Goal: Information Seeking & Learning: Learn about a topic

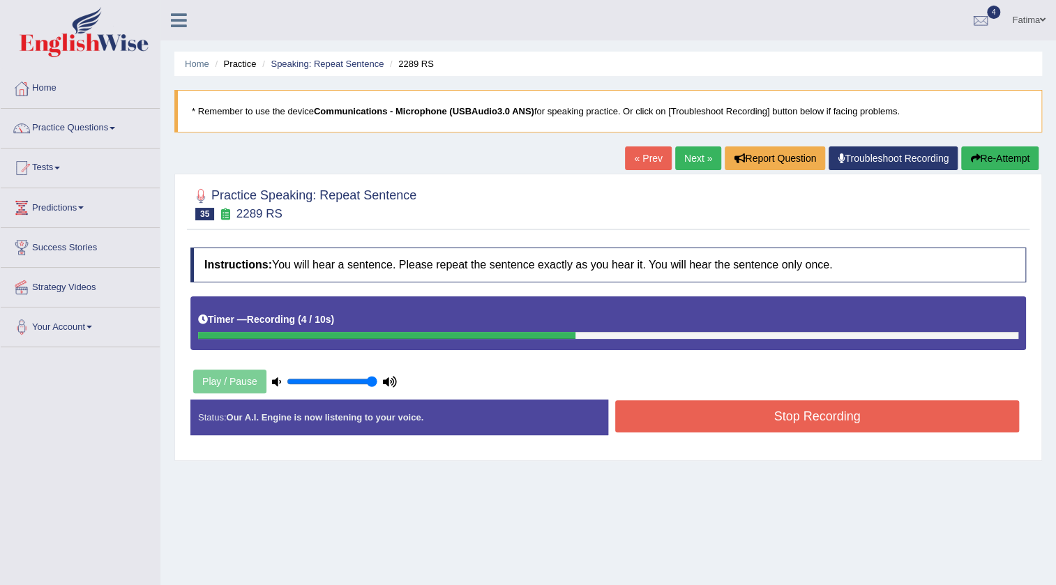
click at [746, 430] on button "Stop Recording" at bounding box center [817, 416] width 404 height 32
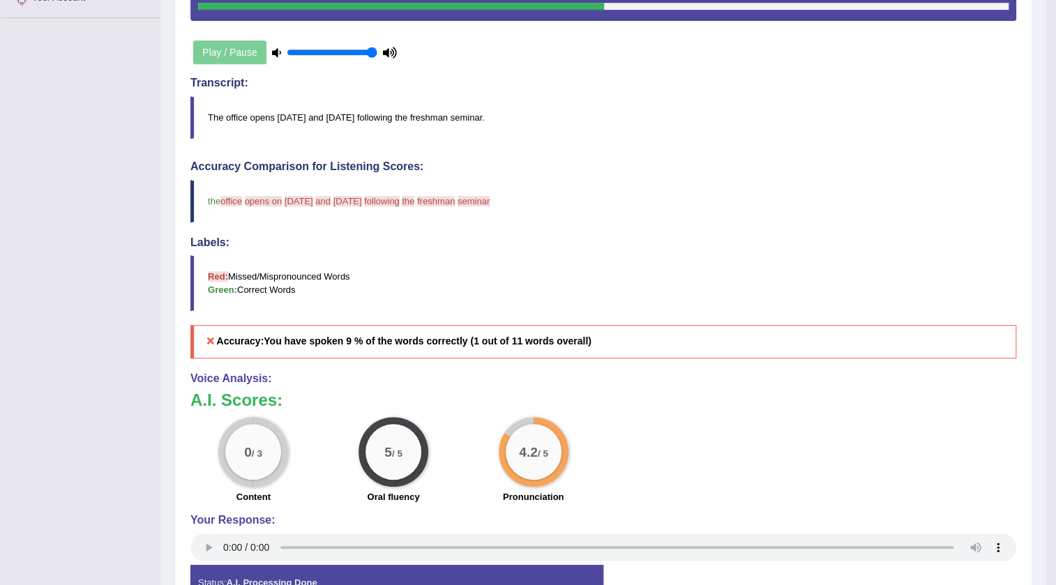
scroll to position [35, 0]
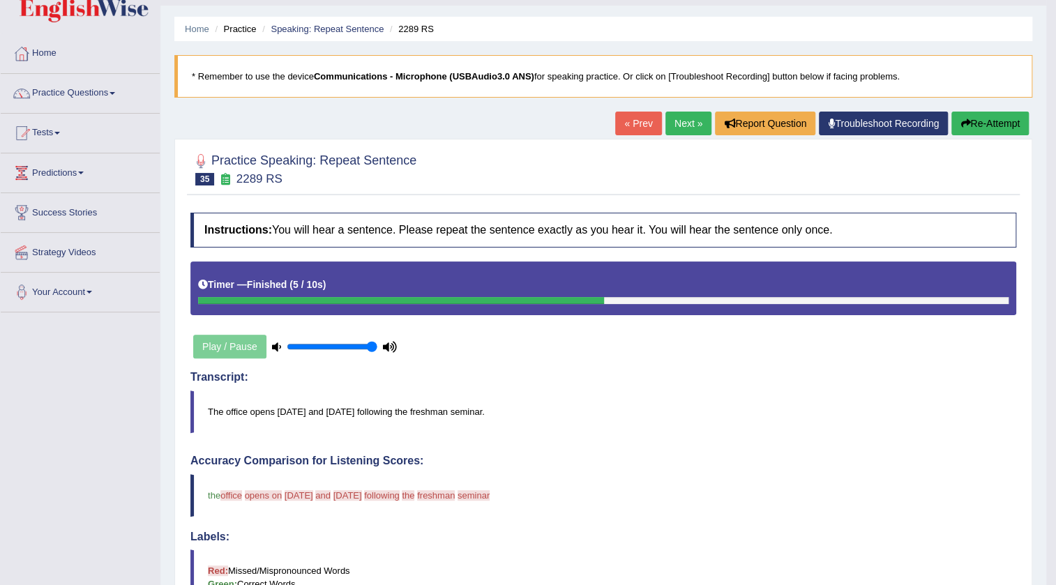
click at [972, 123] on button "Re-Attempt" at bounding box center [990, 124] width 77 height 24
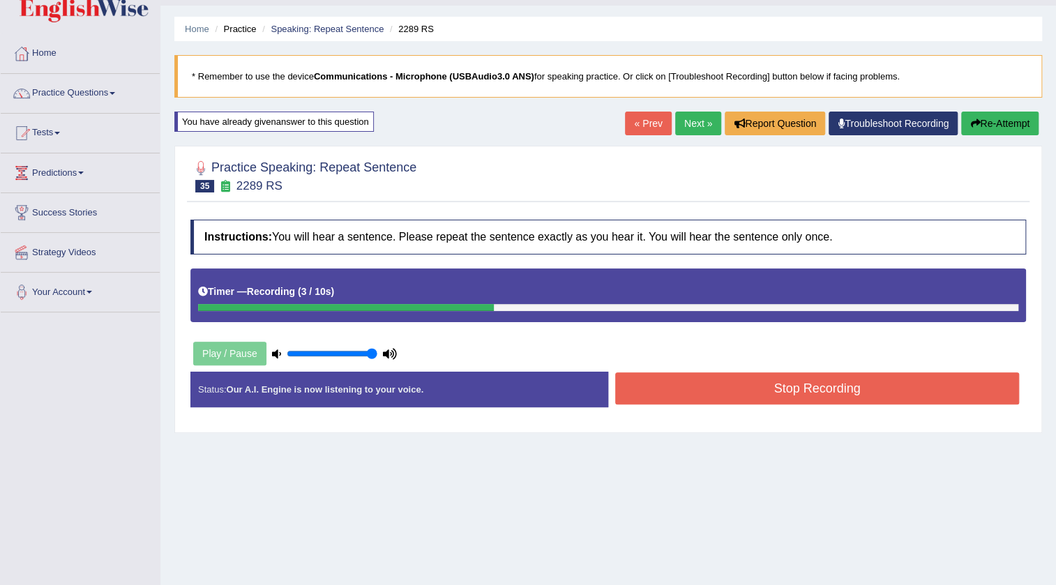
click at [698, 396] on button "Stop Recording" at bounding box center [817, 389] width 404 height 32
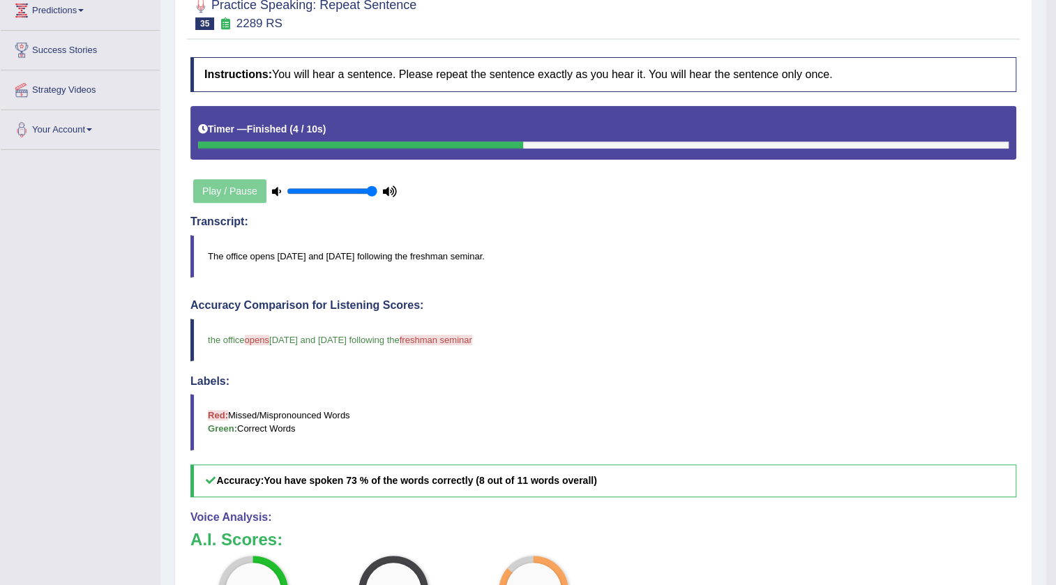
scroll to position [98, 0]
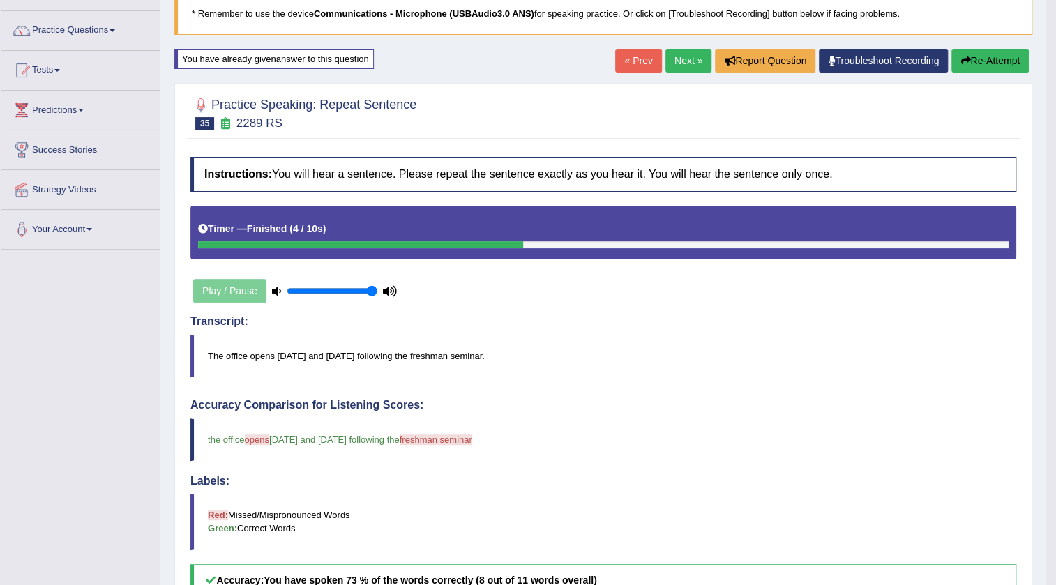
click at [686, 59] on link "Next »" at bounding box center [689, 61] width 46 height 24
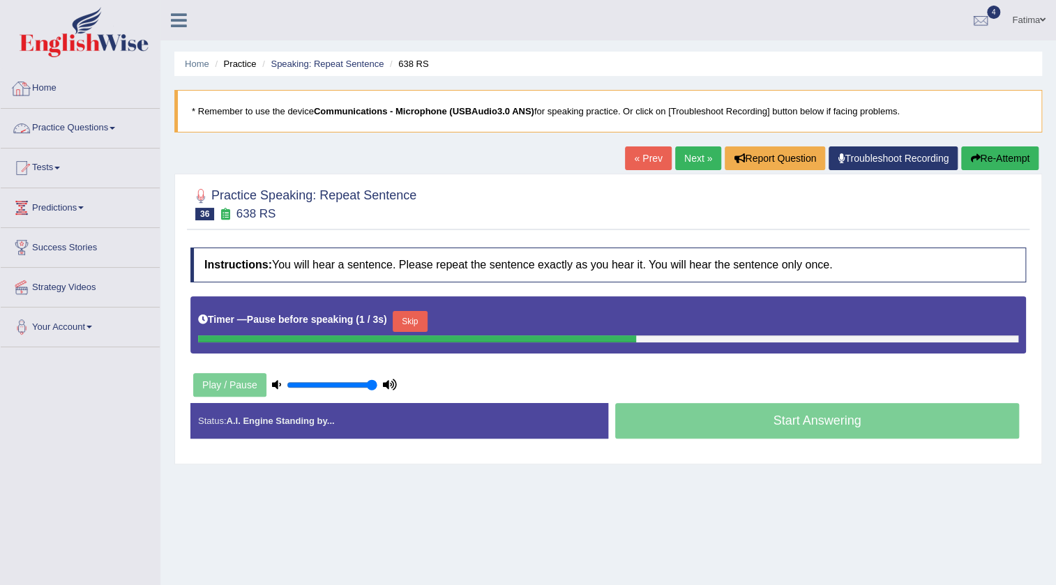
click at [98, 133] on link "Practice Questions" at bounding box center [80, 126] width 159 height 35
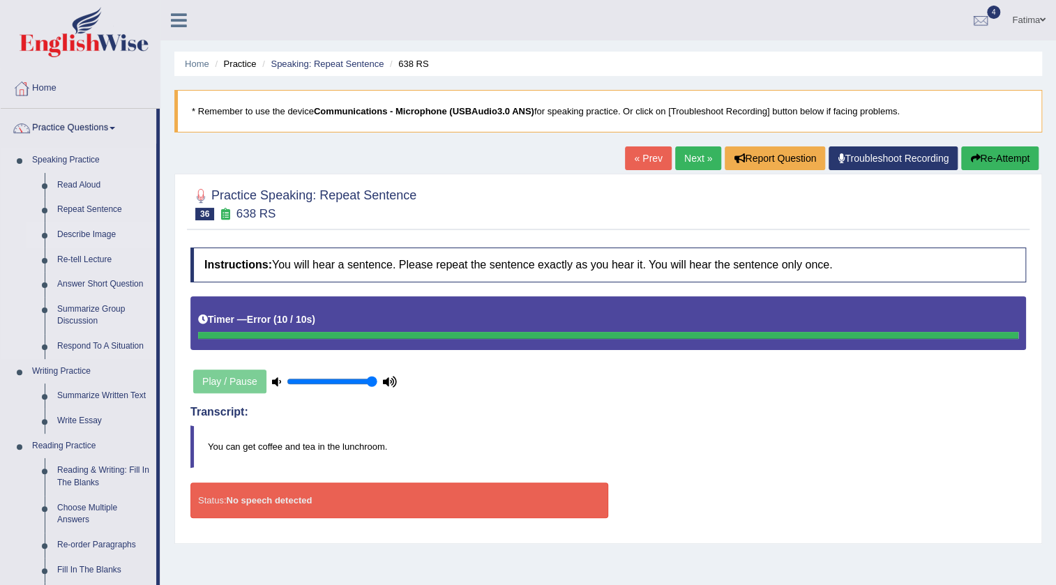
click at [102, 236] on link "Describe Image" at bounding box center [103, 235] width 105 height 25
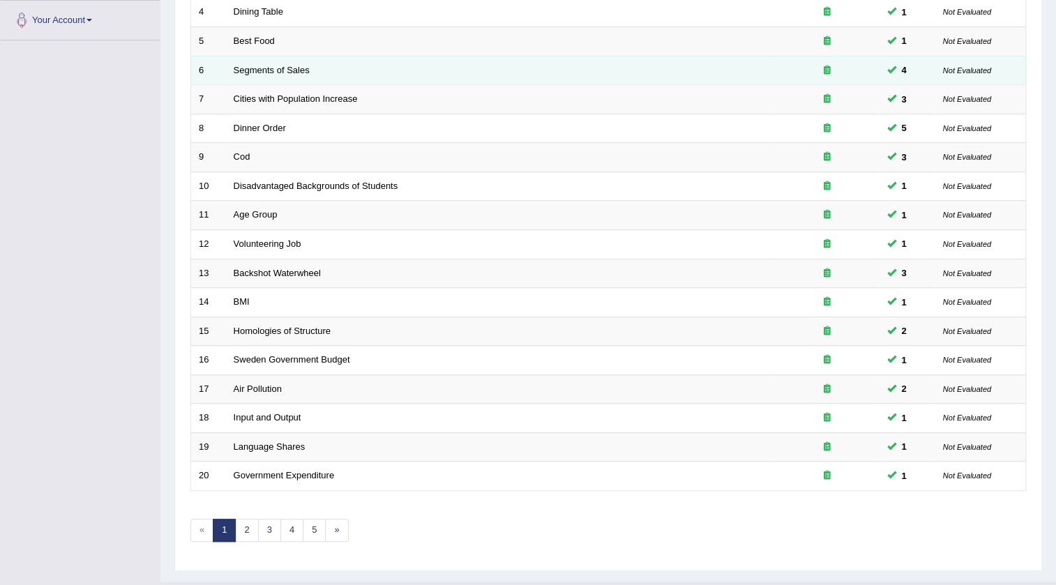
scroll to position [336, 0]
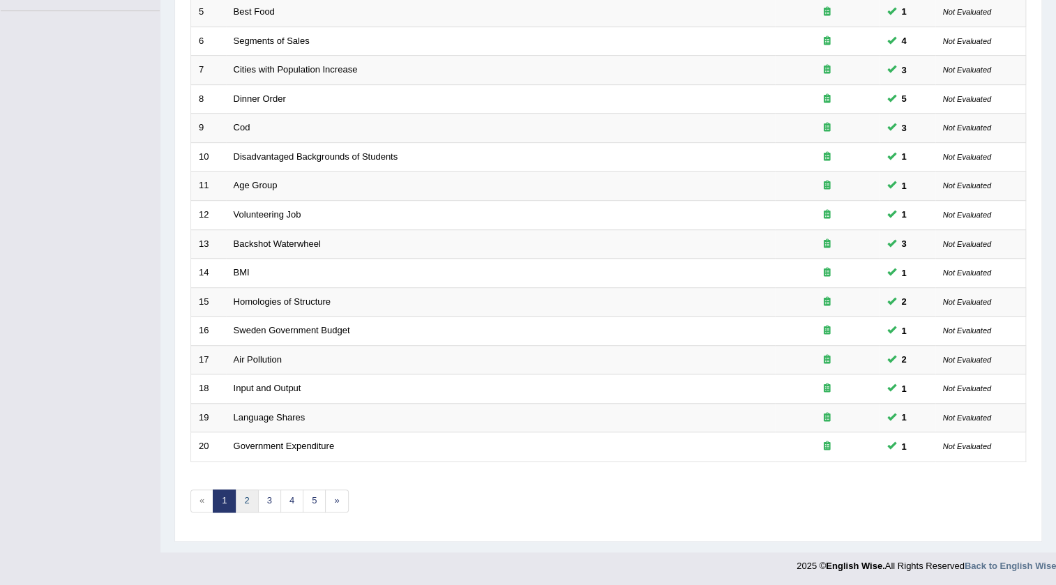
click at [248, 497] on link "2" at bounding box center [246, 501] width 23 height 23
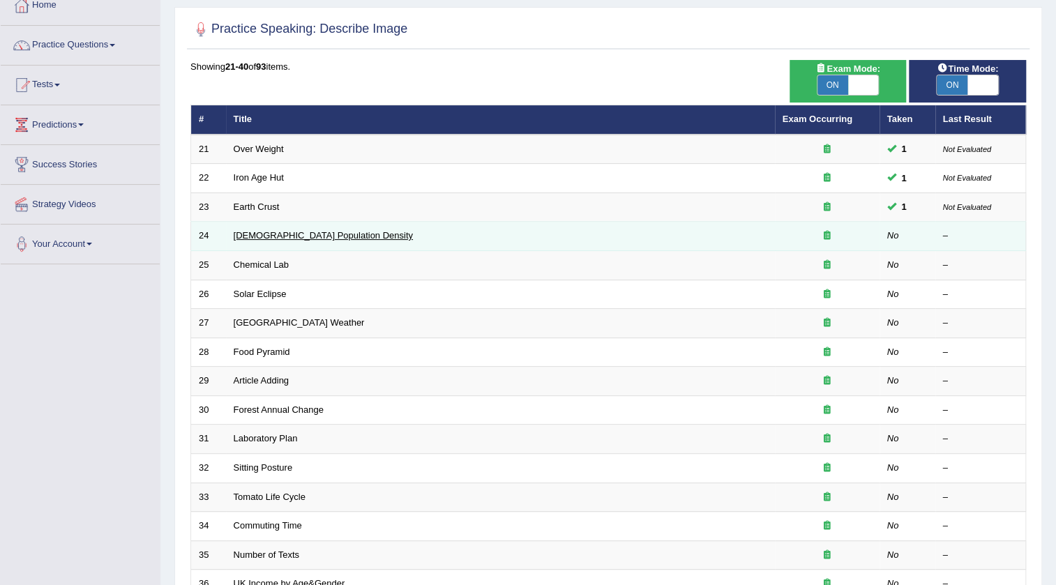
click at [315, 237] on link "Australian Population Density" at bounding box center [323, 235] width 179 height 10
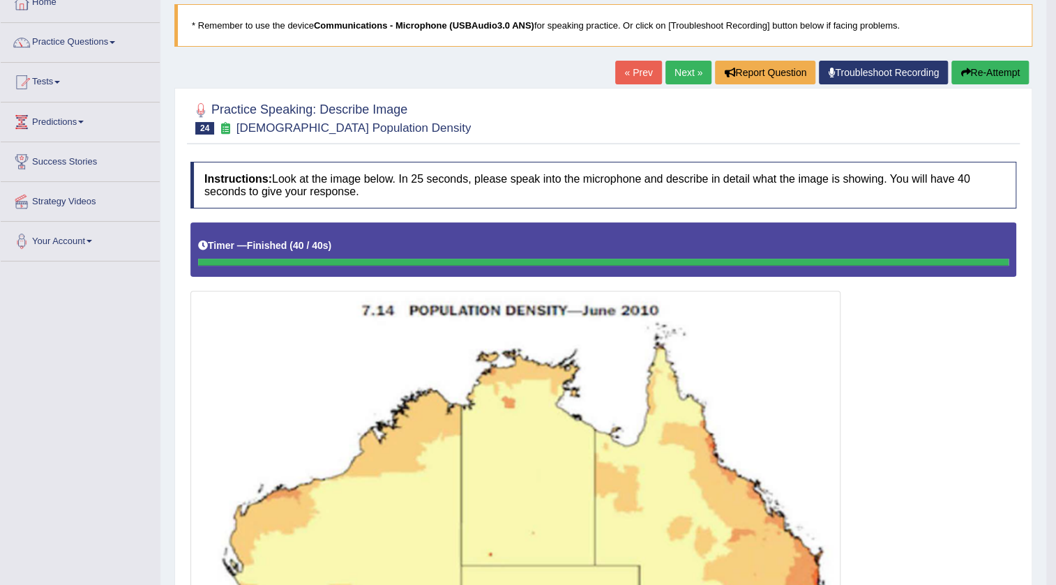
scroll to position [83, 0]
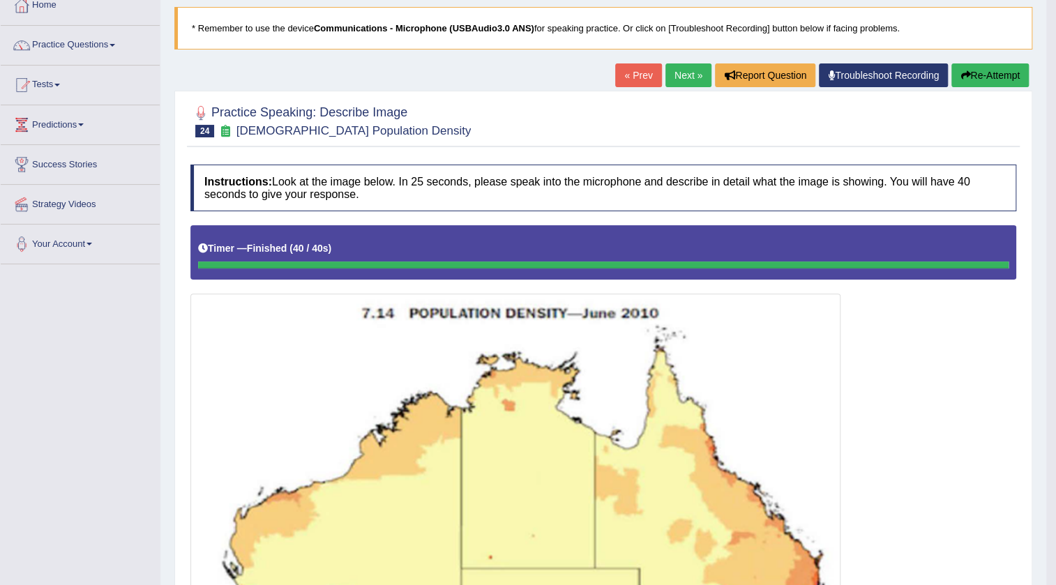
click at [673, 81] on link "Next »" at bounding box center [689, 75] width 46 height 24
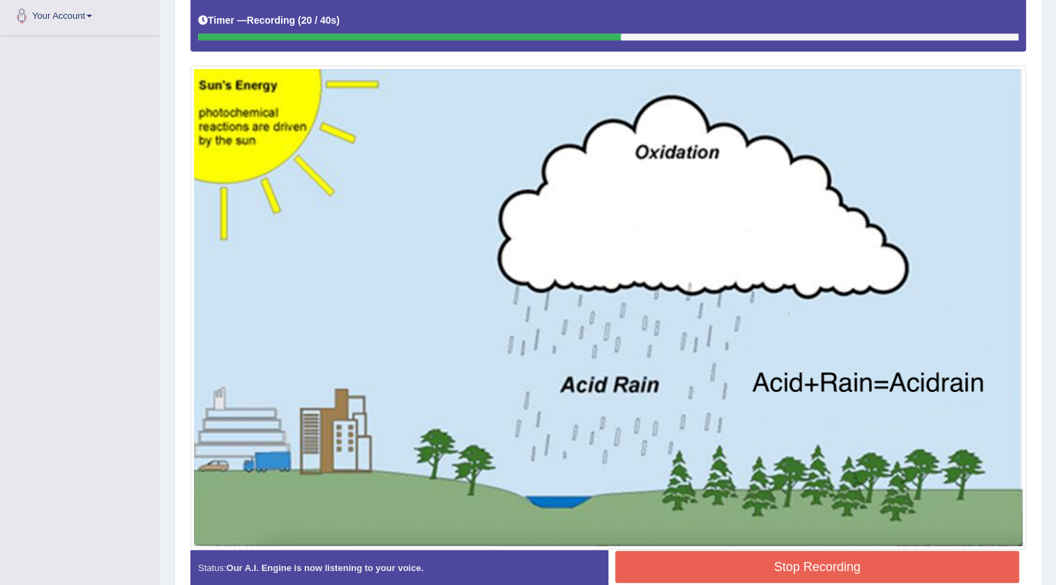
scroll to position [382, 0]
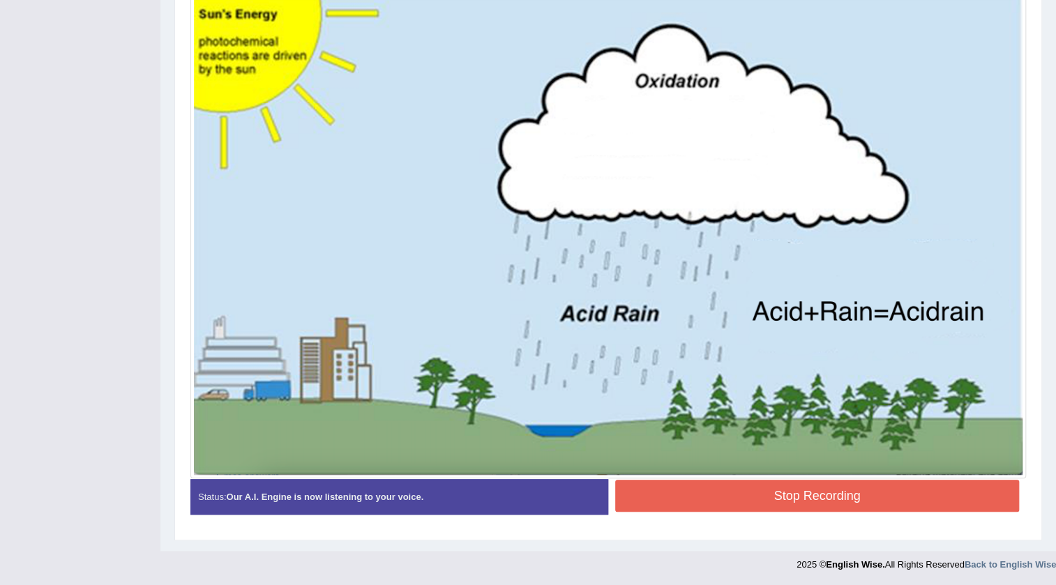
click at [703, 503] on button "Stop Recording" at bounding box center [817, 496] width 404 height 32
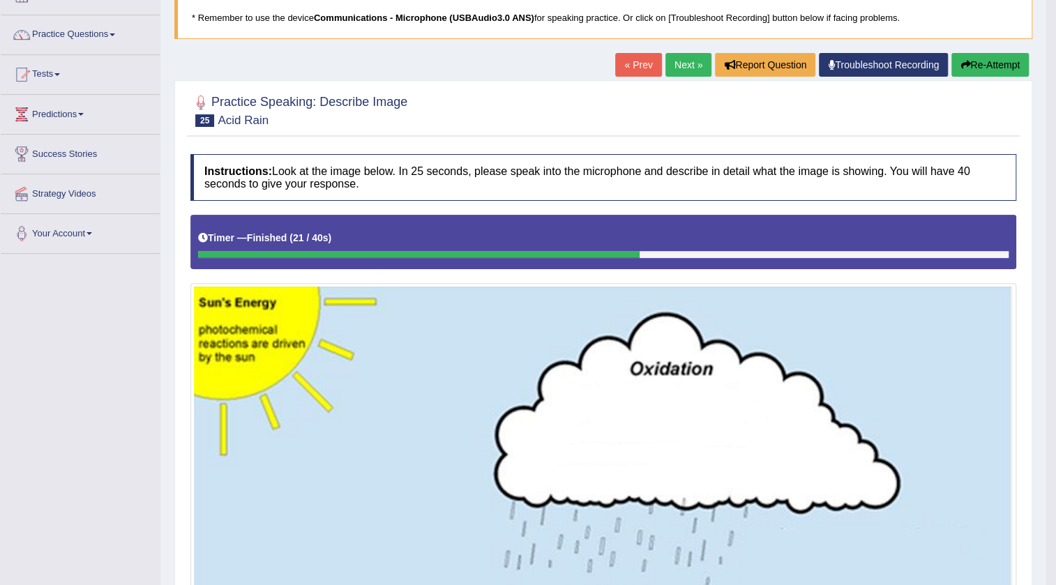
scroll to position [89, 0]
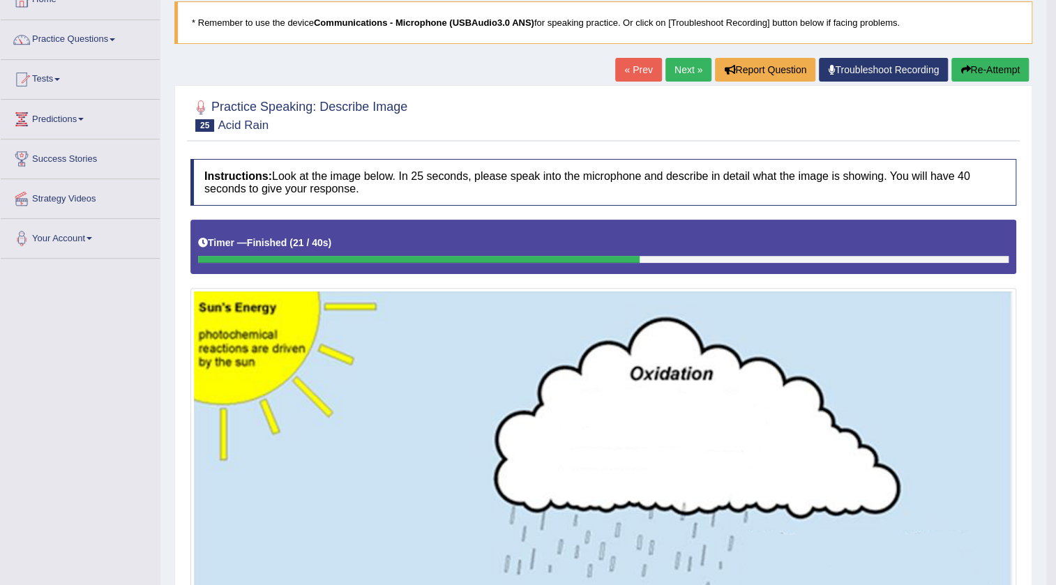
click at [682, 70] on link "Next »" at bounding box center [689, 70] width 46 height 24
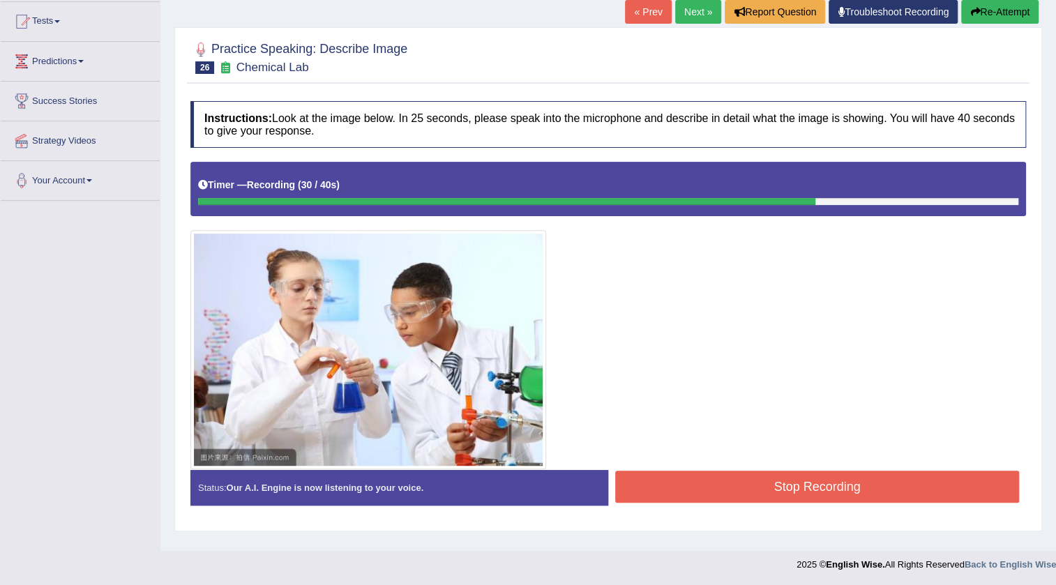
click at [723, 483] on button "Stop Recording" at bounding box center [817, 487] width 404 height 32
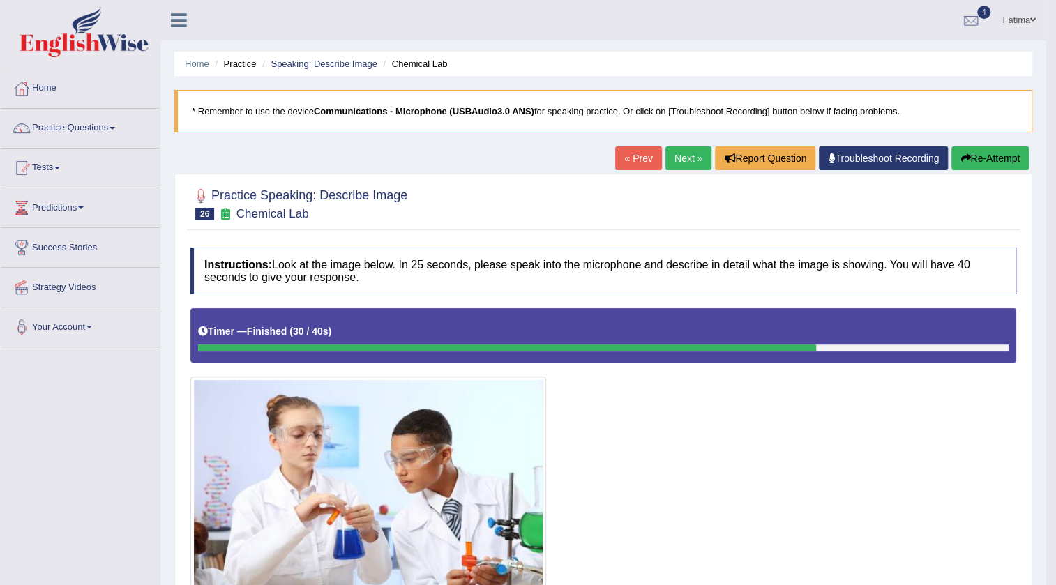
click at [688, 156] on link "Next »" at bounding box center [689, 159] width 46 height 24
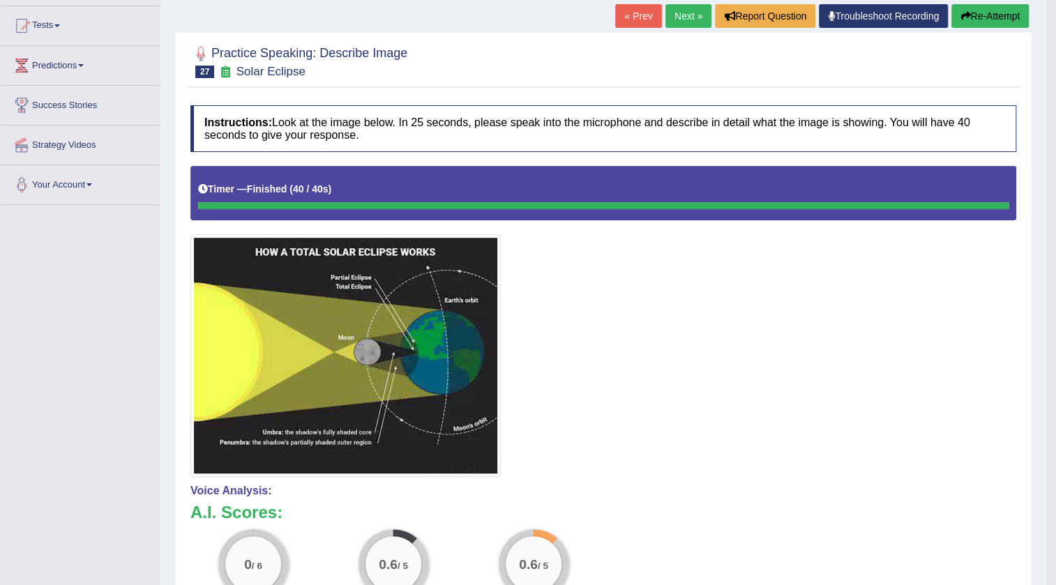
scroll to position [106, 0]
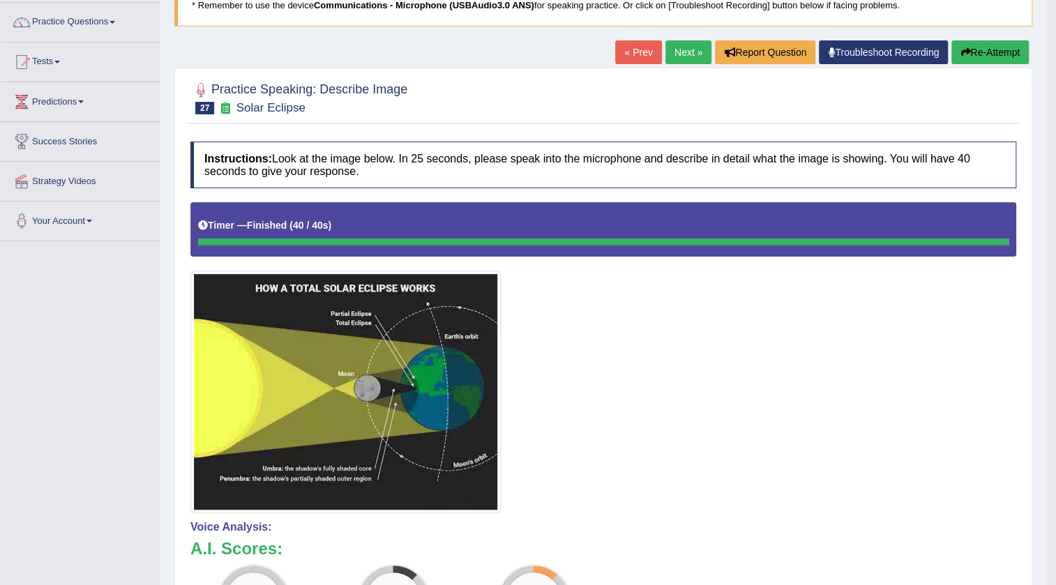
click at [984, 56] on button "Re-Attempt" at bounding box center [990, 52] width 77 height 24
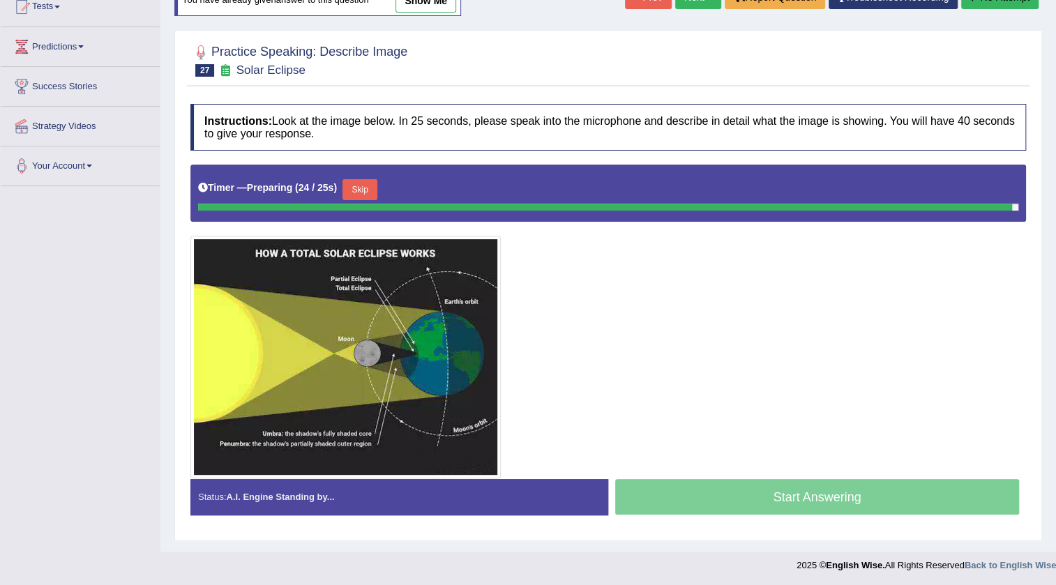
scroll to position [148, 0]
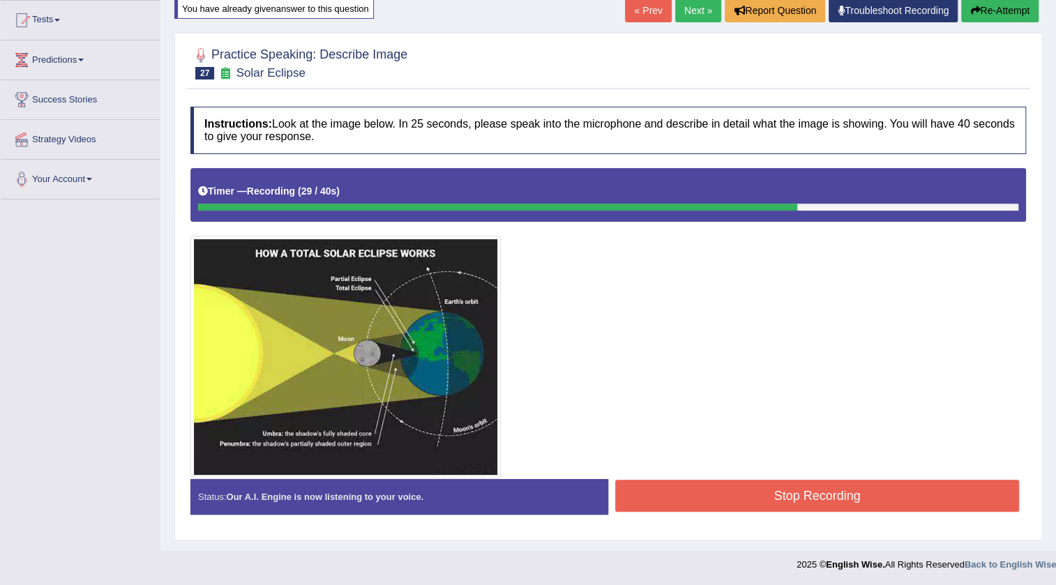
click at [776, 497] on button "Stop Recording" at bounding box center [817, 496] width 404 height 32
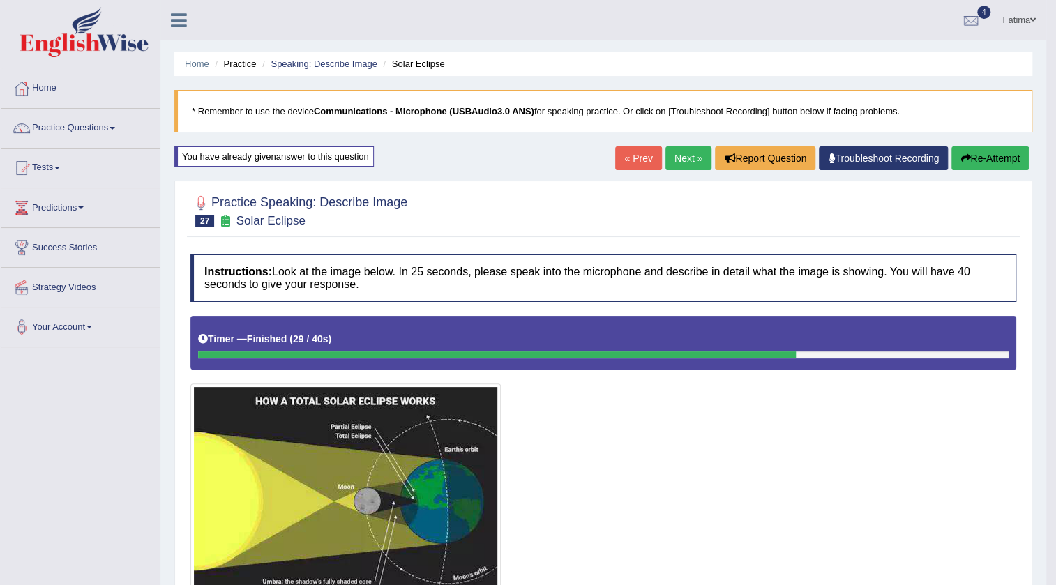
scroll to position [0, 0]
click at [683, 162] on link "Next »" at bounding box center [689, 159] width 46 height 24
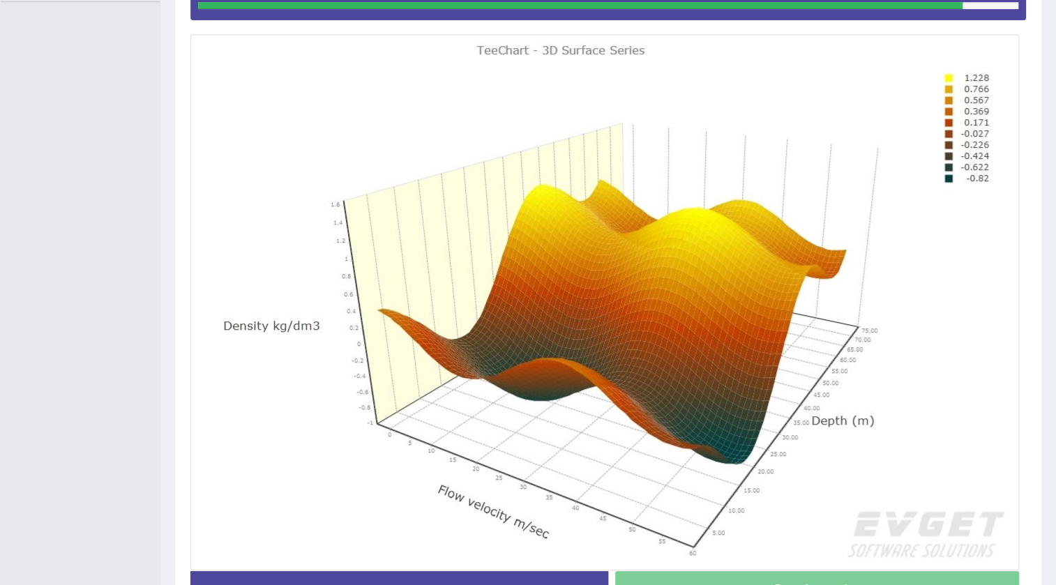
scroll to position [120, 0]
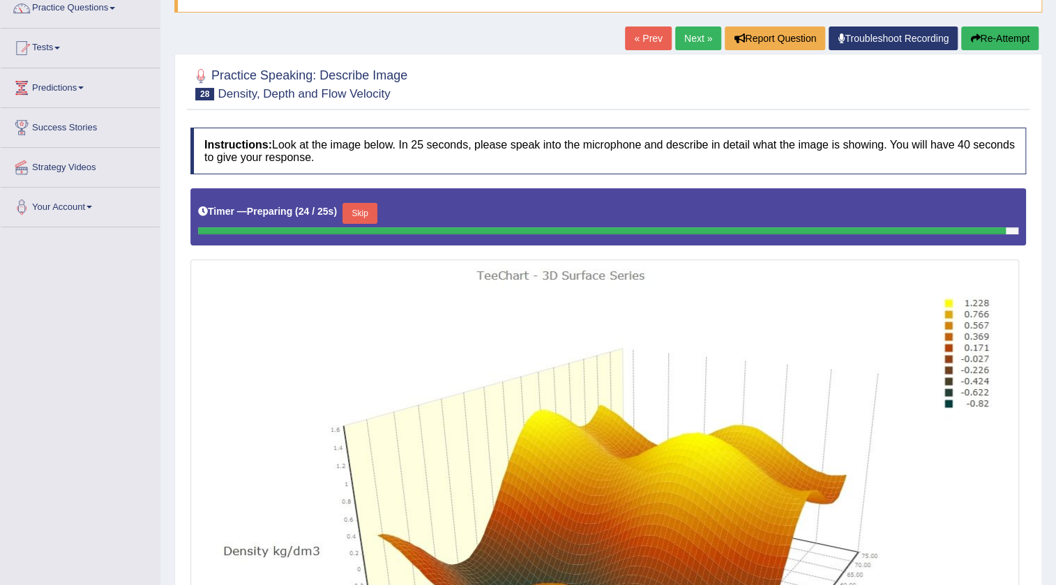
click at [992, 36] on button "Re-Attempt" at bounding box center [999, 39] width 77 height 24
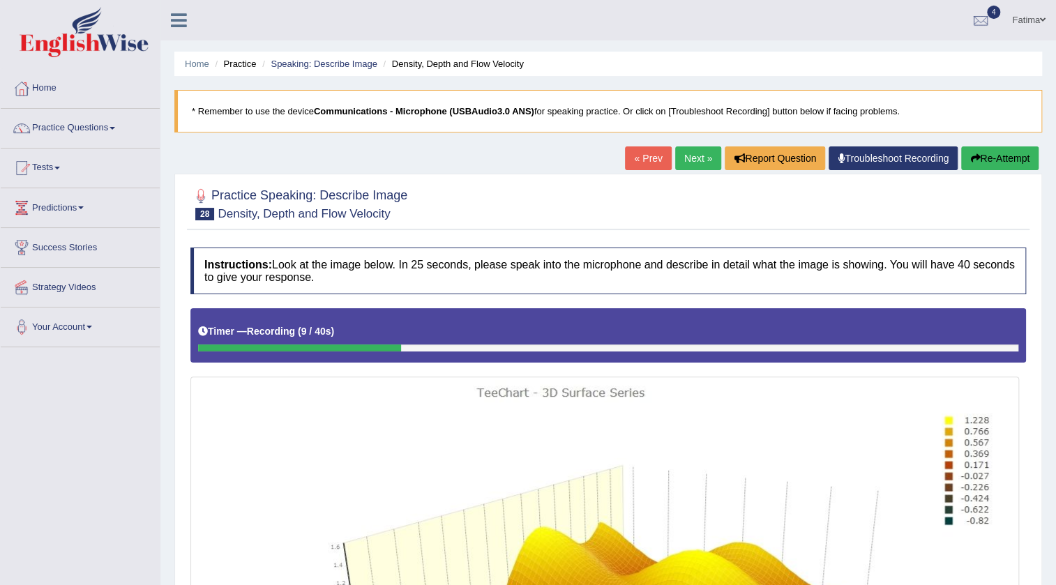
click at [1003, 160] on button "Re-Attempt" at bounding box center [999, 159] width 77 height 24
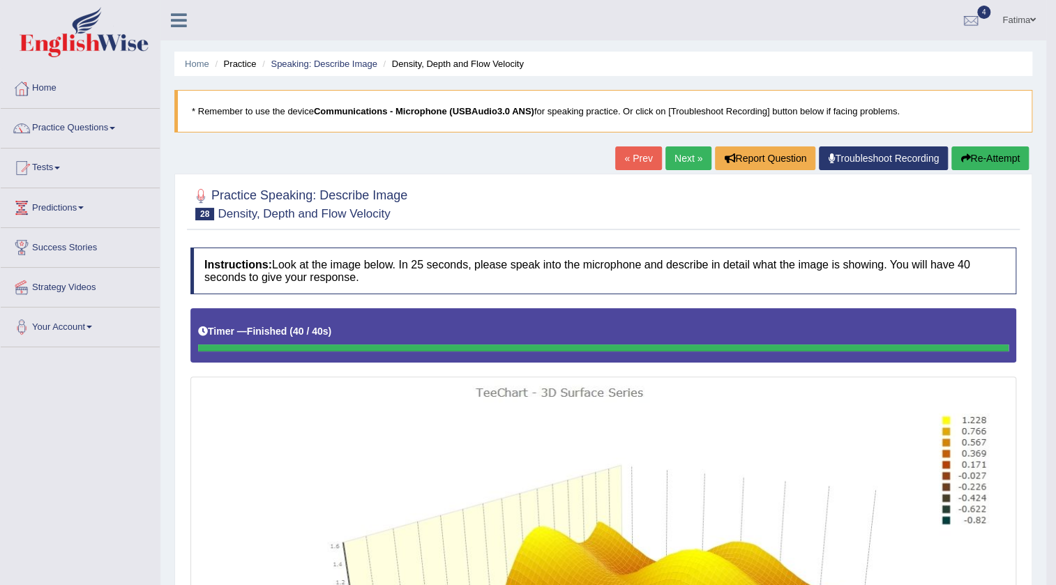
click at [683, 151] on link "Next »" at bounding box center [689, 159] width 46 height 24
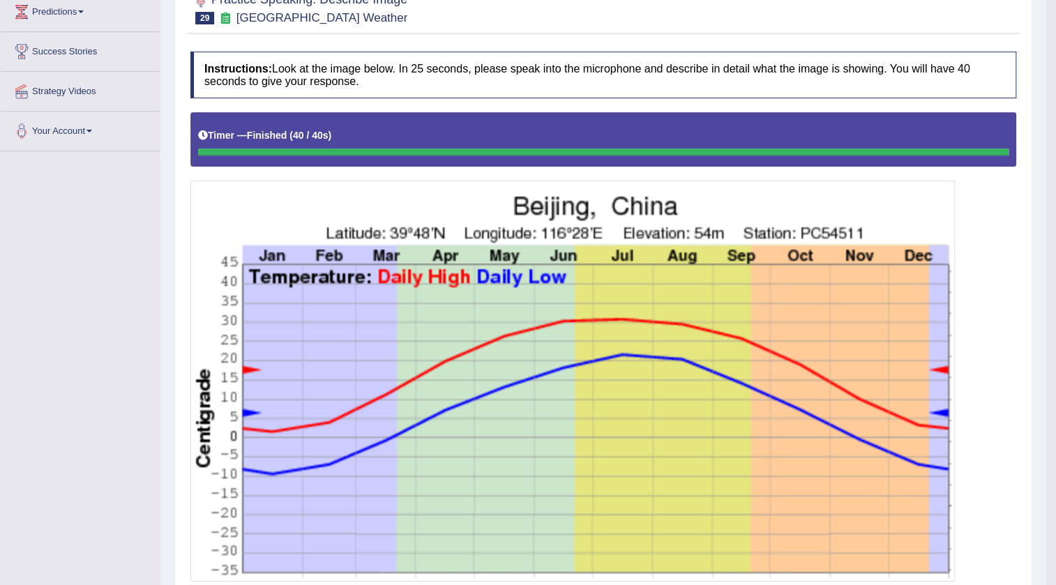
scroll to position [11, 0]
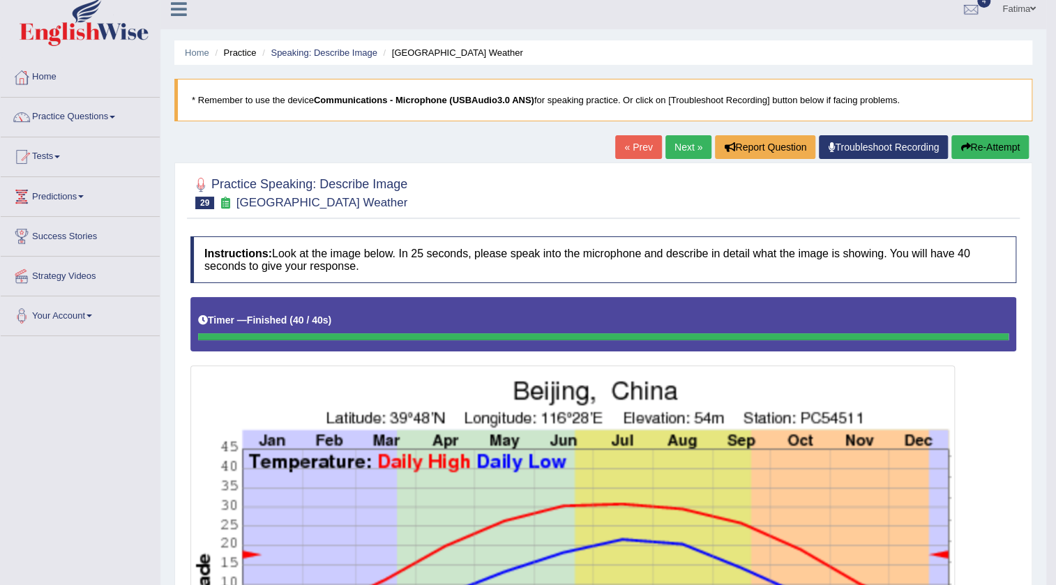
click at [998, 142] on button "Re-Attempt" at bounding box center [990, 147] width 77 height 24
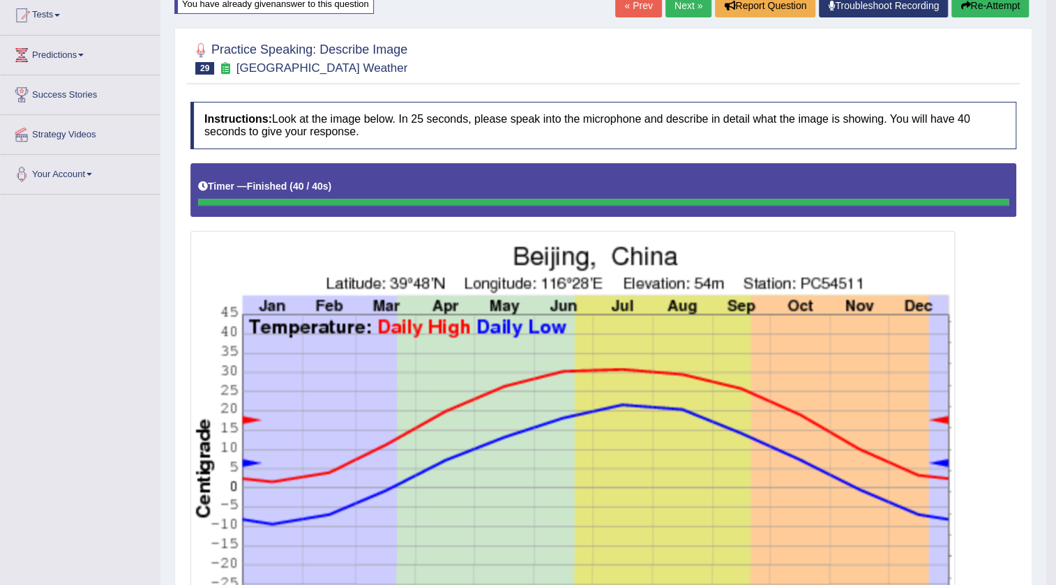
scroll to position [145, 0]
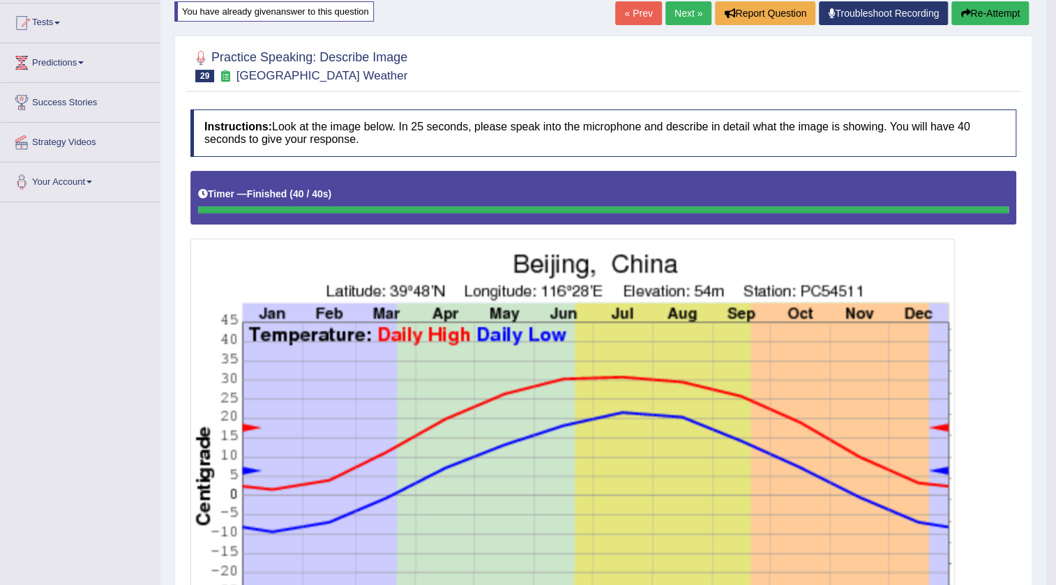
click at [678, 7] on link "Next »" at bounding box center [689, 13] width 46 height 24
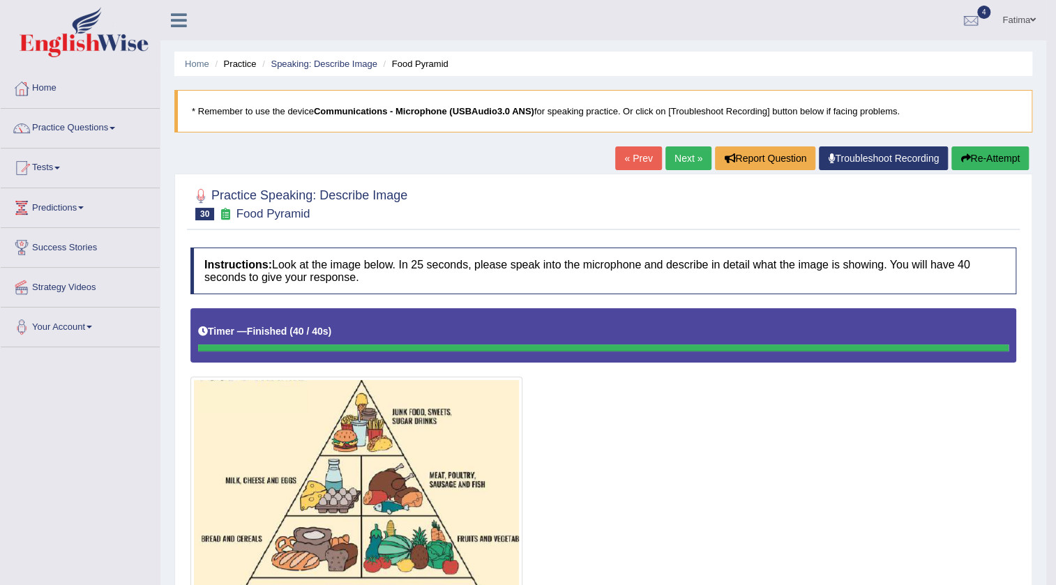
click at [682, 160] on link "Next »" at bounding box center [689, 159] width 46 height 24
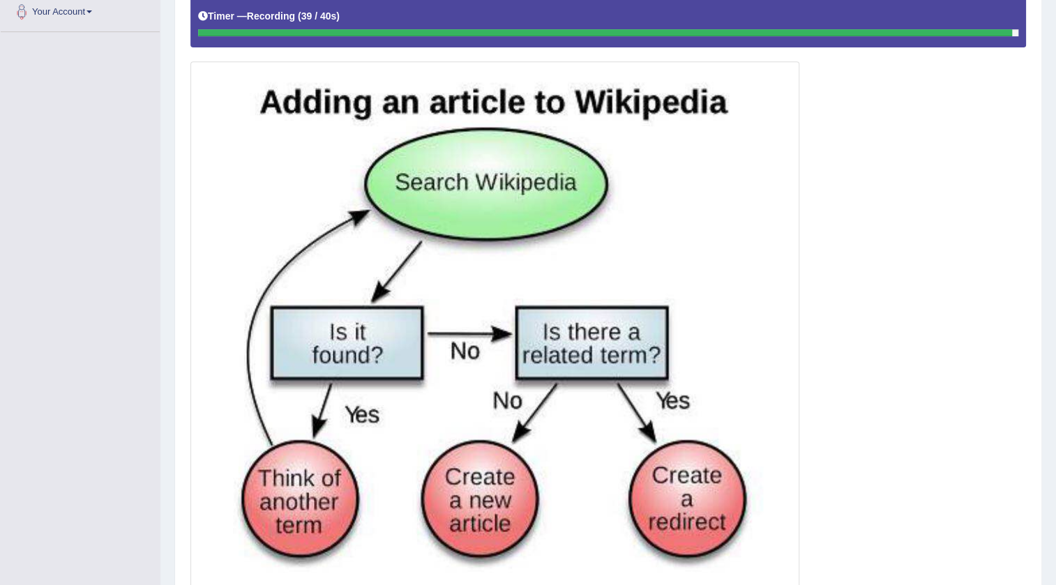
scroll to position [430, 0]
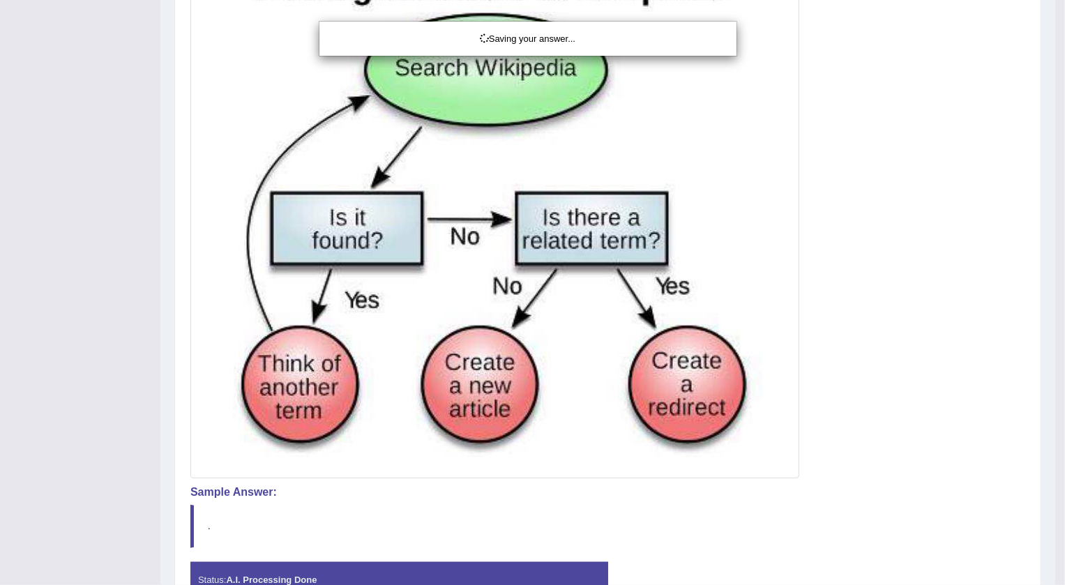
click at [746, 502] on div "Saving your answer..." at bounding box center [532, 292] width 1065 height 585
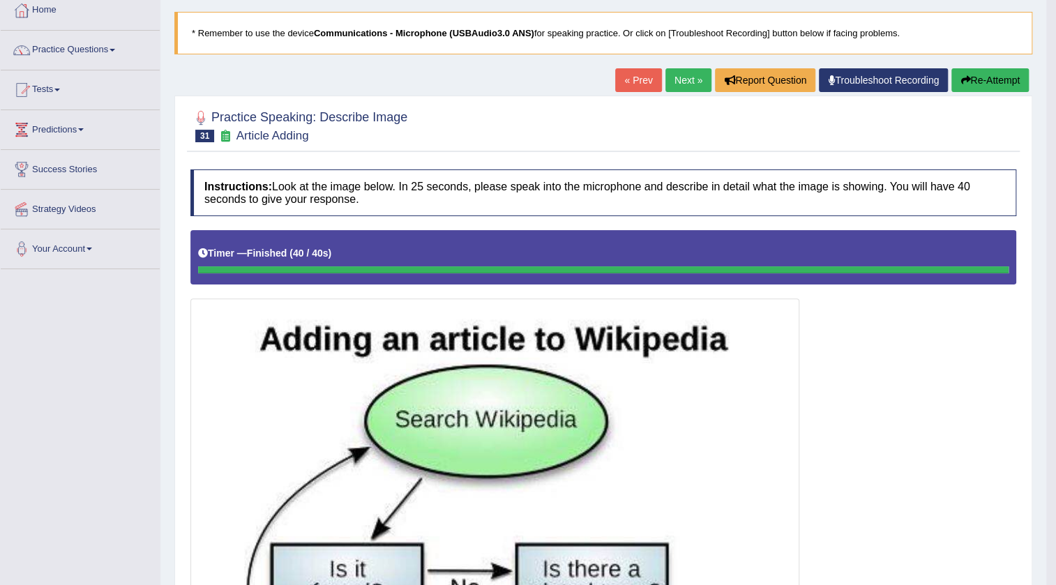
scroll to position [77, 0]
click at [692, 77] on link "Next »" at bounding box center [689, 81] width 46 height 24
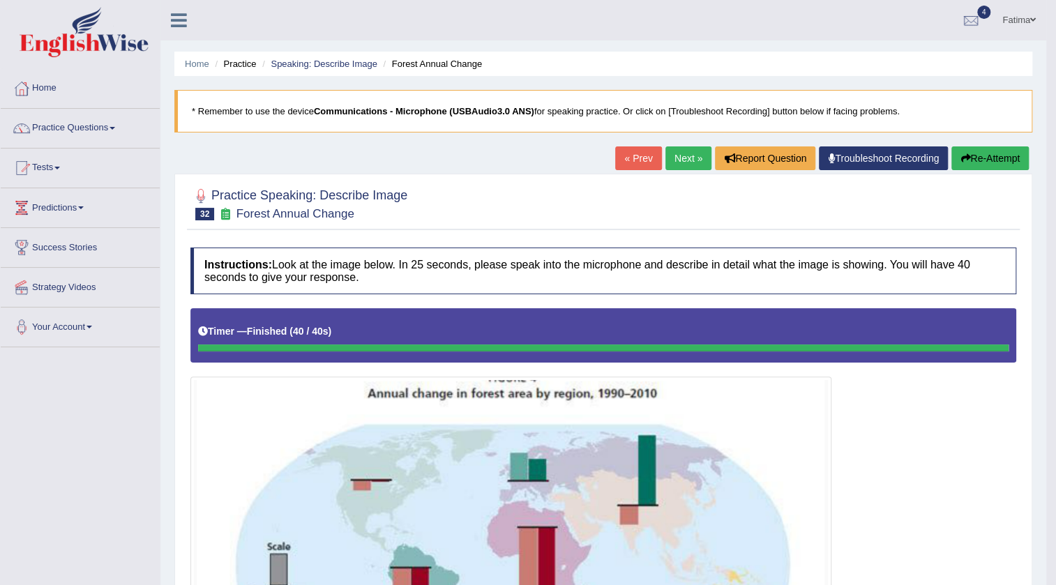
click at [679, 158] on link "Next »" at bounding box center [689, 159] width 46 height 24
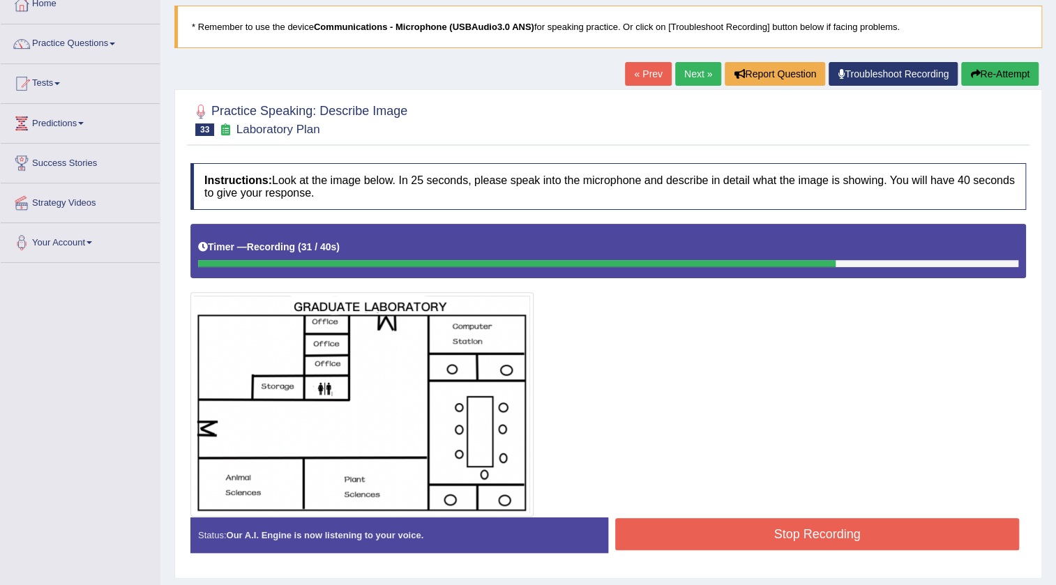
scroll to position [147, 0]
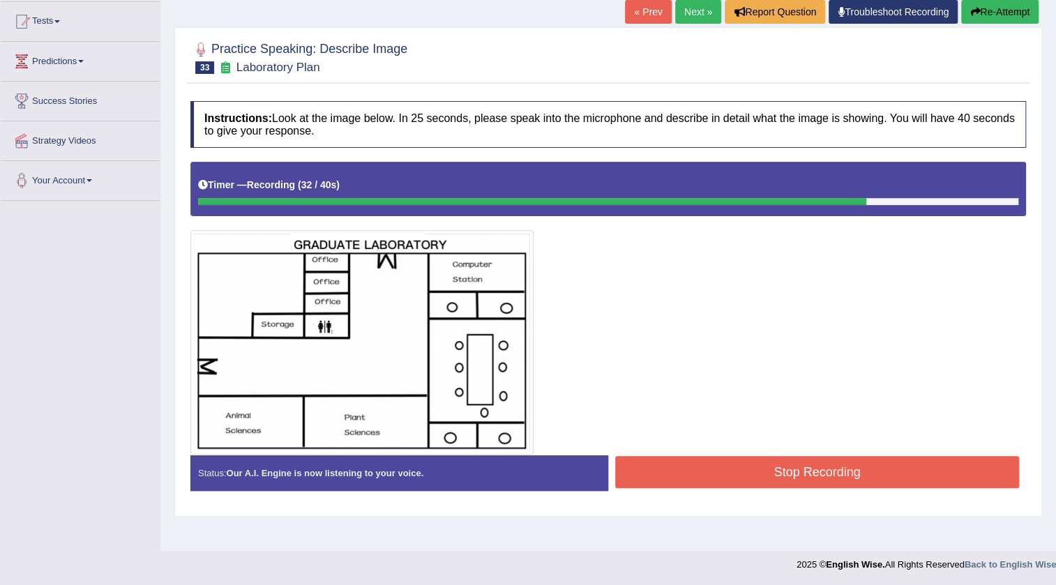
drag, startPoint x: 753, startPoint y: 463, endPoint x: 687, endPoint y: 458, distance: 67.1
click at [740, 460] on button "Stop Recording" at bounding box center [817, 472] width 404 height 32
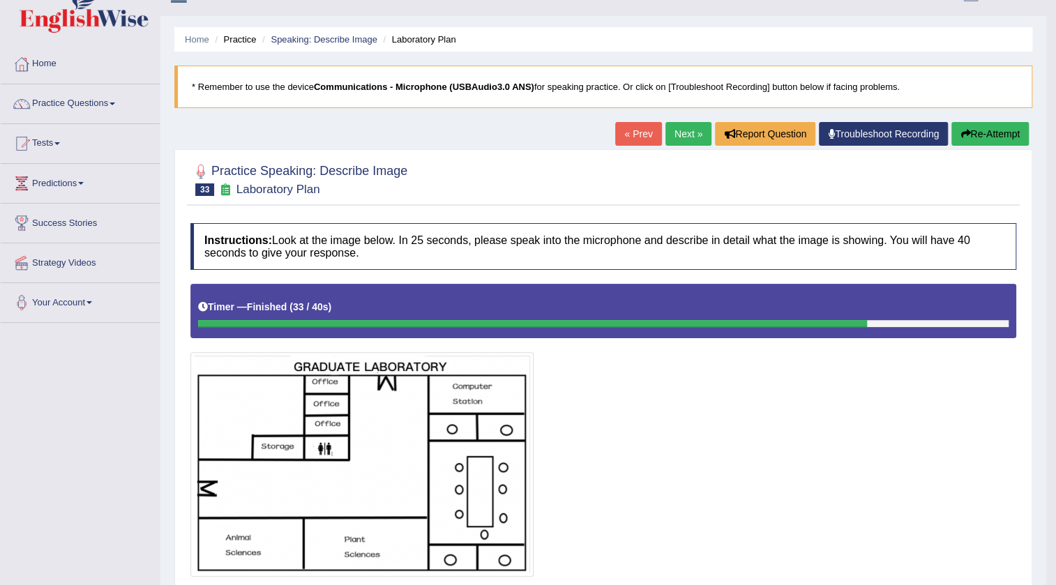
scroll to position [0, 0]
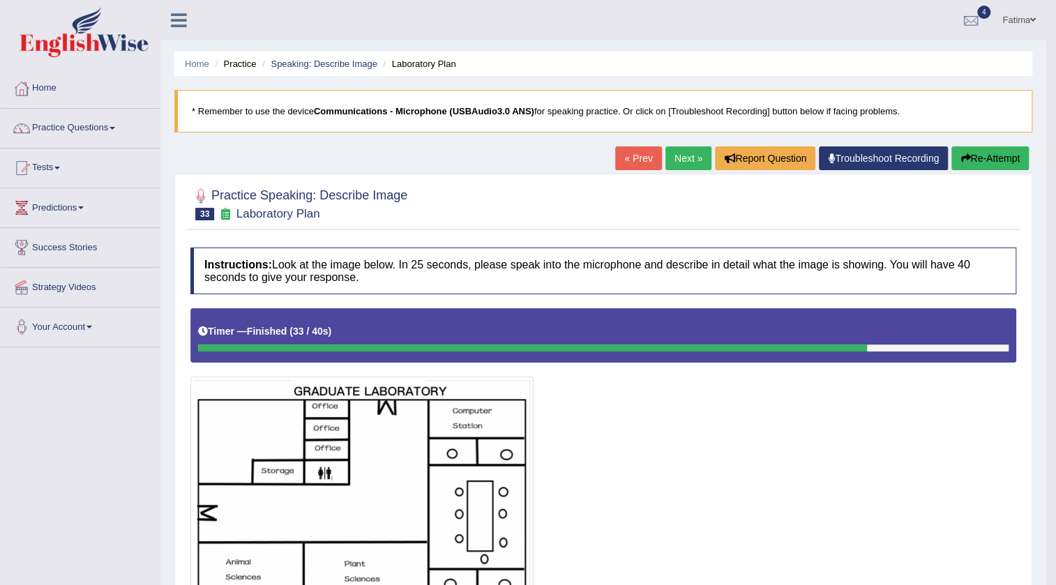
click at [680, 160] on link "Next »" at bounding box center [689, 159] width 46 height 24
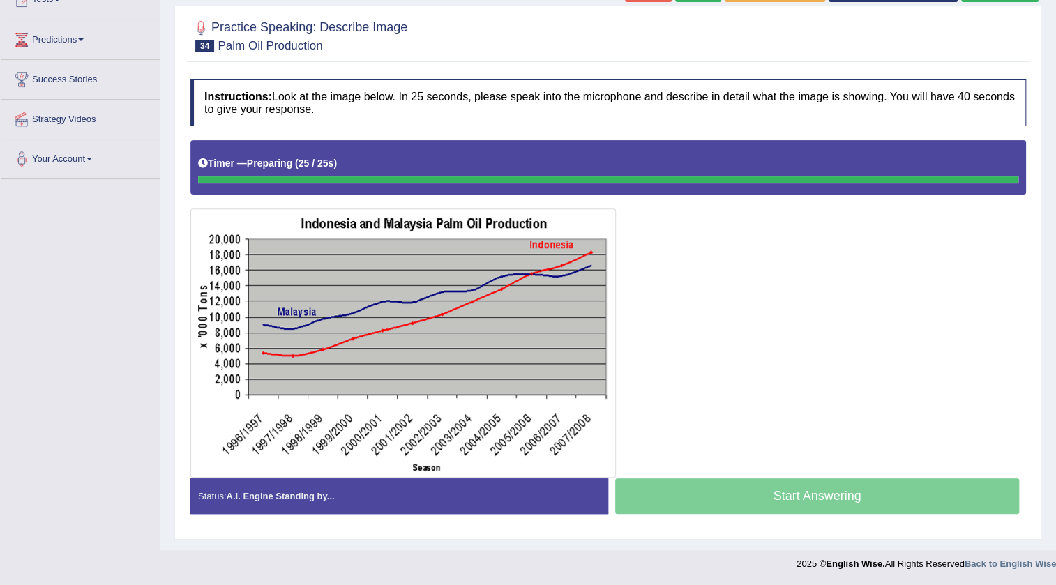
scroll to position [167, 0]
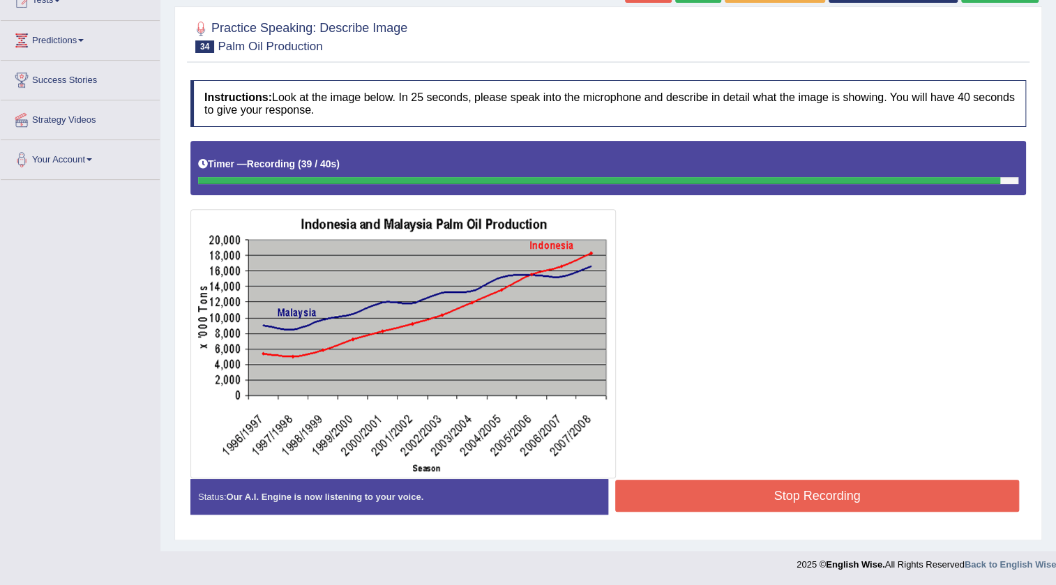
click at [782, 505] on button "Stop Recording" at bounding box center [817, 496] width 404 height 32
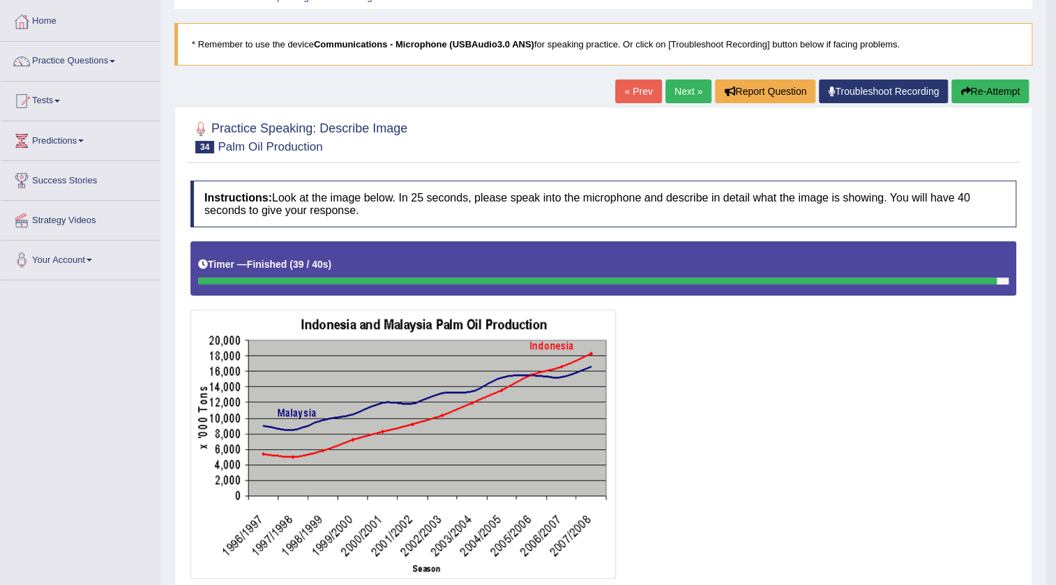
scroll to position [0, 0]
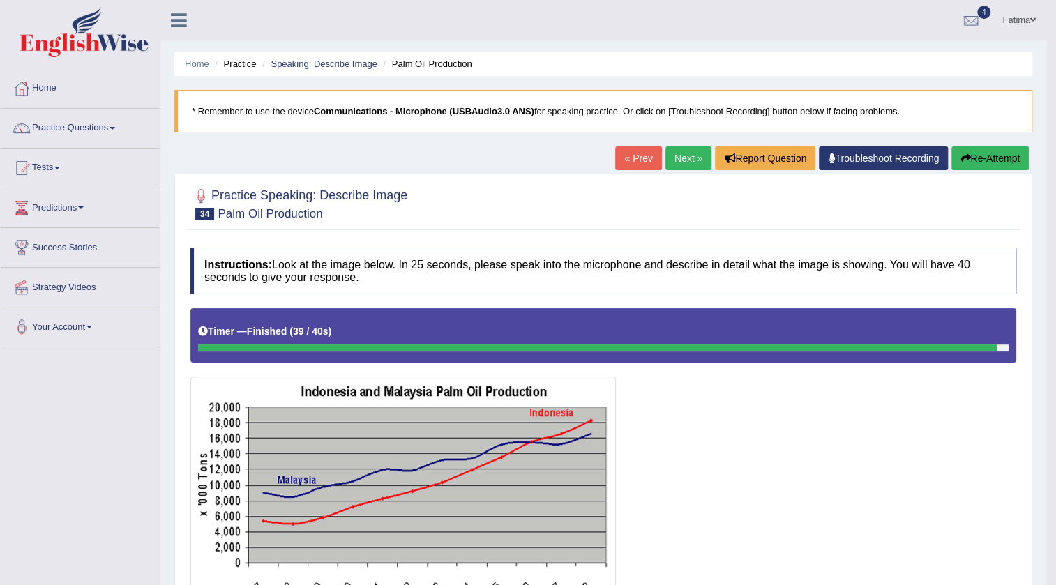
click at [683, 160] on link "Next »" at bounding box center [689, 159] width 46 height 24
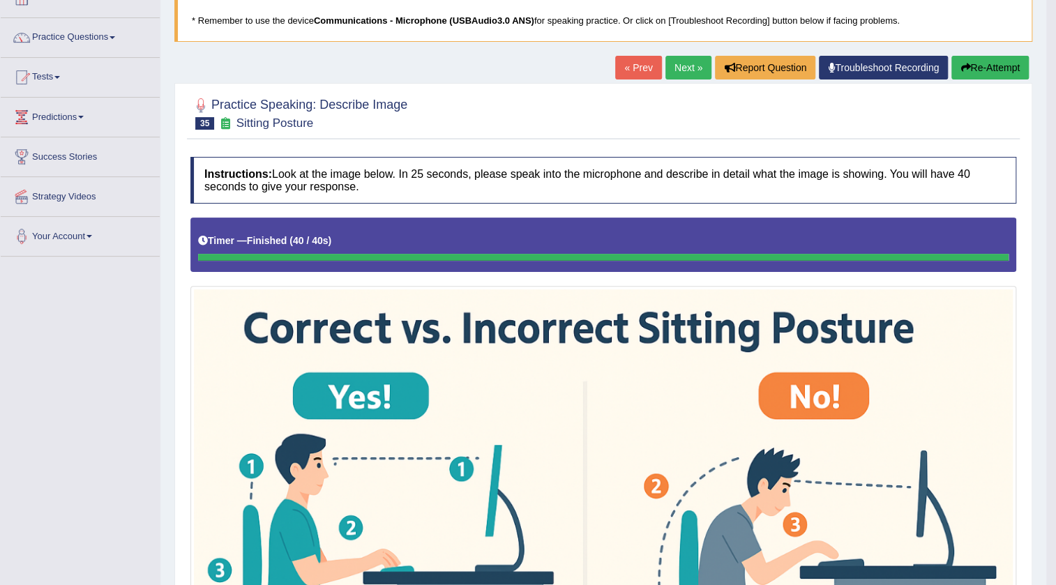
scroll to position [7, 0]
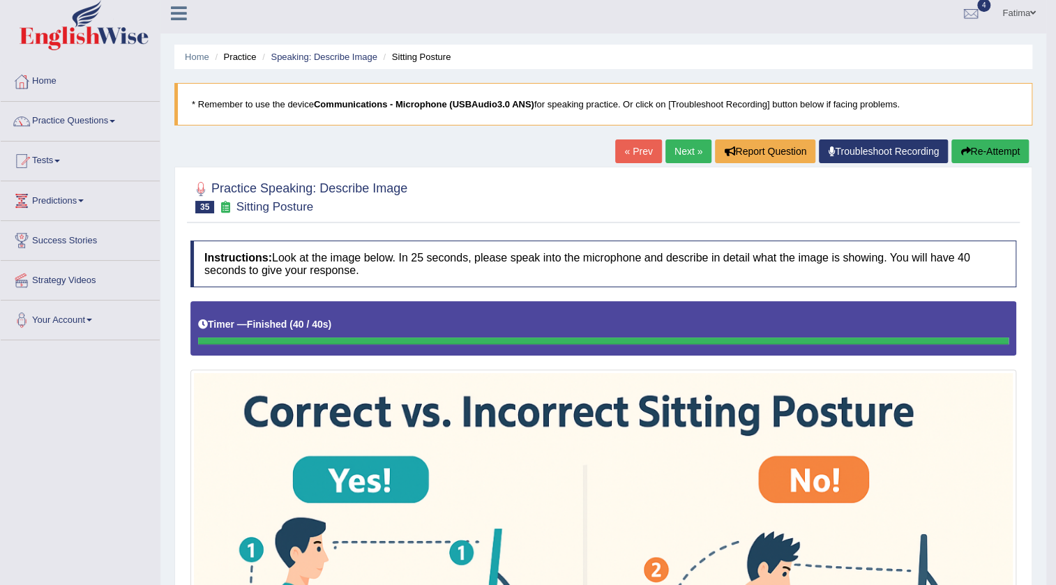
click at [683, 150] on link "Next »" at bounding box center [689, 152] width 46 height 24
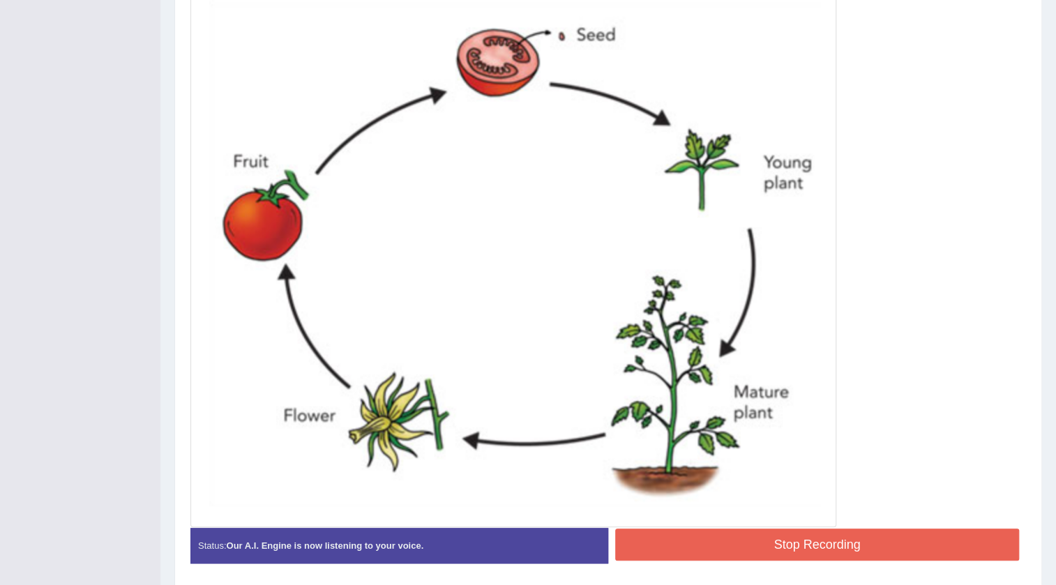
scroll to position [444, 0]
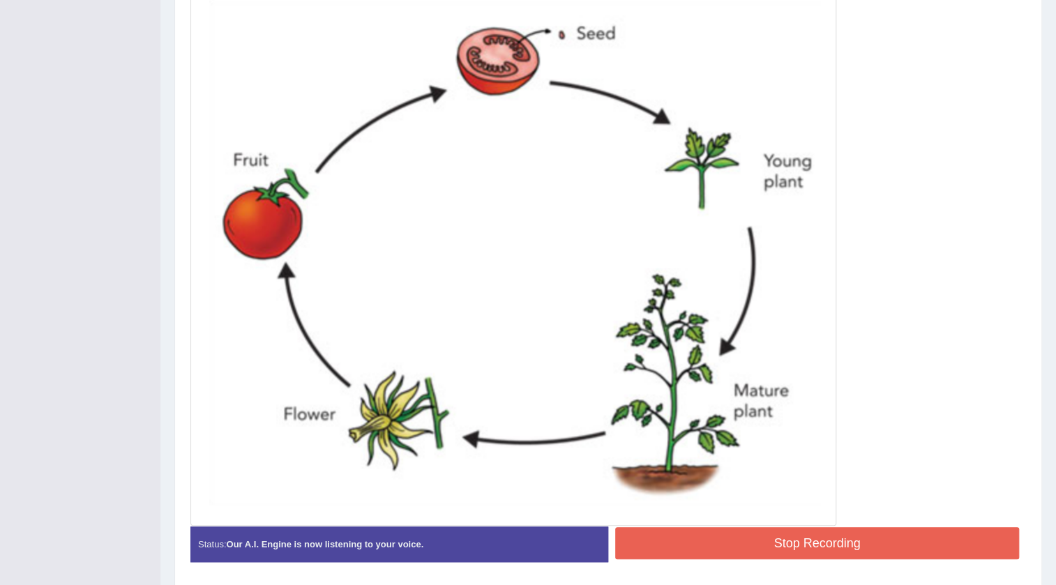
click at [790, 536] on button "Stop Recording" at bounding box center [817, 543] width 404 height 32
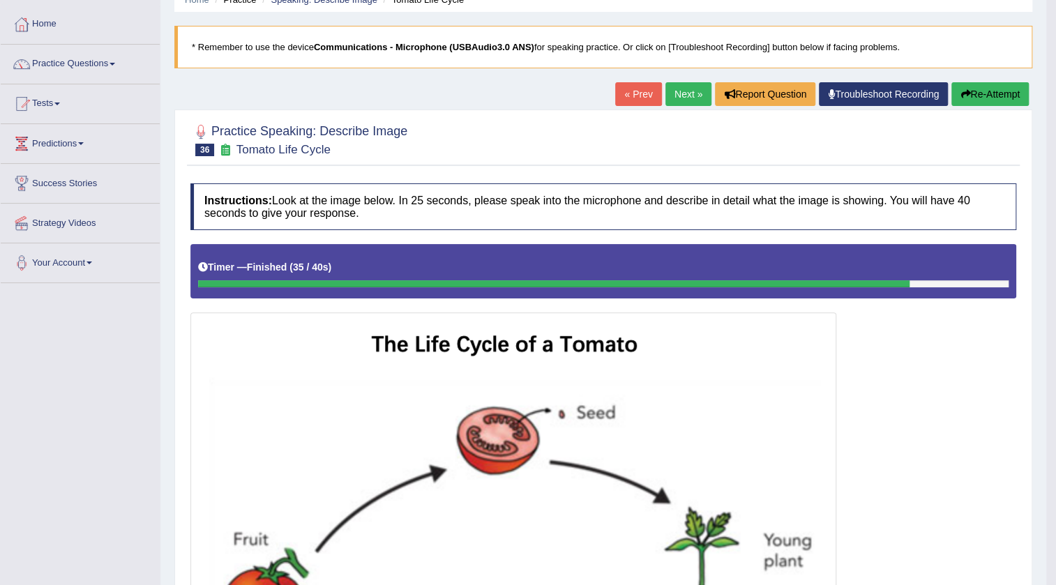
scroll to position [63, 0]
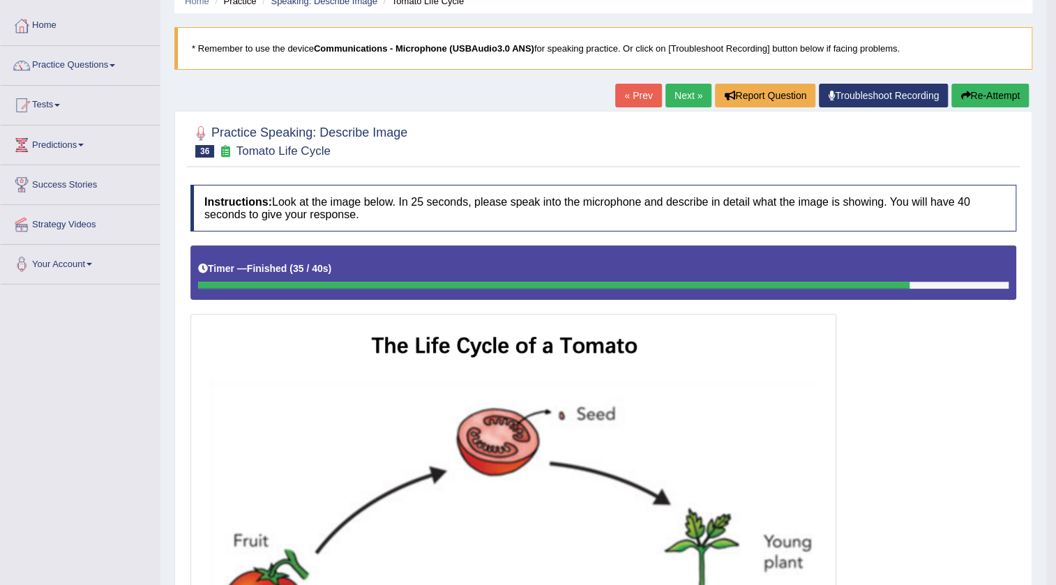
click at [683, 91] on link "Next »" at bounding box center [689, 96] width 46 height 24
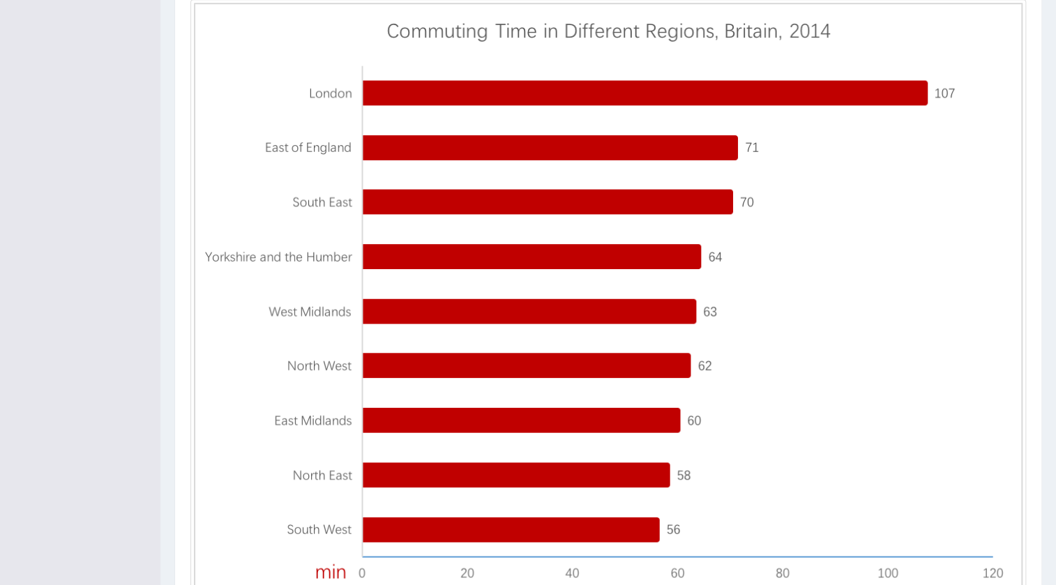
scroll to position [377, 0]
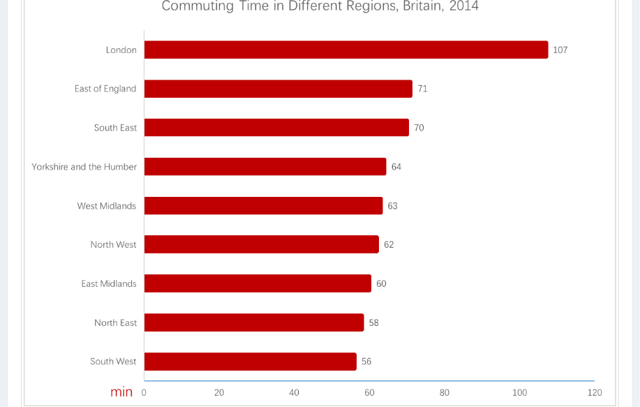
click at [532, 278] on img at bounding box center [320, 195] width 592 height 421
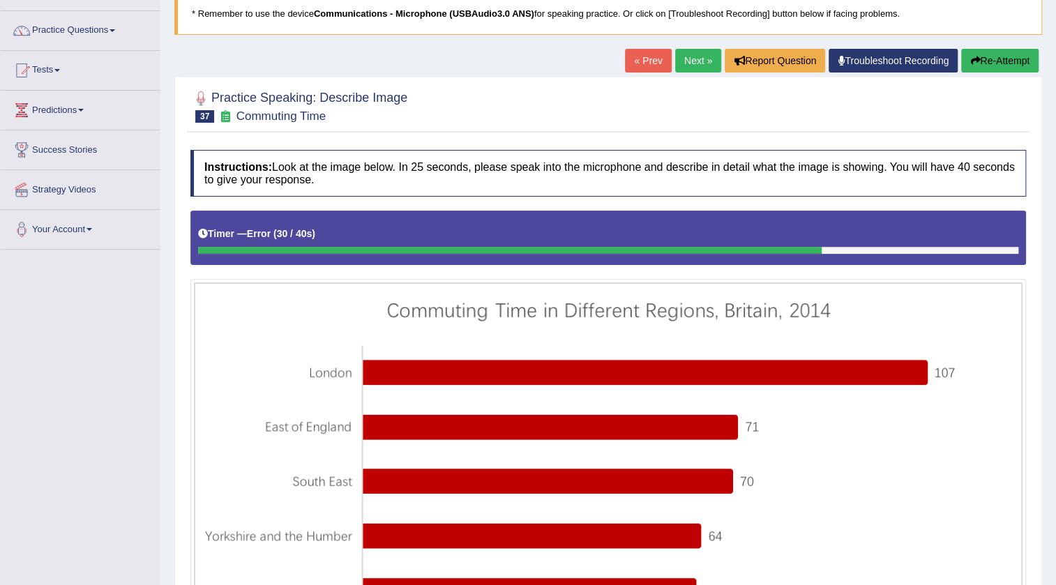
scroll to position [63, 0]
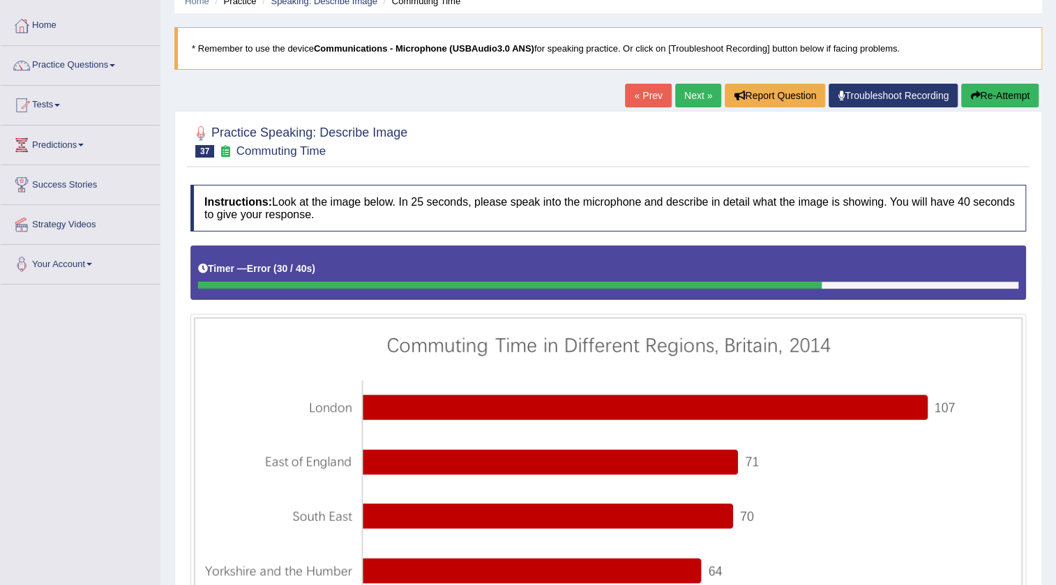
click at [984, 98] on button "Re-Attempt" at bounding box center [999, 96] width 77 height 24
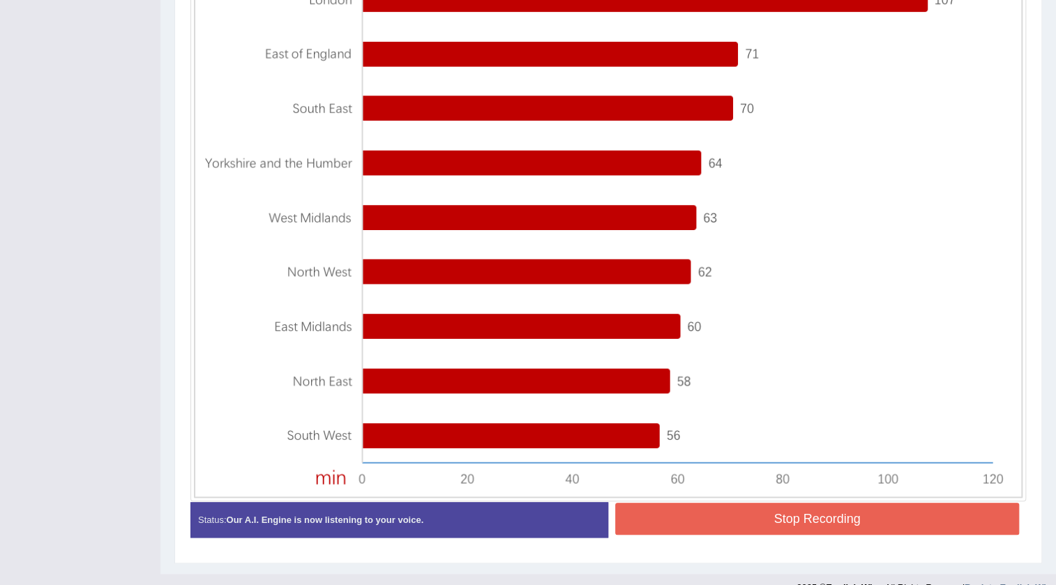
scroll to position [494, 0]
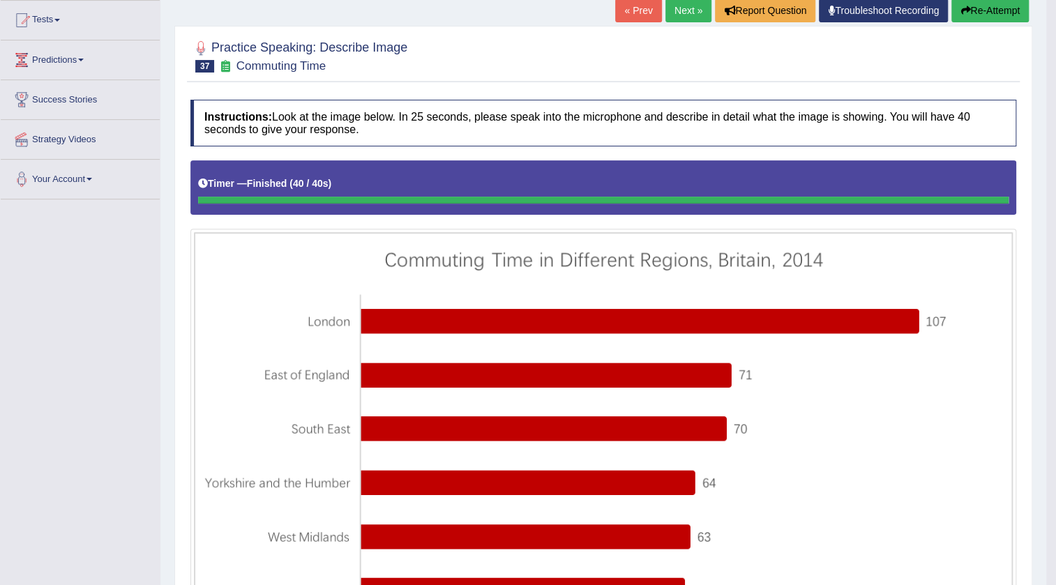
scroll to position [135, 0]
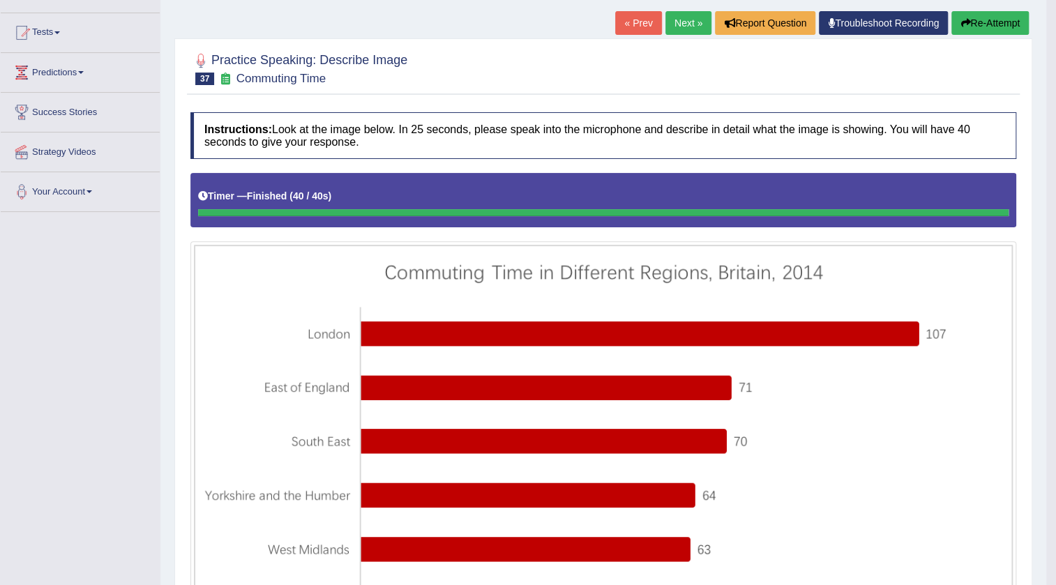
click at [695, 27] on link "Next »" at bounding box center [689, 23] width 46 height 24
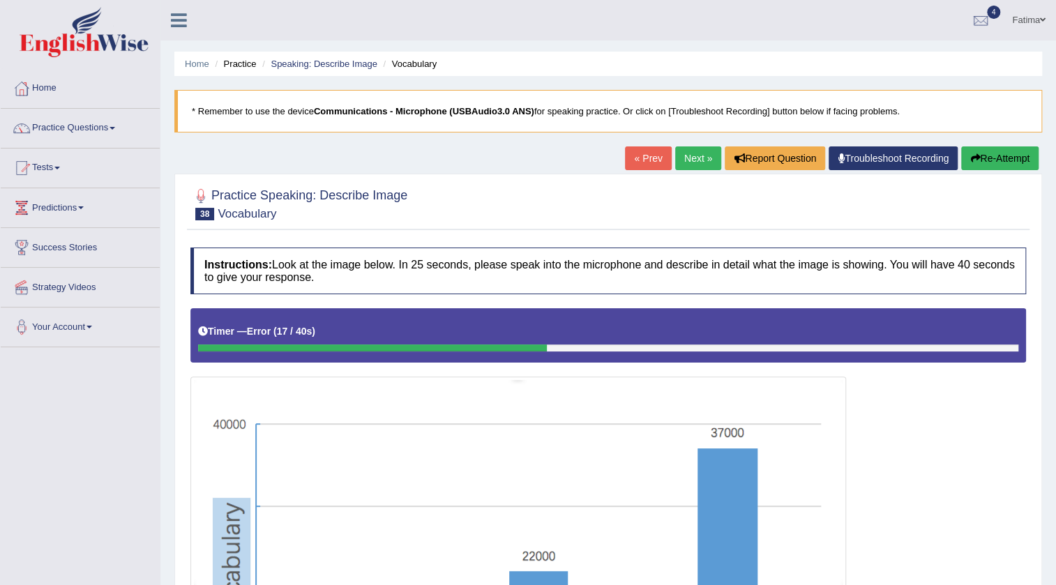
click at [995, 151] on button "Re-Attempt" at bounding box center [999, 159] width 77 height 24
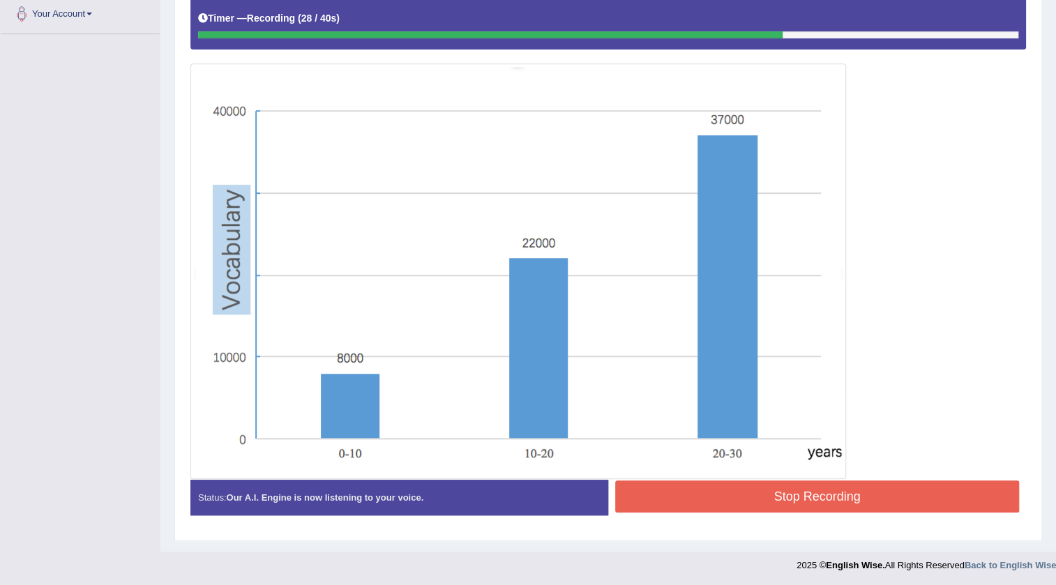
scroll to position [314, 0]
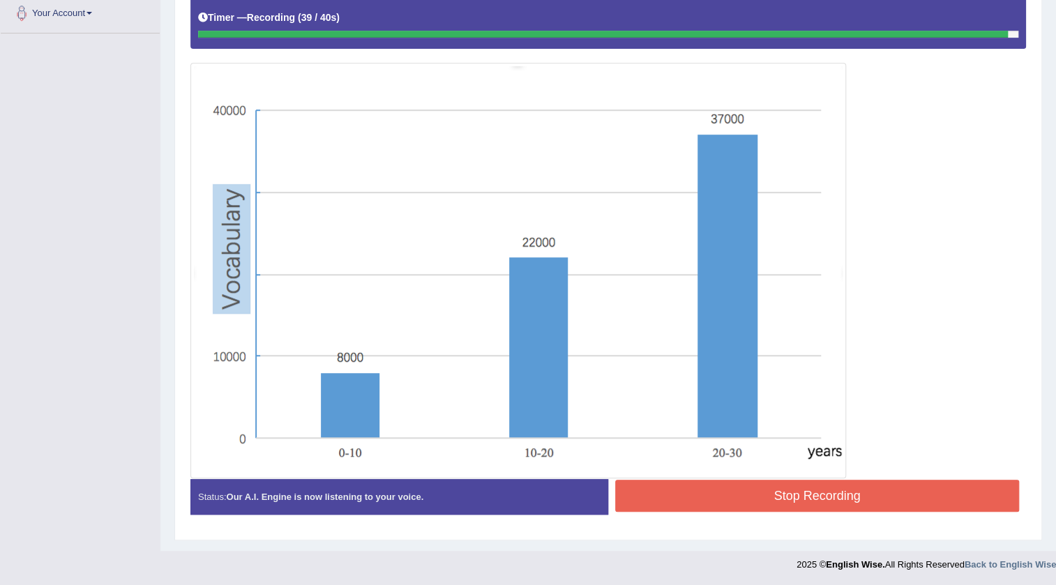
click at [763, 491] on button "Stop Recording" at bounding box center [817, 496] width 404 height 32
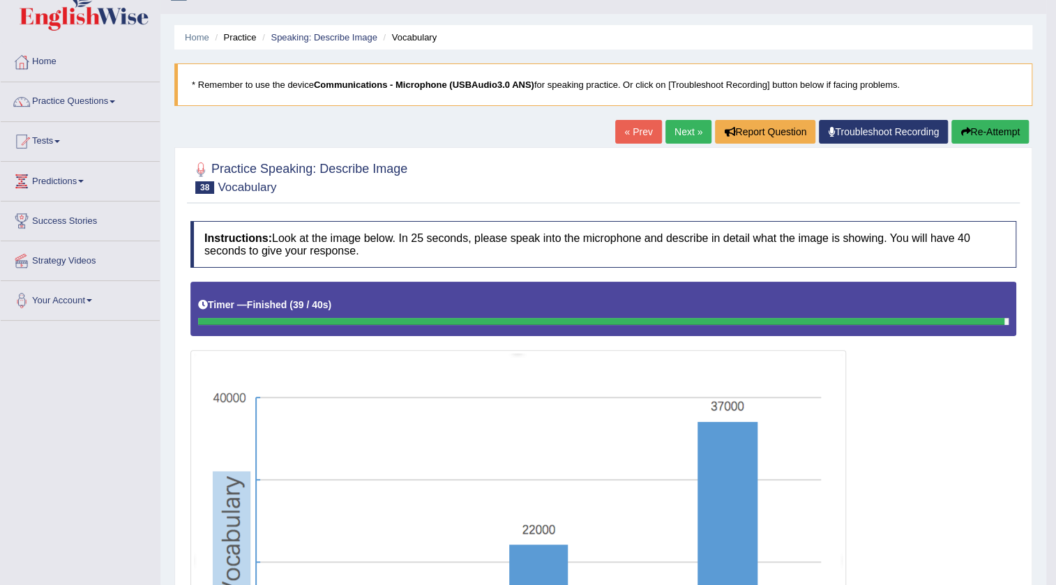
scroll to position [26, 0]
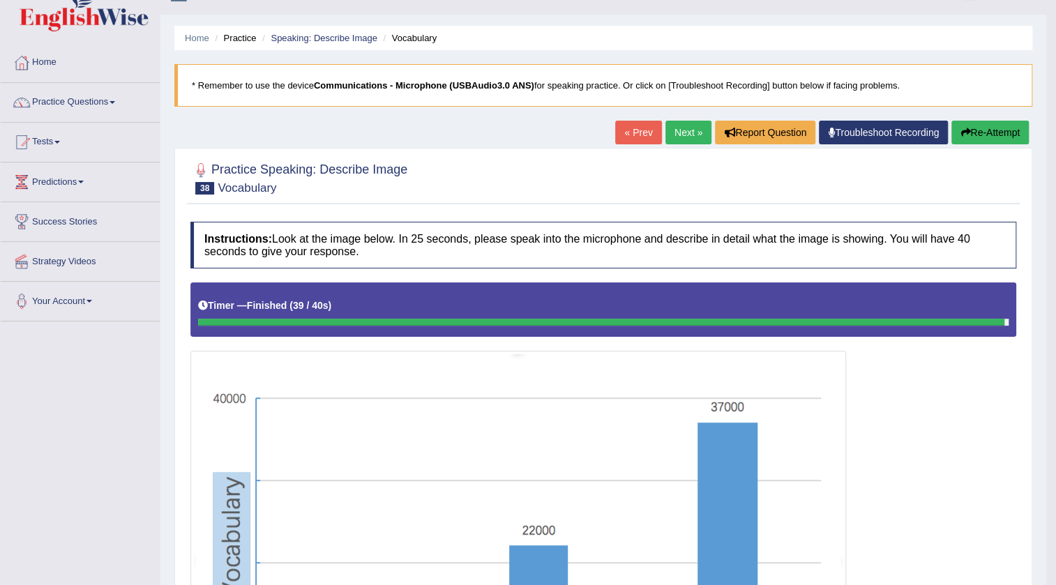
click at [678, 133] on link "Next »" at bounding box center [689, 133] width 46 height 24
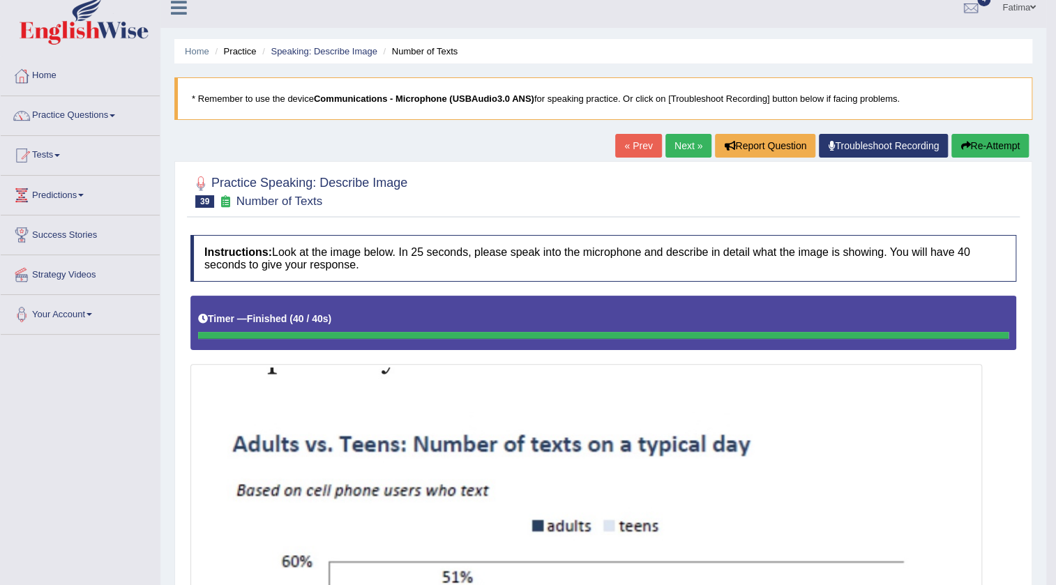
scroll to position [6, 0]
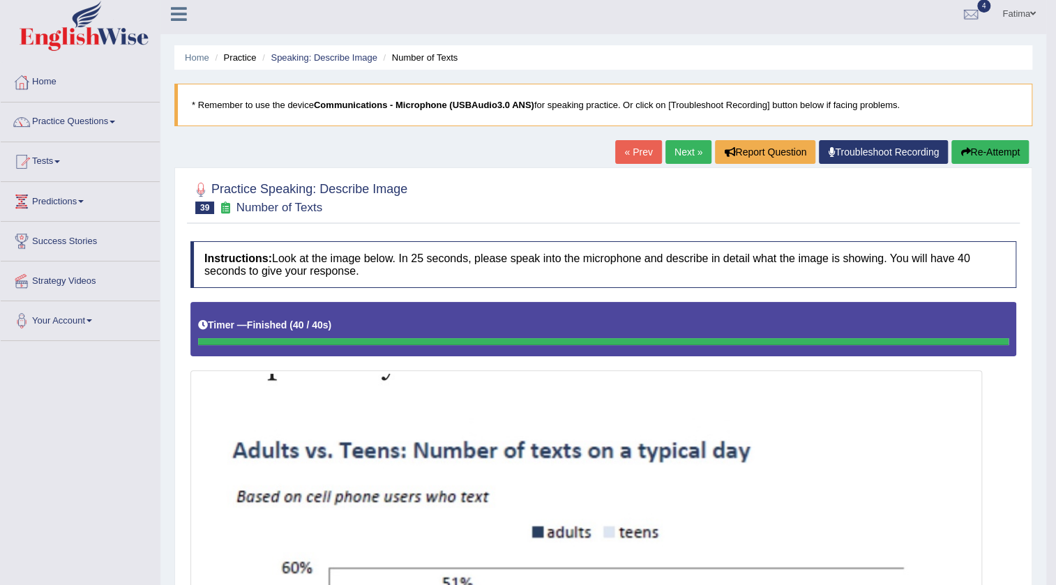
click at [680, 151] on link "Next »" at bounding box center [689, 152] width 46 height 24
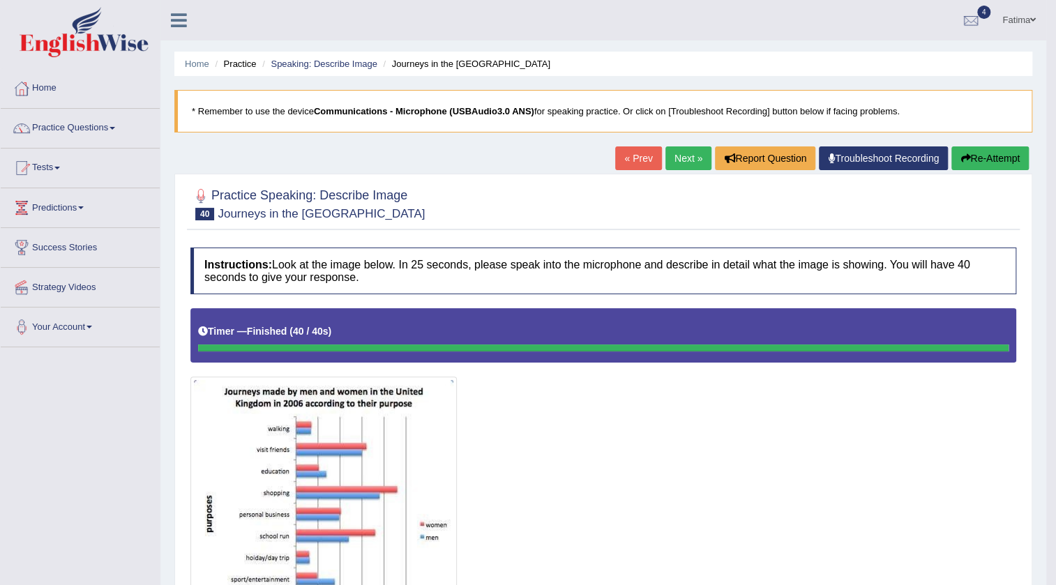
click at [677, 160] on link "Next »" at bounding box center [689, 159] width 46 height 24
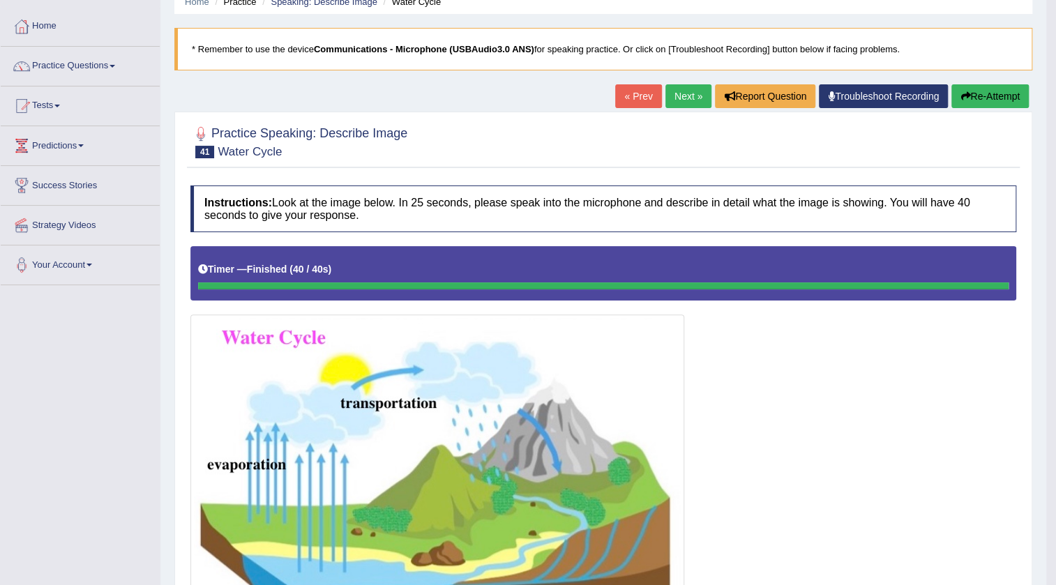
scroll to position [56, 0]
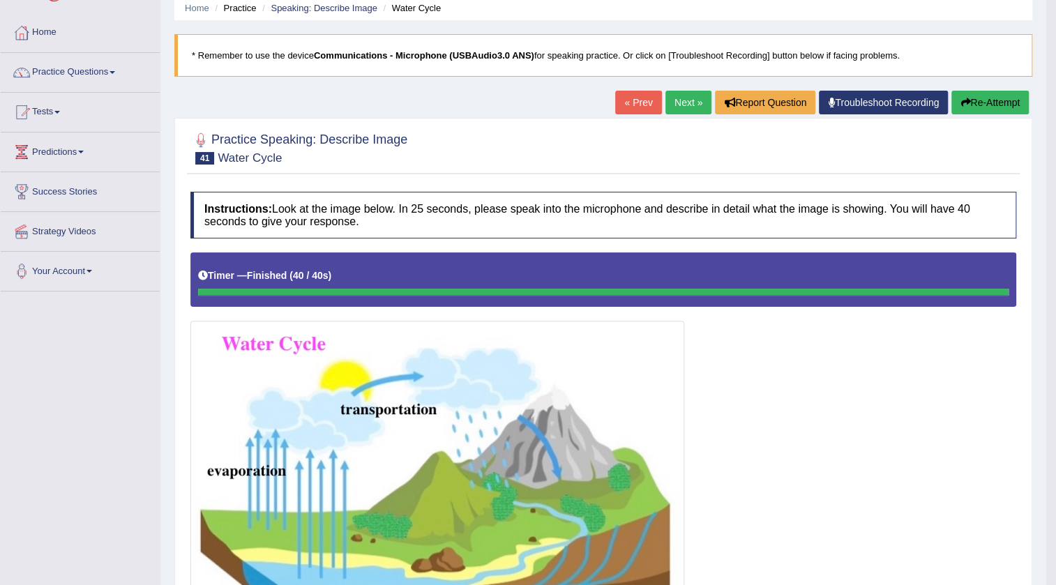
click at [981, 100] on button "Re-Attempt" at bounding box center [990, 103] width 77 height 24
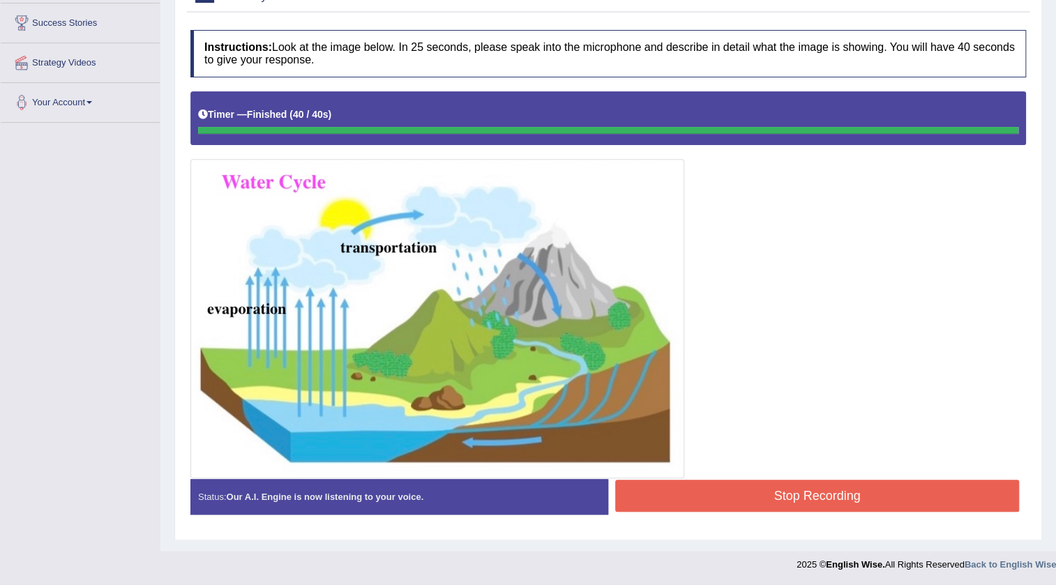
scroll to position [272, 0]
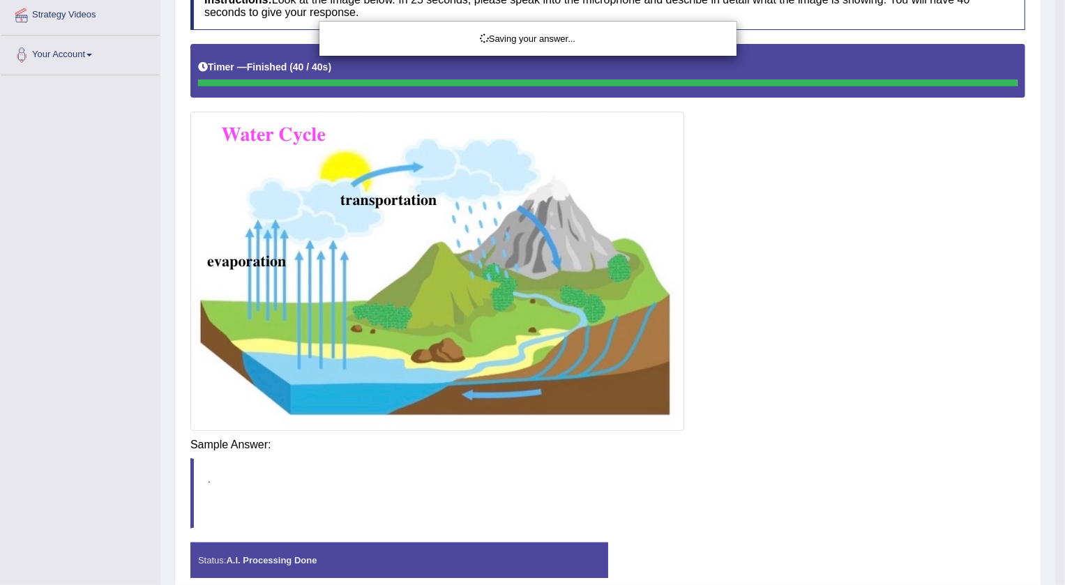
click at [737, 503] on div "Saving your answer..." at bounding box center [532, 292] width 1065 height 585
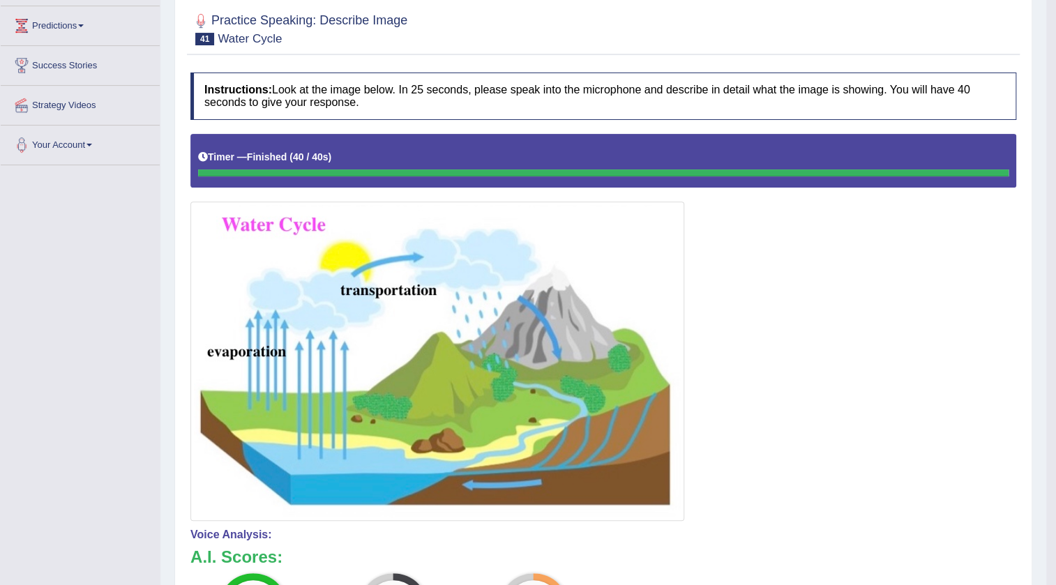
scroll to position [82, 0]
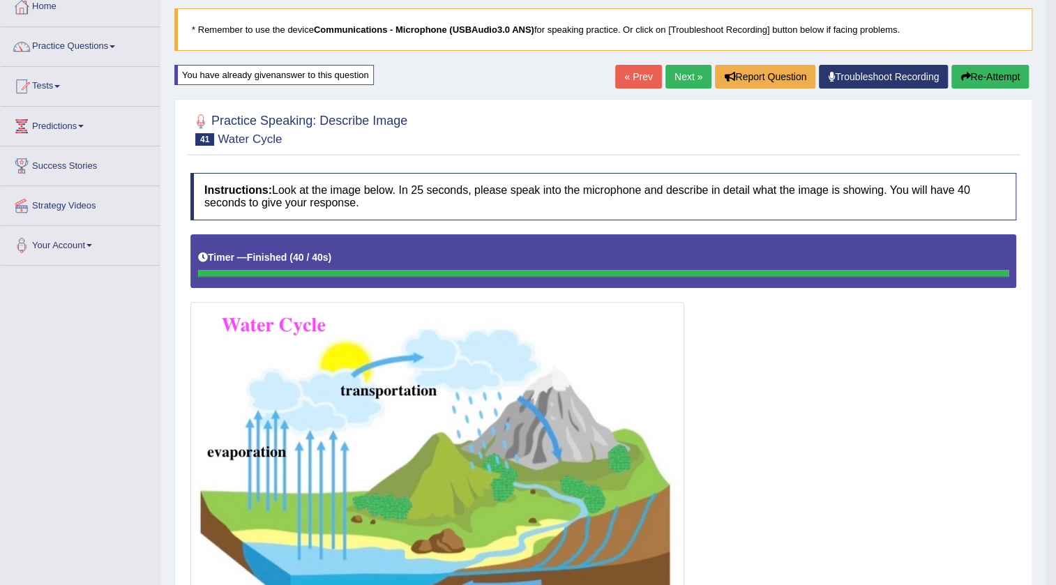
click at [694, 84] on link "Next »" at bounding box center [689, 77] width 46 height 24
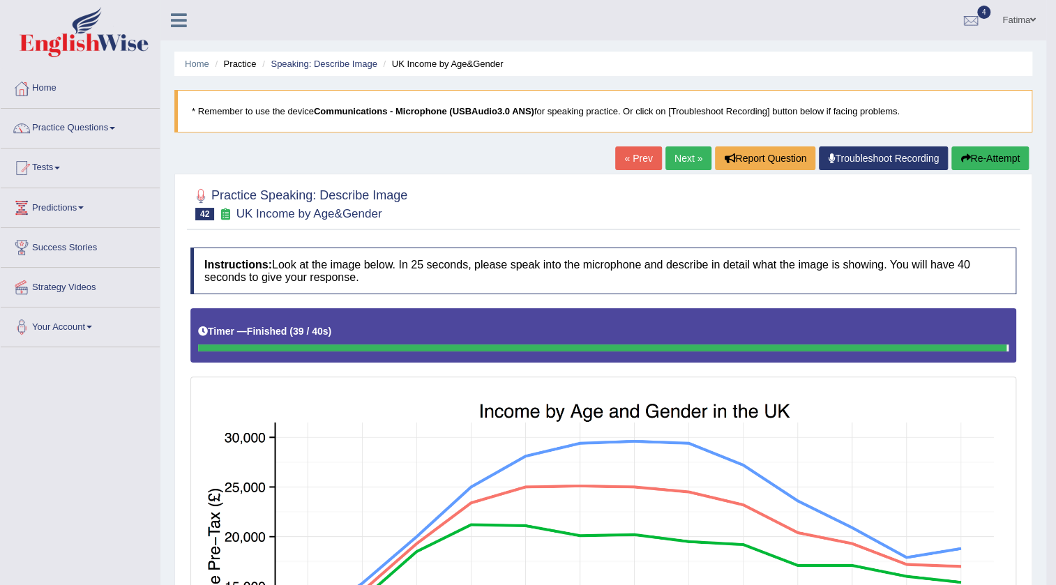
click at [666, 153] on link "Next »" at bounding box center [689, 159] width 46 height 24
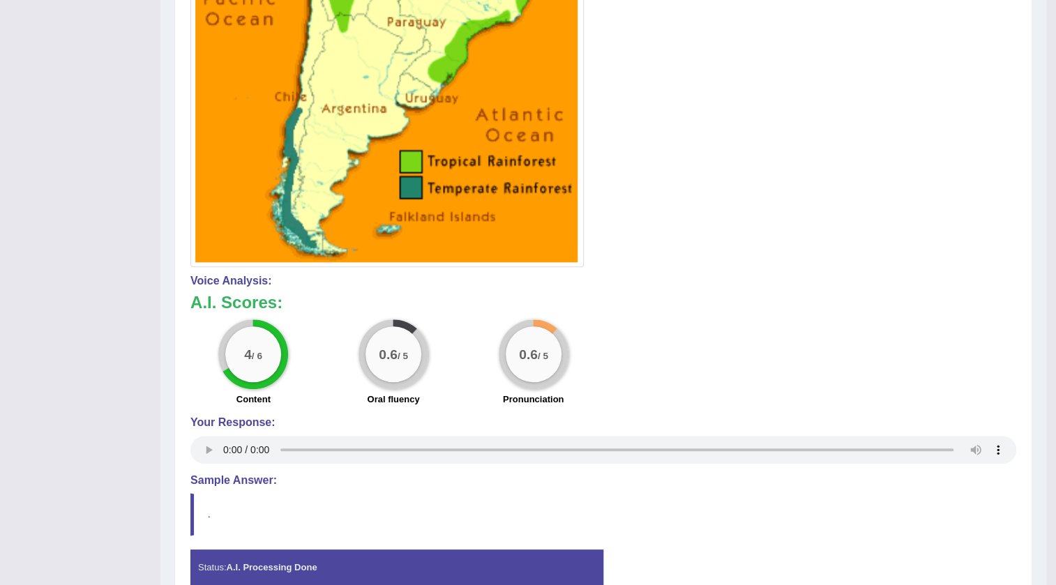
scroll to position [690, 0]
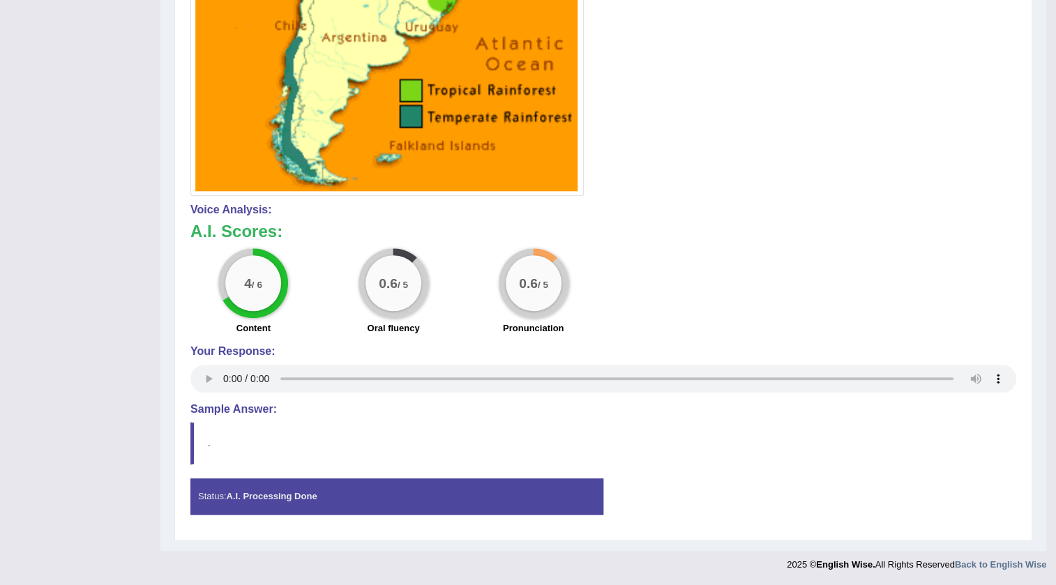
click at [386, 255] on div "0.6 / 5" at bounding box center [394, 283] width 56 height 56
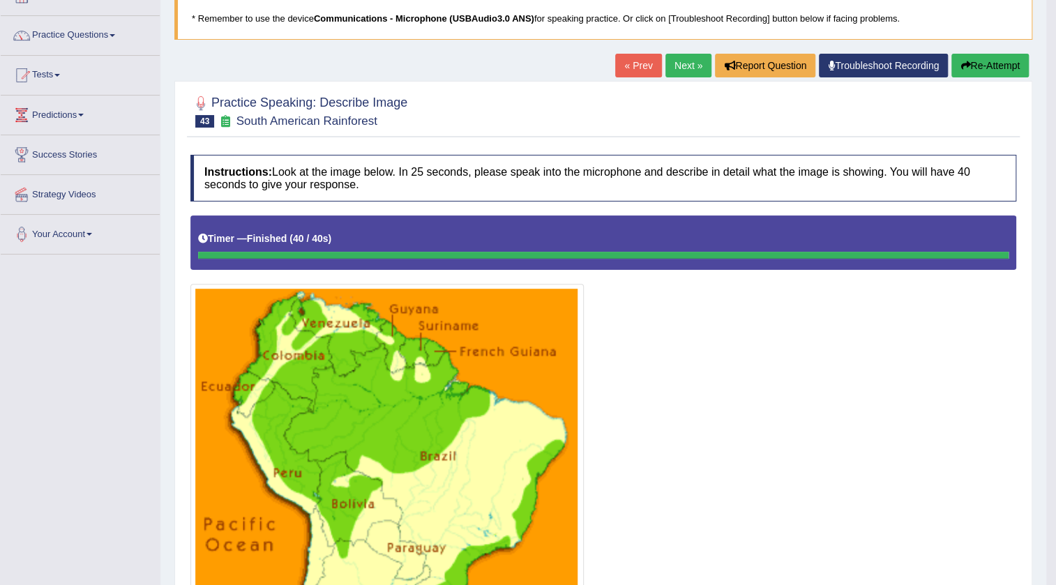
scroll to position [0, 0]
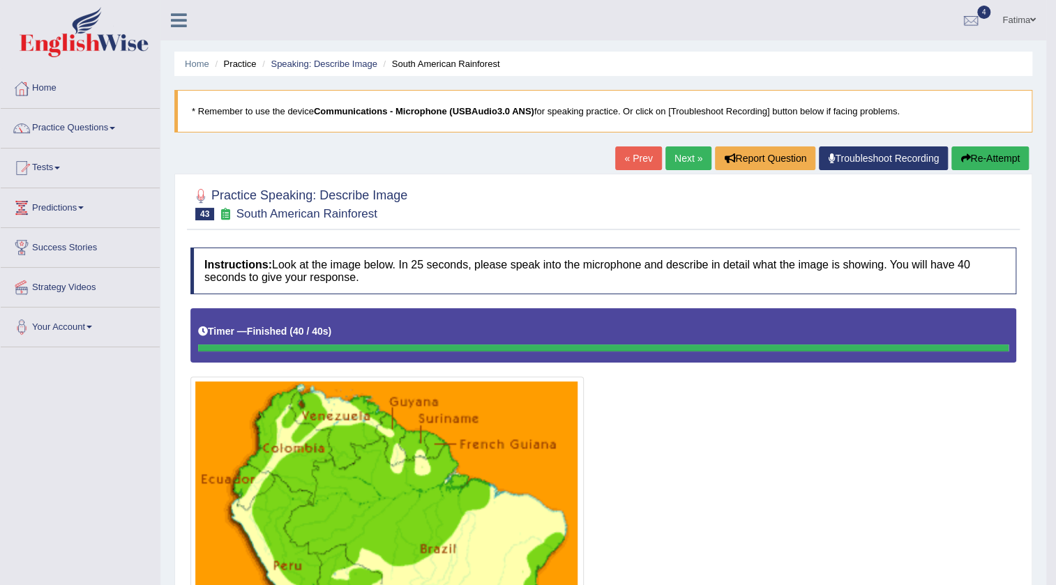
click at [982, 156] on button "Re-Attempt" at bounding box center [990, 159] width 77 height 24
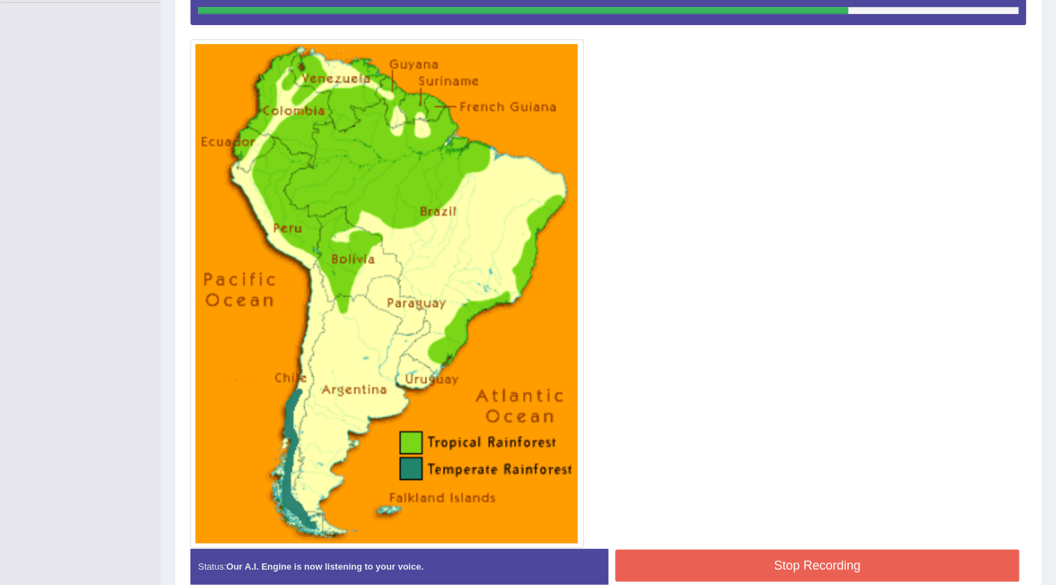
scroll to position [414, 0]
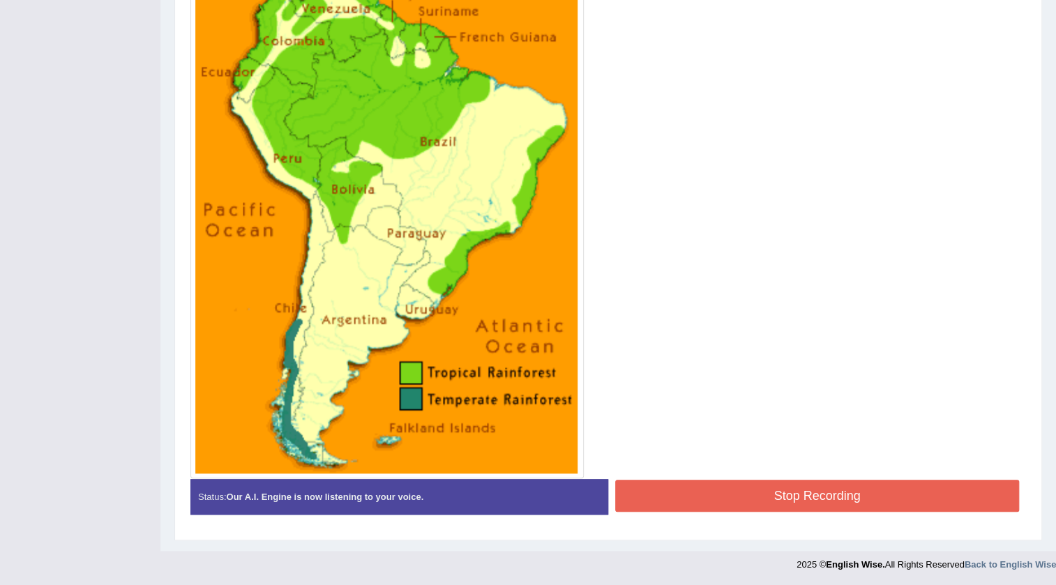
click at [714, 506] on button "Stop Recording" at bounding box center [817, 496] width 404 height 32
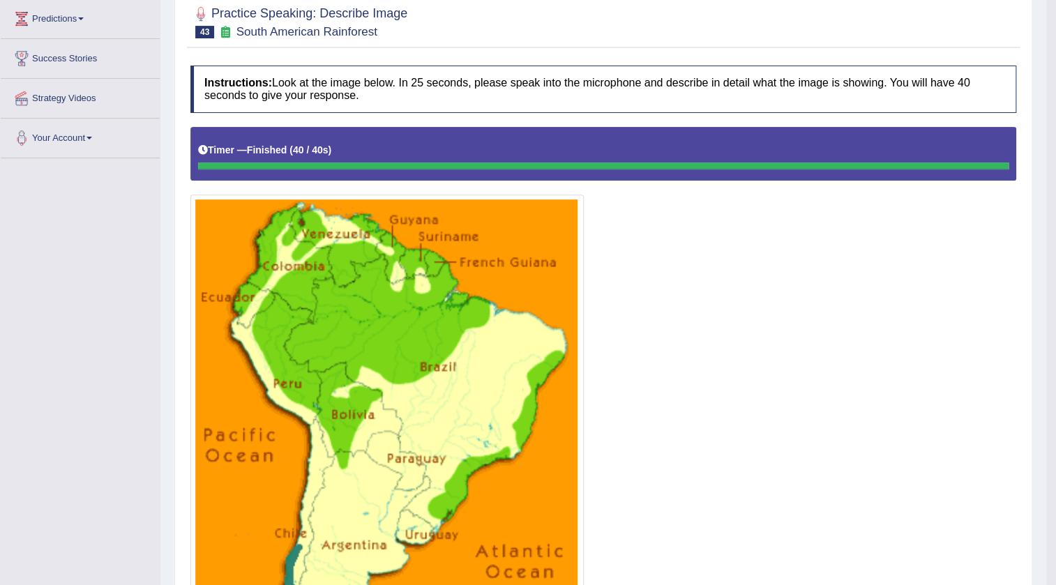
scroll to position [0, 0]
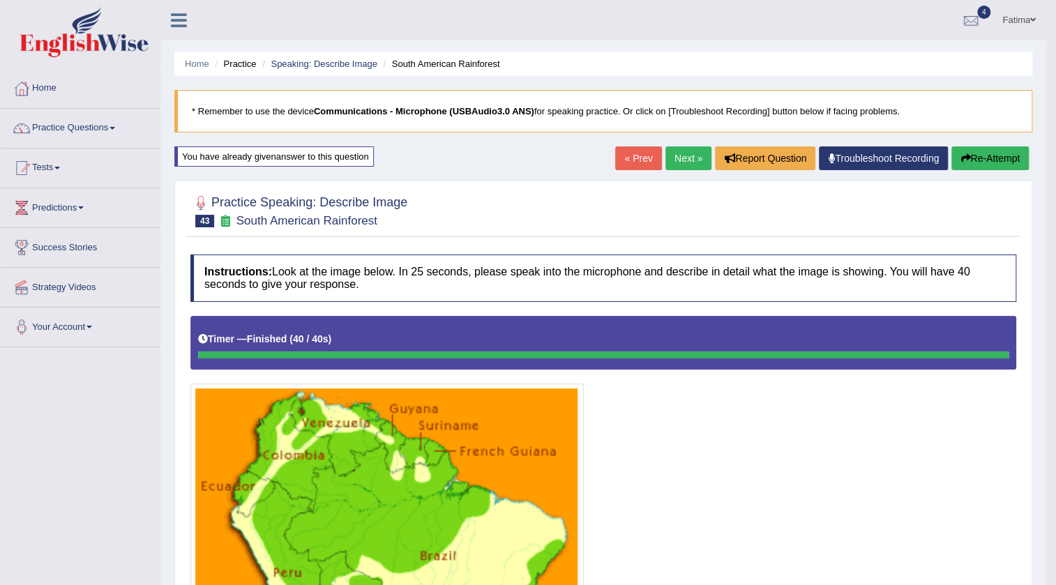
click at [1002, 153] on button "Re-Attempt" at bounding box center [990, 159] width 77 height 24
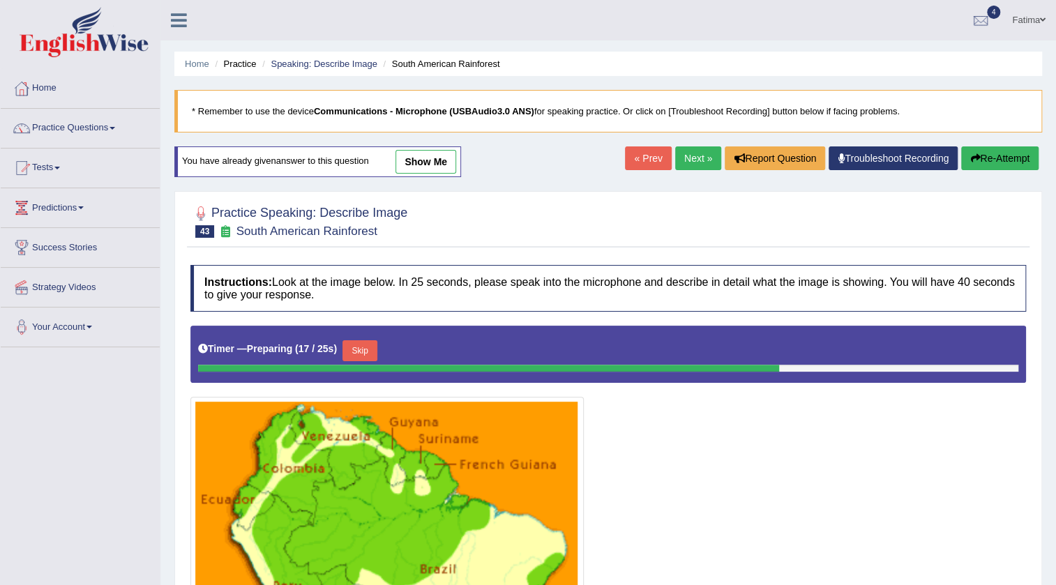
click at [692, 167] on link "Next »" at bounding box center [698, 159] width 46 height 24
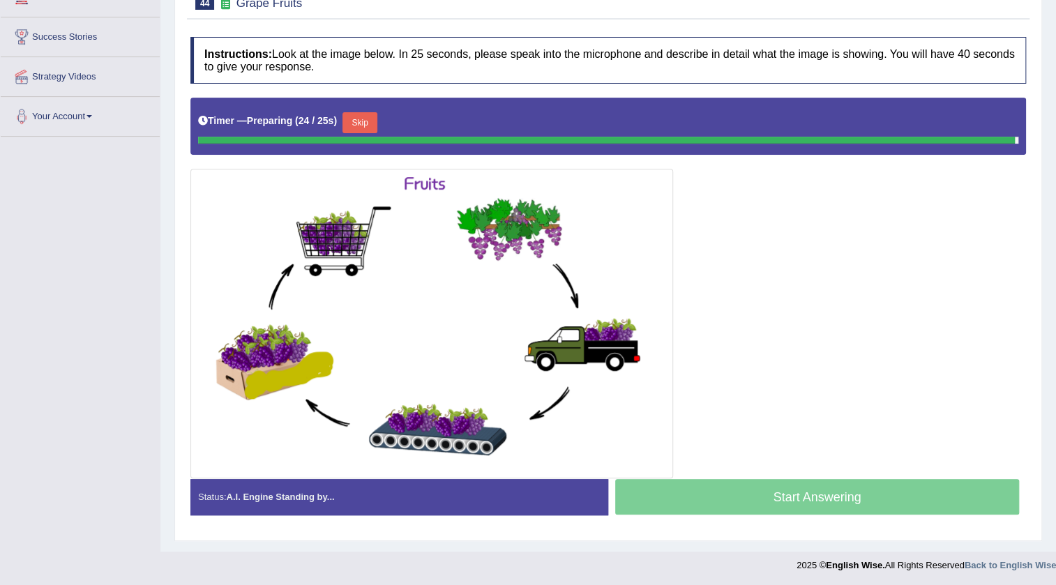
scroll to position [208, 0]
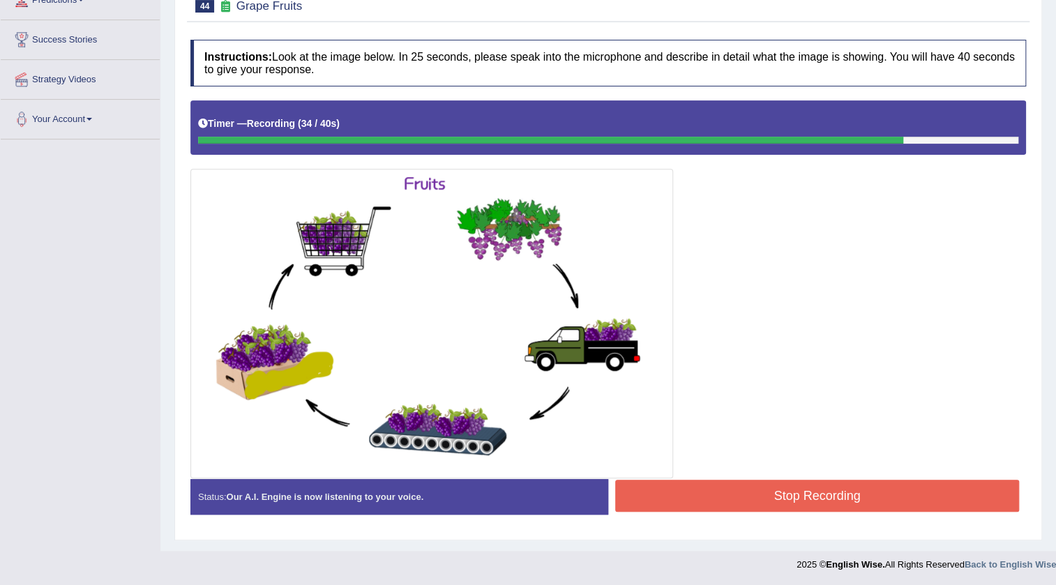
click at [767, 504] on button "Stop Recording" at bounding box center [817, 496] width 404 height 32
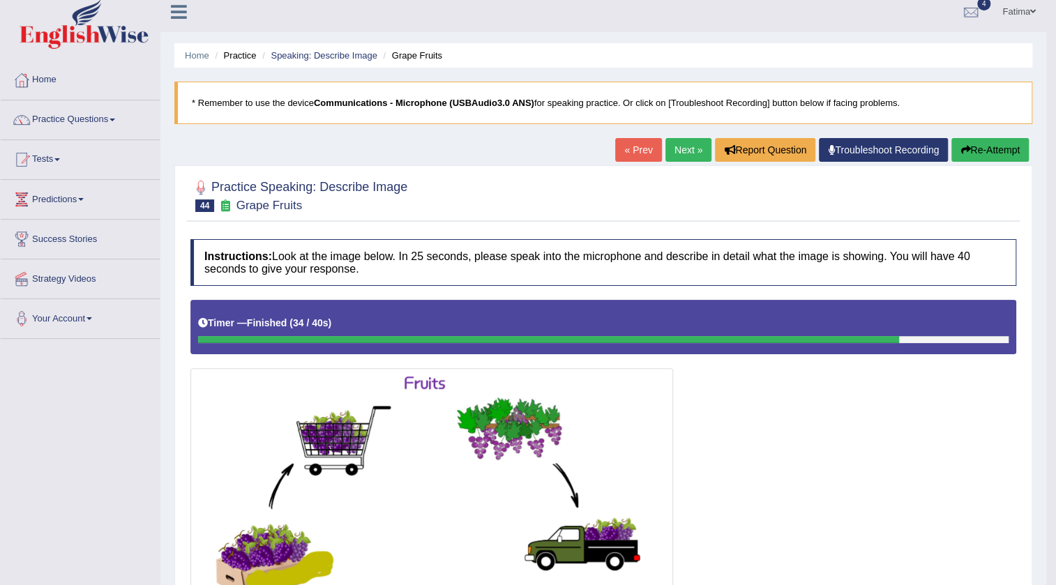
scroll to position [0, 0]
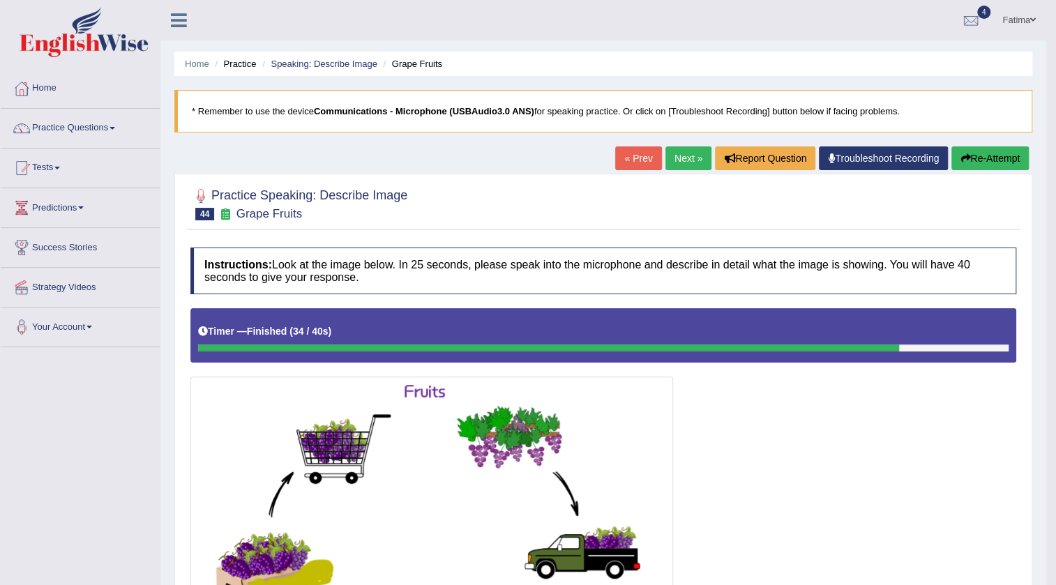
click at [684, 152] on link "Next »" at bounding box center [689, 159] width 46 height 24
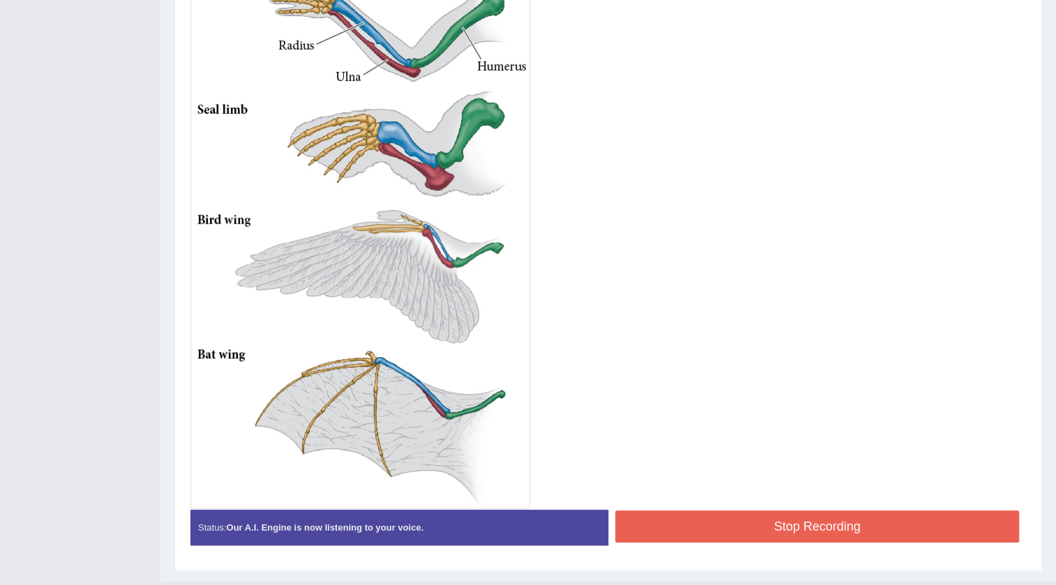
scroll to position [458, 0]
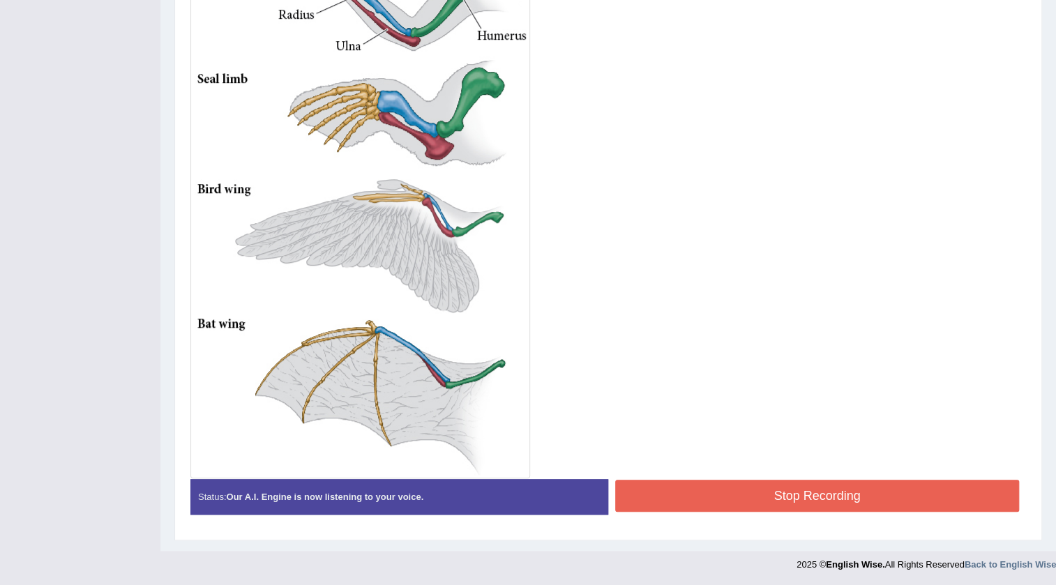
click at [760, 479] on div "Start Answering" at bounding box center [817, 479] width 418 height 1
click at [760, 492] on button "Stop Recording" at bounding box center [817, 496] width 404 height 32
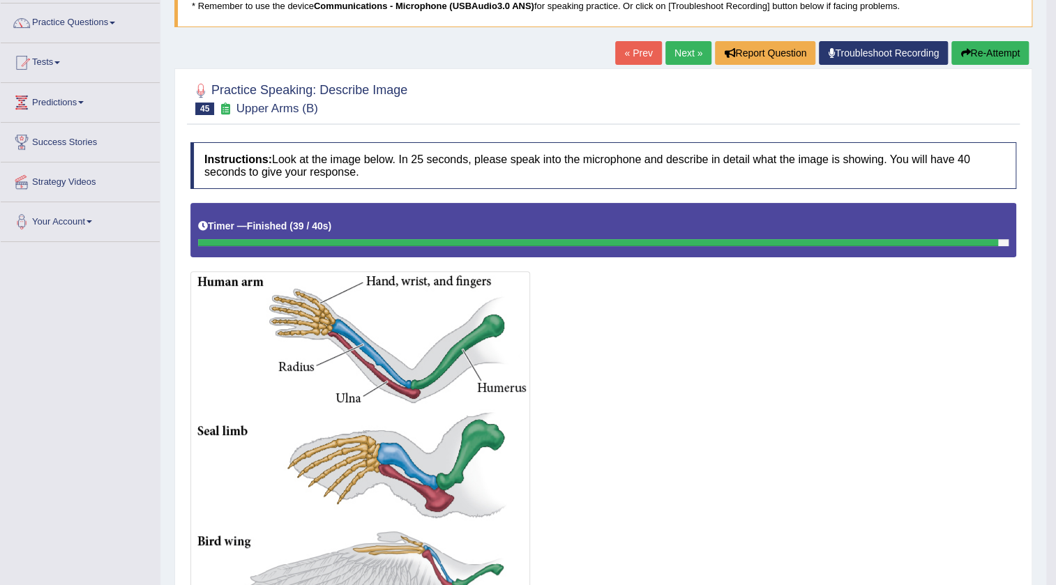
scroll to position [42, 0]
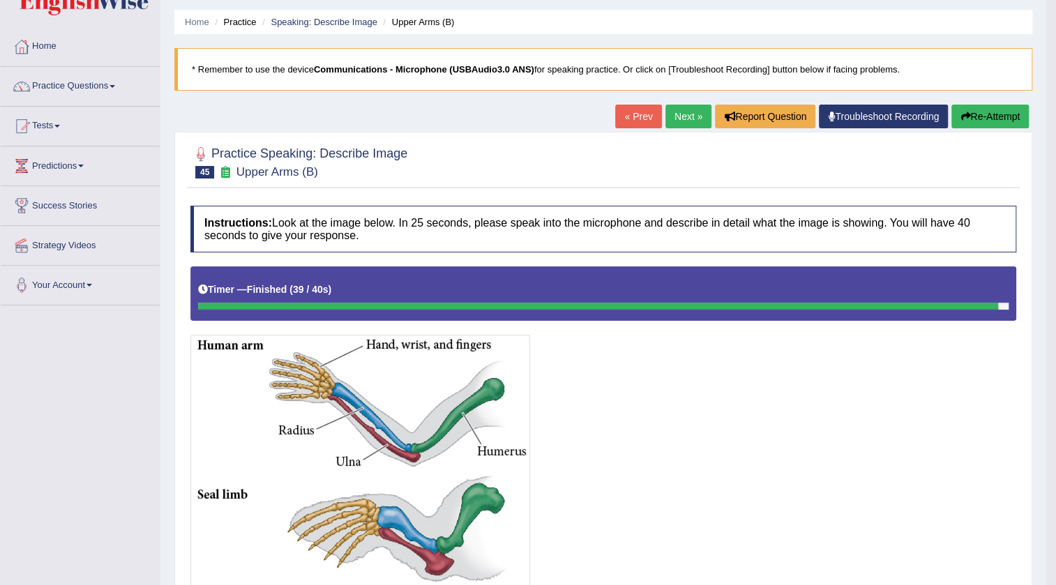
click at [678, 126] on link "Next »" at bounding box center [689, 117] width 46 height 24
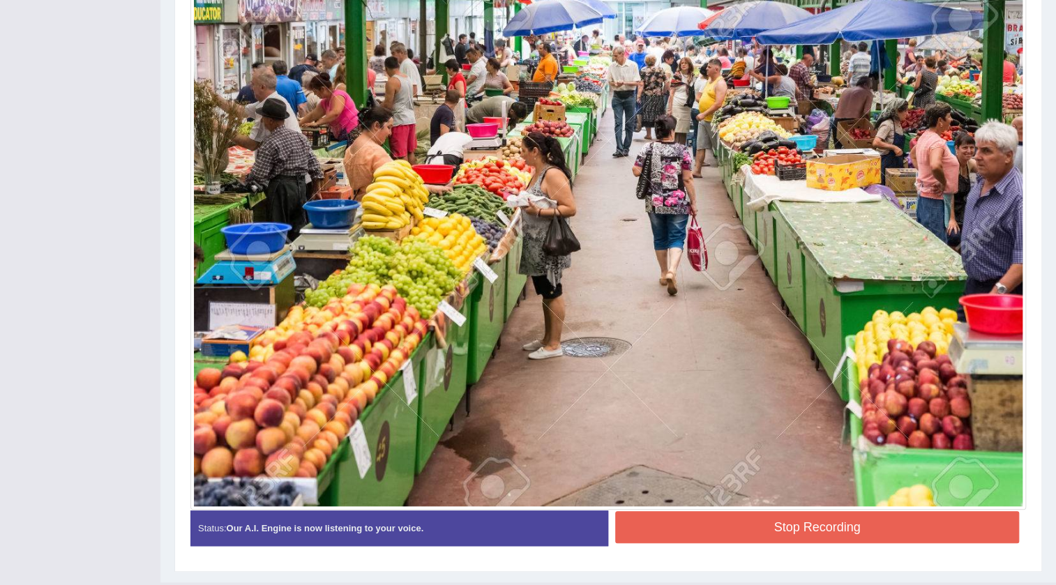
scroll to position [457, 0]
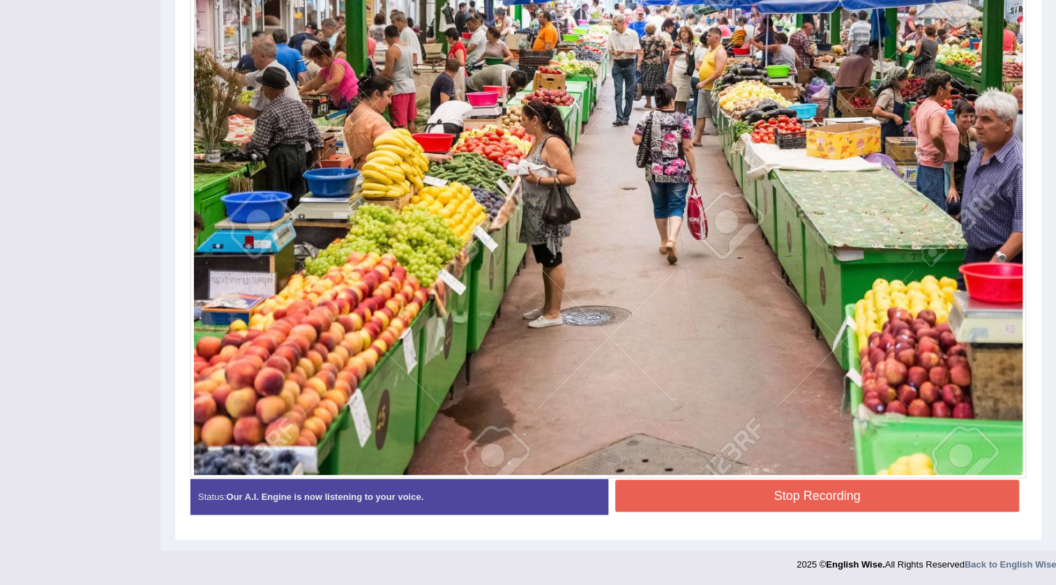
click at [781, 490] on button "Stop Recording" at bounding box center [817, 496] width 404 height 32
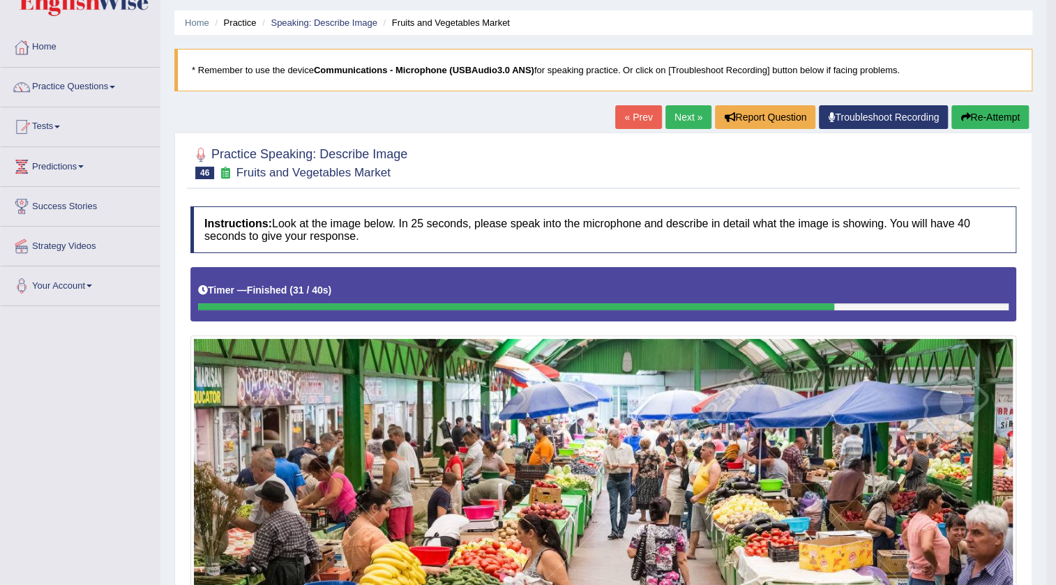
scroll to position [36, 0]
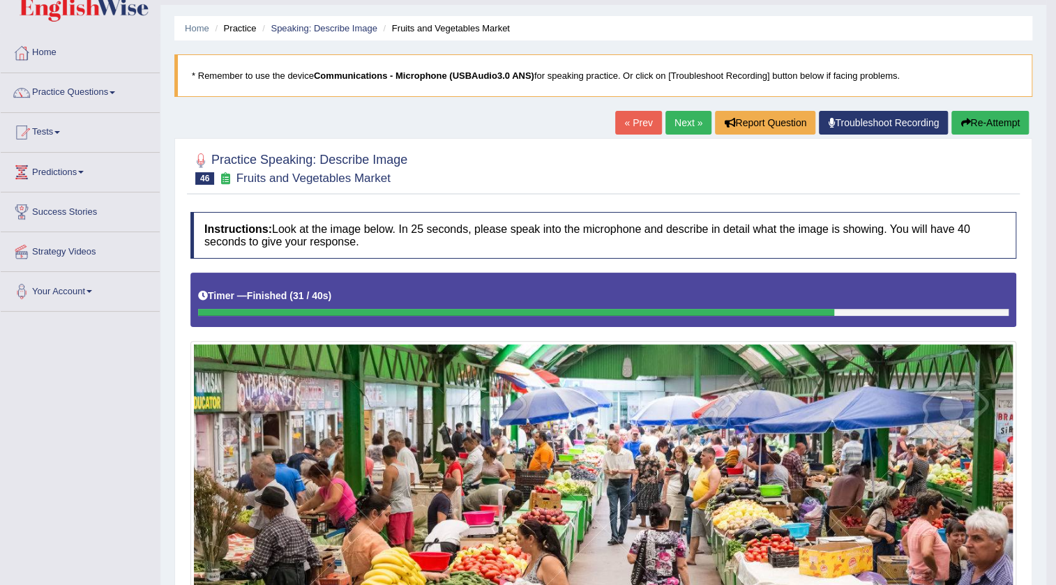
click at [677, 126] on link "Next »" at bounding box center [689, 123] width 46 height 24
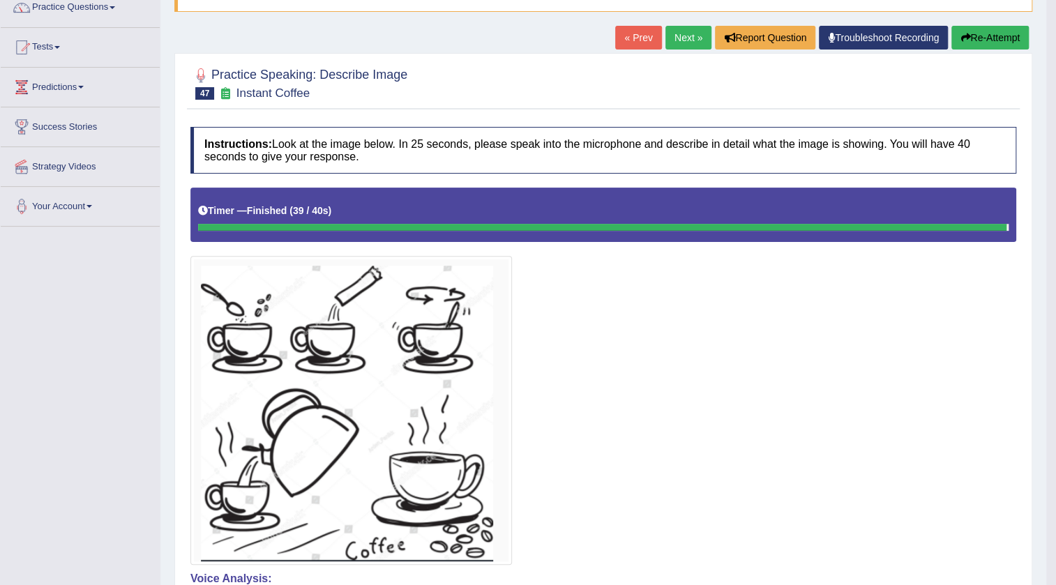
scroll to position [80, 0]
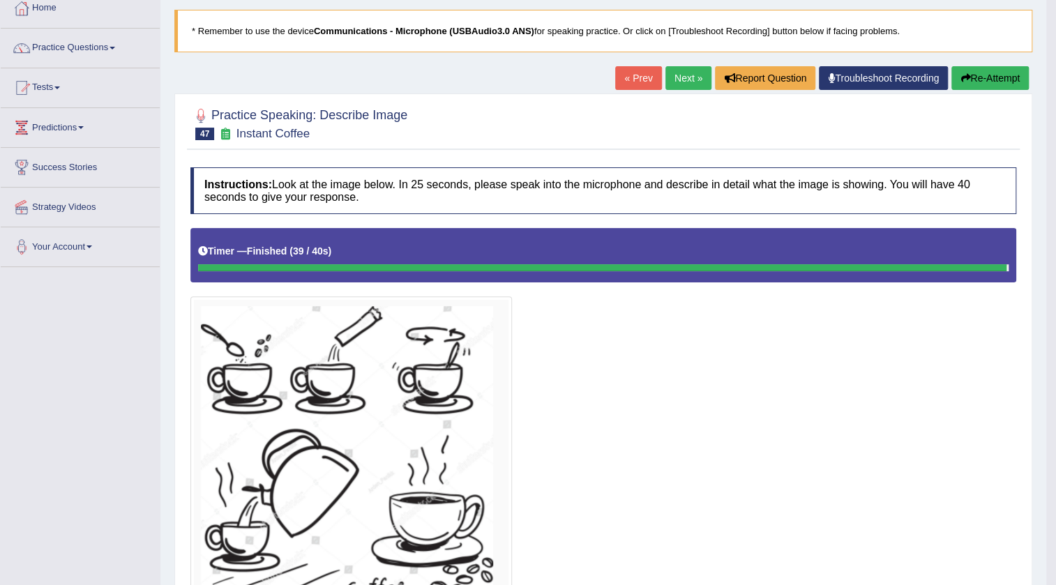
click at [687, 85] on link "Next »" at bounding box center [689, 78] width 46 height 24
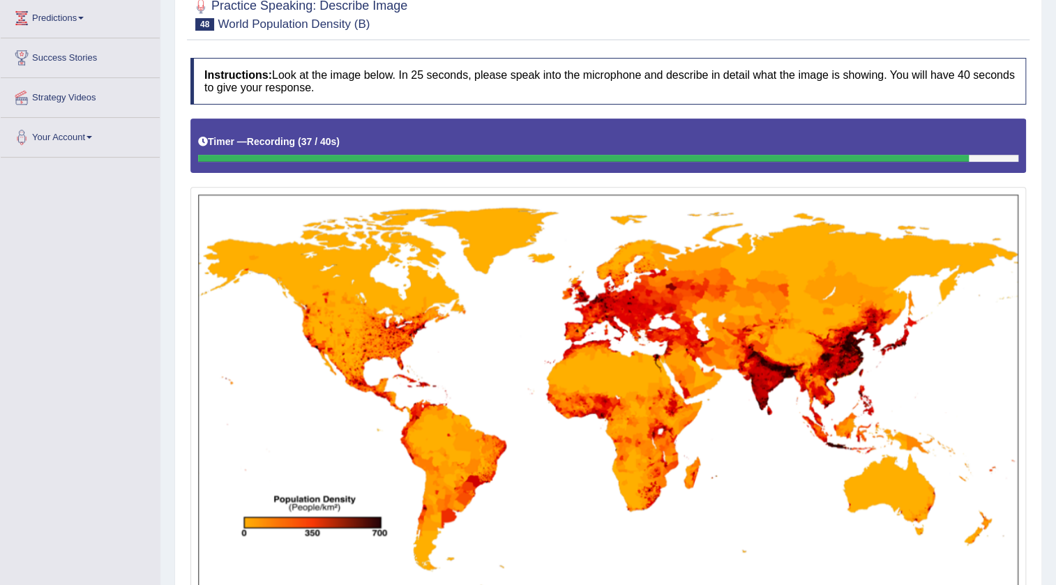
scroll to position [380, 0]
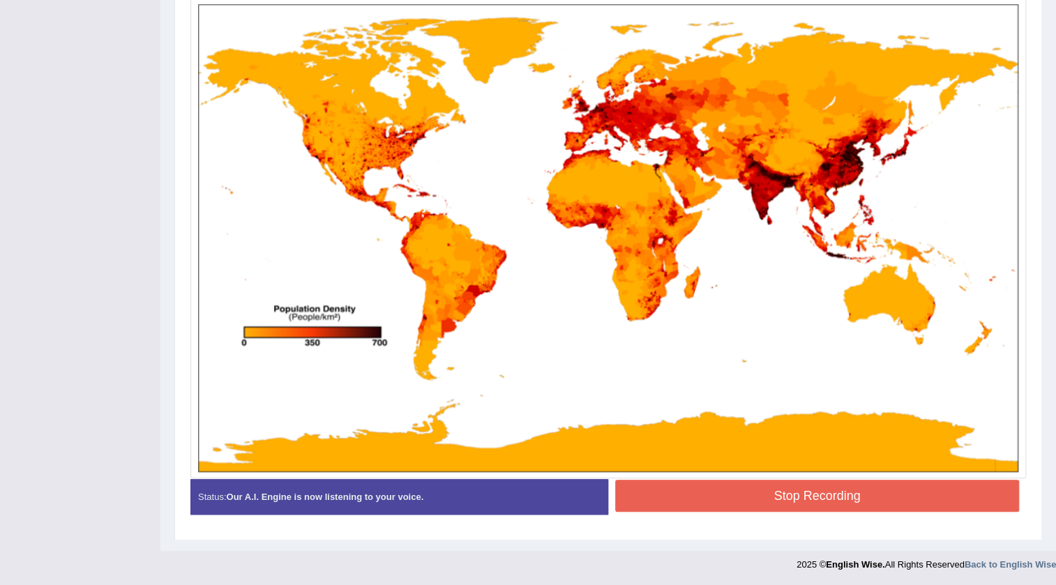
click at [767, 496] on button "Stop Recording" at bounding box center [817, 496] width 404 height 32
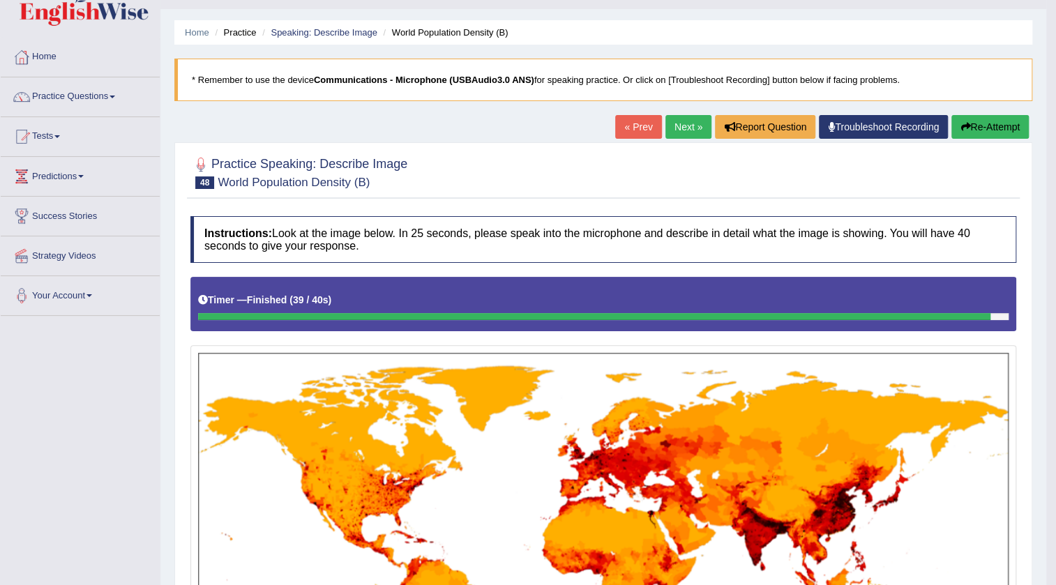
scroll to position [23, 0]
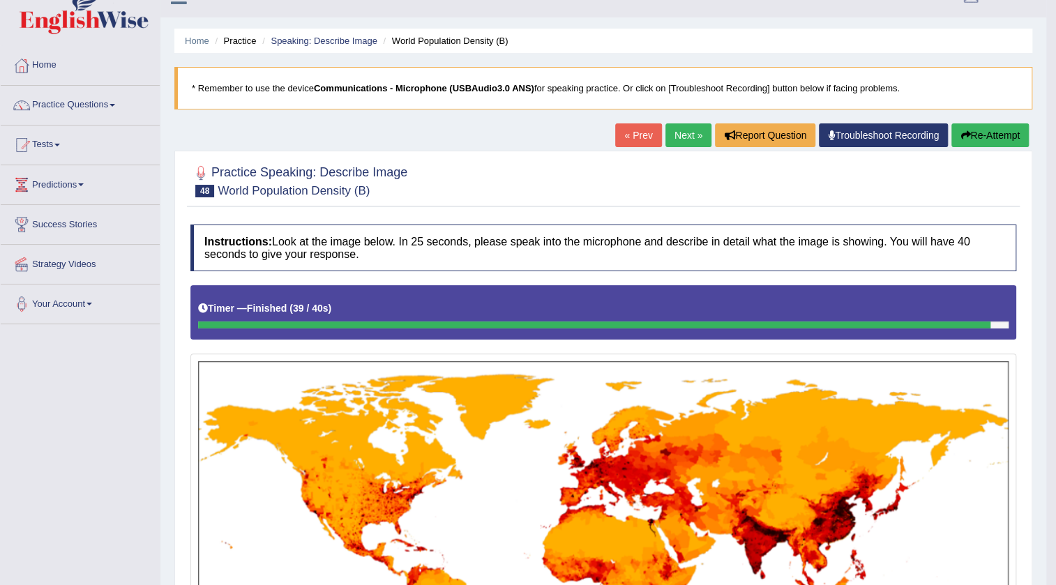
click at [691, 141] on link "Next »" at bounding box center [689, 135] width 46 height 24
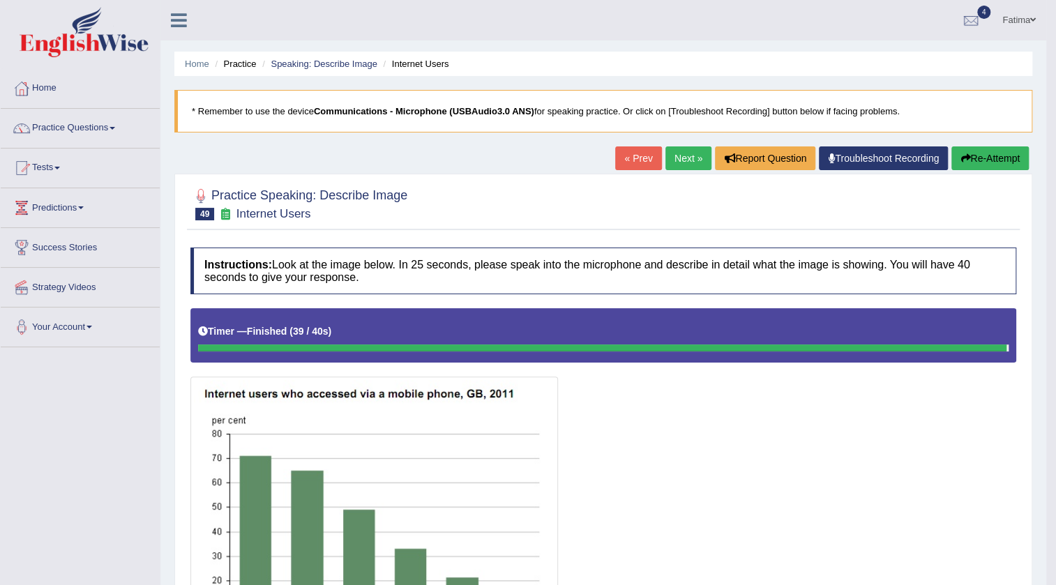
click at [989, 153] on button "Re-Attempt" at bounding box center [990, 159] width 77 height 24
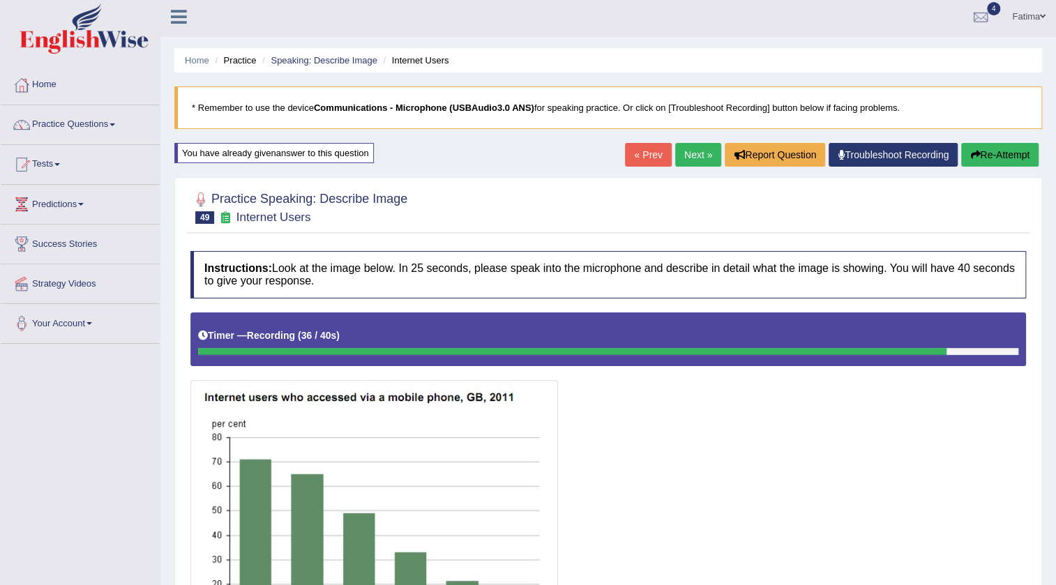
scroll to position [1, 0]
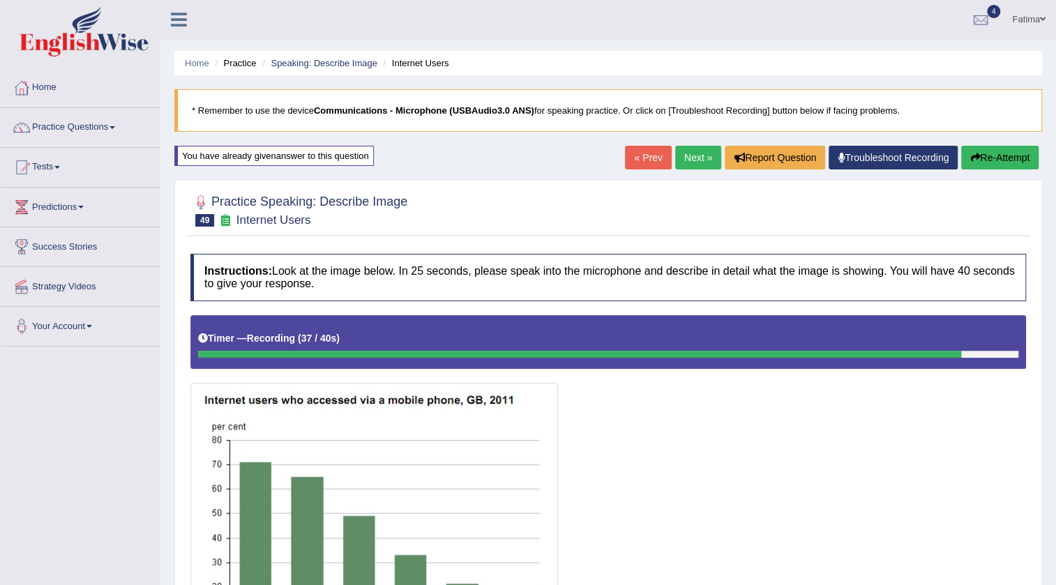
click at [1005, 165] on button "Re-Attempt" at bounding box center [999, 158] width 77 height 24
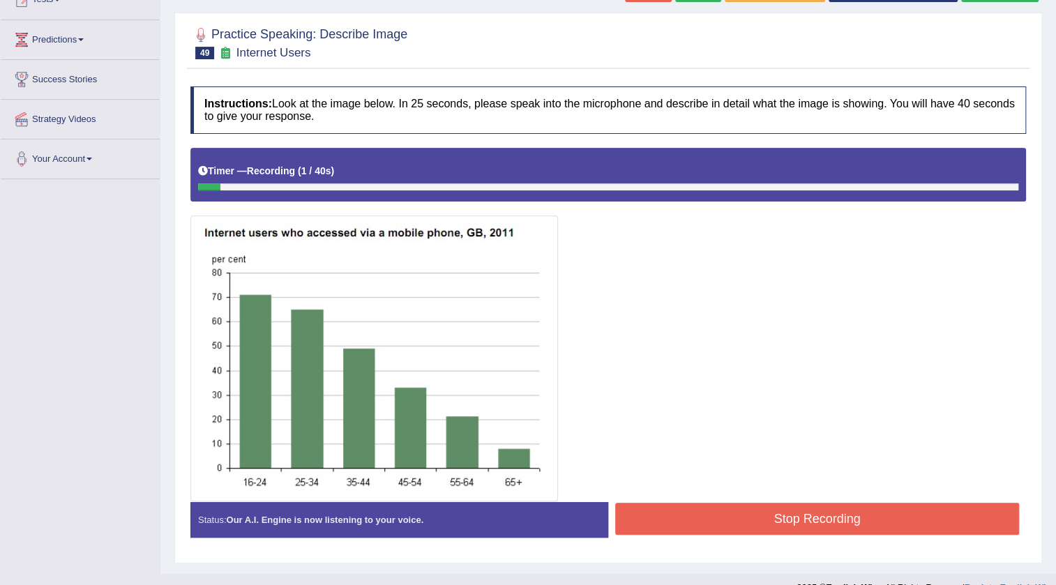
scroll to position [191, 0]
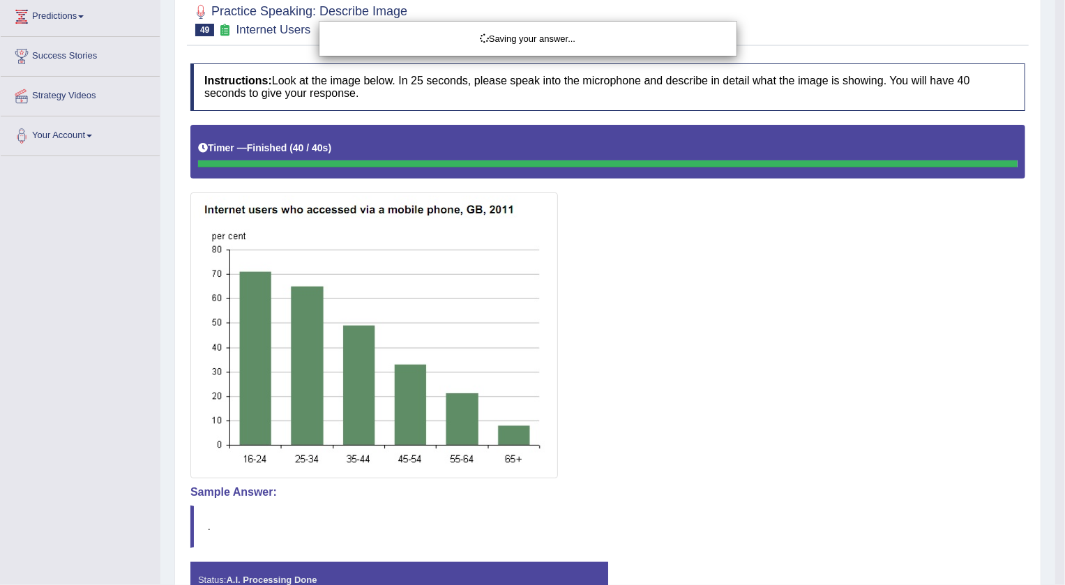
click at [783, 394] on body "Toggle navigation Home Practice Questions Speaking Practice Read Aloud Repeat S…" at bounding box center [532, 101] width 1065 height 585
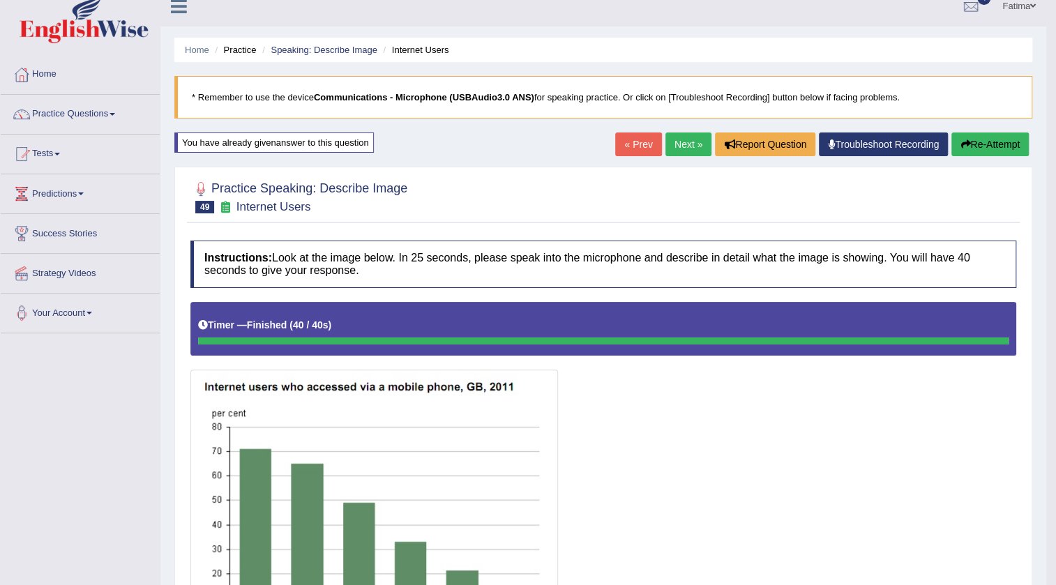
scroll to position [0, 0]
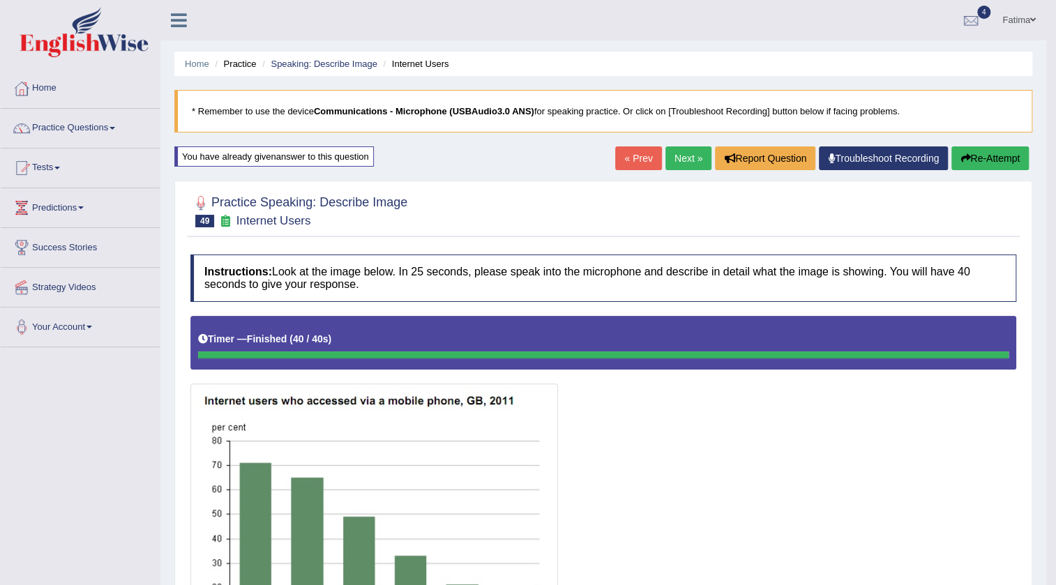
click at [687, 148] on link "Next »" at bounding box center [689, 159] width 46 height 24
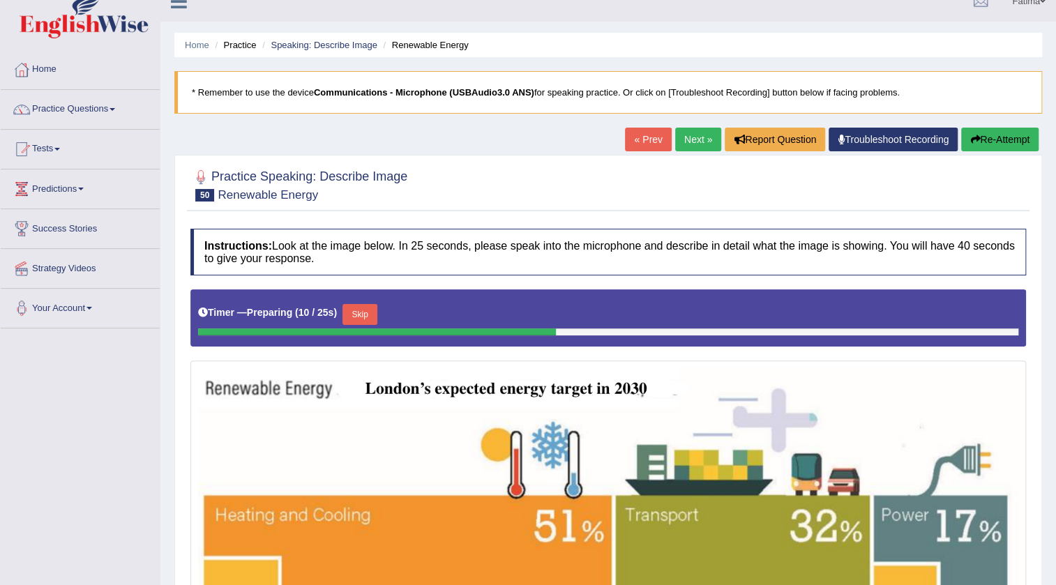
scroll to position [17, 0]
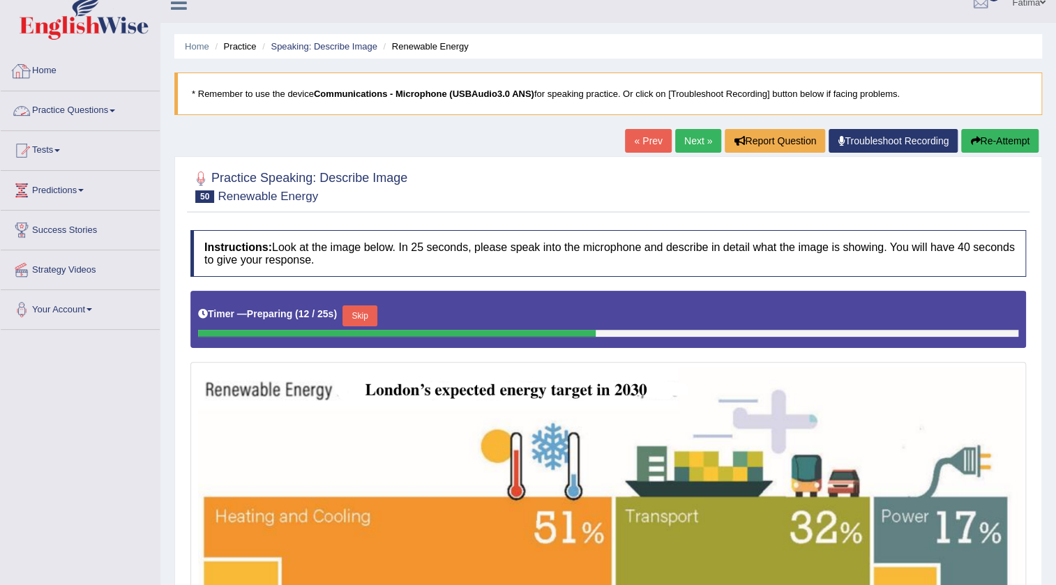
click at [84, 115] on link "Practice Questions" at bounding box center [80, 108] width 159 height 35
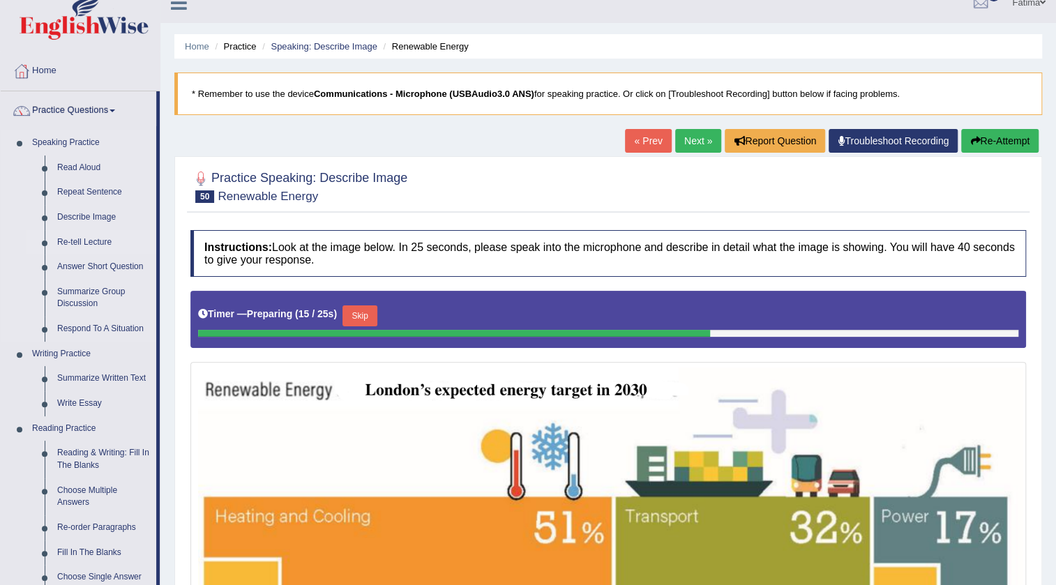
click at [93, 247] on link "Re-tell Lecture" at bounding box center [103, 242] width 105 height 25
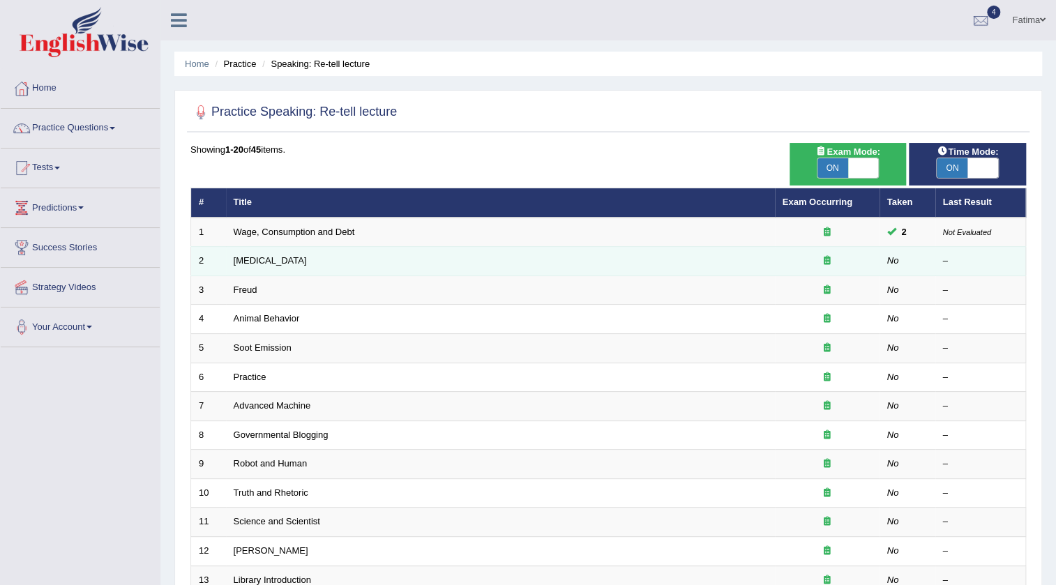
click at [246, 266] on td "[MEDICAL_DATA]" at bounding box center [500, 261] width 549 height 29
click at [297, 262] on link "[MEDICAL_DATA]" at bounding box center [270, 260] width 73 height 10
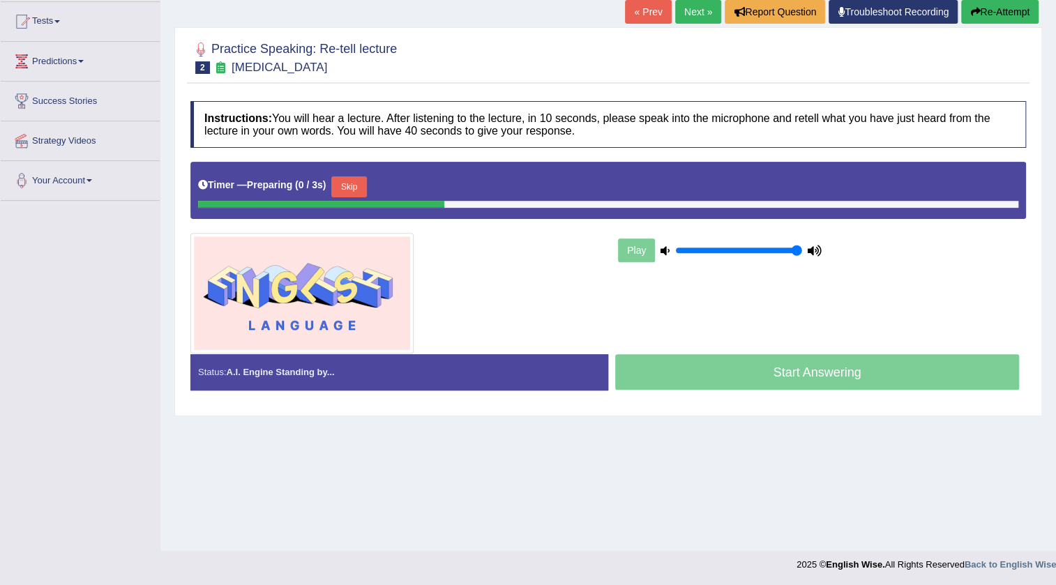
scroll to position [147, 0]
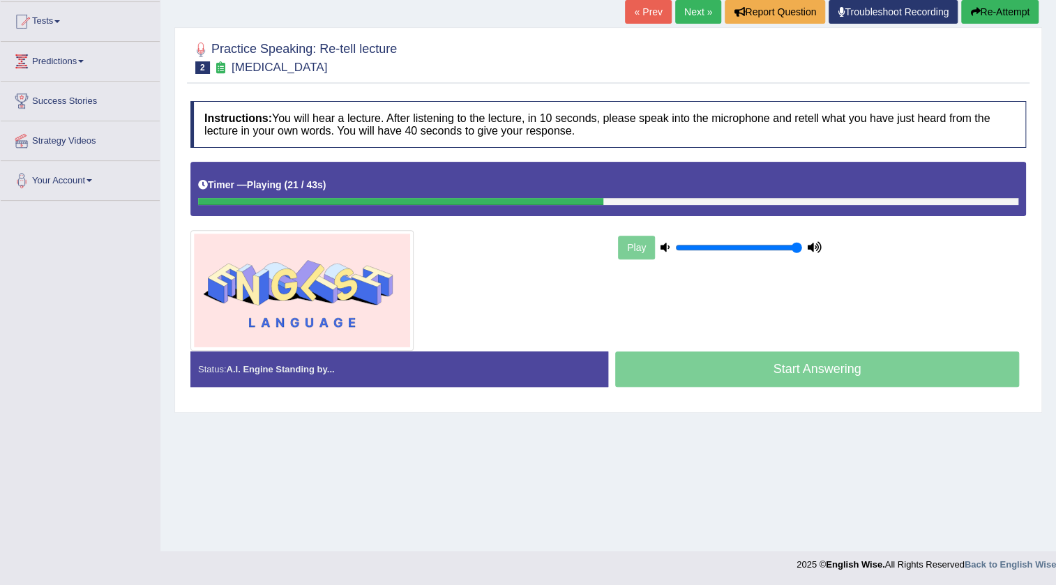
click at [904, 495] on div "Home Practice Speaking: Re-tell lecture [MEDICAL_DATA] * Remember to use the de…" at bounding box center [608, 202] width 896 height 698
click at [956, 489] on div "Home Practice Speaking: Re-tell lecture [MEDICAL_DATA] * Remember to use the de…" at bounding box center [608, 202] width 896 height 698
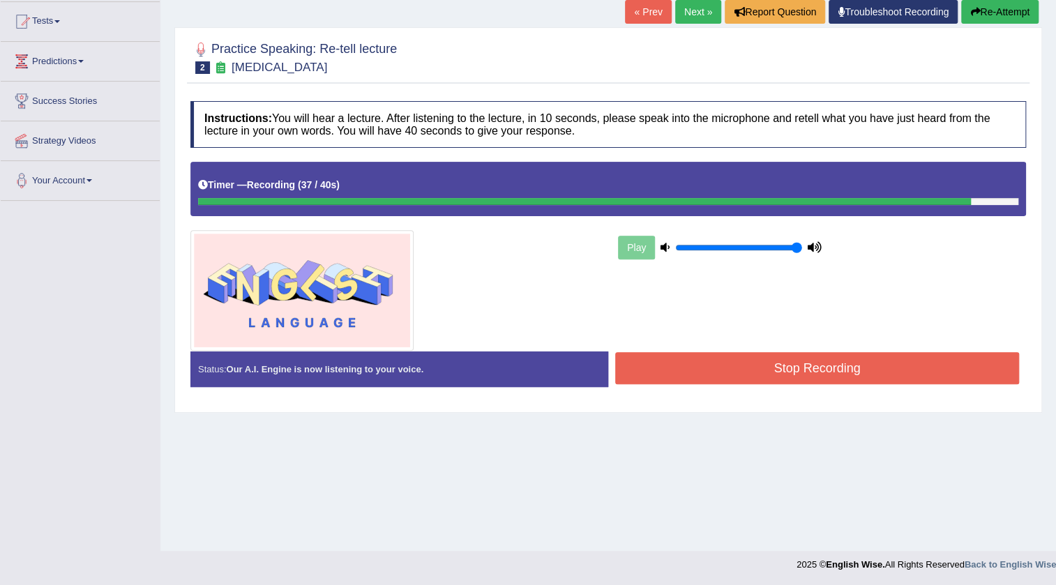
click at [748, 370] on button "Stop Recording" at bounding box center [817, 368] width 404 height 32
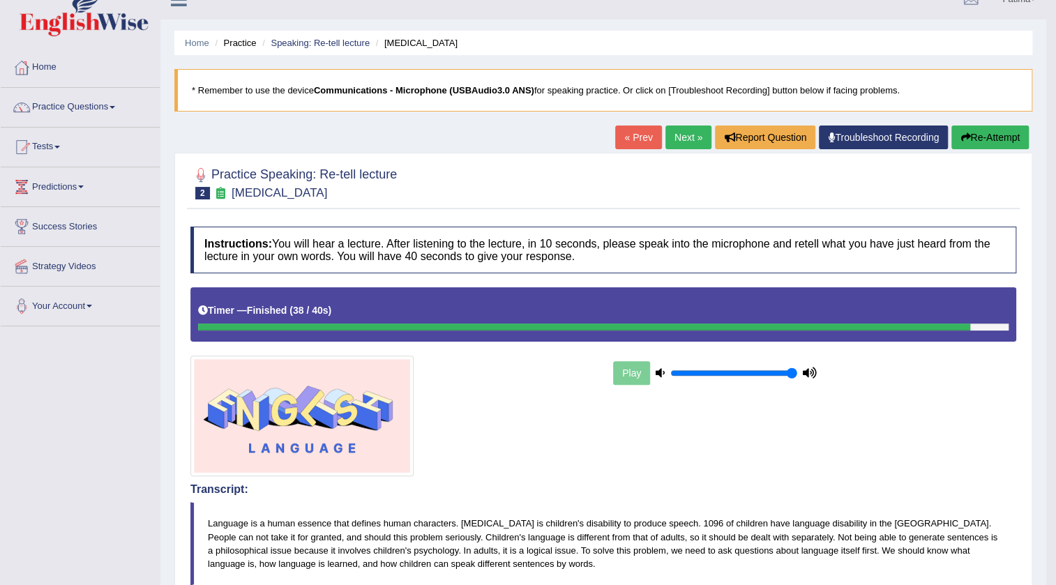
scroll to position [9, 0]
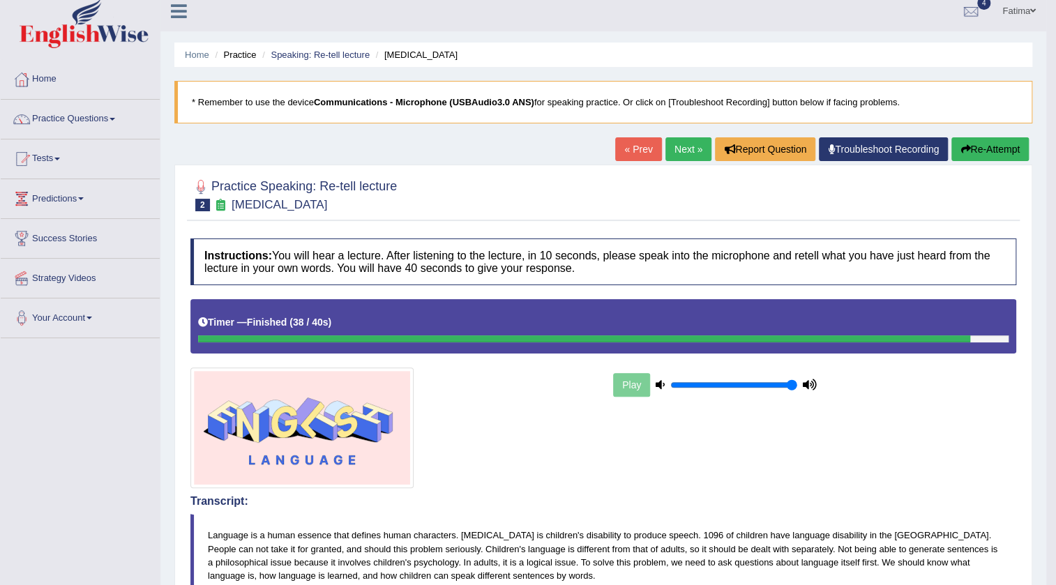
click at [685, 142] on link "Next »" at bounding box center [689, 149] width 46 height 24
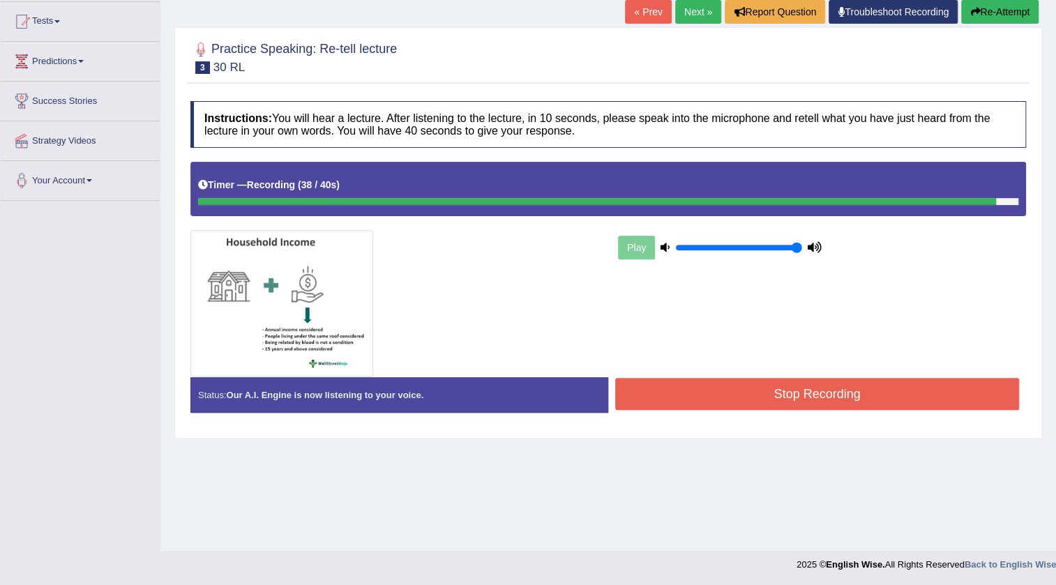
click at [797, 395] on button "Stop Recording" at bounding box center [817, 394] width 404 height 32
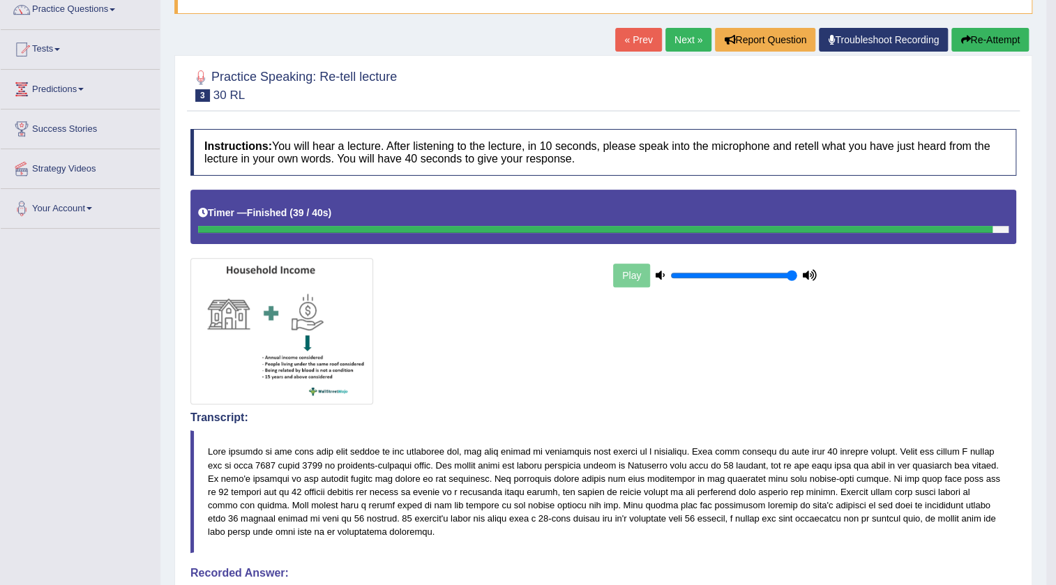
scroll to position [21, 0]
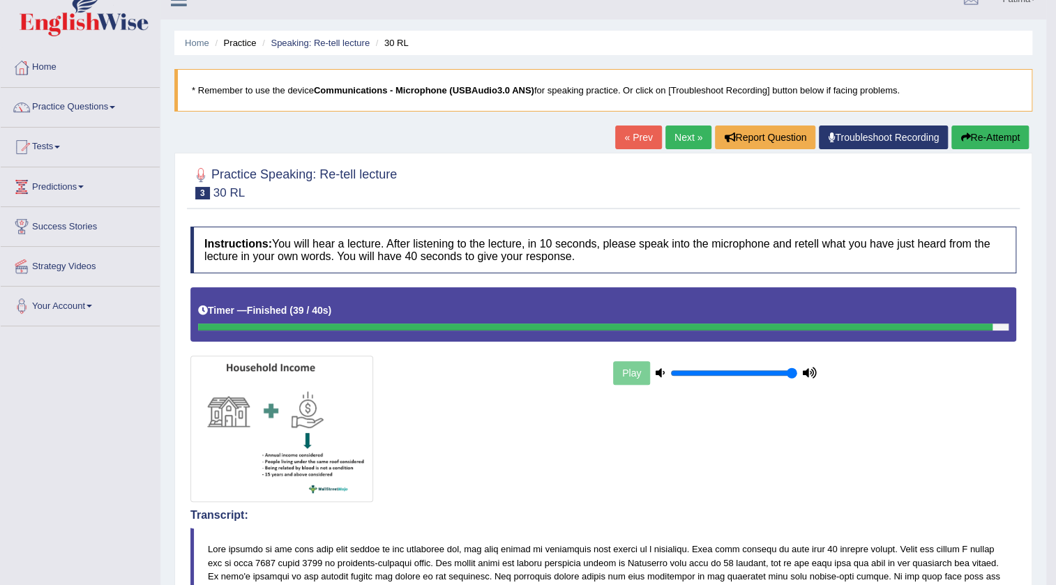
click at [676, 144] on link "Next »" at bounding box center [689, 138] width 46 height 24
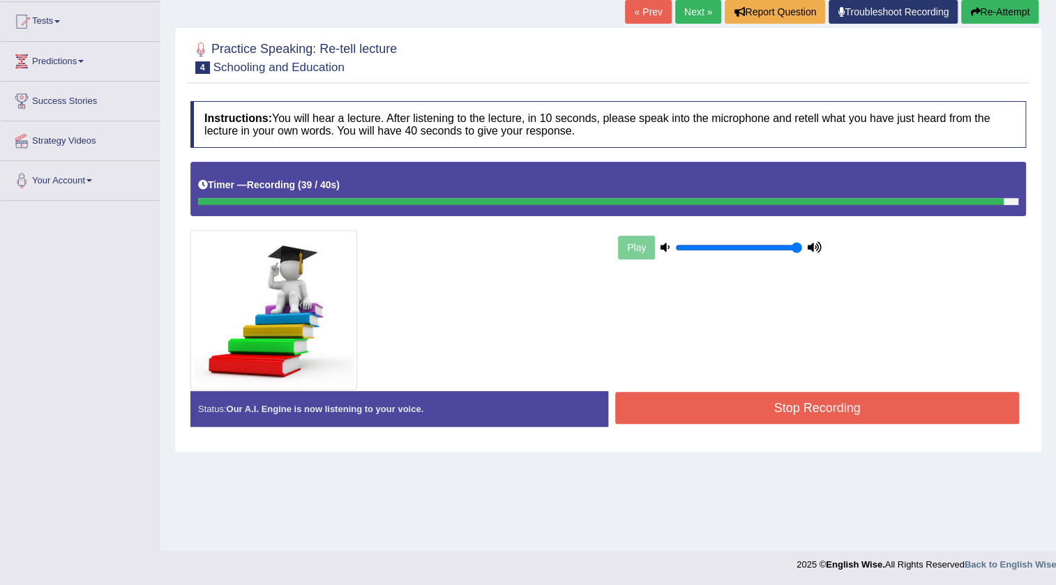
click at [724, 412] on button "Stop Recording" at bounding box center [817, 408] width 404 height 32
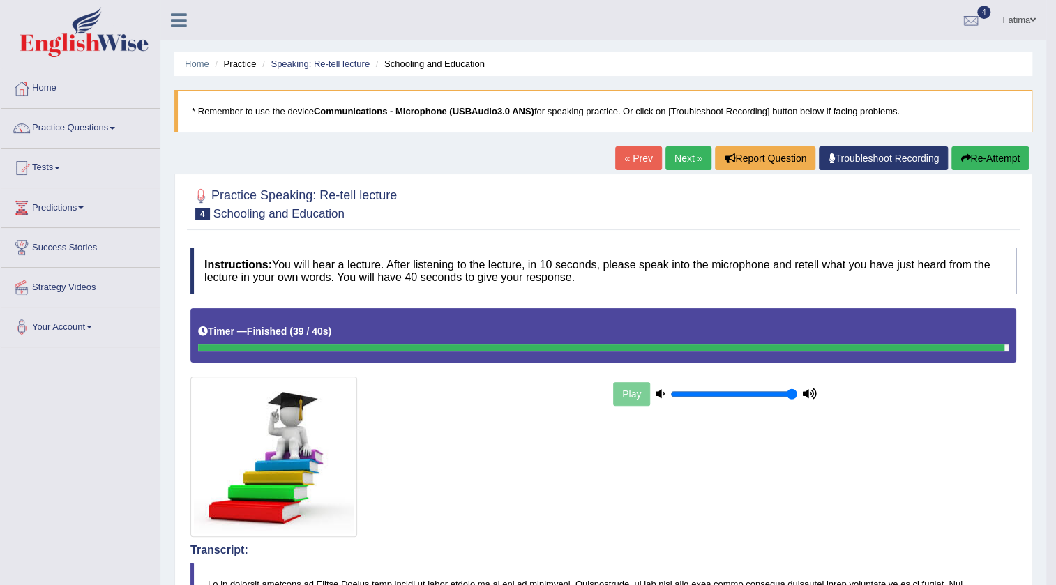
click at [676, 167] on link "Next »" at bounding box center [689, 159] width 46 height 24
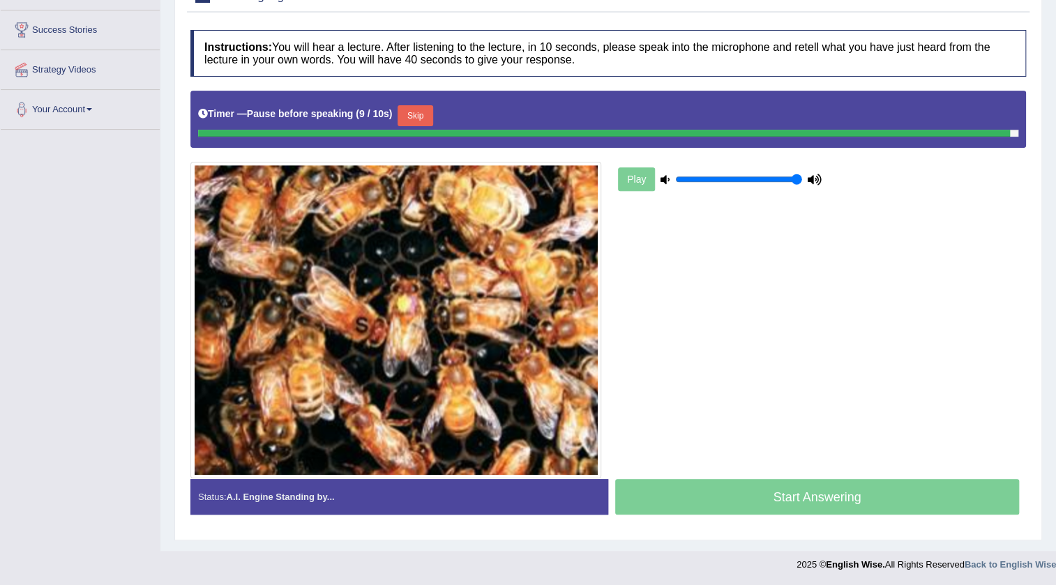
scroll to position [215, 0]
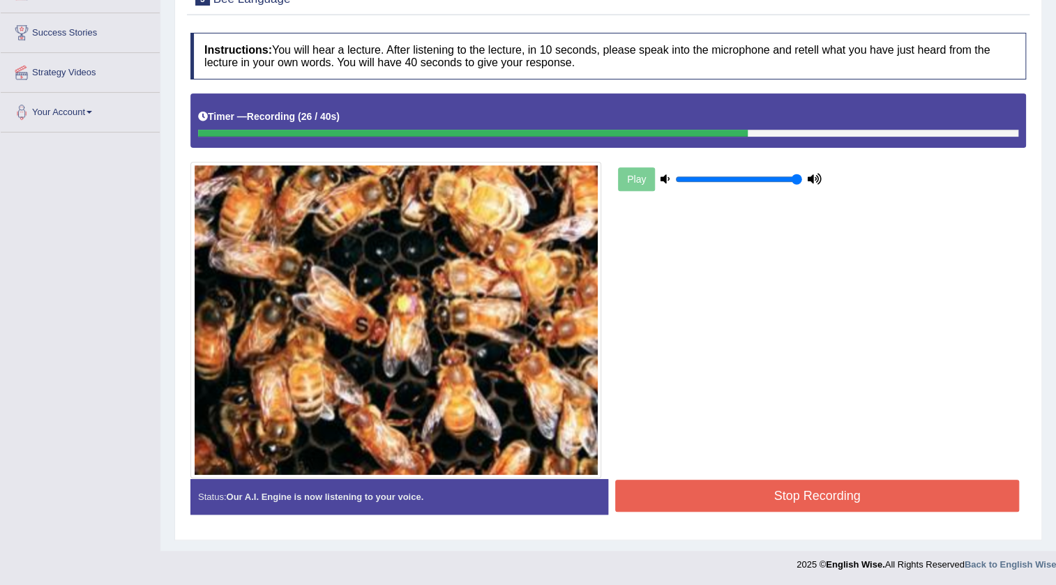
click at [733, 499] on button "Stop Recording" at bounding box center [817, 496] width 404 height 32
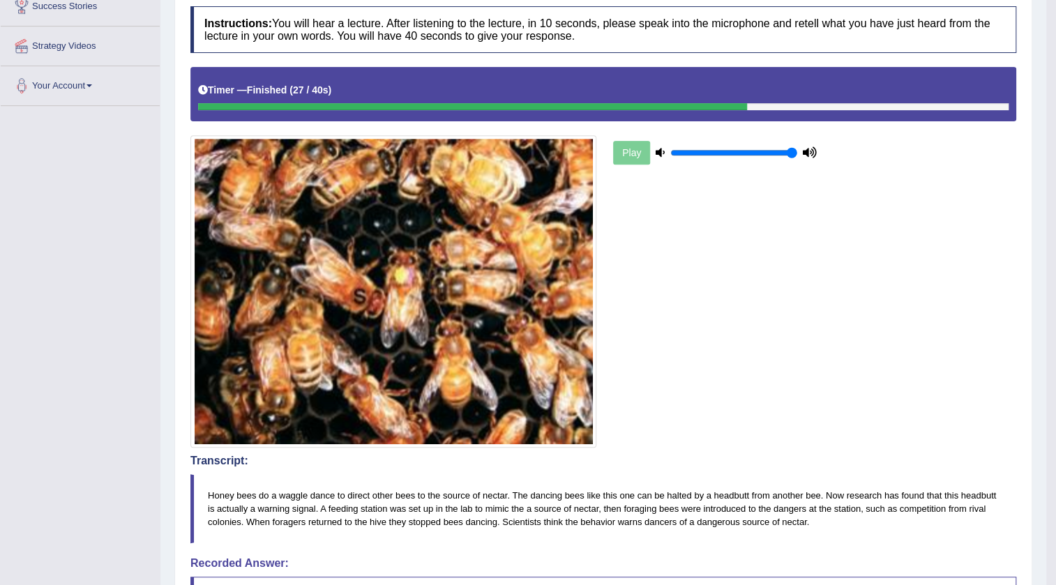
scroll to position [0, 0]
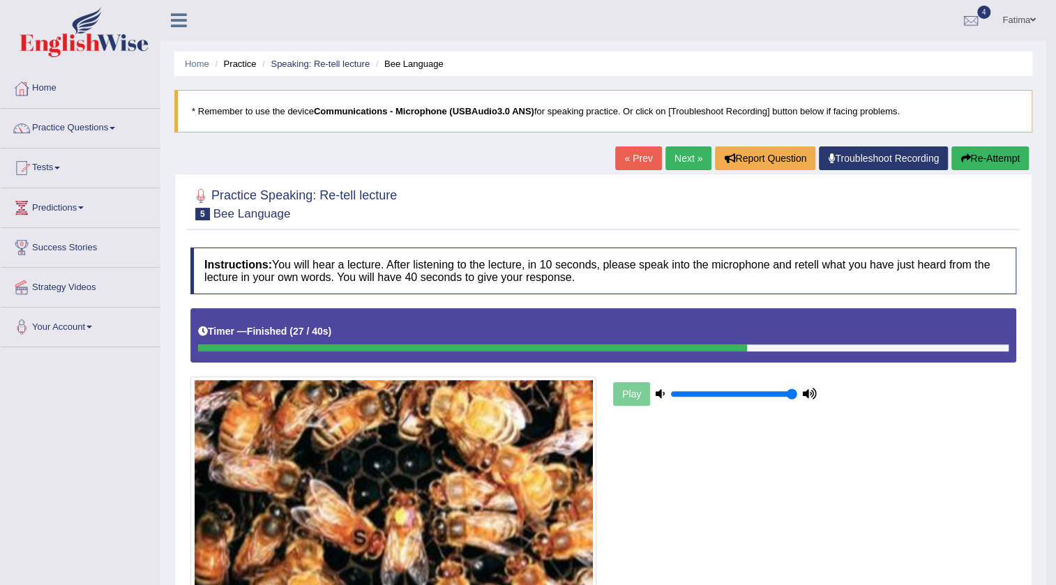
click at [668, 159] on link "Next »" at bounding box center [689, 159] width 46 height 24
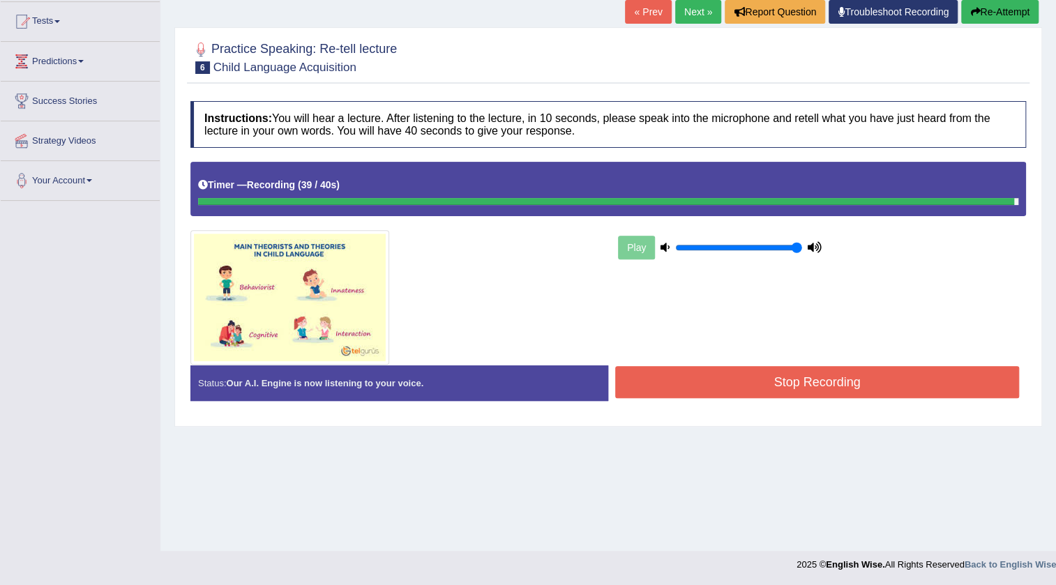
click at [737, 379] on button "Stop Recording" at bounding box center [817, 382] width 404 height 32
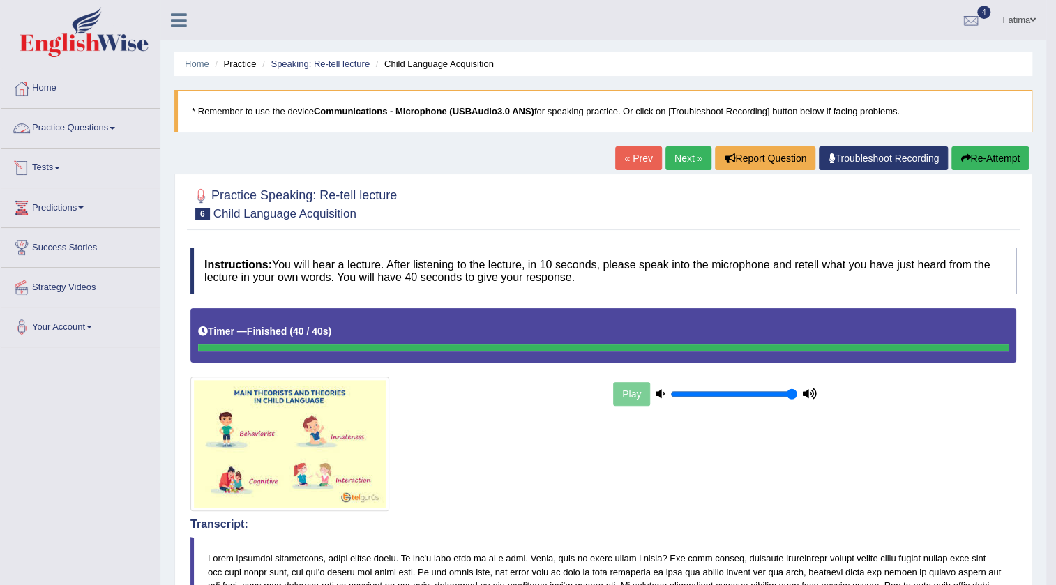
click at [77, 126] on link "Practice Questions" at bounding box center [80, 126] width 159 height 35
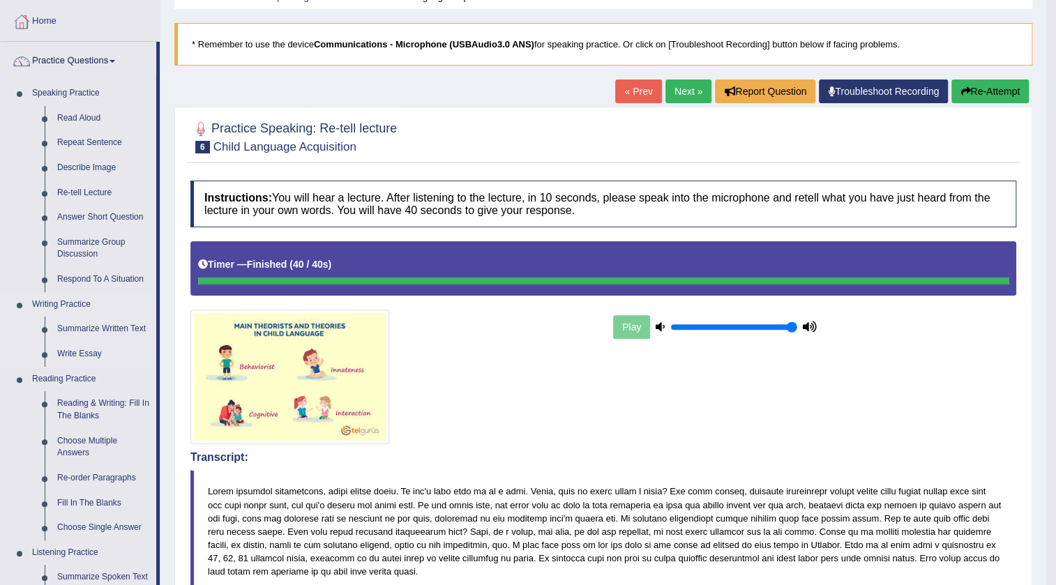
scroll to position [63, 0]
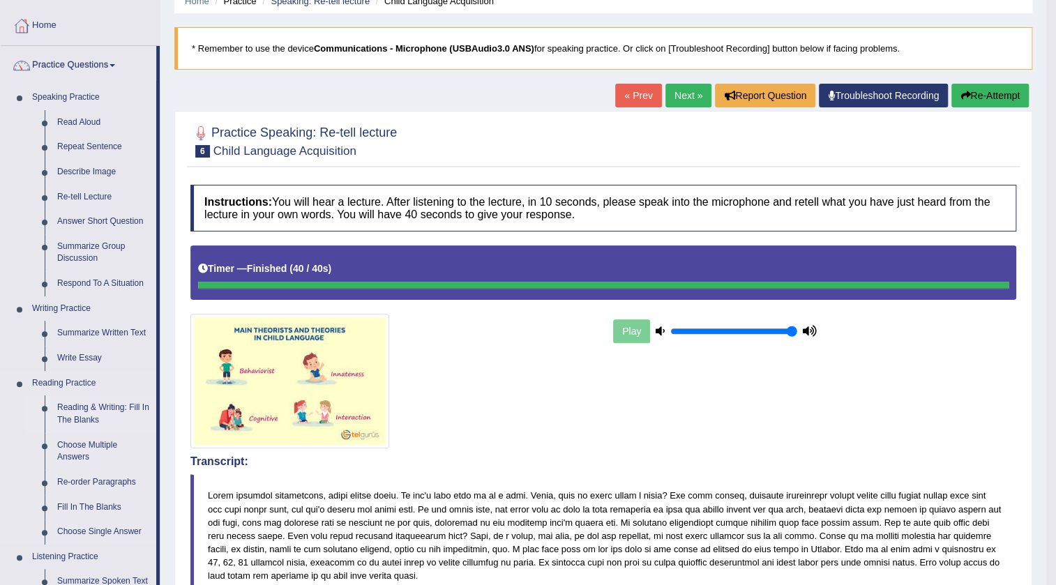
click at [72, 410] on link "Reading & Writing: Fill In The Blanks" at bounding box center [103, 414] width 105 height 37
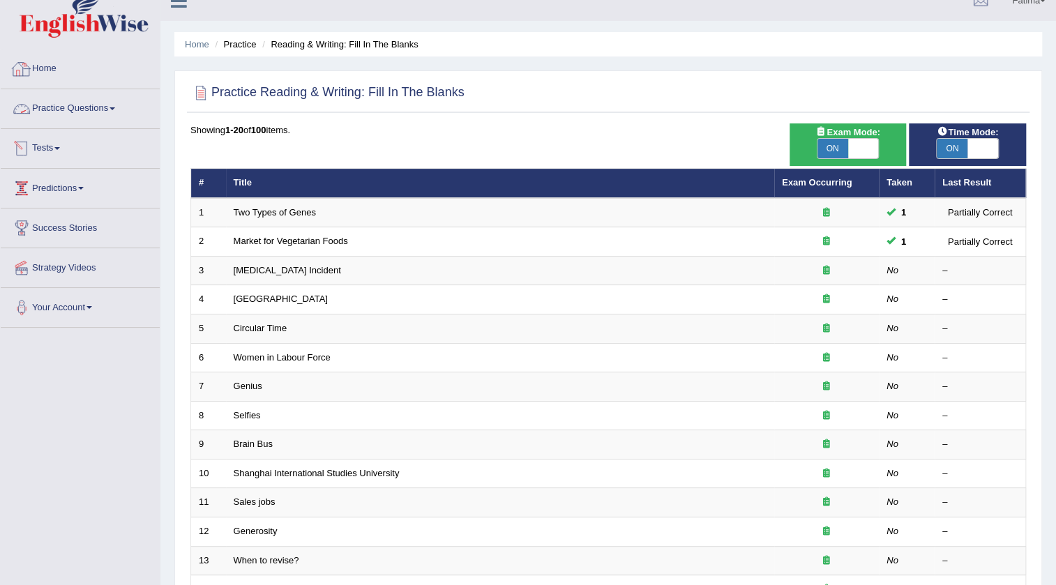
click at [84, 105] on link "Practice Questions" at bounding box center [80, 106] width 159 height 35
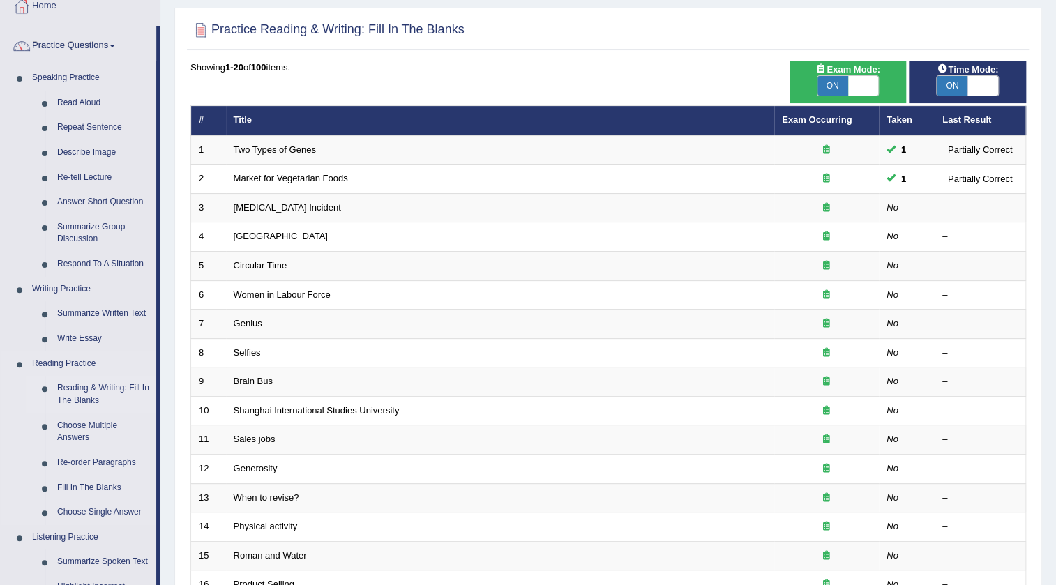
scroll to position [273, 0]
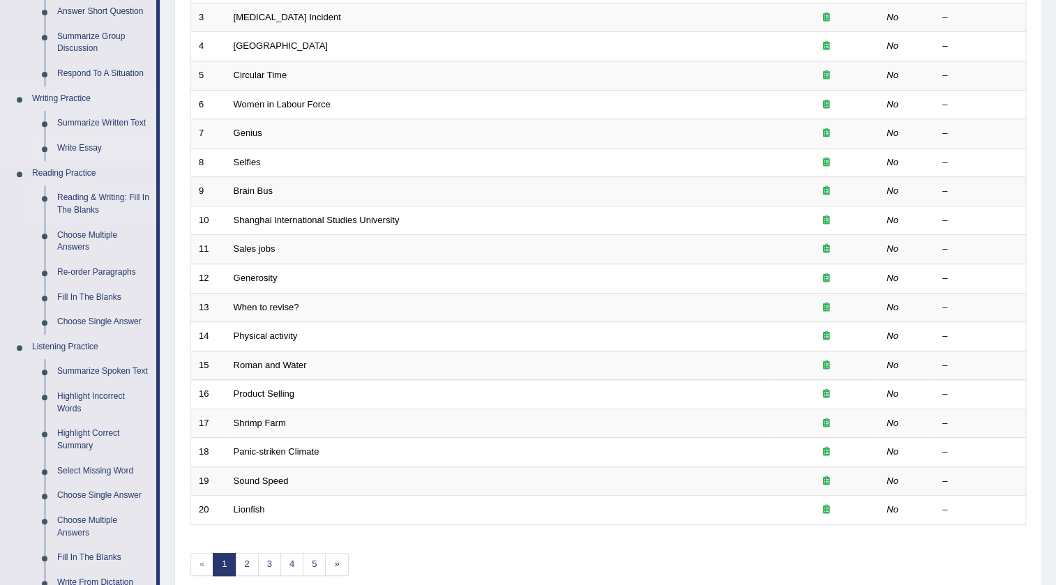
click at [85, 148] on link "Write Essay" at bounding box center [103, 148] width 105 height 25
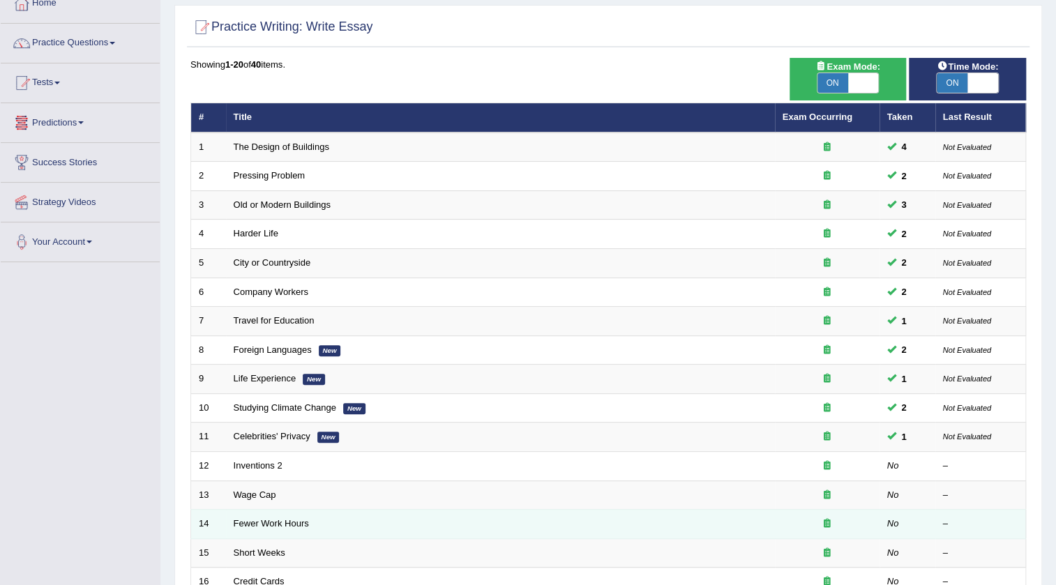
scroll to position [83, 0]
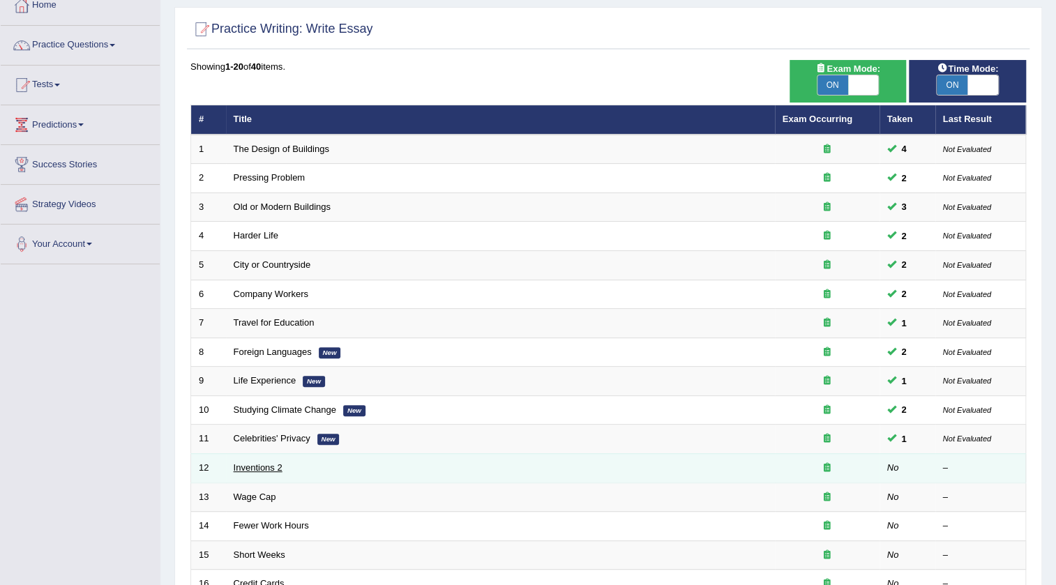
click at [253, 466] on link "Inventions 2" at bounding box center [258, 468] width 49 height 10
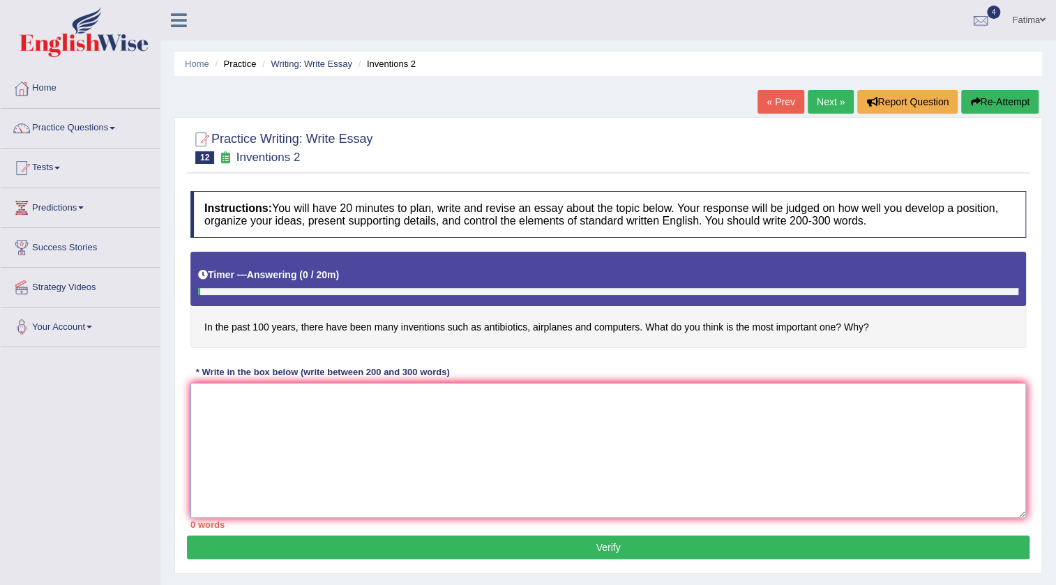
drag, startPoint x: 347, startPoint y: 461, endPoint x: 363, endPoint y: 459, distance: 16.2
click at [360, 460] on textarea at bounding box center [608, 450] width 836 height 135
click at [342, 398] on textarea "The increasing influence of topic has ignited" at bounding box center [608, 450] width 836 height 135
click at [340, 400] on textarea "The increasing influence of topic has ignited" at bounding box center [608, 450] width 836 height 135
click at [400, 402] on textarea "The increasing influence of topic has ignited" at bounding box center [608, 450] width 836 height 135
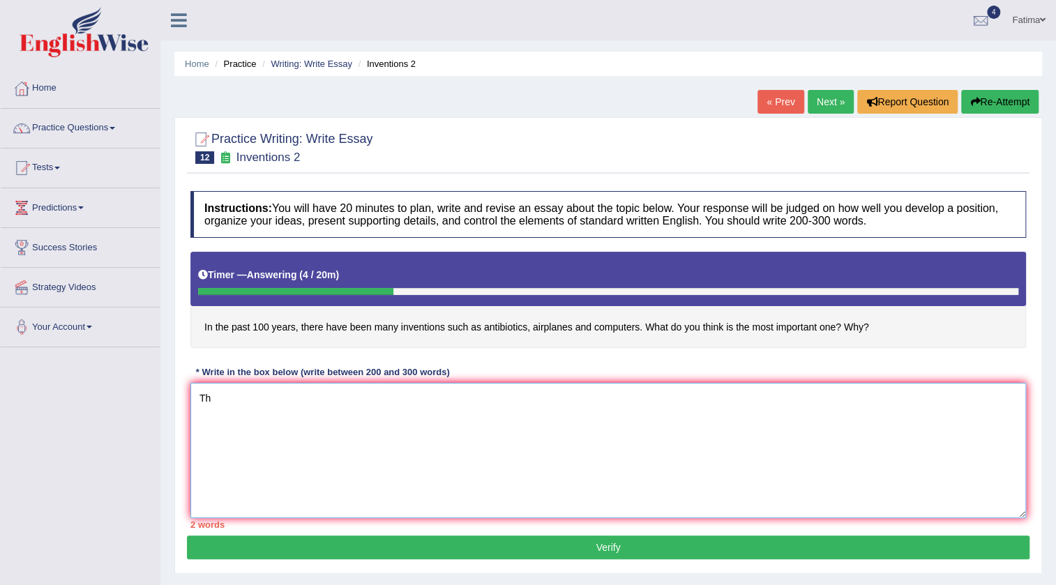
type textarea "T"
click at [111, 119] on link "Practice Questions" at bounding box center [80, 126] width 159 height 35
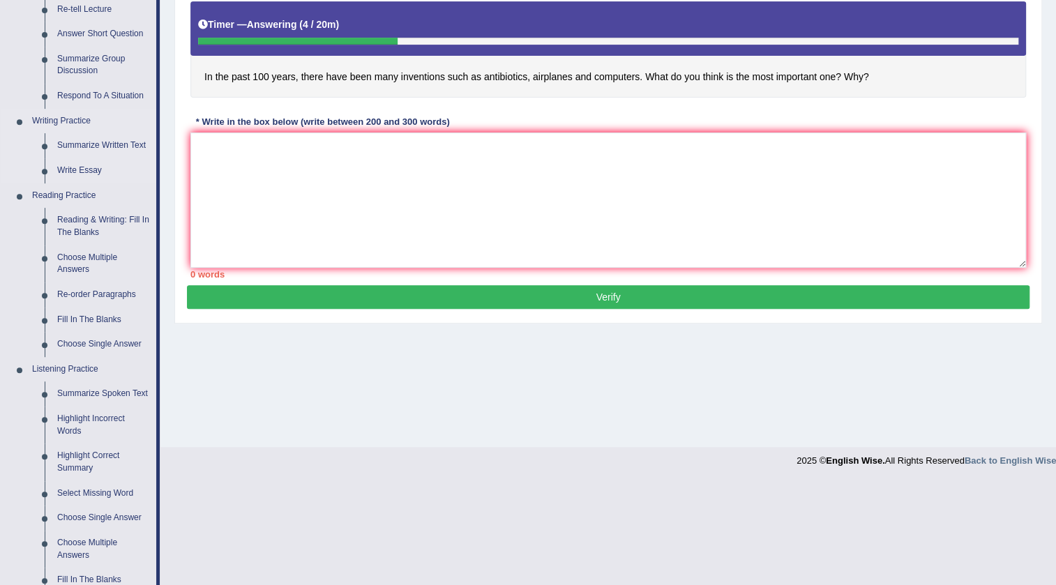
scroll to position [190, 0]
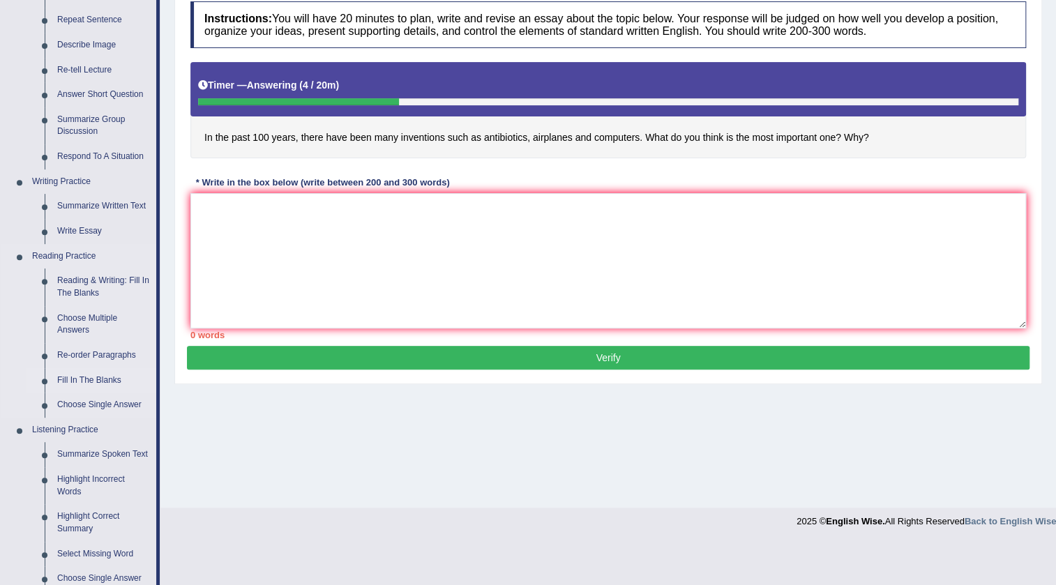
click at [112, 378] on link "Fill In The Blanks" at bounding box center [103, 380] width 105 height 25
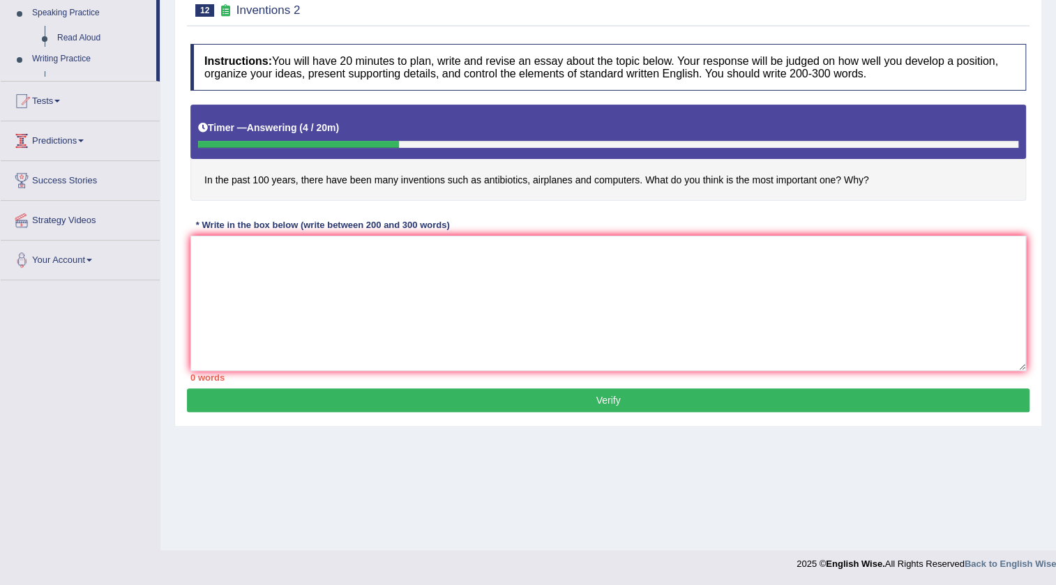
scroll to position [147, 0]
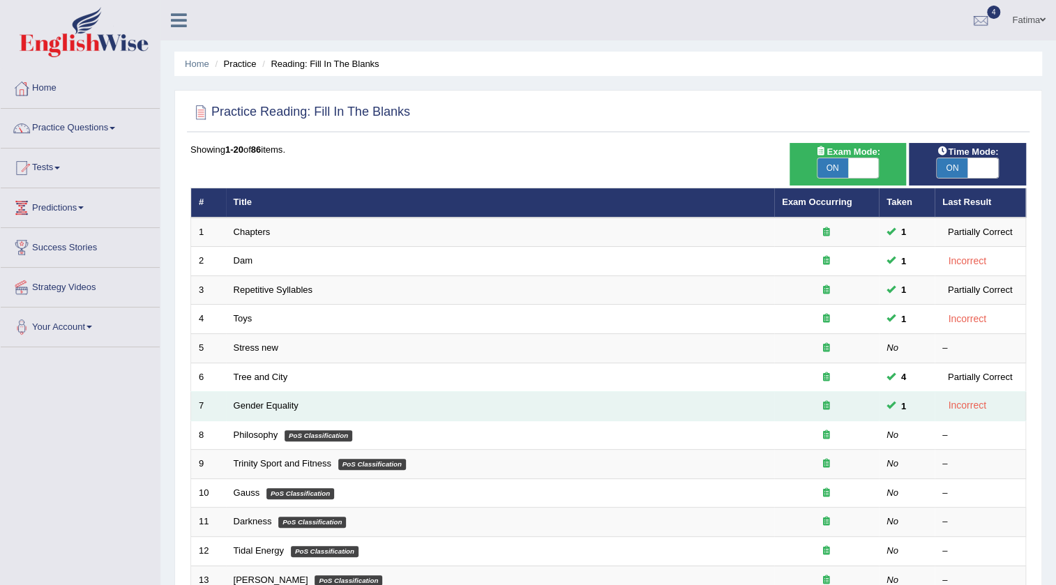
scroll to position [190, 0]
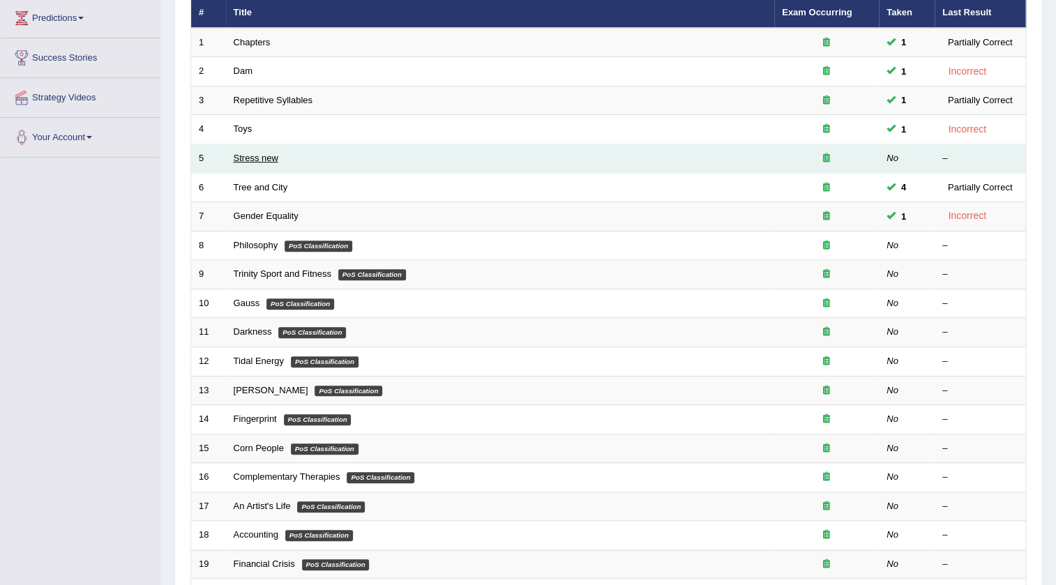
click at [258, 153] on link "Stress new" at bounding box center [256, 158] width 45 height 10
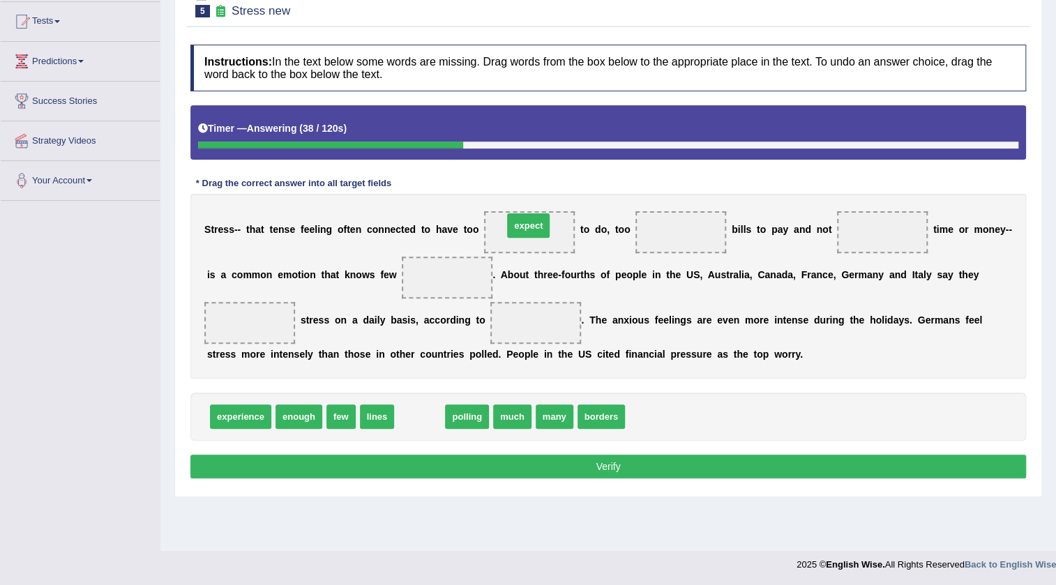
drag, startPoint x: 419, startPoint y: 419, endPoint x: 528, endPoint y: 227, distance: 220.6
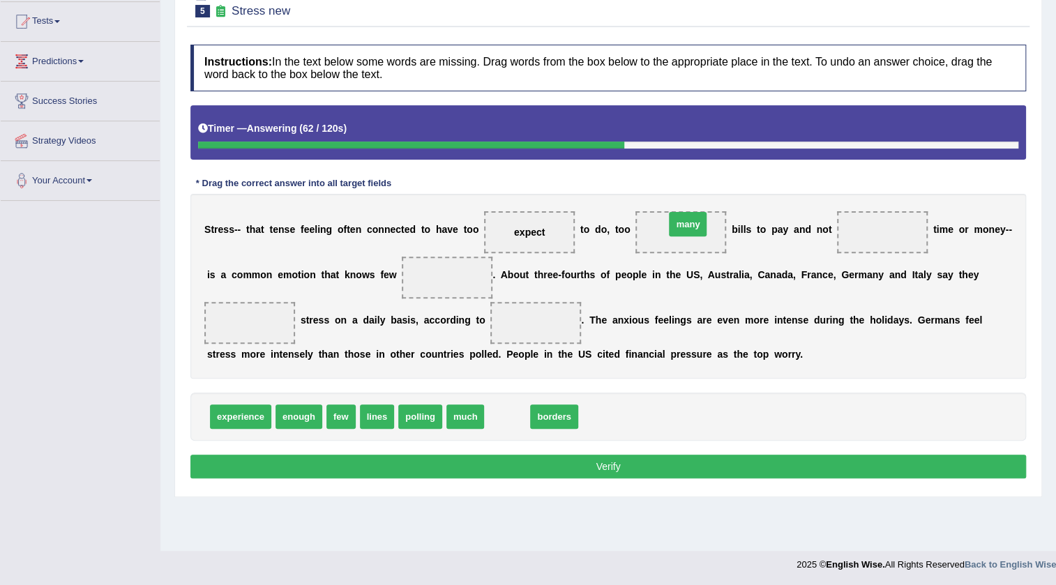
drag, startPoint x: 509, startPoint y: 415, endPoint x: 690, endPoint y: 223, distance: 263.6
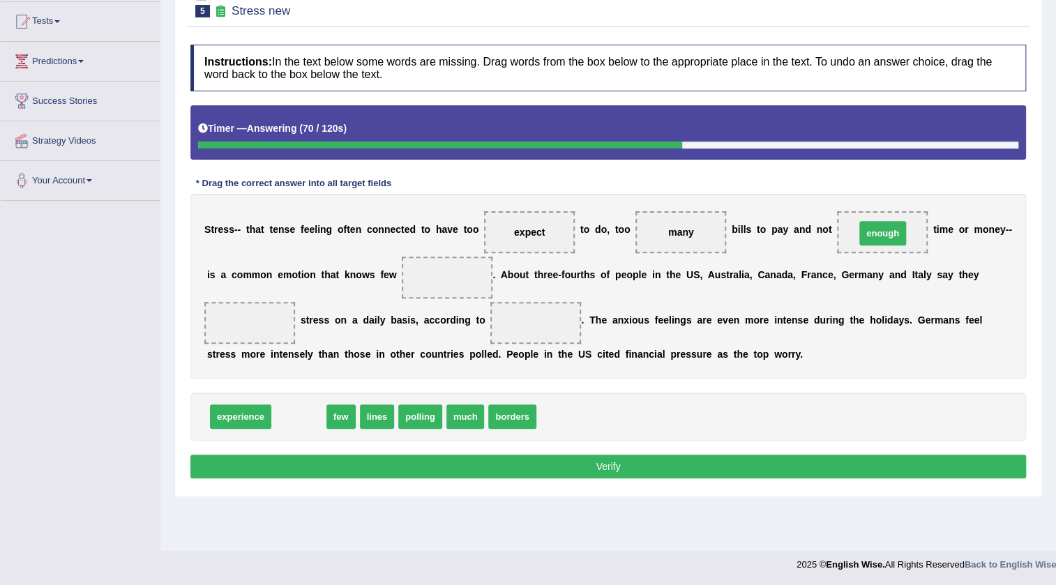
drag, startPoint x: 291, startPoint y: 412, endPoint x: 875, endPoint y: 228, distance: 612.1
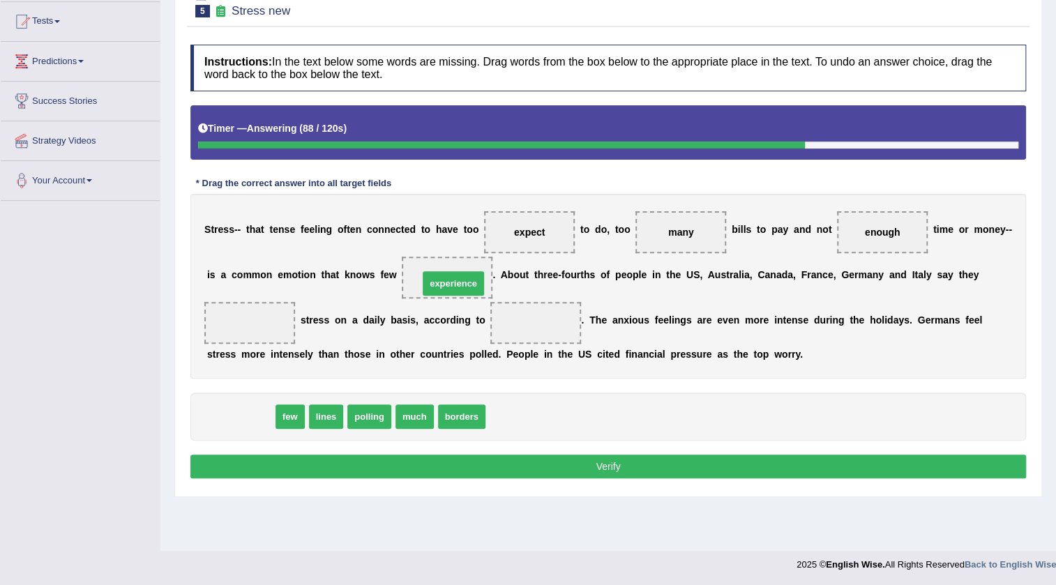
drag, startPoint x: 236, startPoint y: 410, endPoint x: 449, endPoint y: 273, distance: 252.6
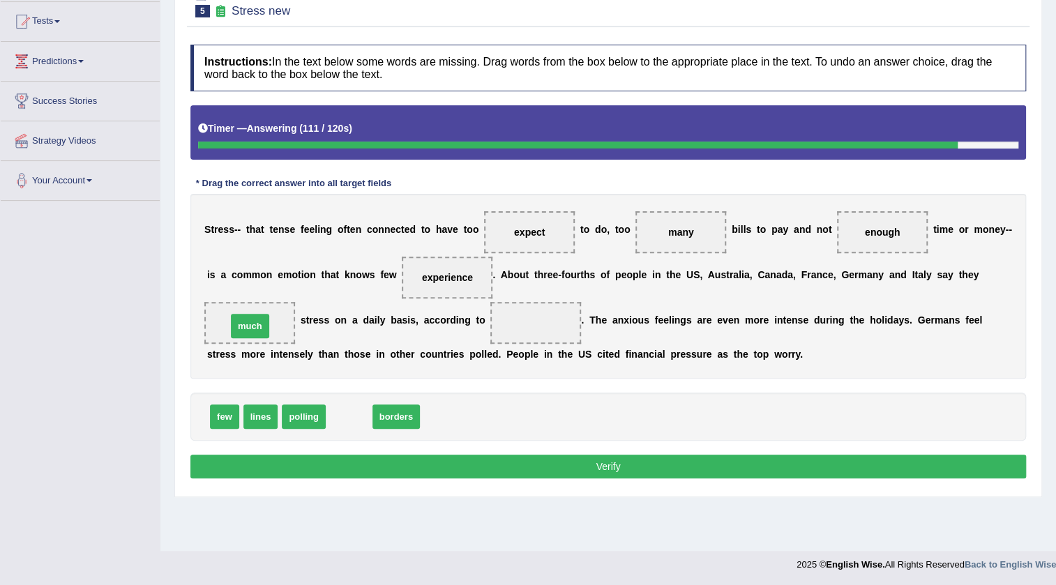
drag, startPoint x: 350, startPoint y: 419, endPoint x: 251, endPoint y: 327, distance: 134.8
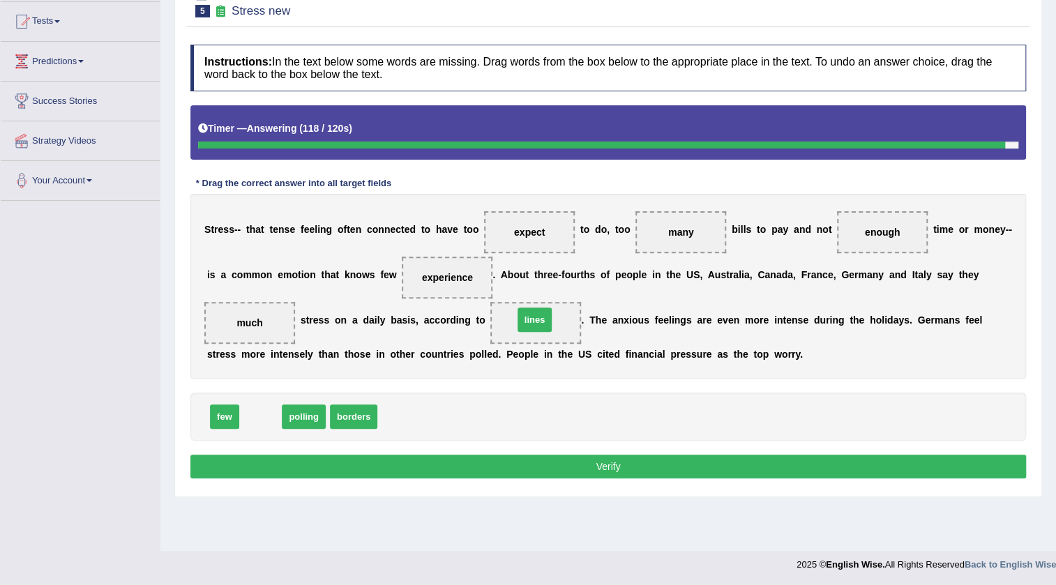
drag, startPoint x: 255, startPoint y: 420, endPoint x: 529, endPoint y: 323, distance: 290.8
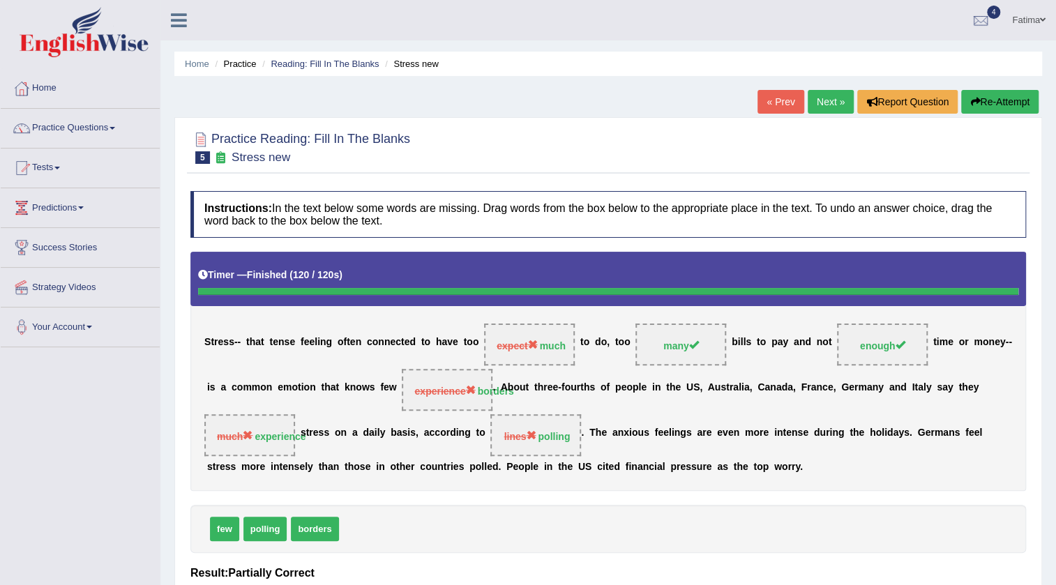
click at [815, 98] on link "Next »" at bounding box center [831, 102] width 46 height 24
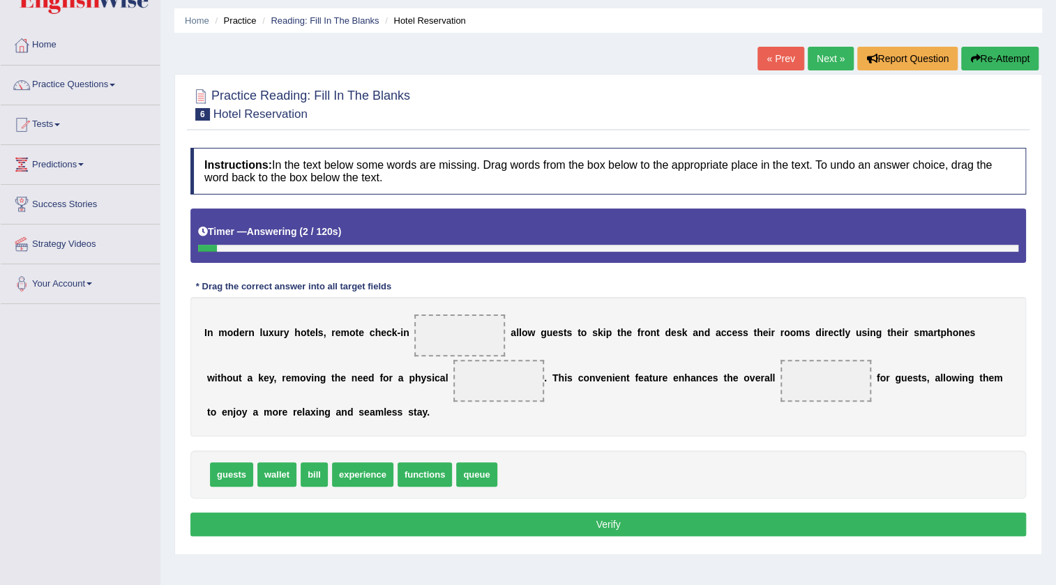
scroll to position [126, 0]
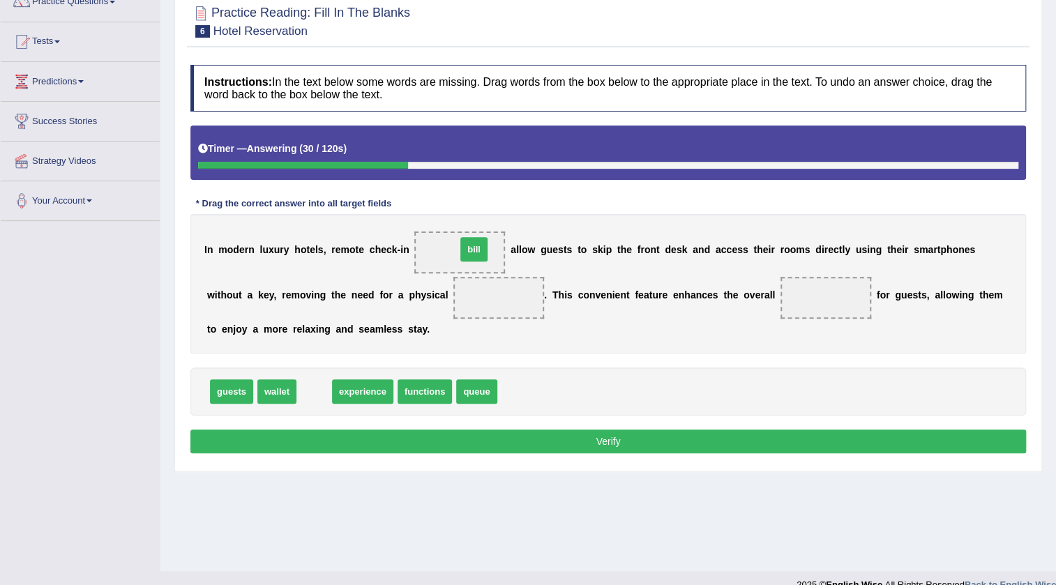
drag, startPoint x: 305, startPoint y: 396, endPoint x: 465, endPoint y: 254, distance: 214.0
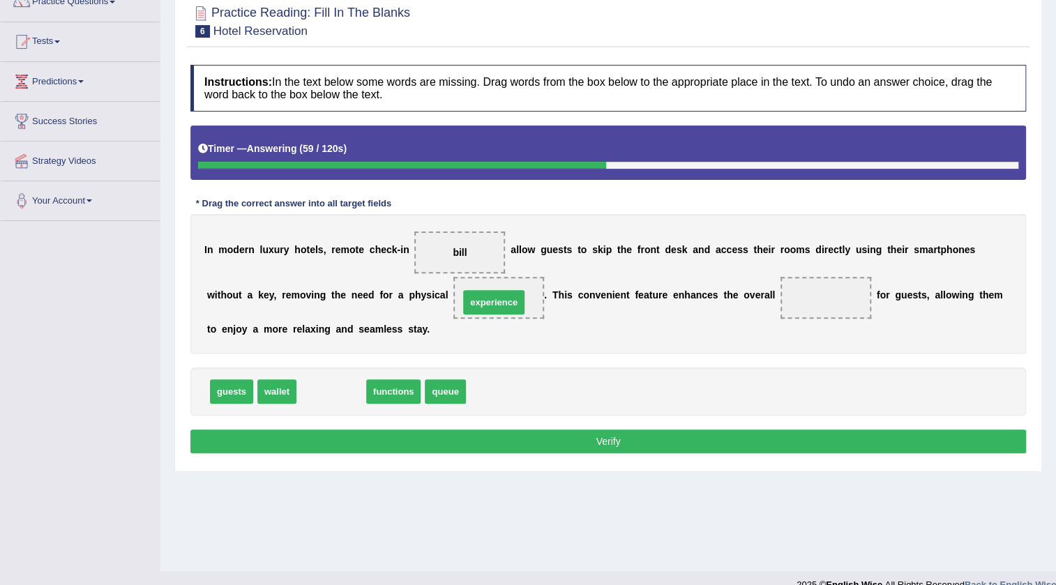
drag, startPoint x: 341, startPoint y: 389, endPoint x: 509, endPoint y: 299, distance: 190.7
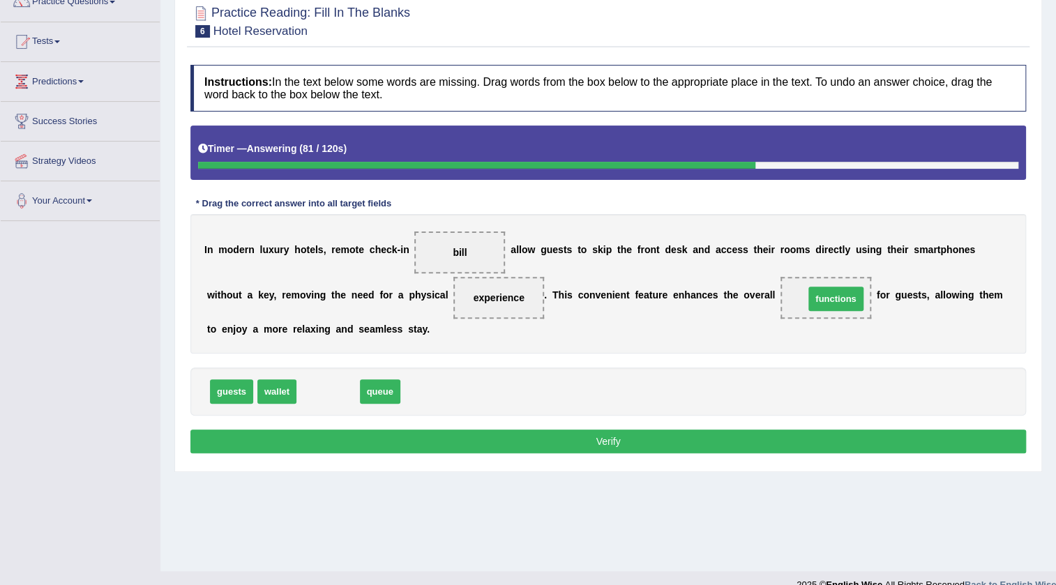
drag, startPoint x: 313, startPoint y: 387, endPoint x: 821, endPoint y: 294, distance: 516.3
click at [508, 437] on button "Verify" at bounding box center [608, 442] width 836 height 24
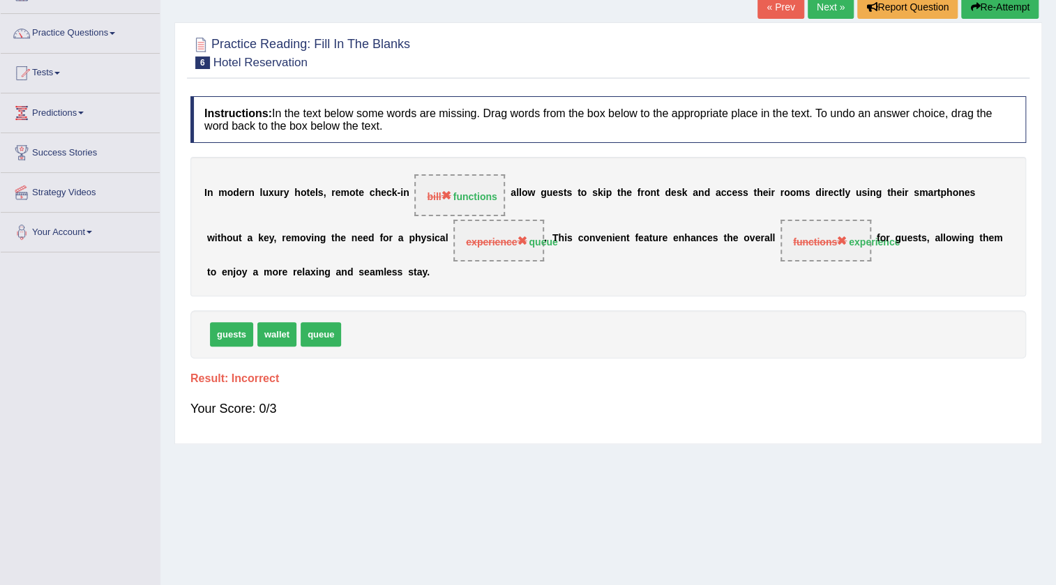
scroll to position [0, 0]
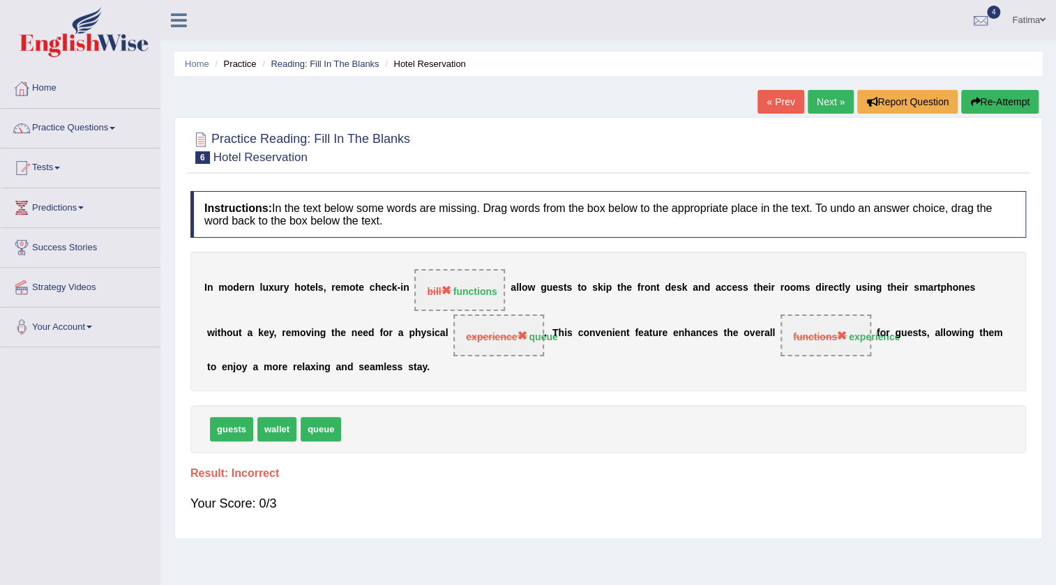
click at [830, 102] on link "Next »" at bounding box center [831, 102] width 46 height 24
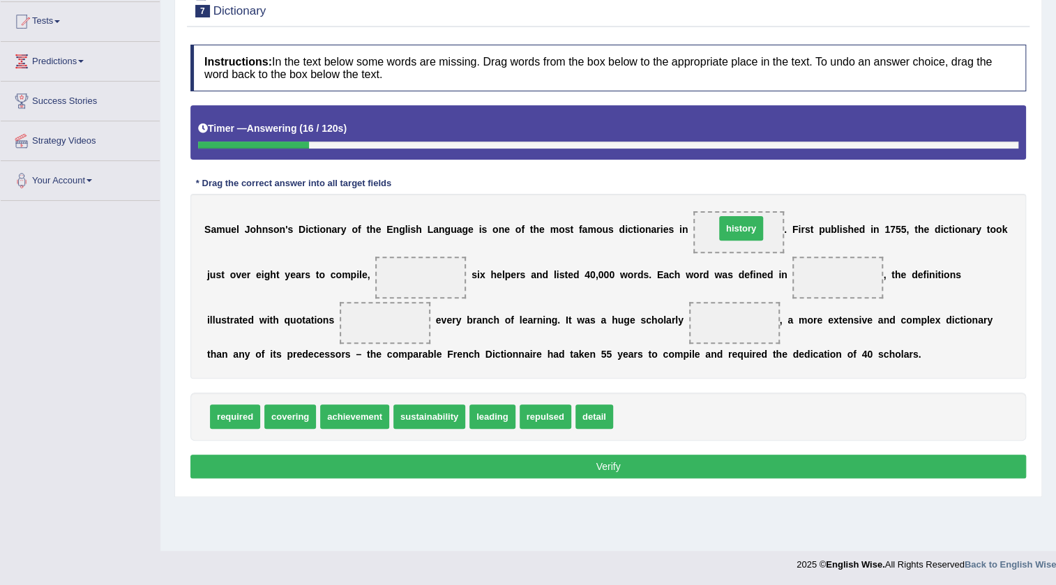
drag, startPoint x: 641, startPoint y: 414, endPoint x: 740, endPoint y: 237, distance: 202.1
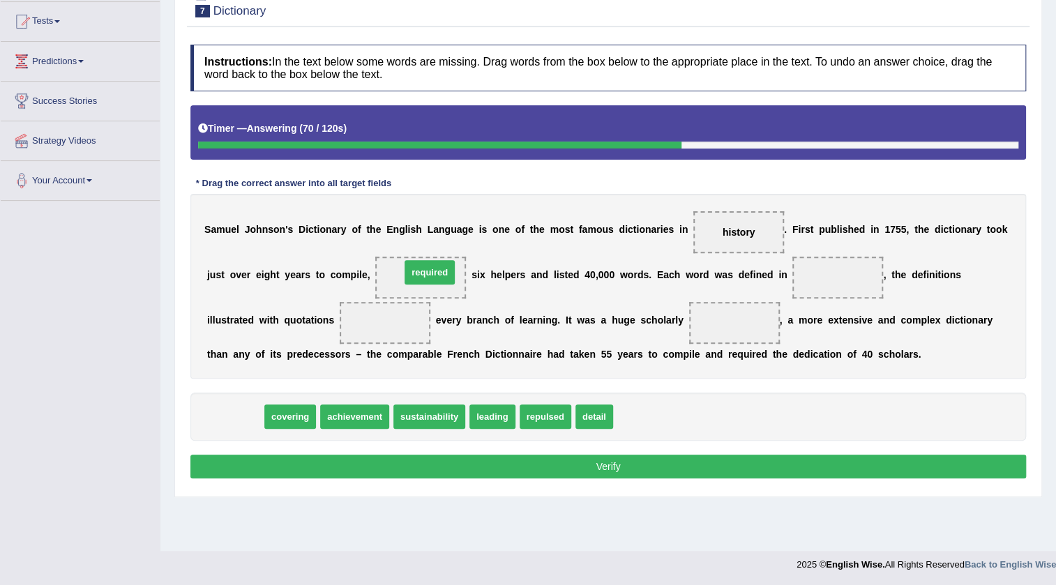
drag, startPoint x: 234, startPoint y: 419, endPoint x: 428, endPoint y: 273, distance: 242.8
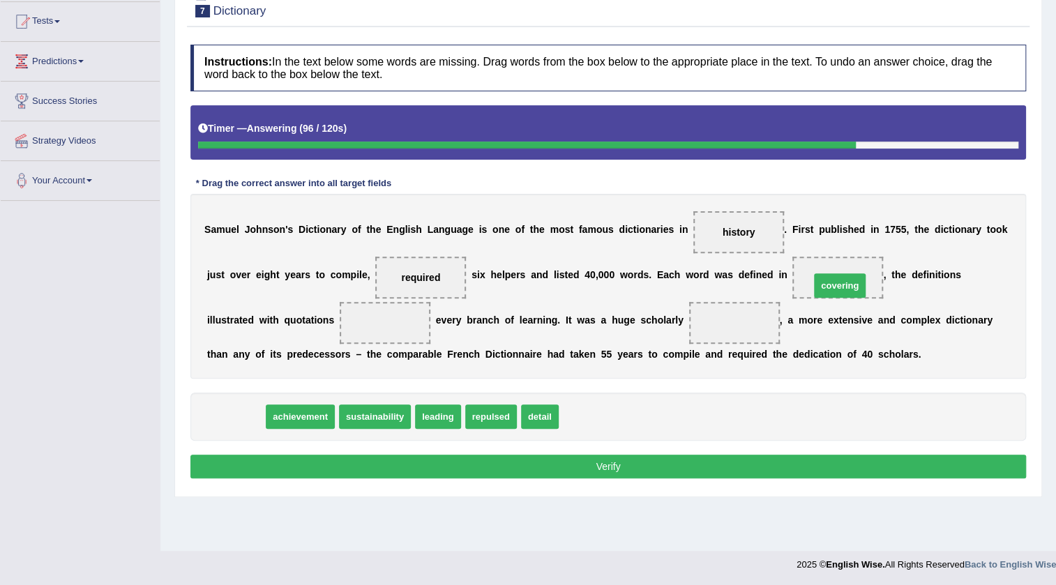
drag, startPoint x: 223, startPoint y: 414, endPoint x: 825, endPoint y: 277, distance: 618.1
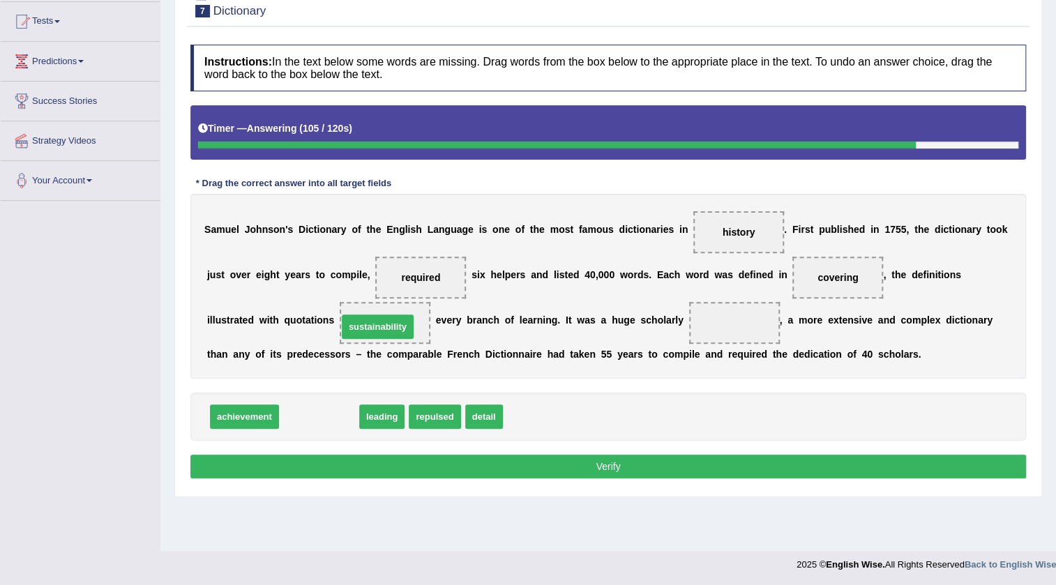
drag, startPoint x: 317, startPoint y: 414, endPoint x: 376, endPoint y: 324, distance: 107.4
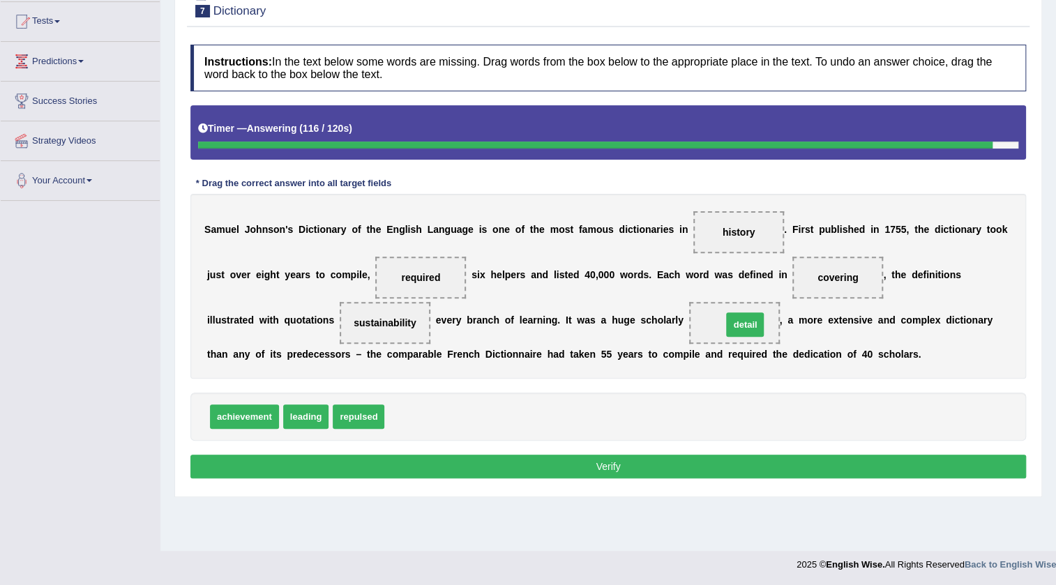
drag, startPoint x: 409, startPoint y: 419, endPoint x: 747, endPoint y: 327, distance: 350.0
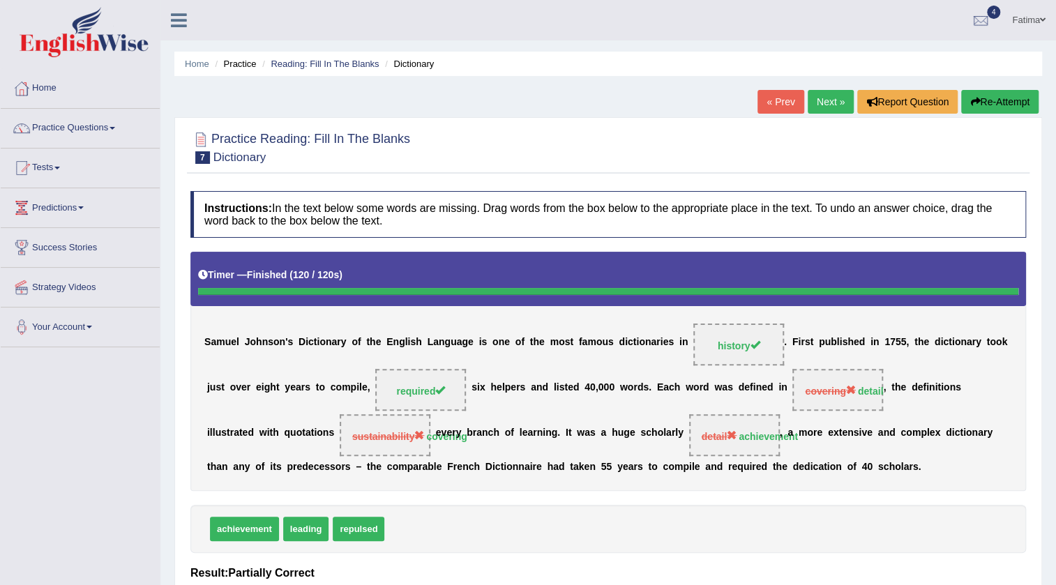
click at [820, 94] on link "Next »" at bounding box center [831, 102] width 46 height 24
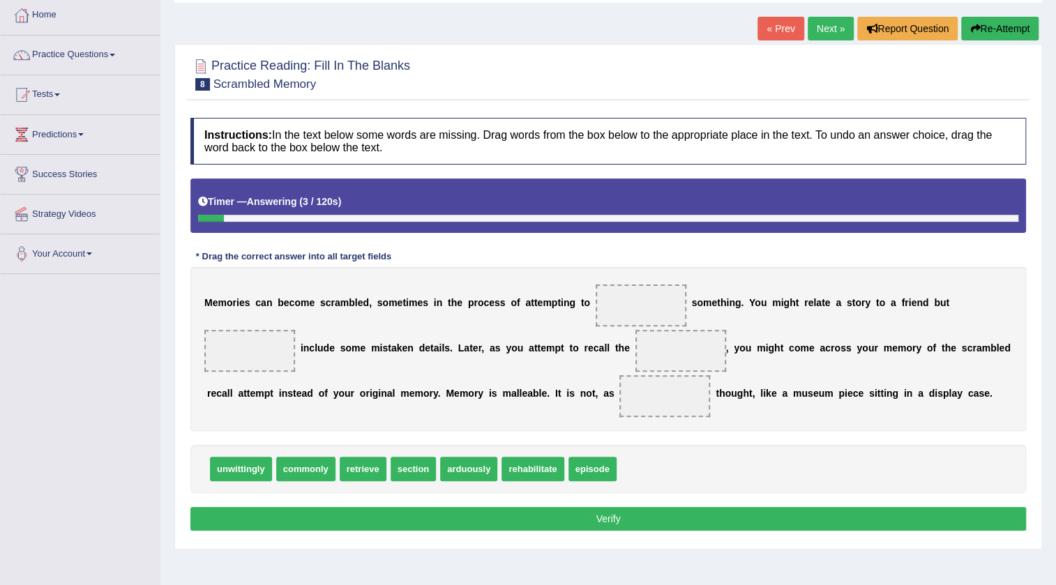
scroll to position [147, 0]
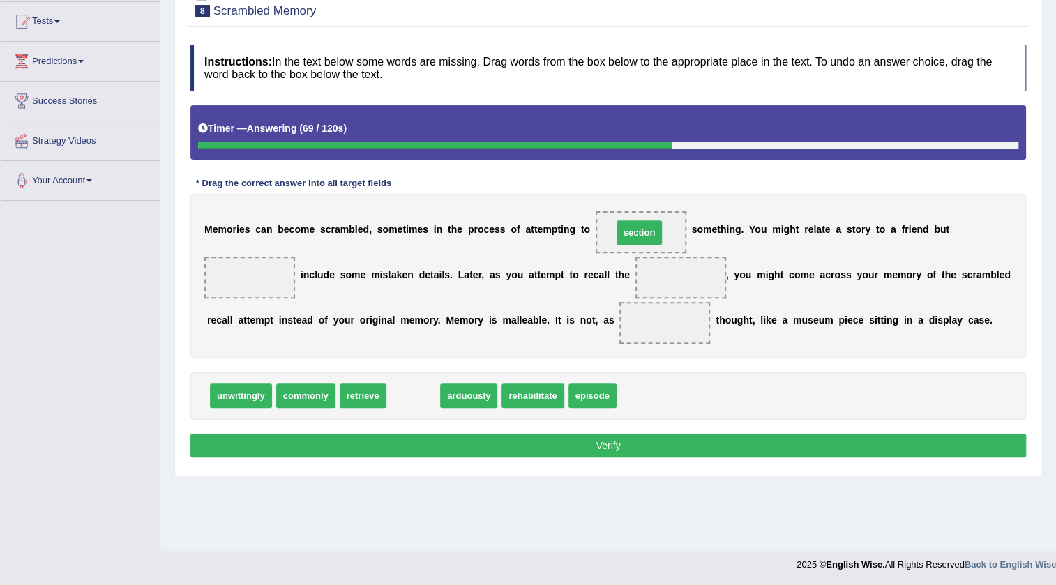
drag, startPoint x: 407, startPoint y: 397, endPoint x: 633, endPoint y: 233, distance: 279.2
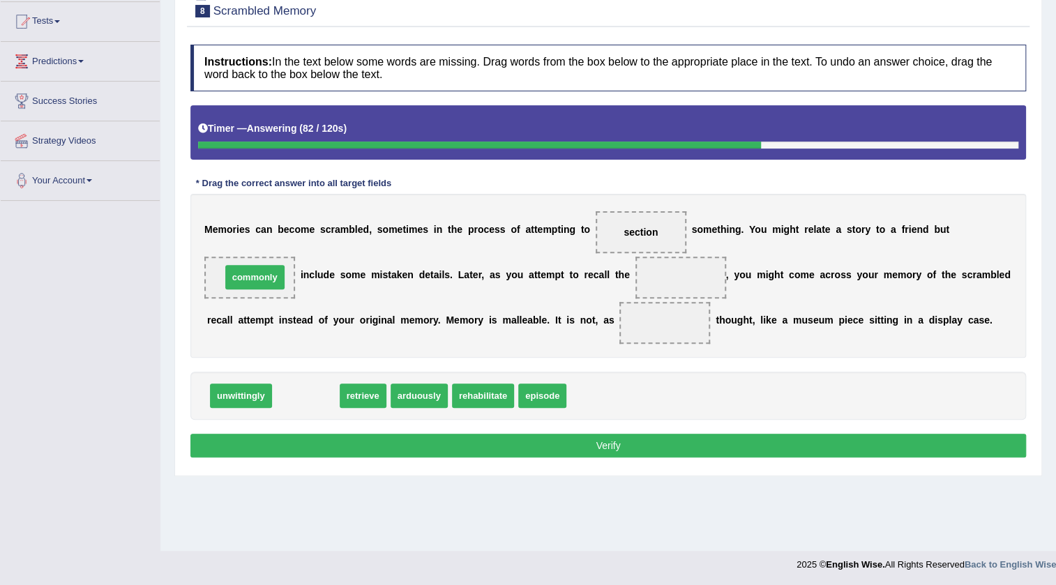
drag, startPoint x: 311, startPoint y: 396, endPoint x: 260, endPoint y: 278, distance: 129.1
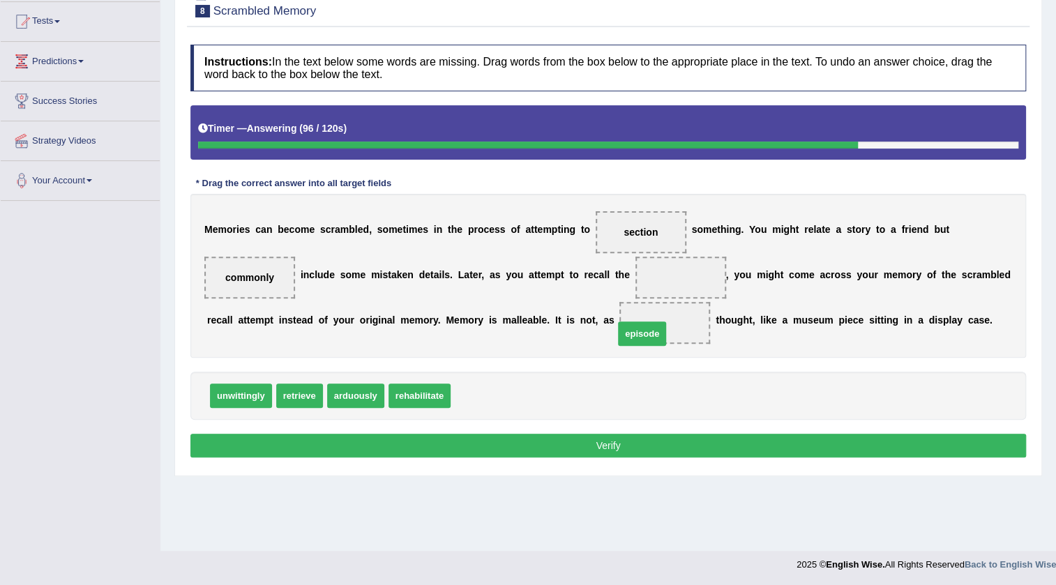
drag, startPoint x: 471, startPoint y: 400, endPoint x: 675, endPoint y: 303, distance: 225.6
click at [678, 287] on span at bounding box center [681, 278] width 91 height 42
drag, startPoint x: 659, startPoint y: 318, endPoint x: 676, endPoint y: 274, distance: 47.3
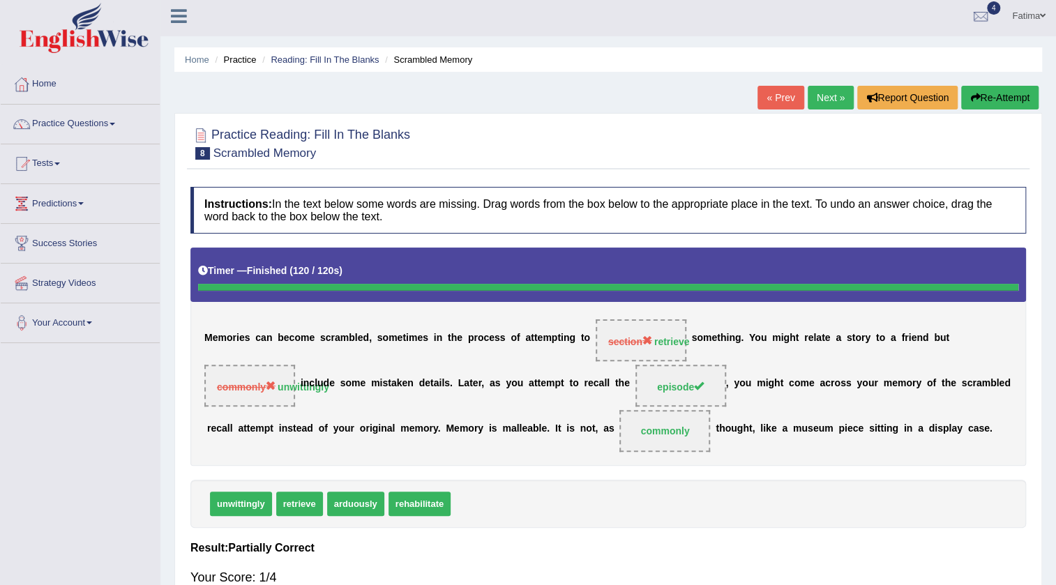
scroll to position [0, 0]
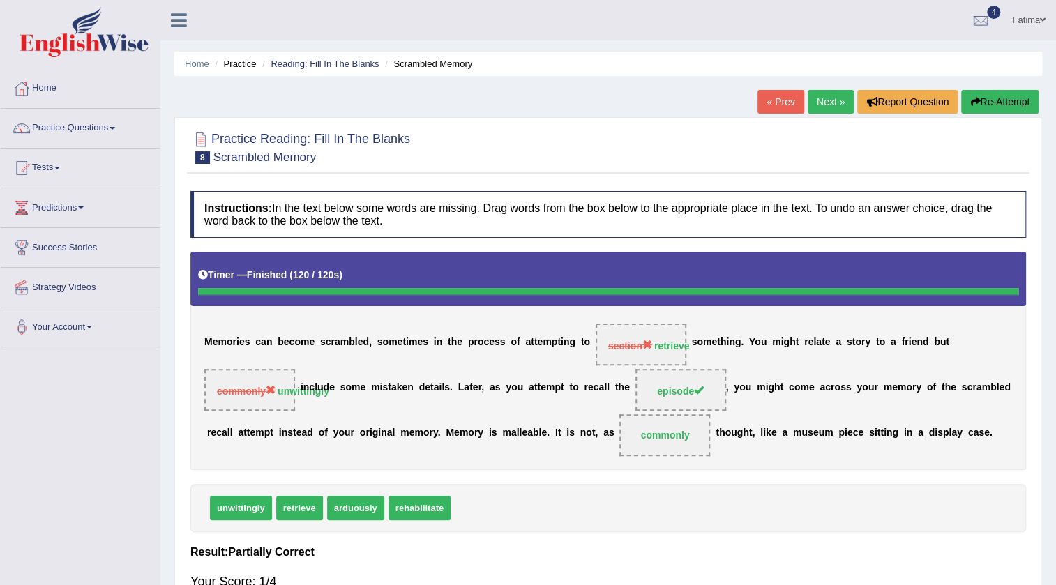
click at [825, 105] on link "Next »" at bounding box center [831, 102] width 46 height 24
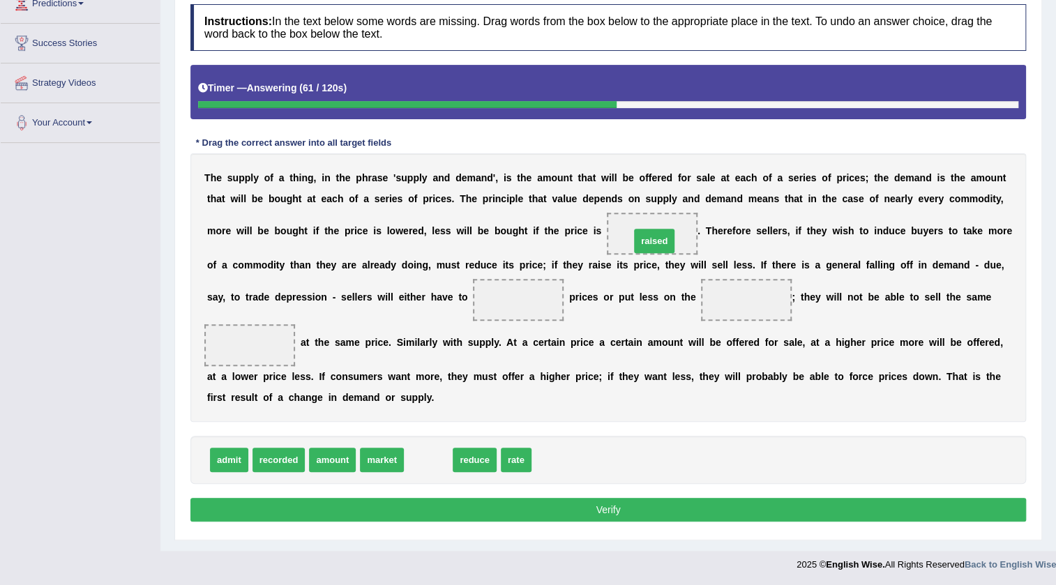
drag, startPoint x: 429, startPoint y: 465, endPoint x: 655, endPoint y: 246, distance: 315.3
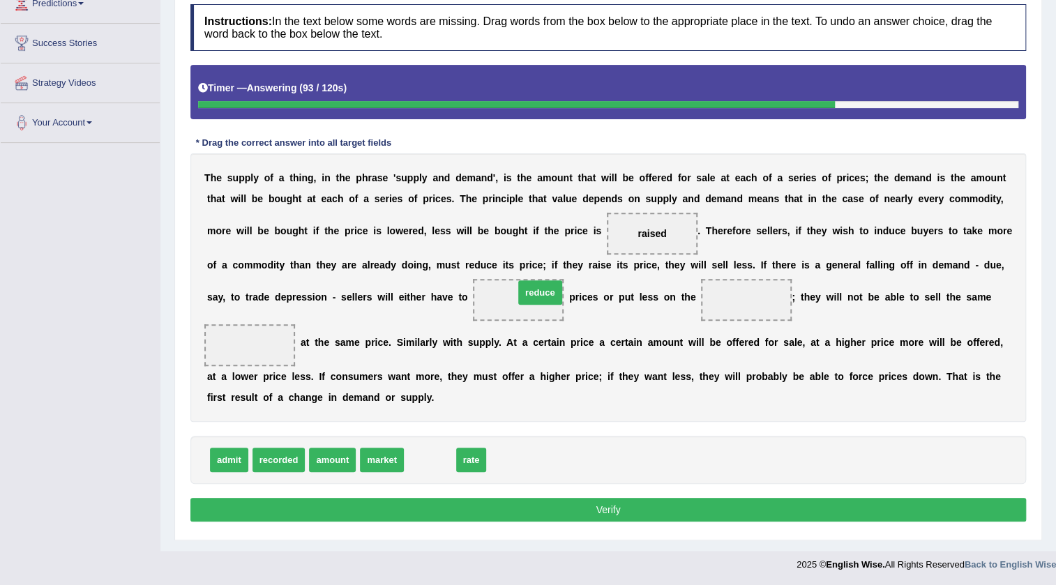
drag, startPoint x: 434, startPoint y: 448, endPoint x: 544, endPoint y: 280, distance: 200.5
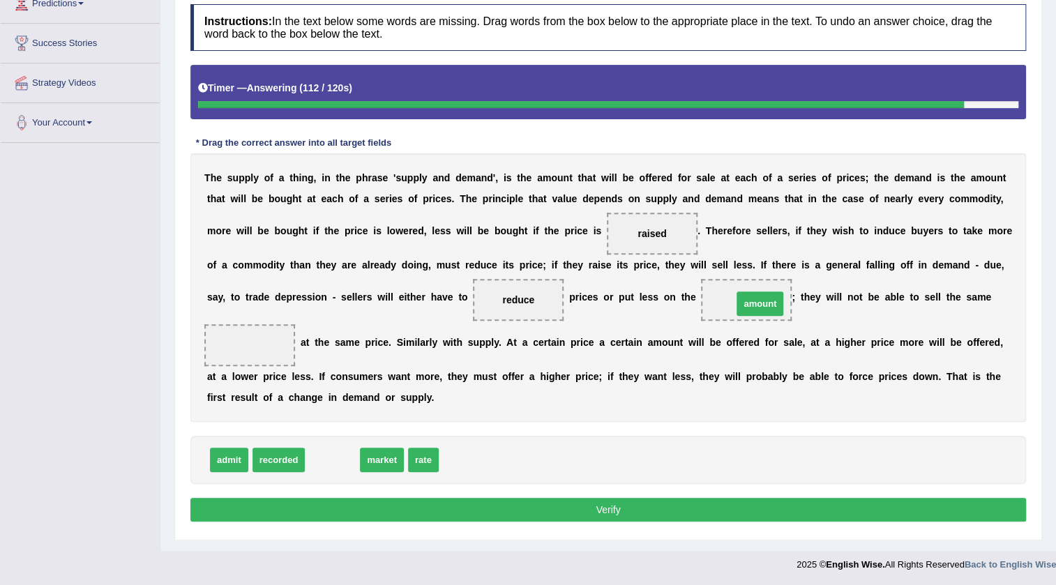
drag, startPoint x: 320, startPoint y: 466, endPoint x: 748, endPoint y: 309, distance: 455.6
drag, startPoint x: 767, startPoint y: 305, endPoint x: 816, endPoint y: 322, distance: 51.9
click at [652, 340] on div "T h e s u p p l y o f a t h i n g , i n t h e p h r a s e ' s u p p l y a n d d…" at bounding box center [608, 287] width 836 height 269
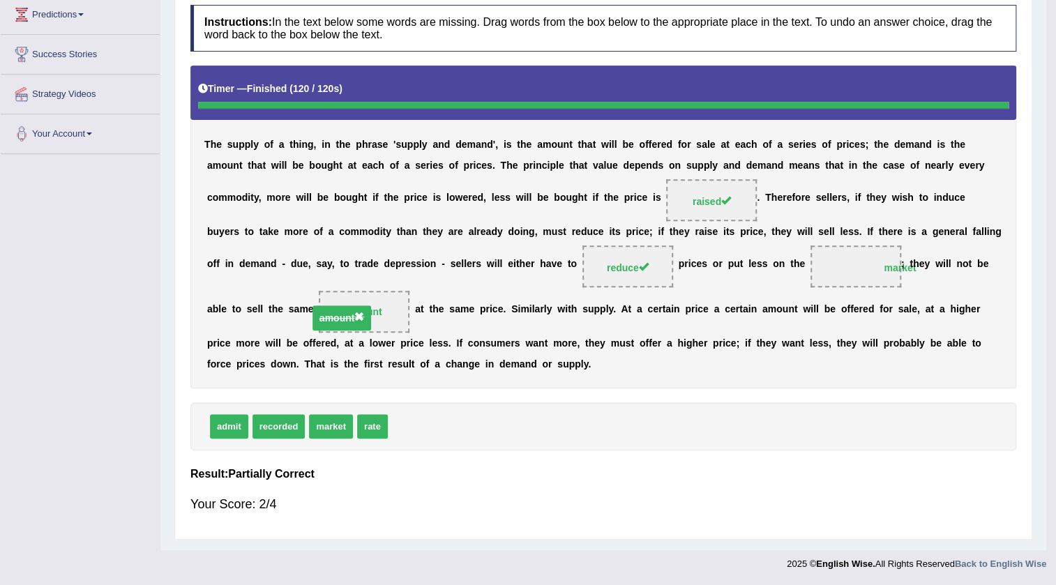
scroll to position [147, 0]
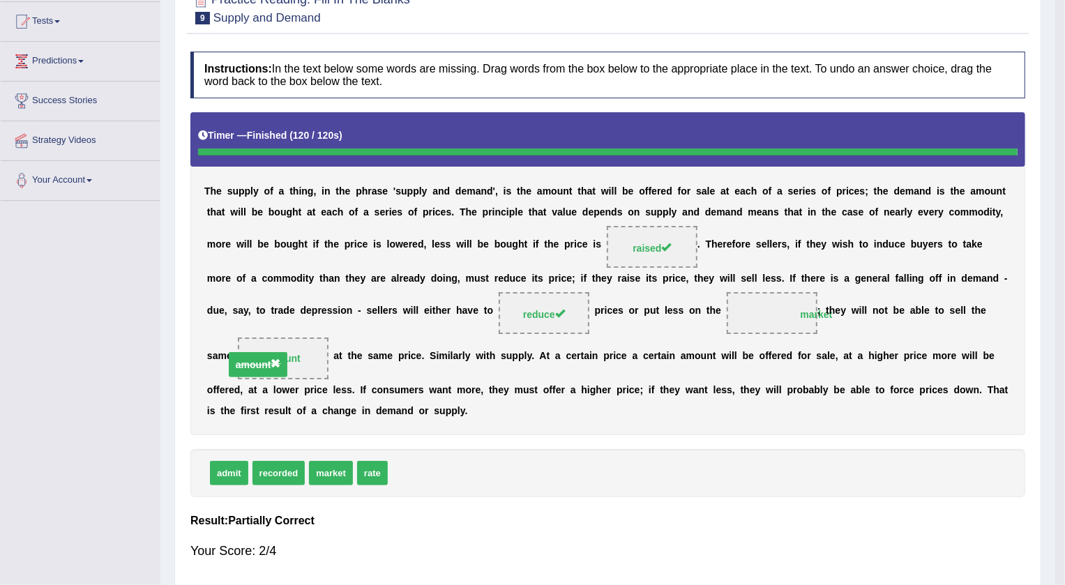
drag, startPoint x: 767, startPoint y: 299, endPoint x: 258, endPoint y: 348, distance: 511.7
click at [258, 348] on div "T h e s u p p l y o f a t h i n g , i n t h e p h r a s e ' s u p p l y a n d d…" at bounding box center [607, 273] width 835 height 322
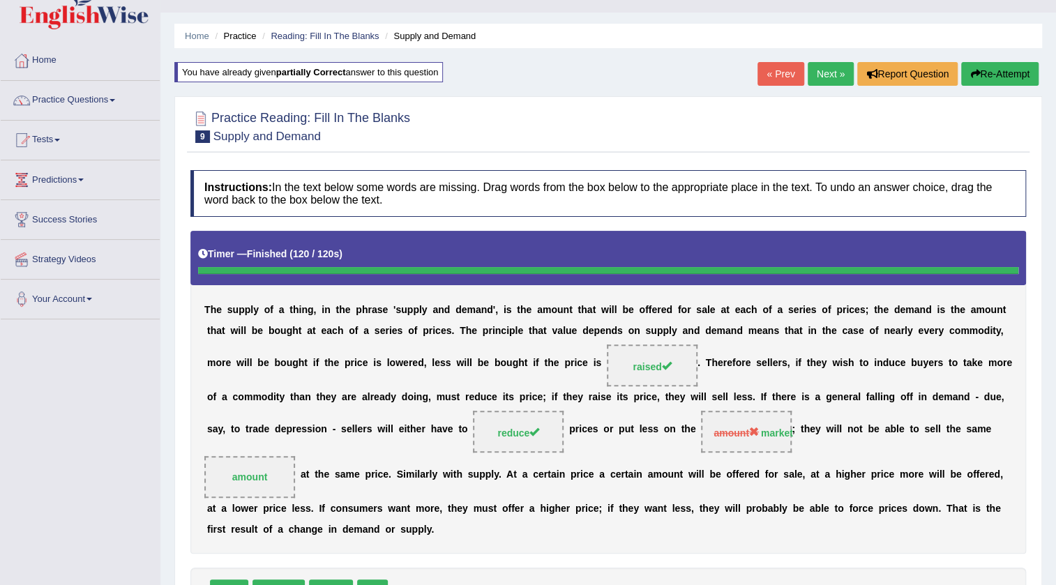
scroll to position [0, 0]
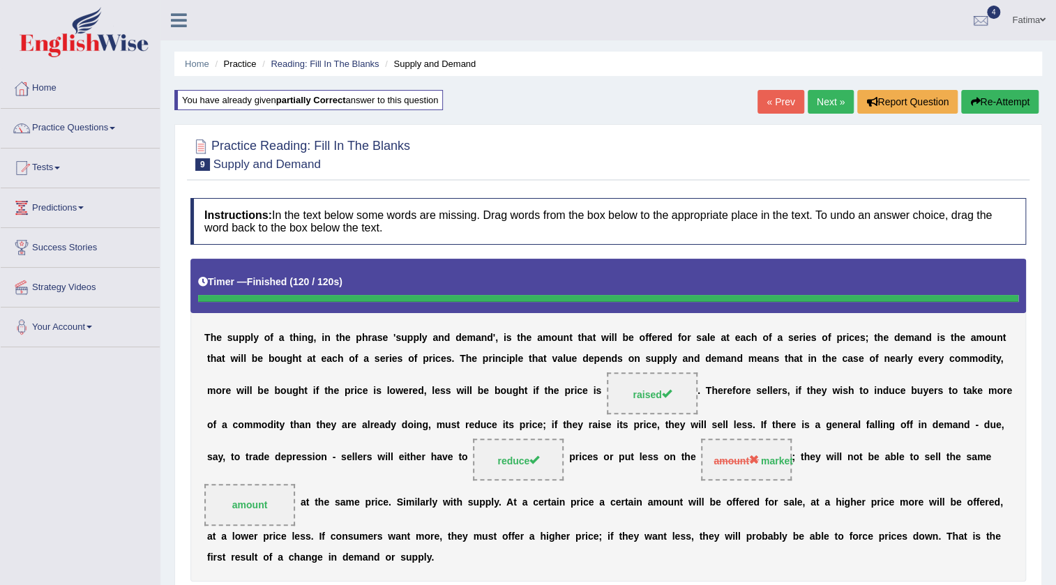
click at [816, 95] on link "Next »" at bounding box center [831, 102] width 46 height 24
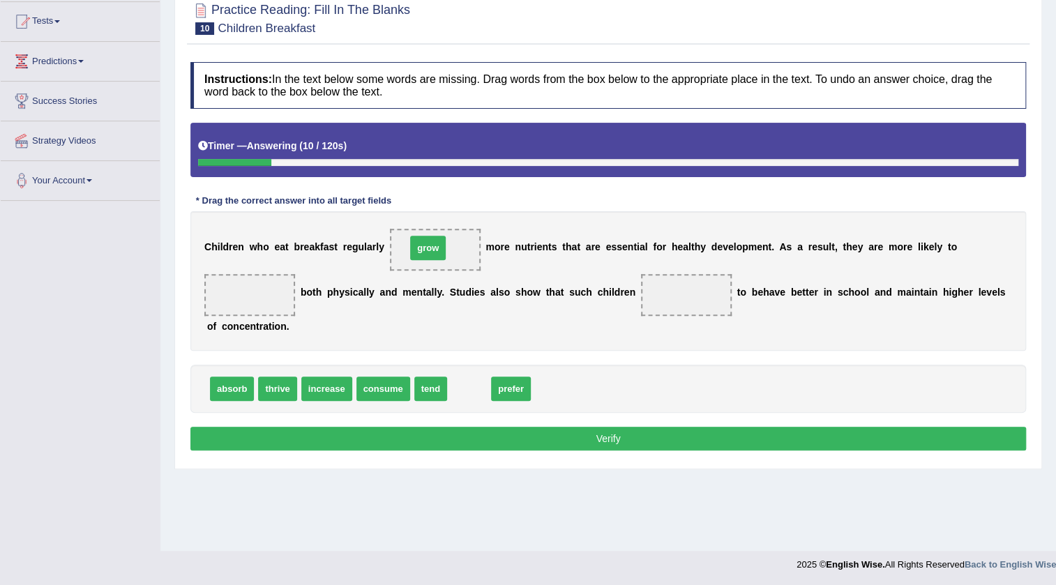
drag, startPoint x: 471, startPoint y: 391, endPoint x: 430, endPoint y: 250, distance: 146.8
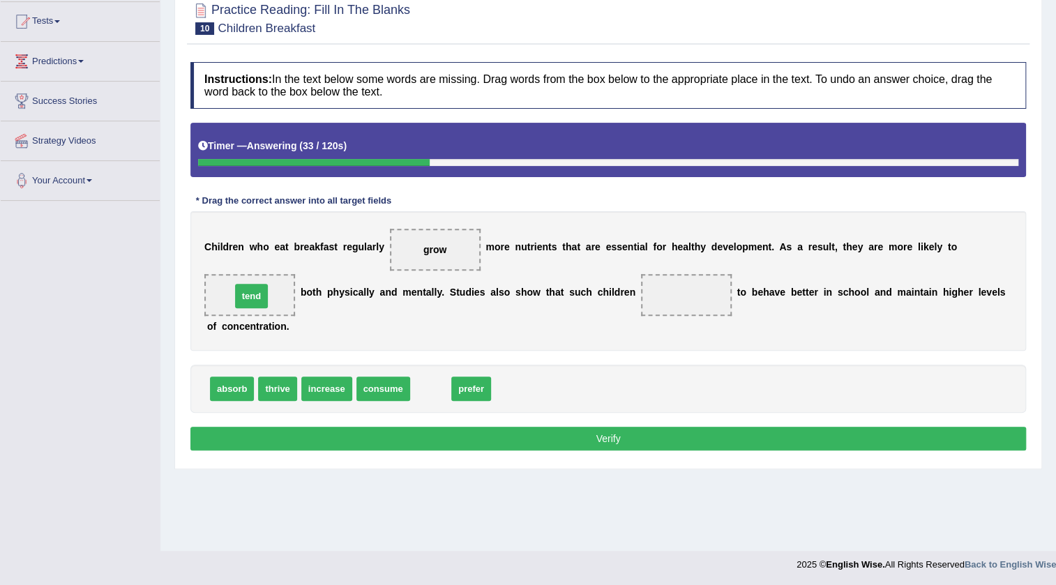
drag, startPoint x: 435, startPoint y: 384, endPoint x: 256, endPoint y: 292, distance: 201.6
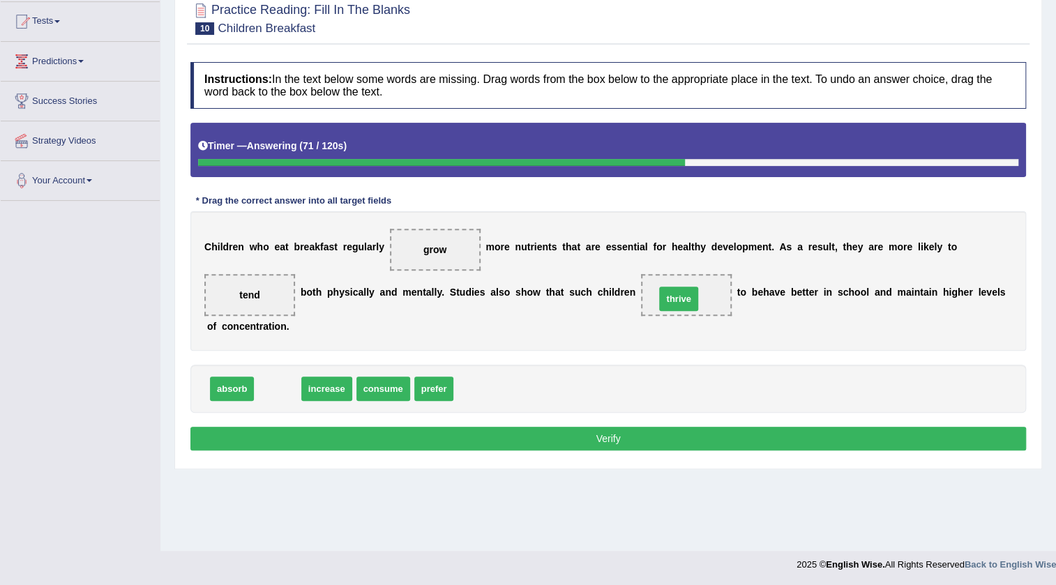
drag, startPoint x: 276, startPoint y: 387, endPoint x: 678, endPoint y: 296, distance: 412.0
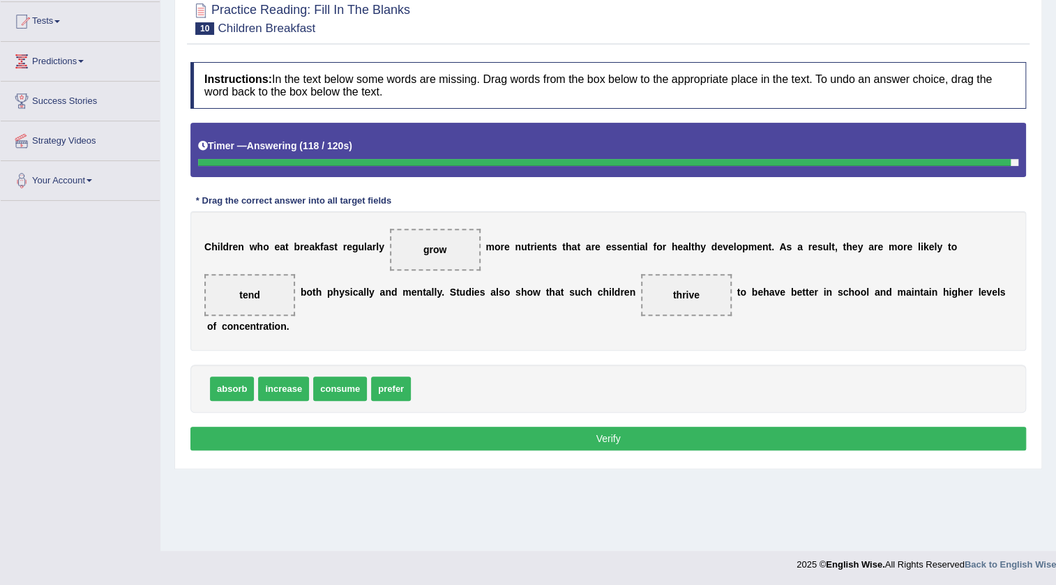
click at [560, 439] on button "Verify" at bounding box center [608, 439] width 836 height 24
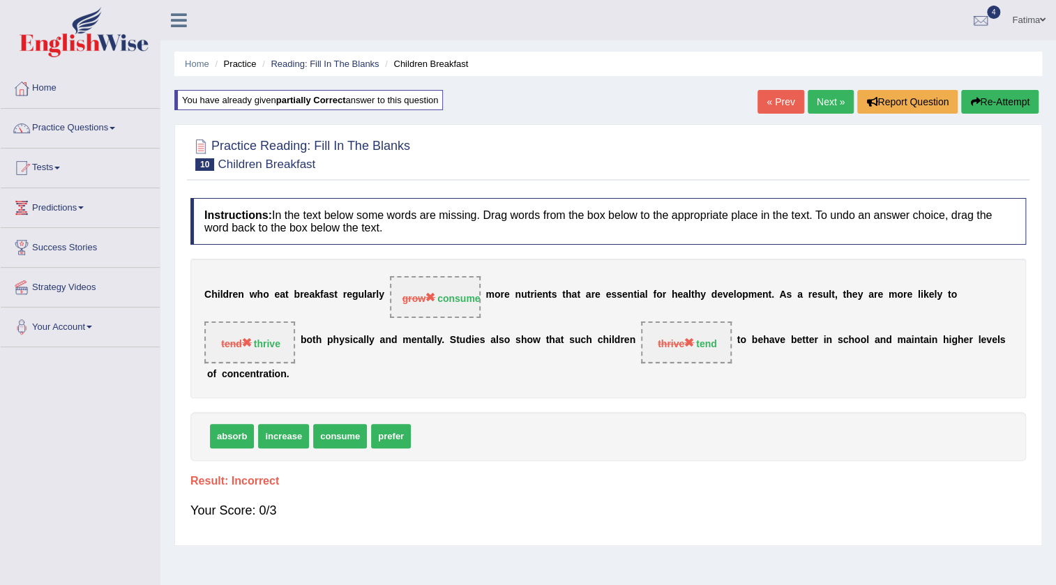
click at [824, 106] on link "Next »" at bounding box center [831, 102] width 46 height 24
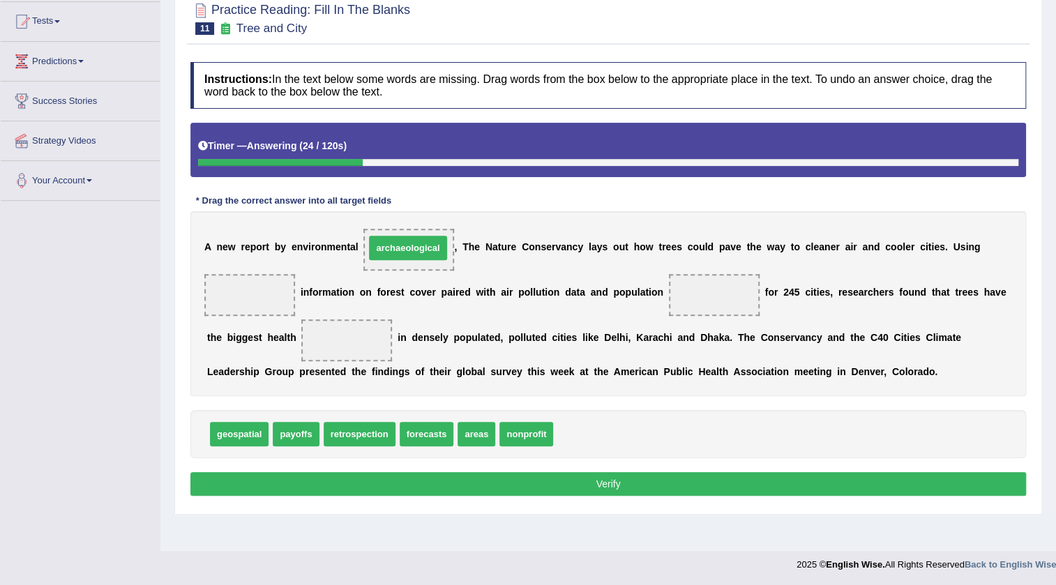
drag, startPoint x: 609, startPoint y: 436, endPoint x: 421, endPoint y: 250, distance: 264.4
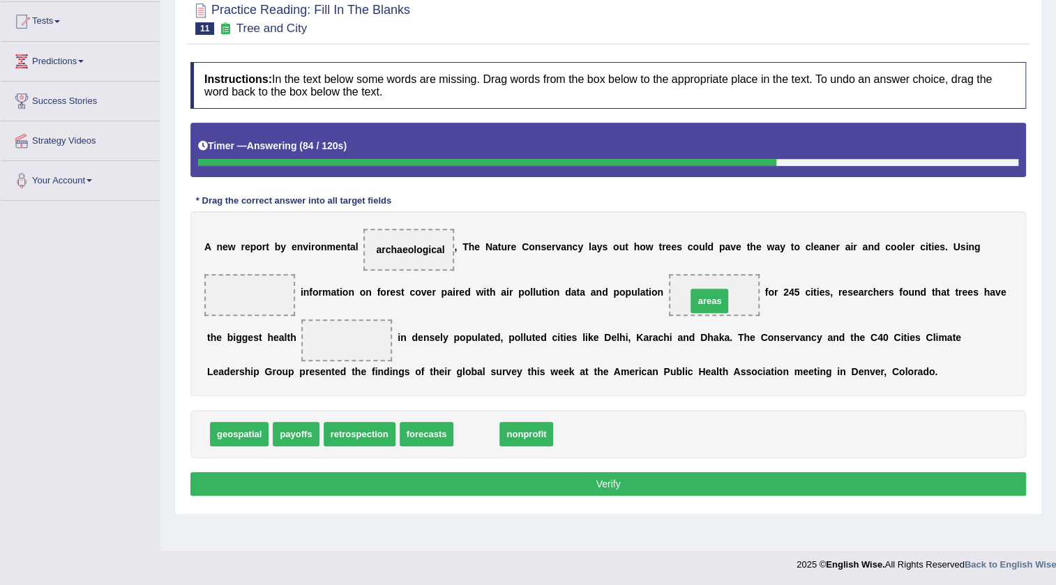
drag, startPoint x: 478, startPoint y: 431, endPoint x: 711, endPoint y: 298, distance: 268.4
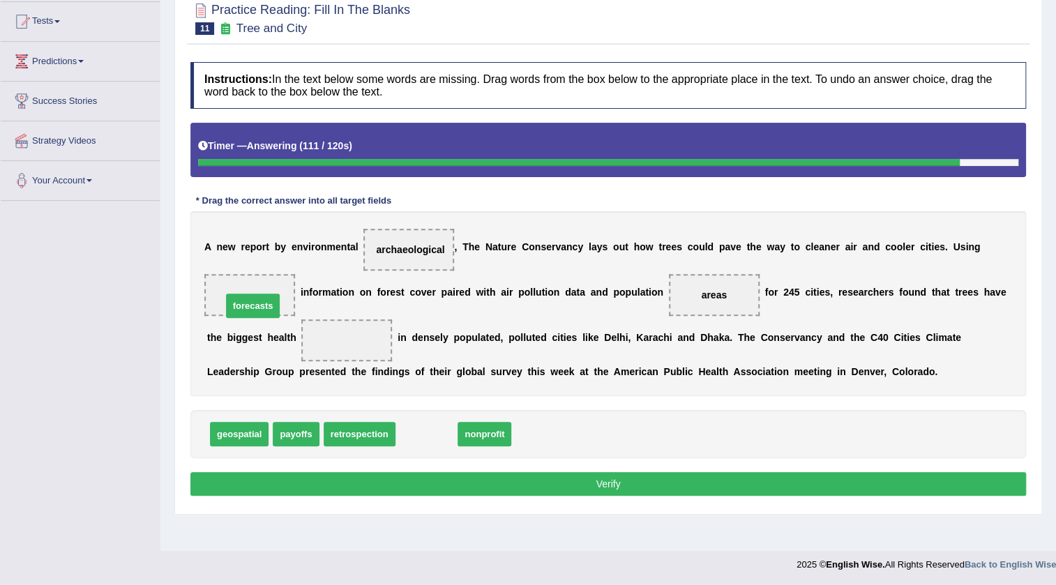
drag, startPoint x: 420, startPoint y: 441, endPoint x: 246, endPoint y: 313, distance: 216.0
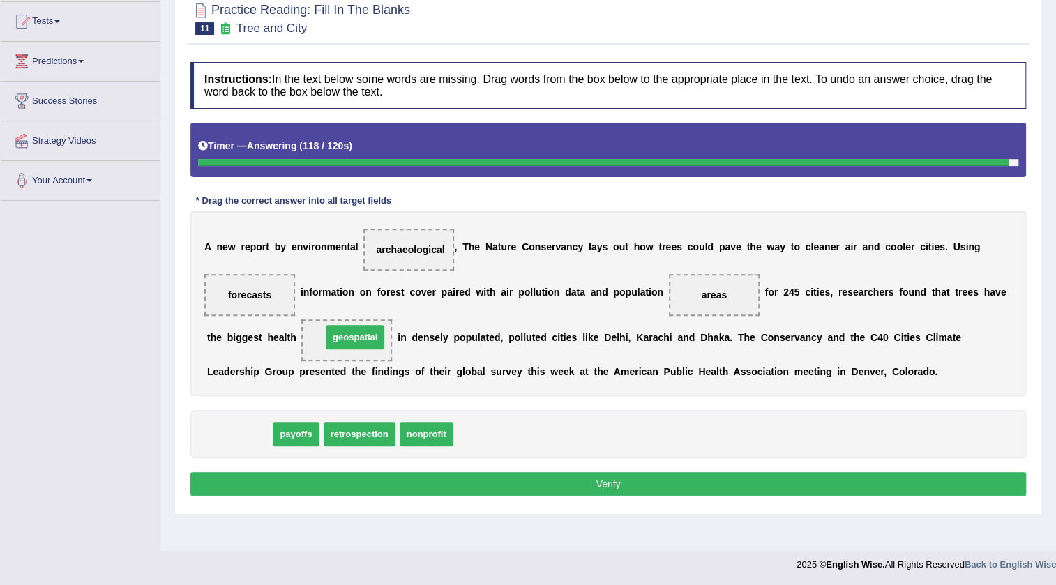
drag, startPoint x: 244, startPoint y: 426, endPoint x: 359, endPoint y: 328, distance: 151.0
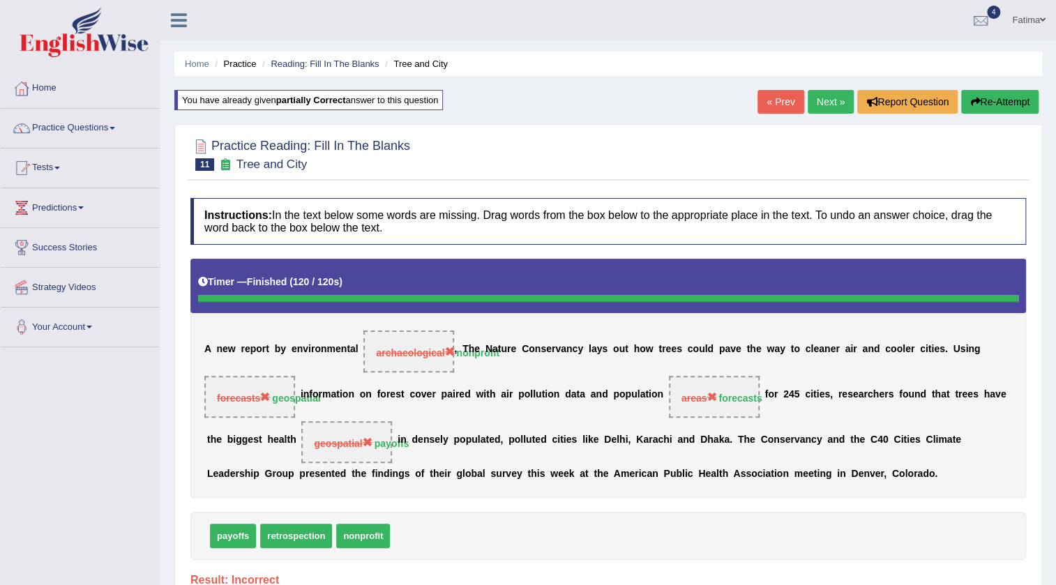
click at [832, 106] on link "Next »" at bounding box center [831, 102] width 46 height 24
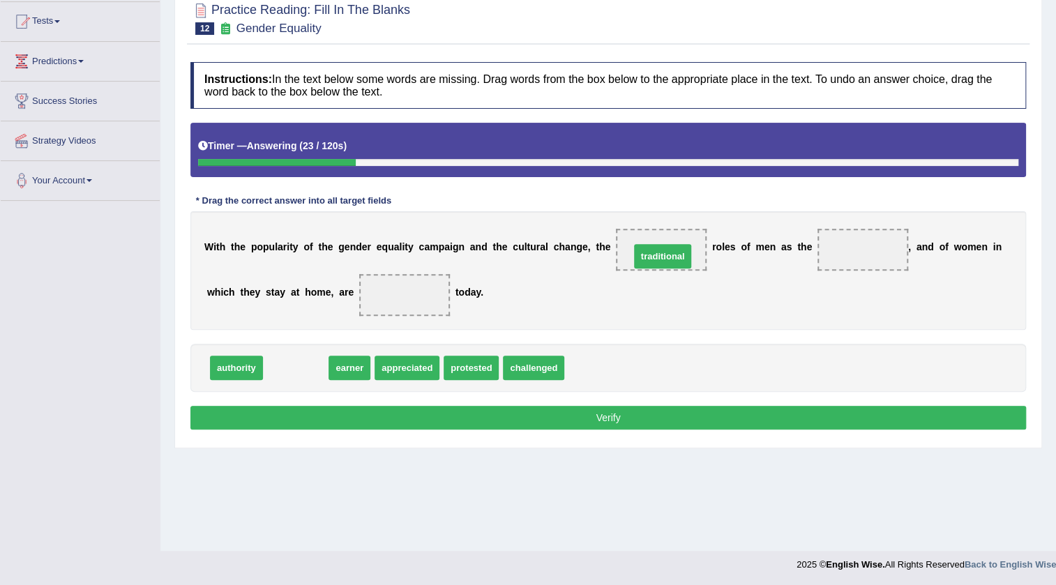
drag, startPoint x: 297, startPoint y: 365, endPoint x: 664, endPoint y: 253, distance: 383.6
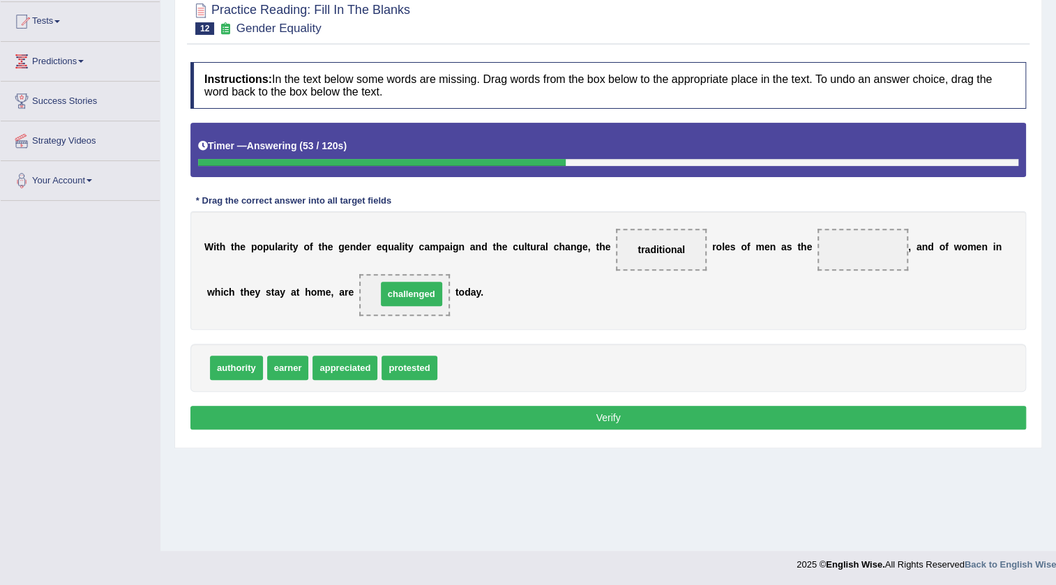
drag, startPoint x: 490, startPoint y: 367, endPoint x: 429, endPoint y: 293, distance: 95.7
drag, startPoint x: 291, startPoint y: 371, endPoint x: 877, endPoint y: 260, distance: 596.5
click at [514, 410] on button "Verify" at bounding box center [608, 418] width 836 height 24
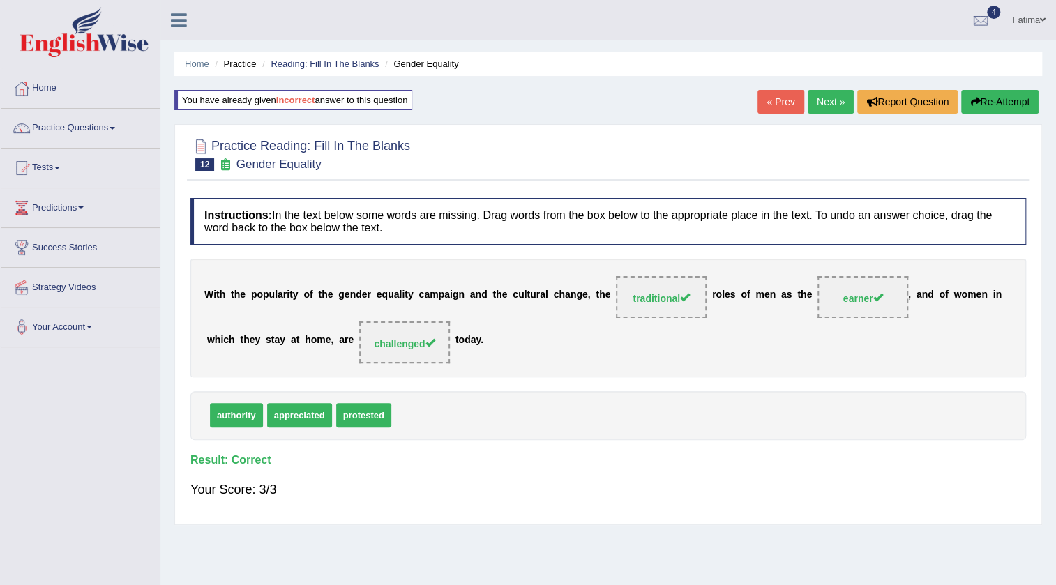
drag, startPoint x: 829, startPoint y: 105, endPoint x: 809, endPoint y: 140, distance: 40.3
click at [829, 105] on link "Next »" at bounding box center [831, 102] width 46 height 24
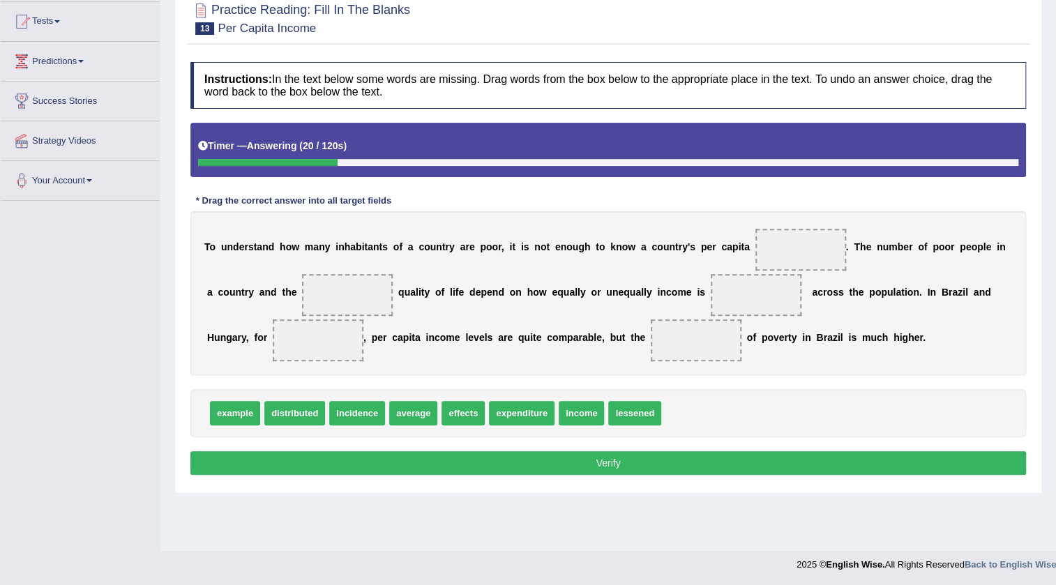
click at [766, 253] on span at bounding box center [801, 250] width 91 height 42
click at [802, 249] on span at bounding box center [801, 250] width 91 height 42
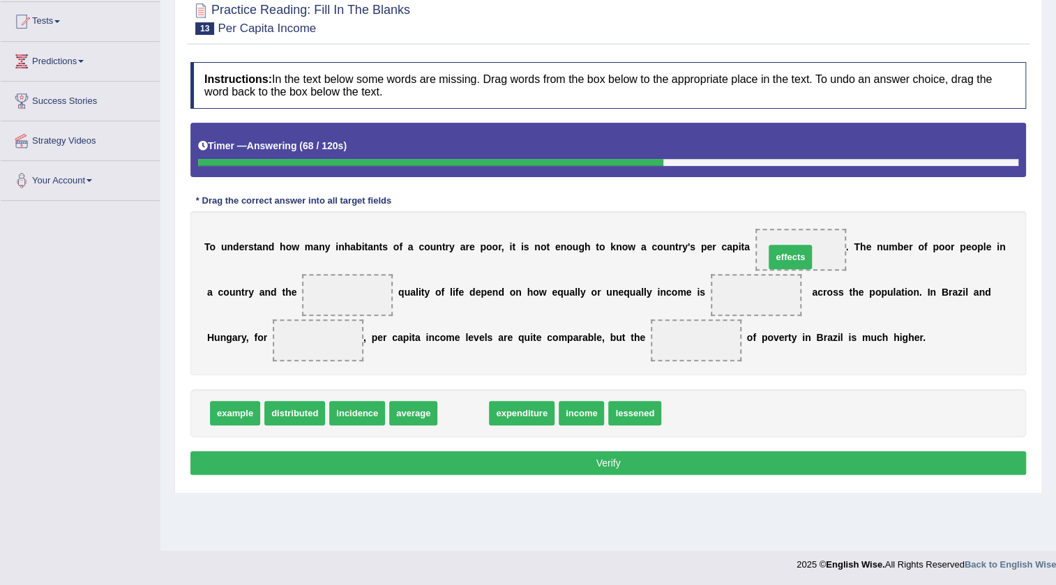
drag, startPoint x: 458, startPoint y: 407, endPoint x: 785, endPoint y: 251, distance: 362.3
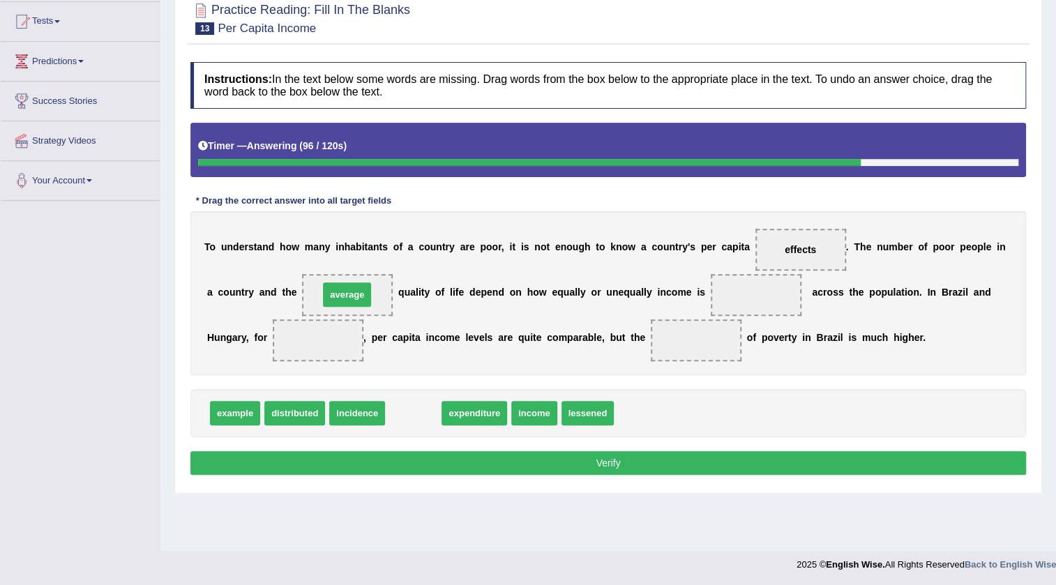
drag, startPoint x: 423, startPoint y: 418, endPoint x: 357, endPoint y: 299, distance: 135.9
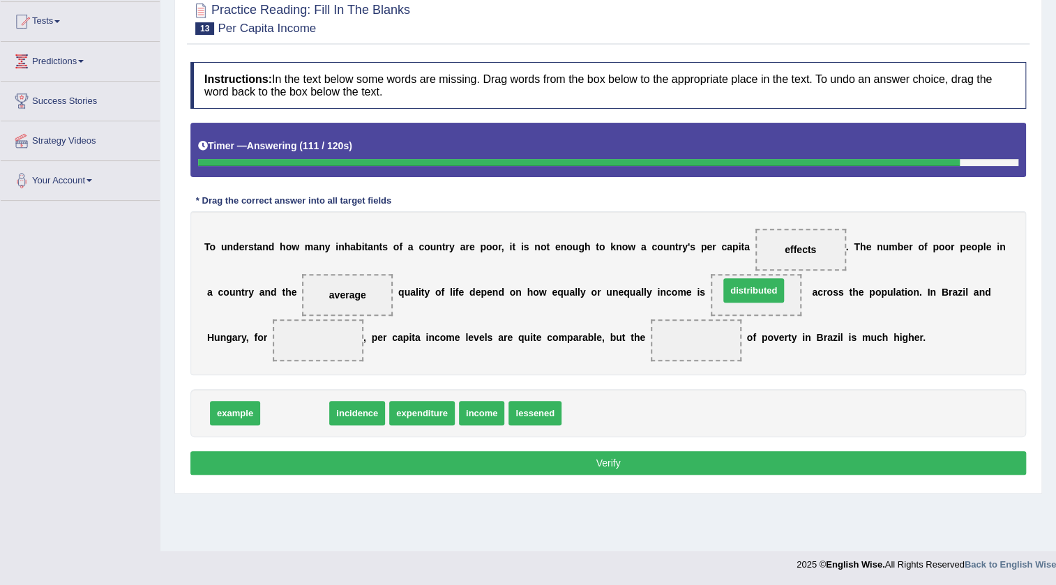
drag, startPoint x: 289, startPoint y: 414, endPoint x: 748, endPoint y: 292, distance: 475.2
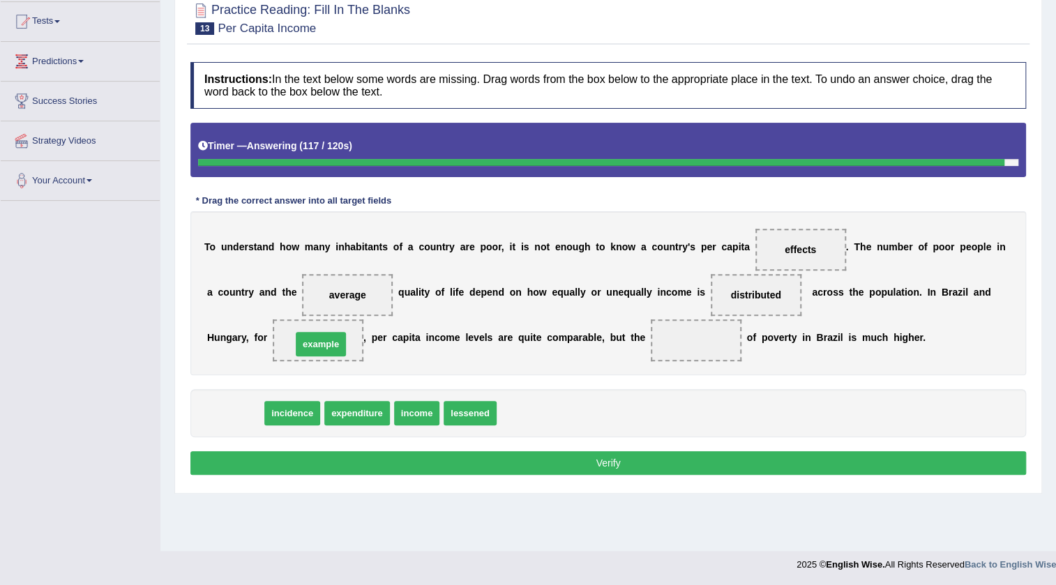
drag, startPoint x: 247, startPoint y: 414, endPoint x: 333, endPoint y: 345, distance: 110.2
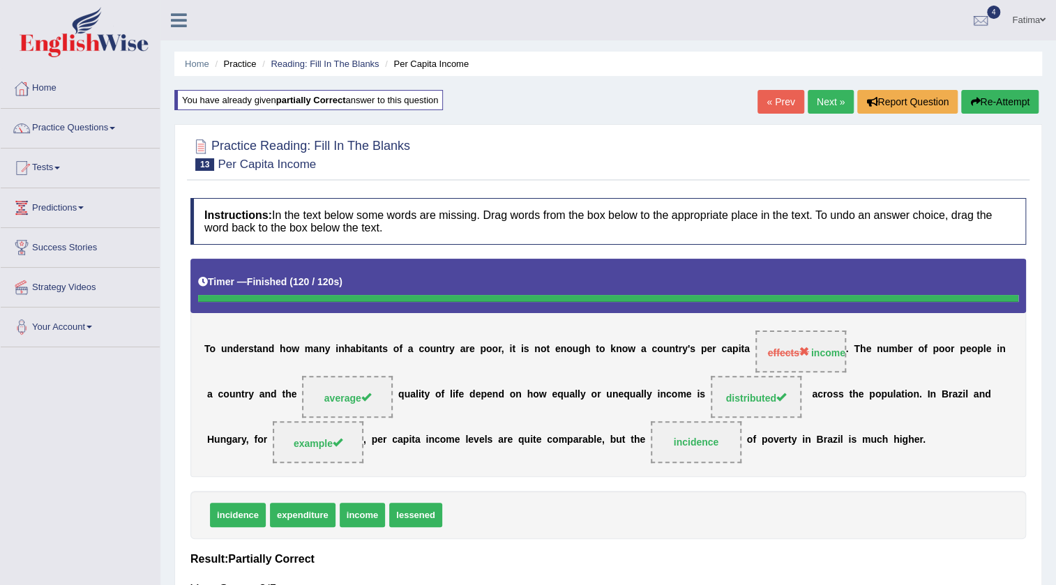
click at [824, 112] on link "Next »" at bounding box center [831, 102] width 46 height 24
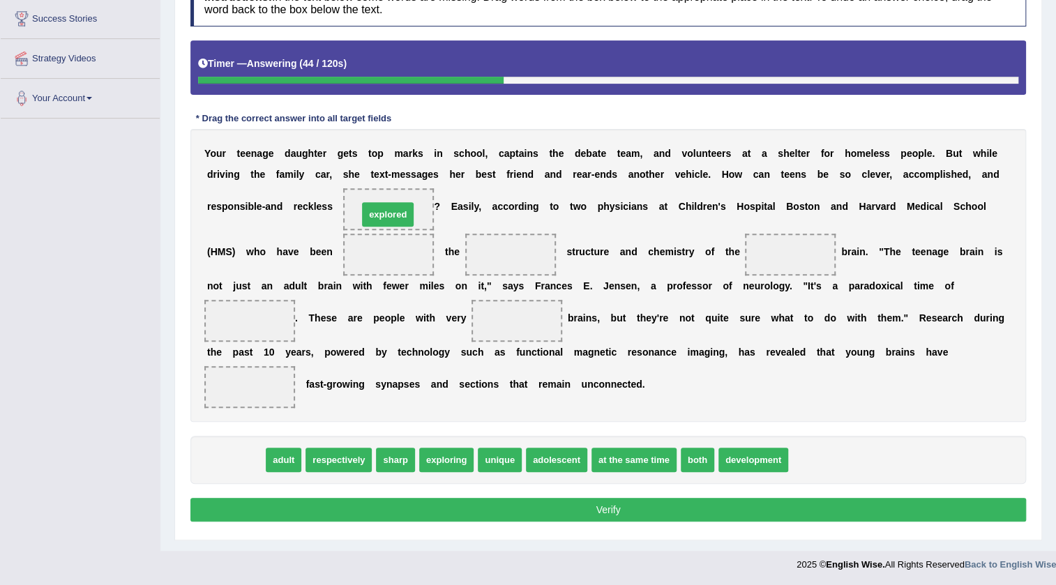
drag, startPoint x: 246, startPoint y: 459, endPoint x: 398, endPoint y: 213, distance: 288.9
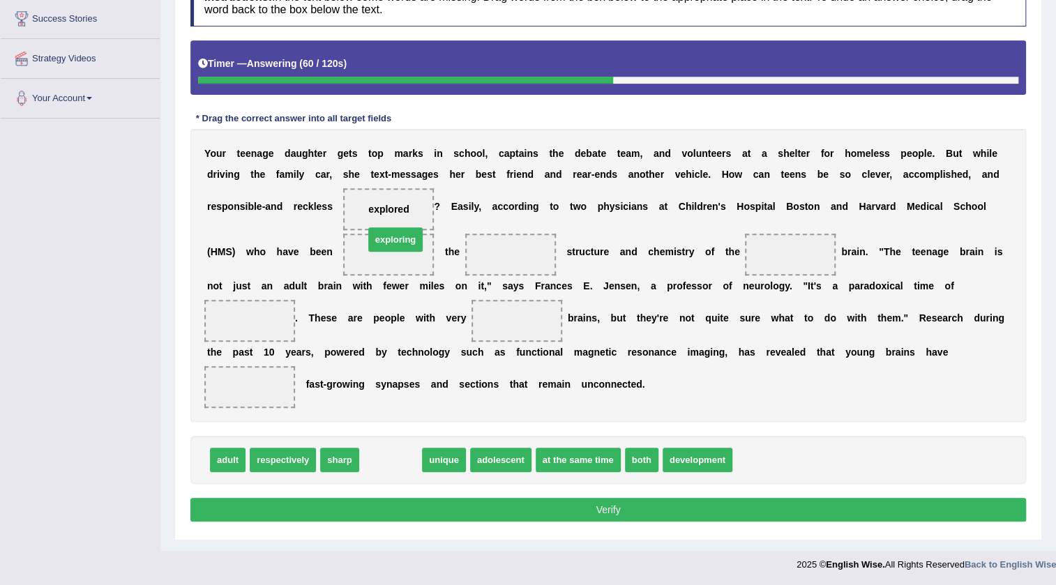
drag, startPoint x: 397, startPoint y: 464, endPoint x: 402, endPoint y: 243, distance: 220.5
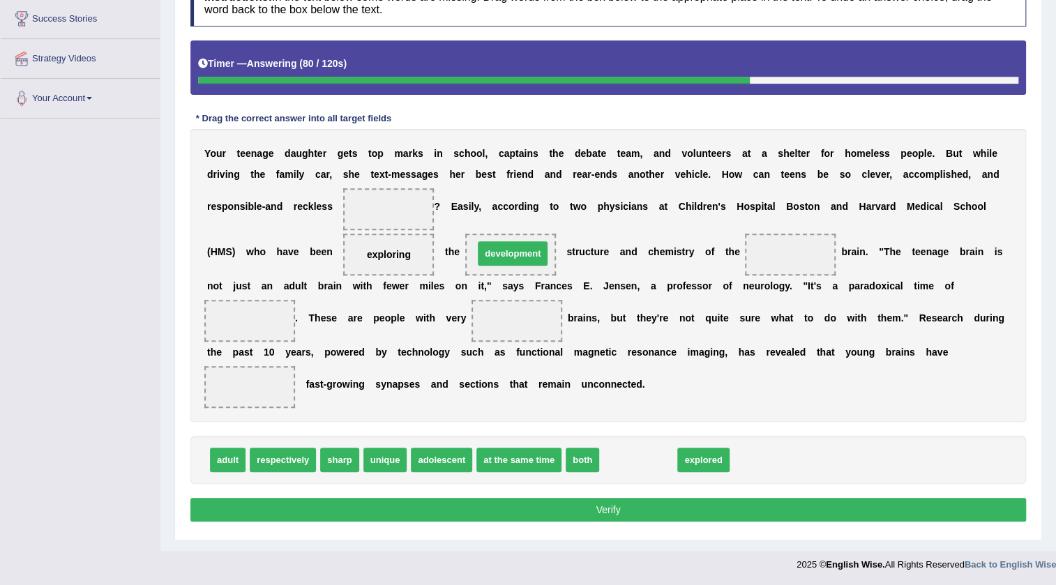
drag, startPoint x: 628, startPoint y: 460, endPoint x: 502, endPoint y: 254, distance: 241.7
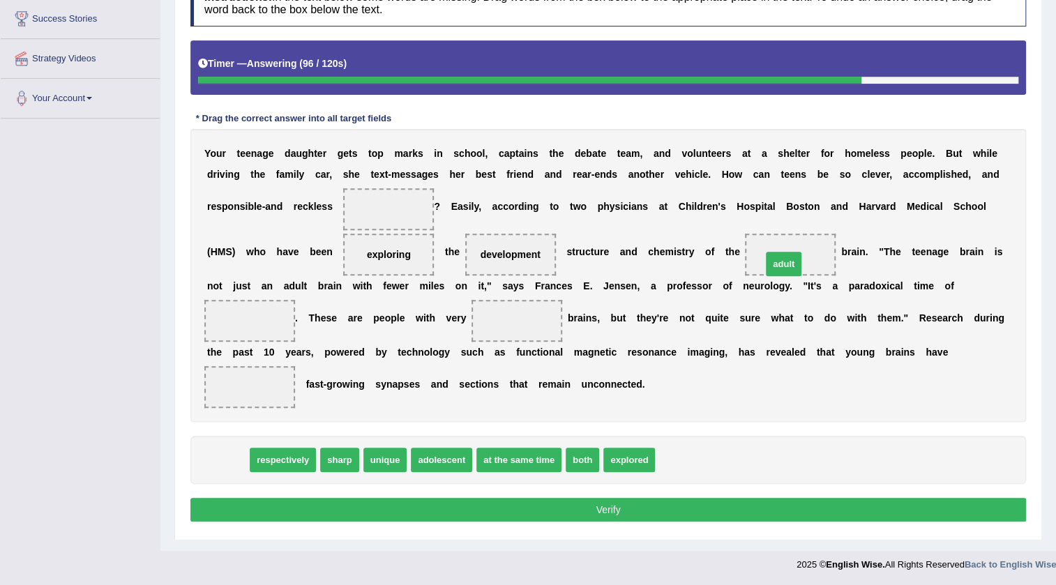
drag, startPoint x: 211, startPoint y: 449, endPoint x: 767, endPoint y: 252, distance: 589.8
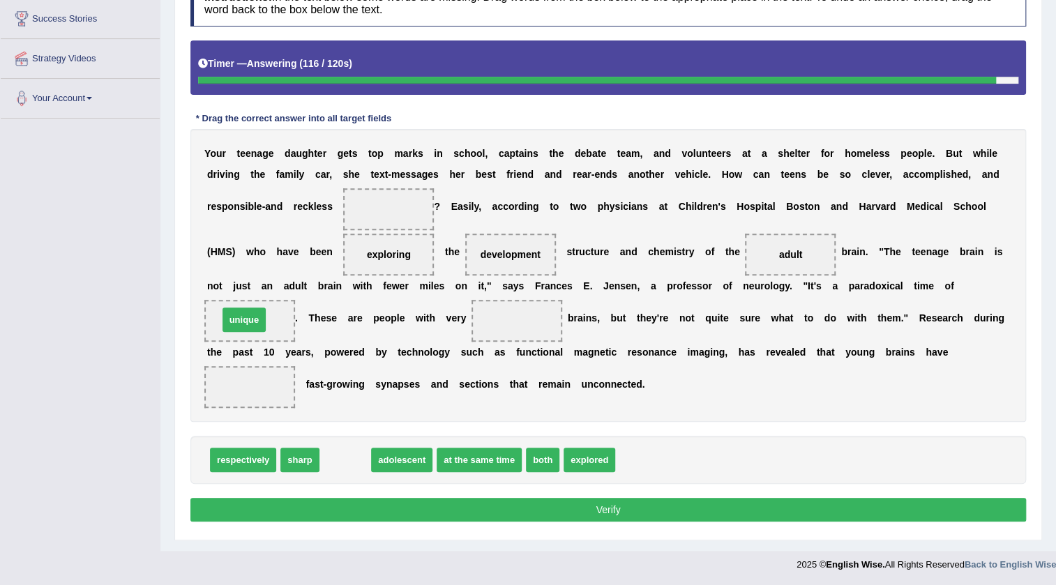
drag, startPoint x: 352, startPoint y: 459, endPoint x: 250, endPoint y: 317, distance: 174.5
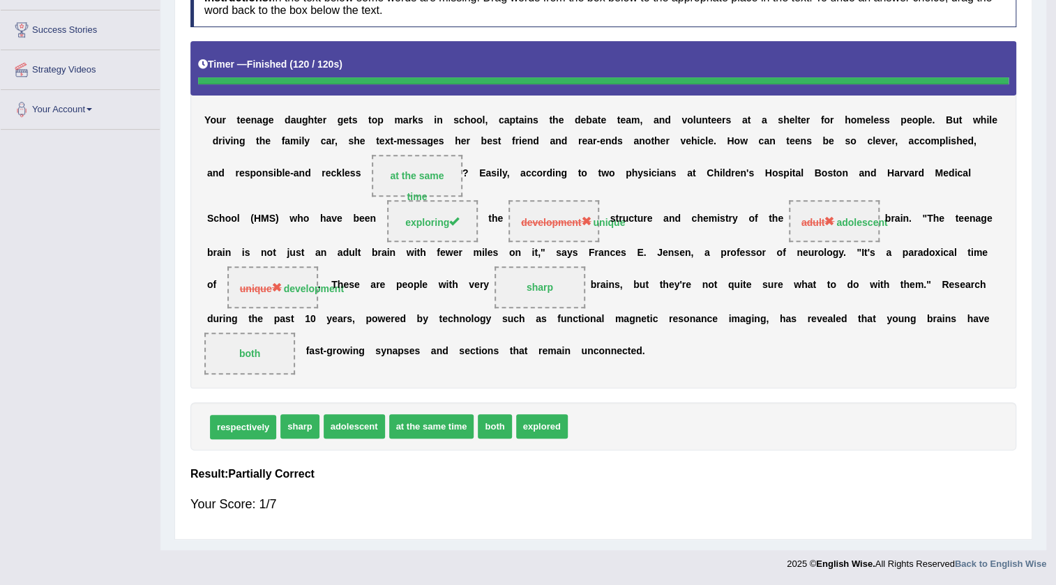
scroll to position [160, 0]
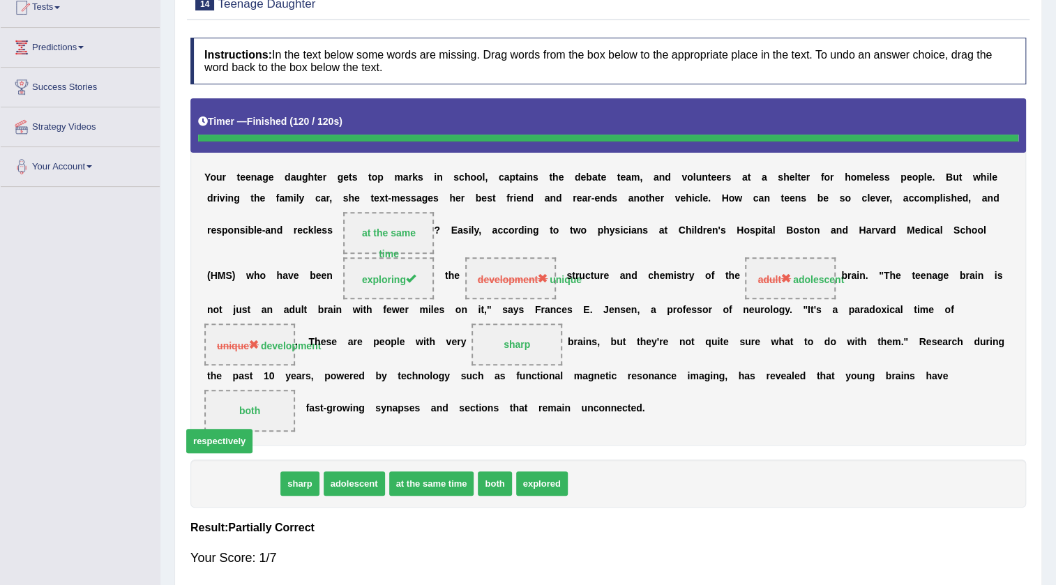
drag, startPoint x: 244, startPoint y: 467, endPoint x: 180, endPoint y: 498, distance: 71.1
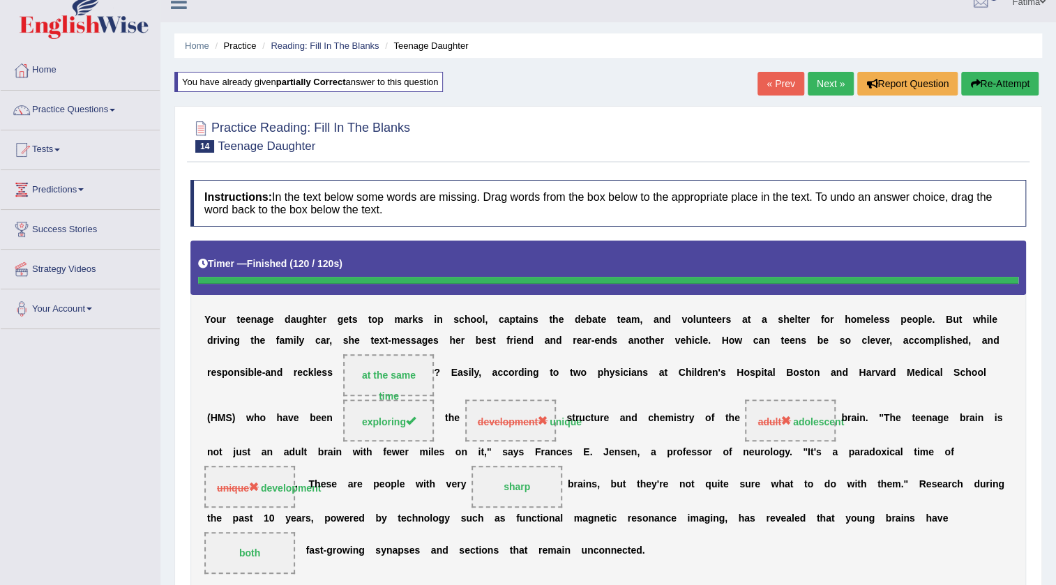
scroll to position [0, 0]
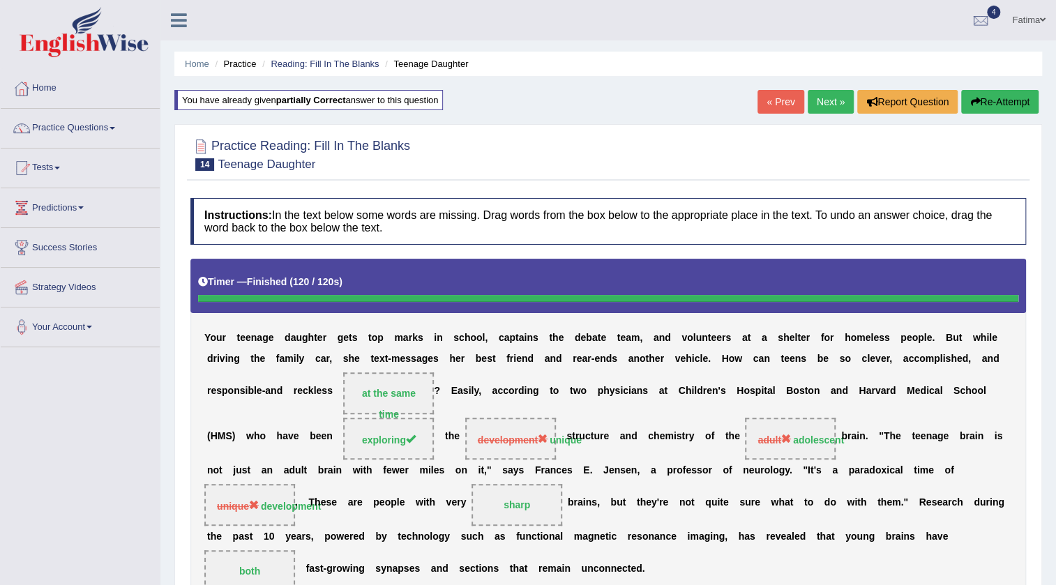
click at [829, 103] on link "Next »" at bounding box center [831, 102] width 46 height 24
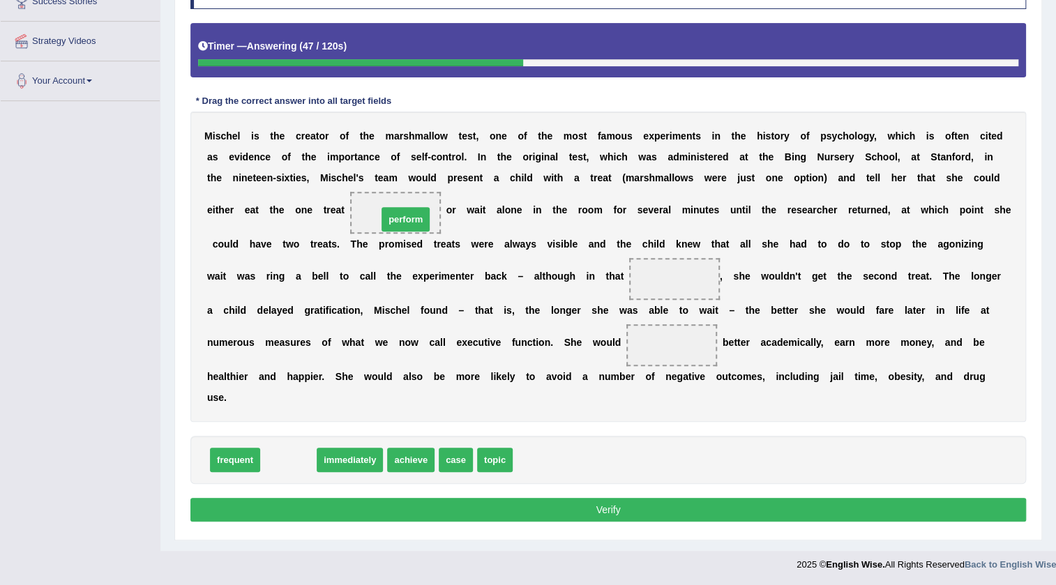
drag, startPoint x: 287, startPoint y: 460, endPoint x: 404, endPoint y: 219, distance: 268.3
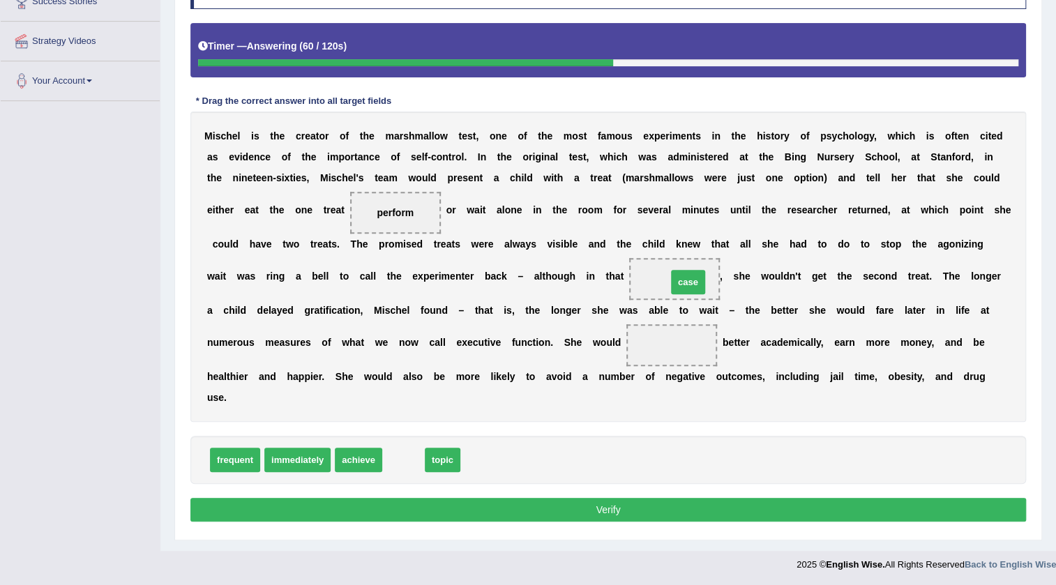
drag, startPoint x: 393, startPoint y: 465, endPoint x: 678, endPoint y: 286, distance: 336.0
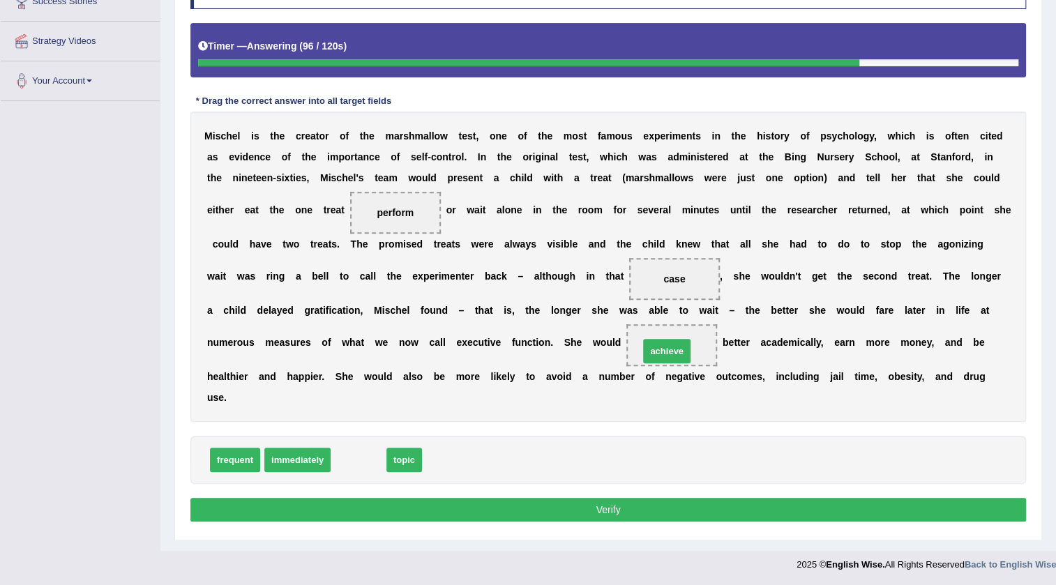
drag, startPoint x: 360, startPoint y: 463, endPoint x: 668, endPoint y: 354, distance: 326.8
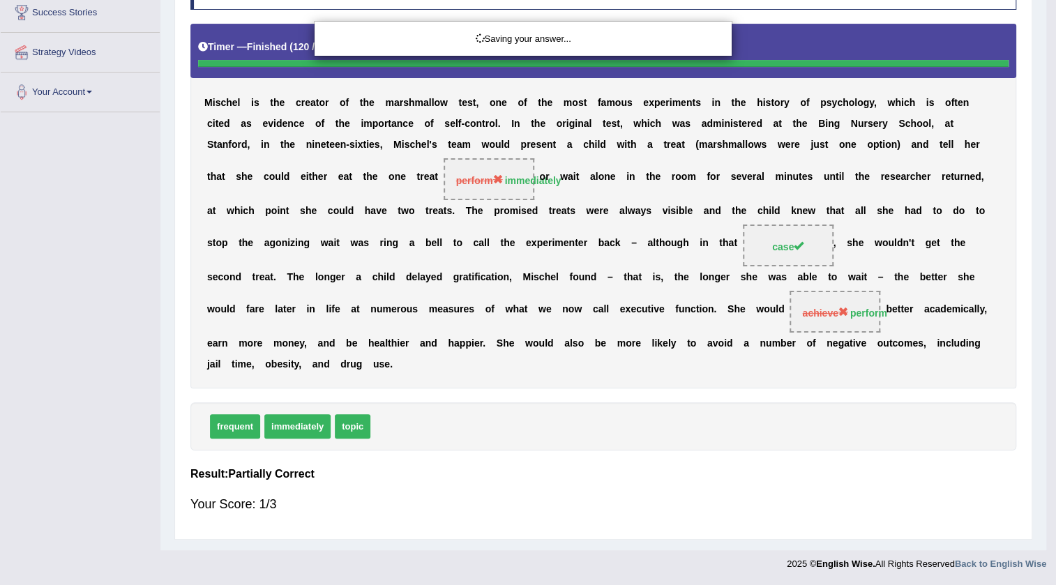
scroll to position [178, 0]
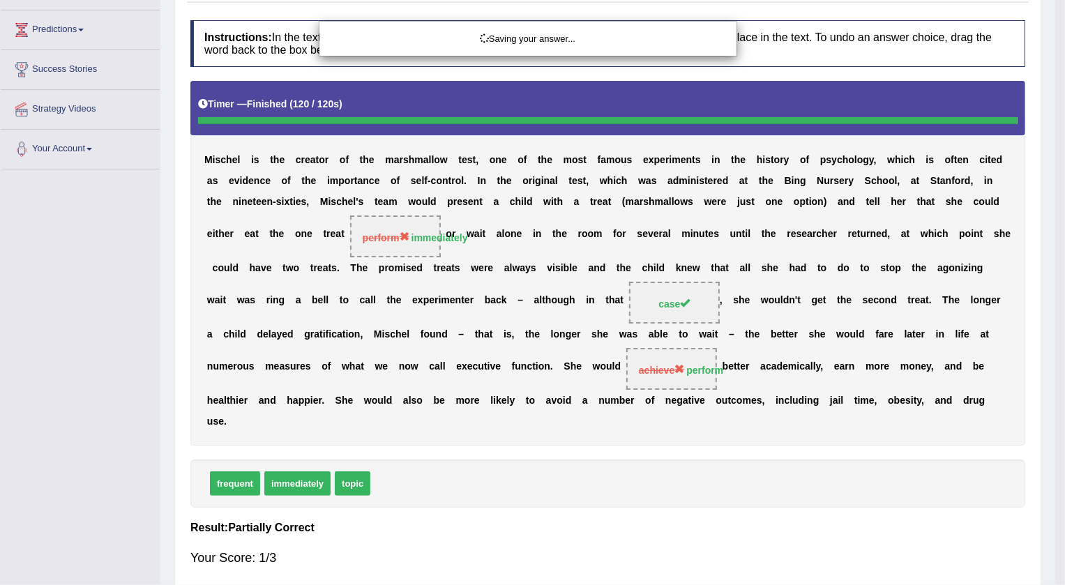
drag, startPoint x: 403, startPoint y: 210, endPoint x: 410, endPoint y: 273, distance: 63.8
click at [410, 273] on div "M i s c h e l i s t h e c r e a t o r o f t h e m a r s h m a l l o w t e s t ,…" at bounding box center [607, 263] width 835 height 364
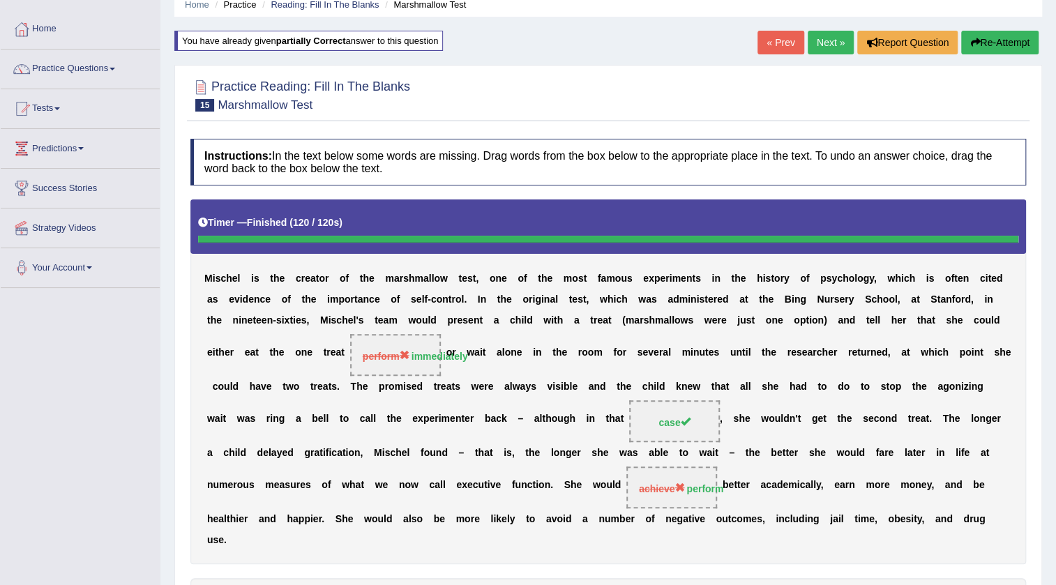
scroll to position [40, 0]
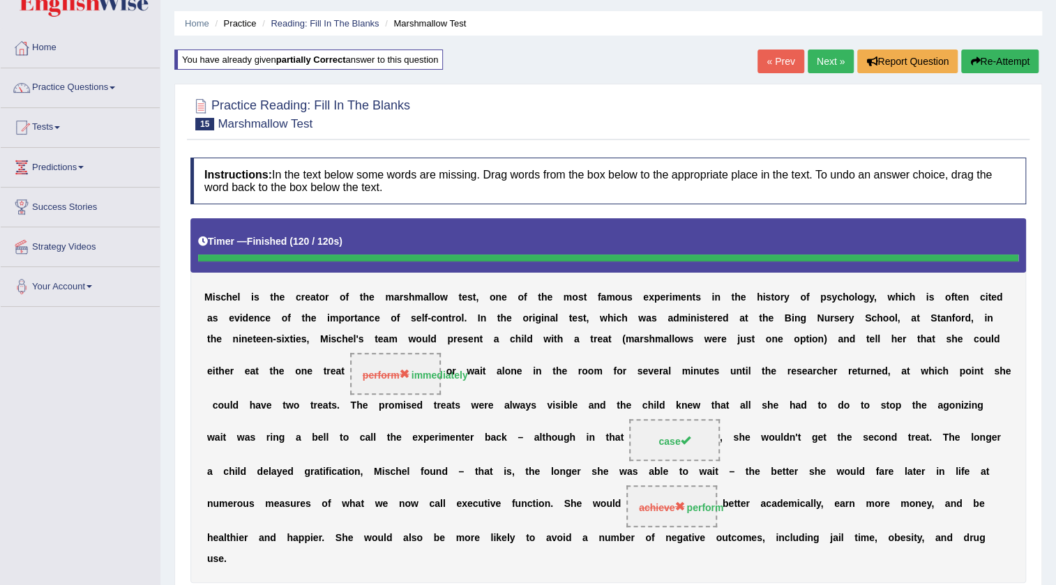
click at [823, 59] on link "Next »" at bounding box center [831, 62] width 46 height 24
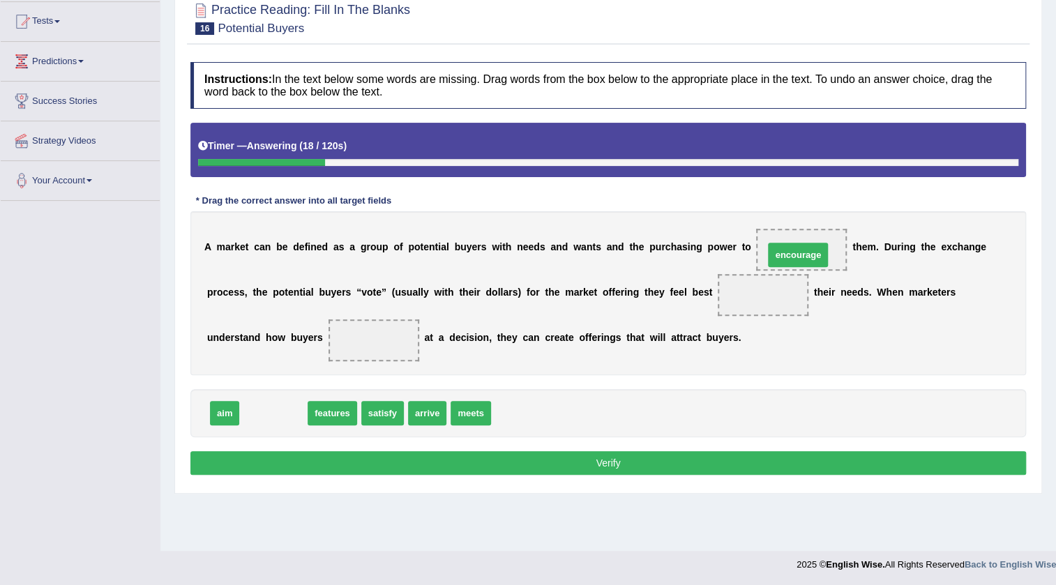
drag, startPoint x: 267, startPoint y: 415, endPoint x: 793, endPoint y: 257, distance: 549.4
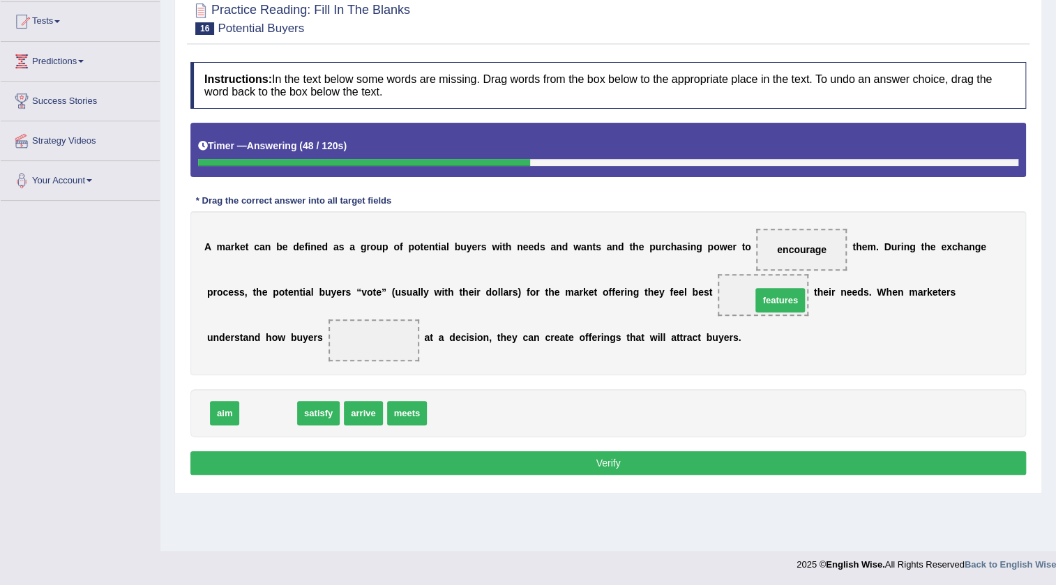
drag, startPoint x: 257, startPoint y: 411, endPoint x: 769, endPoint y: 297, distance: 524.6
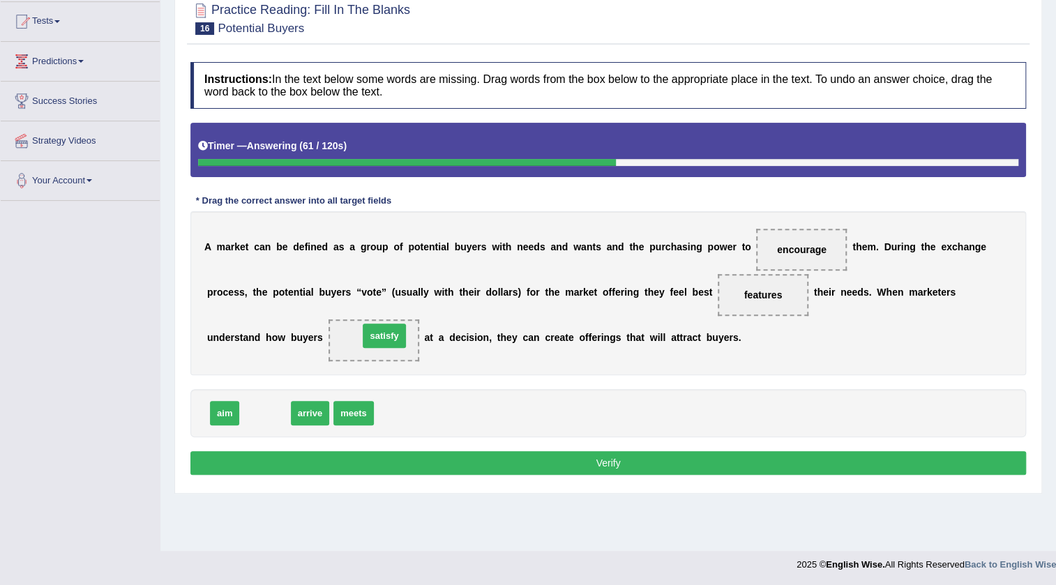
drag, startPoint x: 270, startPoint y: 413, endPoint x: 389, endPoint y: 336, distance: 142.2
click at [557, 467] on button "Verify" at bounding box center [608, 463] width 836 height 24
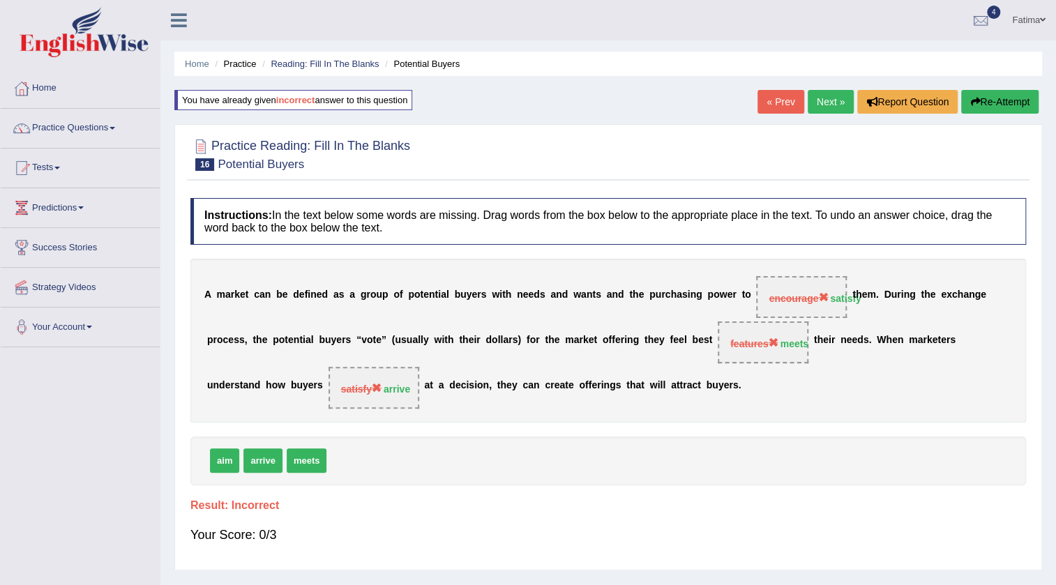
click at [820, 96] on link "Next »" at bounding box center [831, 102] width 46 height 24
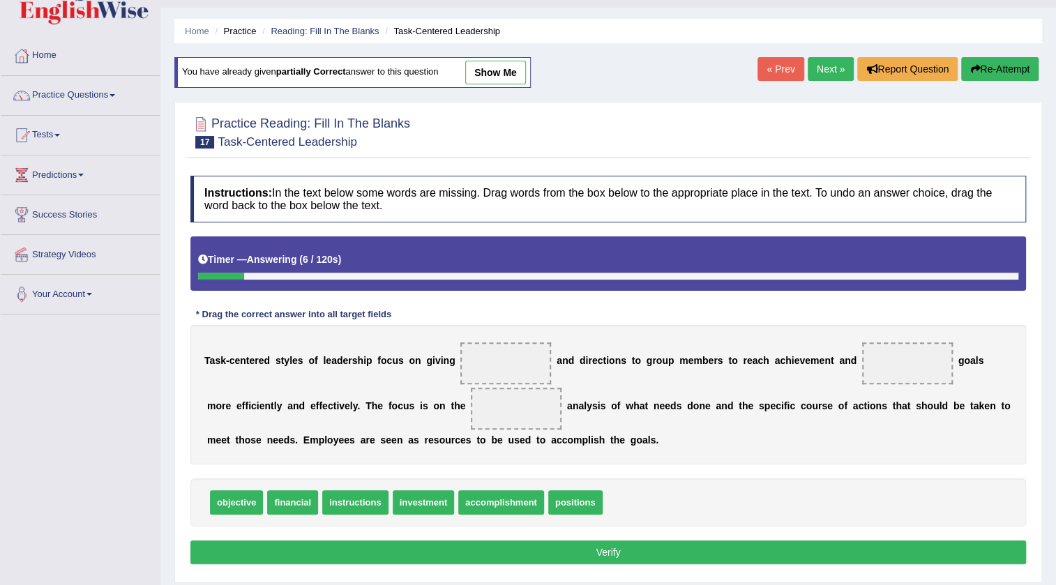
scroll to position [20, 0]
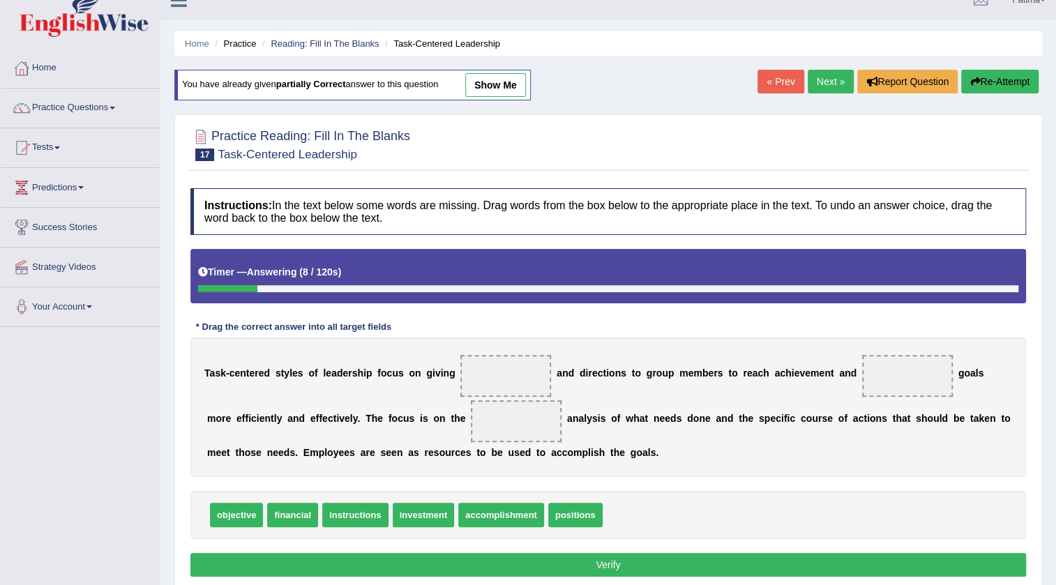
click at [1001, 89] on button "Re-Attempt" at bounding box center [999, 82] width 77 height 24
click at [510, 84] on link "show me" at bounding box center [495, 85] width 61 height 24
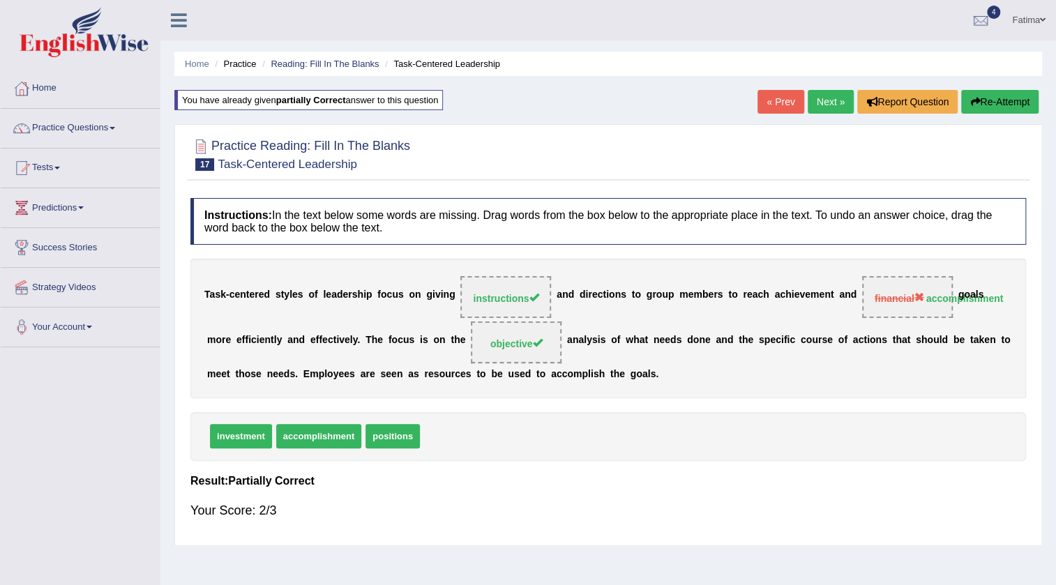
click at [812, 92] on link "Next »" at bounding box center [831, 102] width 46 height 24
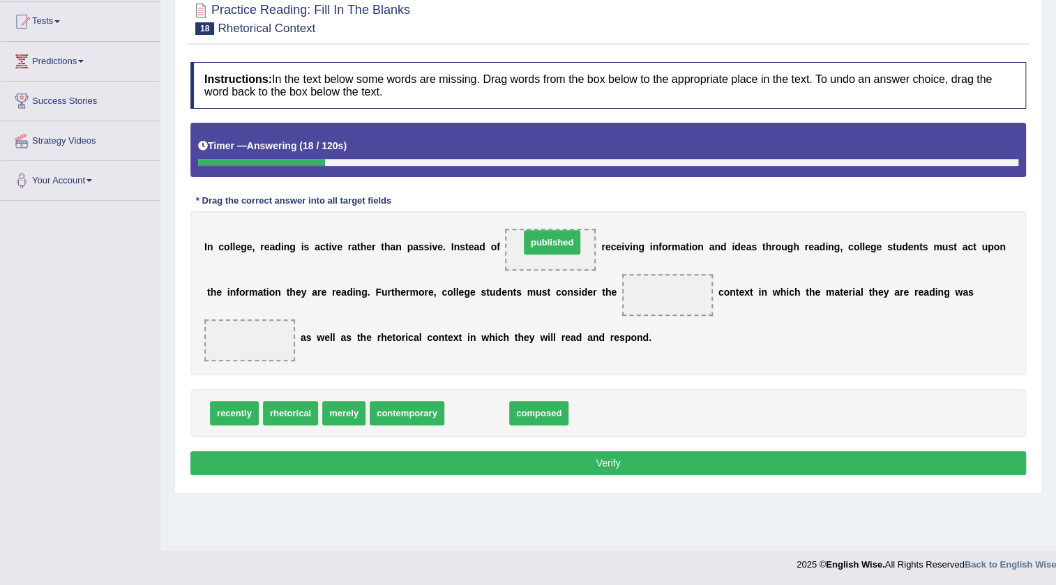
drag, startPoint x: 465, startPoint y: 418, endPoint x: 540, endPoint y: 246, distance: 187.4
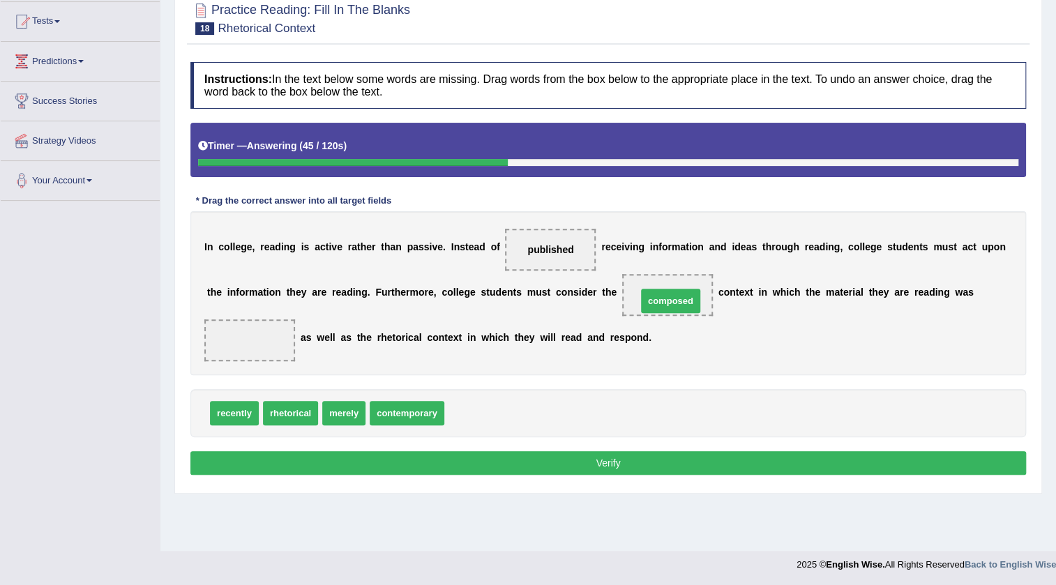
drag, startPoint x: 474, startPoint y: 412, endPoint x: 669, endPoint y: 296, distance: 226.5
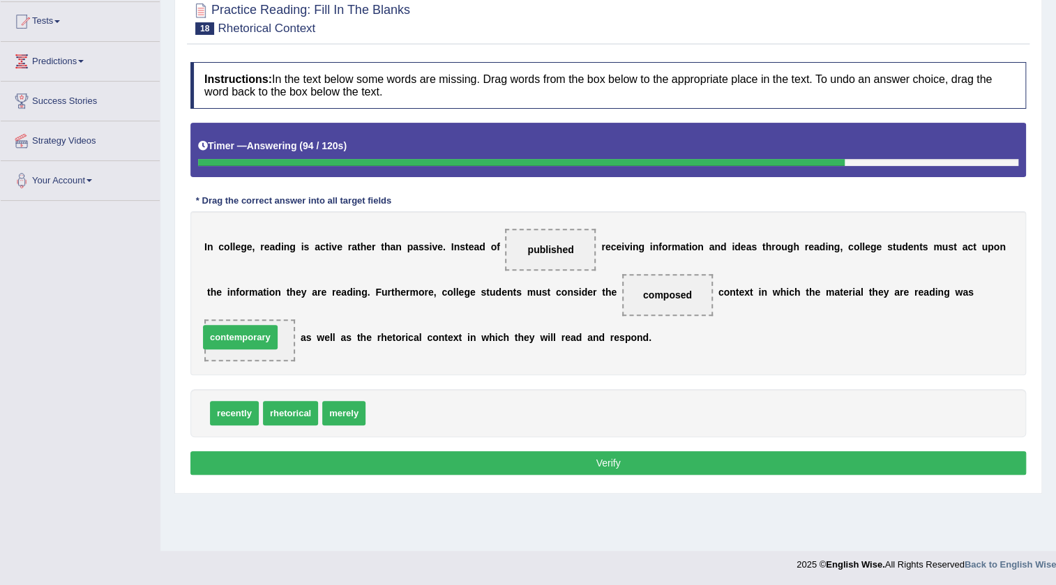
drag, startPoint x: 396, startPoint y: 412, endPoint x: 230, endPoint y: 335, distance: 183.6
click at [475, 470] on button "Verify" at bounding box center [608, 463] width 836 height 24
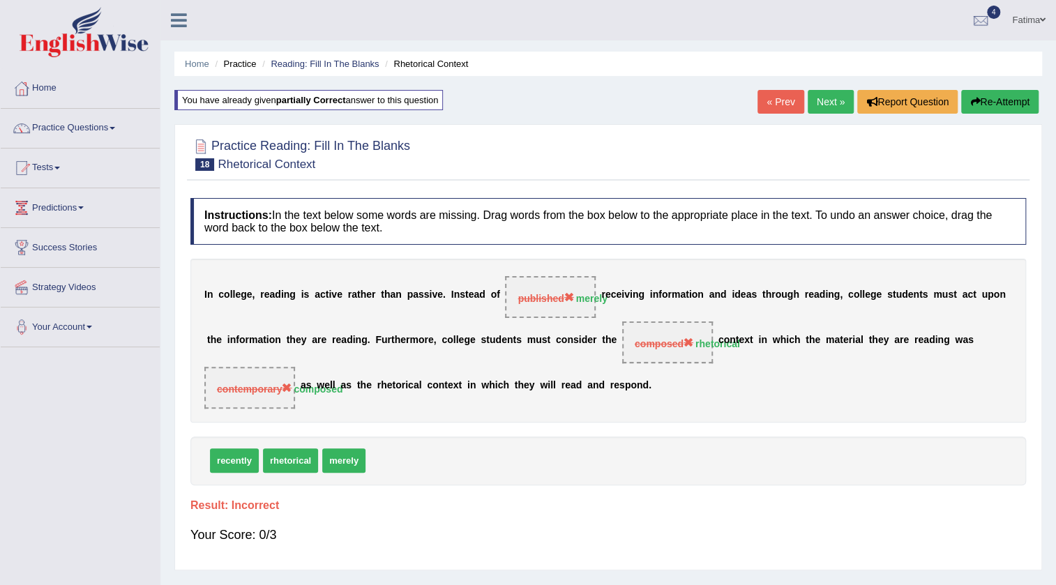
click at [813, 103] on link "Next »" at bounding box center [831, 102] width 46 height 24
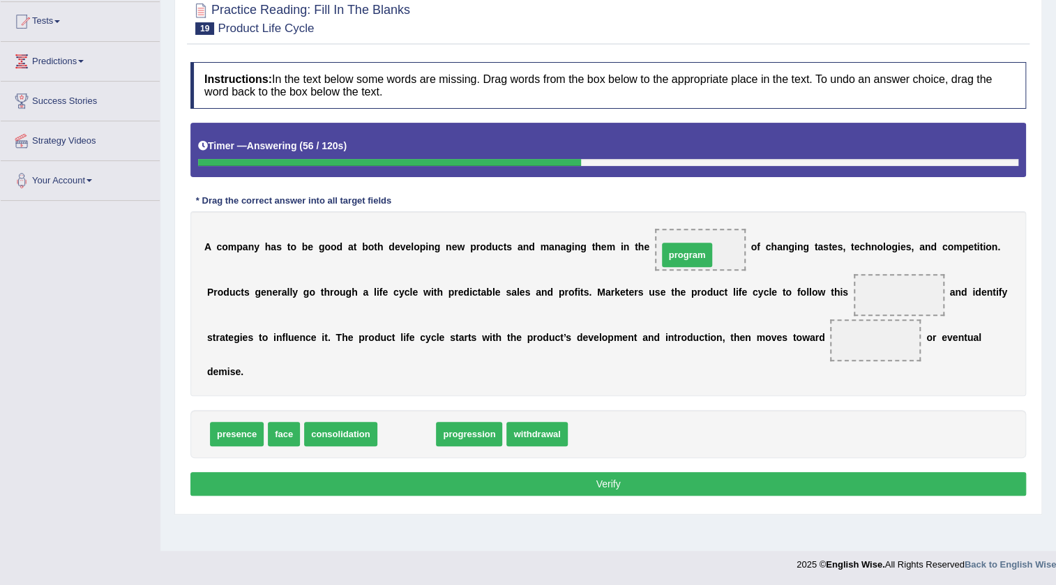
drag, startPoint x: 393, startPoint y: 429, endPoint x: 674, endPoint y: 250, distance: 332.5
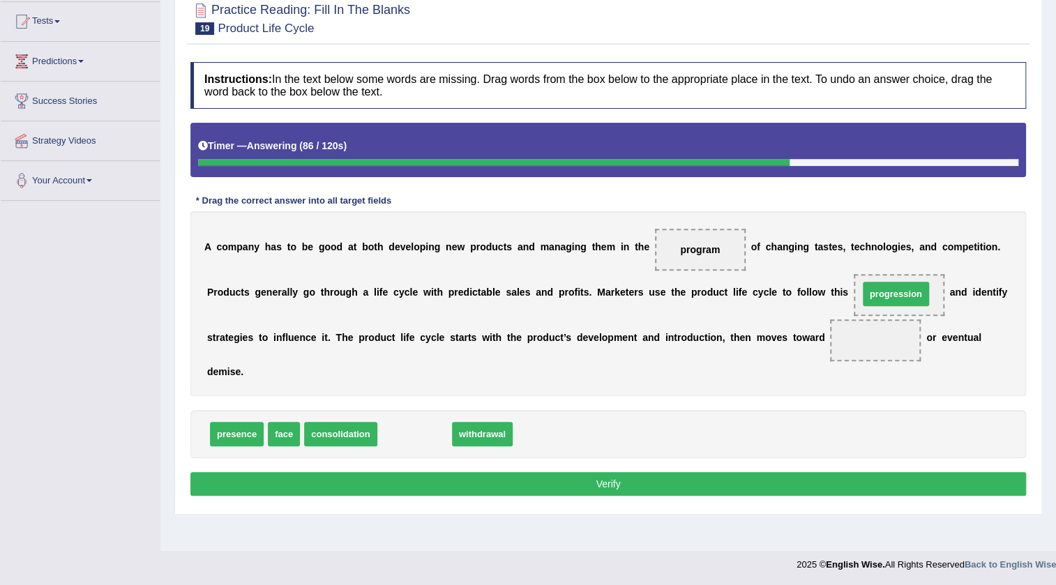
drag, startPoint x: 421, startPoint y: 442, endPoint x: 903, endPoint y: 301, distance: 501.4
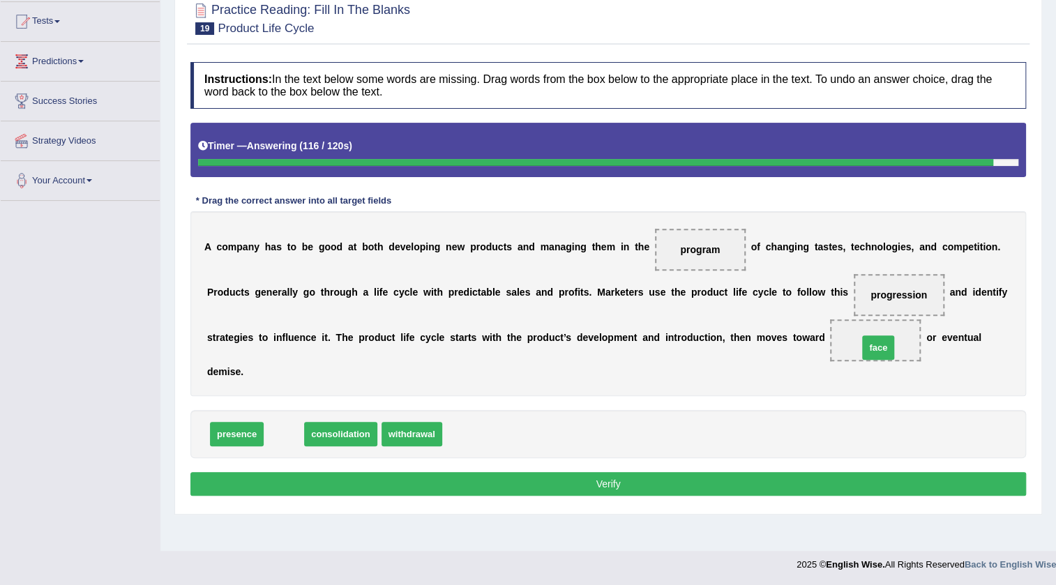
drag, startPoint x: 274, startPoint y: 433, endPoint x: 869, endPoint y: 346, distance: 600.7
click at [515, 476] on button "Verify" at bounding box center [608, 484] width 836 height 24
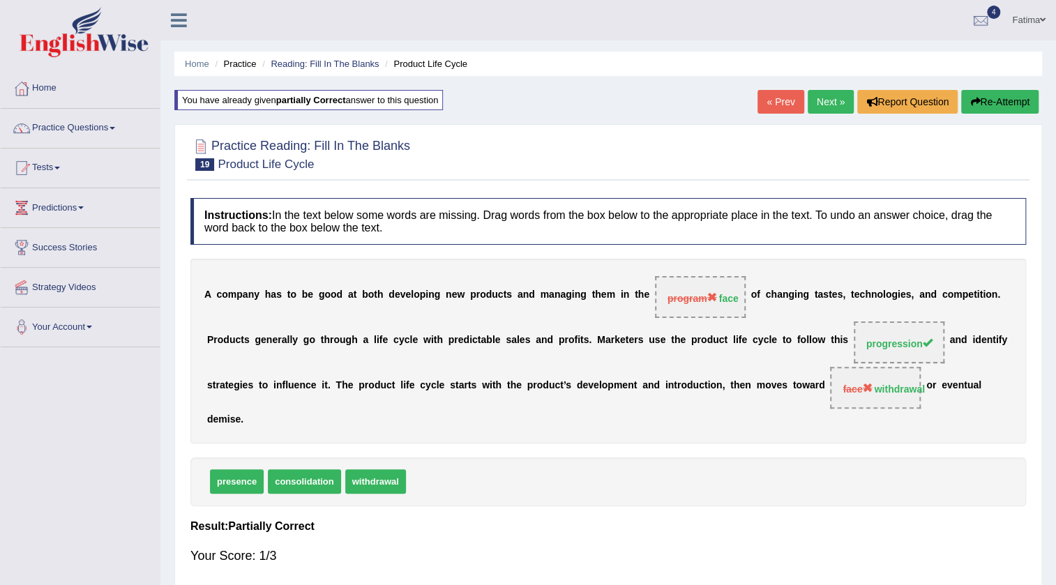
click at [830, 99] on link "Next »" at bounding box center [831, 102] width 46 height 24
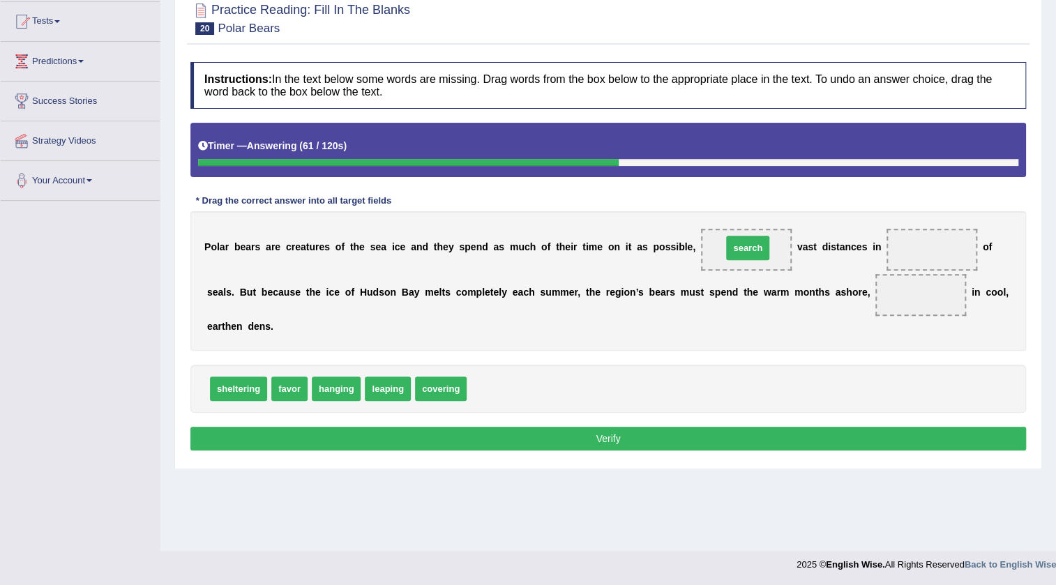
drag, startPoint x: 490, startPoint y: 388, endPoint x: 745, endPoint y: 247, distance: 291.7
drag, startPoint x: 463, startPoint y: 384, endPoint x: 940, endPoint y: 253, distance: 494.9
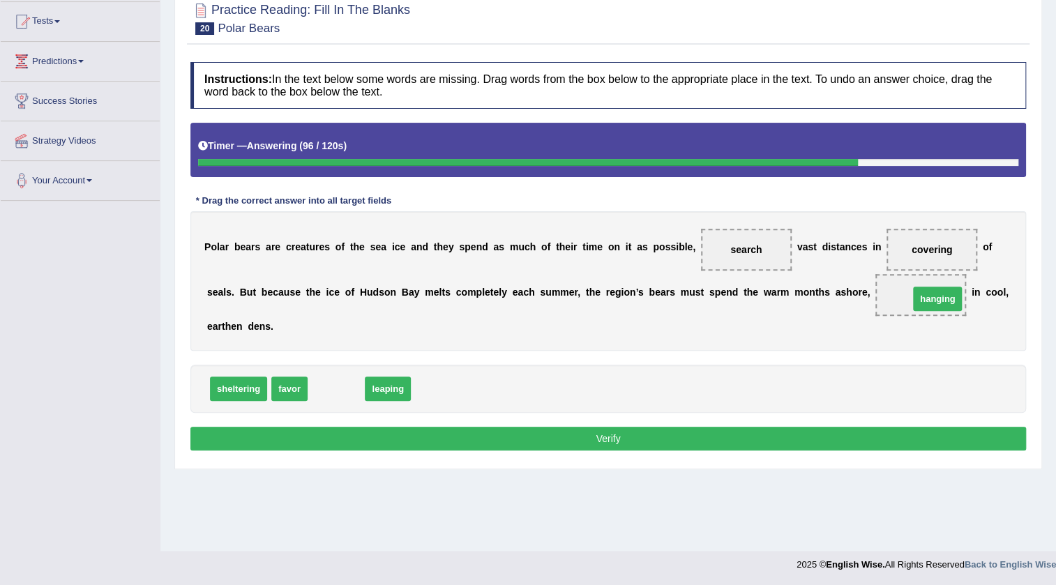
drag, startPoint x: 347, startPoint y: 389, endPoint x: 948, endPoint y: 299, distance: 608.1
click at [623, 439] on button "Verify" at bounding box center [608, 439] width 836 height 24
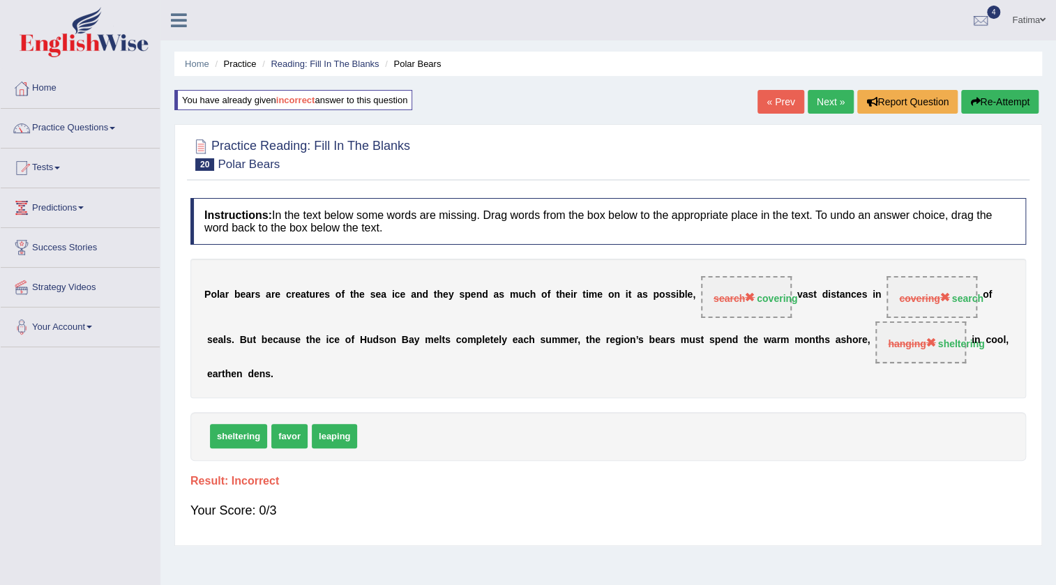
click at [830, 100] on link "Next »" at bounding box center [831, 102] width 46 height 24
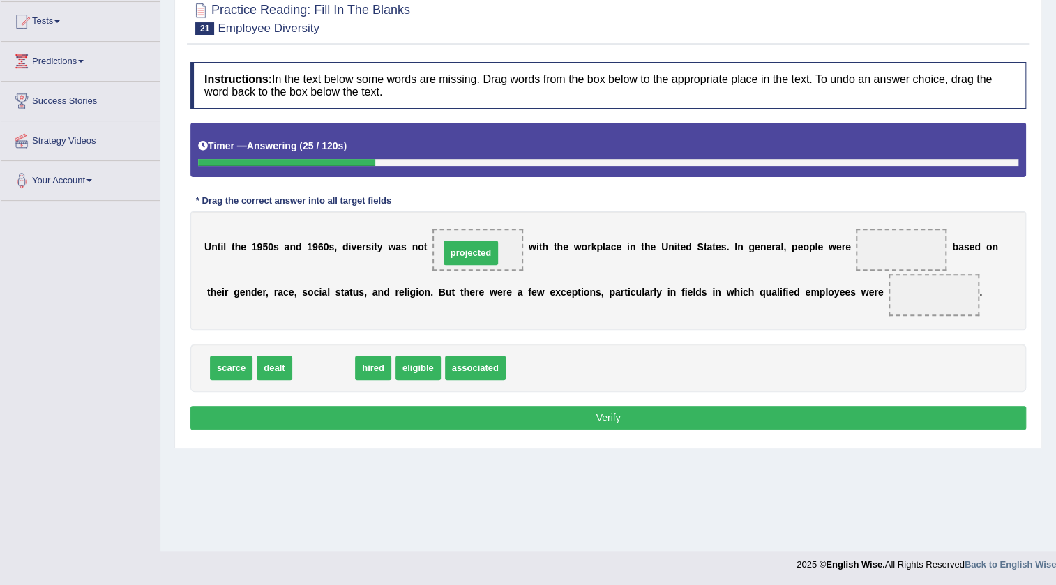
drag, startPoint x: 327, startPoint y: 374, endPoint x: 479, endPoint y: 251, distance: 194.9
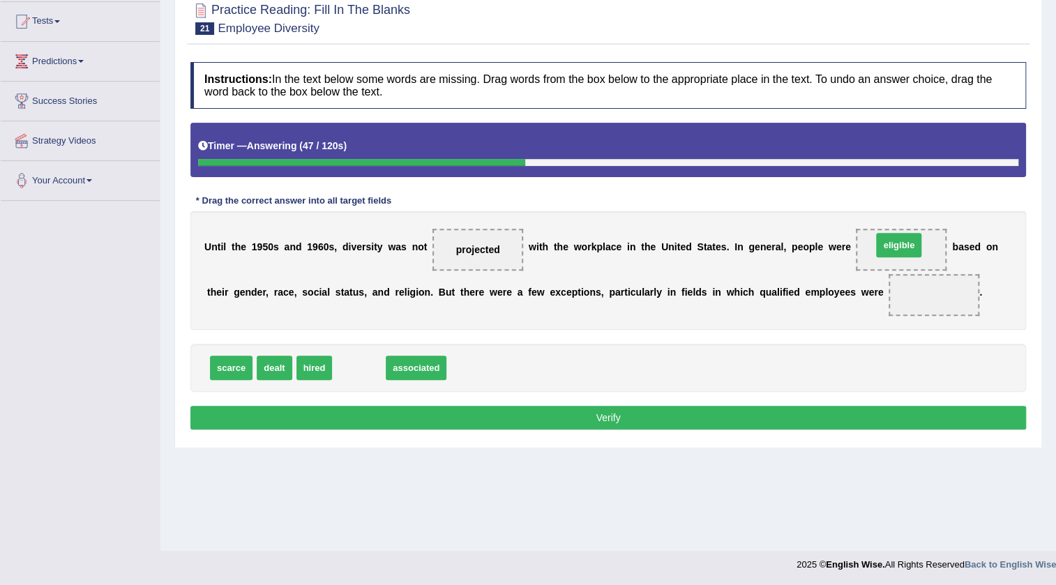
drag, startPoint x: 352, startPoint y: 374, endPoint x: 892, endPoint y: 251, distance: 553.8
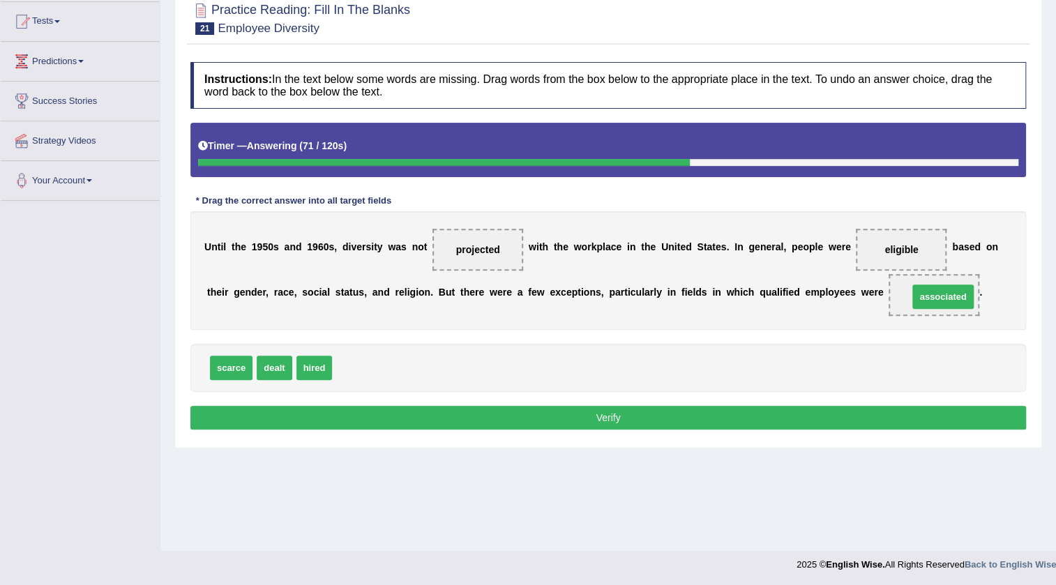
drag, startPoint x: 354, startPoint y: 369, endPoint x: 929, endPoint y: 297, distance: 579.4
click at [608, 422] on button "Verify" at bounding box center [608, 418] width 836 height 24
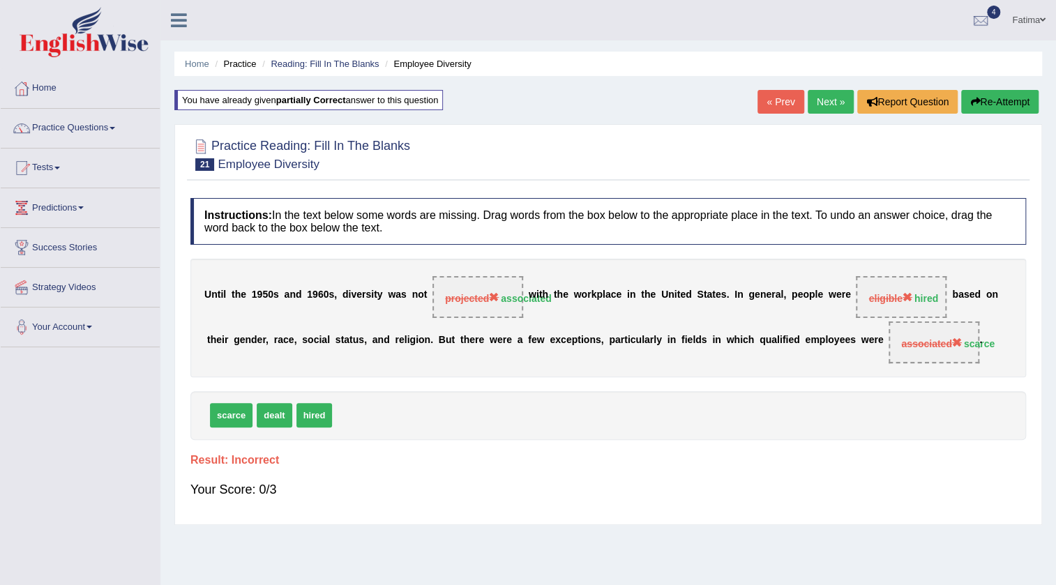
click at [816, 98] on link "Next »" at bounding box center [831, 102] width 46 height 24
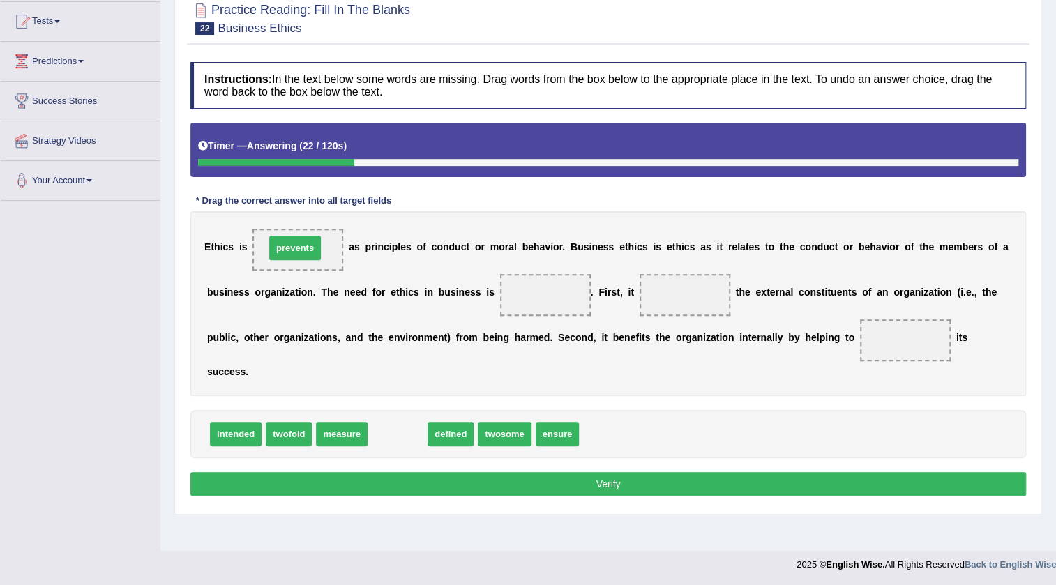
drag, startPoint x: 405, startPoint y: 439, endPoint x: 306, endPoint y: 251, distance: 211.9
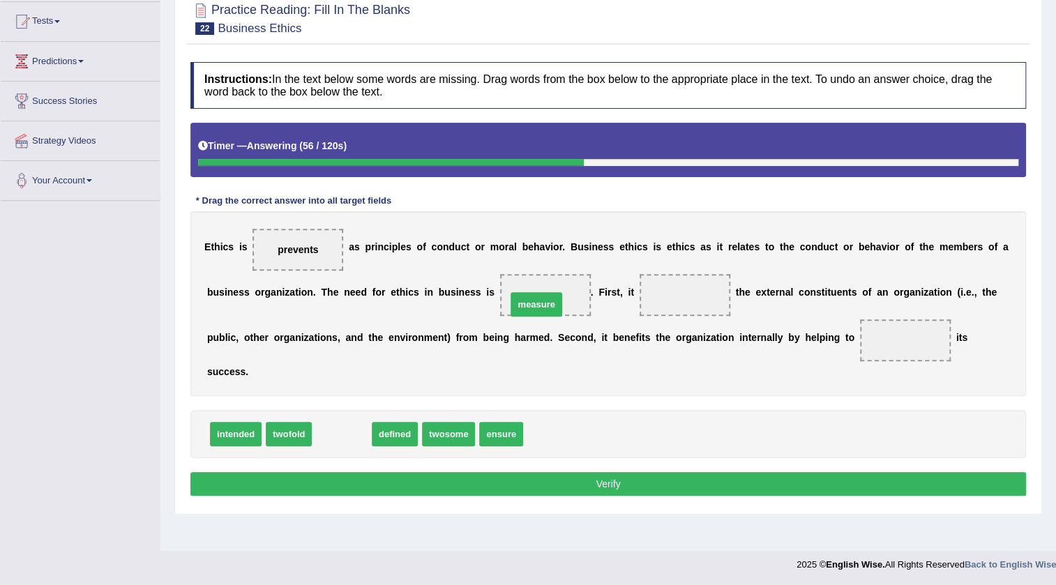
drag, startPoint x: 336, startPoint y: 428, endPoint x: 531, endPoint y: 297, distance: 234.7
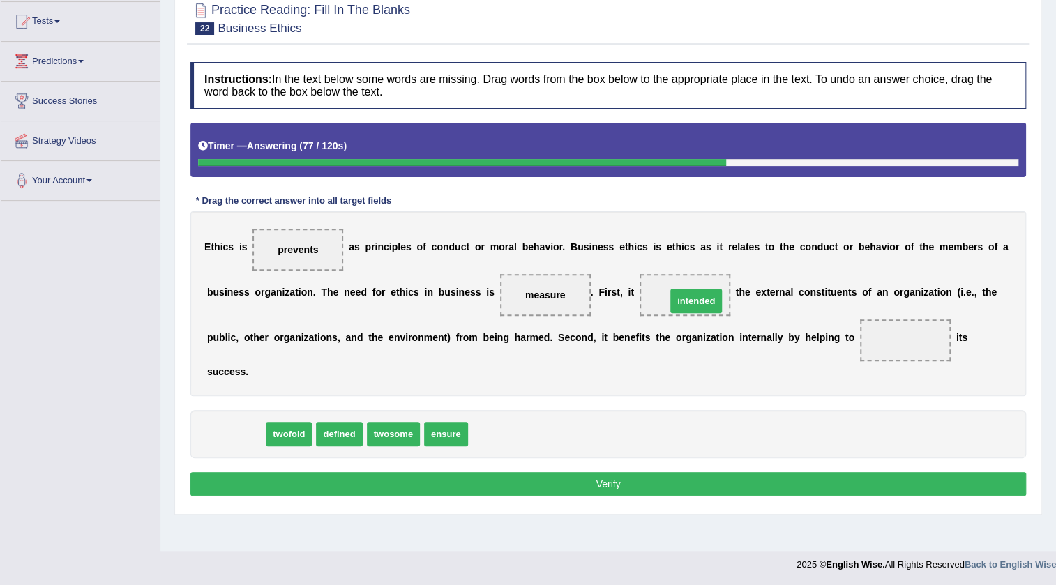
drag, startPoint x: 230, startPoint y: 438, endPoint x: 691, endPoint y: 305, distance: 479.4
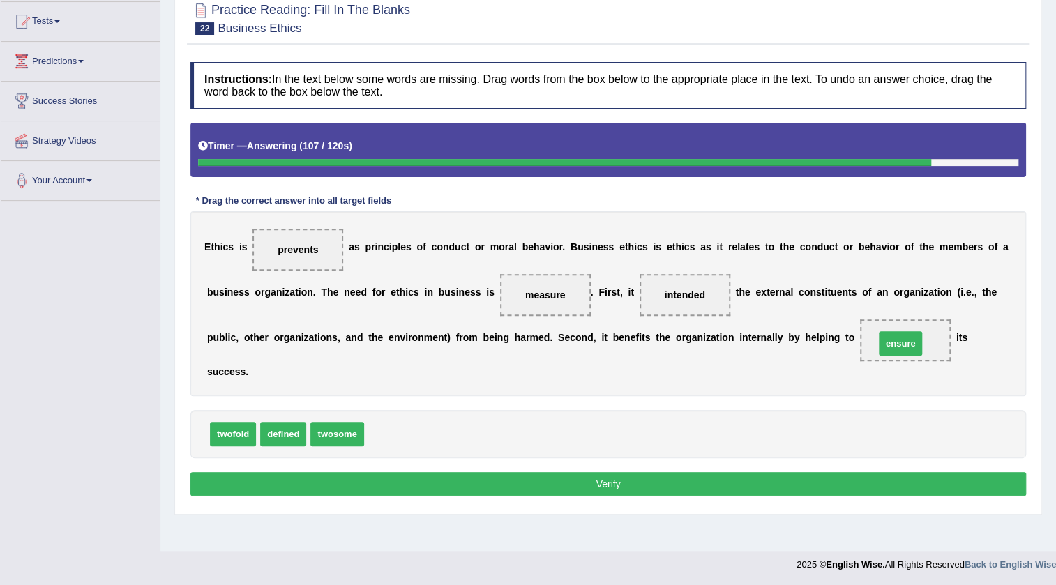
drag, startPoint x: 382, startPoint y: 431, endPoint x: 893, endPoint y: 340, distance: 518.7
click at [581, 483] on button "Verify" at bounding box center [608, 484] width 836 height 24
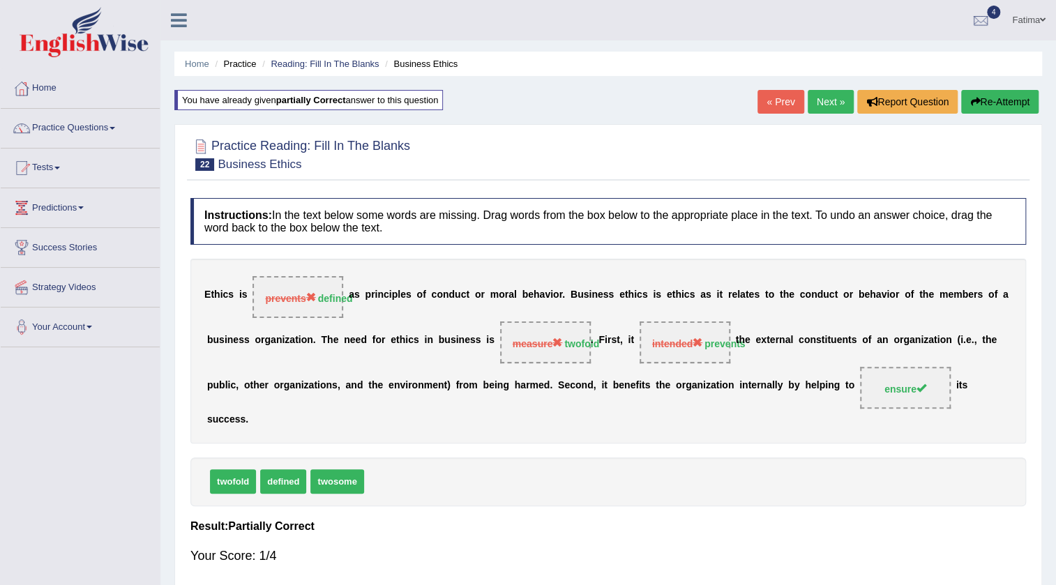
click at [823, 98] on link "Next »" at bounding box center [831, 102] width 46 height 24
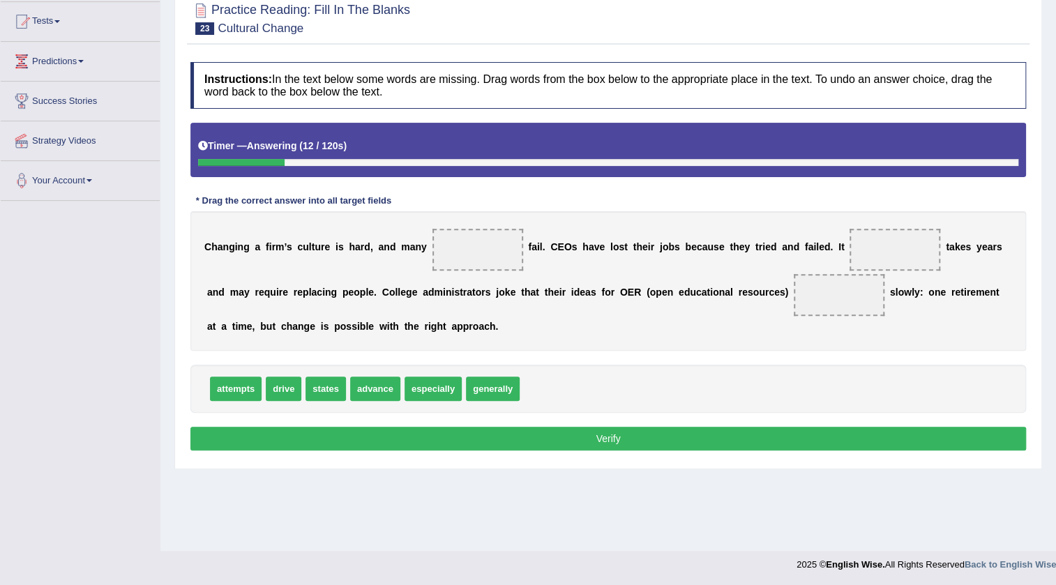
drag, startPoint x: 324, startPoint y: 400, endPoint x: 340, endPoint y: 345, distance: 56.7
click at [377, 306] on div "Instructions: In the text below some words are missing. Drag words from the box…" at bounding box center [608, 258] width 843 height 407
drag, startPoint x: 334, startPoint y: 389, endPoint x: 480, endPoint y: 250, distance: 200.9
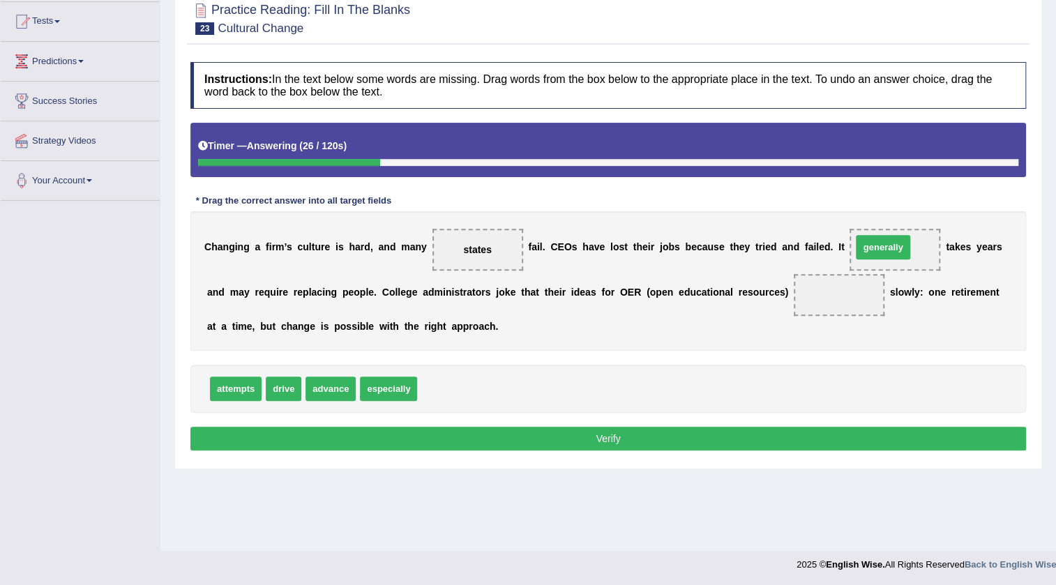
drag, startPoint x: 449, startPoint y: 390, endPoint x: 886, endPoint y: 246, distance: 459.8
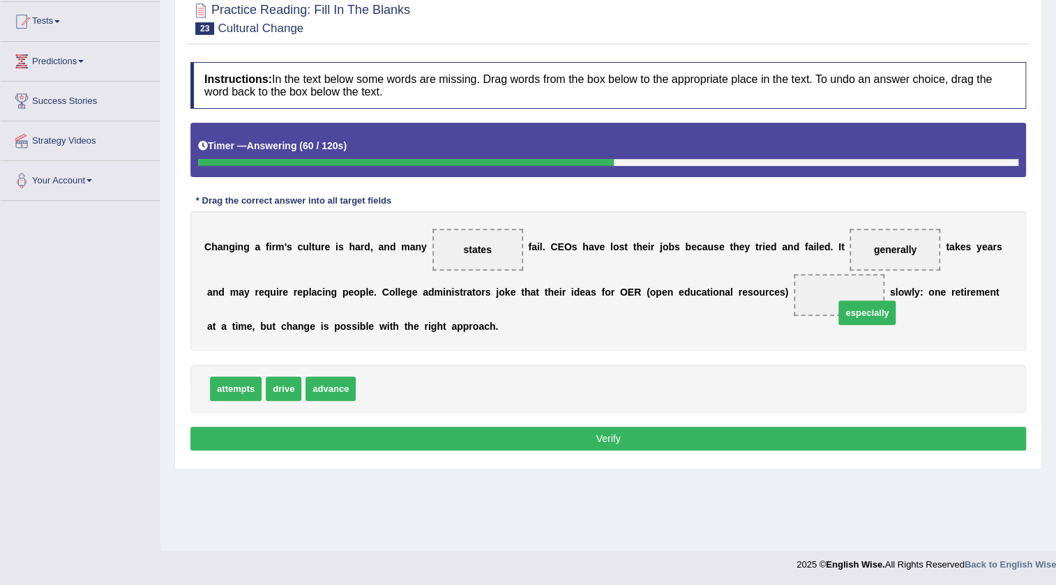
drag, startPoint x: 384, startPoint y: 396, endPoint x: 850, endPoint y: 316, distance: 472.1
click at [562, 434] on button "Verify" at bounding box center [608, 439] width 836 height 24
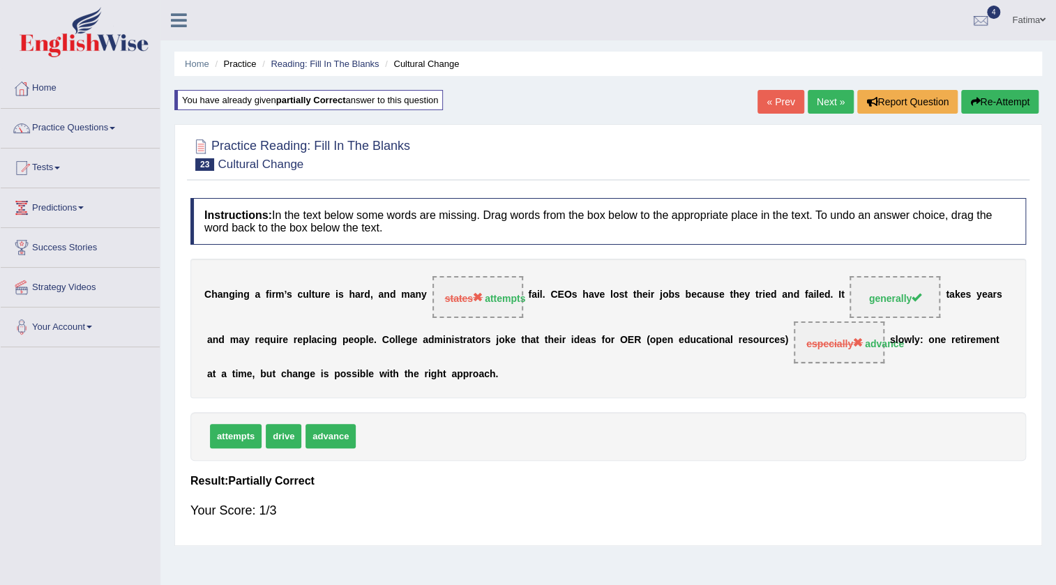
click at [823, 92] on link "Next »" at bounding box center [831, 102] width 46 height 24
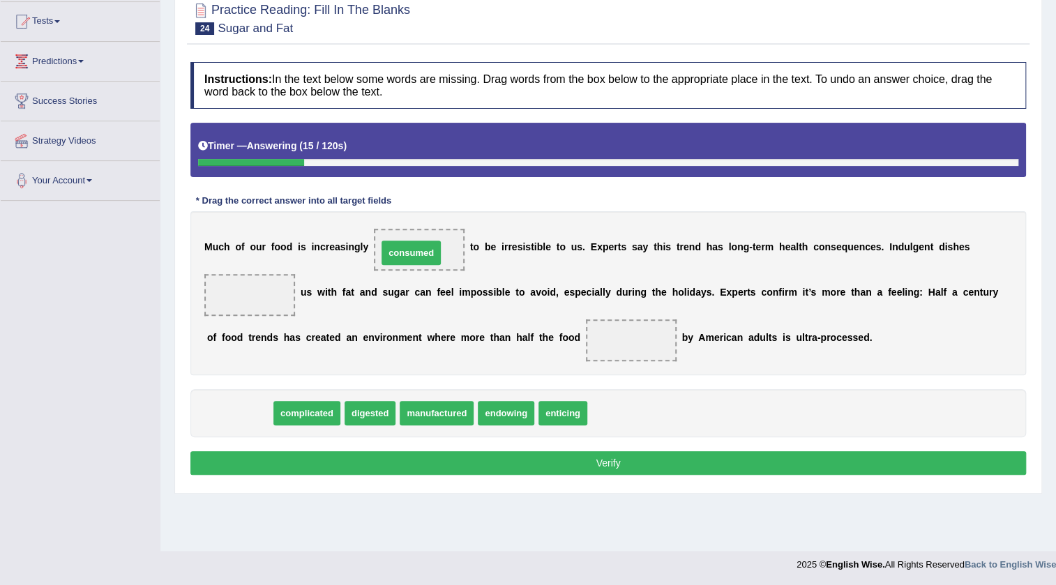
drag, startPoint x: 244, startPoint y: 410, endPoint x: 416, endPoint y: 250, distance: 235.0
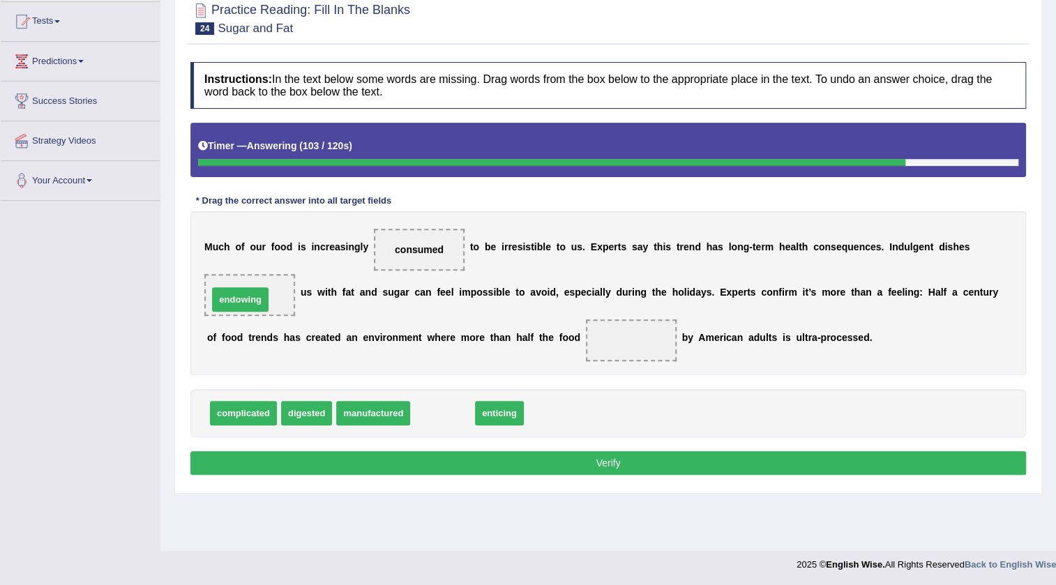
drag, startPoint x: 442, startPoint y: 419, endPoint x: 240, endPoint y: 306, distance: 232.1
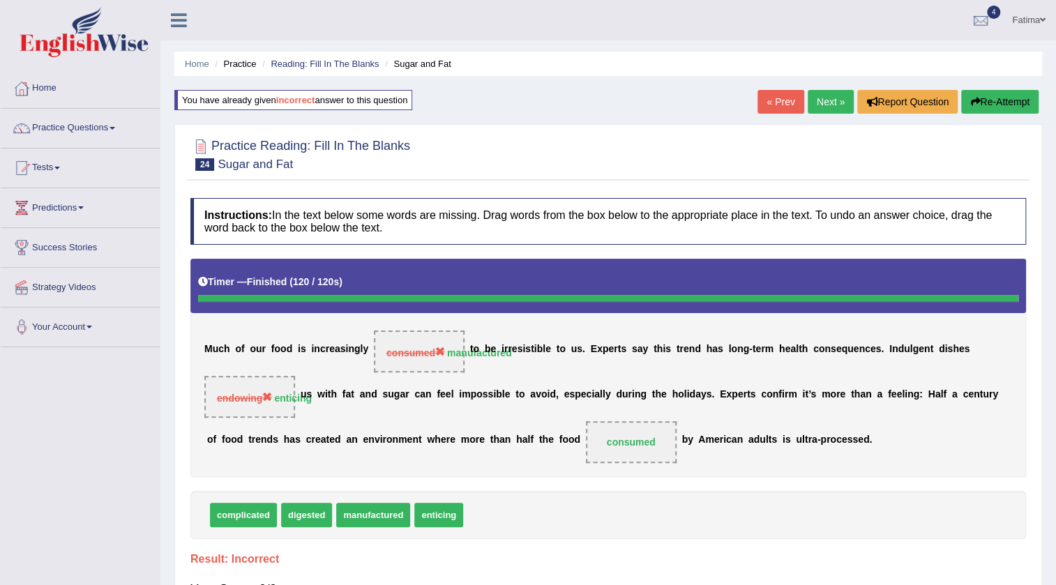
click at [825, 99] on link "Next »" at bounding box center [831, 102] width 46 height 24
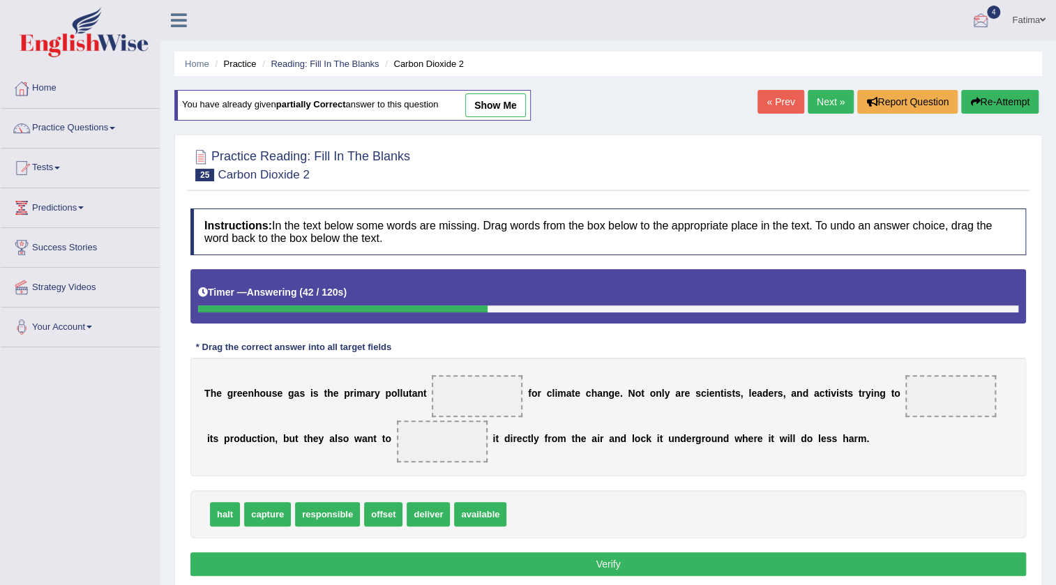
click at [1032, 19] on link "Fatima" at bounding box center [1029, 18] width 54 height 36
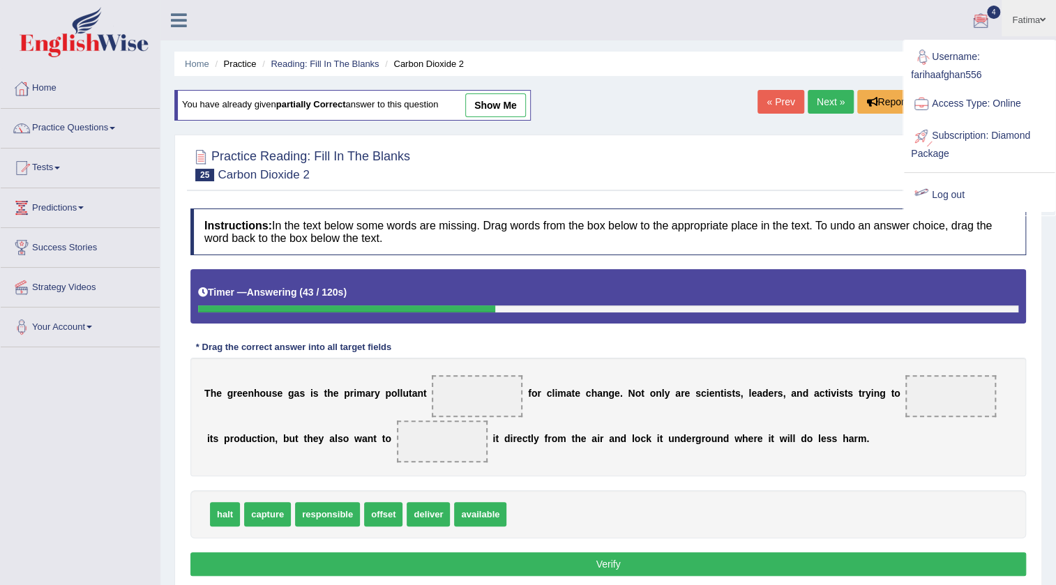
click at [958, 195] on link "Log out" at bounding box center [979, 195] width 151 height 32
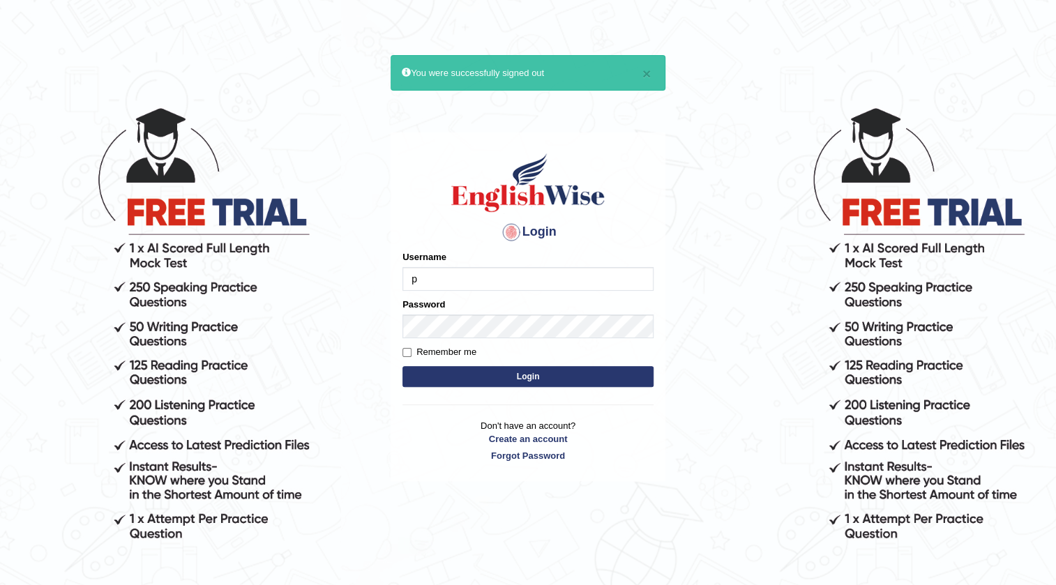
type input "pernegul"
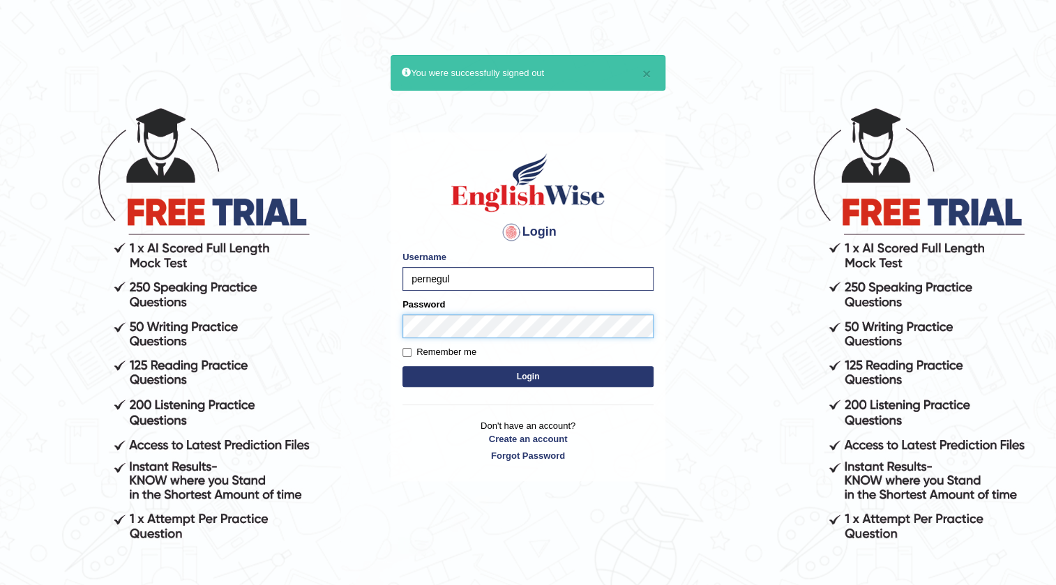
click at [403, 366] on button "Login" at bounding box center [528, 376] width 251 height 21
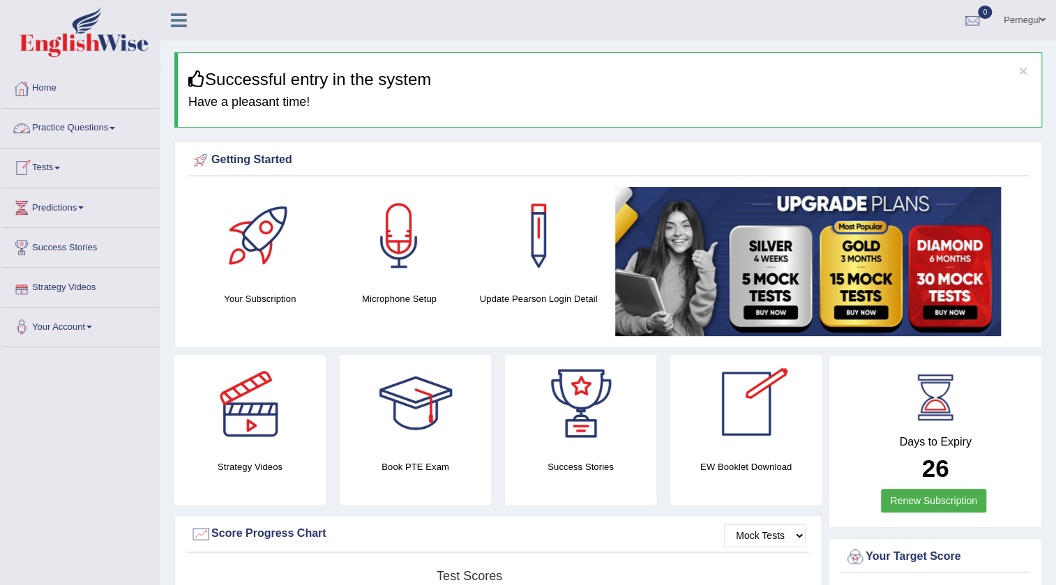
click at [60, 133] on link "Practice Questions" at bounding box center [80, 126] width 159 height 35
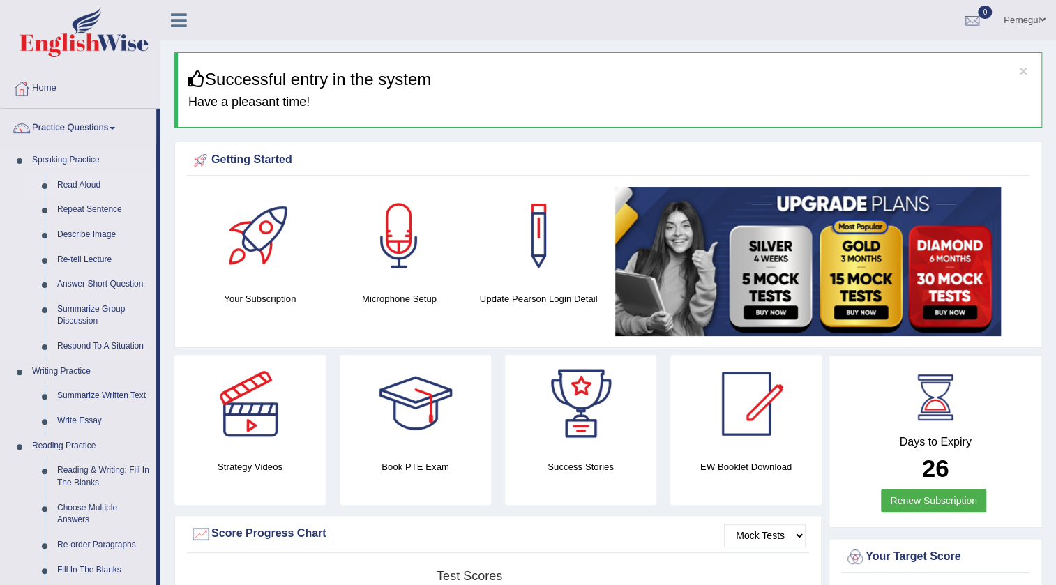
click at [68, 179] on link "Read Aloud" at bounding box center [103, 185] width 105 height 25
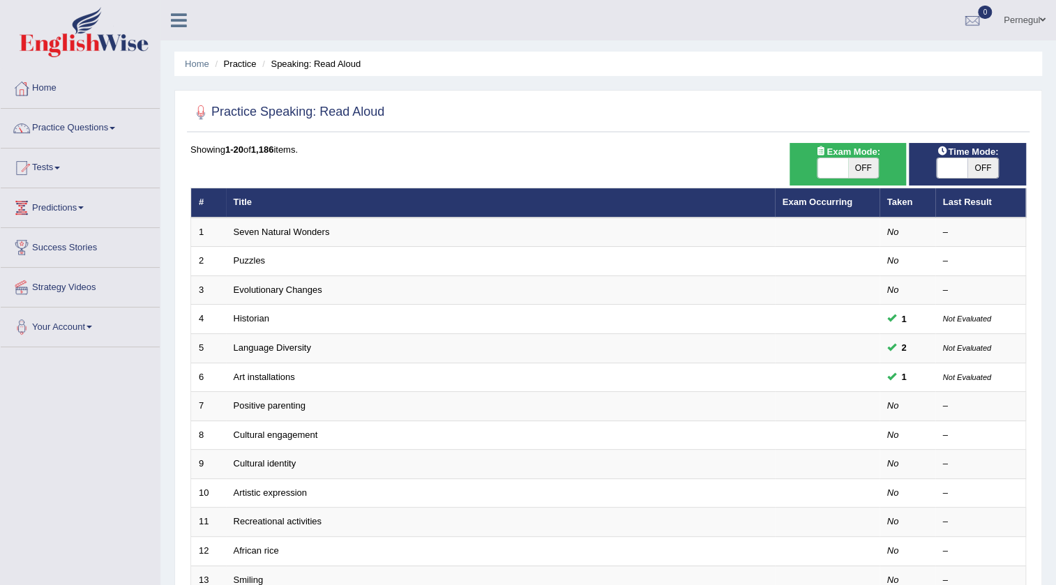
click at [835, 164] on span at bounding box center [833, 168] width 31 height 20
checkbox input "true"
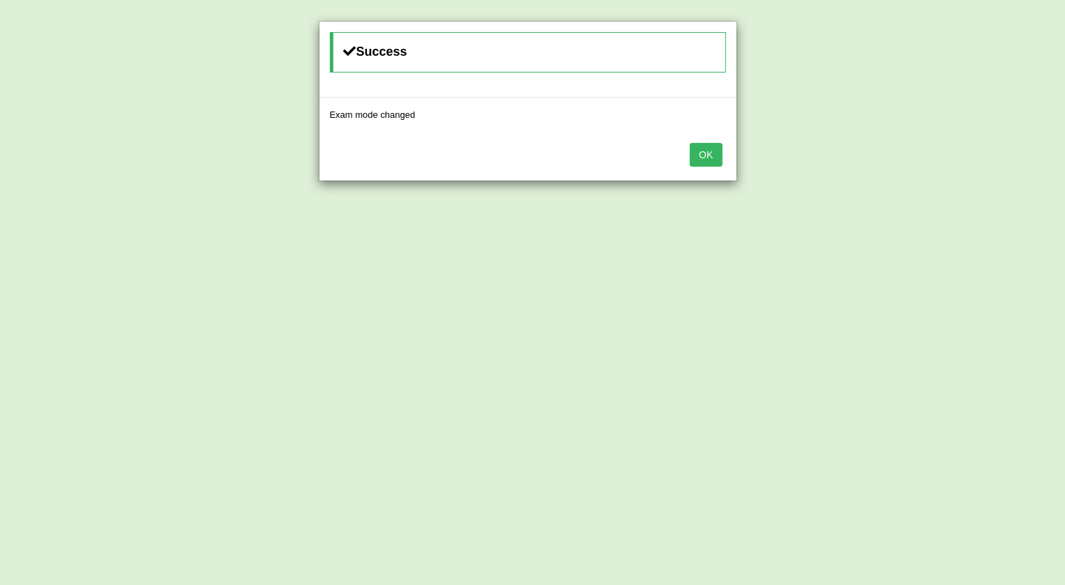
click at [697, 156] on button "OK" at bounding box center [706, 155] width 32 height 24
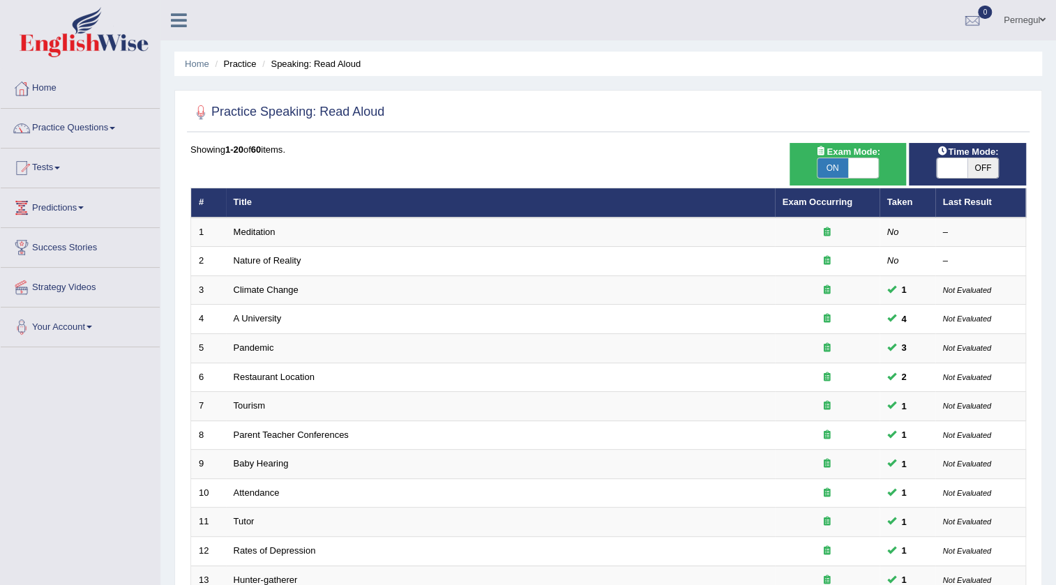
click at [962, 170] on span at bounding box center [952, 168] width 31 height 20
checkbox input "true"
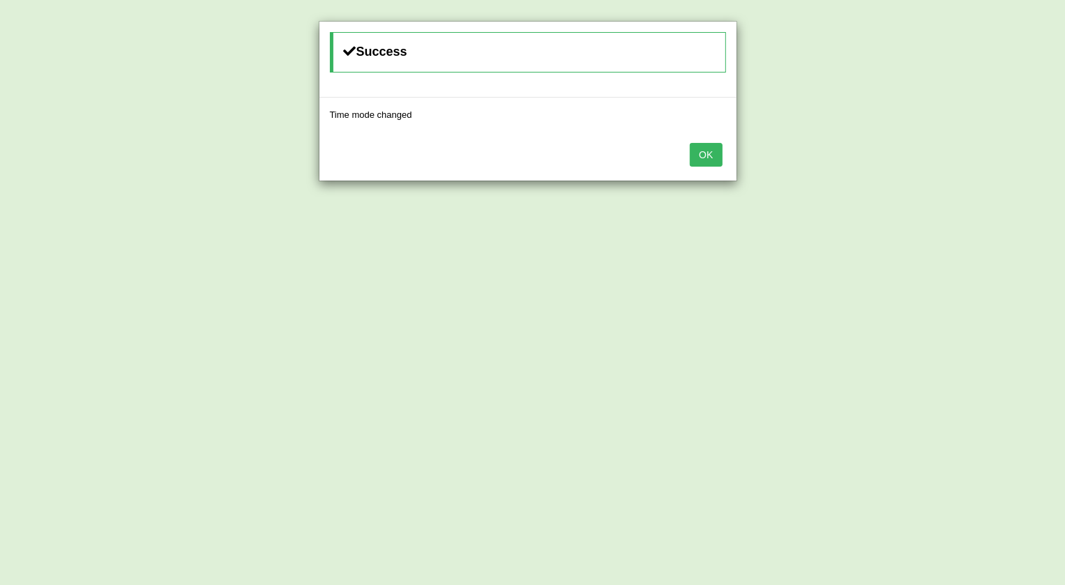
click at [719, 153] on button "OK" at bounding box center [706, 155] width 32 height 24
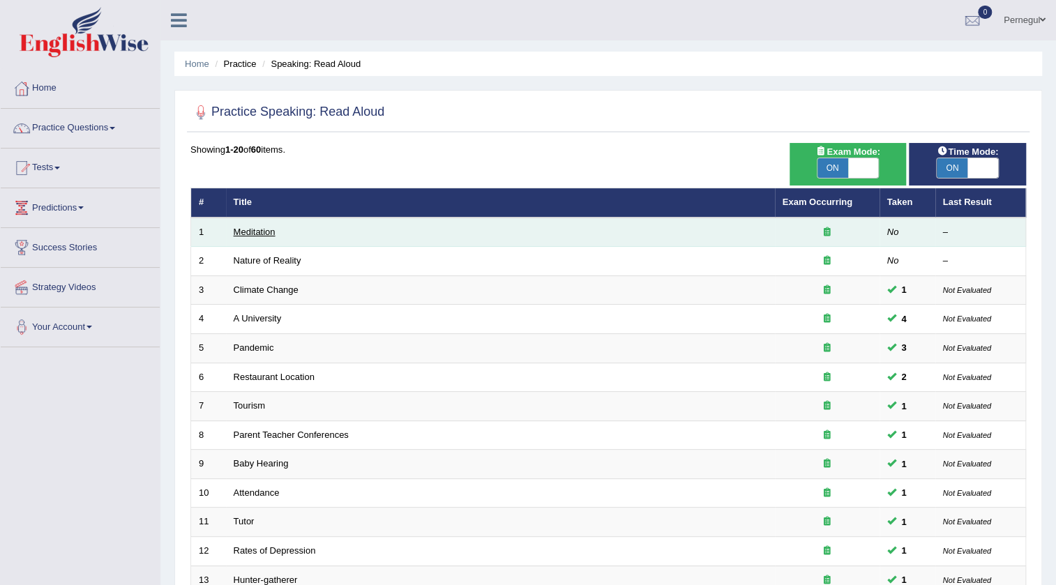
click at [251, 237] on link "Meditation" at bounding box center [255, 232] width 42 height 10
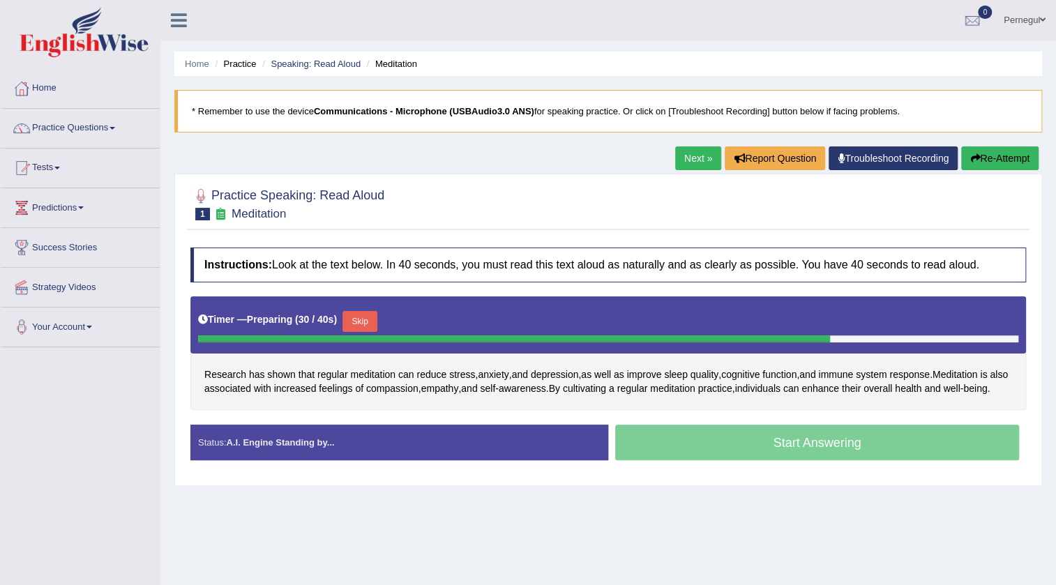
click at [377, 317] on button "Skip" at bounding box center [360, 321] width 35 height 21
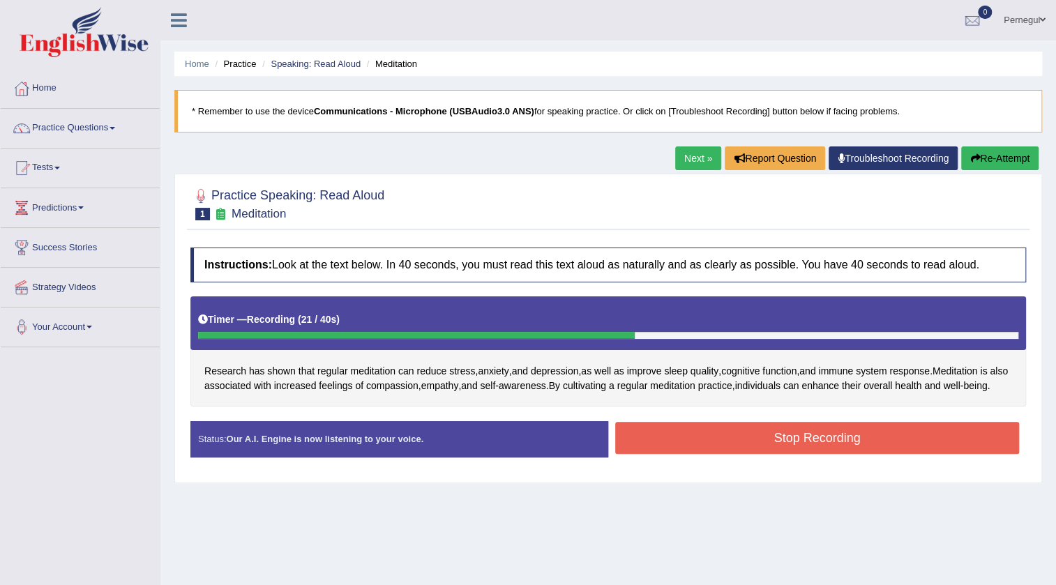
click at [704, 445] on button "Stop Recording" at bounding box center [817, 438] width 404 height 32
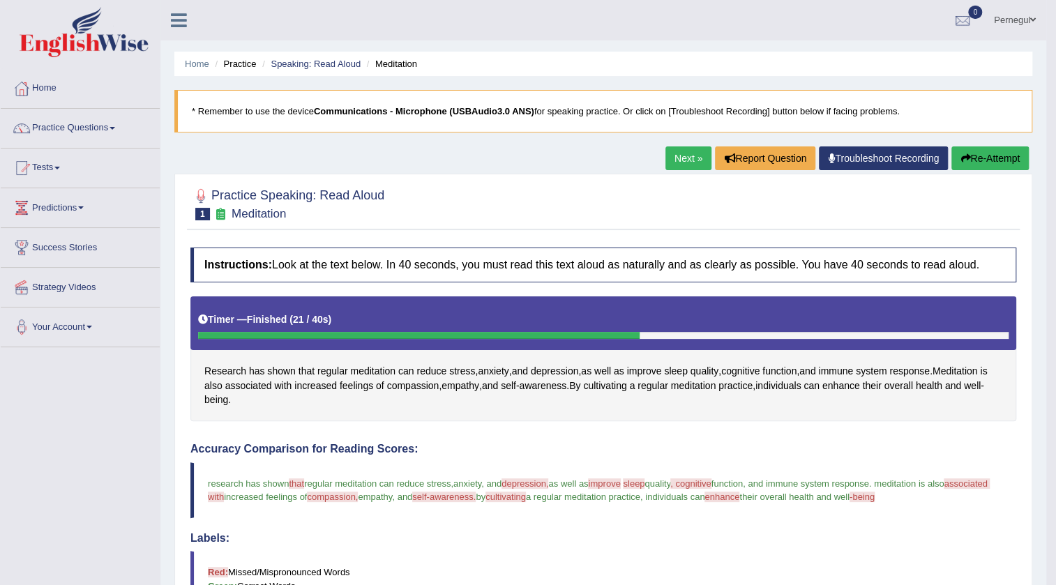
click at [979, 153] on button "Re-Attempt" at bounding box center [990, 159] width 77 height 24
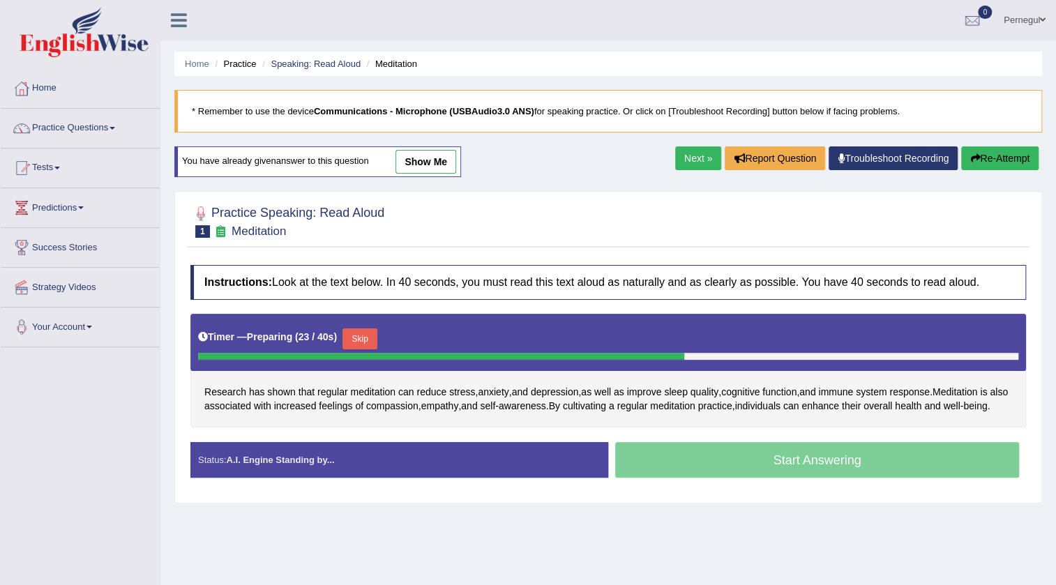
click at [355, 332] on button "Skip" at bounding box center [360, 339] width 35 height 21
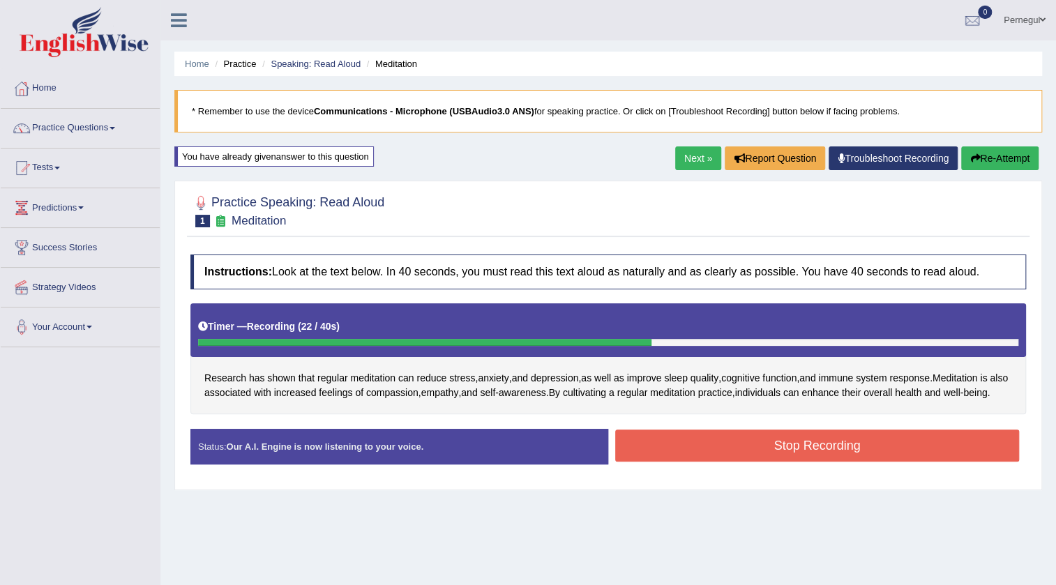
click at [730, 448] on button "Stop Recording" at bounding box center [817, 446] width 404 height 32
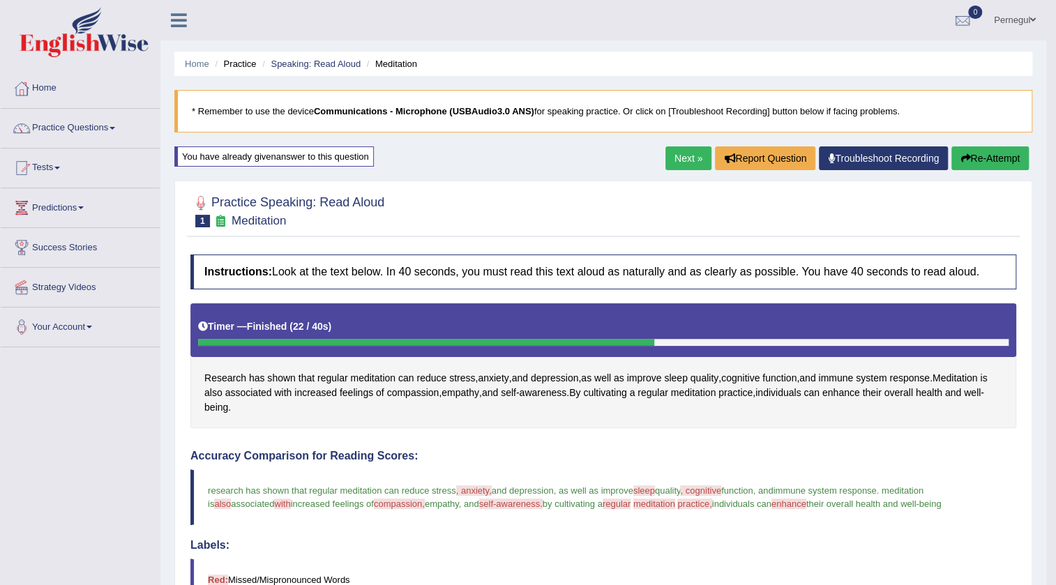
click at [666, 156] on link "Next »" at bounding box center [689, 159] width 46 height 24
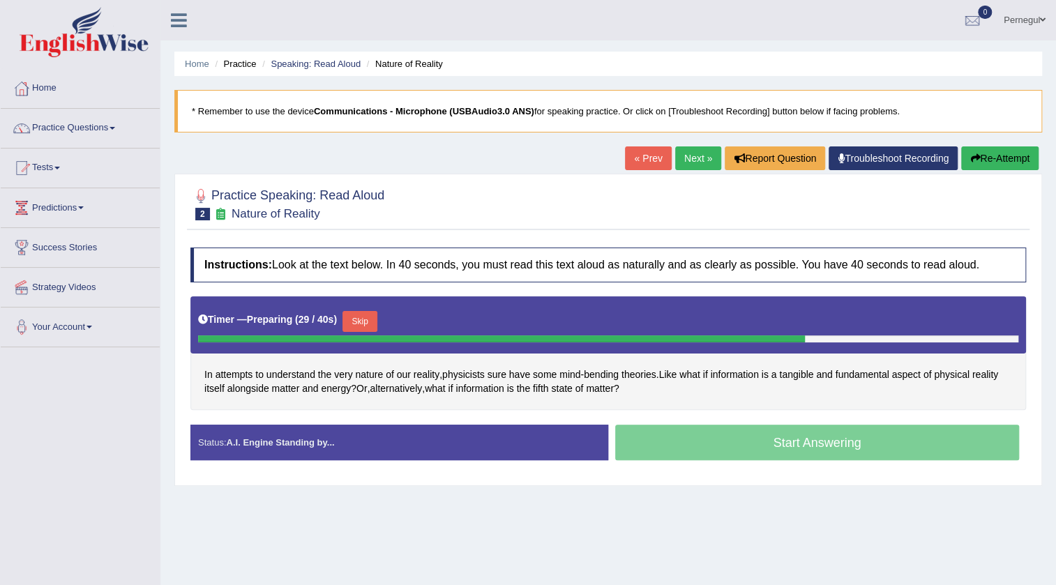
click at [356, 315] on button "Skip" at bounding box center [360, 321] width 35 height 21
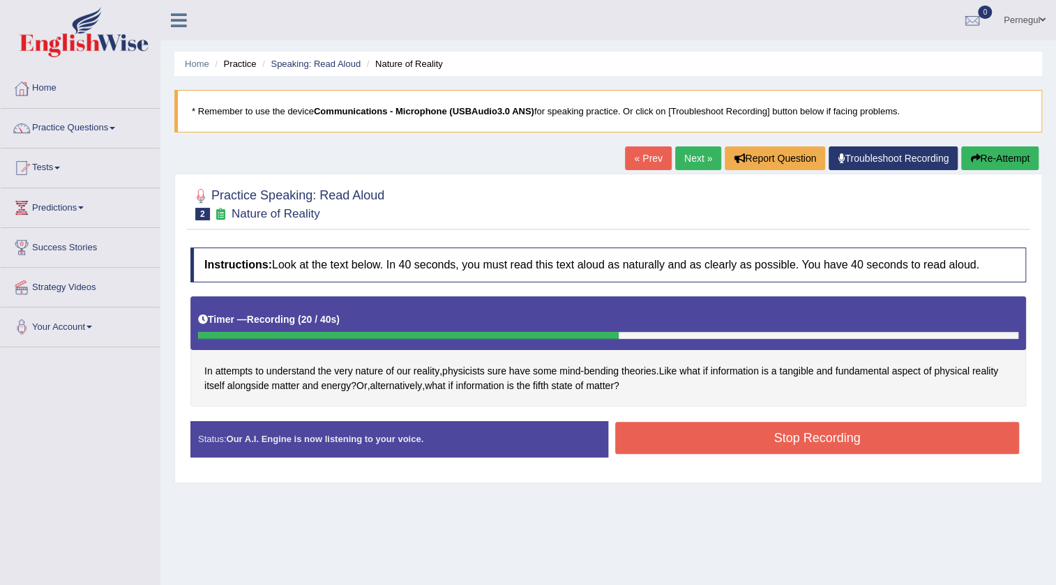
click at [823, 431] on button "Stop Recording" at bounding box center [817, 438] width 404 height 32
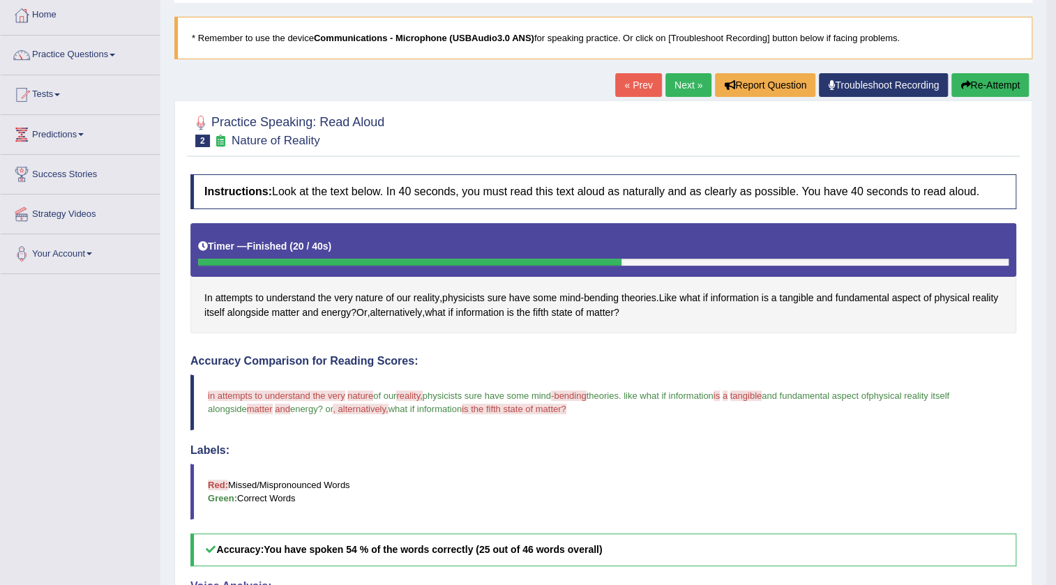
scroll to position [63, 0]
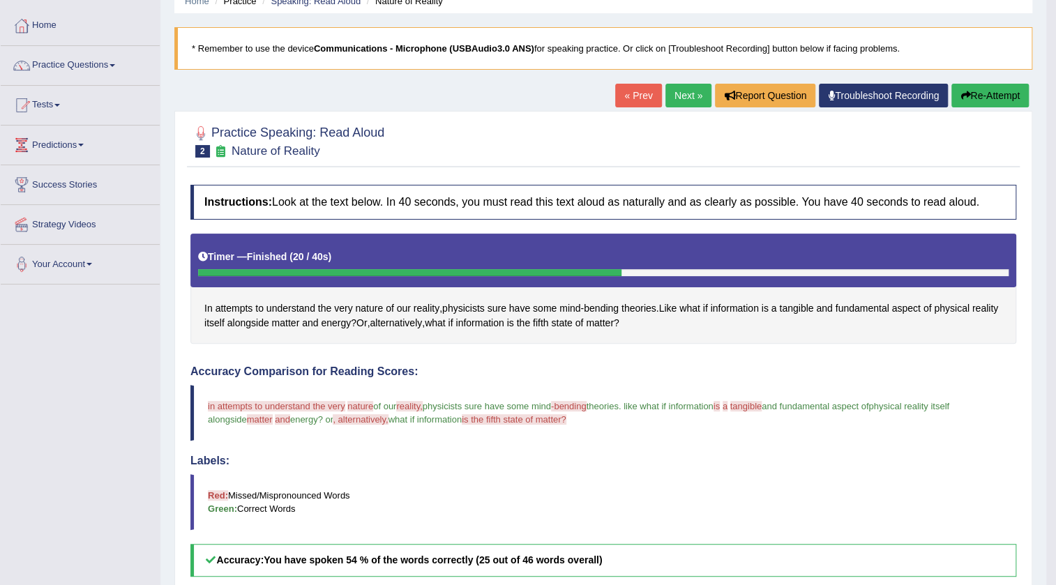
click at [687, 98] on link "Next »" at bounding box center [689, 96] width 46 height 24
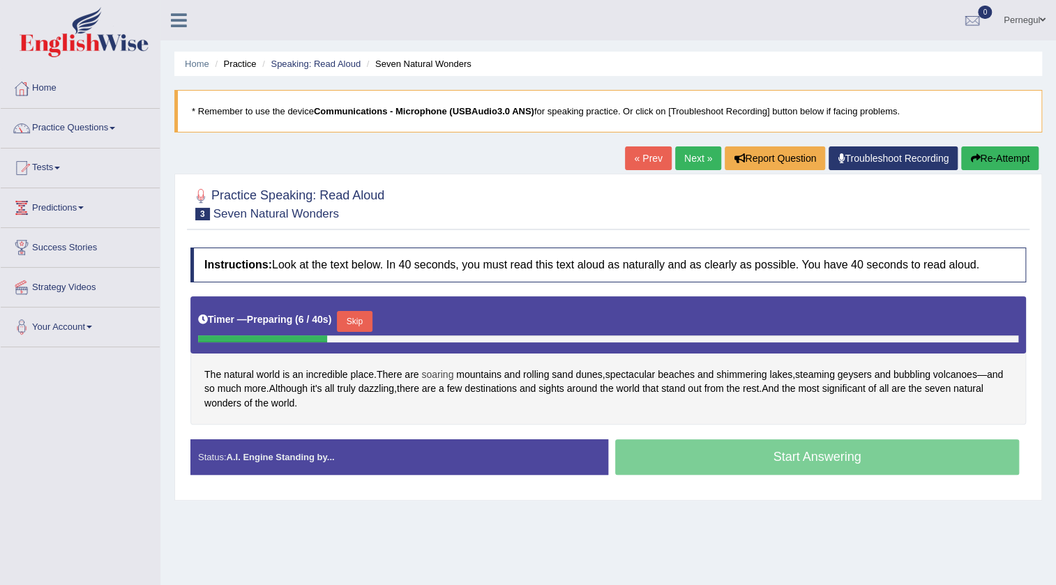
click at [449, 373] on span "soaring" at bounding box center [437, 375] width 32 height 15
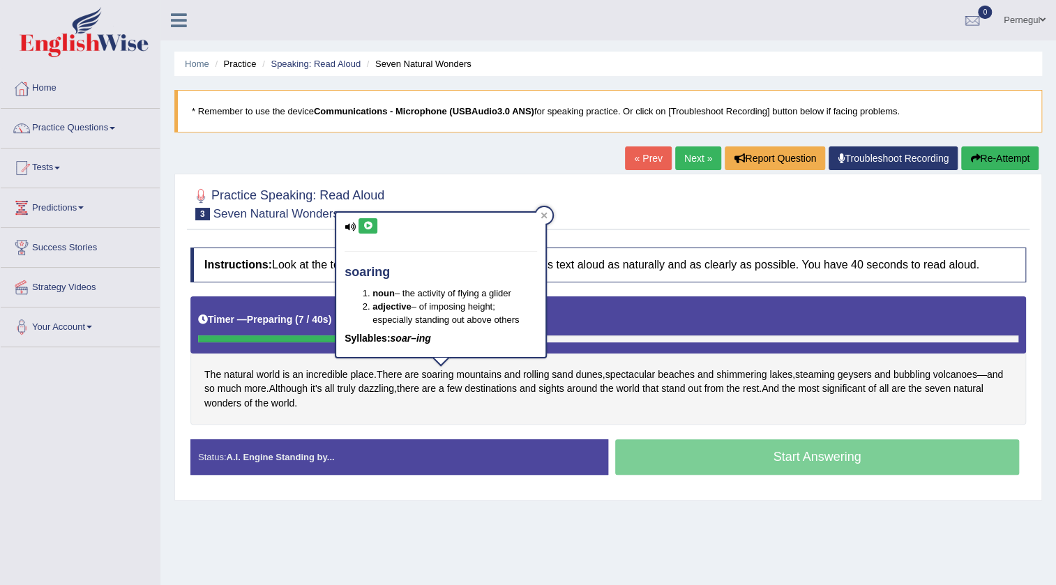
click at [370, 225] on icon at bounding box center [368, 226] width 10 height 8
click at [537, 216] on div at bounding box center [544, 215] width 17 height 17
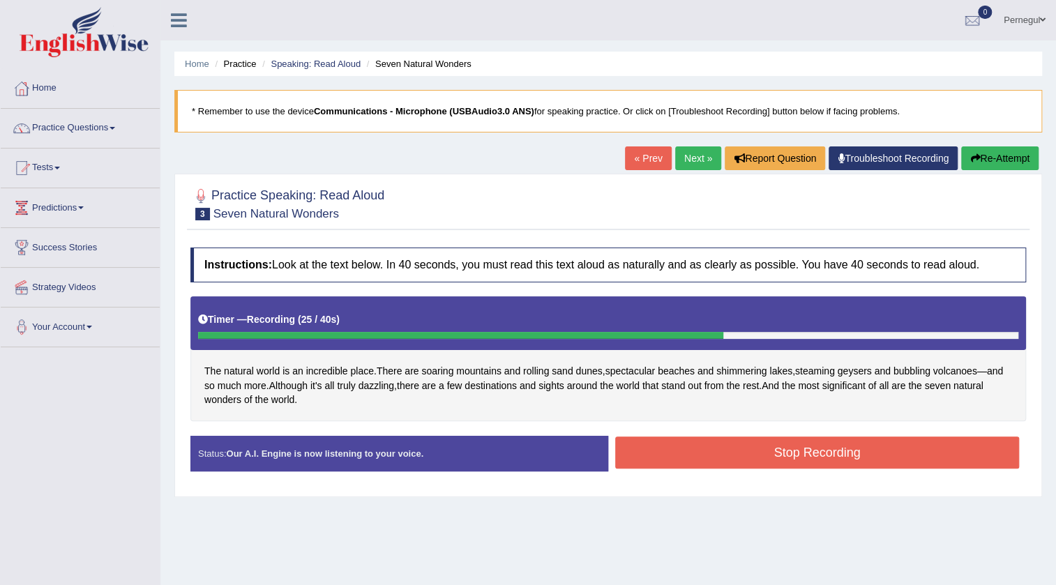
click at [642, 449] on button "Stop Recording" at bounding box center [817, 453] width 404 height 32
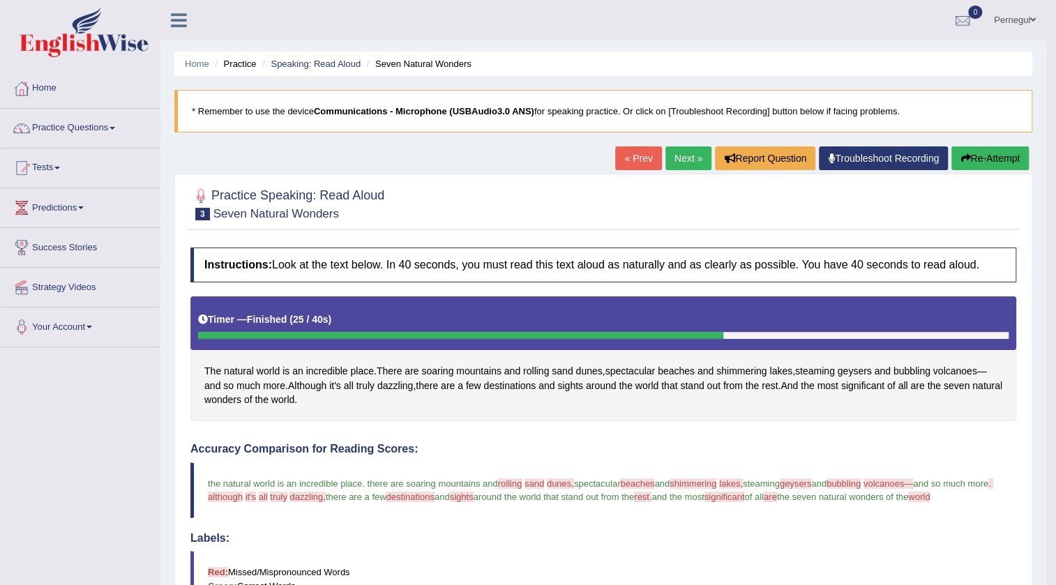
click at [680, 154] on link "Next »" at bounding box center [689, 159] width 46 height 24
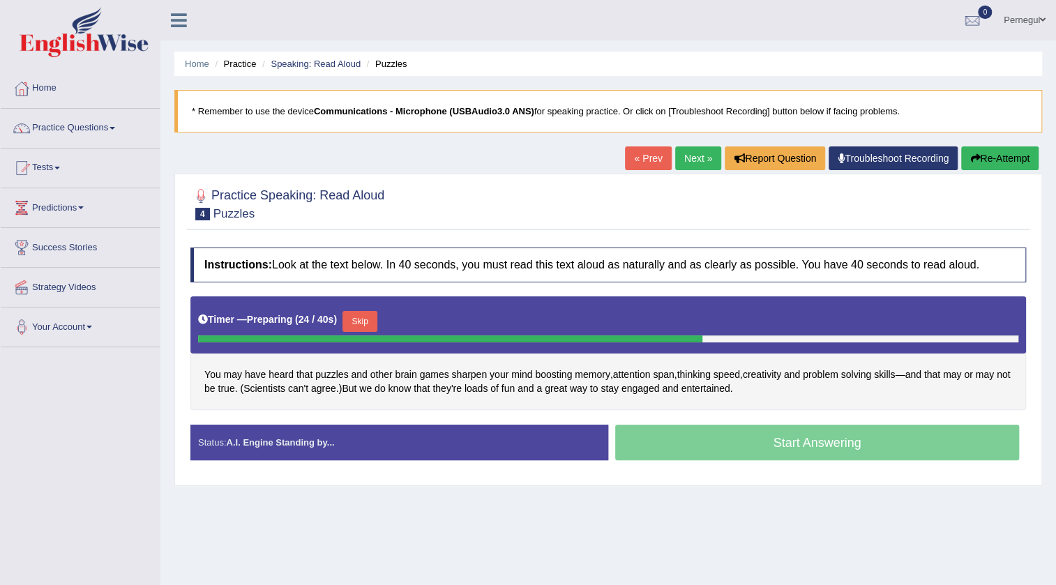
click at [370, 317] on button "Skip" at bounding box center [360, 321] width 35 height 21
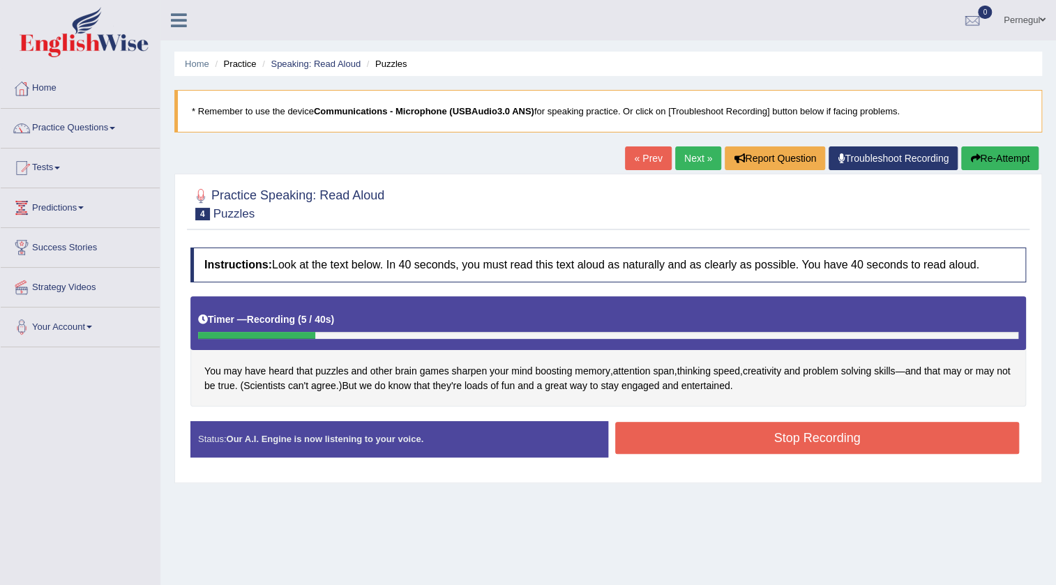
click at [1010, 148] on button "Re-Attempt" at bounding box center [999, 159] width 77 height 24
click at [665, 433] on button "Stop Recording" at bounding box center [817, 438] width 404 height 32
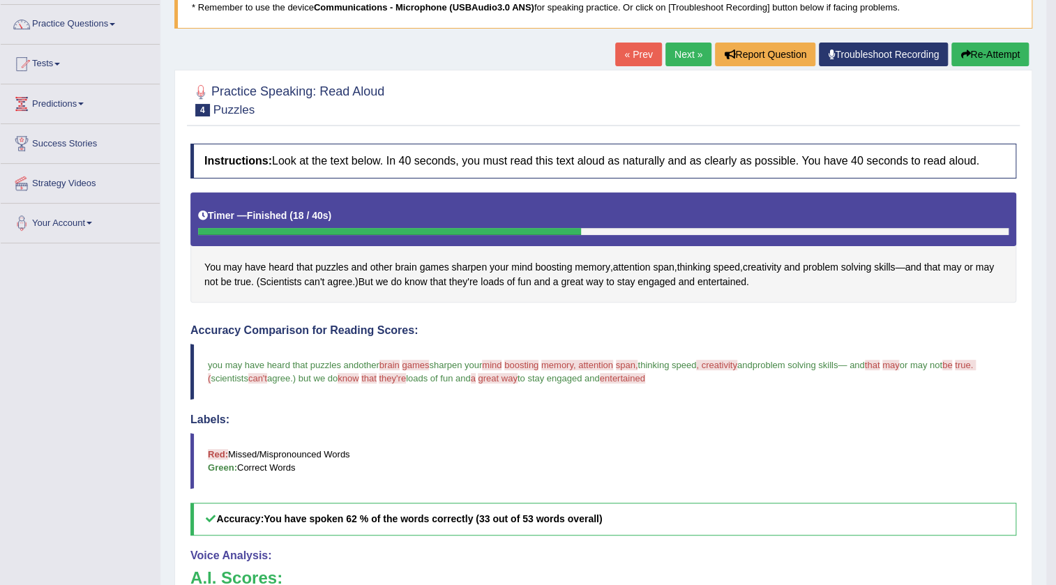
scroll to position [63, 0]
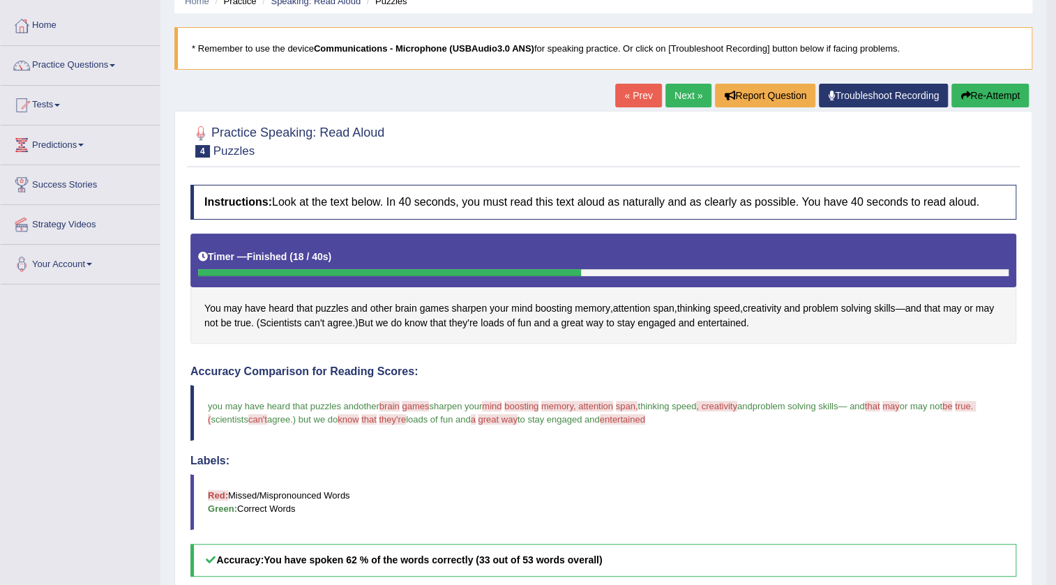
click at [684, 96] on link "Next »" at bounding box center [689, 96] width 46 height 24
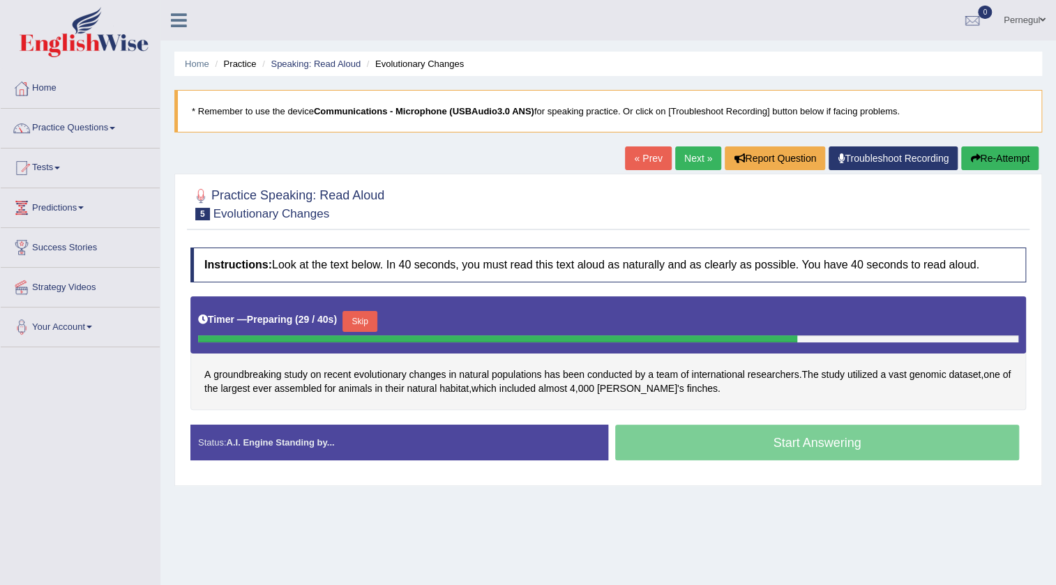
click at [365, 322] on button "Skip" at bounding box center [360, 321] width 35 height 21
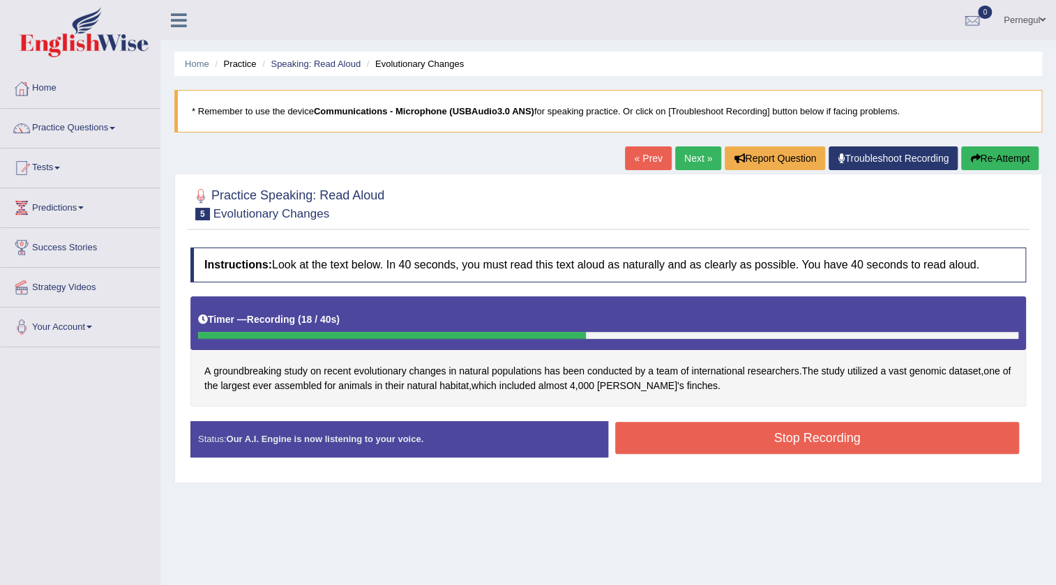
click at [747, 444] on button "Stop Recording" at bounding box center [817, 438] width 404 height 32
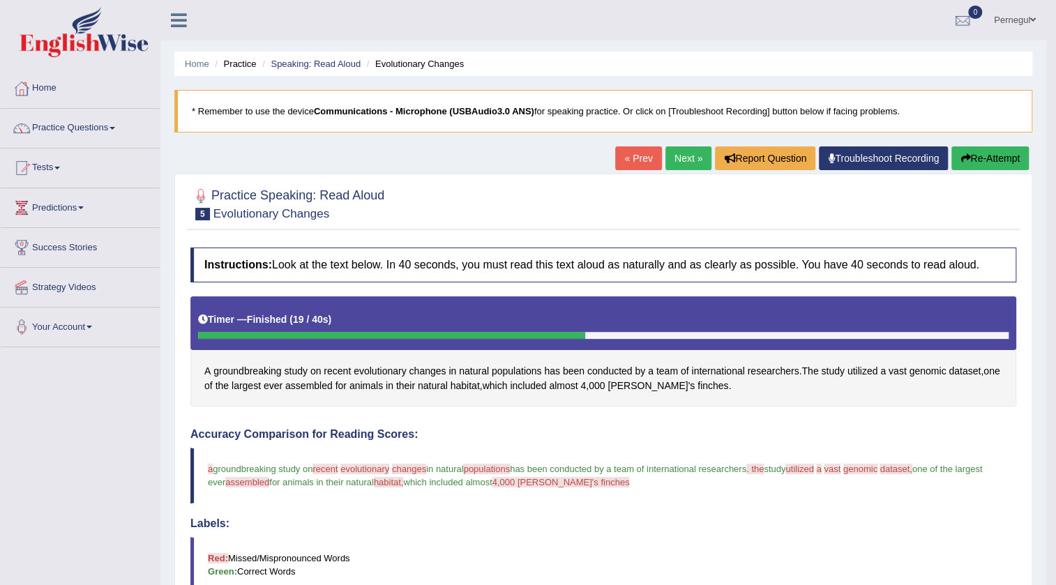
click at [973, 153] on button "Re-Attempt" at bounding box center [990, 159] width 77 height 24
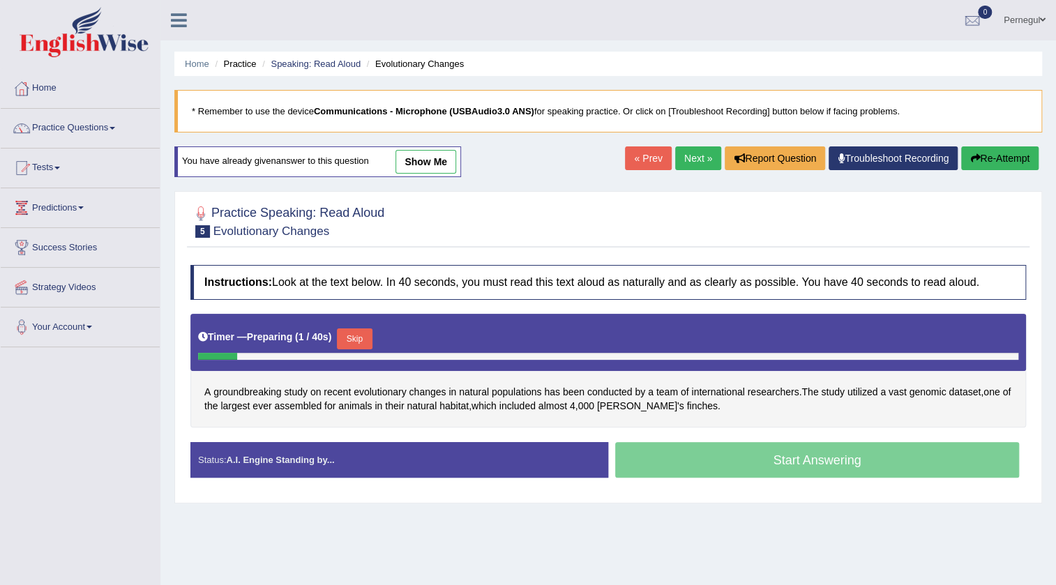
click at [363, 334] on button "Skip" at bounding box center [354, 339] width 35 height 21
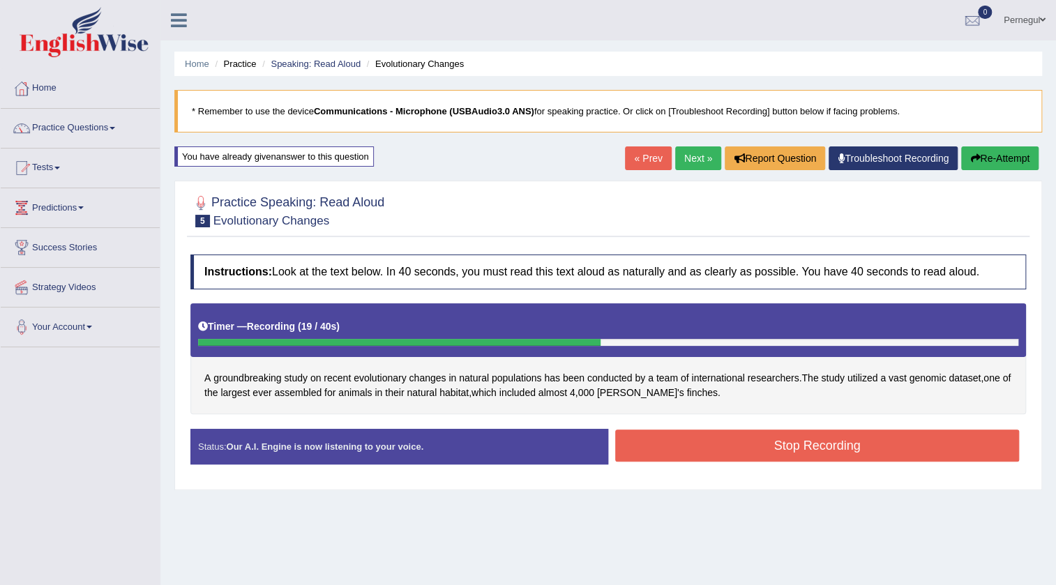
click at [709, 441] on button "Stop Recording" at bounding box center [817, 446] width 404 height 32
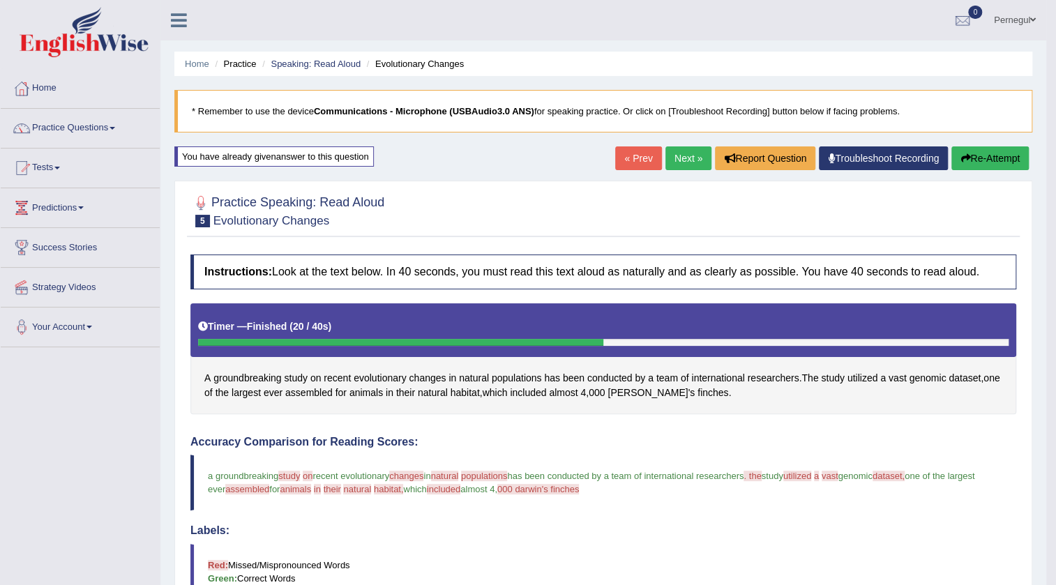
click at [674, 160] on link "Next »" at bounding box center [689, 159] width 46 height 24
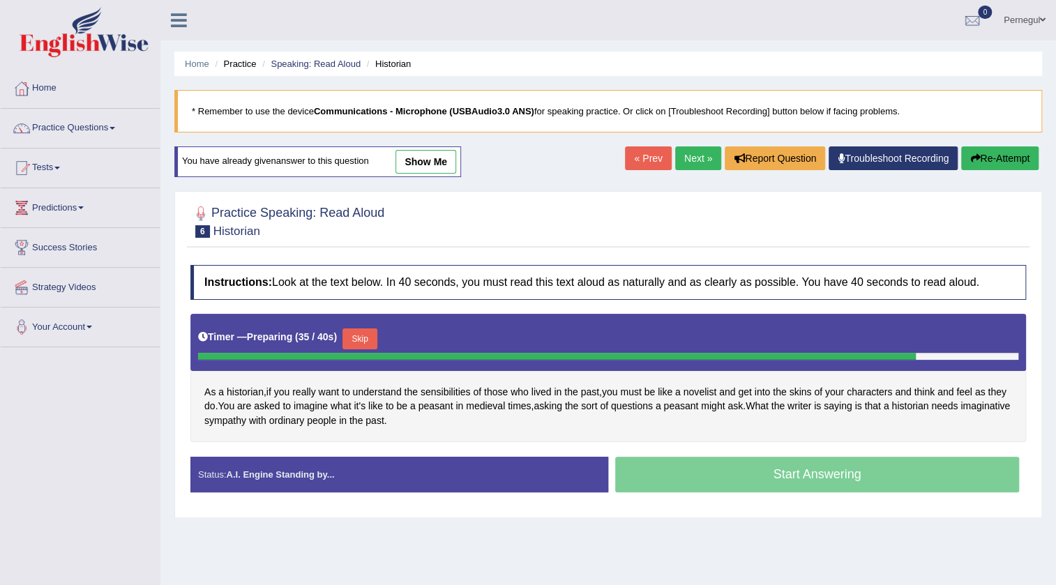
click at [356, 337] on button "Skip" at bounding box center [360, 339] width 35 height 21
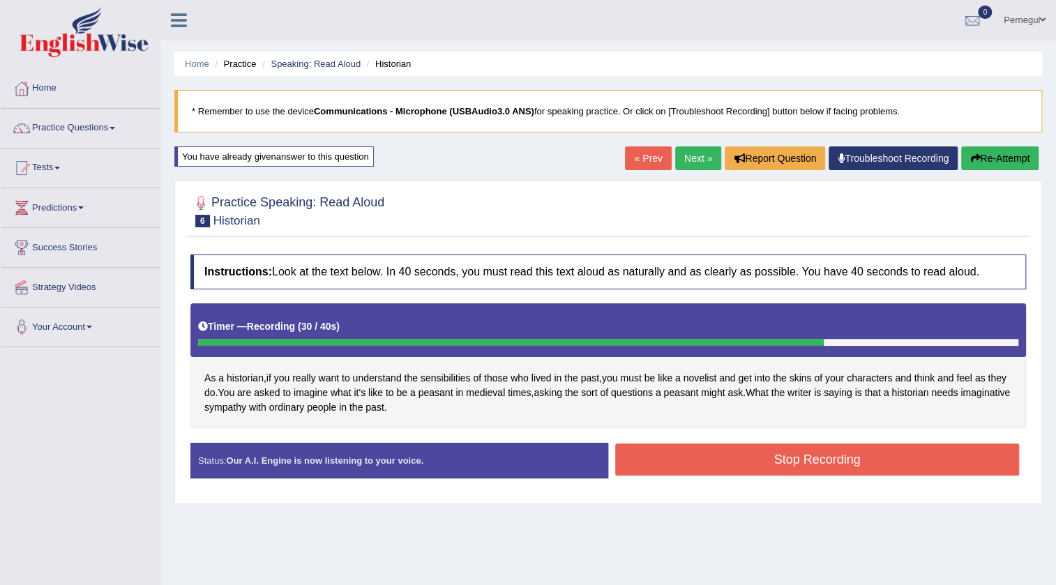
click at [855, 465] on button "Stop Recording" at bounding box center [817, 460] width 404 height 32
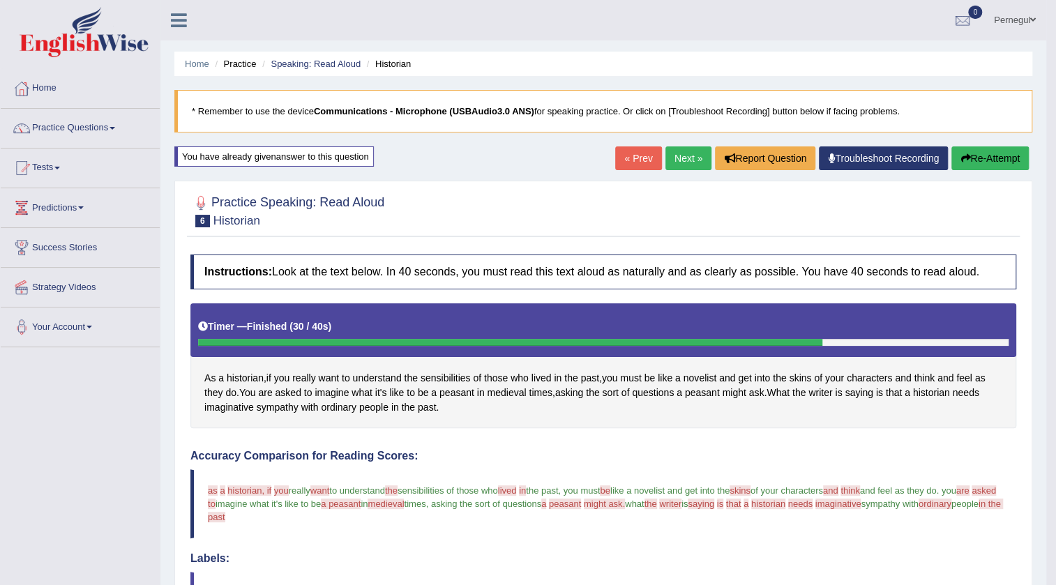
click at [994, 148] on button "Re-Attempt" at bounding box center [990, 159] width 77 height 24
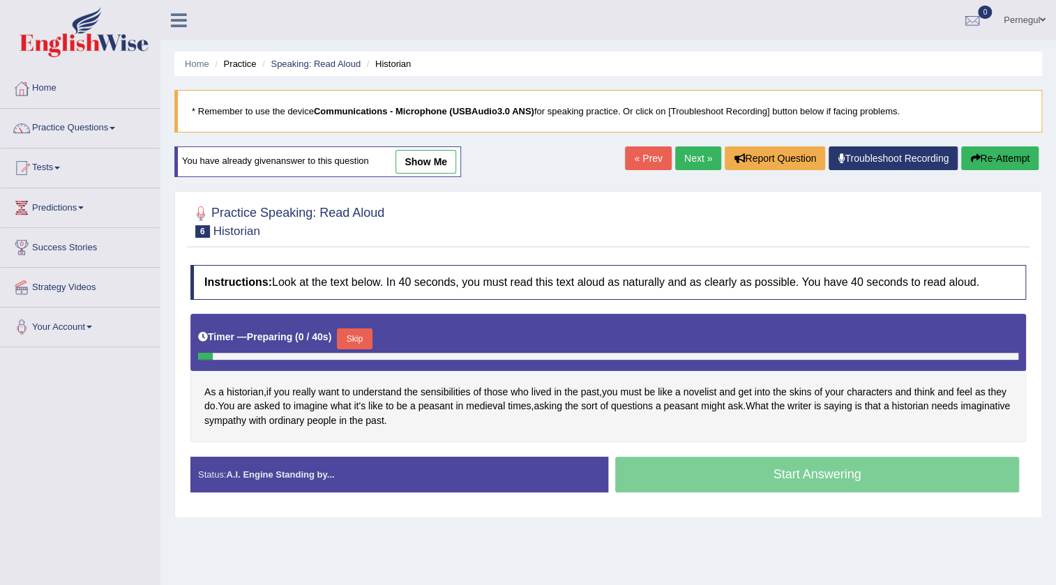
click at [351, 333] on button "Skip" at bounding box center [354, 339] width 35 height 21
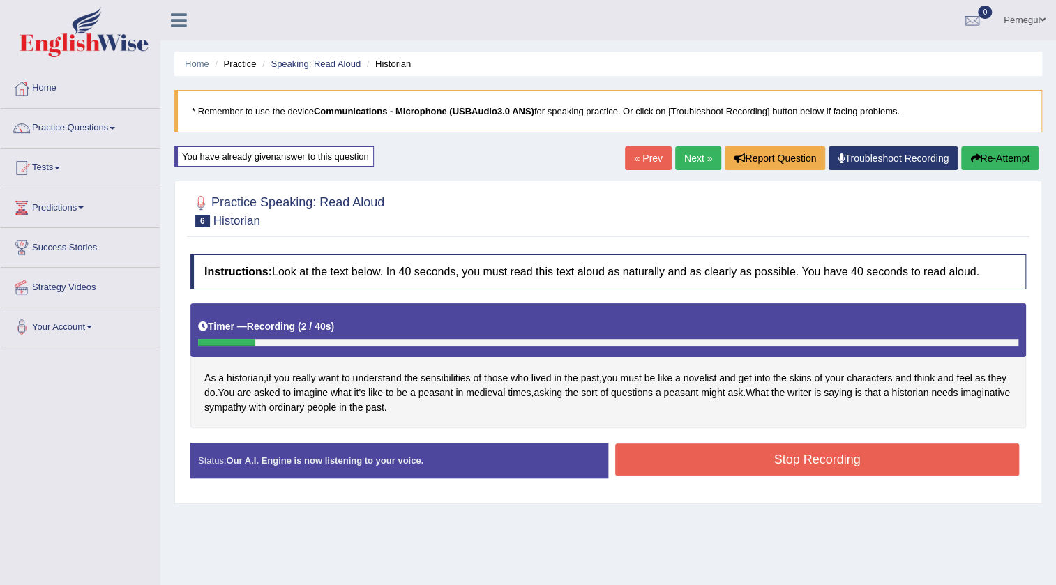
click at [1003, 156] on button "Re-Attempt" at bounding box center [999, 159] width 77 height 24
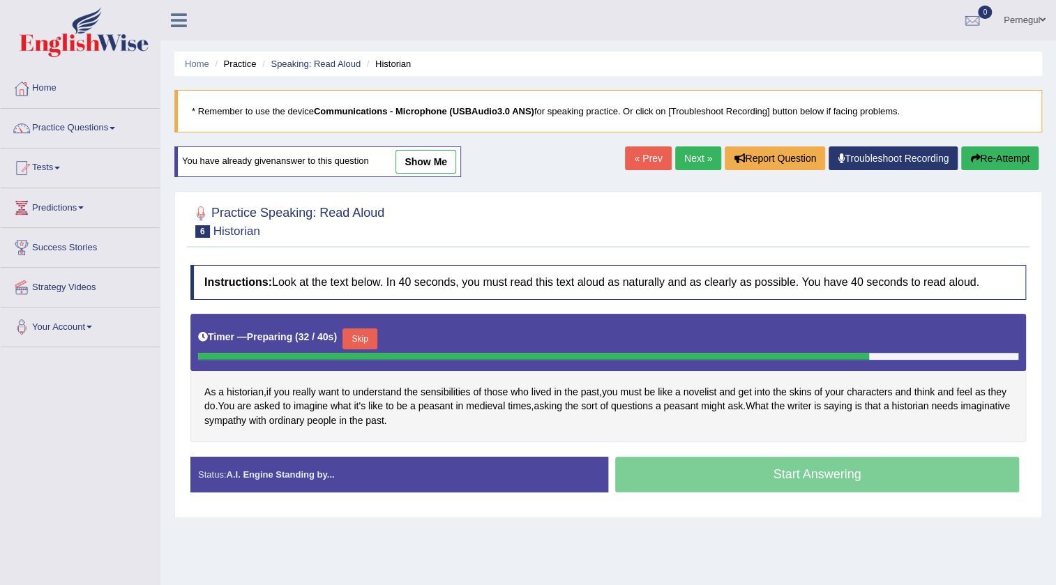
click at [366, 336] on button "Skip" at bounding box center [360, 339] width 35 height 21
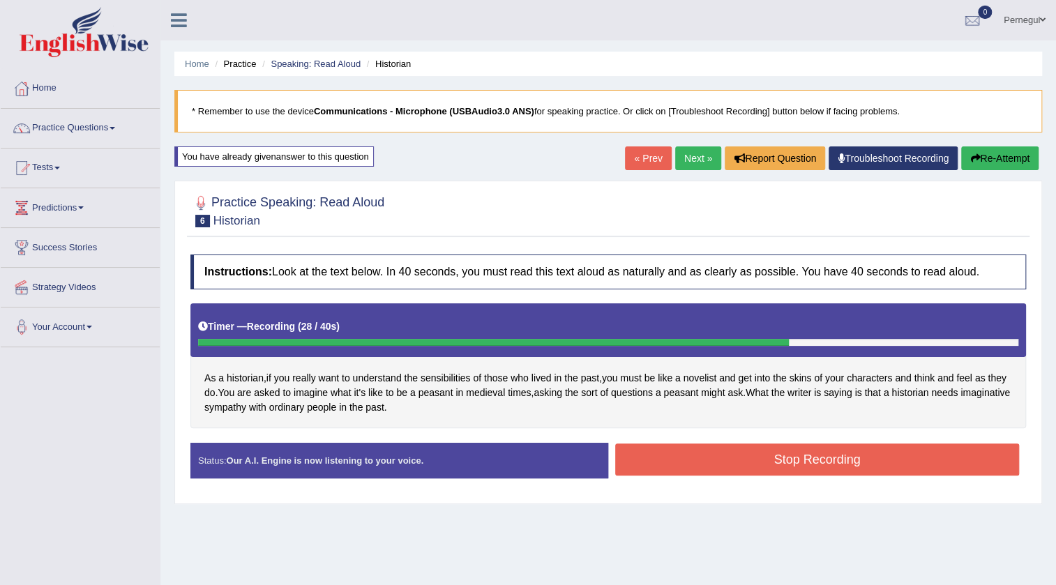
click at [774, 447] on button "Stop Recording" at bounding box center [817, 460] width 404 height 32
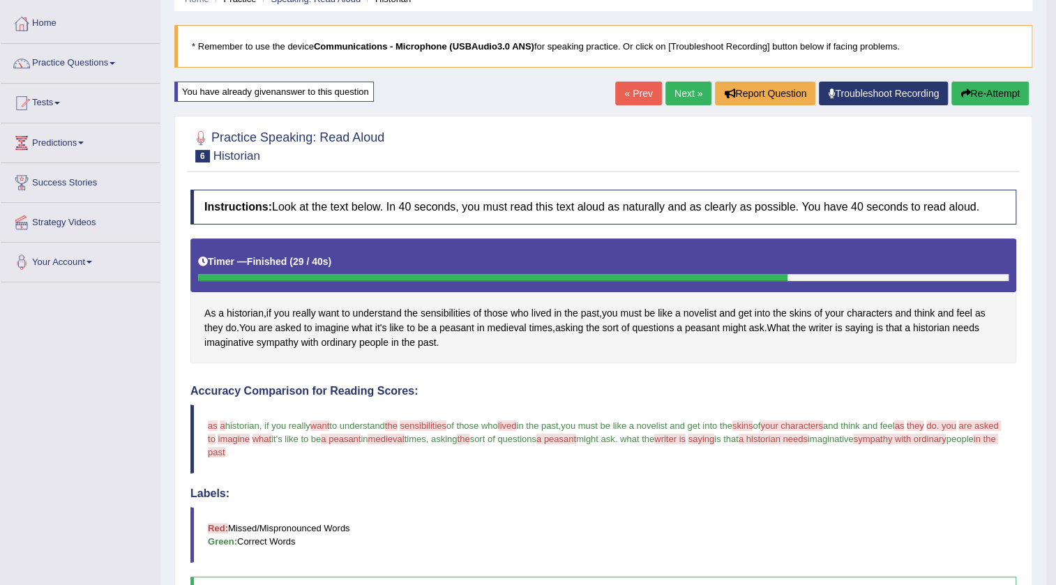
scroll to position [63, 0]
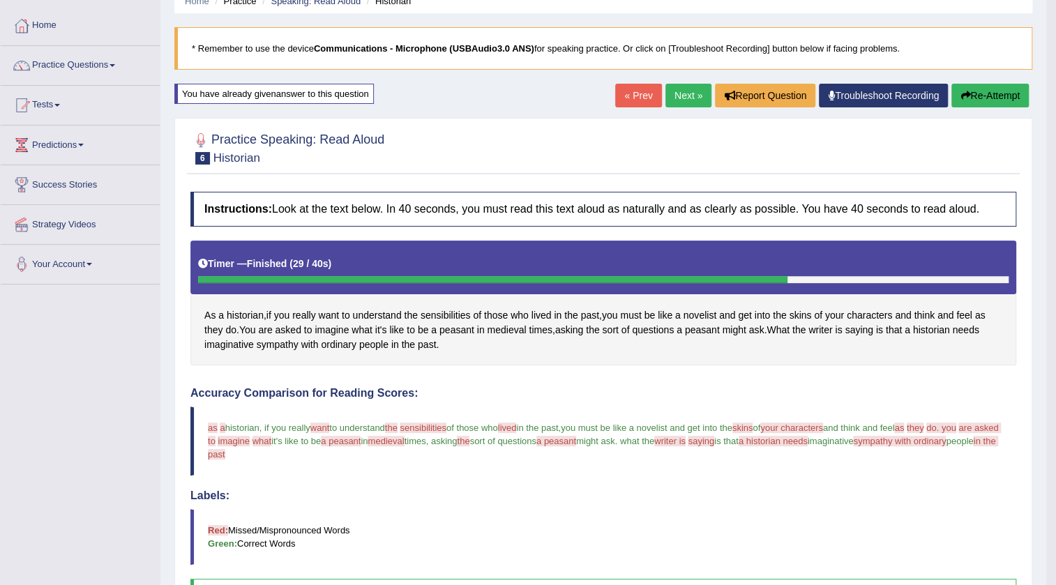
click at [978, 89] on button "Re-Attempt" at bounding box center [990, 96] width 77 height 24
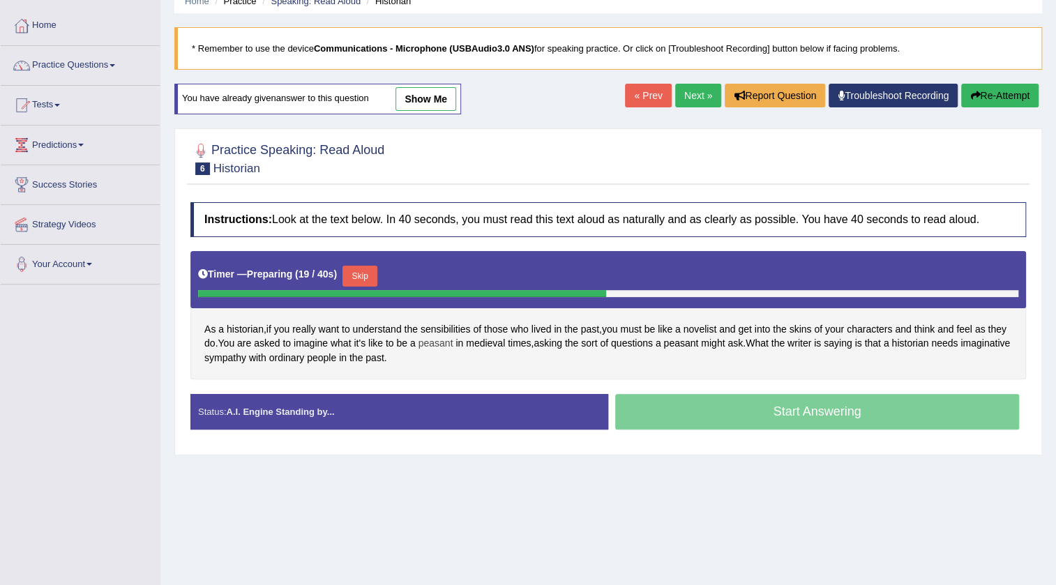
click at [442, 340] on span "peasant" at bounding box center [436, 343] width 35 height 15
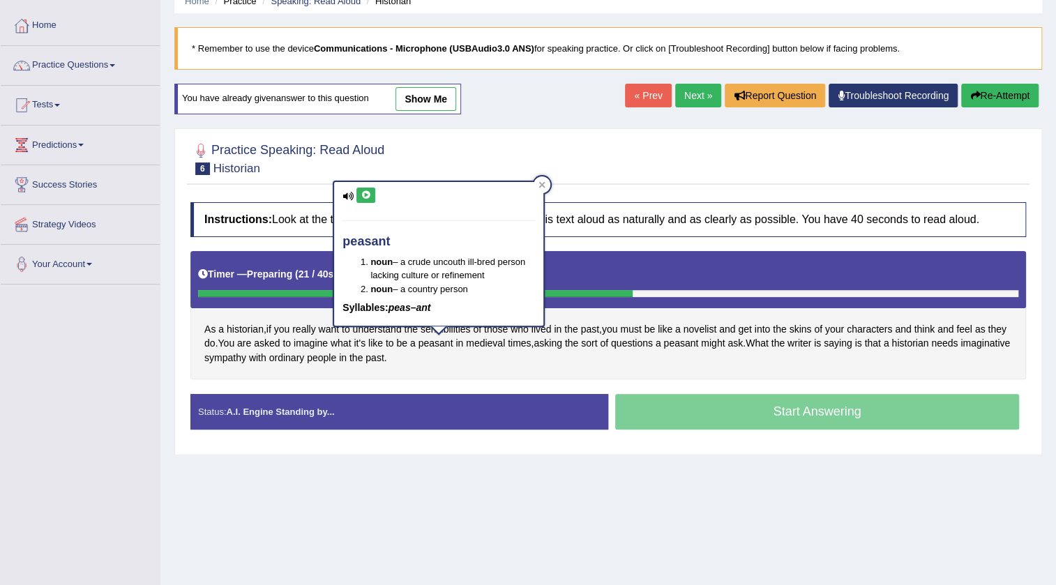
click at [361, 183] on div "peasant noun – a crude uncouth ill-bred person lacking culture or refinement no…" at bounding box center [438, 254] width 209 height 144
click at [366, 188] on button at bounding box center [366, 195] width 19 height 15
click at [543, 181] on icon at bounding box center [542, 184] width 7 height 7
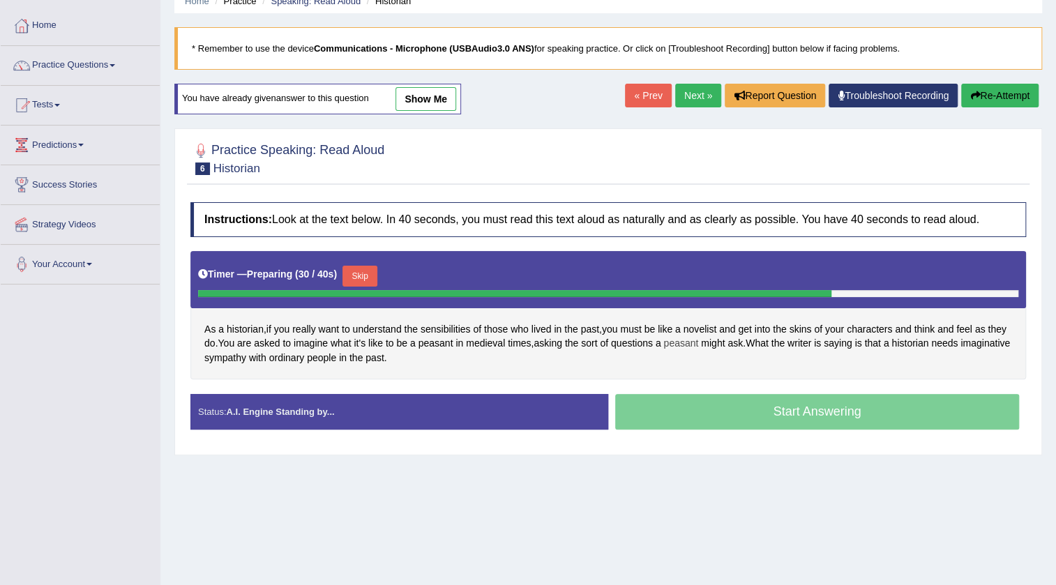
click at [682, 339] on span "peasant" at bounding box center [680, 343] width 35 height 15
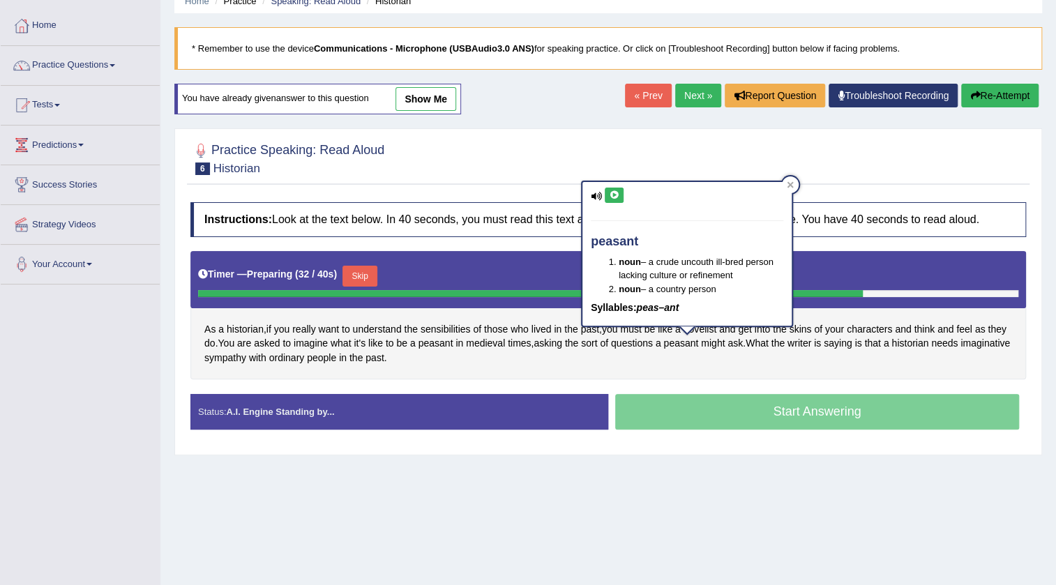
click at [612, 193] on icon at bounding box center [614, 195] width 10 height 8
click at [793, 183] on icon at bounding box center [790, 184] width 7 height 7
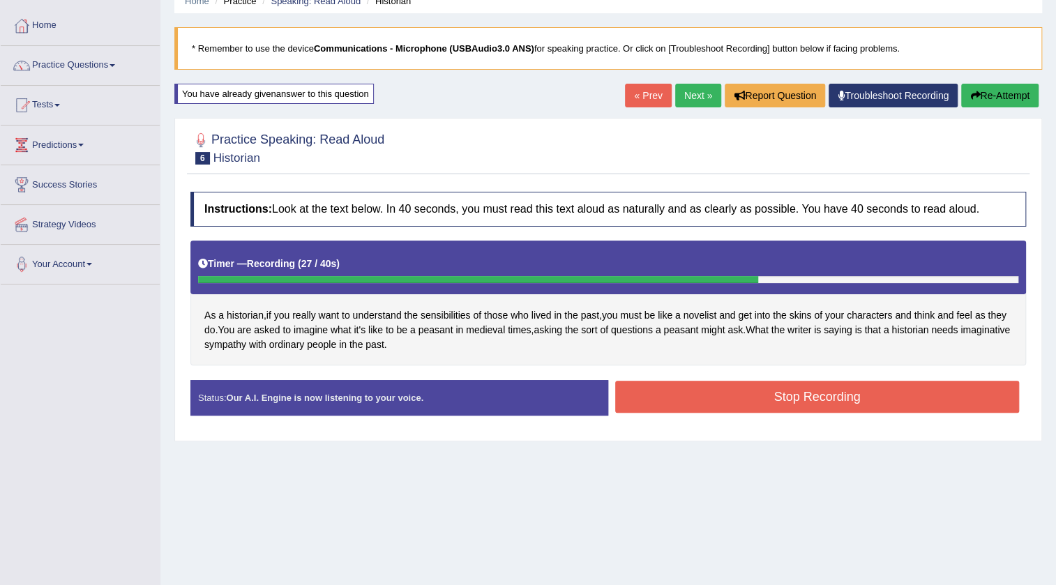
click at [712, 393] on button "Stop Recording" at bounding box center [817, 397] width 404 height 32
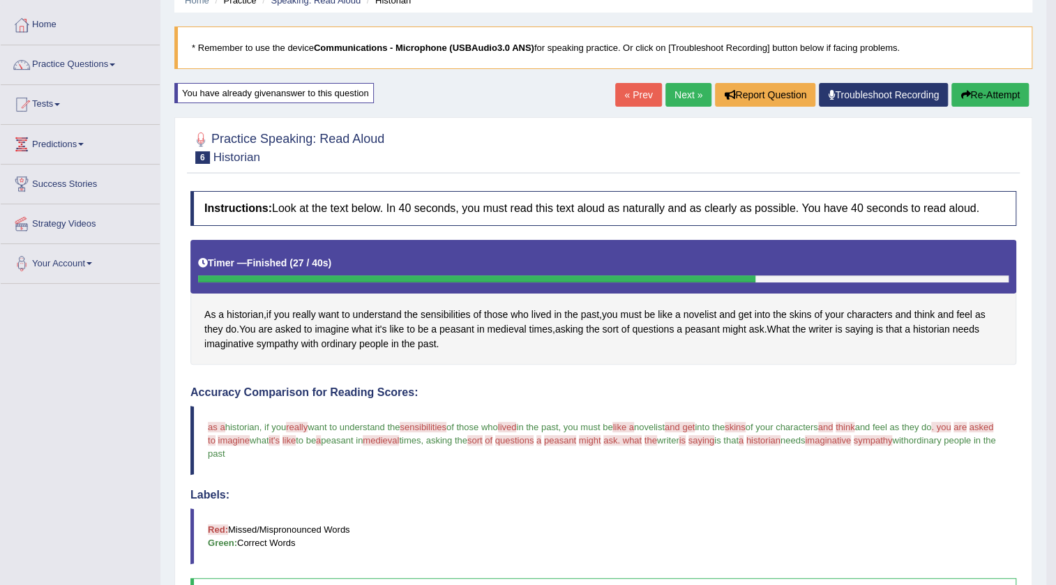
scroll to position [63, 0]
click at [681, 97] on link "Next »" at bounding box center [689, 96] width 46 height 24
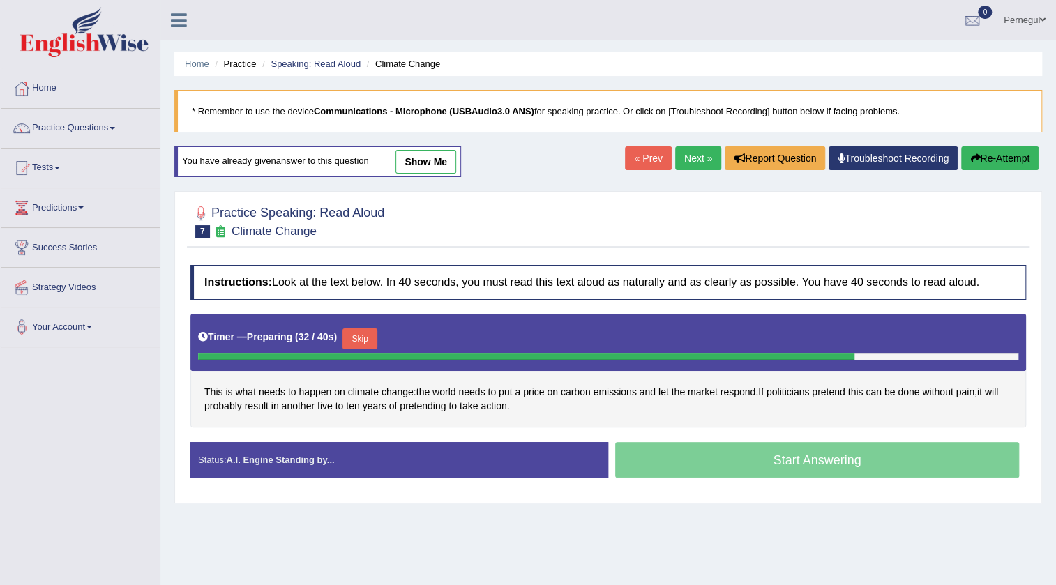
click at [376, 339] on button "Skip" at bounding box center [360, 339] width 35 height 21
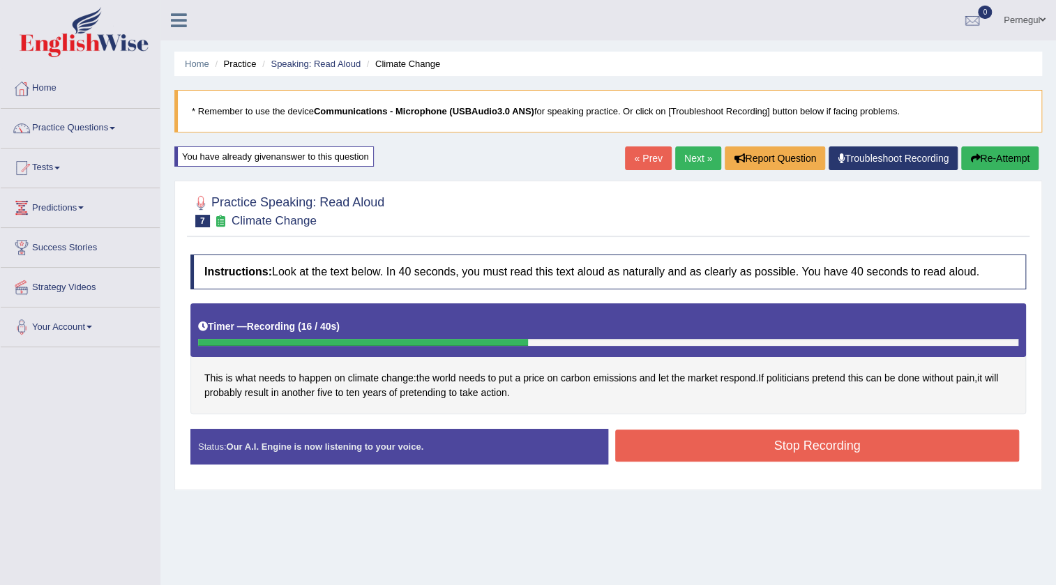
click at [844, 432] on button "Stop Recording" at bounding box center [817, 446] width 404 height 32
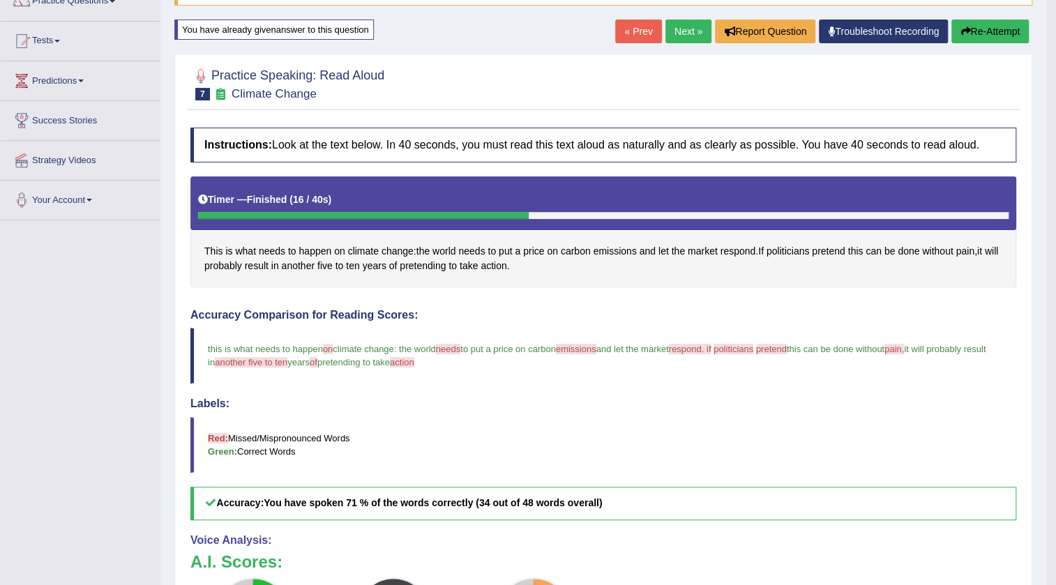
scroll to position [121, 0]
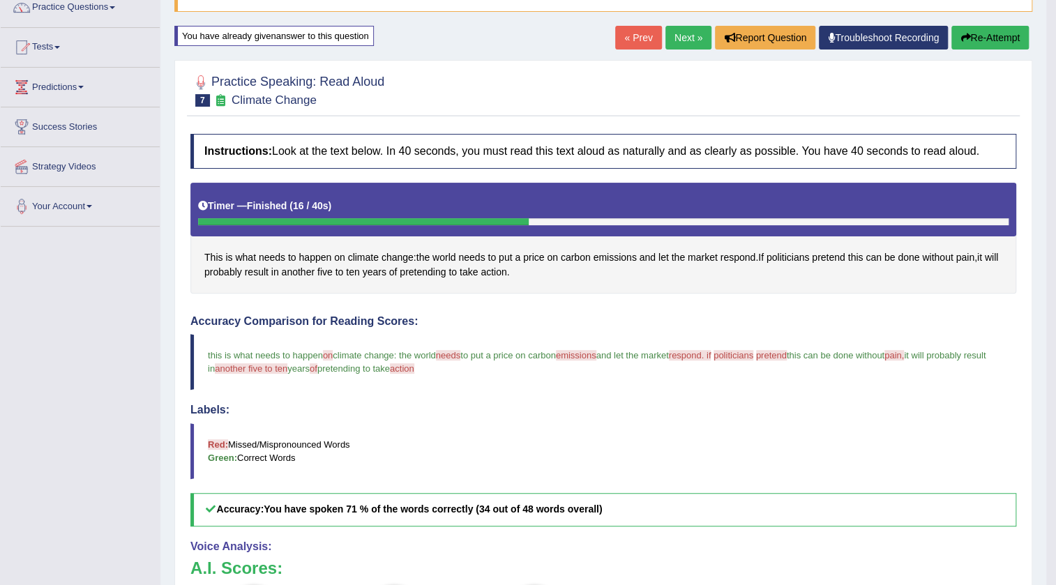
click at [677, 36] on link "Next »" at bounding box center [689, 38] width 46 height 24
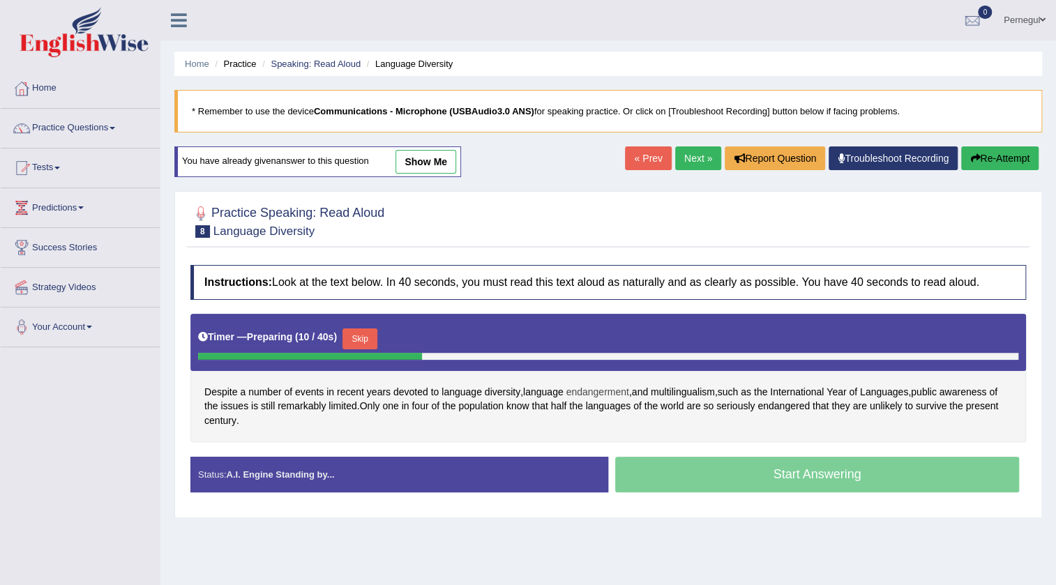
click at [601, 391] on span "endangerment" at bounding box center [597, 392] width 63 height 15
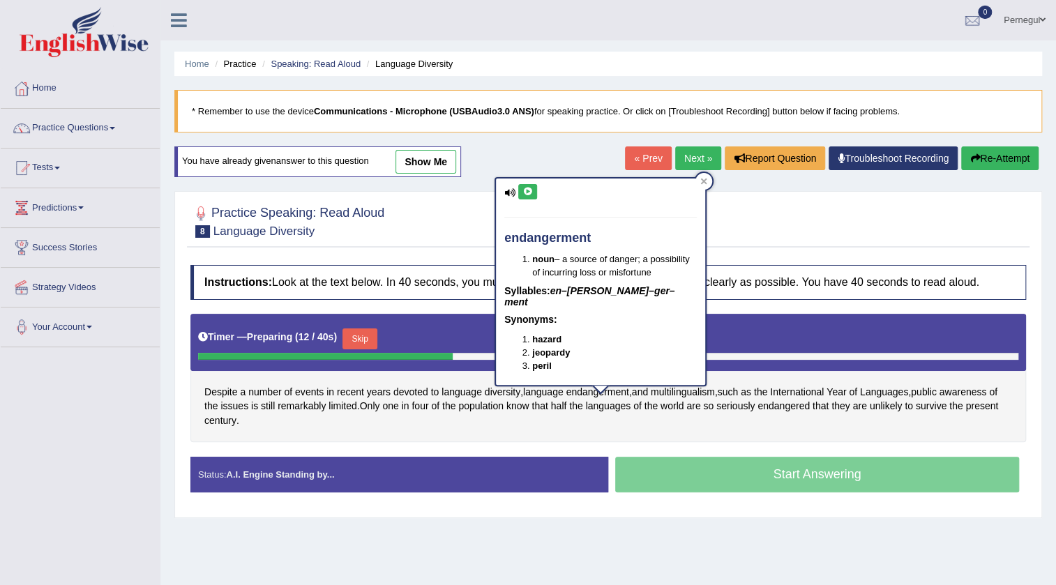
click at [531, 195] on icon at bounding box center [528, 192] width 10 height 8
click at [702, 179] on icon at bounding box center [704, 182] width 6 height 6
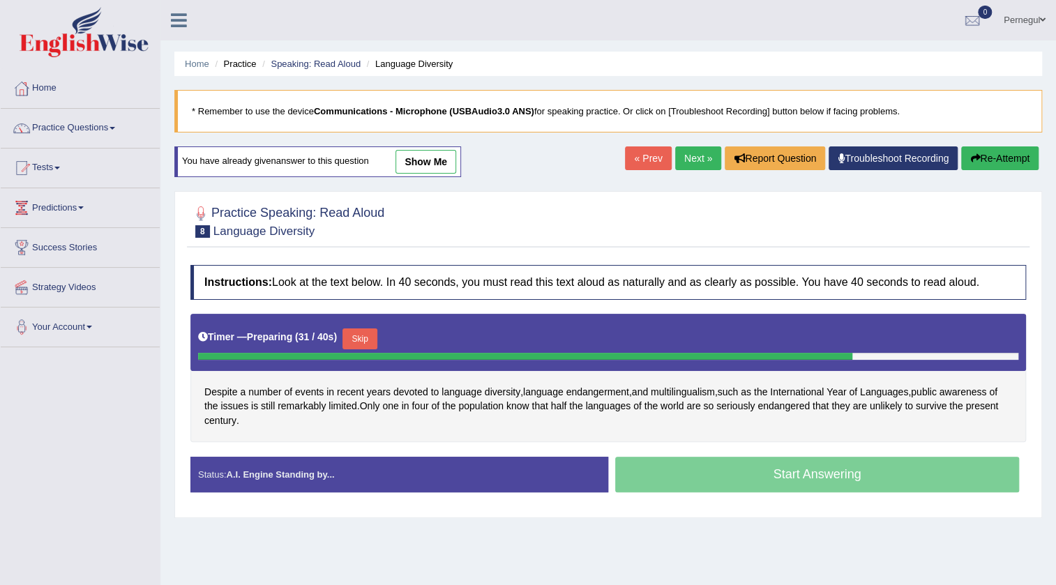
click at [371, 333] on button "Skip" at bounding box center [360, 339] width 35 height 21
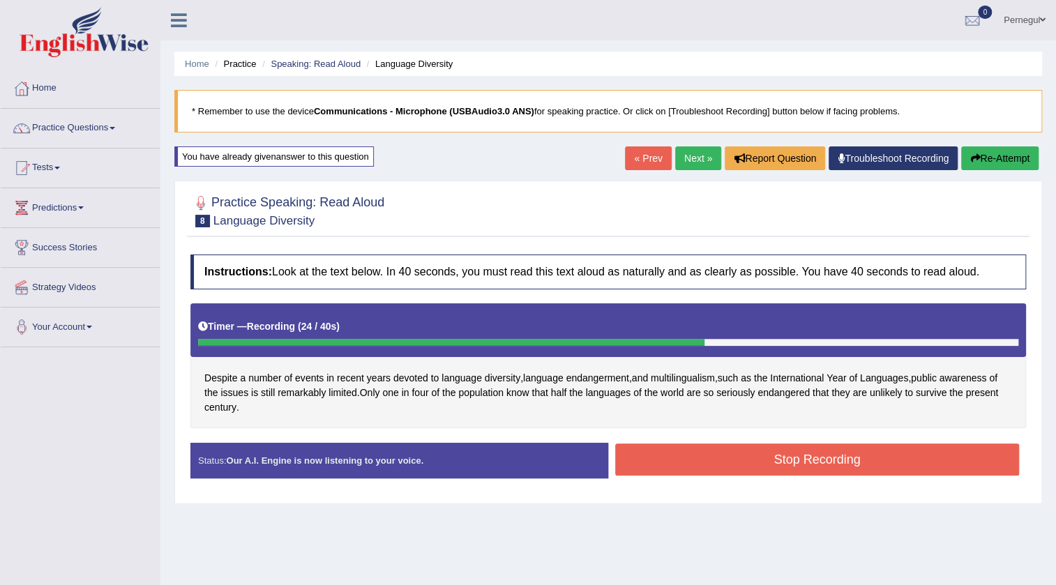
click at [865, 456] on button "Stop Recording" at bounding box center [817, 460] width 404 height 32
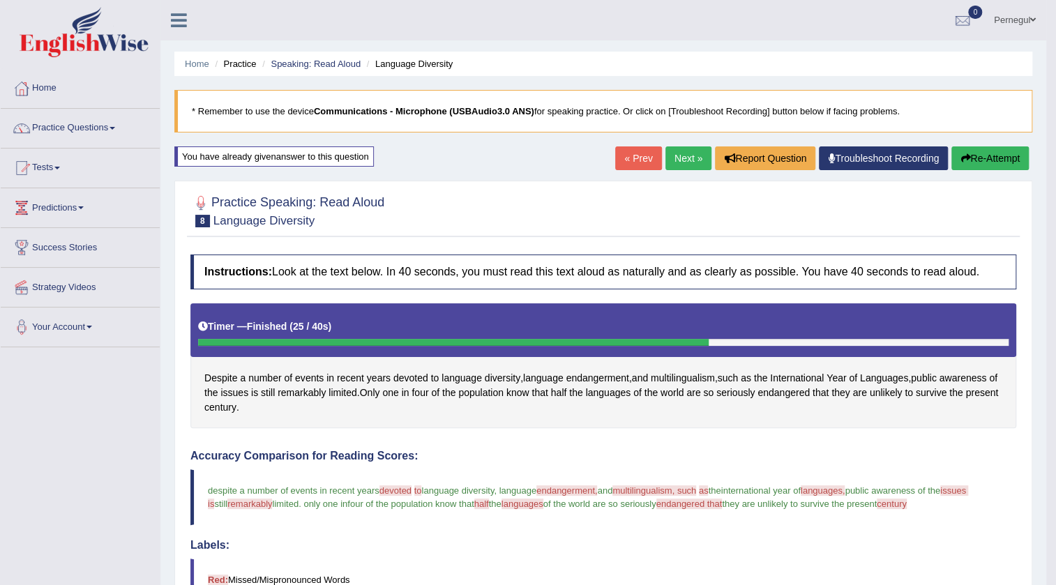
click at [675, 156] on link "Next »" at bounding box center [689, 159] width 46 height 24
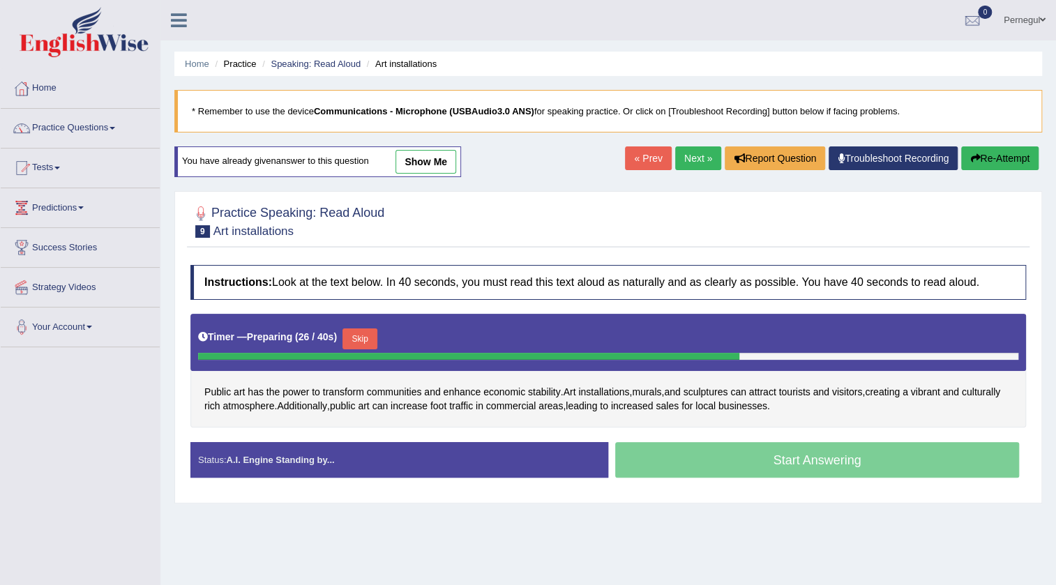
click at [368, 338] on button "Skip" at bounding box center [360, 339] width 35 height 21
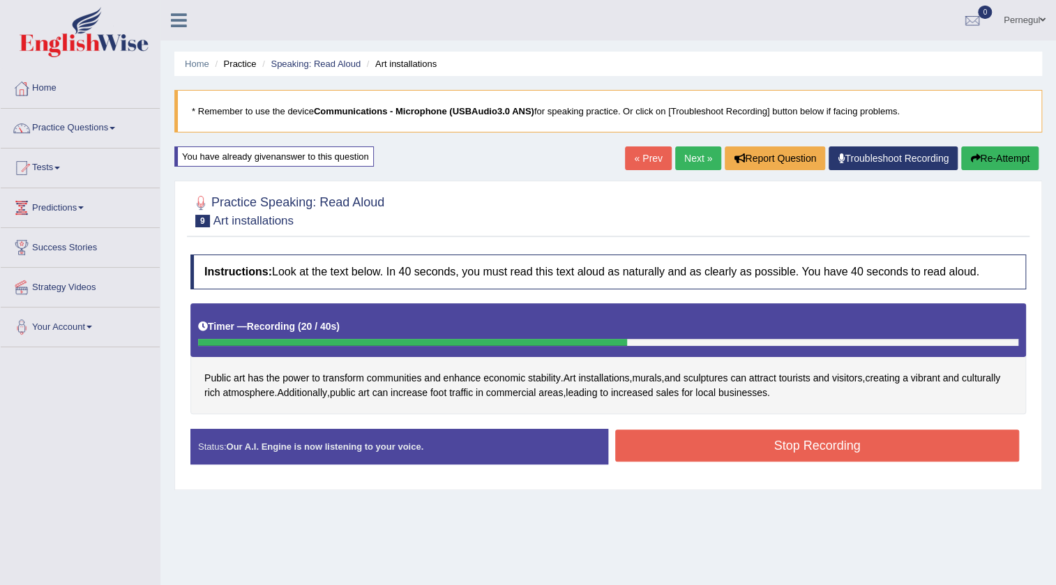
click at [804, 449] on button "Stop Recording" at bounding box center [817, 446] width 404 height 32
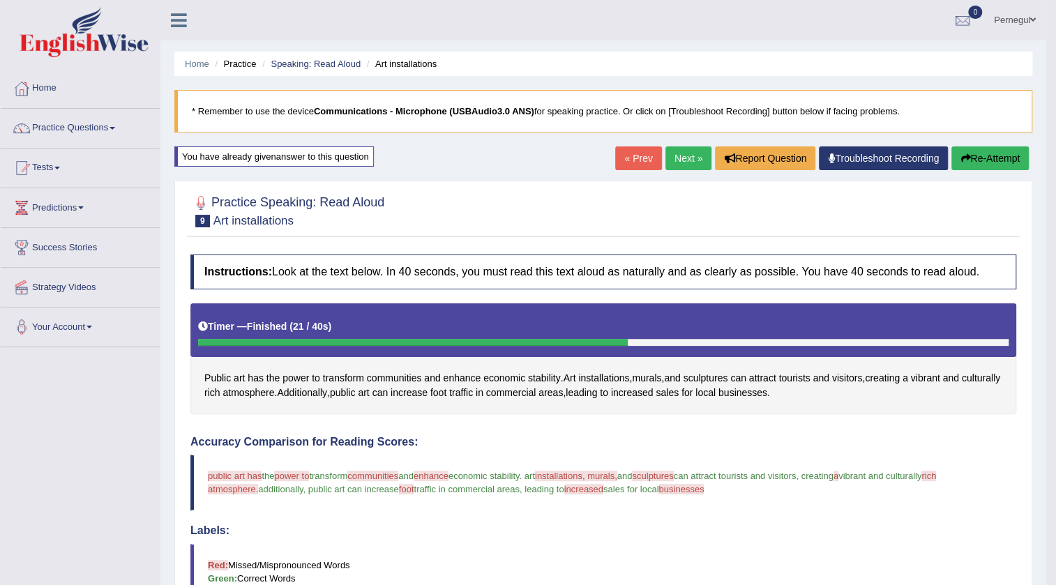
click at [984, 149] on button "Re-Attempt" at bounding box center [990, 159] width 77 height 24
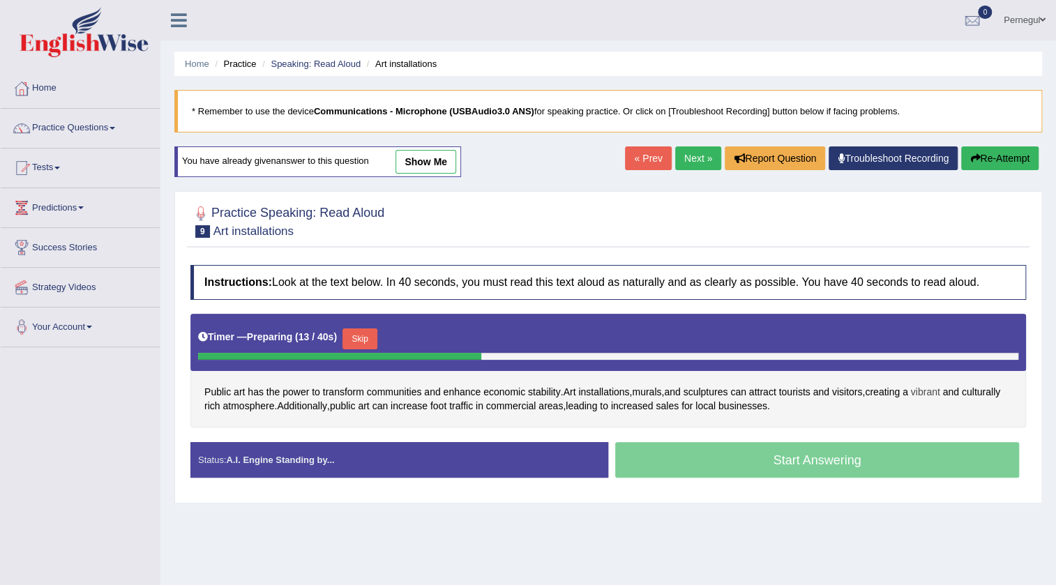
click at [940, 389] on span "vibrant" at bounding box center [925, 392] width 29 height 15
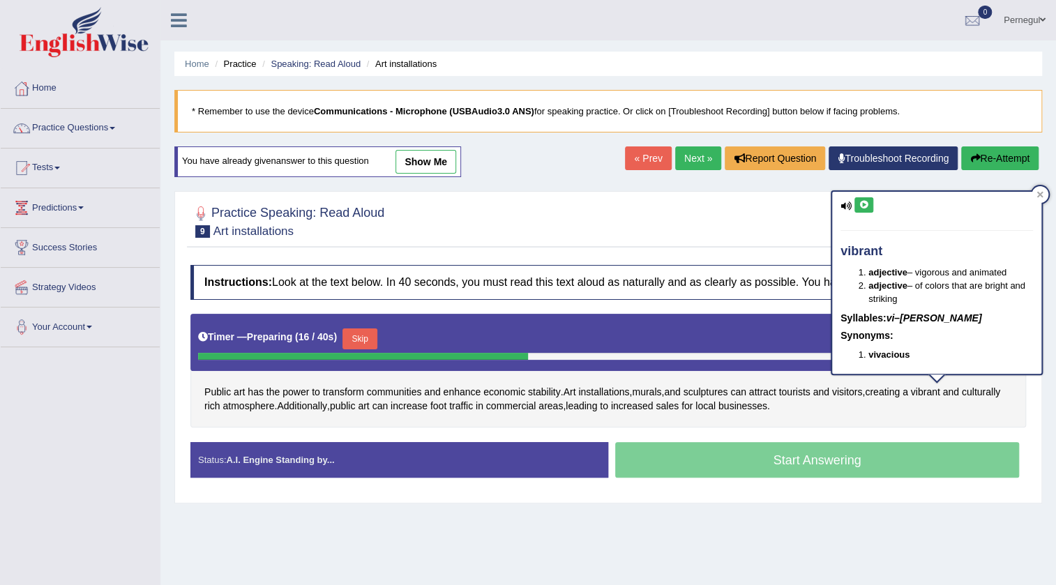
click at [859, 202] on icon at bounding box center [864, 205] width 10 height 8
click at [1044, 191] on div at bounding box center [1040, 194] width 17 height 17
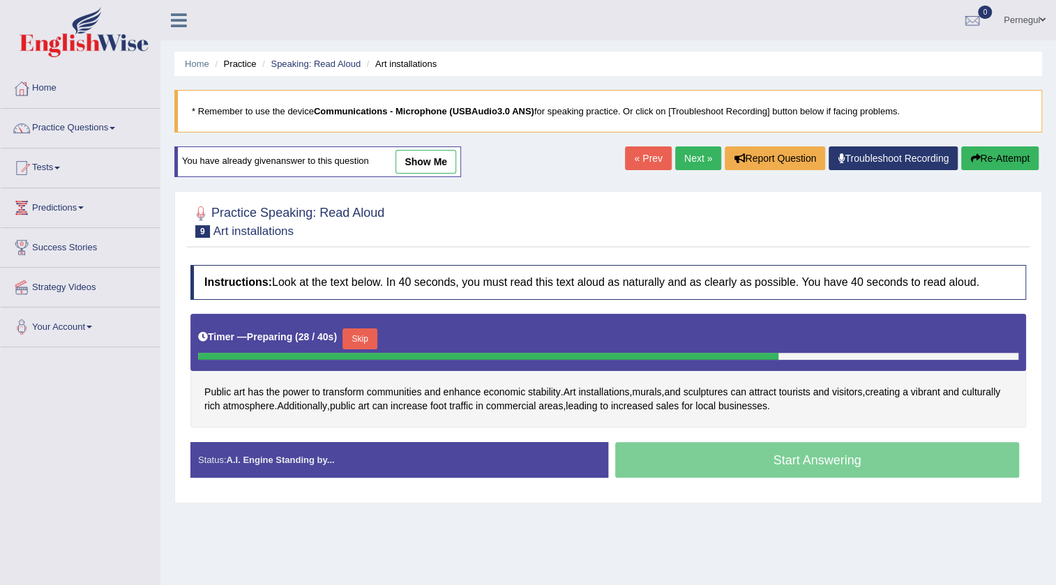
click at [373, 335] on button "Skip" at bounding box center [360, 339] width 35 height 21
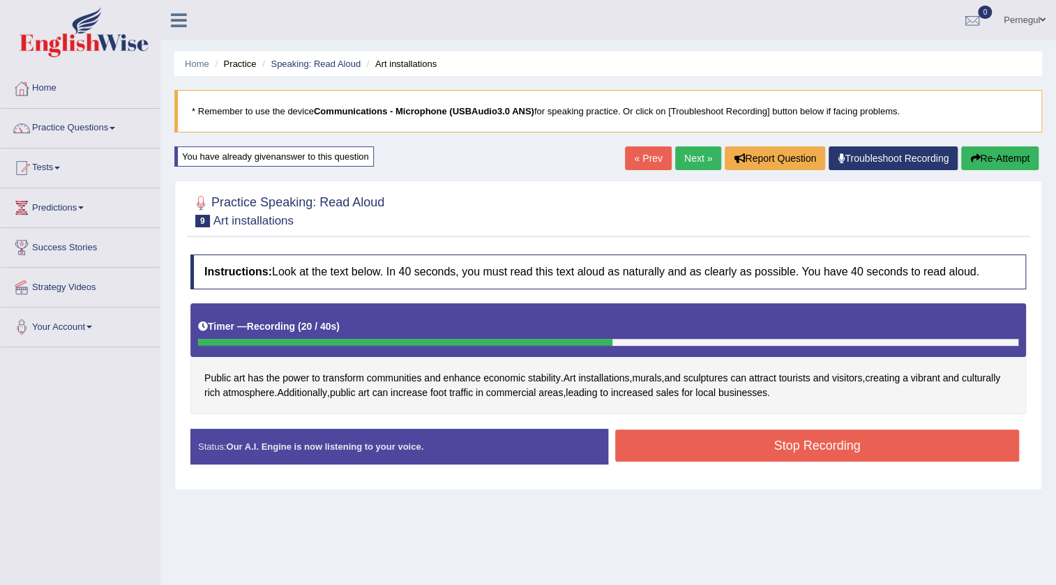
click at [808, 453] on button "Stop Recording" at bounding box center [817, 446] width 404 height 32
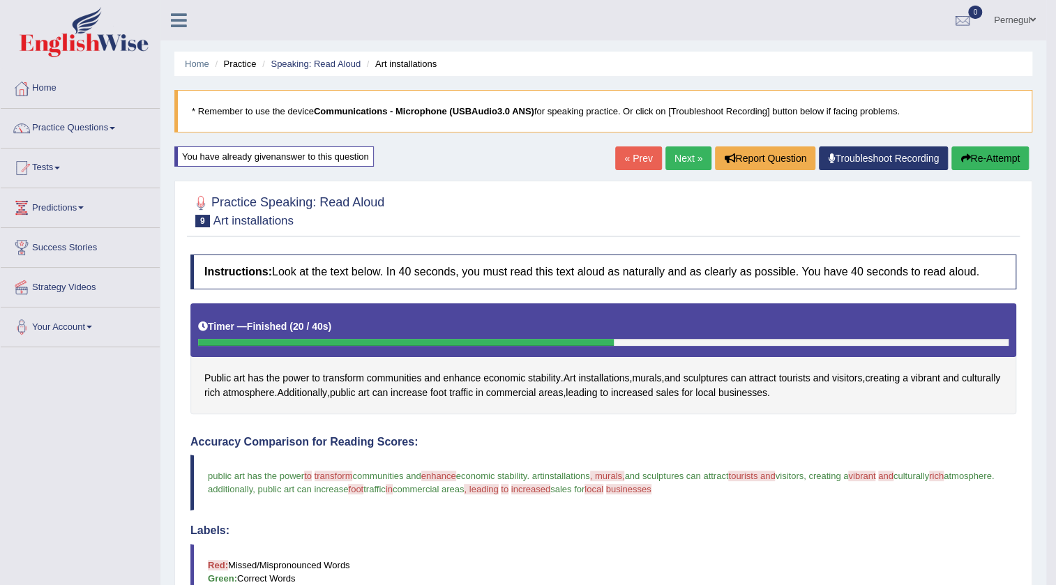
click at [990, 156] on button "Re-Attempt" at bounding box center [990, 159] width 77 height 24
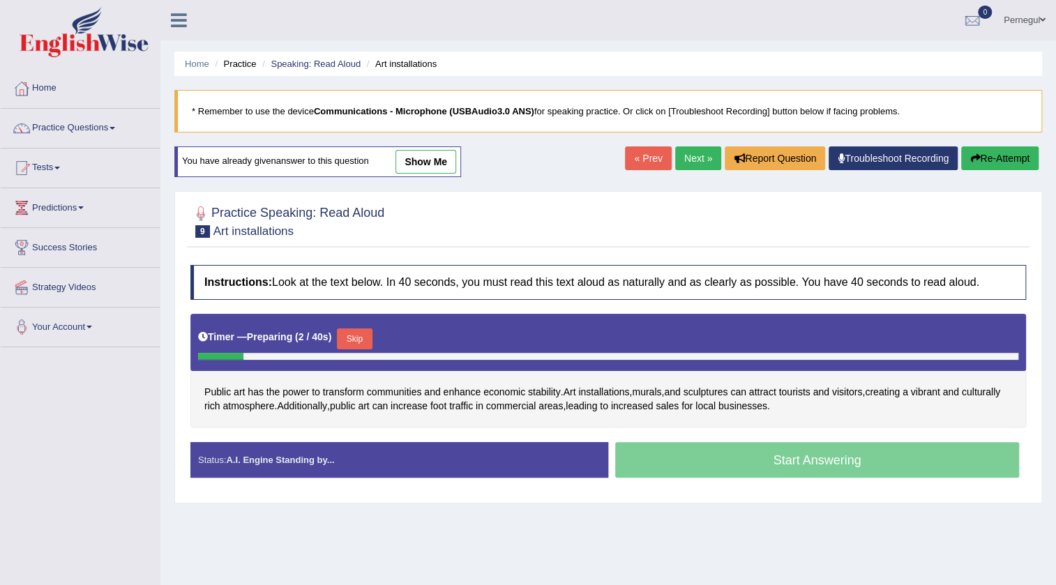
click at [359, 333] on button "Skip" at bounding box center [354, 339] width 35 height 21
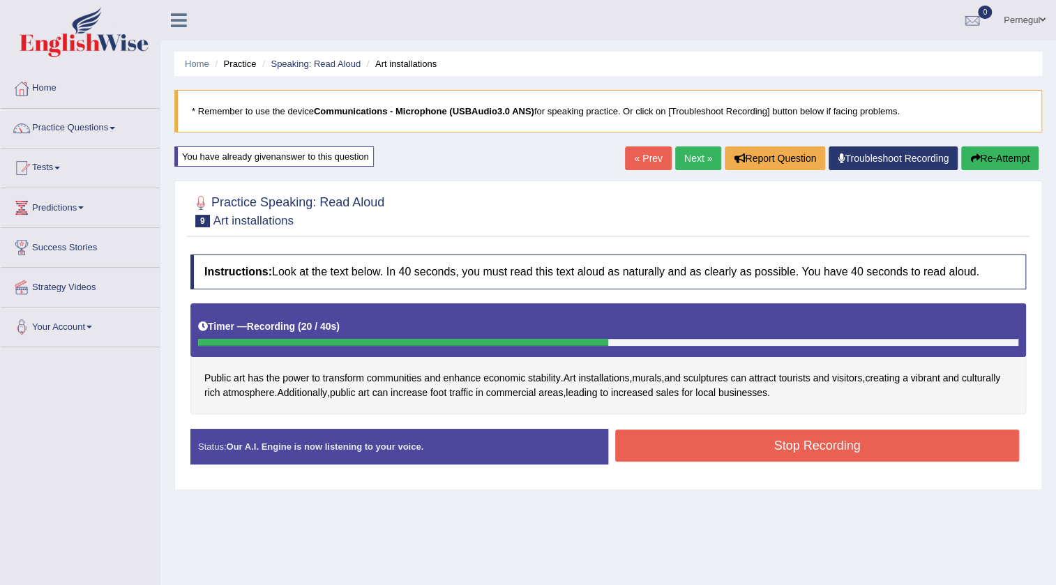
click at [780, 447] on button "Stop Recording" at bounding box center [817, 446] width 404 height 32
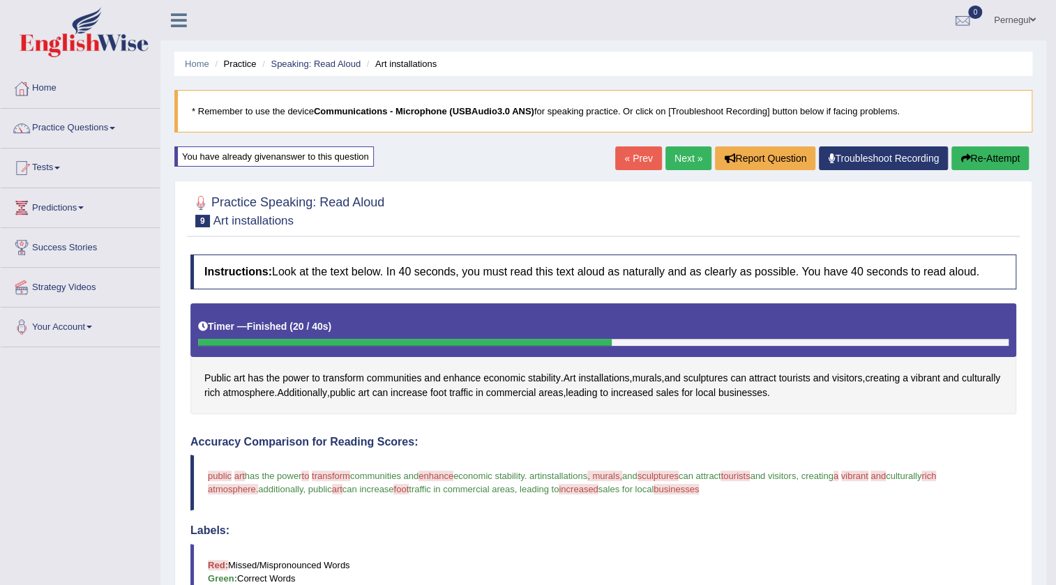
click at [682, 158] on link "Next »" at bounding box center [689, 159] width 46 height 24
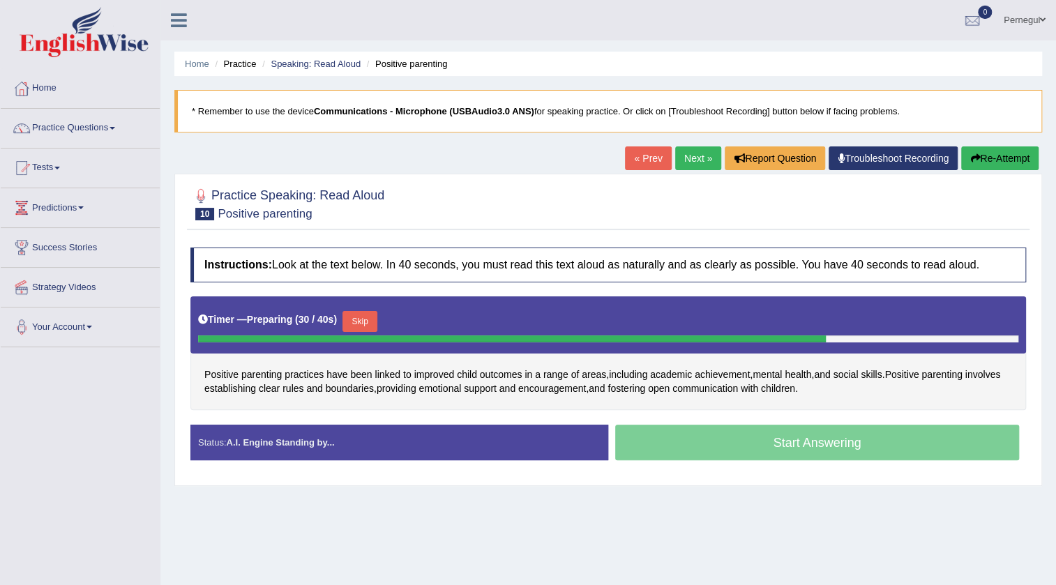
click at [362, 311] on button "Skip" at bounding box center [360, 321] width 35 height 21
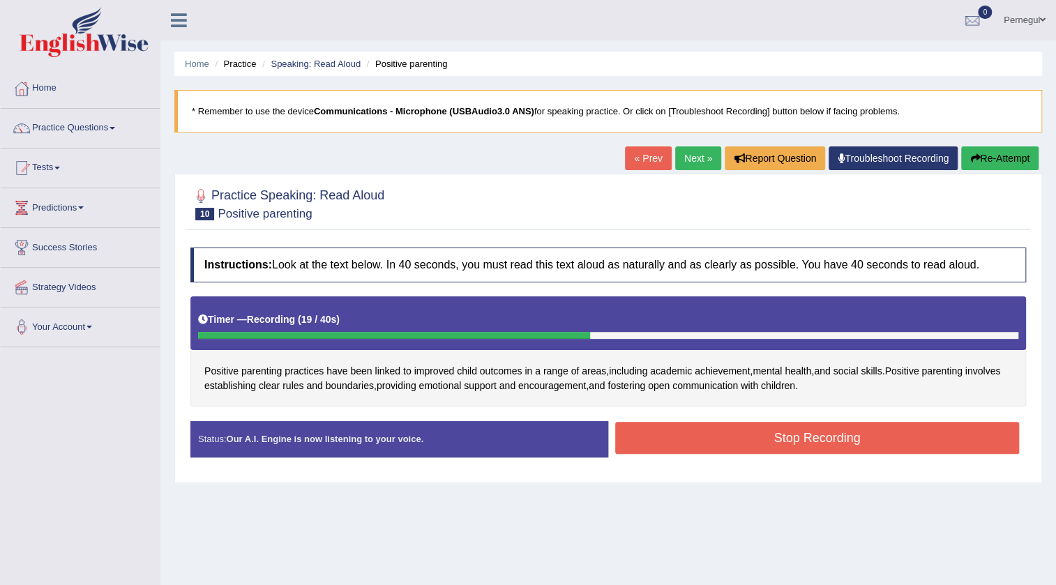
click at [773, 443] on button "Stop Recording" at bounding box center [817, 438] width 404 height 32
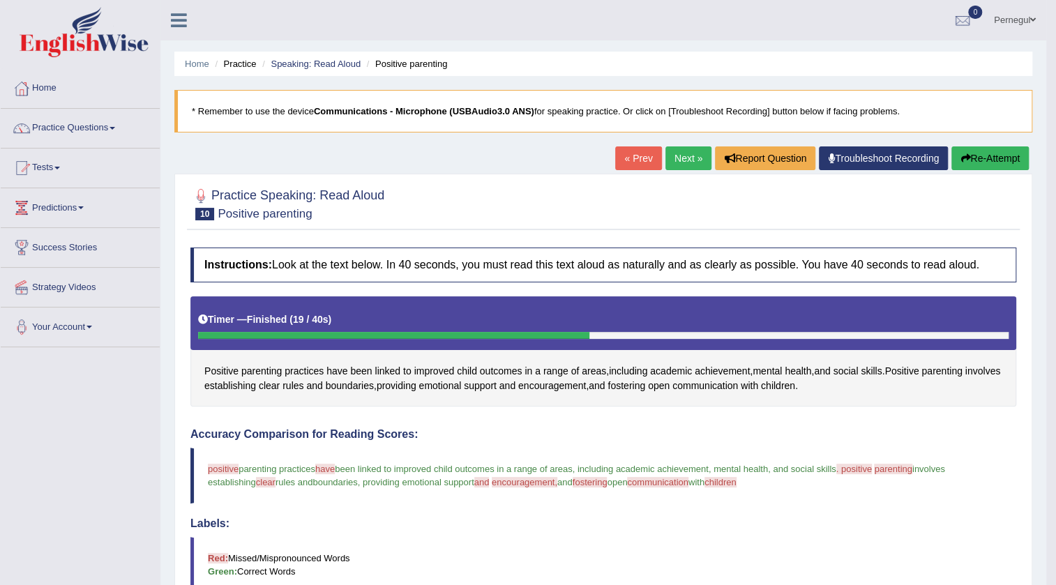
click at [978, 163] on button "Re-Attempt" at bounding box center [990, 159] width 77 height 24
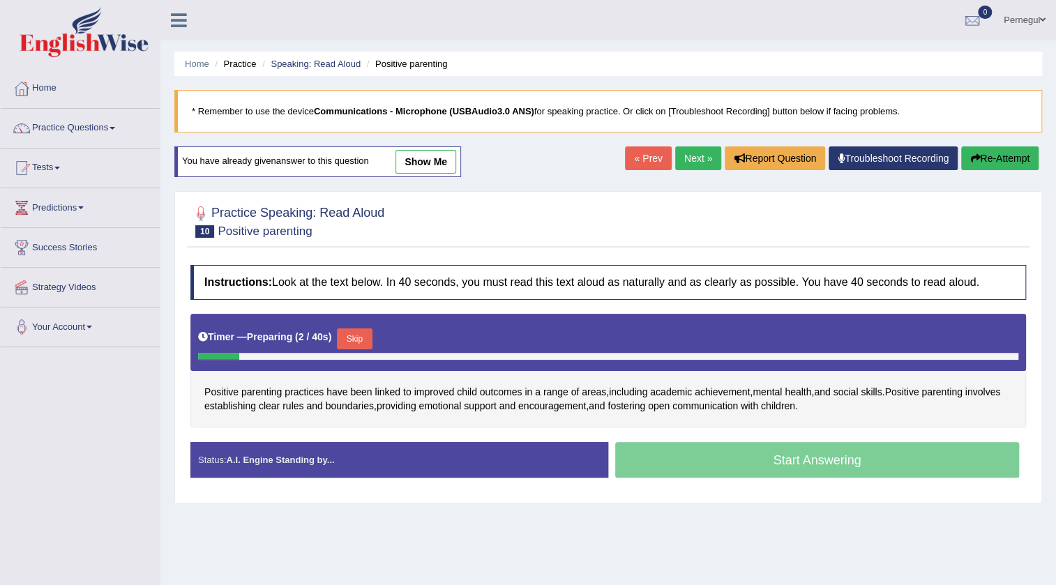
click at [368, 336] on button "Skip" at bounding box center [354, 339] width 35 height 21
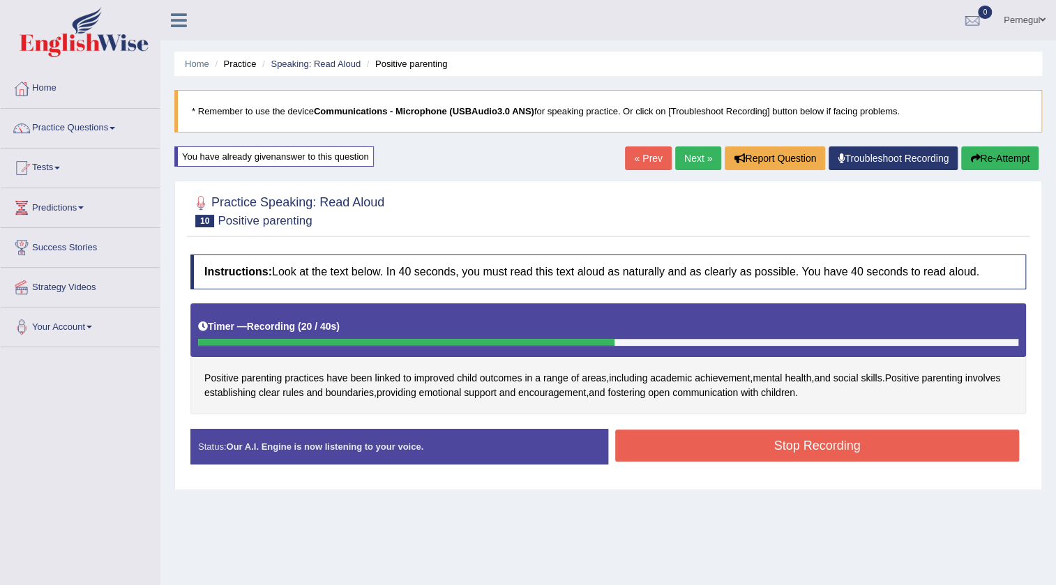
click at [797, 432] on button "Stop Recording" at bounding box center [817, 446] width 404 height 32
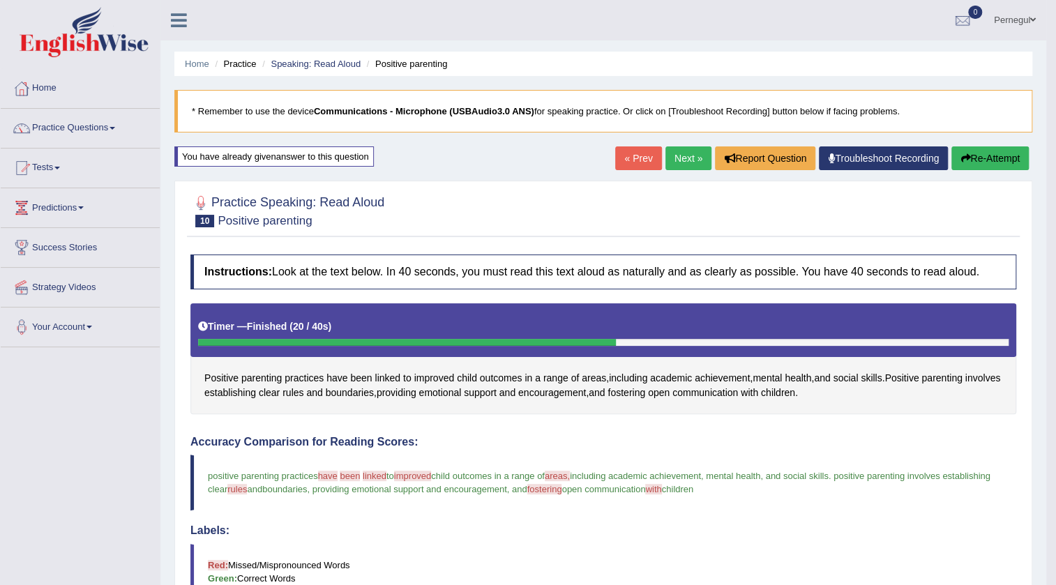
click at [666, 164] on link "Next »" at bounding box center [689, 159] width 46 height 24
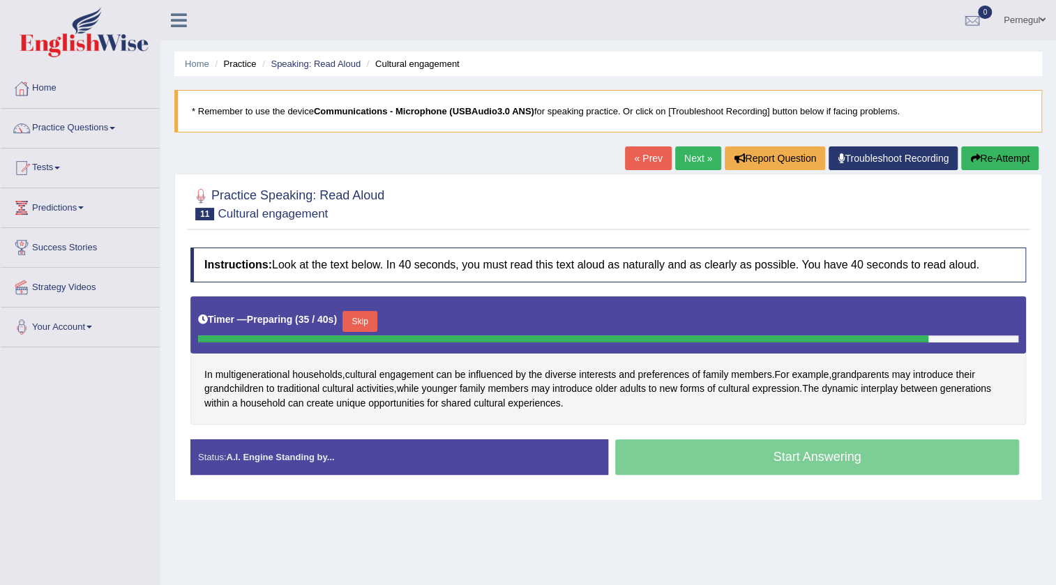
click at [366, 319] on button "Skip" at bounding box center [360, 321] width 35 height 21
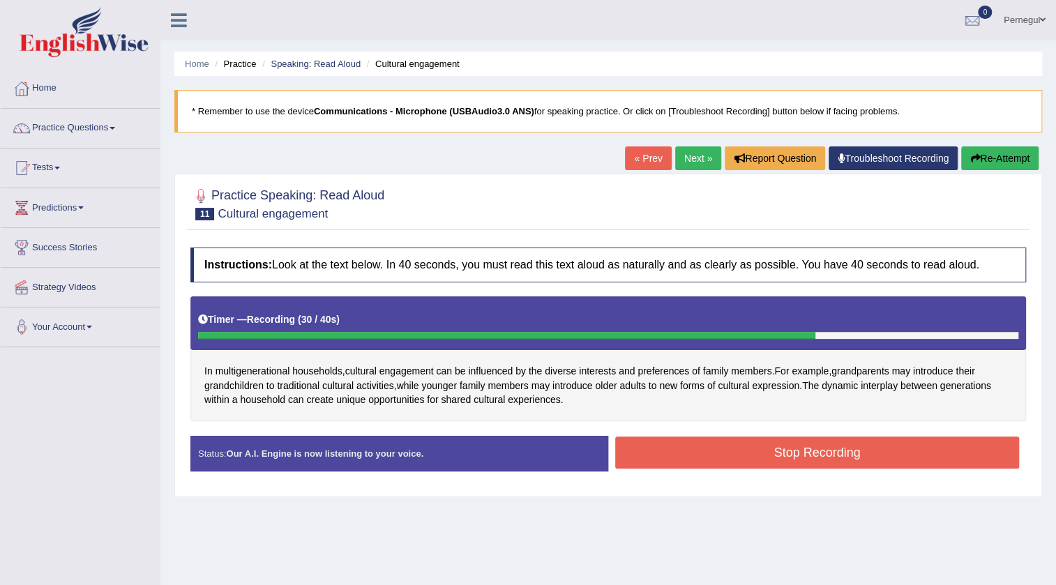
click at [805, 449] on button "Stop Recording" at bounding box center [817, 453] width 404 height 32
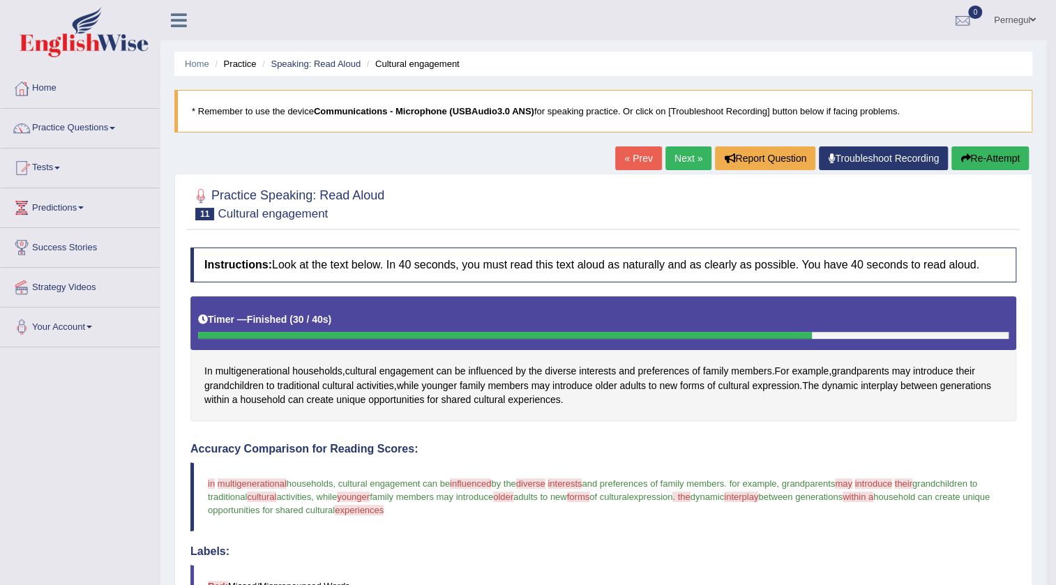
click at [984, 157] on button "Re-Attempt" at bounding box center [990, 159] width 77 height 24
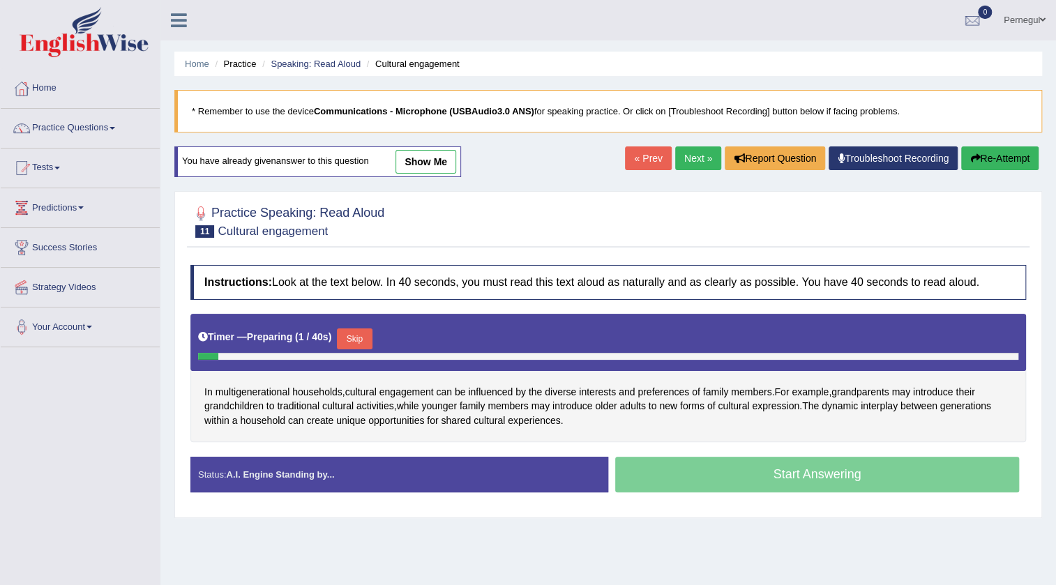
click at [360, 339] on button "Skip" at bounding box center [354, 339] width 35 height 21
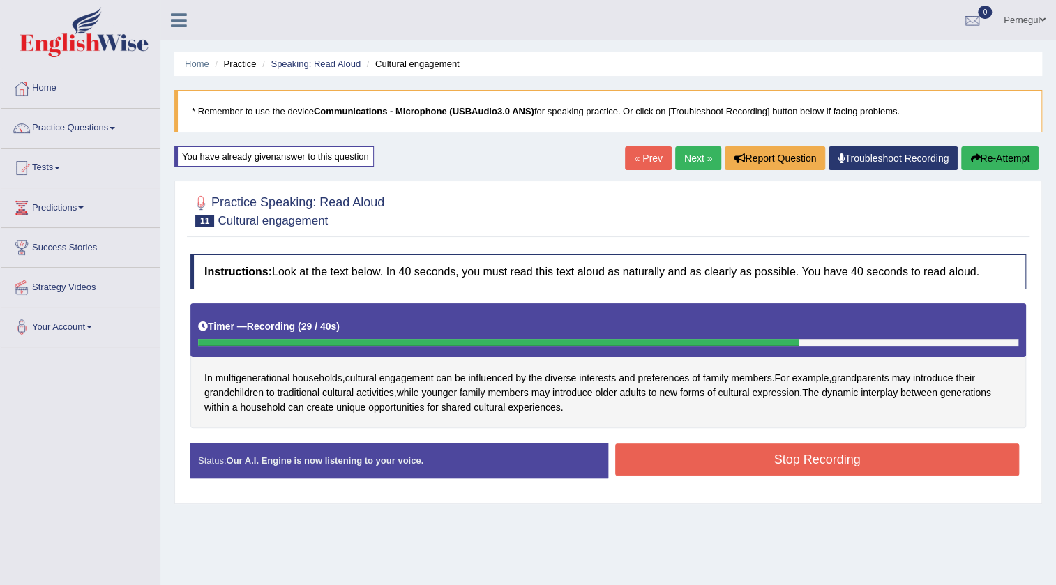
click at [733, 457] on button "Stop Recording" at bounding box center [817, 460] width 404 height 32
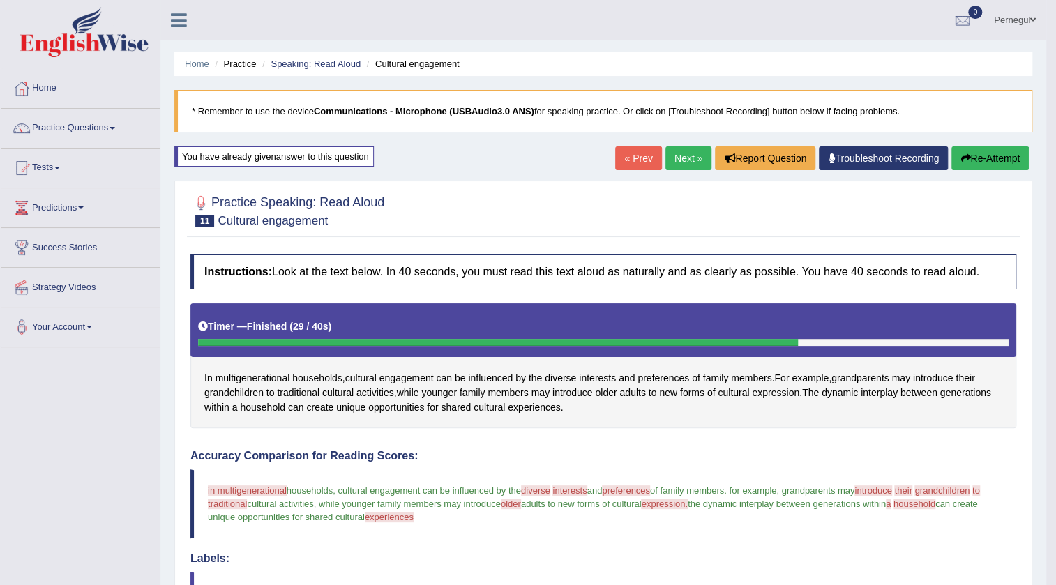
click at [674, 162] on link "Next »" at bounding box center [689, 159] width 46 height 24
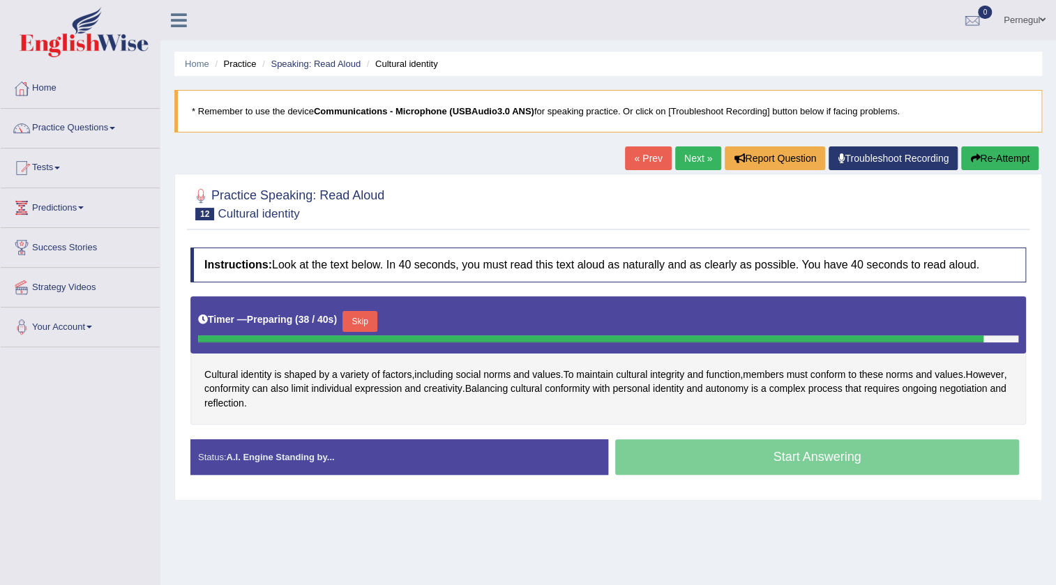
click at [361, 317] on button "Skip" at bounding box center [360, 321] width 35 height 21
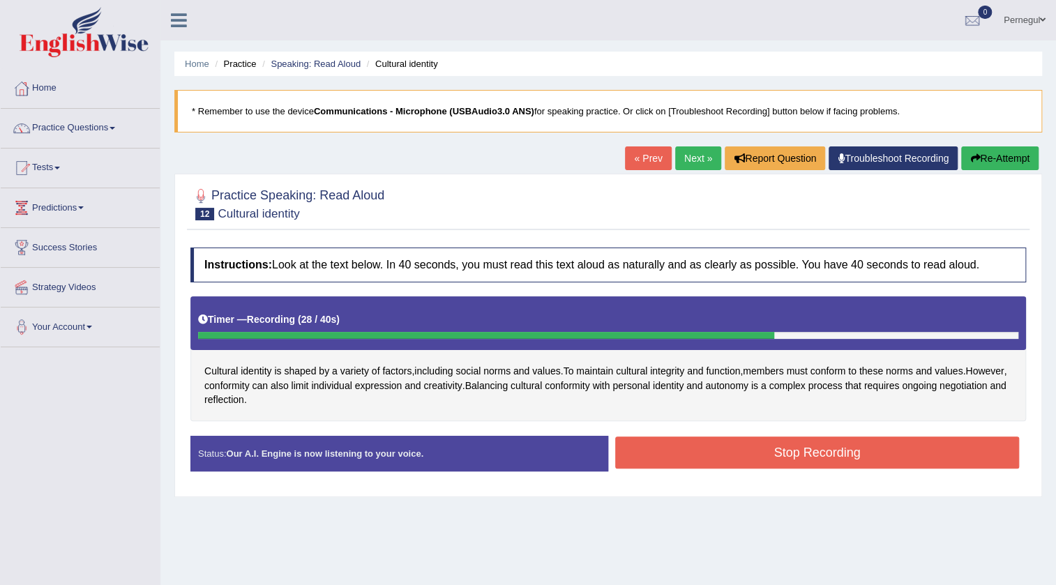
click at [693, 455] on button "Stop Recording" at bounding box center [817, 453] width 404 height 32
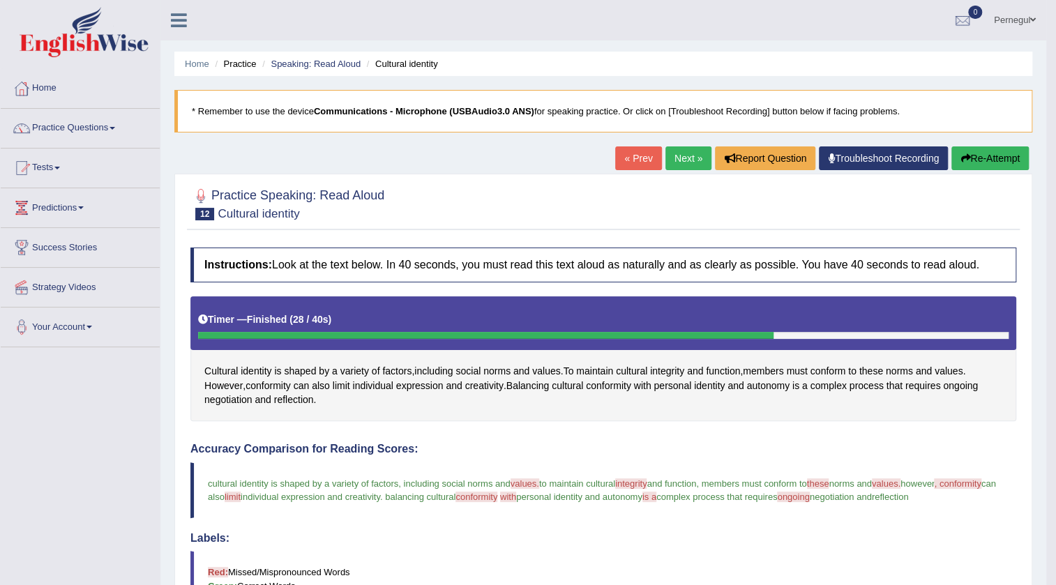
click at [677, 153] on link "Next »" at bounding box center [689, 159] width 46 height 24
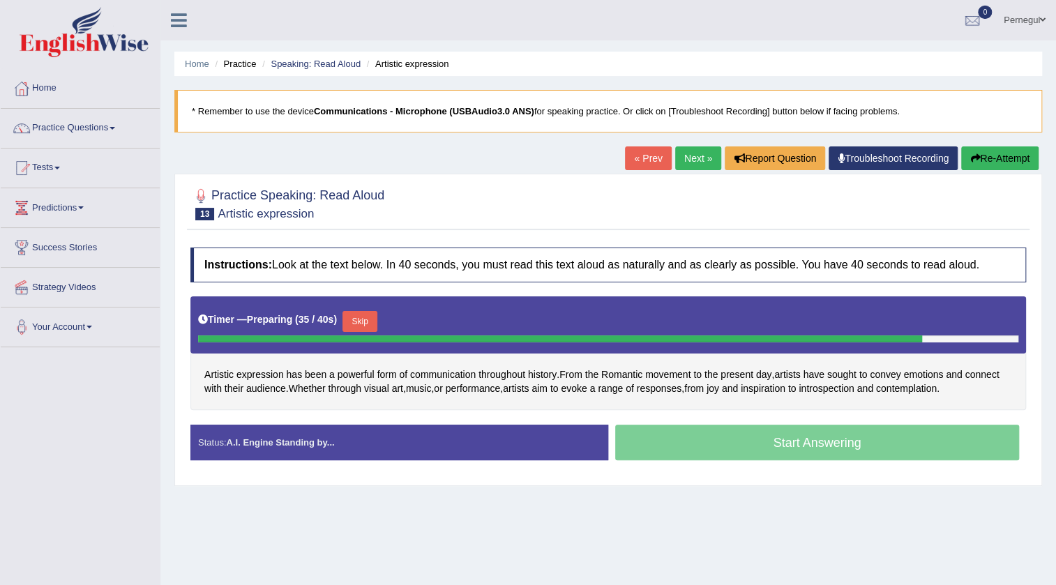
click at [367, 315] on button "Skip" at bounding box center [360, 321] width 35 height 21
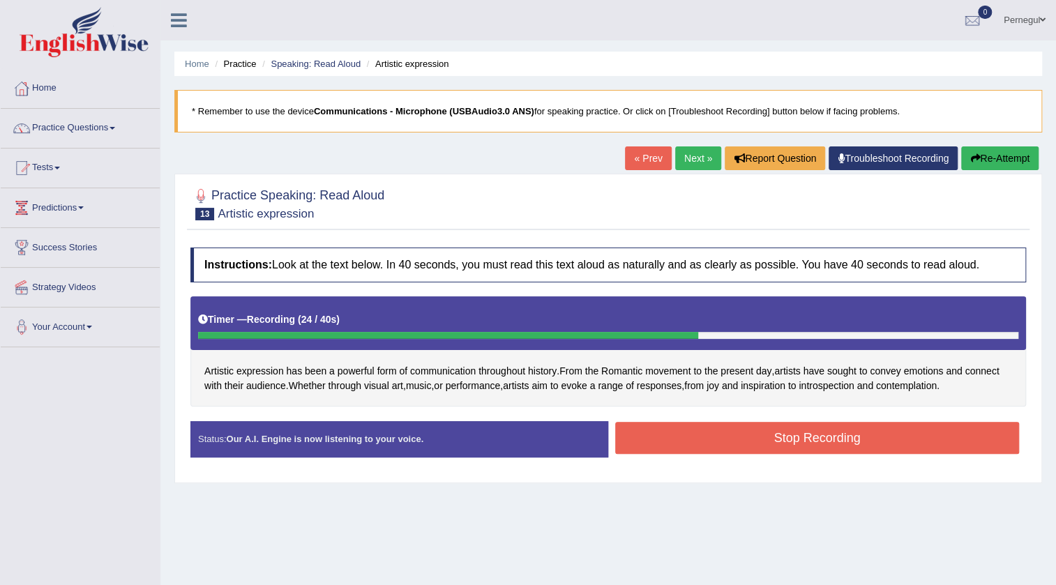
click at [885, 435] on button "Stop Recording" at bounding box center [817, 438] width 404 height 32
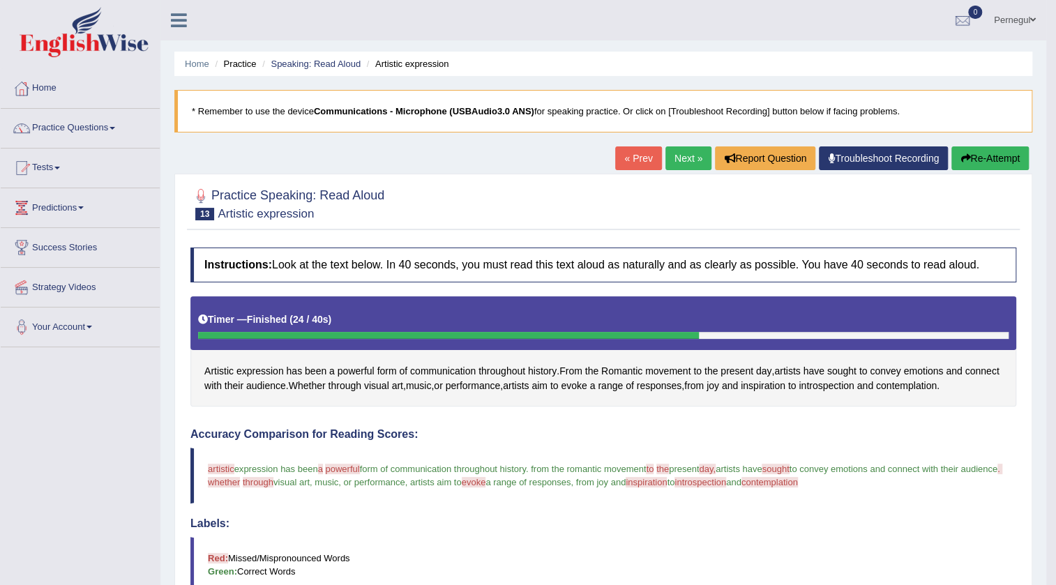
click at [667, 161] on link "Next »" at bounding box center [689, 159] width 46 height 24
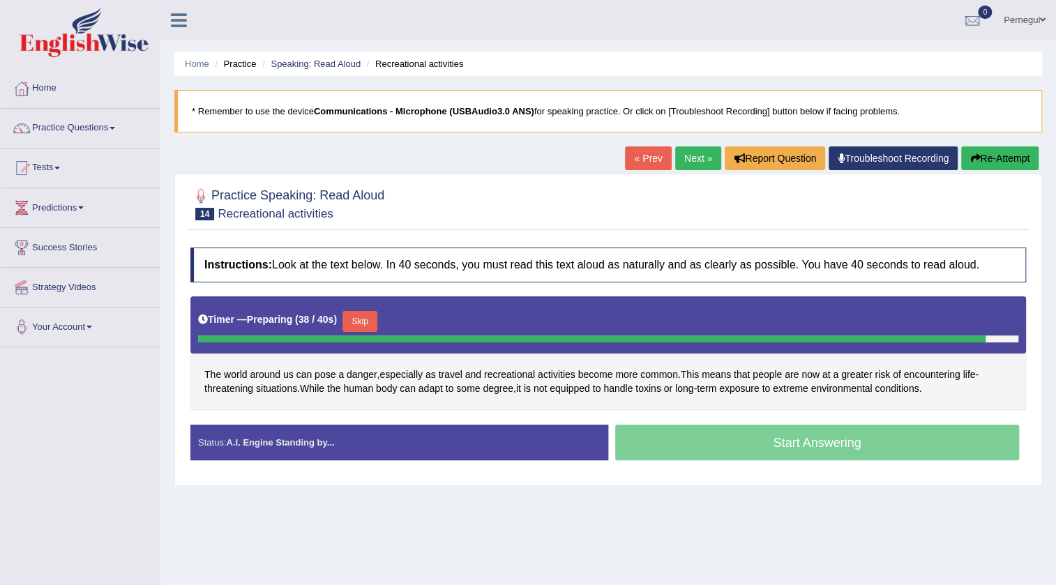
click at [375, 319] on button "Skip" at bounding box center [360, 321] width 35 height 21
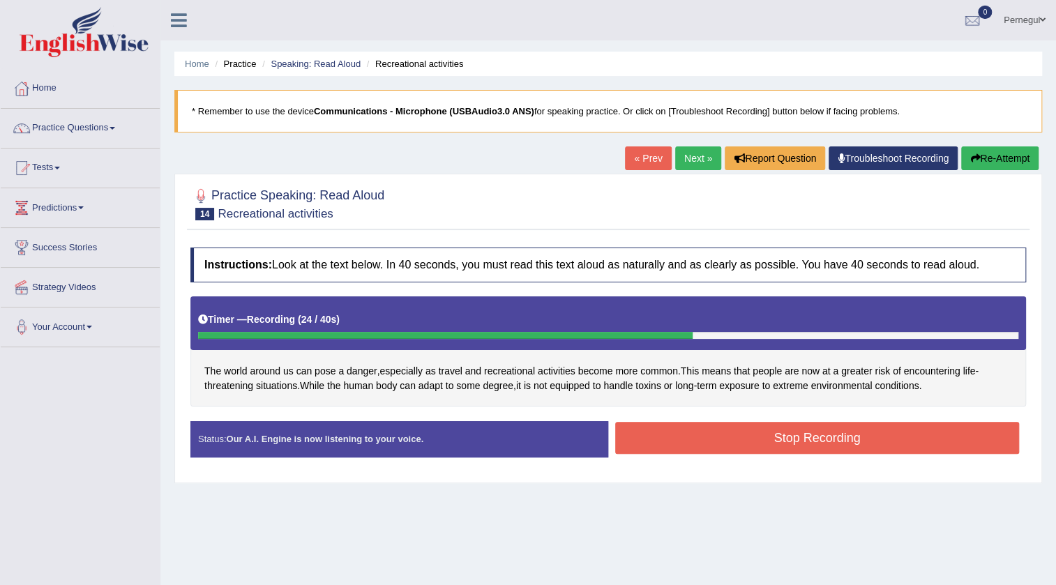
click at [774, 428] on button "Stop Recording" at bounding box center [817, 438] width 404 height 32
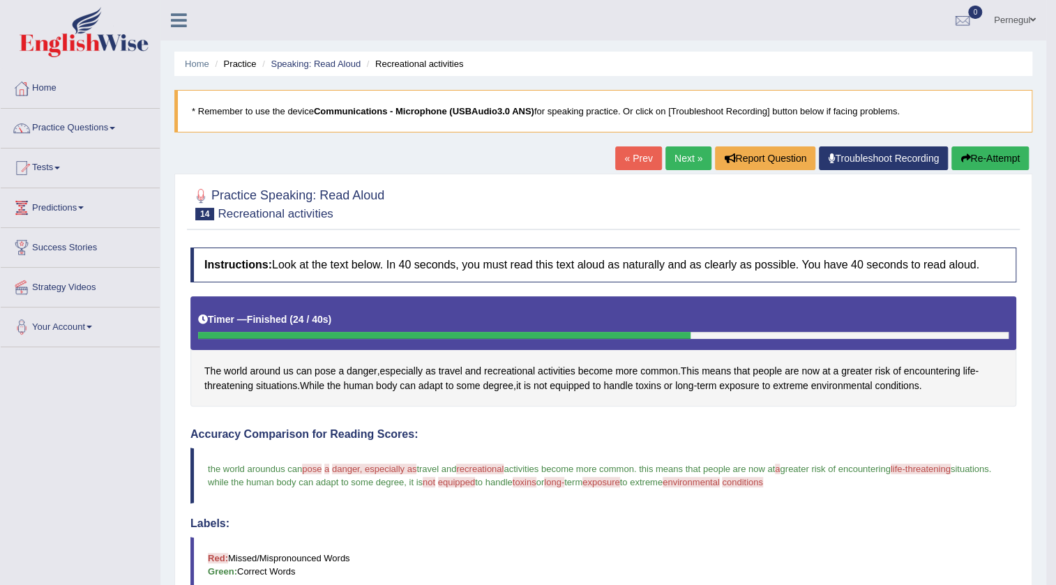
click at [993, 149] on button "Re-Attempt" at bounding box center [990, 159] width 77 height 24
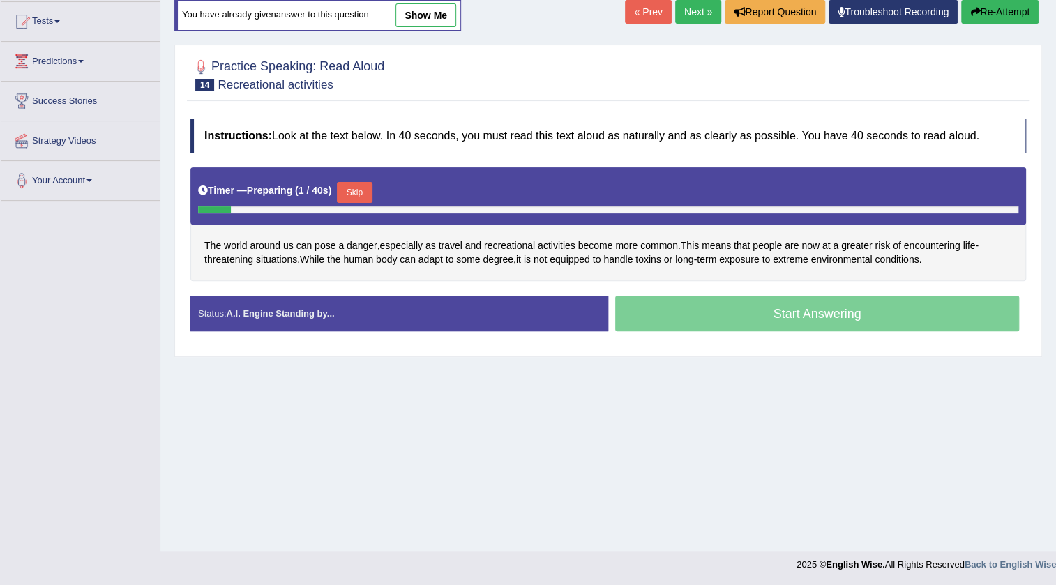
click at [352, 187] on button "Skip" at bounding box center [354, 192] width 35 height 21
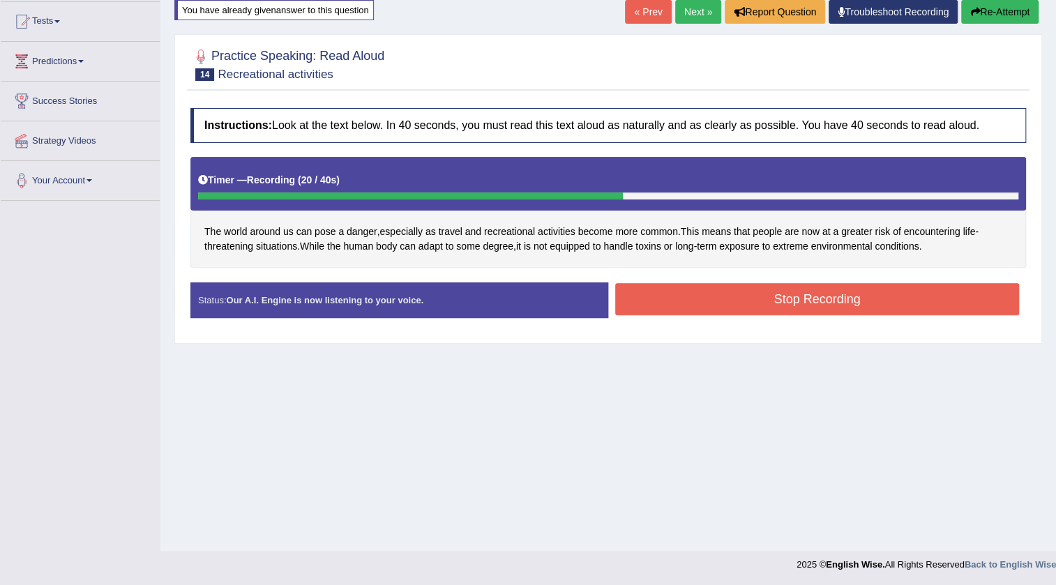
click at [740, 296] on button "Stop Recording" at bounding box center [817, 299] width 404 height 32
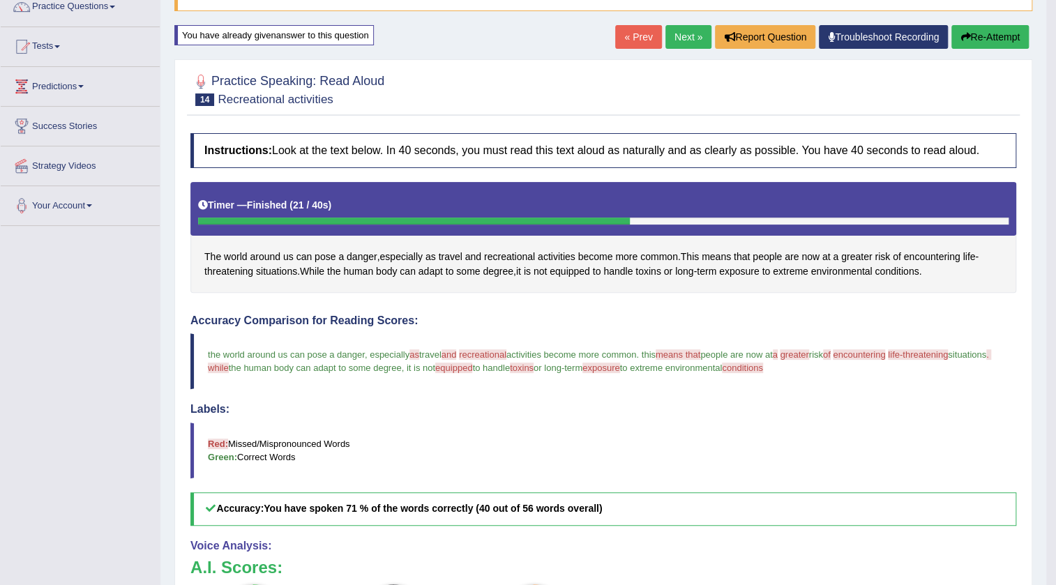
scroll to position [121, 0]
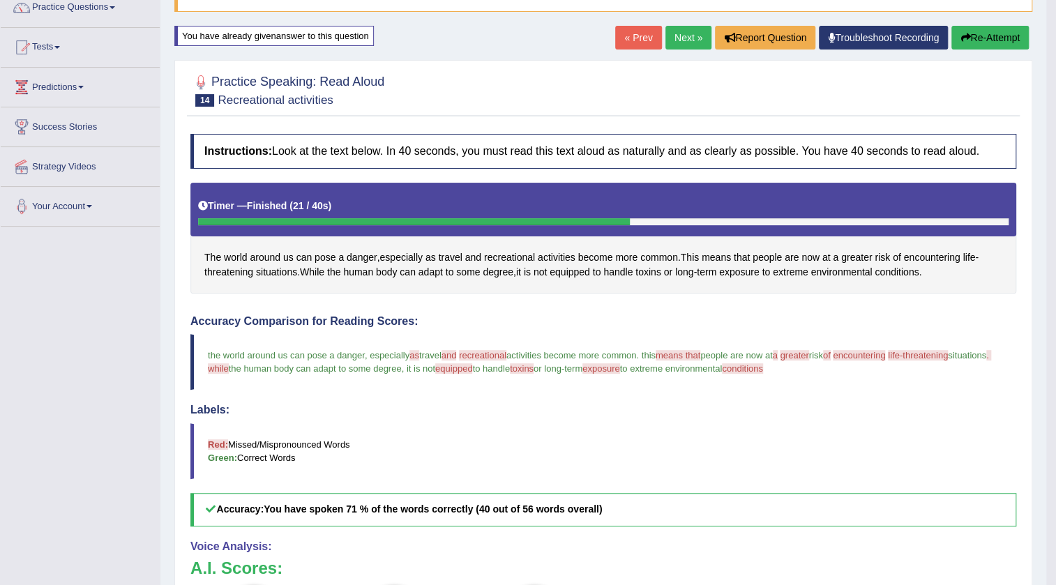
click at [680, 31] on link "Next »" at bounding box center [689, 38] width 46 height 24
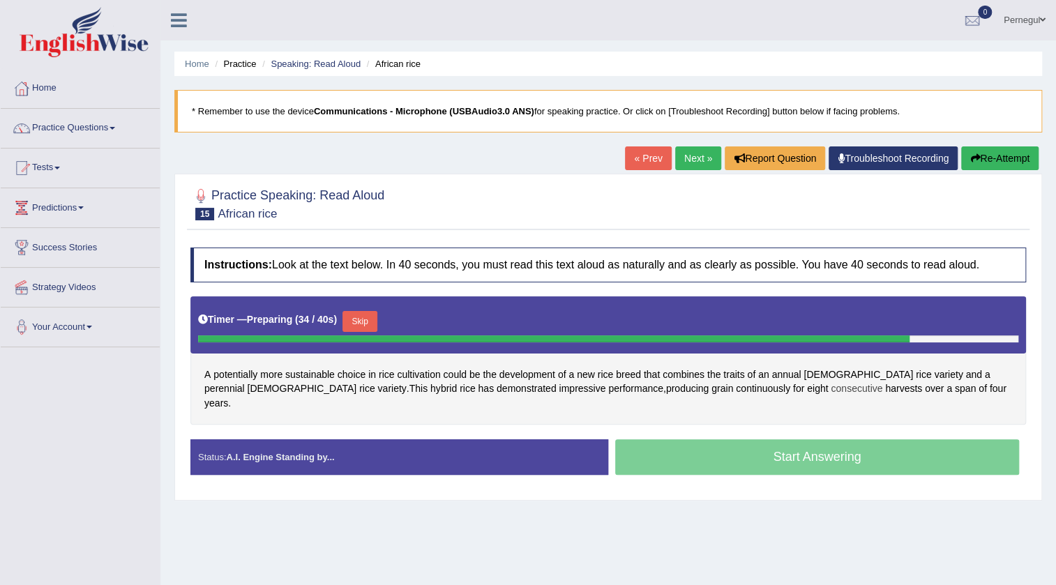
click at [831, 386] on span "consecutive" at bounding box center [857, 389] width 52 height 15
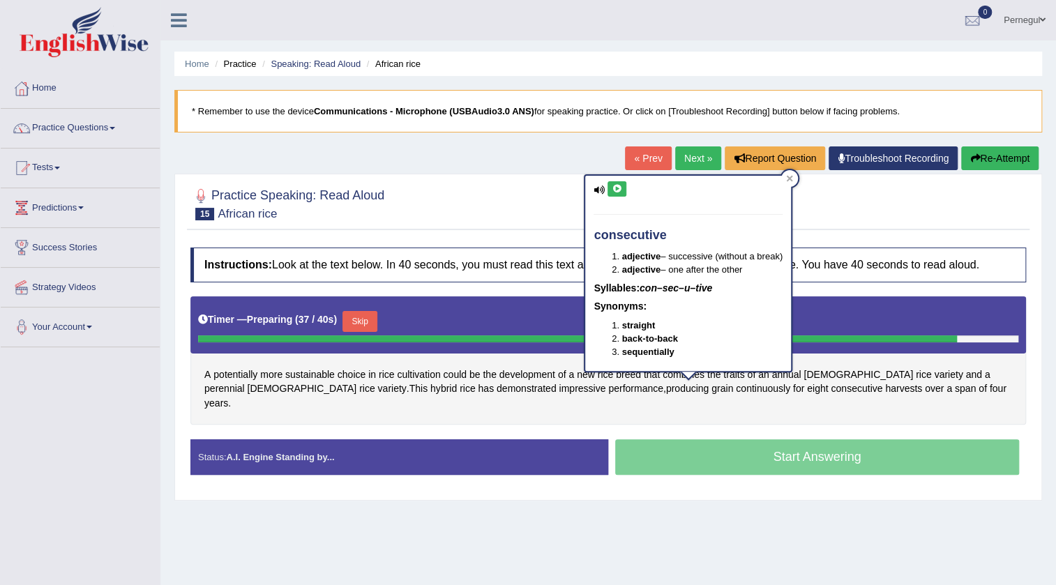
click at [613, 181] on button at bounding box center [617, 188] width 19 height 15
click at [791, 176] on icon at bounding box center [789, 178] width 7 height 7
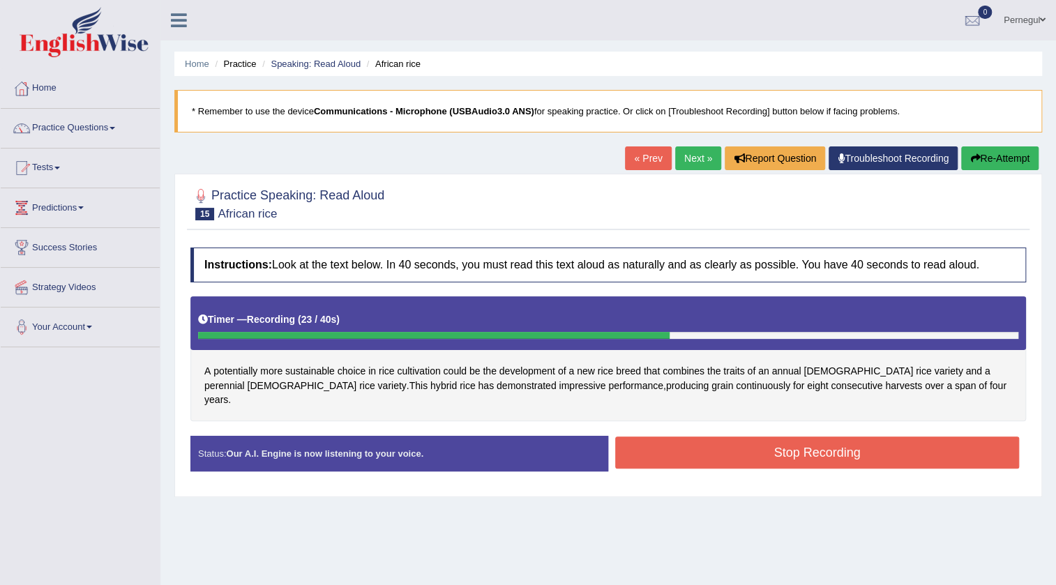
click at [837, 442] on button "Stop Recording" at bounding box center [817, 453] width 404 height 32
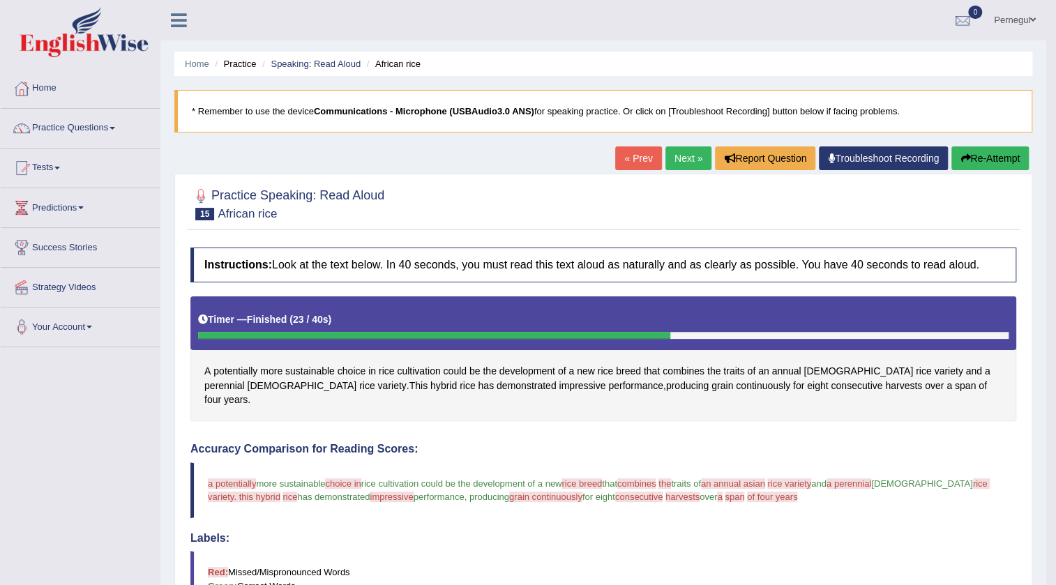
click at [678, 158] on link "Next »" at bounding box center [689, 159] width 46 height 24
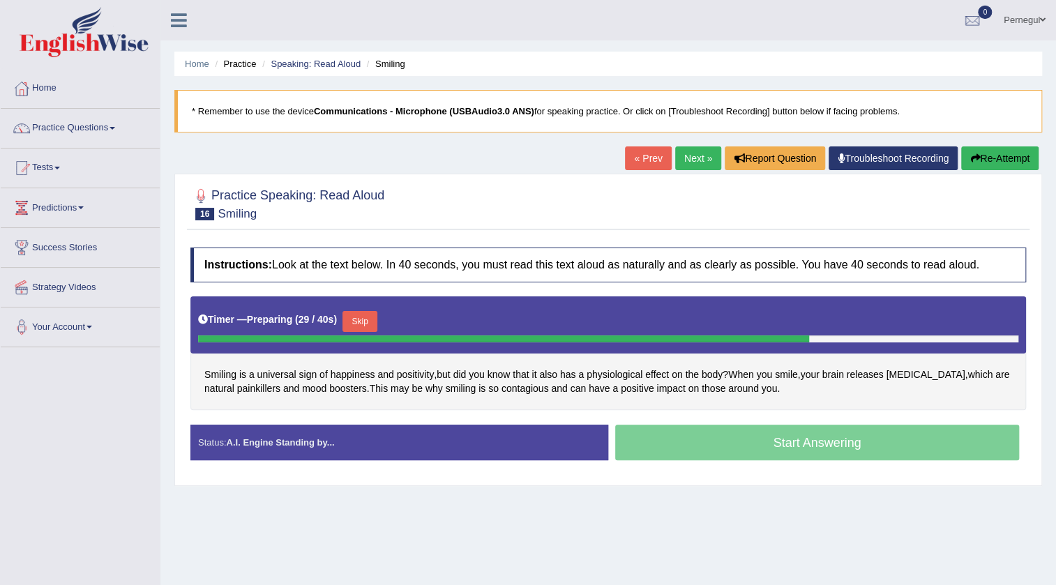
click at [361, 319] on button "Skip" at bounding box center [360, 321] width 35 height 21
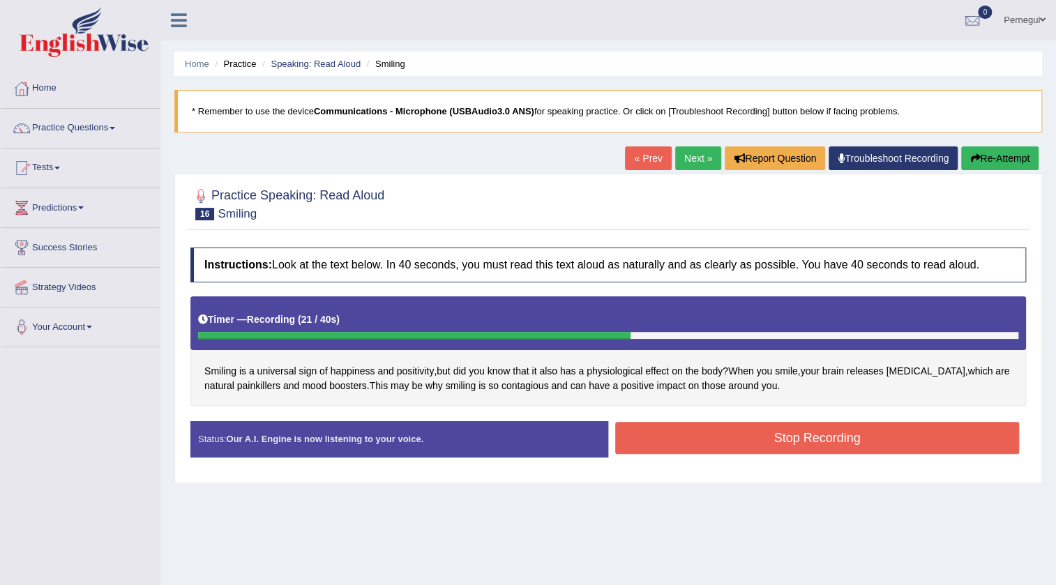
click at [853, 434] on button "Stop Recording" at bounding box center [817, 438] width 404 height 32
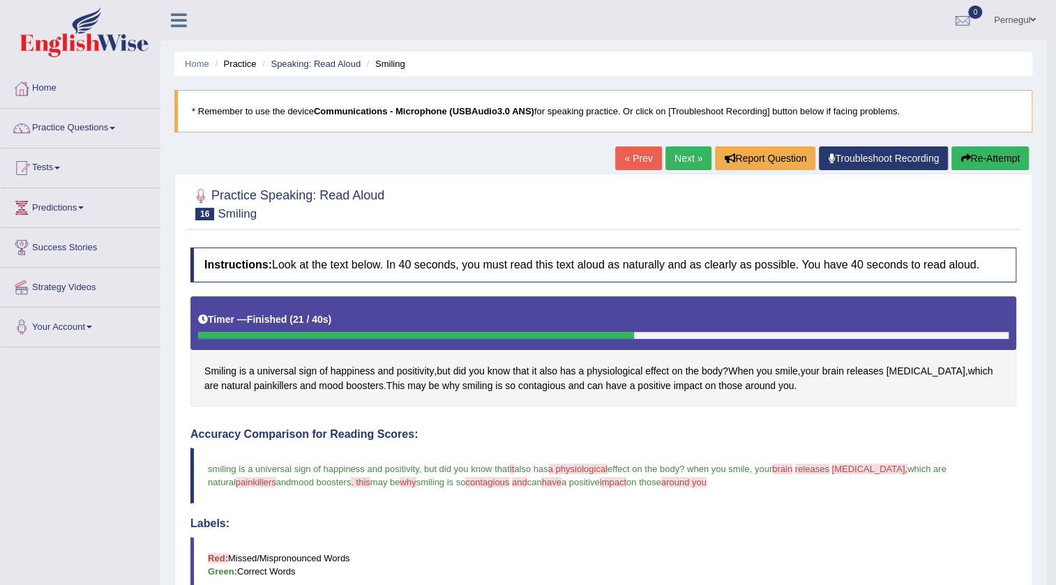
click at [679, 153] on link "Next »" at bounding box center [689, 159] width 46 height 24
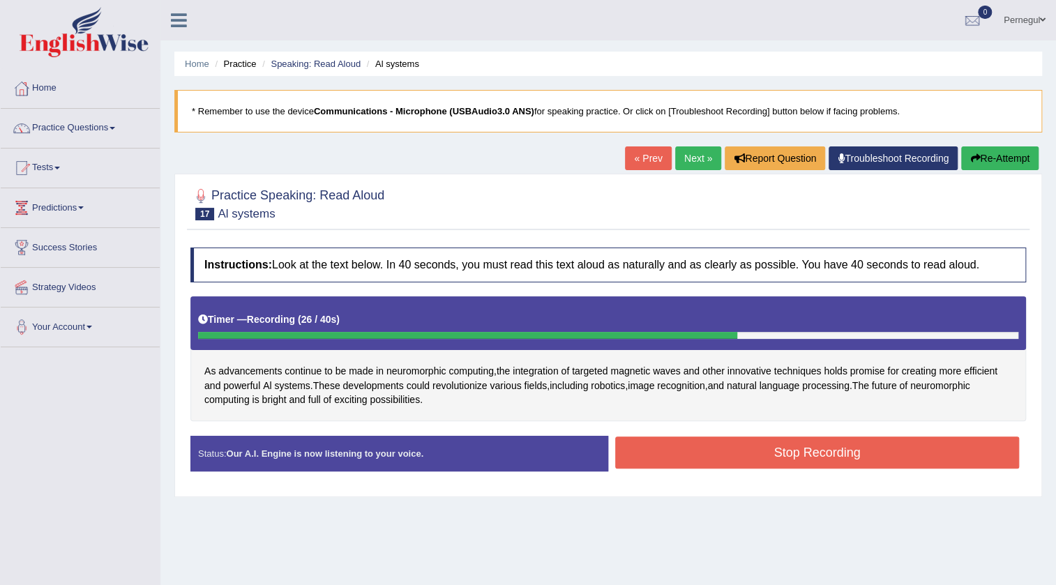
click at [680, 452] on button "Stop Recording" at bounding box center [817, 453] width 404 height 32
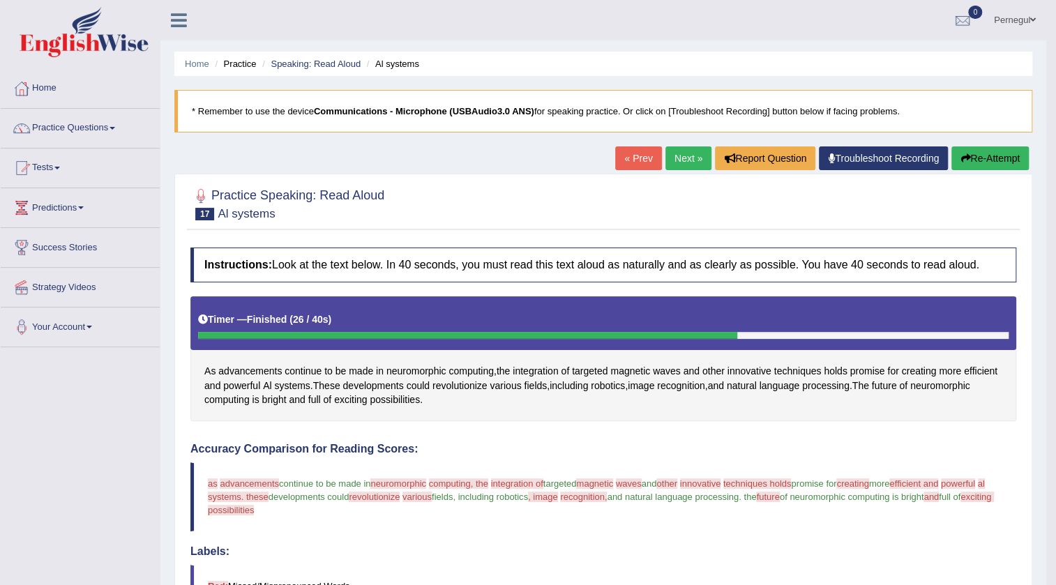
click at [667, 151] on link "Next »" at bounding box center [689, 159] width 46 height 24
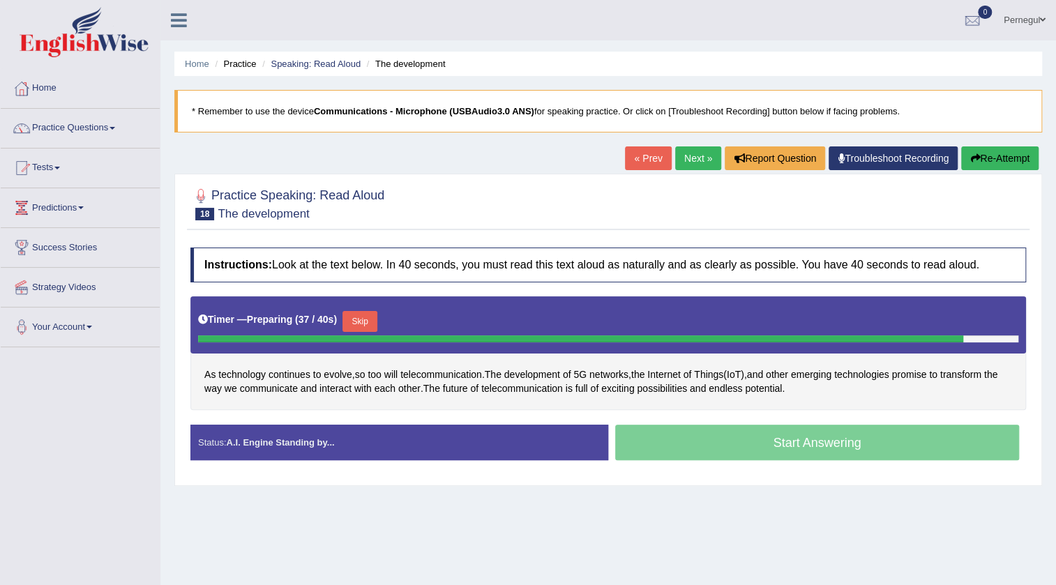
click at [369, 317] on button "Skip" at bounding box center [360, 321] width 35 height 21
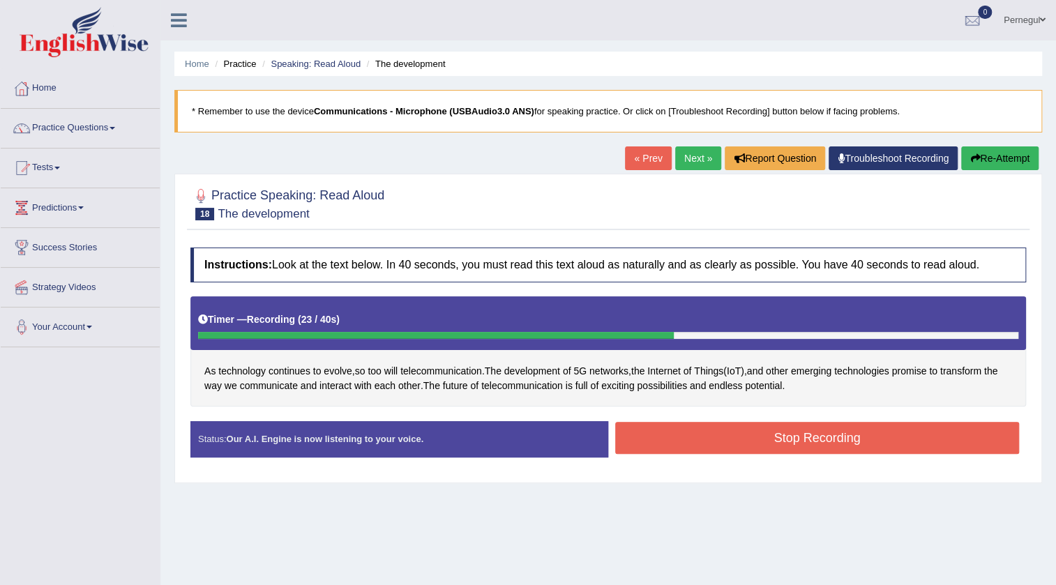
click at [844, 433] on button "Stop Recording" at bounding box center [817, 438] width 404 height 32
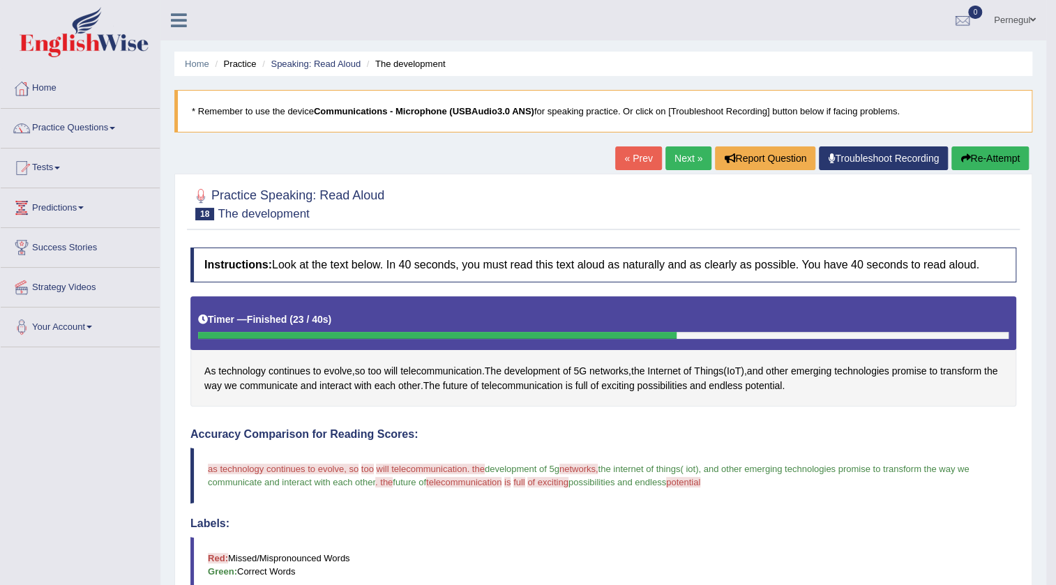
click at [972, 166] on button "Re-Attempt" at bounding box center [990, 159] width 77 height 24
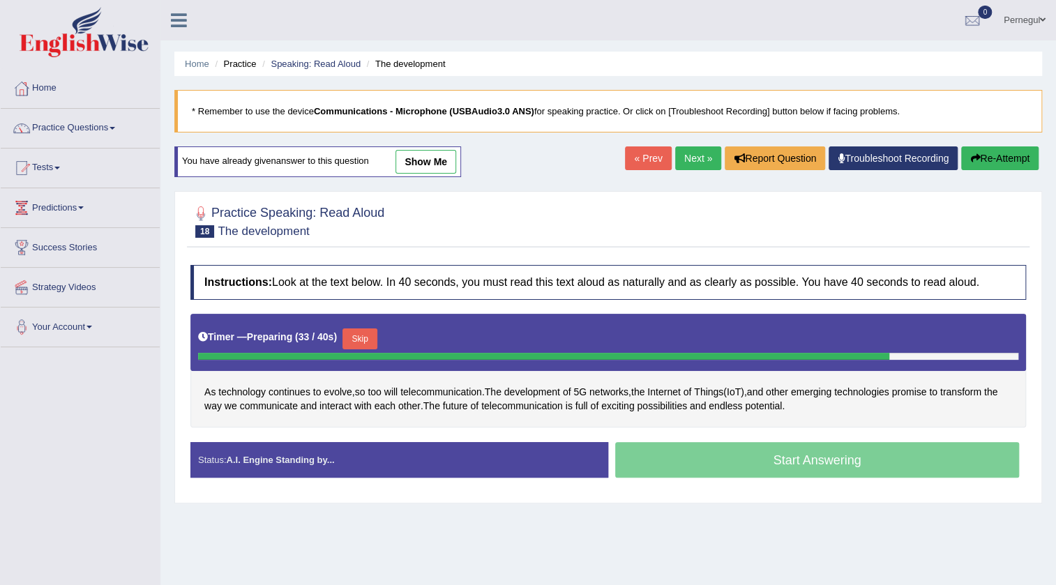
click at [362, 335] on button "Skip" at bounding box center [360, 339] width 35 height 21
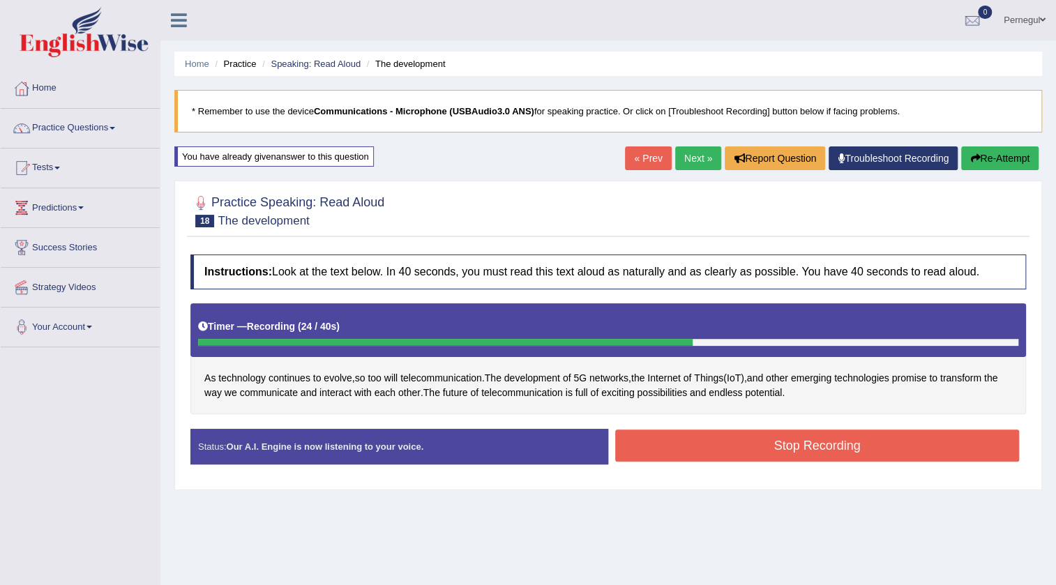
click at [767, 436] on button "Stop Recording" at bounding box center [817, 446] width 404 height 32
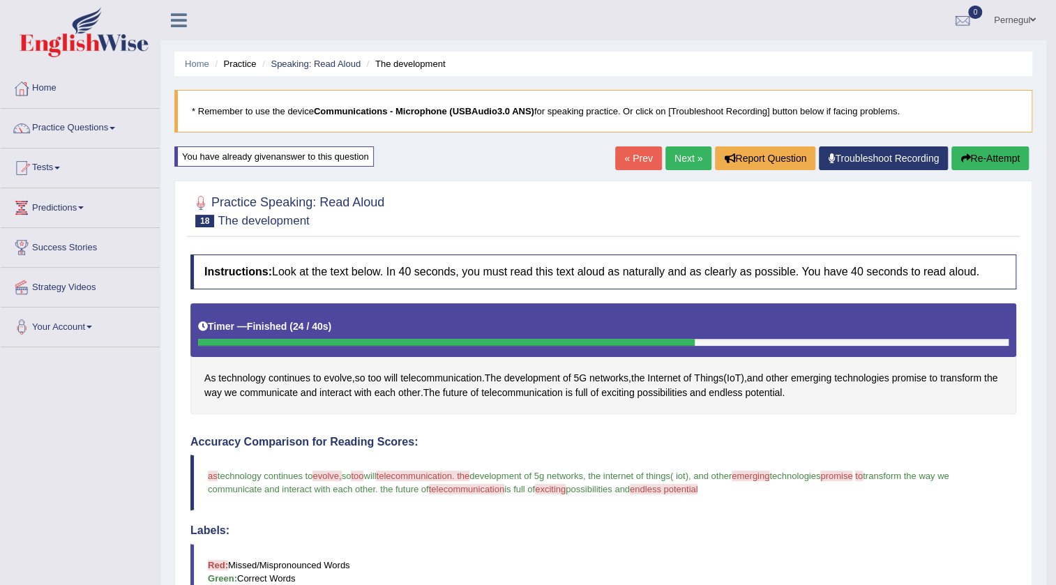
click at [985, 155] on button "Re-Attempt" at bounding box center [990, 159] width 77 height 24
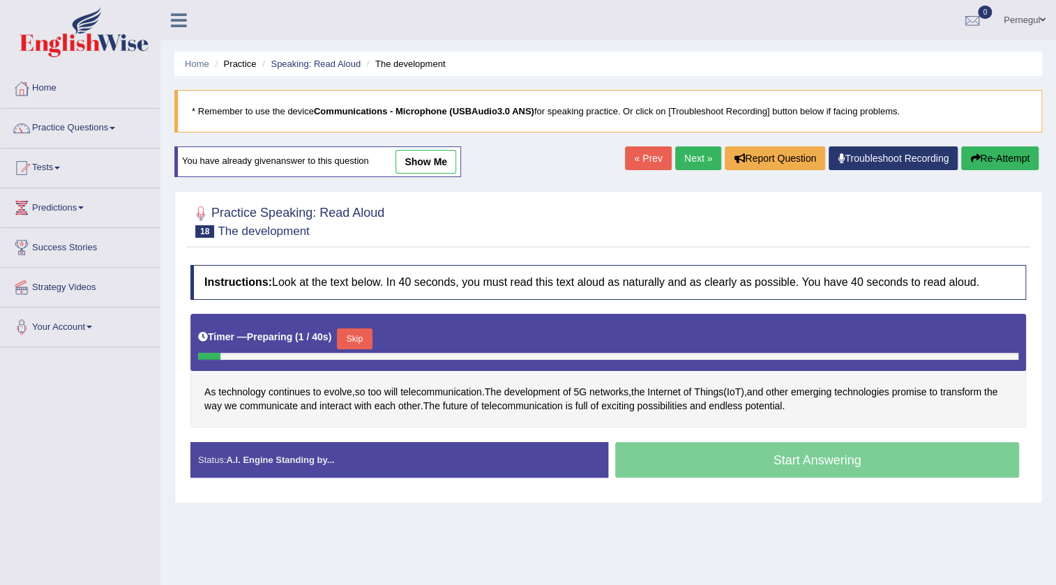
click at [363, 337] on button "Skip" at bounding box center [354, 339] width 35 height 21
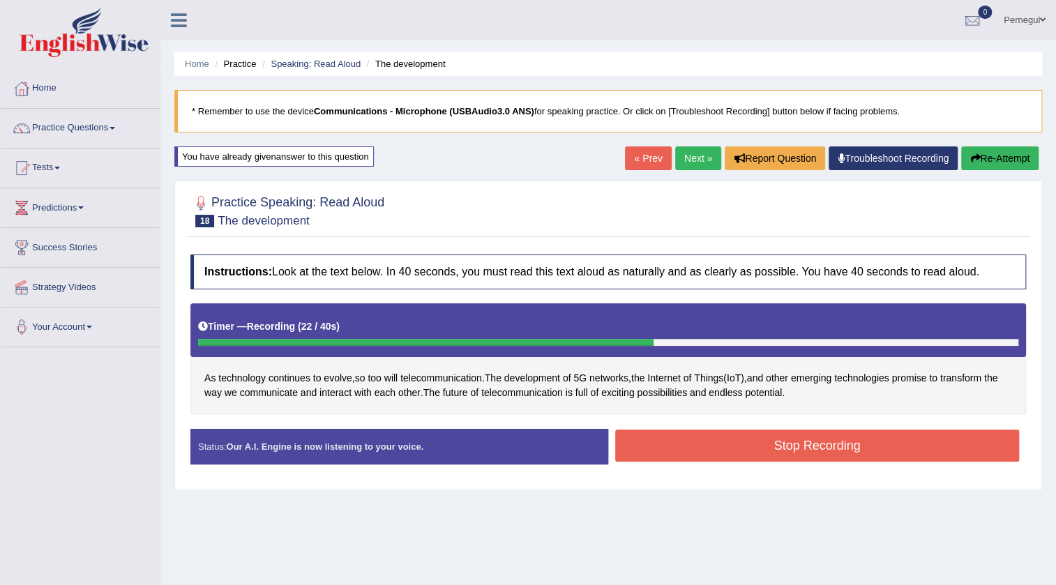
click at [751, 433] on button "Stop Recording" at bounding box center [817, 446] width 404 height 32
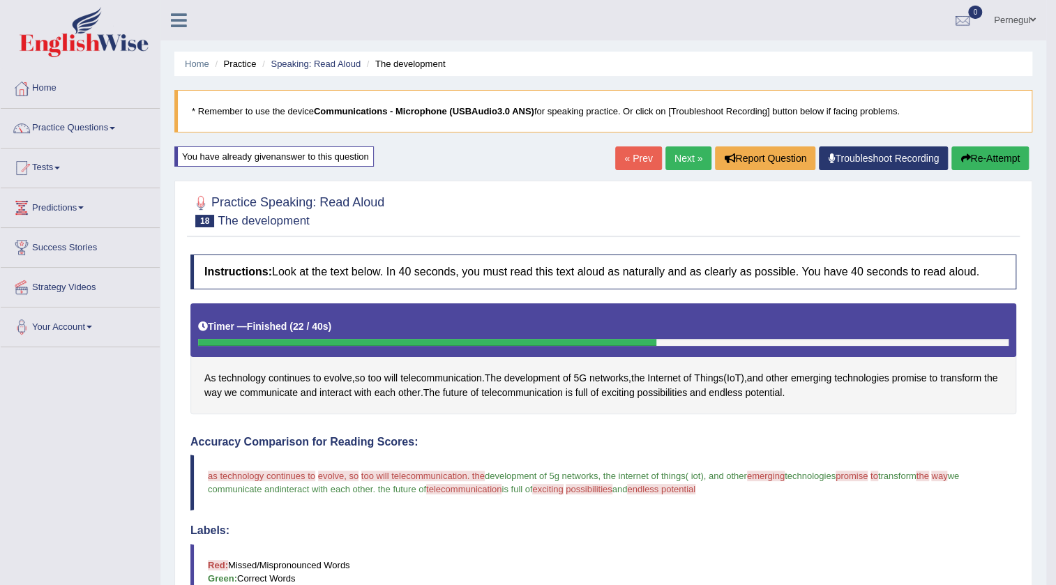
click at [974, 156] on button "Re-Attempt" at bounding box center [990, 159] width 77 height 24
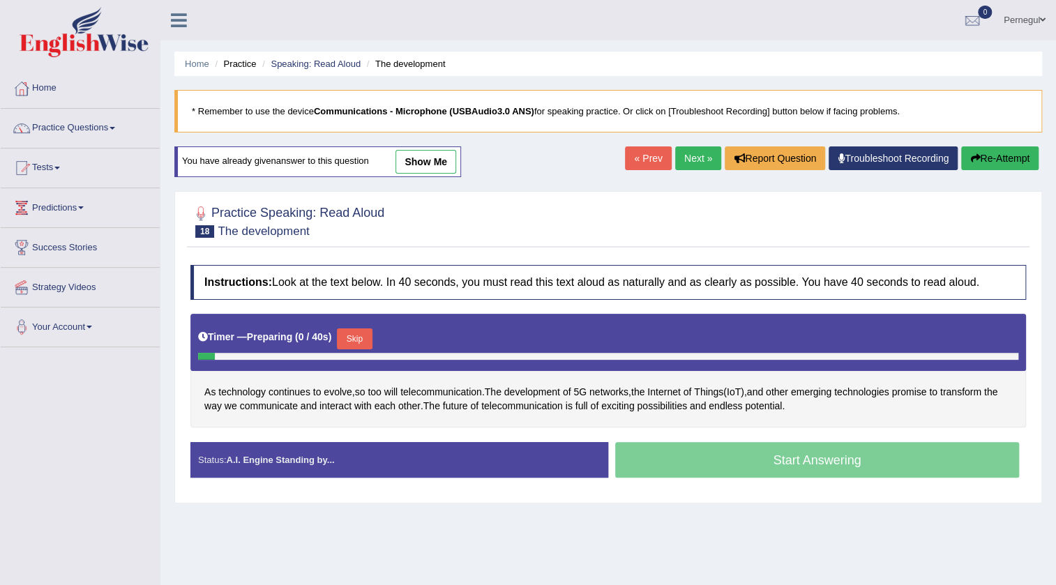
click at [357, 334] on button "Skip" at bounding box center [354, 339] width 35 height 21
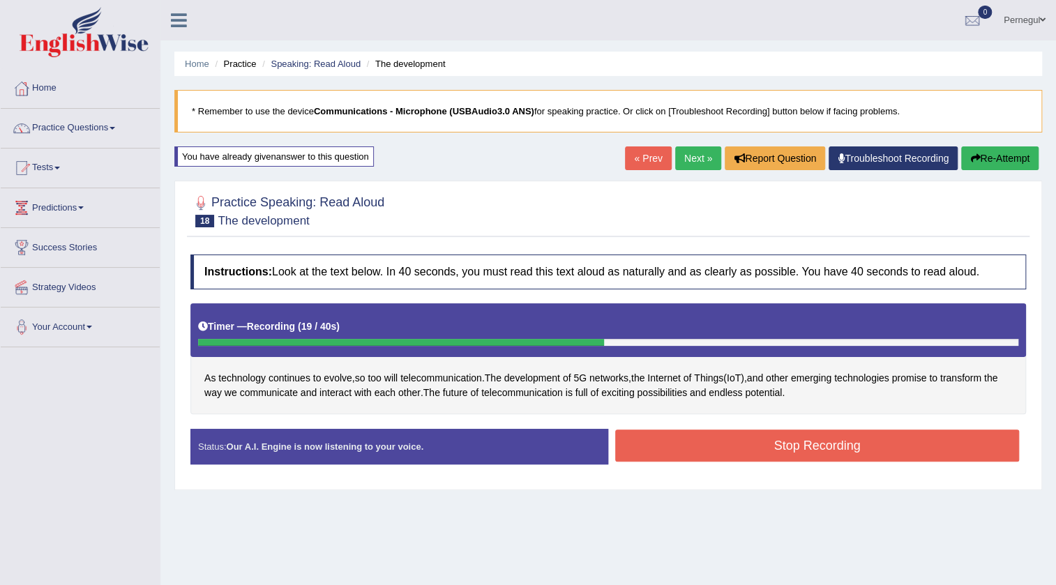
click at [755, 440] on button "Stop Recording" at bounding box center [817, 446] width 404 height 32
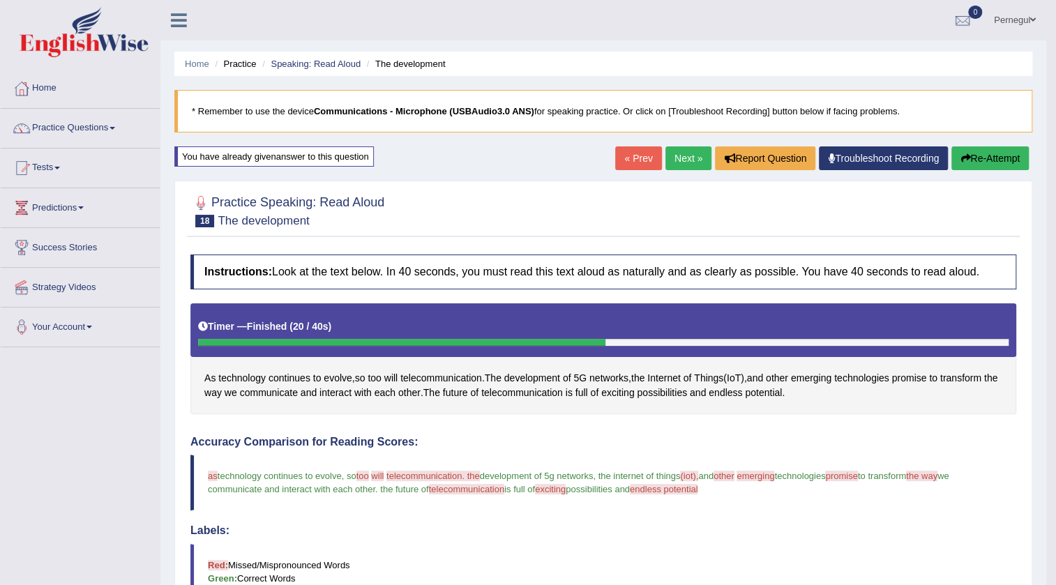
click at [669, 160] on link "Next »" at bounding box center [689, 159] width 46 height 24
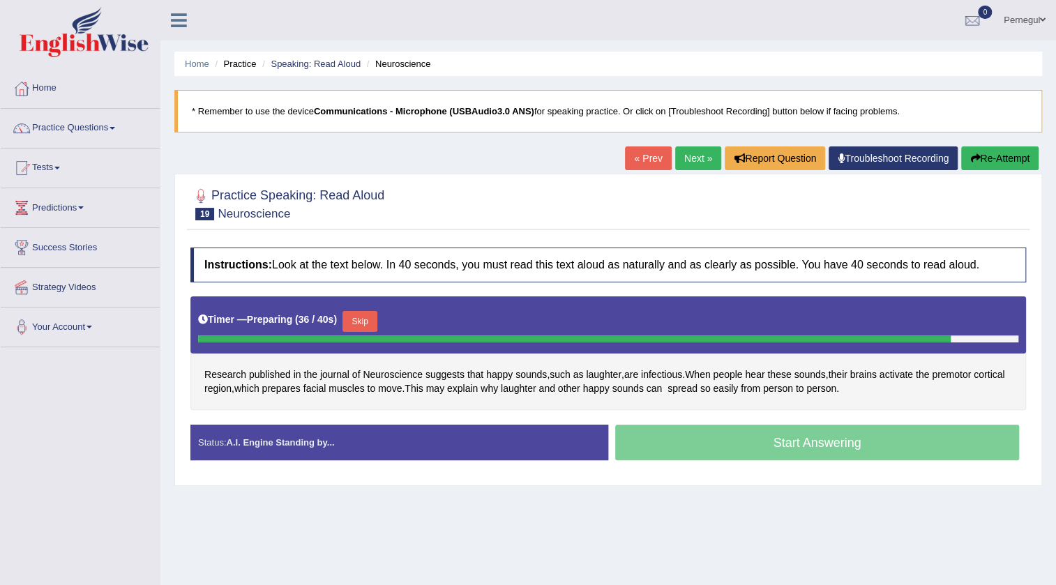
click at [358, 318] on button "Skip" at bounding box center [360, 321] width 35 height 21
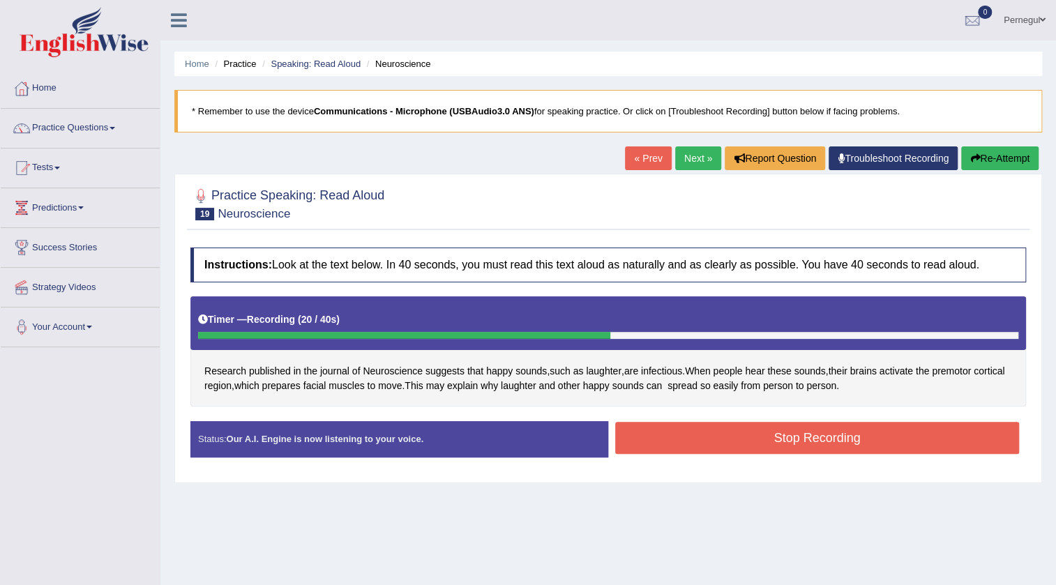
click at [725, 437] on button "Stop Recording" at bounding box center [817, 438] width 404 height 32
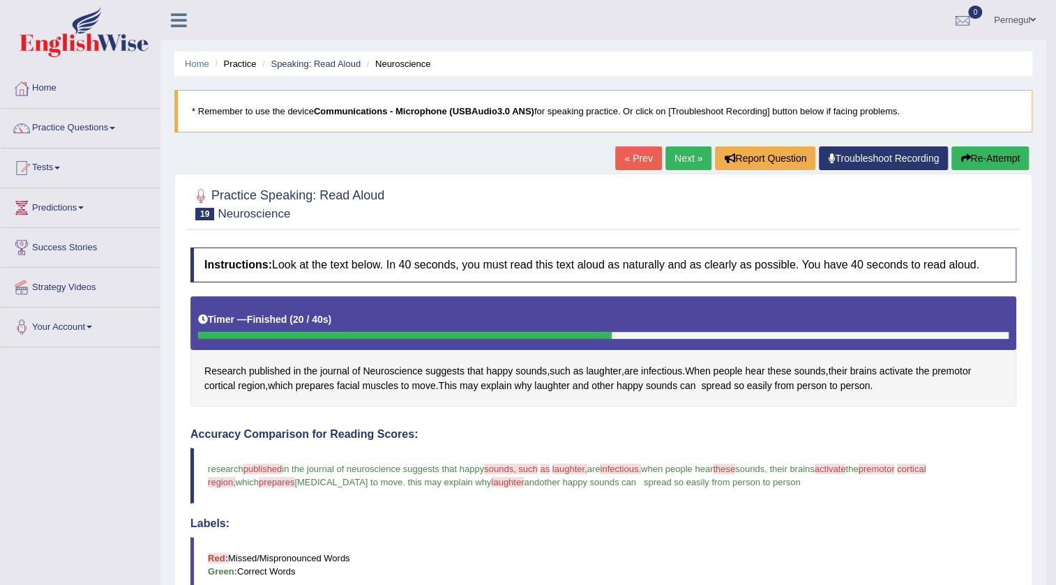
click at [982, 156] on button "Re-Attempt" at bounding box center [990, 159] width 77 height 24
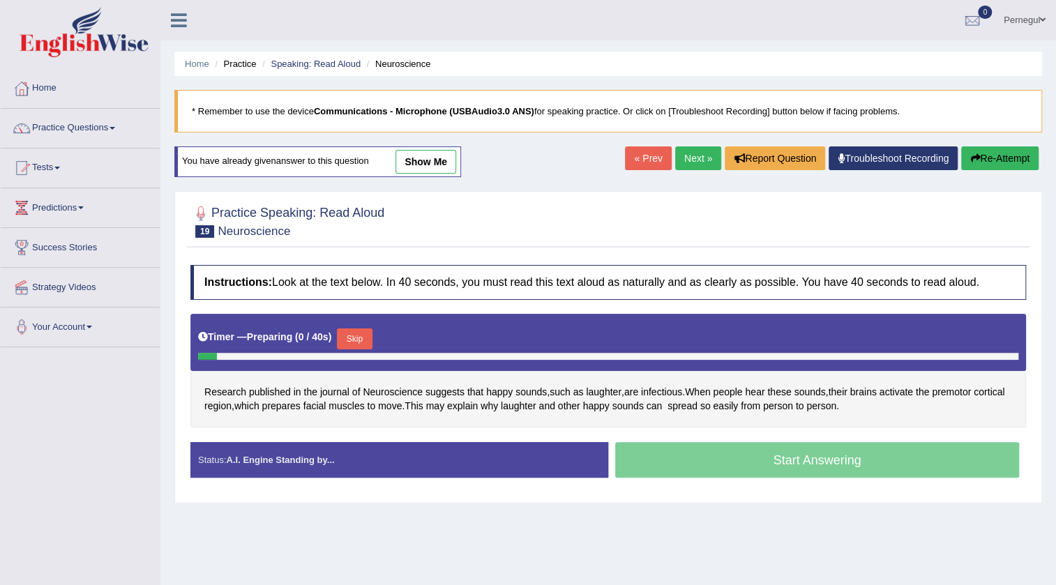
click at [354, 336] on button "Skip" at bounding box center [354, 339] width 35 height 21
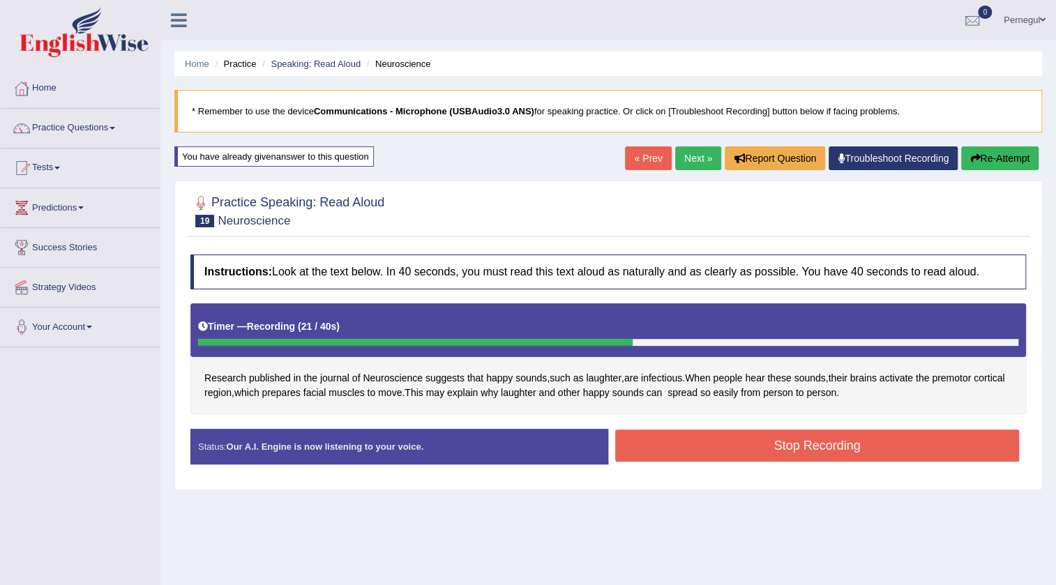
click at [788, 436] on button "Stop Recording" at bounding box center [817, 446] width 404 height 32
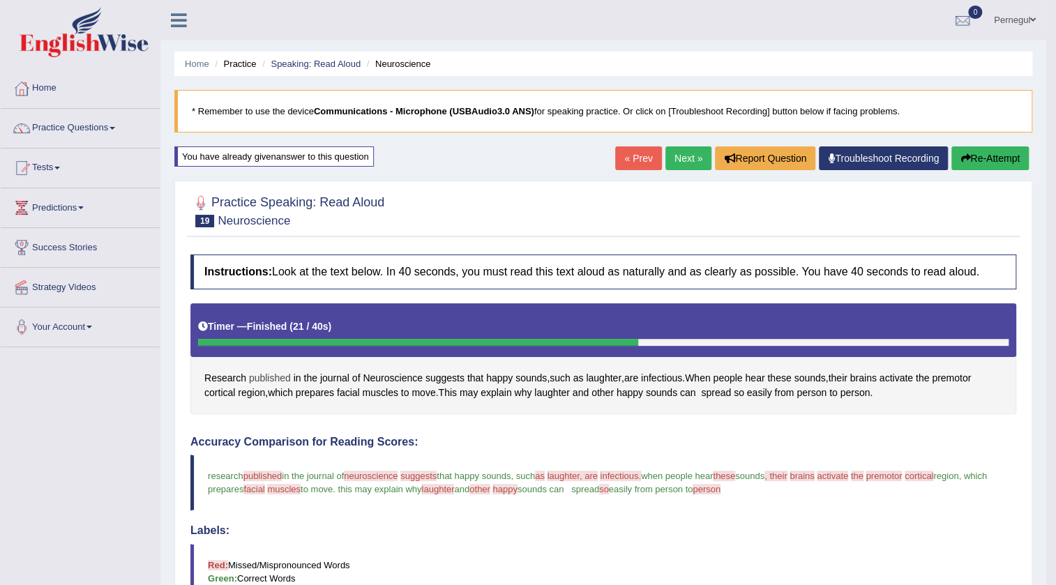
click at [271, 377] on span "published" at bounding box center [270, 378] width 42 height 15
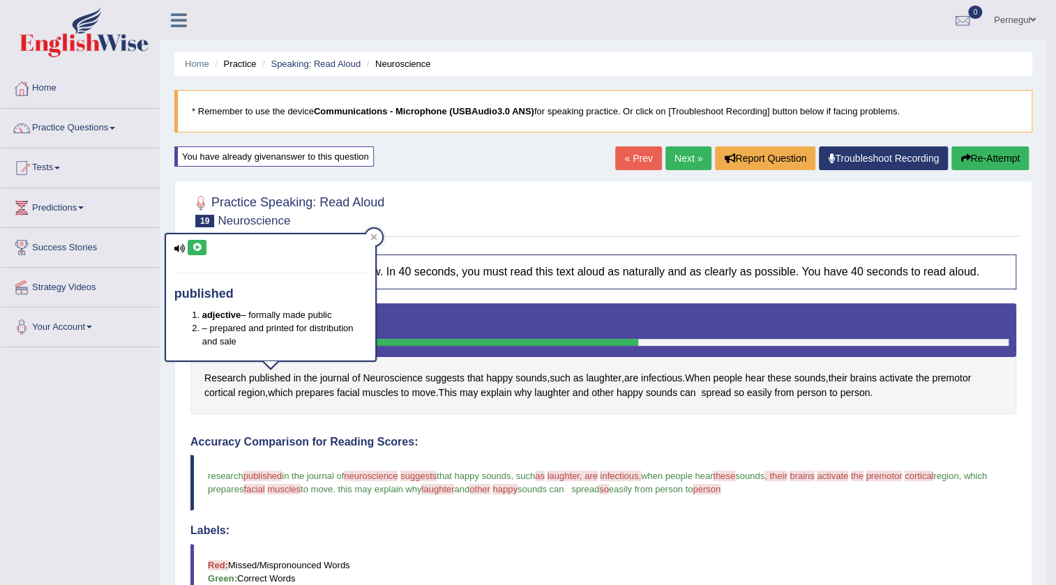
click at [201, 248] on icon at bounding box center [197, 247] width 10 height 8
click at [370, 236] on icon at bounding box center [373, 237] width 7 height 7
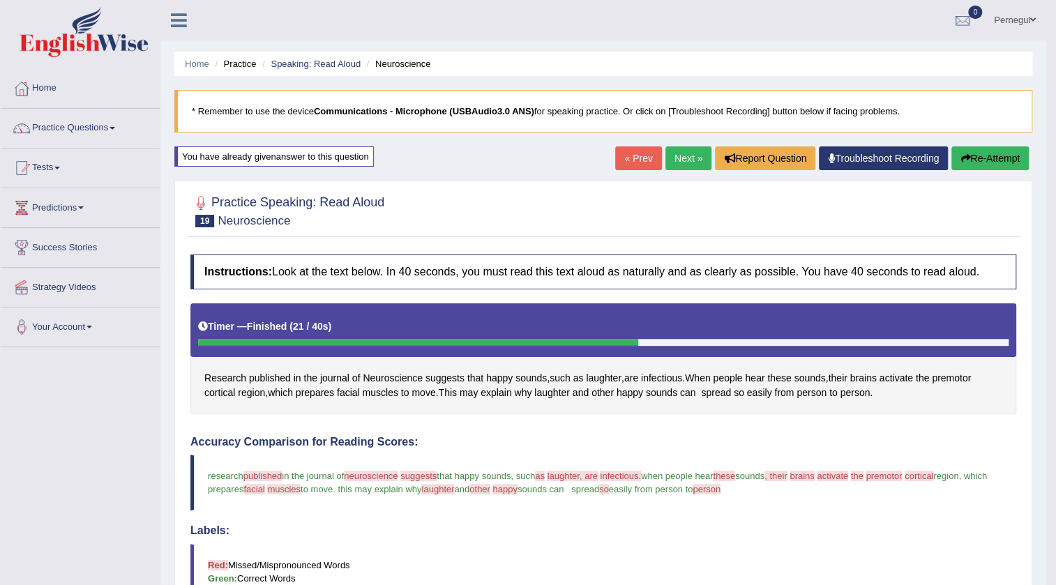
click at [998, 153] on button "Re-Attempt" at bounding box center [990, 159] width 77 height 24
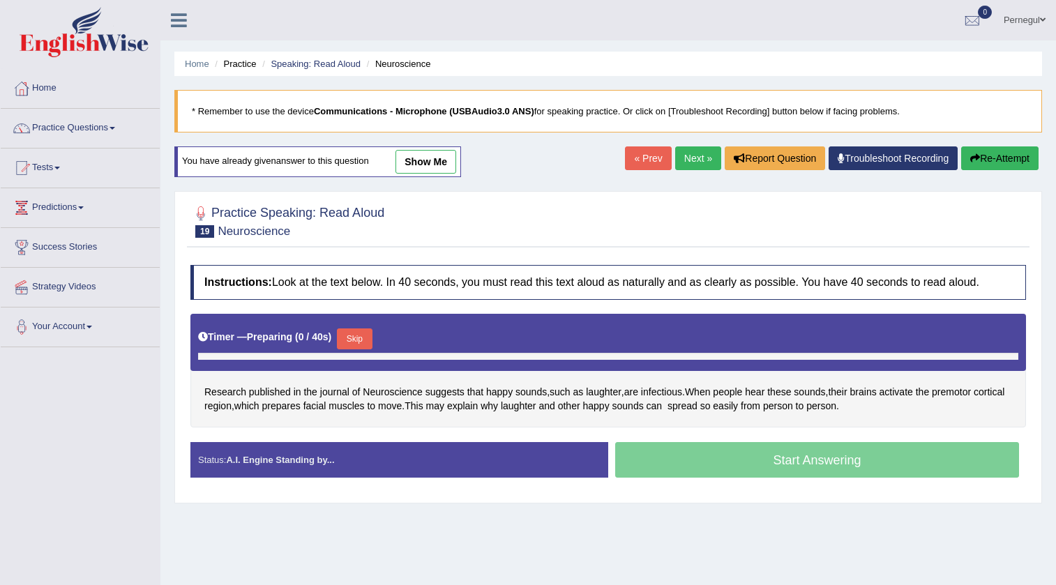
click at [340, 338] on div "Timer — Preparing ( 0 / 40s ) Skip" at bounding box center [608, 339] width 820 height 28
click at [350, 334] on button "Skip" at bounding box center [354, 339] width 35 height 21
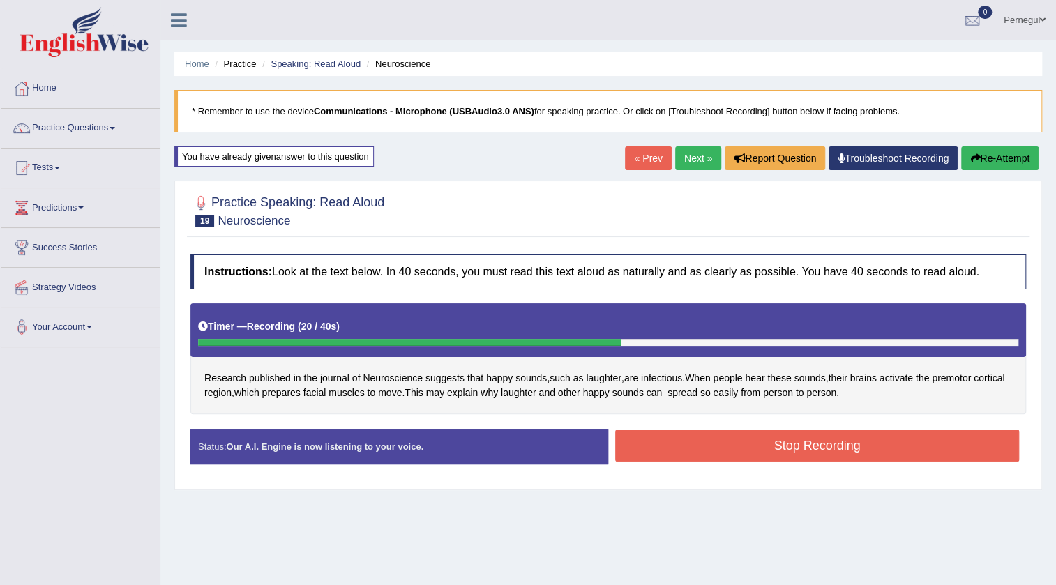
click at [790, 444] on button "Stop Recording" at bounding box center [817, 446] width 404 height 32
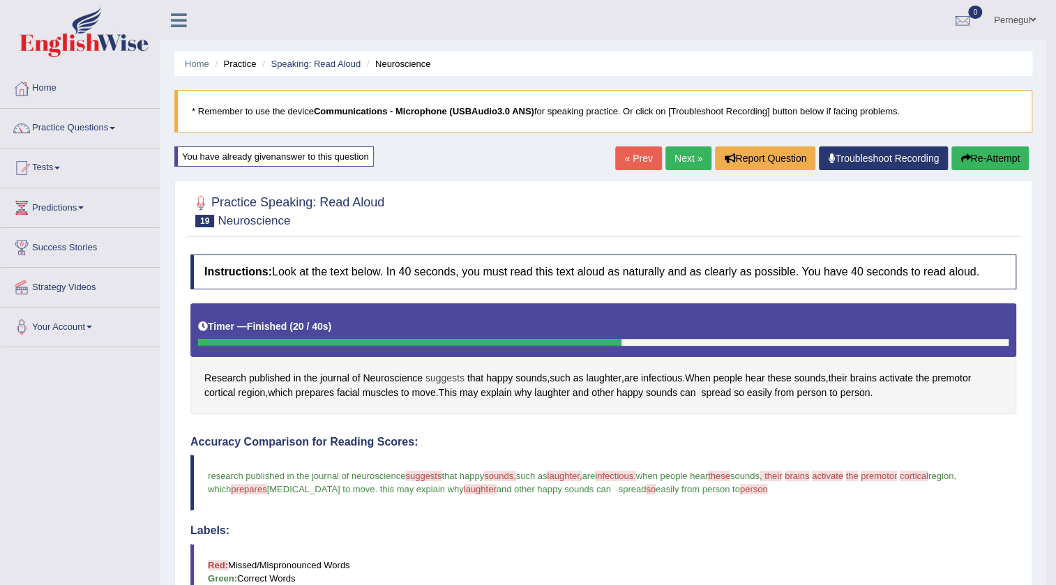
click at [447, 377] on span "suggests" at bounding box center [445, 378] width 39 height 15
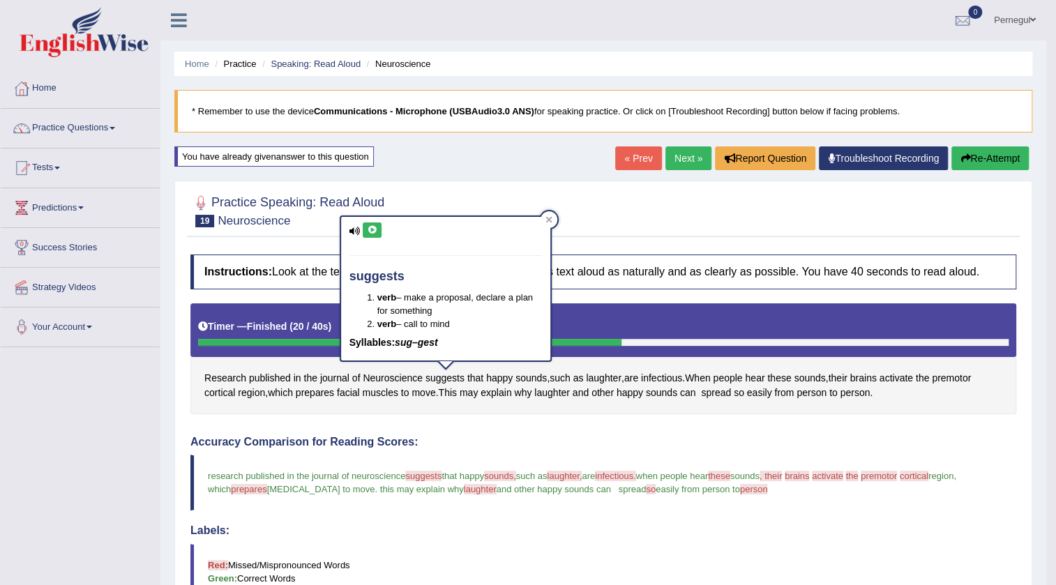
click at [373, 226] on icon at bounding box center [372, 230] width 10 height 8
click at [551, 215] on div at bounding box center [549, 219] width 17 height 17
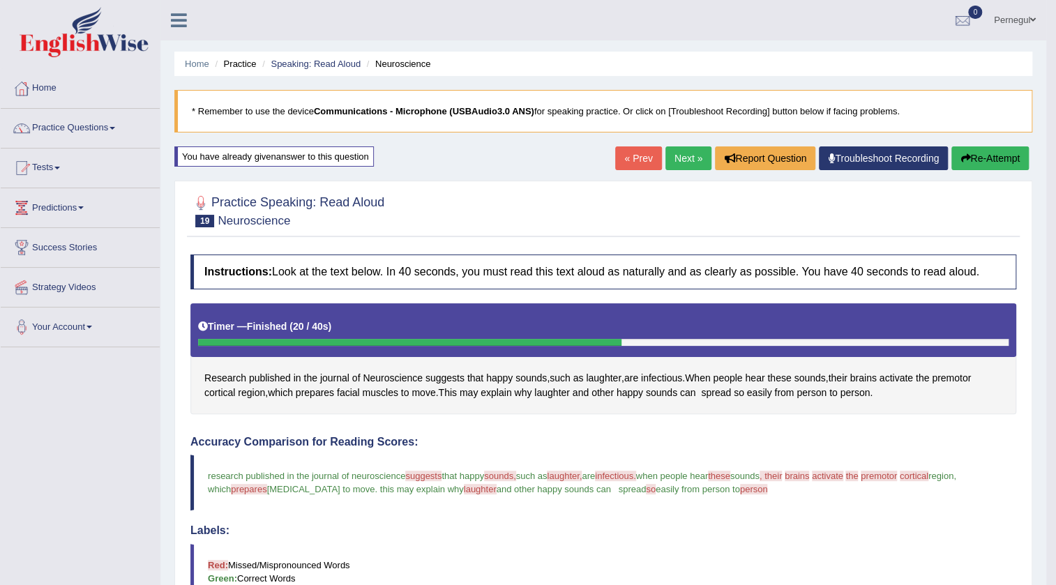
click at [675, 151] on link "Next »" at bounding box center [689, 159] width 46 height 24
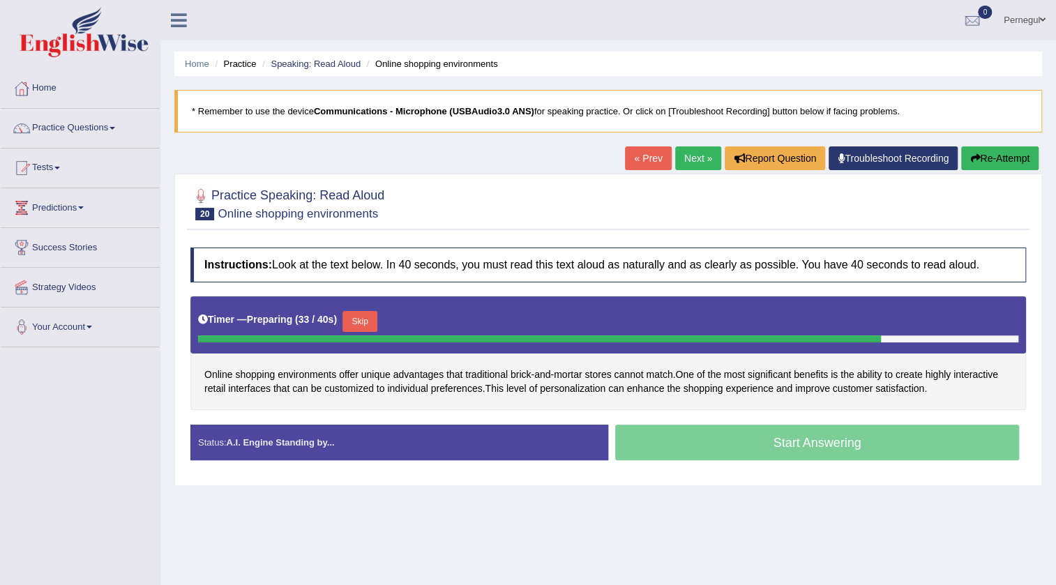
click at [352, 313] on button "Skip" at bounding box center [360, 321] width 35 height 21
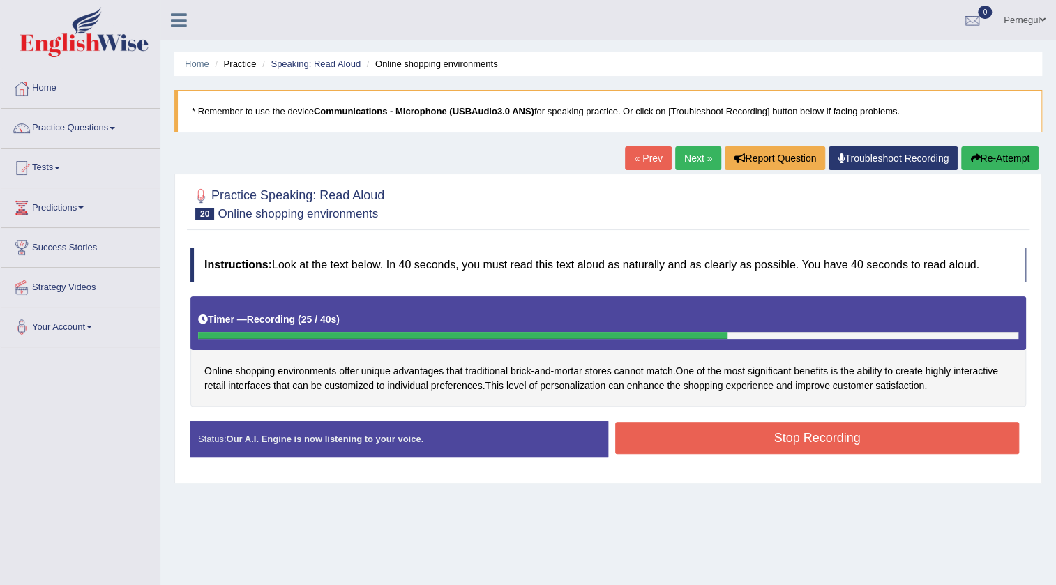
click at [906, 432] on button "Stop Recording" at bounding box center [817, 438] width 404 height 32
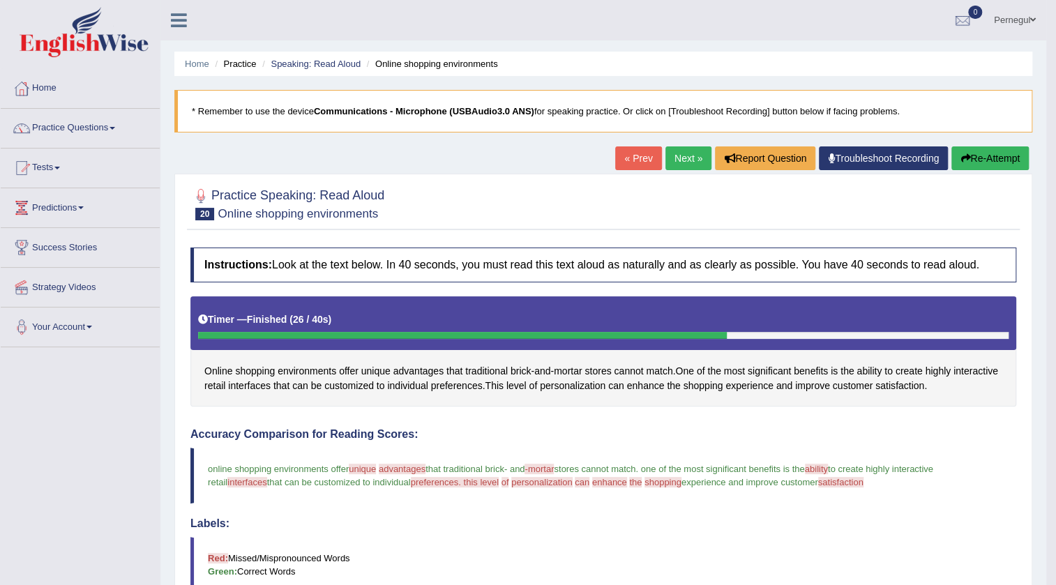
click at [688, 158] on link "Next »" at bounding box center [689, 159] width 46 height 24
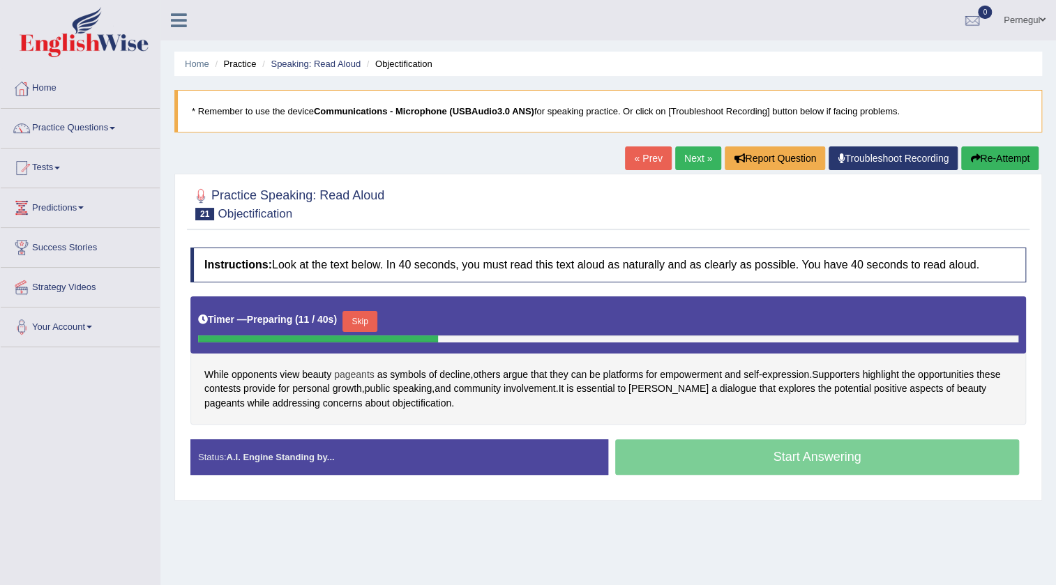
click at [362, 372] on span "pageants" at bounding box center [354, 375] width 40 height 15
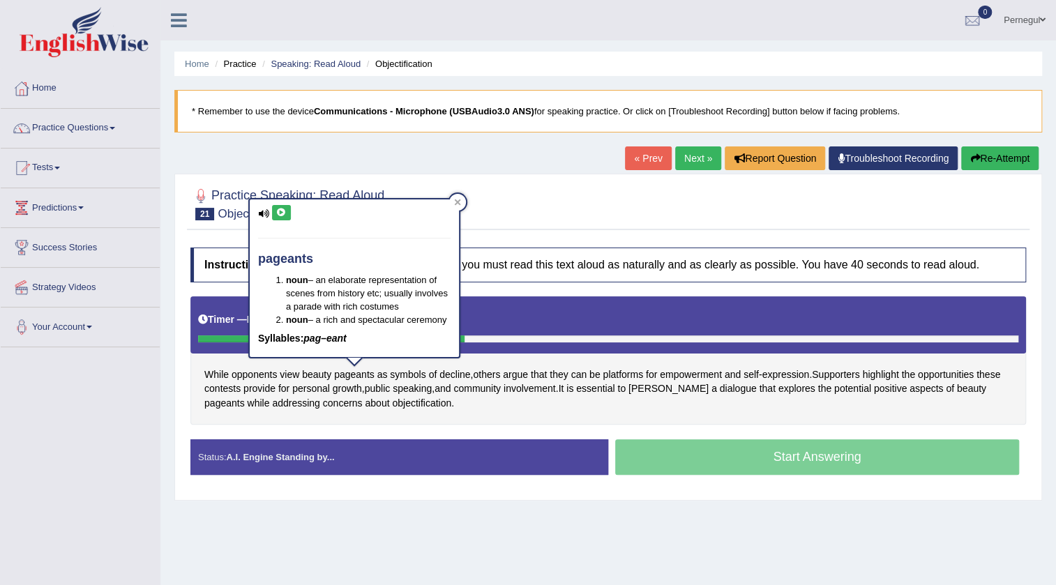
click at [280, 213] on icon at bounding box center [281, 213] width 10 height 8
click at [460, 202] on icon at bounding box center [457, 202] width 7 height 7
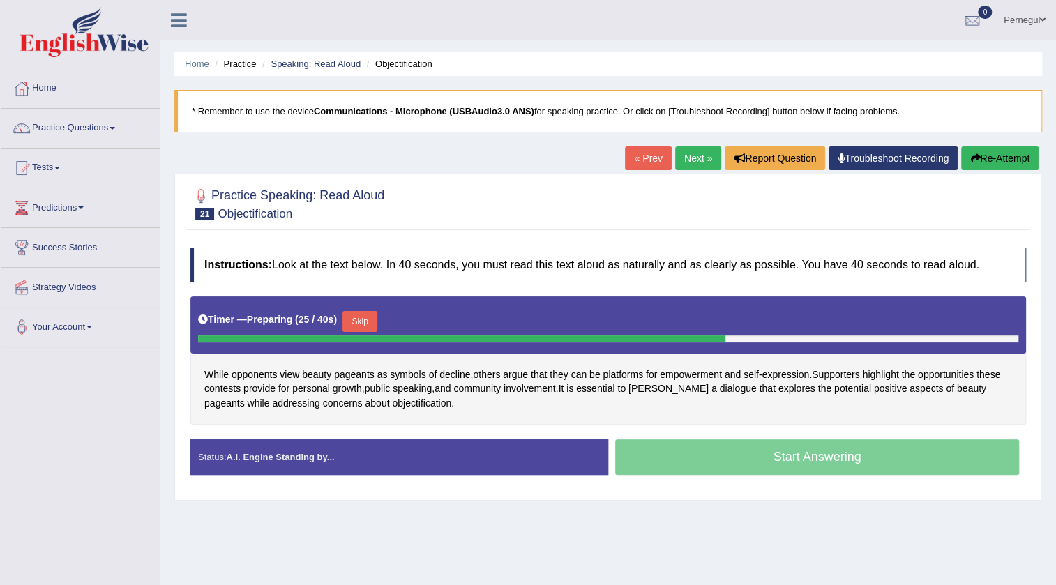
click at [54, 126] on link "Practice Questions" at bounding box center [80, 126] width 159 height 35
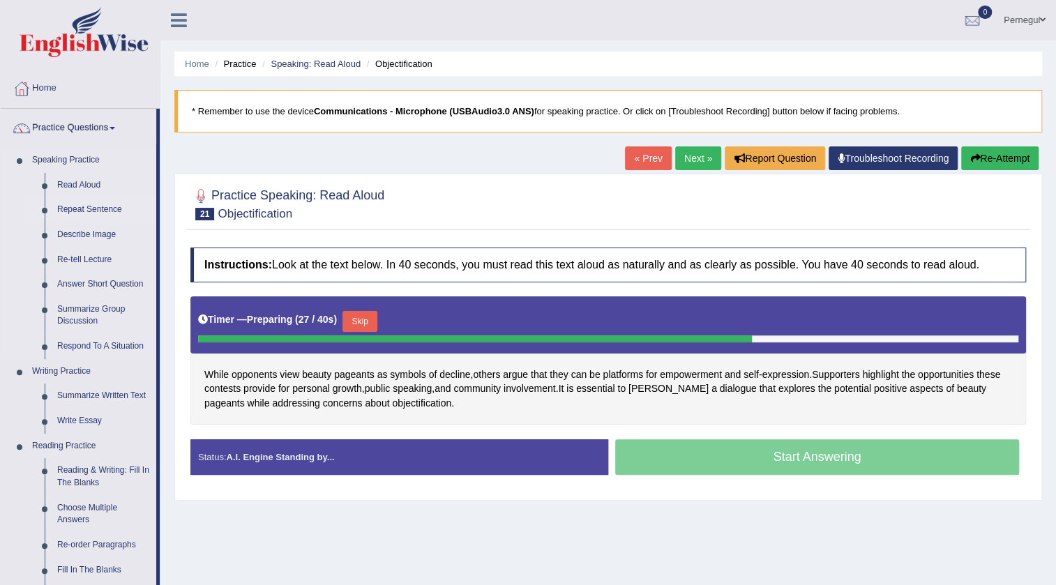
click at [82, 208] on link "Repeat Sentence" at bounding box center [103, 209] width 105 height 25
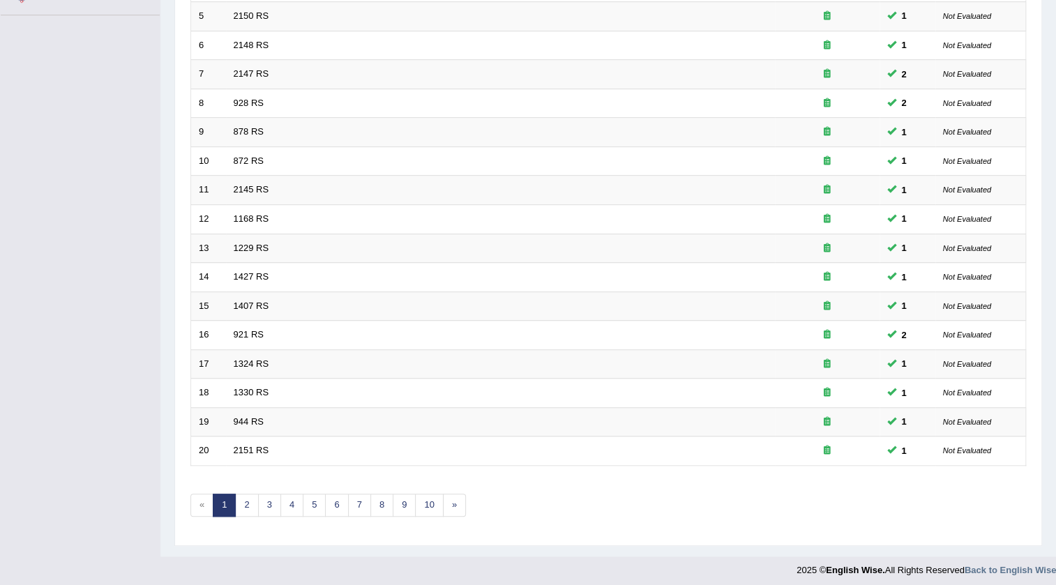
scroll to position [336, 0]
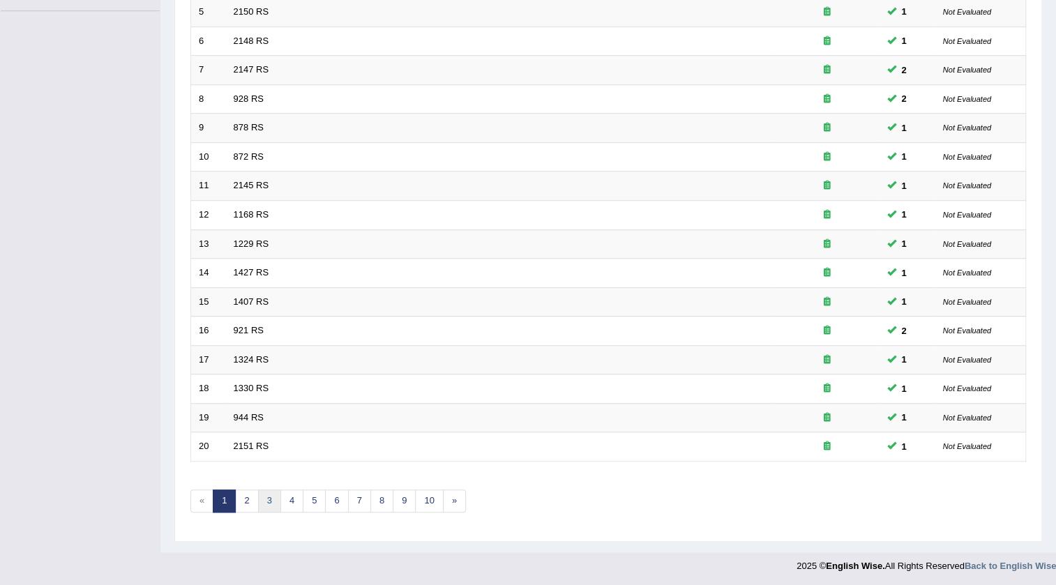
click at [268, 500] on link "3" at bounding box center [269, 501] width 23 height 23
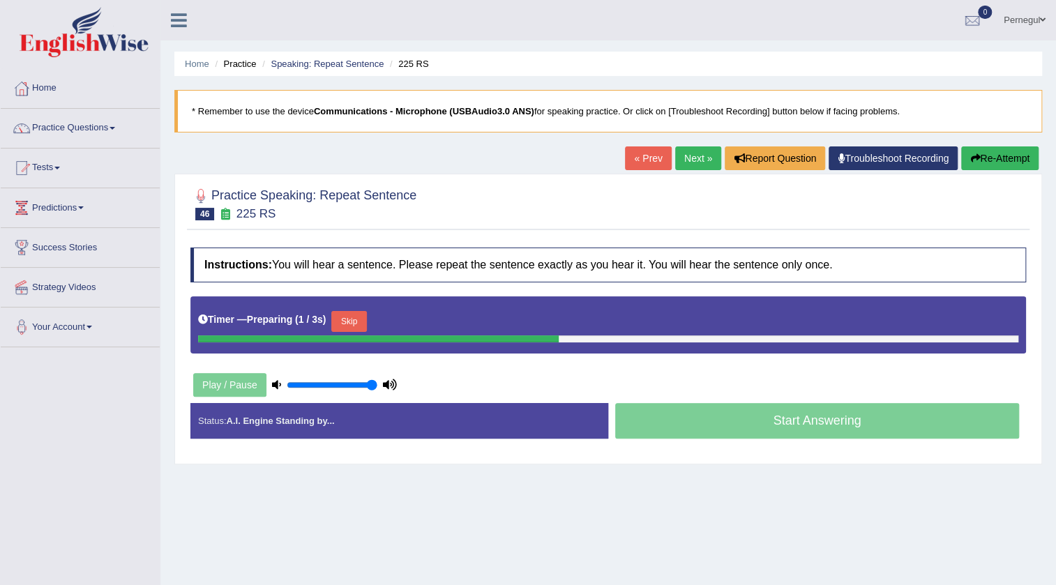
click at [350, 323] on button "Skip" at bounding box center [348, 321] width 35 height 21
click at [419, 325] on button "Skip" at bounding box center [410, 321] width 35 height 21
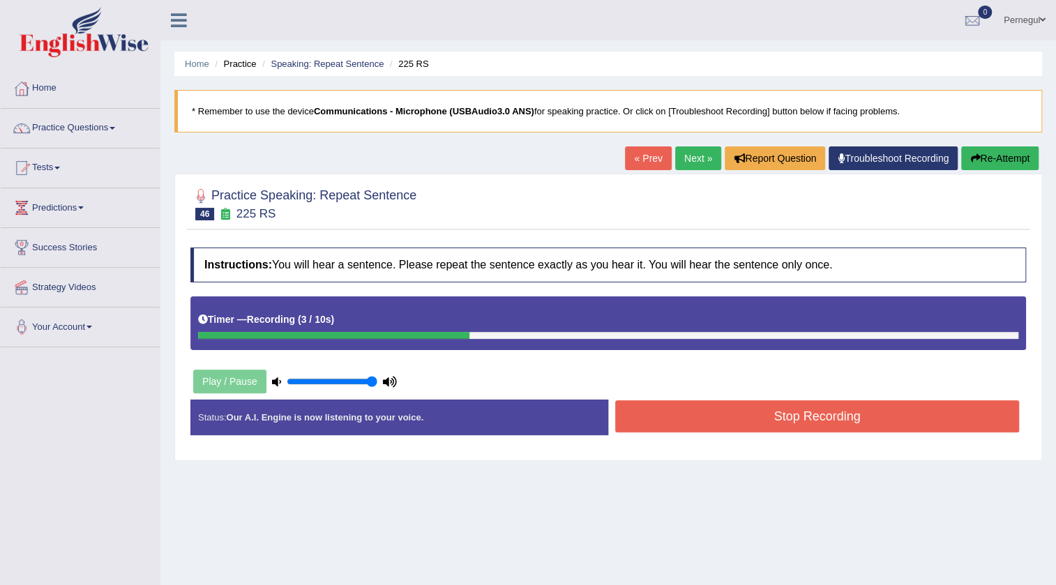
click at [717, 410] on button "Stop Recording" at bounding box center [817, 416] width 404 height 32
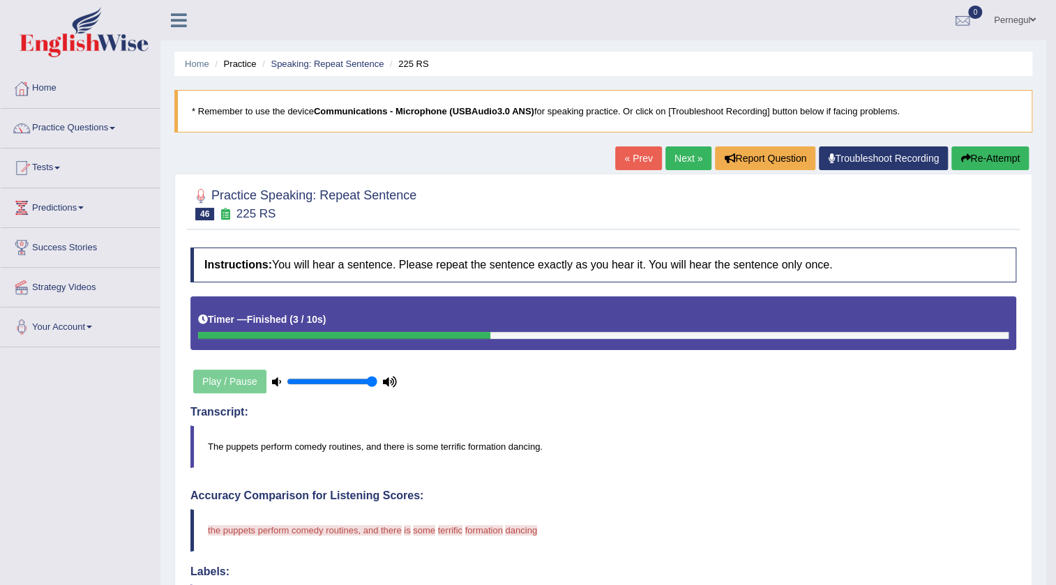
click at [1001, 160] on button "Re-Attempt" at bounding box center [990, 159] width 77 height 24
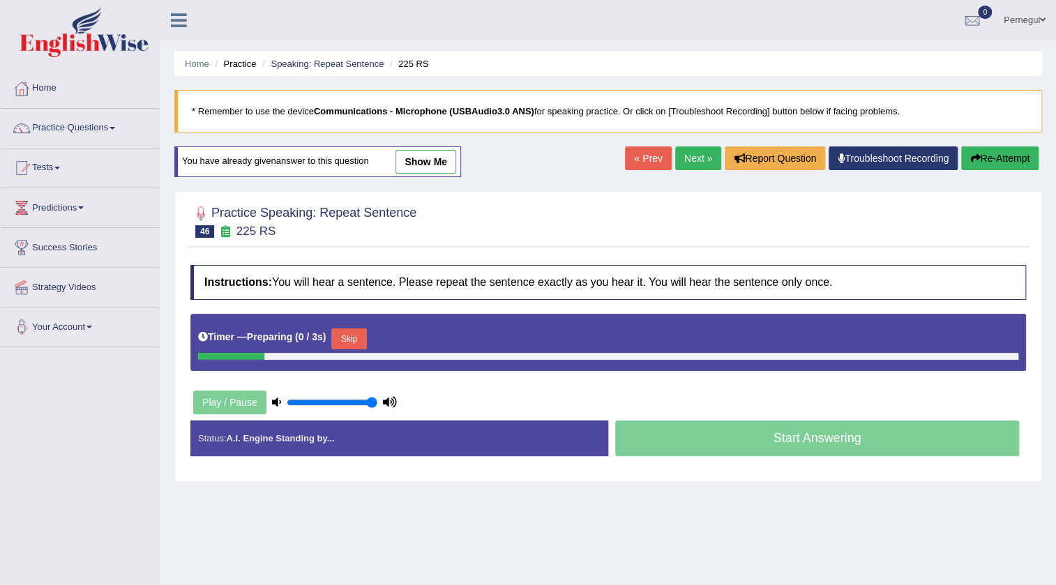
click at [340, 336] on button "Skip" at bounding box center [348, 339] width 35 height 21
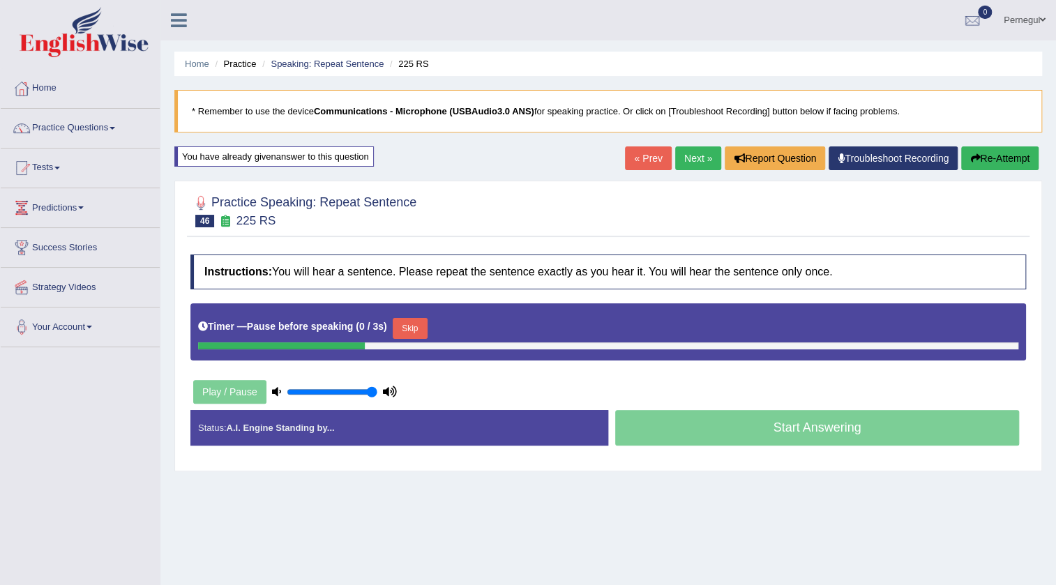
click at [425, 322] on button "Skip" at bounding box center [410, 328] width 35 height 21
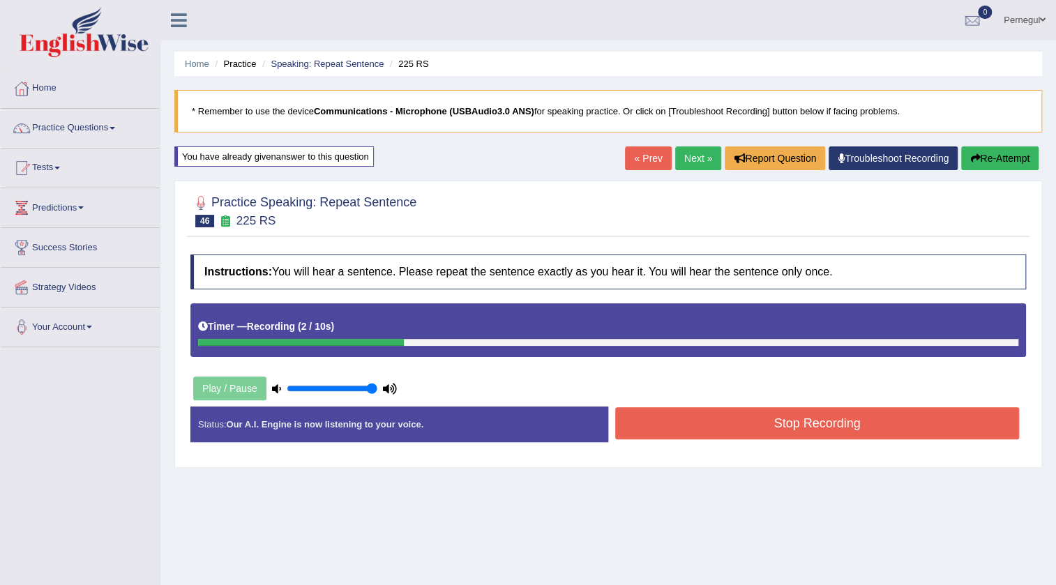
click at [763, 414] on button "Stop Recording" at bounding box center [817, 423] width 404 height 32
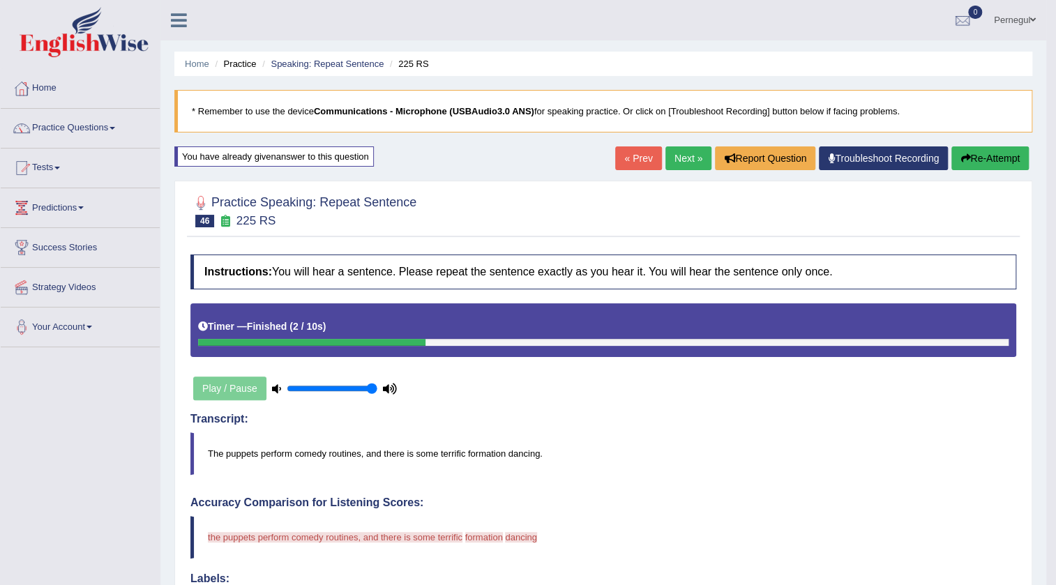
click at [686, 154] on link "Next »" at bounding box center [689, 159] width 46 height 24
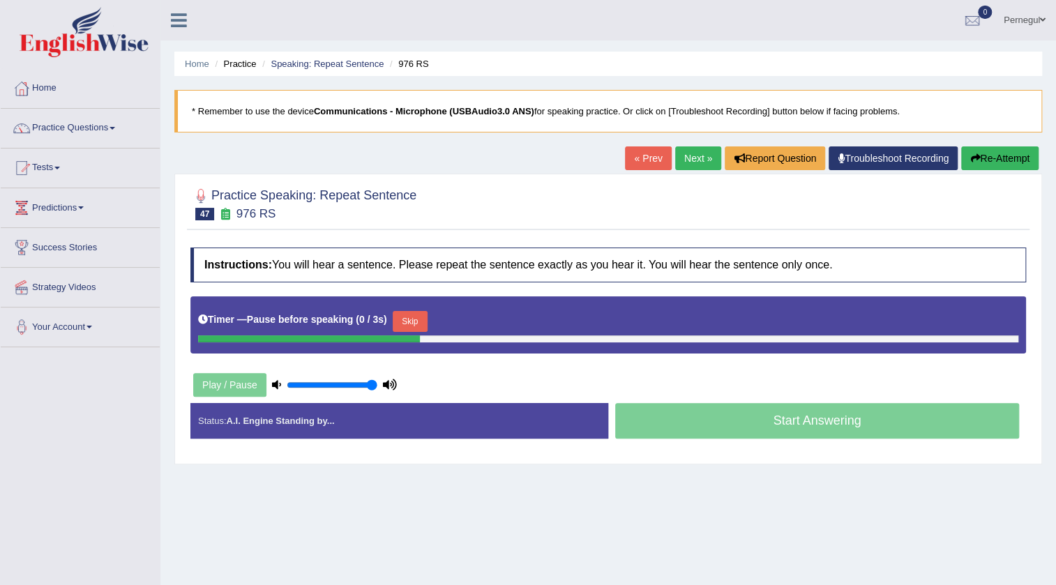
click at [415, 313] on button "Skip" at bounding box center [410, 321] width 35 height 21
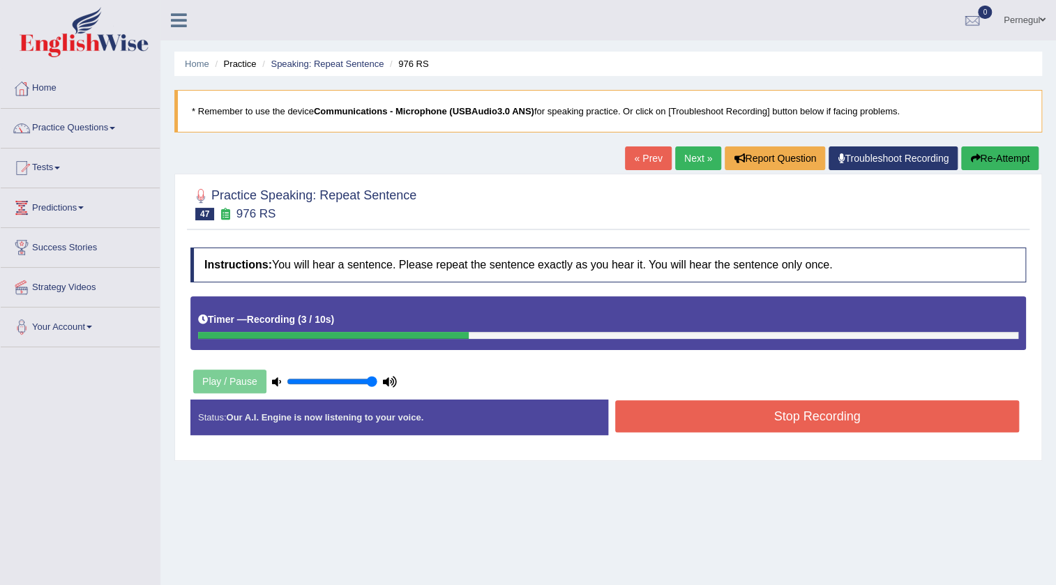
click at [770, 405] on button "Stop Recording" at bounding box center [817, 416] width 404 height 32
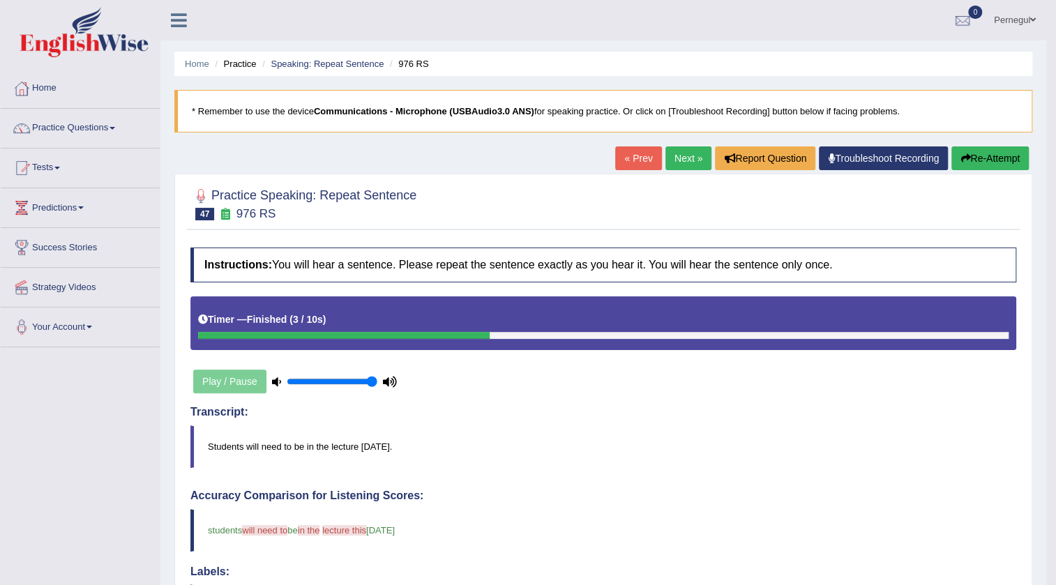
click at [676, 159] on link "Next »" at bounding box center [689, 159] width 46 height 24
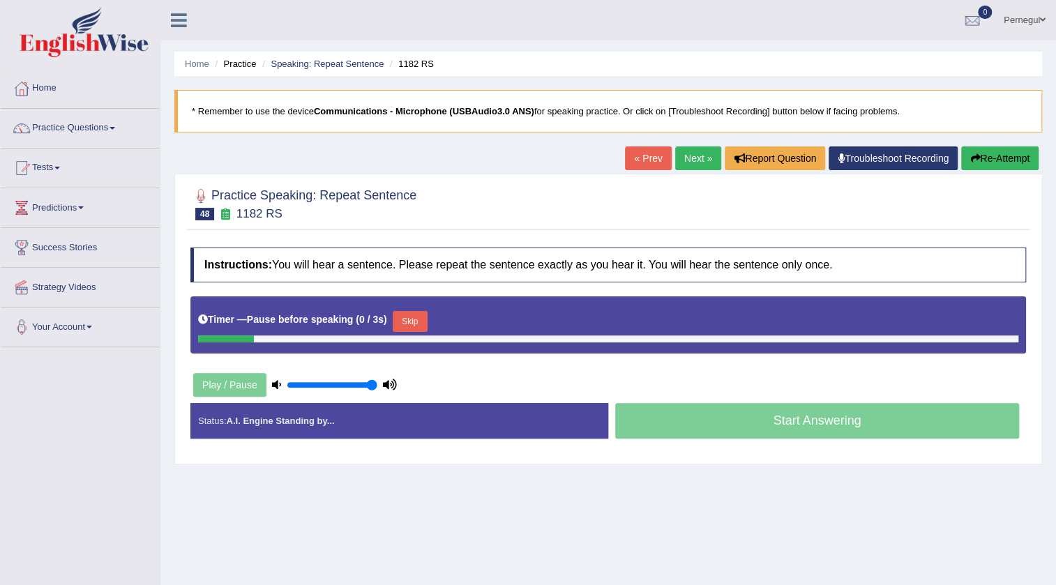
click at [404, 319] on button "Skip" at bounding box center [410, 321] width 35 height 21
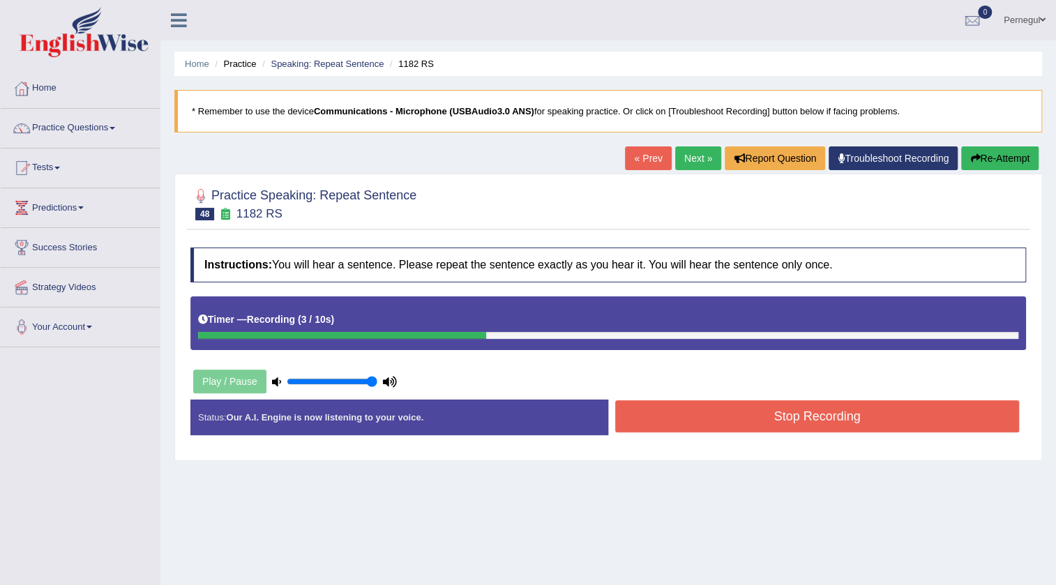
click at [727, 405] on button "Stop Recording" at bounding box center [817, 416] width 404 height 32
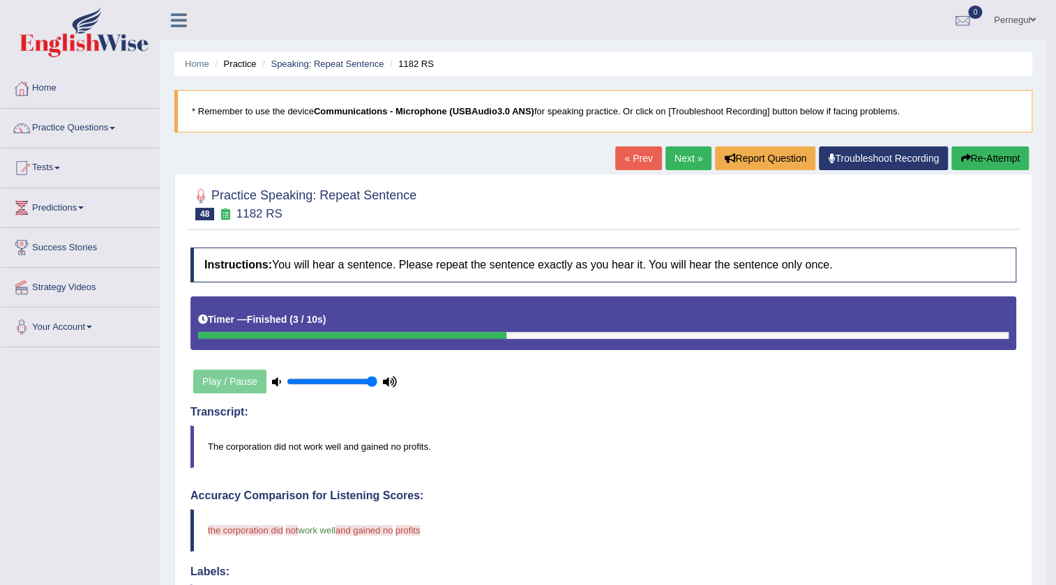
click at [963, 153] on icon "button" at bounding box center [966, 158] width 10 height 10
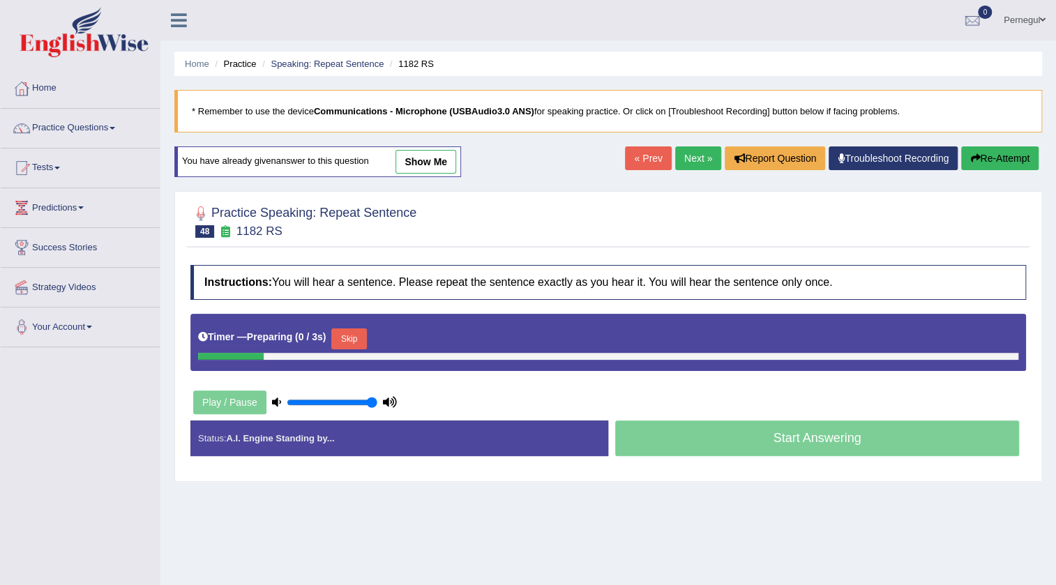
click at [351, 336] on button "Skip" at bounding box center [348, 339] width 35 height 21
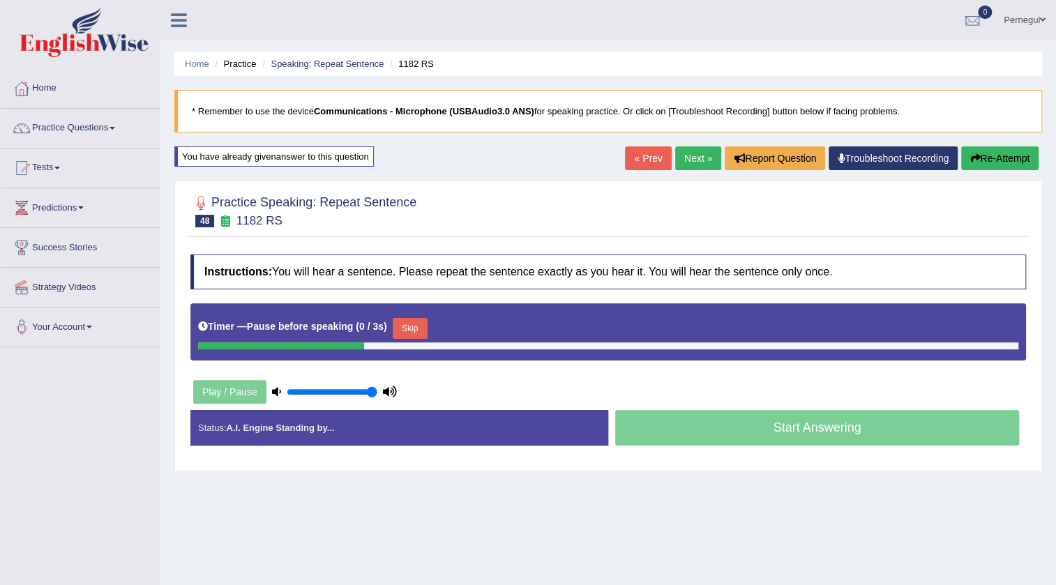
click at [417, 329] on button "Skip" at bounding box center [410, 328] width 35 height 21
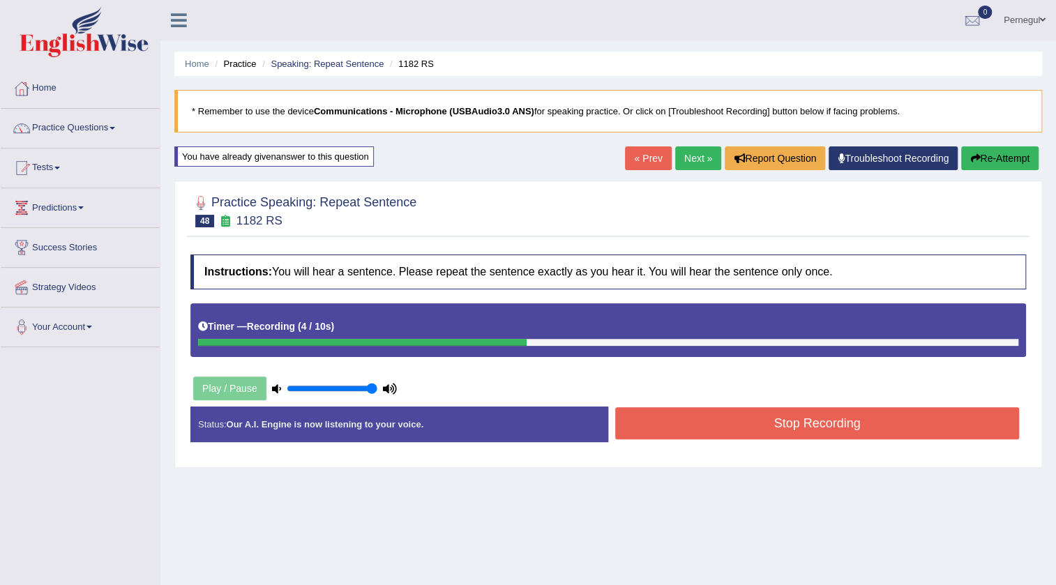
click at [668, 423] on button "Stop Recording" at bounding box center [817, 423] width 404 height 32
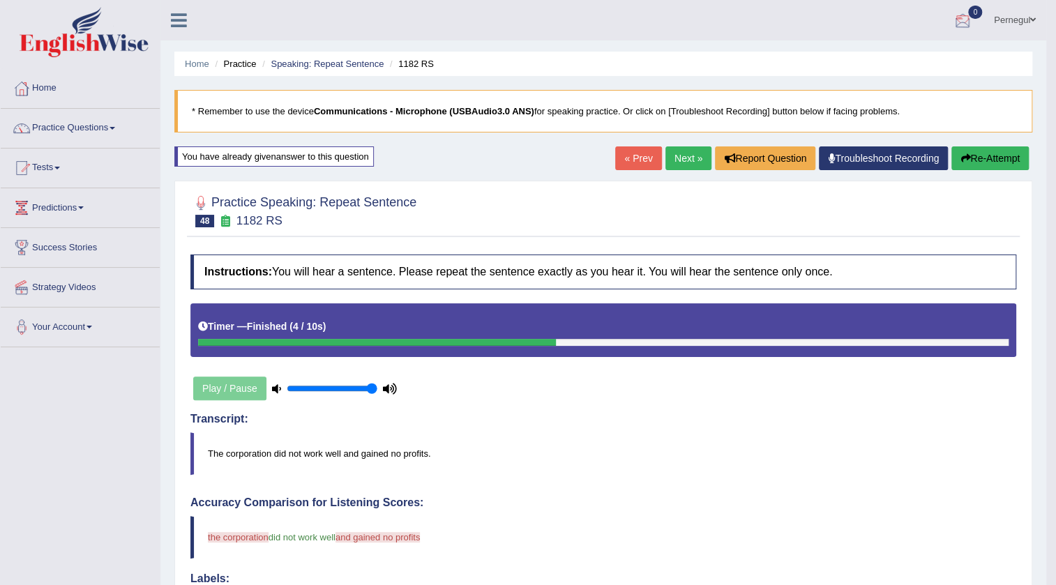
click at [975, 164] on button "Re-Attempt" at bounding box center [990, 159] width 77 height 24
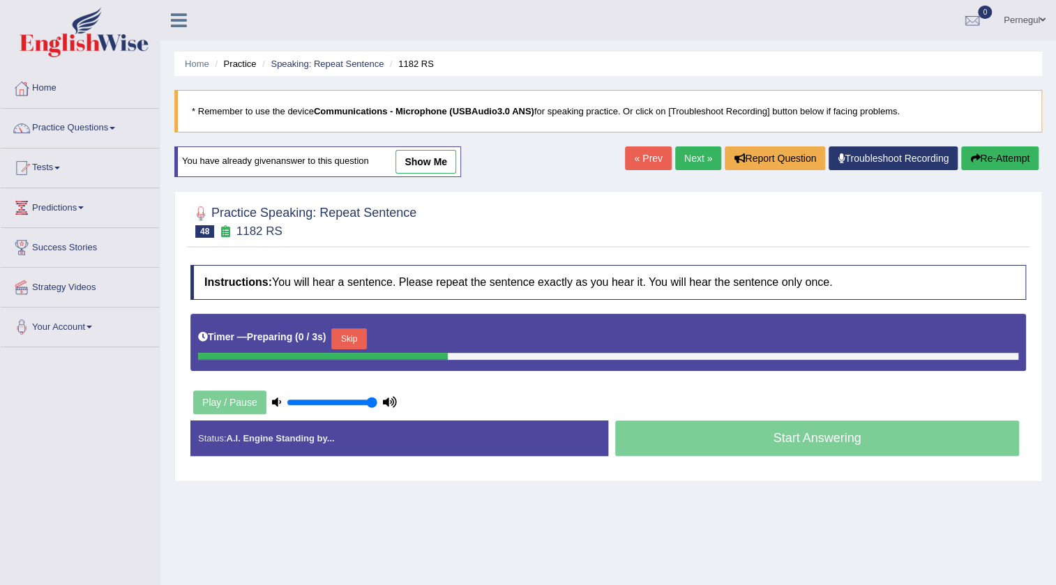
click at [359, 342] on button "Skip" at bounding box center [348, 339] width 35 height 21
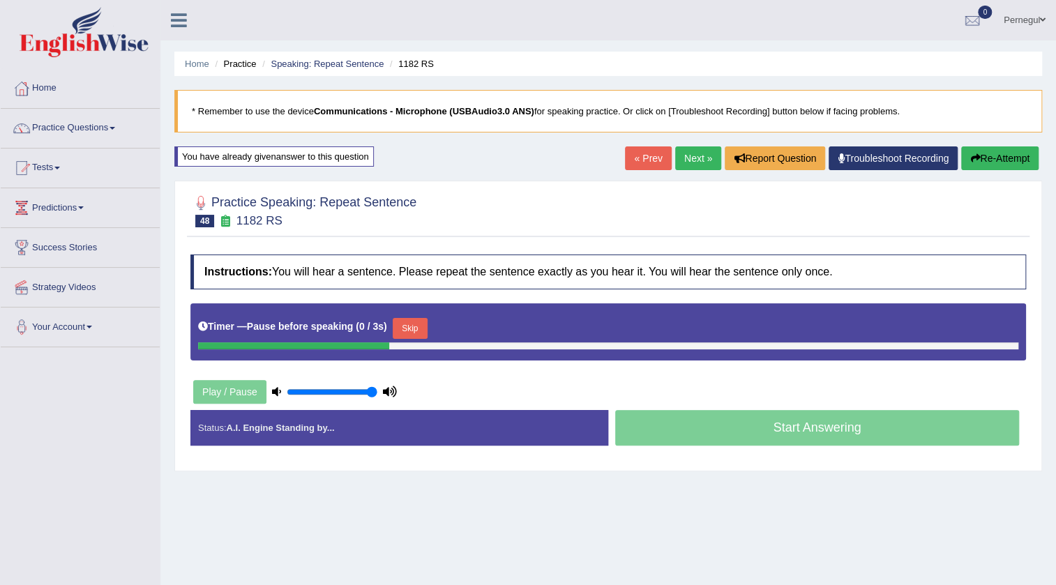
click at [421, 325] on button "Skip" at bounding box center [410, 328] width 35 height 21
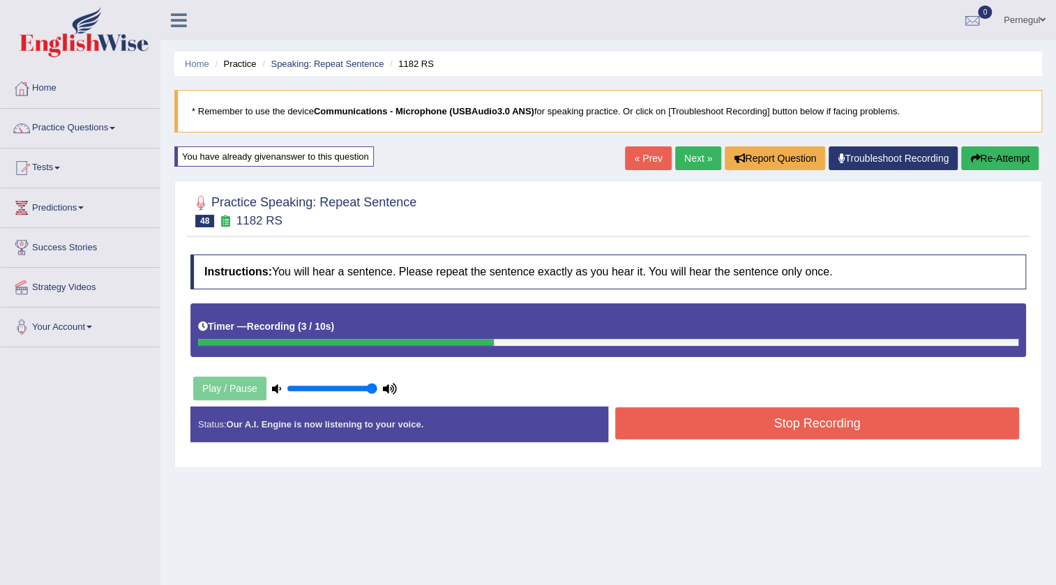
click at [730, 423] on button "Stop Recording" at bounding box center [817, 423] width 404 height 32
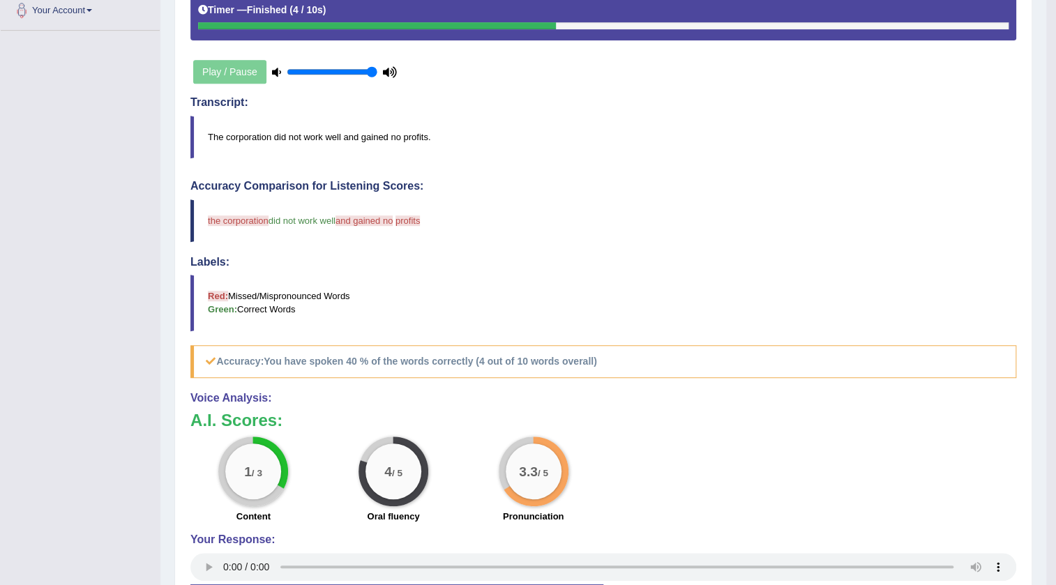
scroll to position [42, 0]
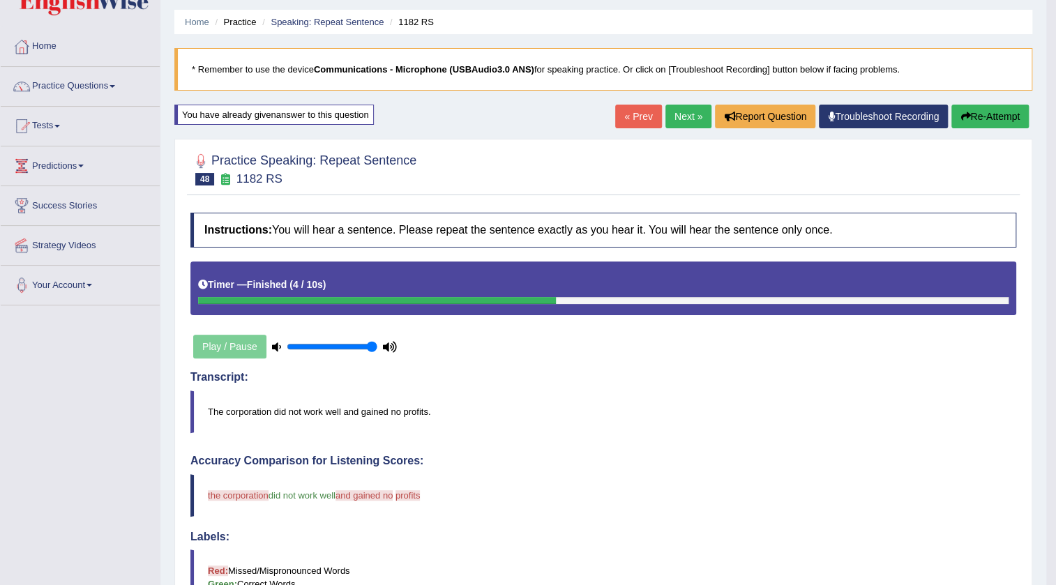
click at [682, 111] on link "Next »" at bounding box center [689, 117] width 46 height 24
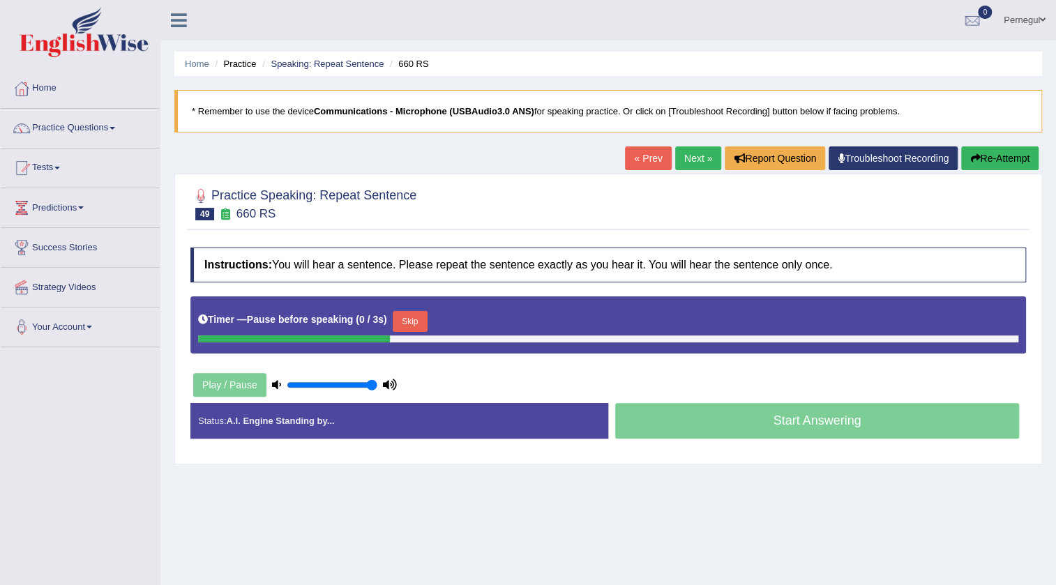
click at [405, 322] on button "Skip" at bounding box center [410, 321] width 35 height 21
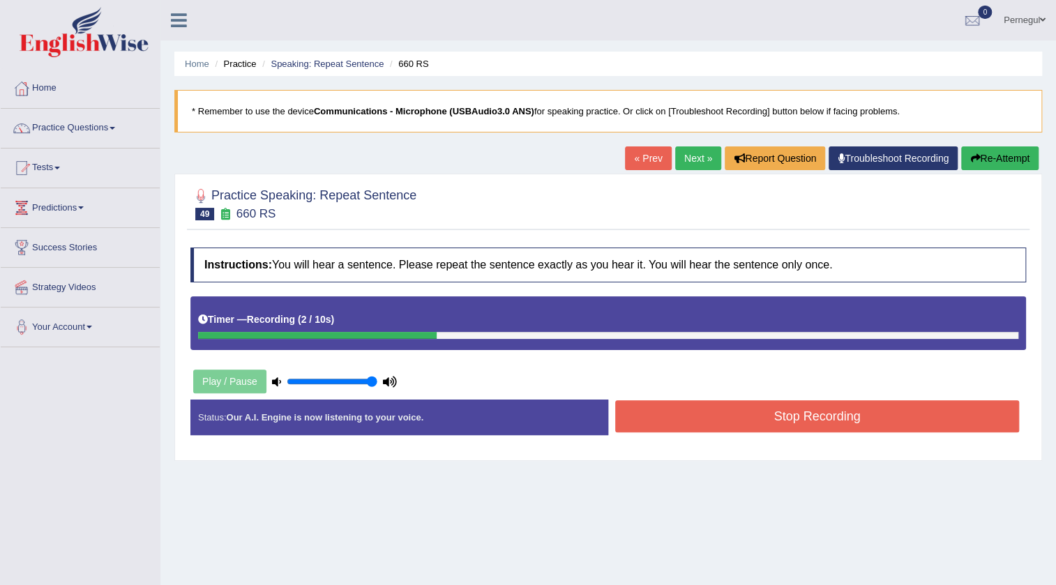
click at [763, 414] on button "Stop Recording" at bounding box center [817, 416] width 404 height 32
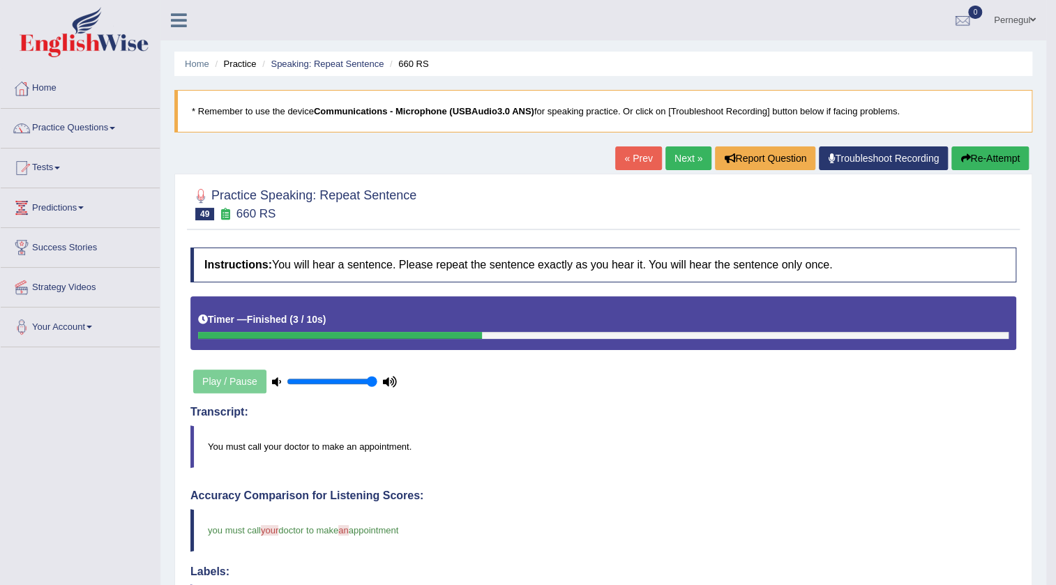
click at [678, 157] on link "Next »" at bounding box center [689, 159] width 46 height 24
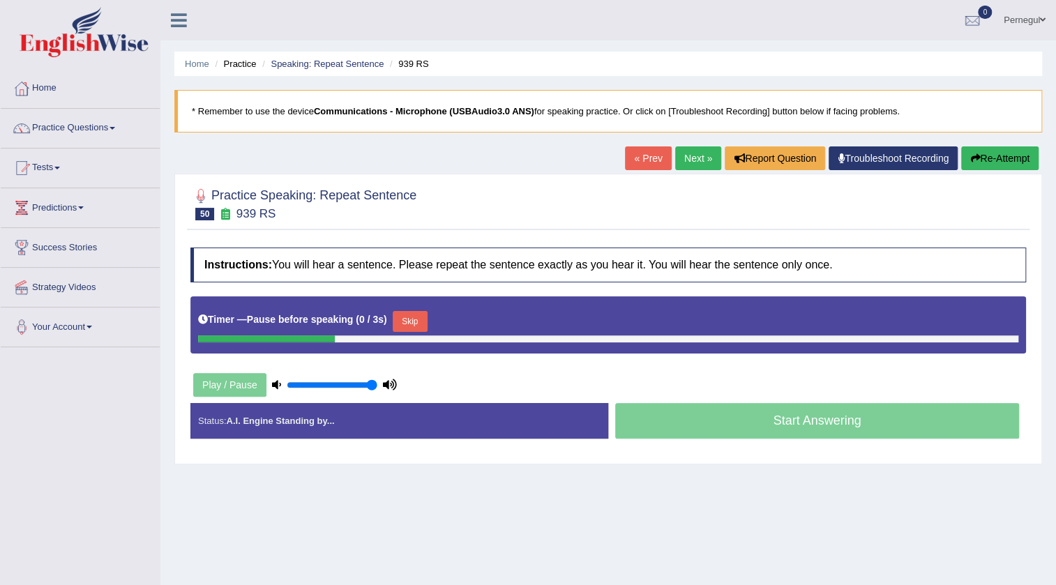
click at [412, 320] on button "Skip" at bounding box center [410, 321] width 35 height 21
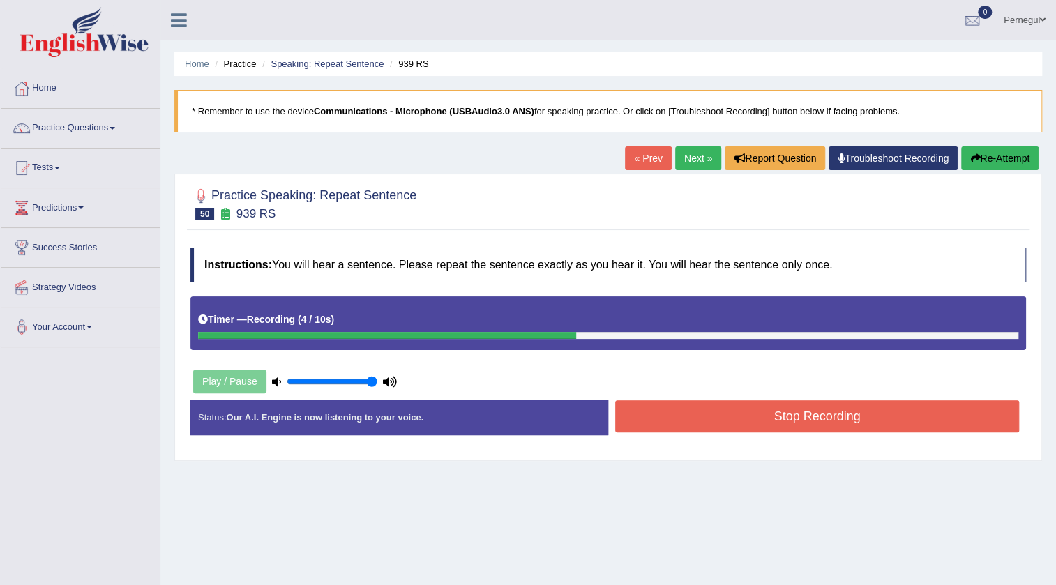
click at [773, 409] on button "Stop Recording" at bounding box center [817, 416] width 404 height 32
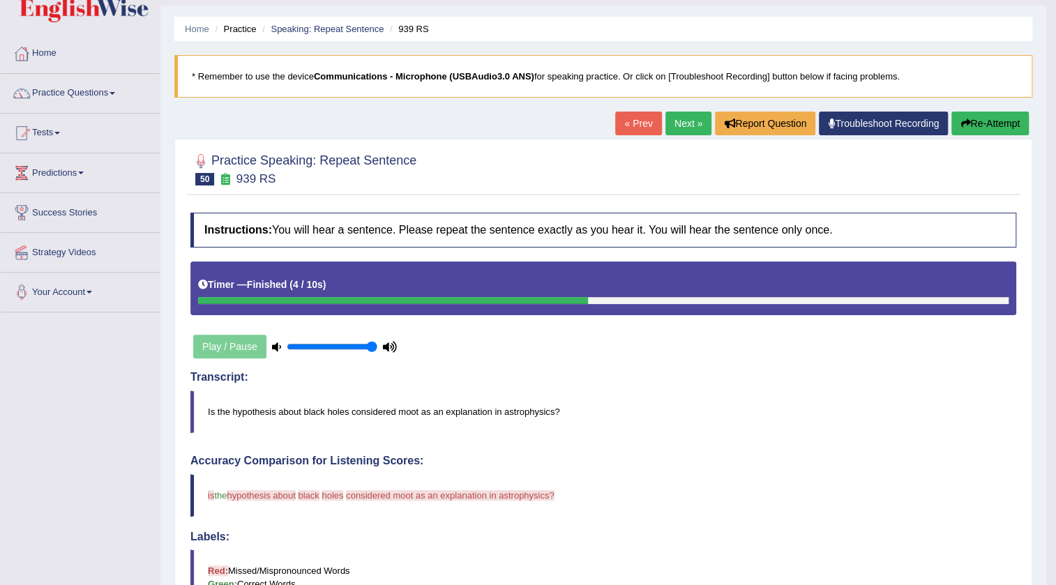
scroll to position [35, 0]
click at [1002, 126] on button "Re-Attempt" at bounding box center [990, 124] width 77 height 24
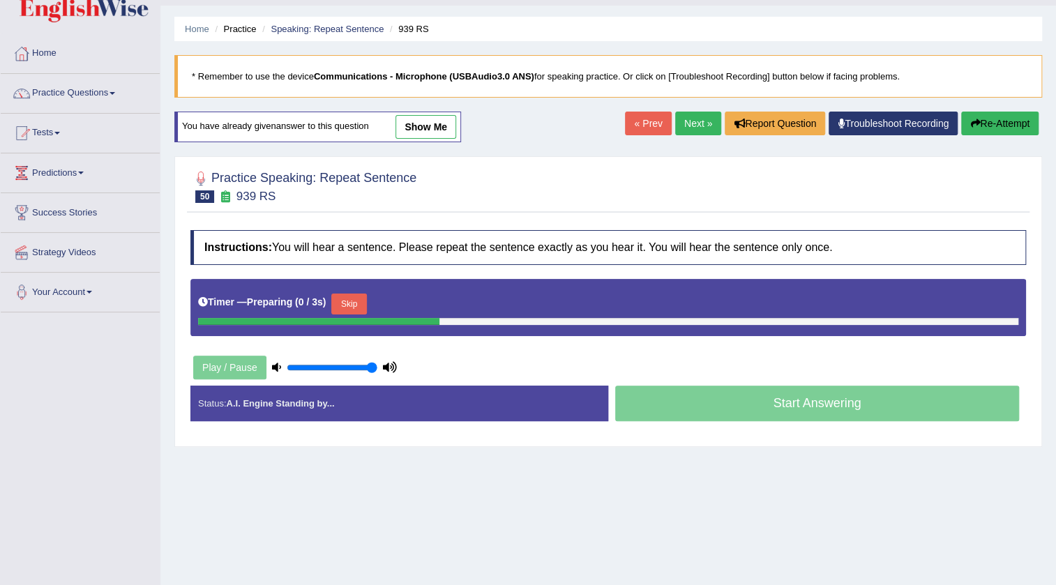
click at [359, 304] on button "Skip" at bounding box center [348, 304] width 35 height 21
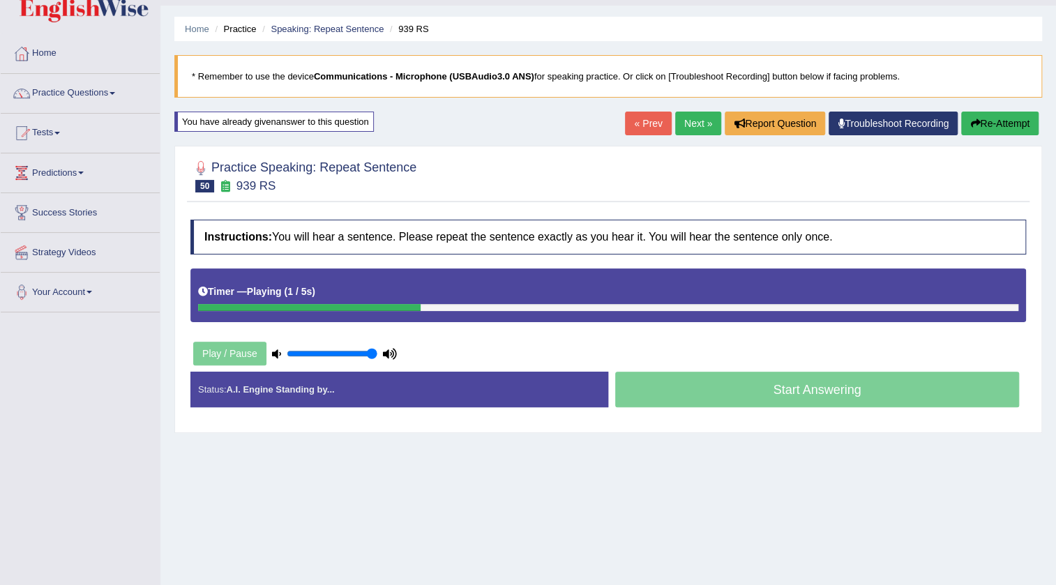
click at [685, 126] on link "Next »" at bounding box center [698, 124] width 46 height 24
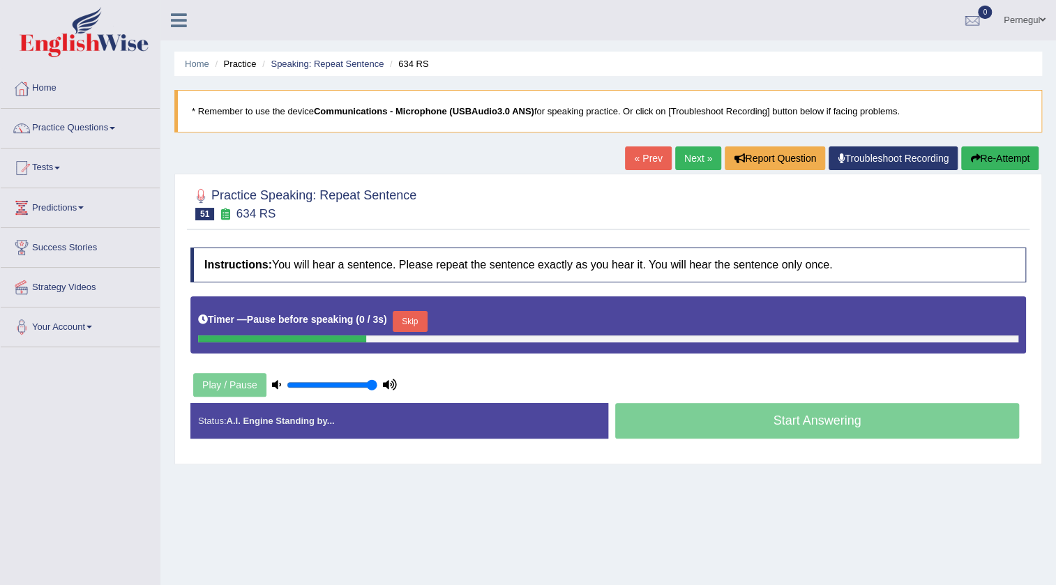
click at [408, 317] on button "Skip" at bounding box center [410, 321] width 35 height 21
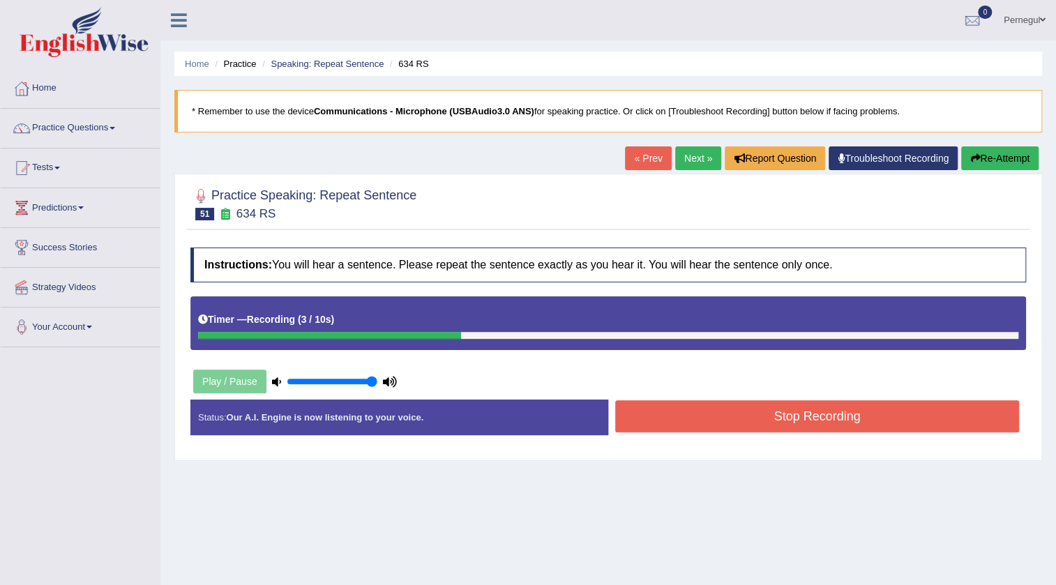
click at [712, 408] on button "Stop Recording" at bounding box center [817, 416] width 404 height 32
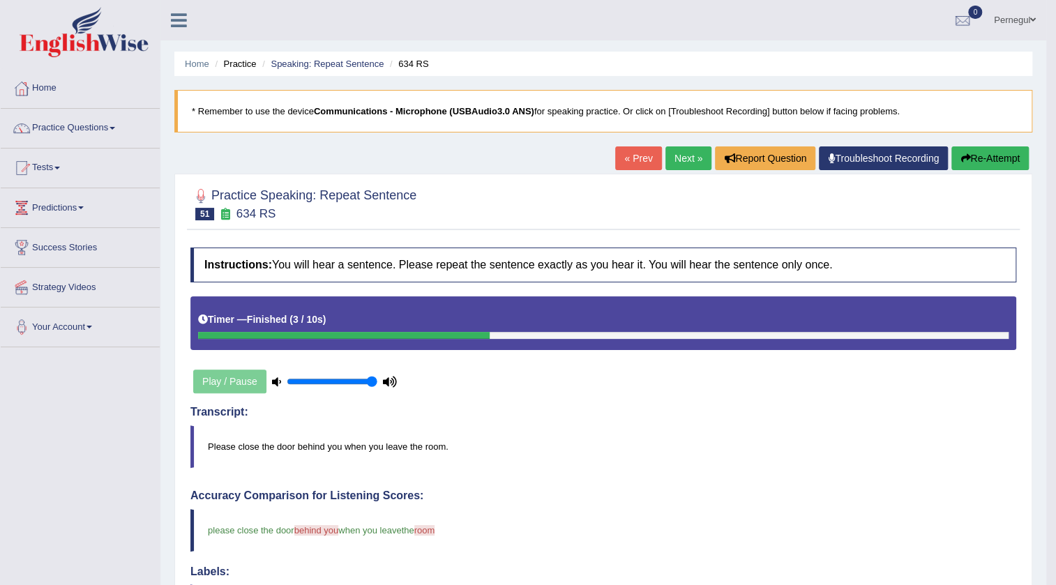
click at [690, 159] on link "Next »" at bounding box center [689, 159] width 46 height 24
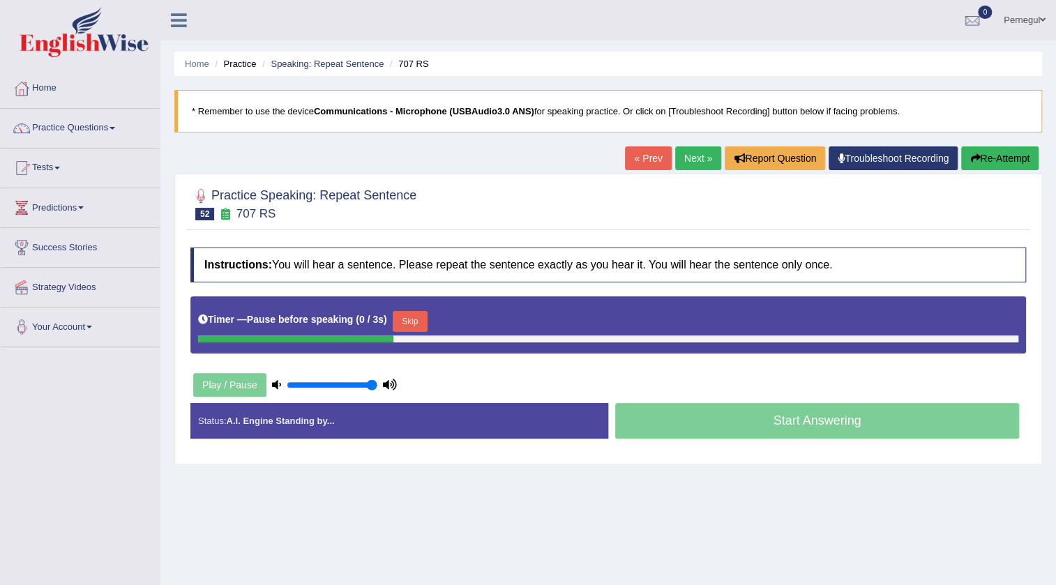
click at [417, 316] on button "Skip" at bounding box center [410, 321] width 35 height 21
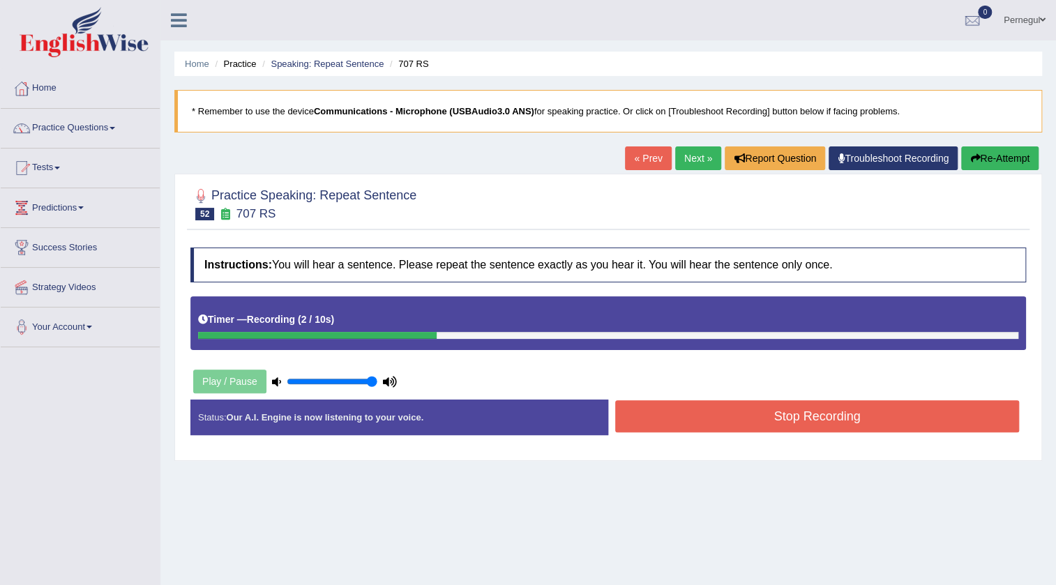
click at [726, 412] on button "Stop Recording" at bounding box center [817, 416] width 404 height 32
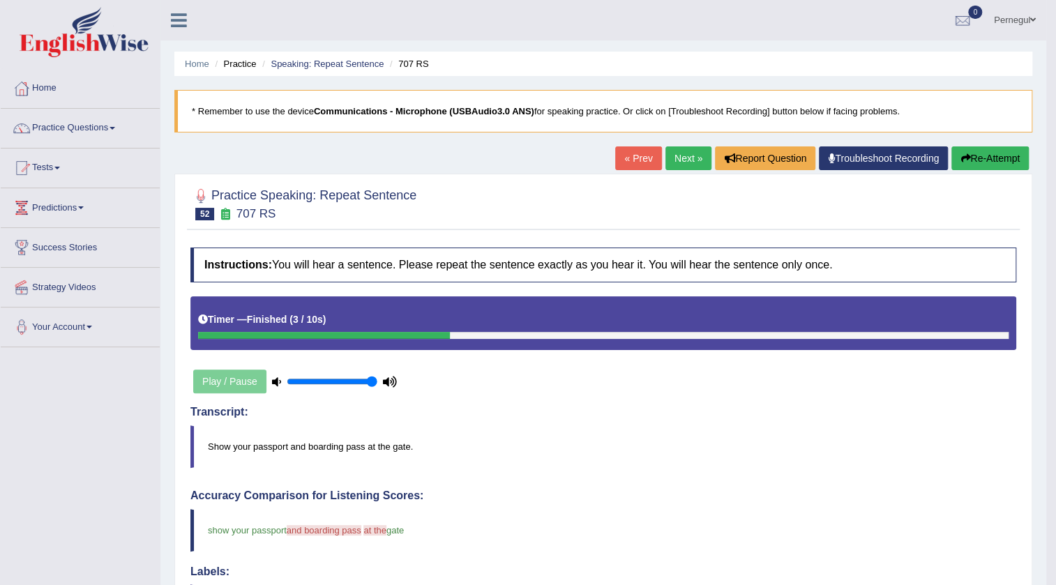
click at [983, 154] on button "Re-Attempt" at bounding box center [990, 159] width 77 height 24
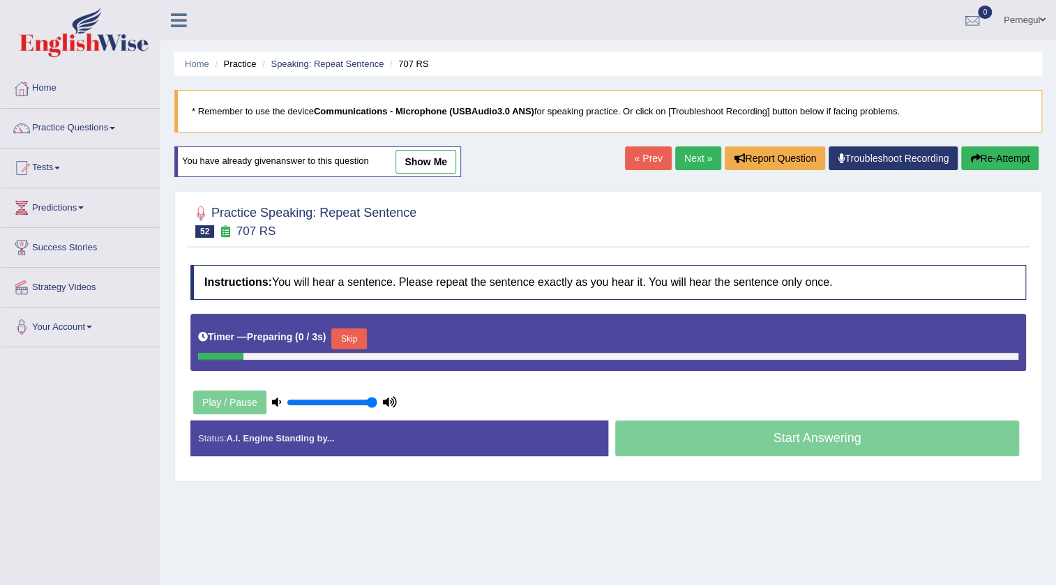
click at [348, 339] on button "Skip" at bounding box center [348, 339] width 35 height 21
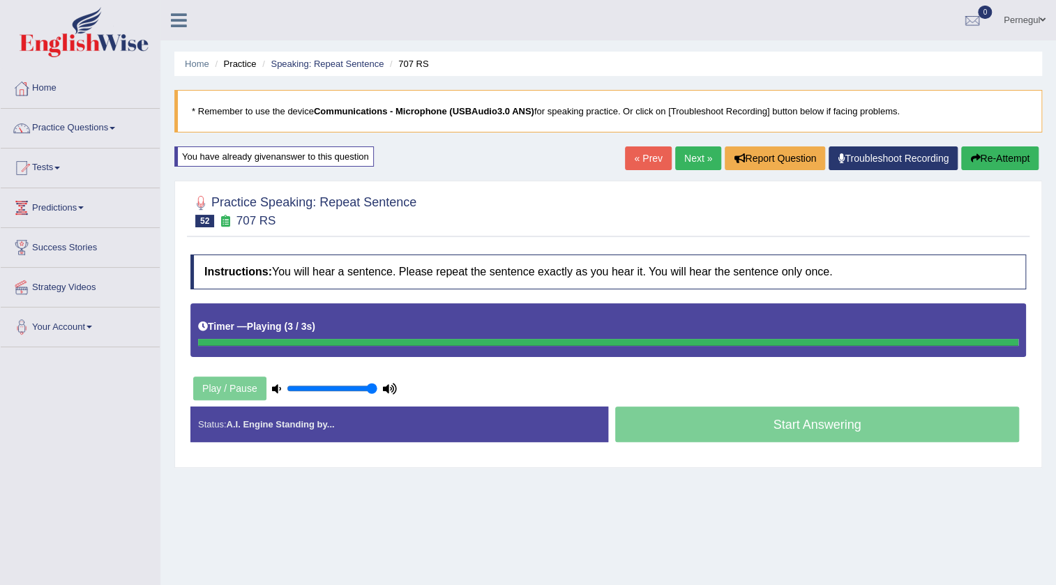
click at [0, 0] on button "Skip" at bounding box center [0, 0] width 0 height 0
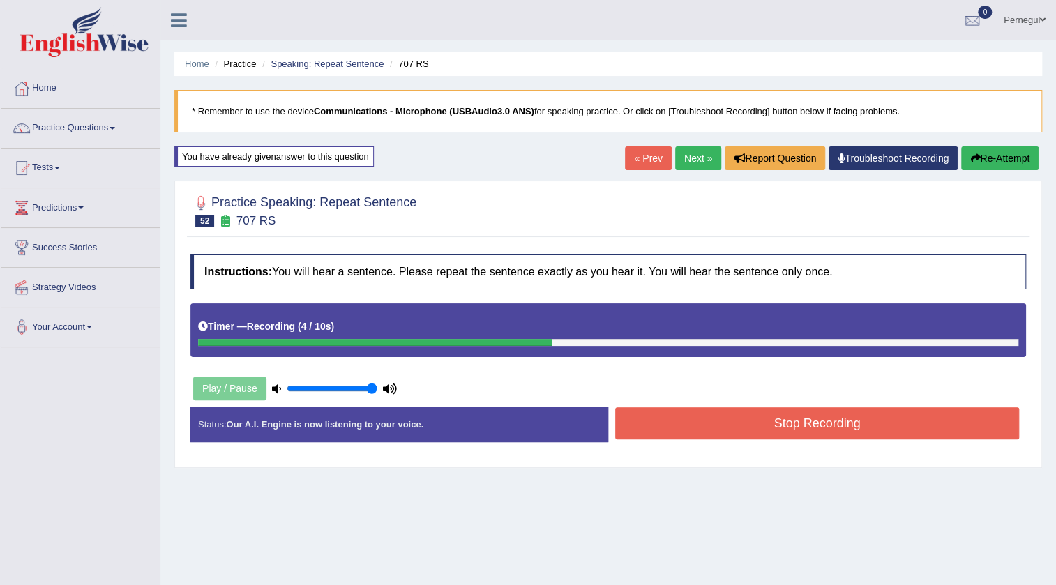
click at [795, 419] on button "Stop Recording" at bounding box center [817, 423] width 404 height 32
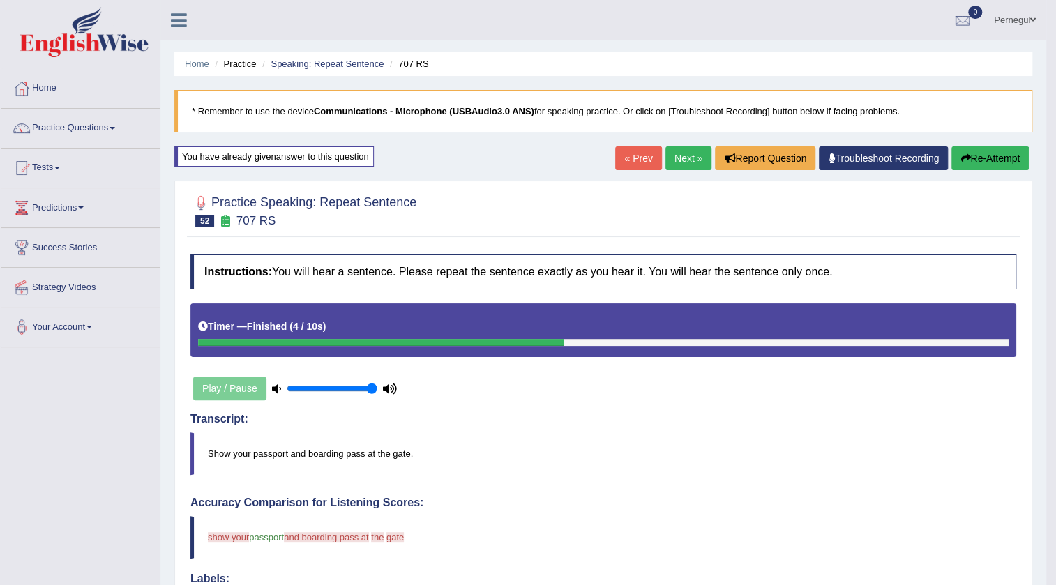
click at [984, 156] on button "Re-Attempt" at bounding box center [990, 159] width 77 height 24
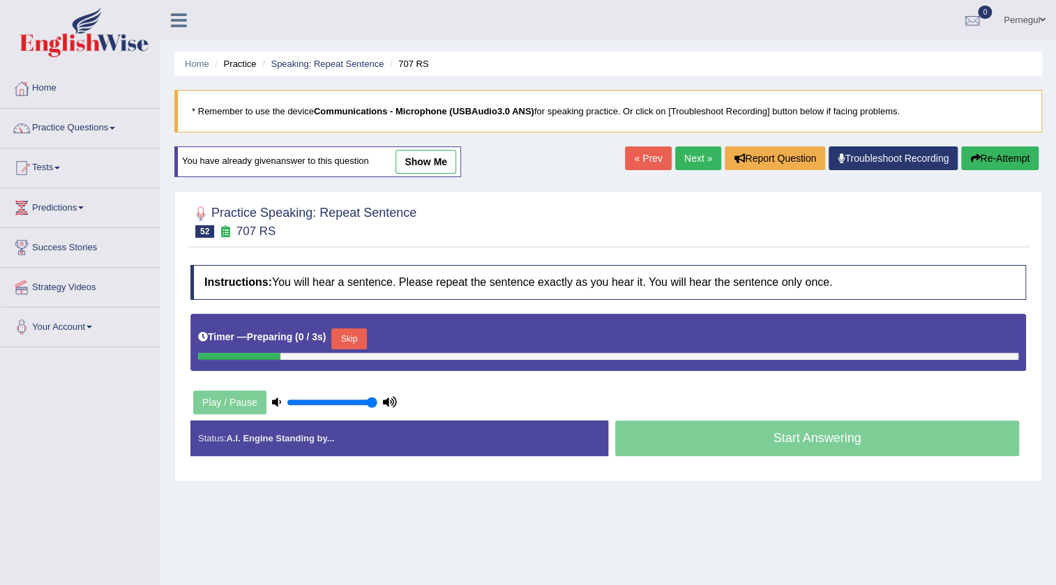
click at [348, 338] on button "Skip" at bounding box center [348, 339] width 35 height 21
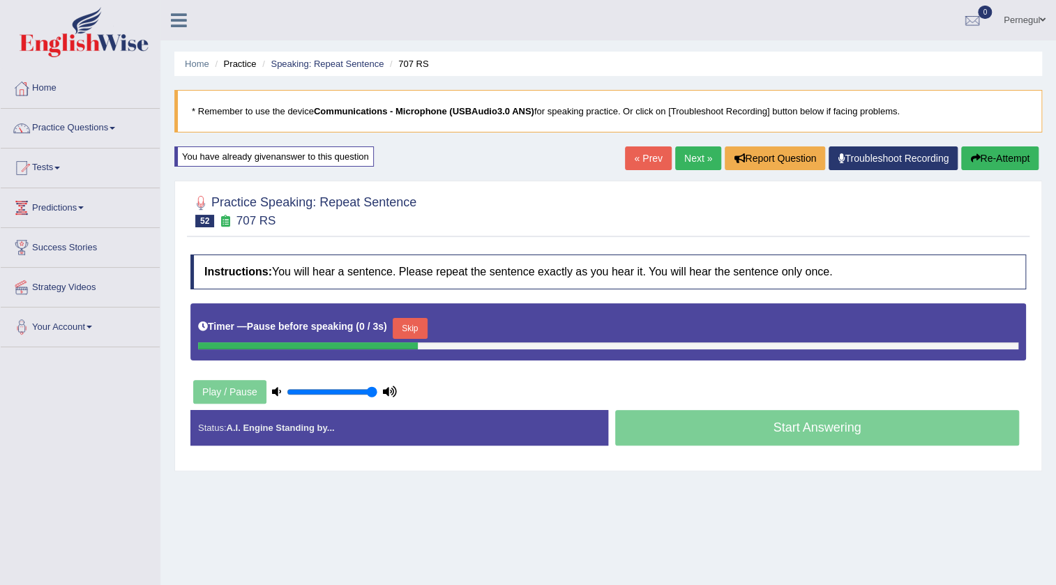
click at [412, 327] on button "Skip" at bounding box center [410, 328] width 35 height 21
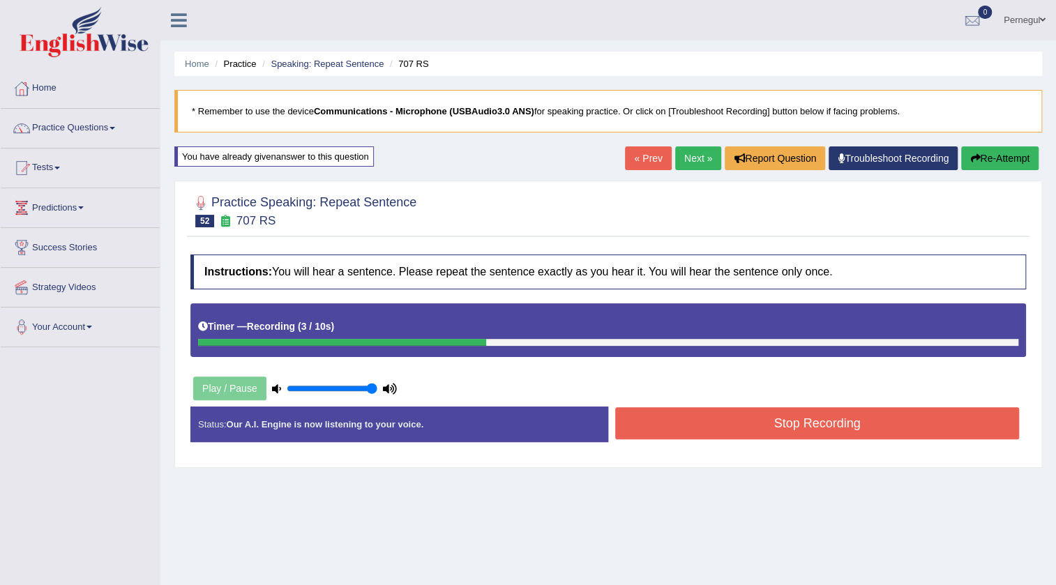
click at [697, 422] on button "Stop Recording" at bounding box center [817, 423] width 404 height 32
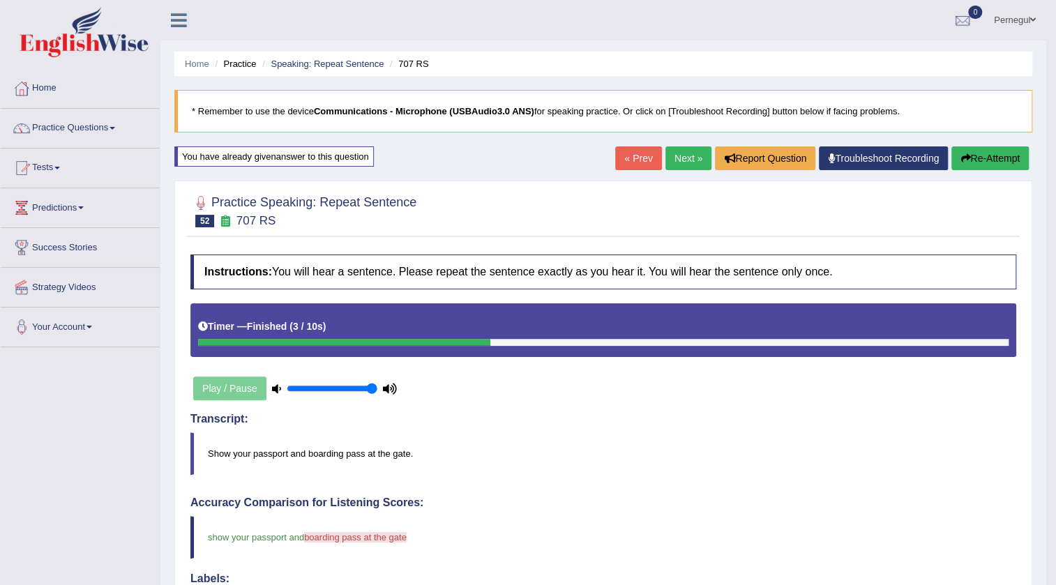
click at [969, 155] on button "Re-Attempt" at bounding box center [990, 159] width 77 height 24
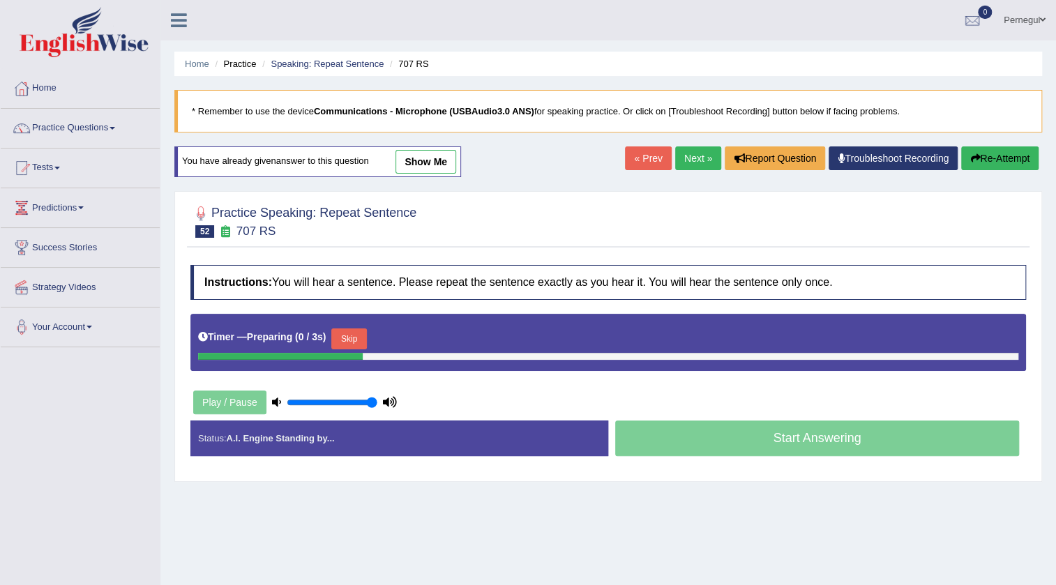
click at [350, 338] on button "Skip" at bounding box center [348, 339] width 35 height 21
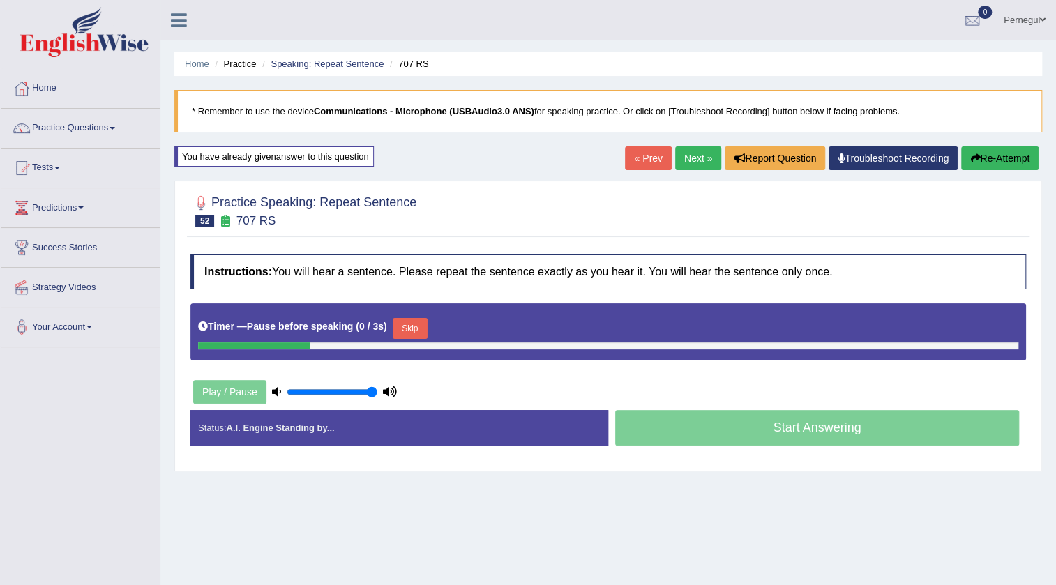
click at [405, 322] on button "Skip" at bounding box center [410, 328] width 35 height 21
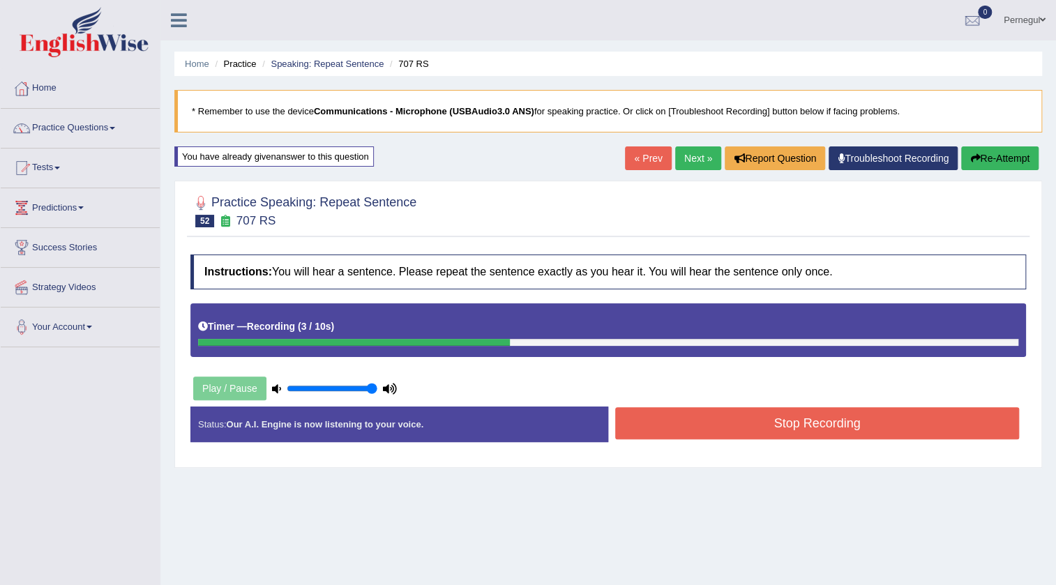
click at [729, 423] on button "Stop Recording" at bounding box center [817, 423] width 404 height 32
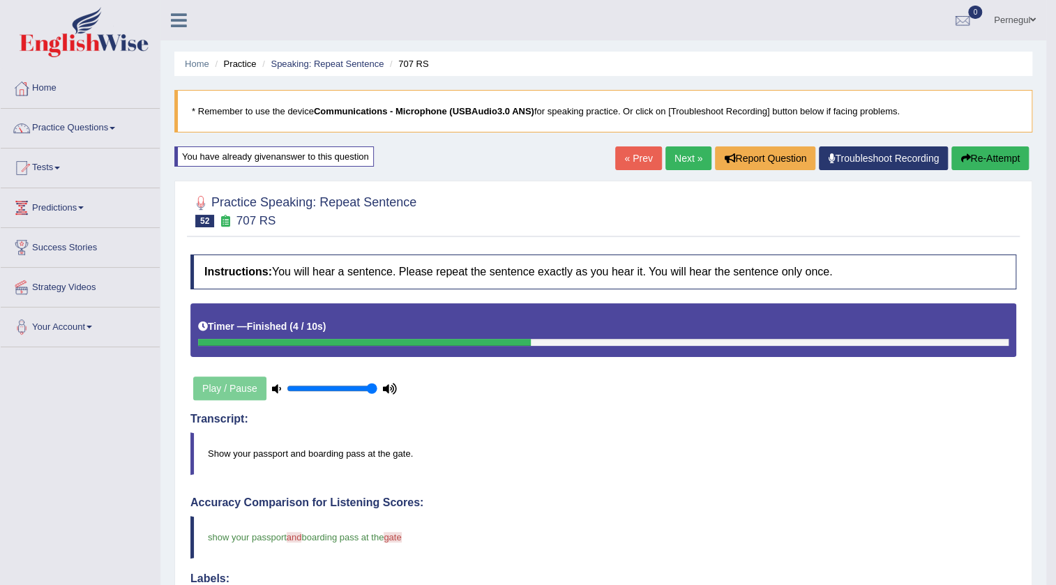
click at [676, 159] on link "Next »" at bounding box center [689, 159] width 46 height 24
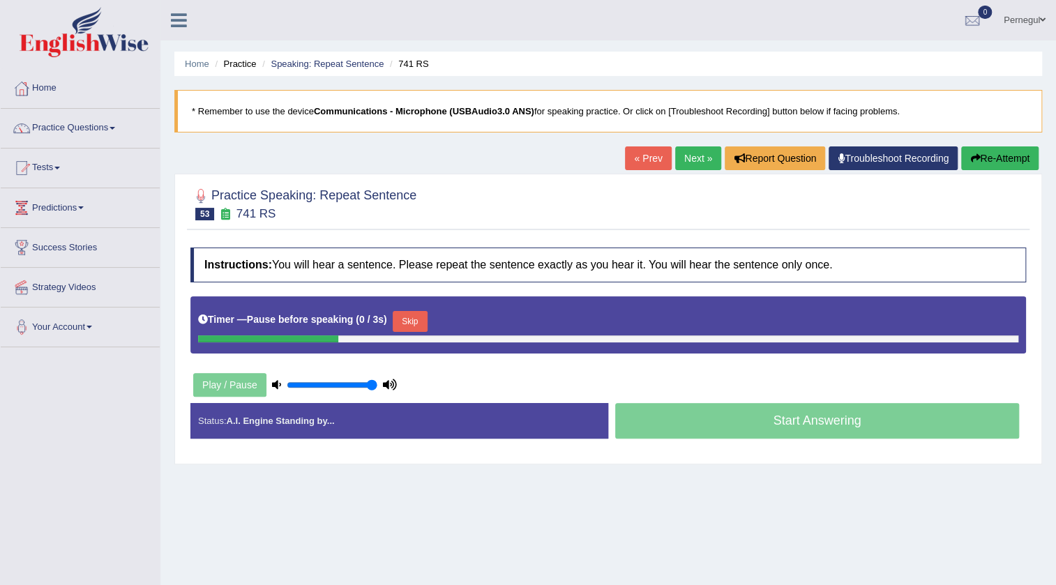
click at [414, 326] on button "Skip" at bounding box center [410, 321] width 35 height 21
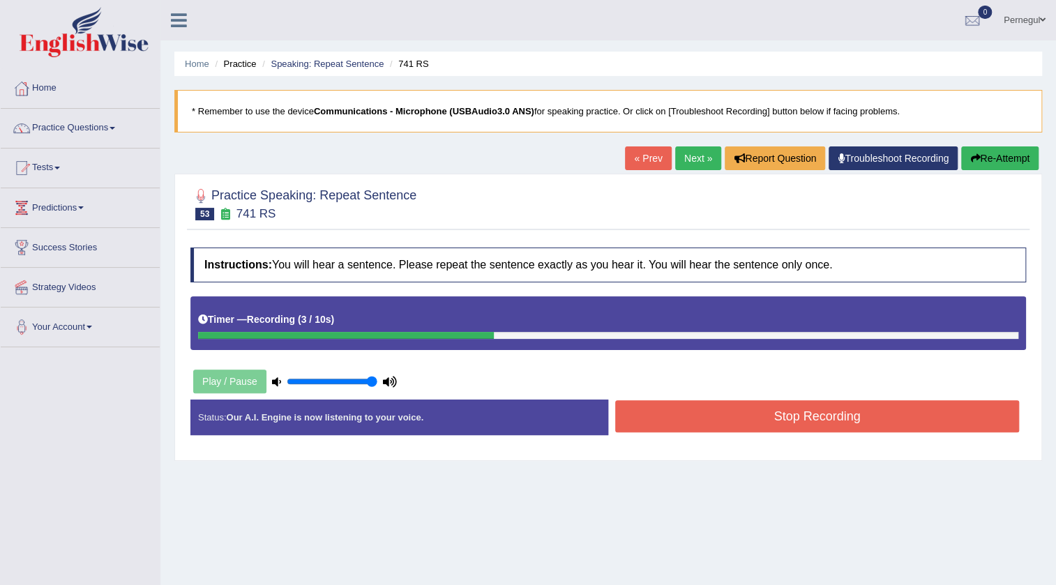
click at [736, 420] on button "Stop Recording" at bounding box center [817, 416] width 404 height 32
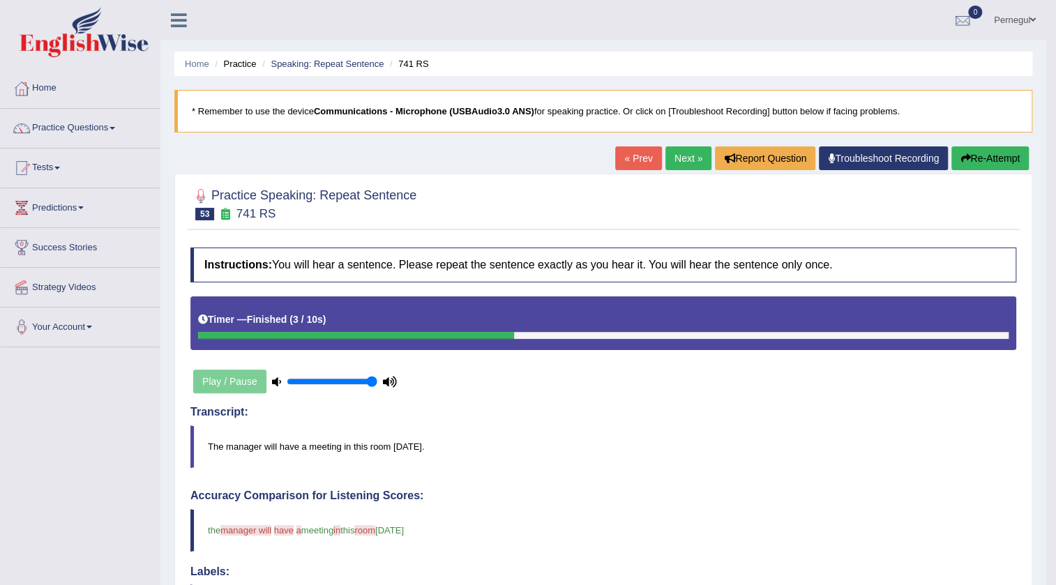
click at [988, 149] on button "Re-Attempt" at bounding box center [990, 159] width 77 height 24
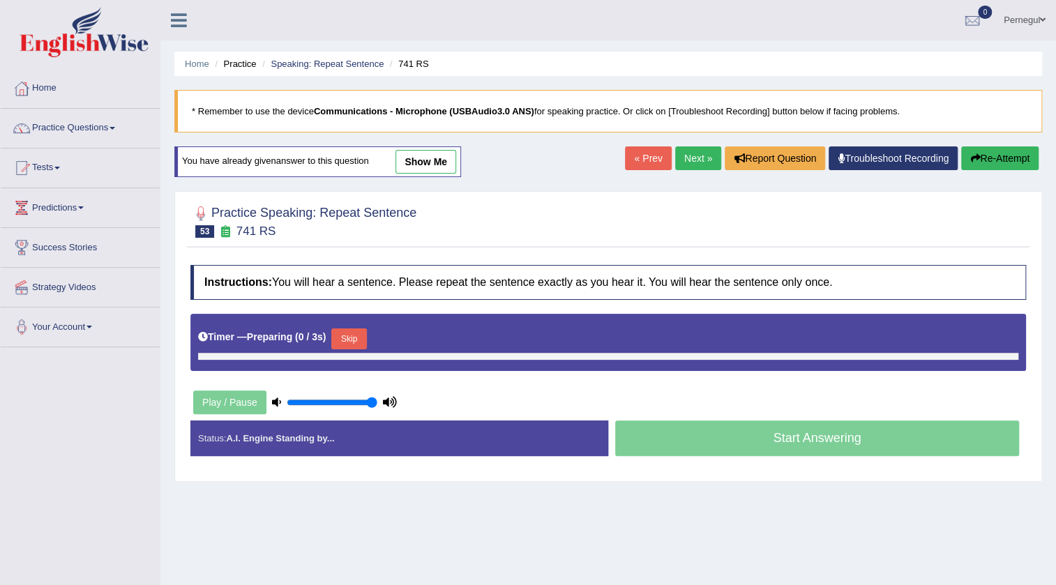
click at [353, 337] on button "Skip" at bounding box center [348, 339] width 35 height 21
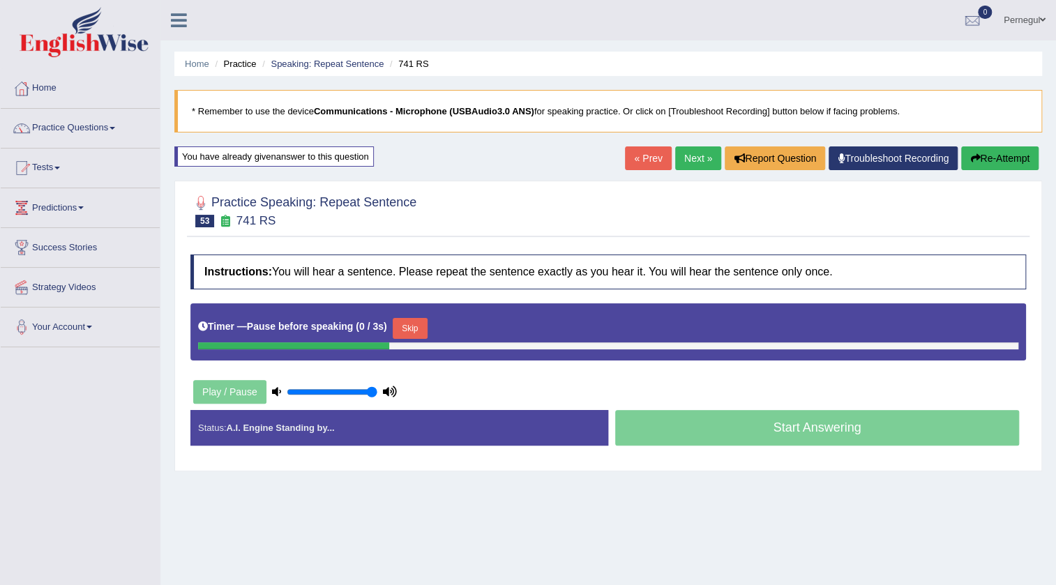
click at [417, 327] on button "Skip" at bounding box center [410, 328] width 35 height 21
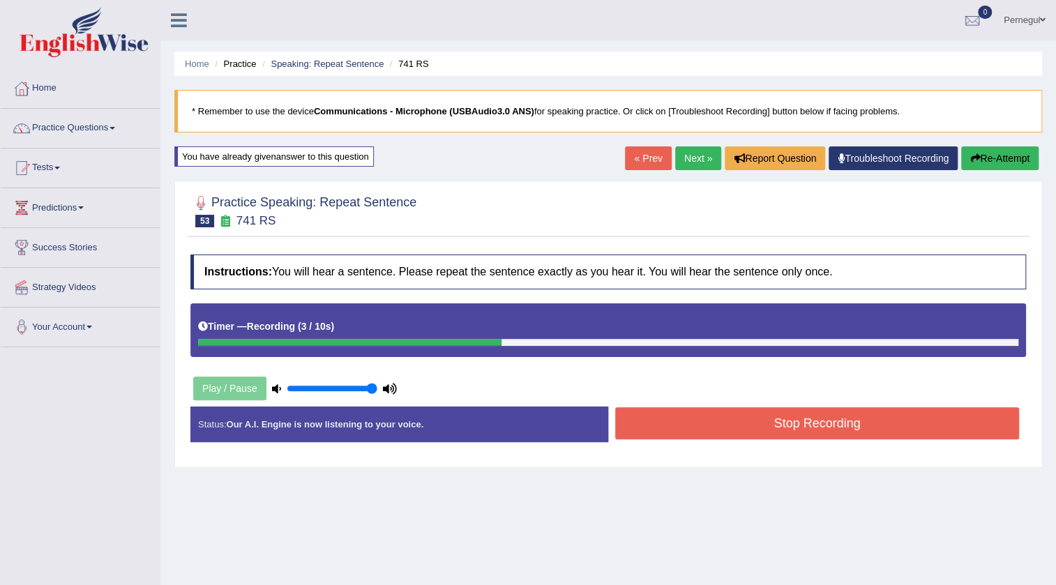
click at [712, 422] on button "Stop Recording" at bounding box center [817, 423] width 404 height 32
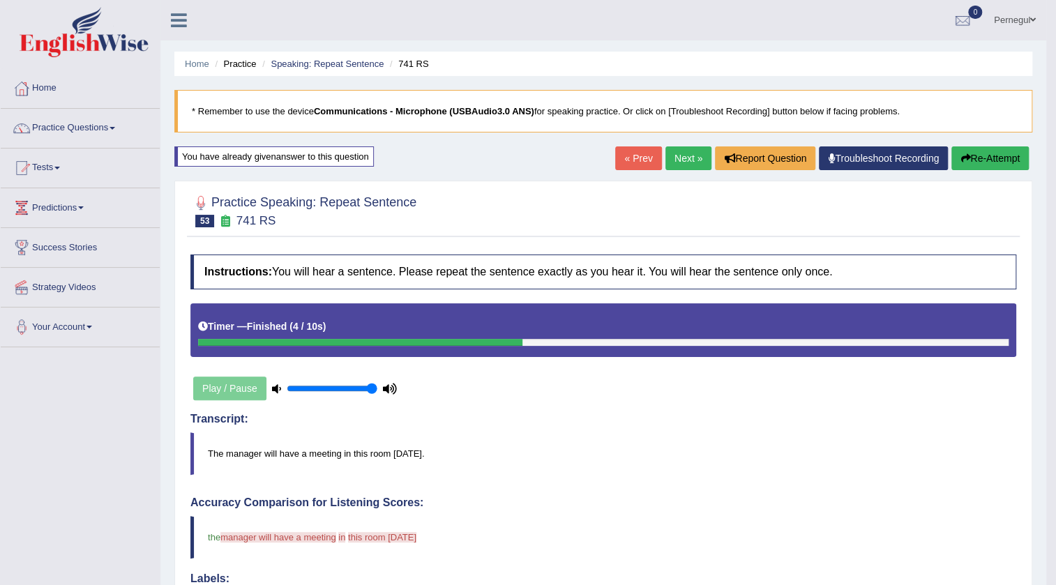
click at [998, 158] on button "Re-Attempt" at bounding box center [990, 159] width 77 height 24
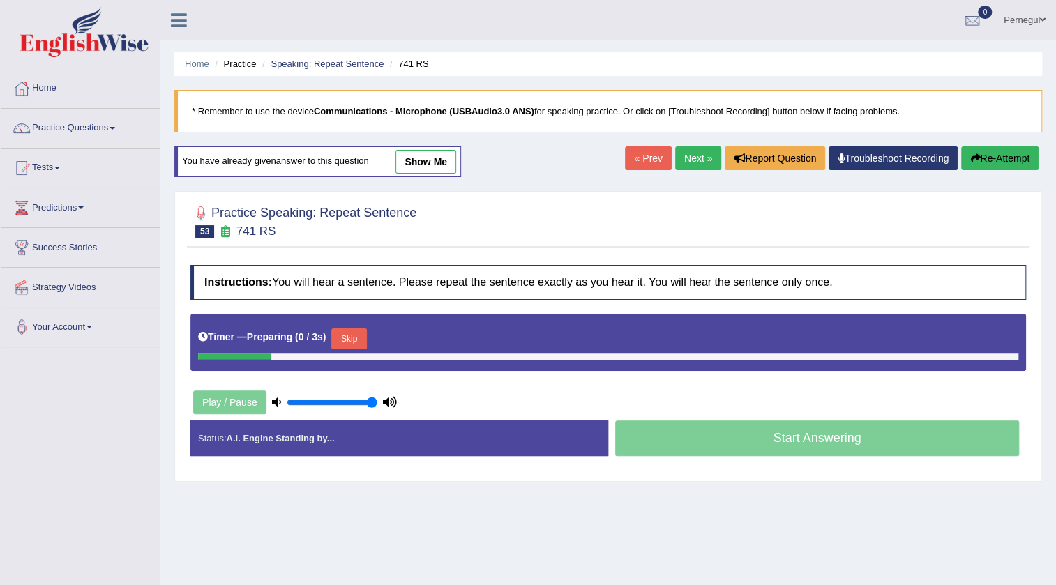
click at [341, 340] on button "Skip" at bounding box center [348, 339] width 35 height 21
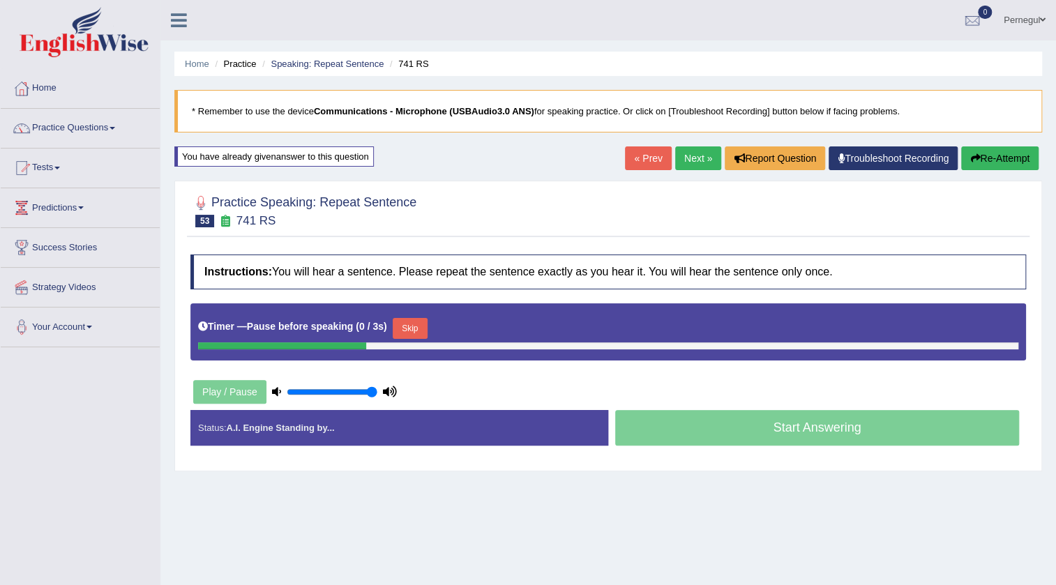
click at [414, 328] on button "Skip" at bounding box center [410, 328] width 35 height 21
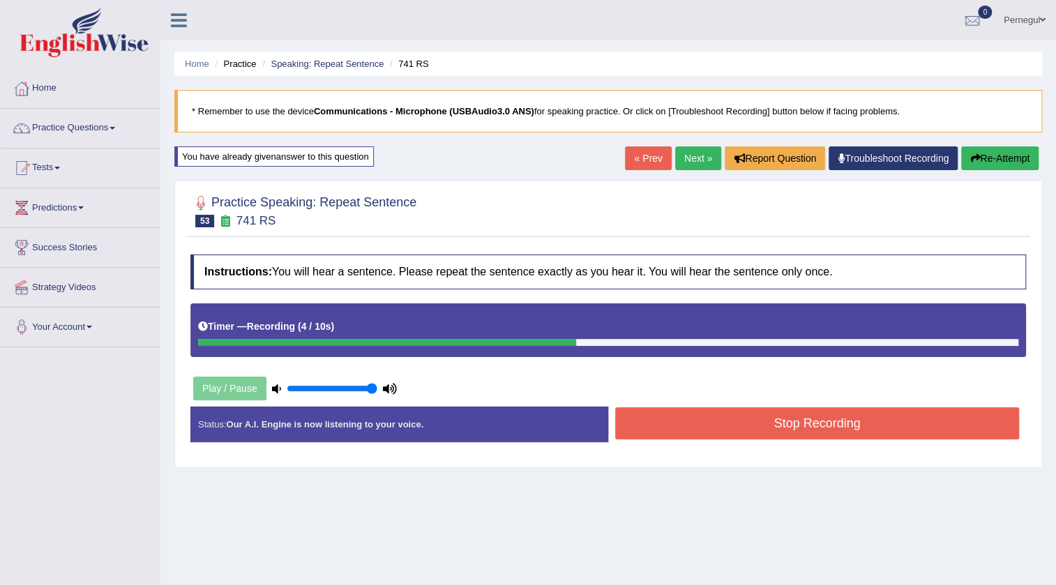
click at [742, 426] on button "Stop Recording" at bounding box center [817, 423] width 404 height 32
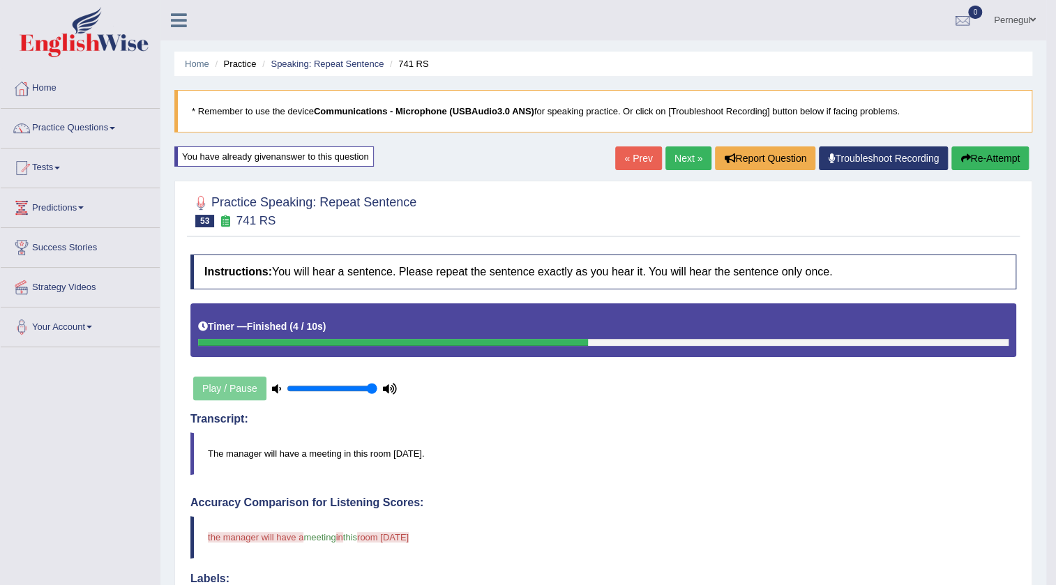
click at [984, 163] on button "Re-Attempt" at bounding box center [990, 159] width 77 height 24
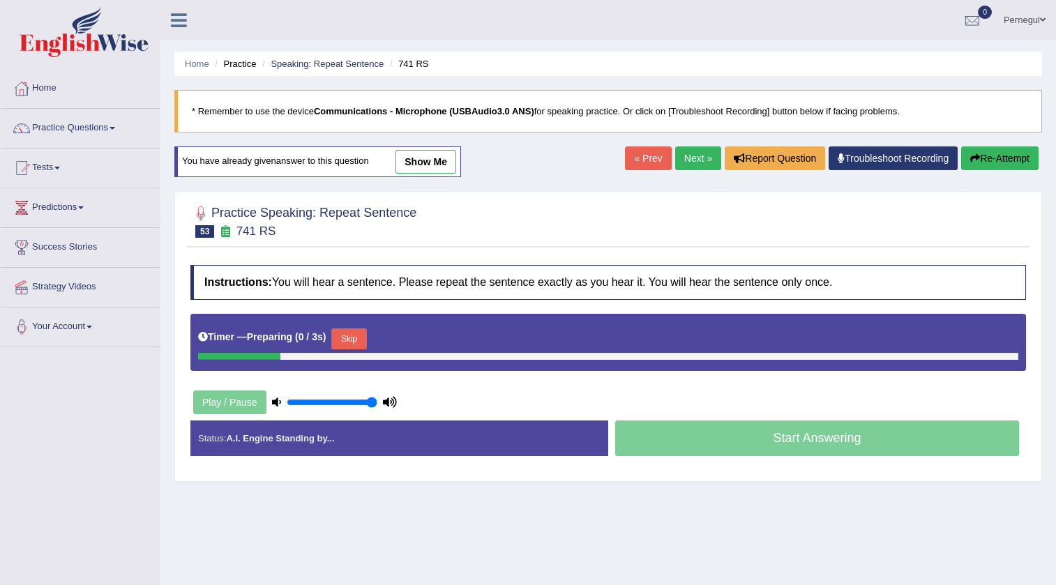
click at [352, 340] on button "Skip" at bounding box center [348, 339] width 35 height 21
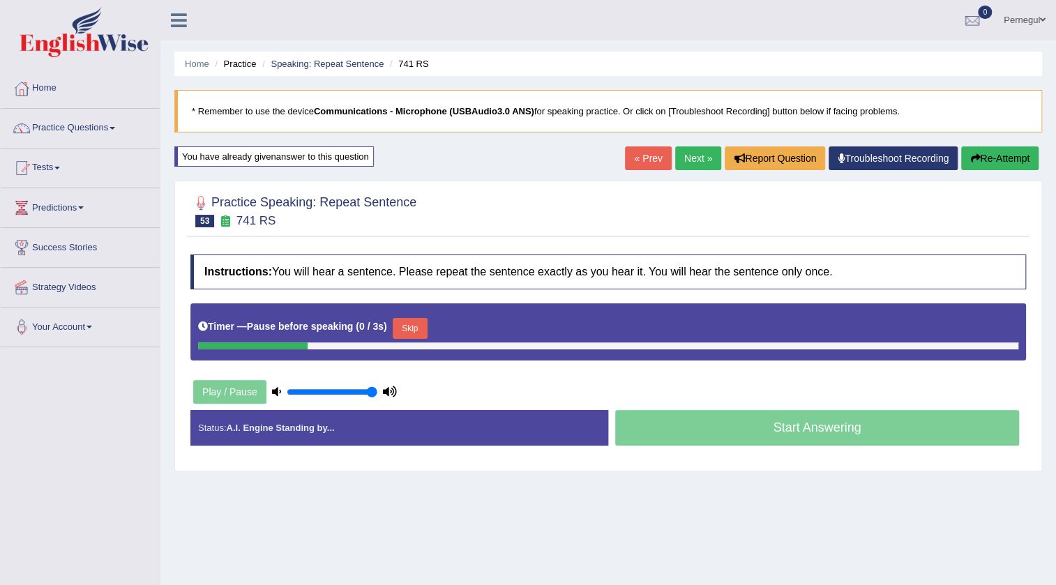
click at [422, 322] on button "Skip" at bounding box center [410, 328] width 35 height 21
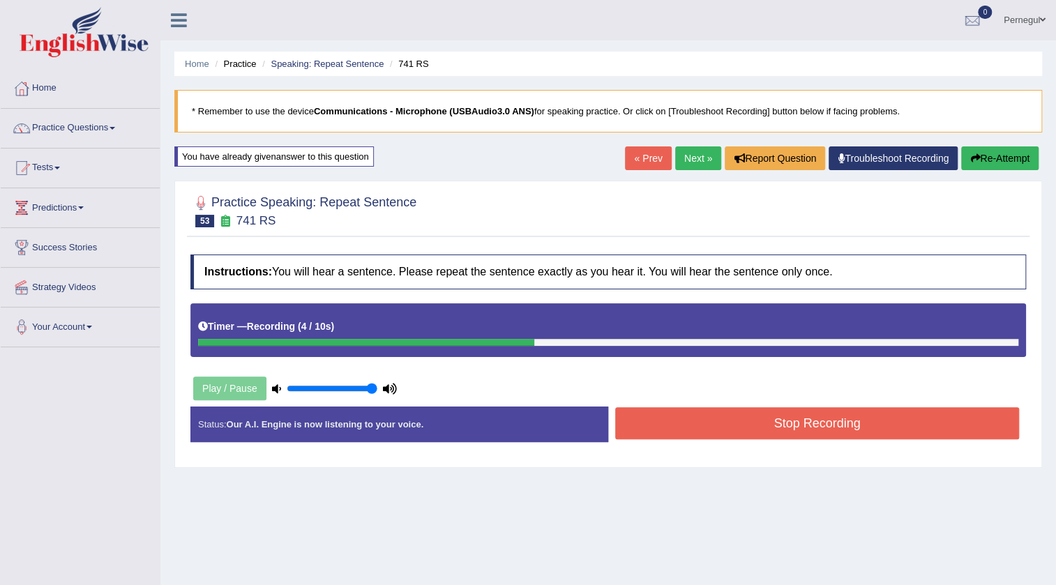
click at [740, 410] on button "Stop Recording" at bounding box center [817, 423] width 404 height 32
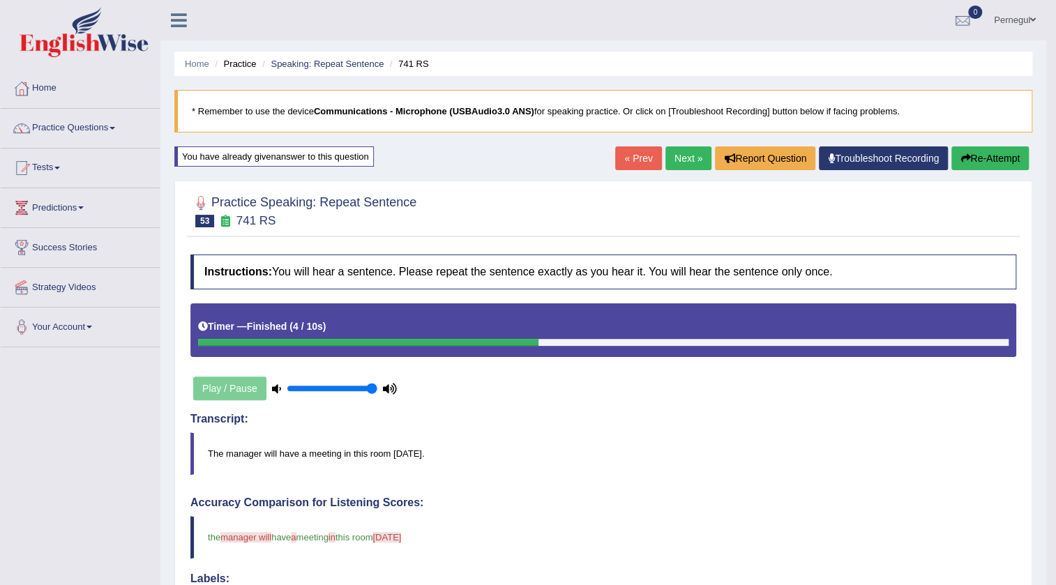
click at [971, 147] on button "Re-Attempt" at bounding box center [990, 159] width 77 height 24
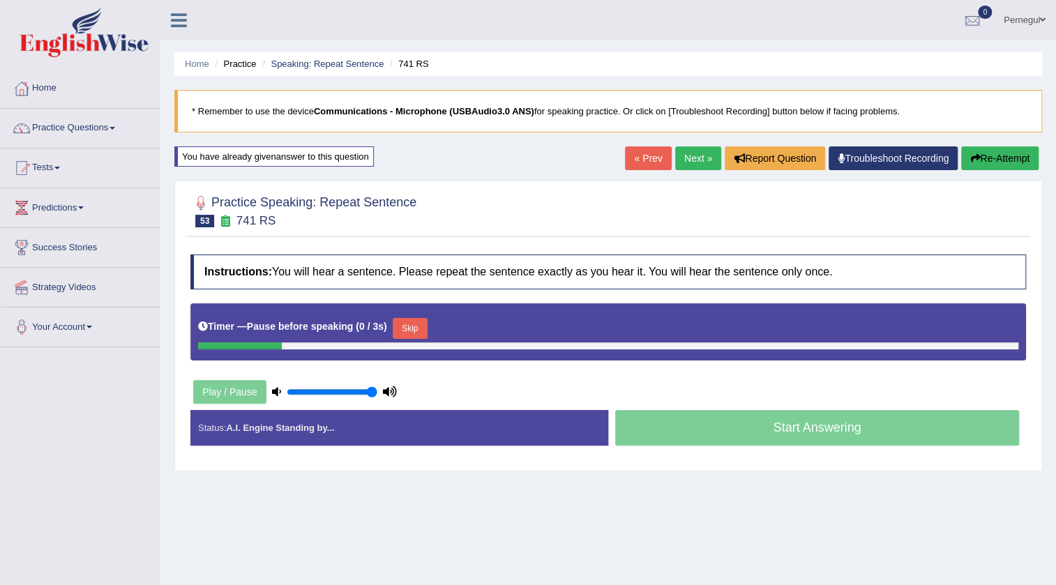
click at [411, 329] on button "Skip" at bounding box center [410, 328] width 35 height 21
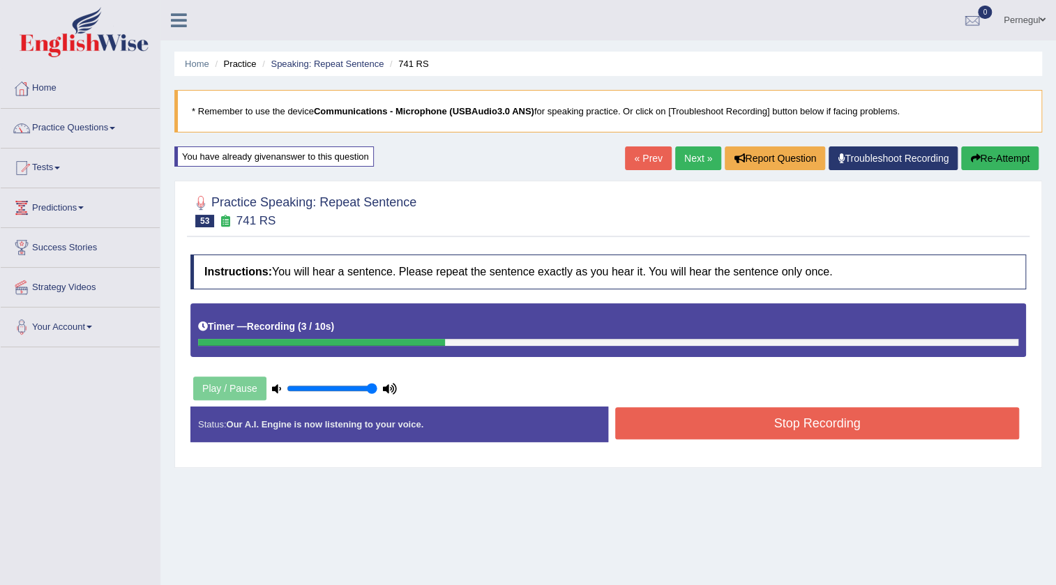
click at [717, 423] on button "Stop Recording" at bounding box center [817, 423] width 404 height 32
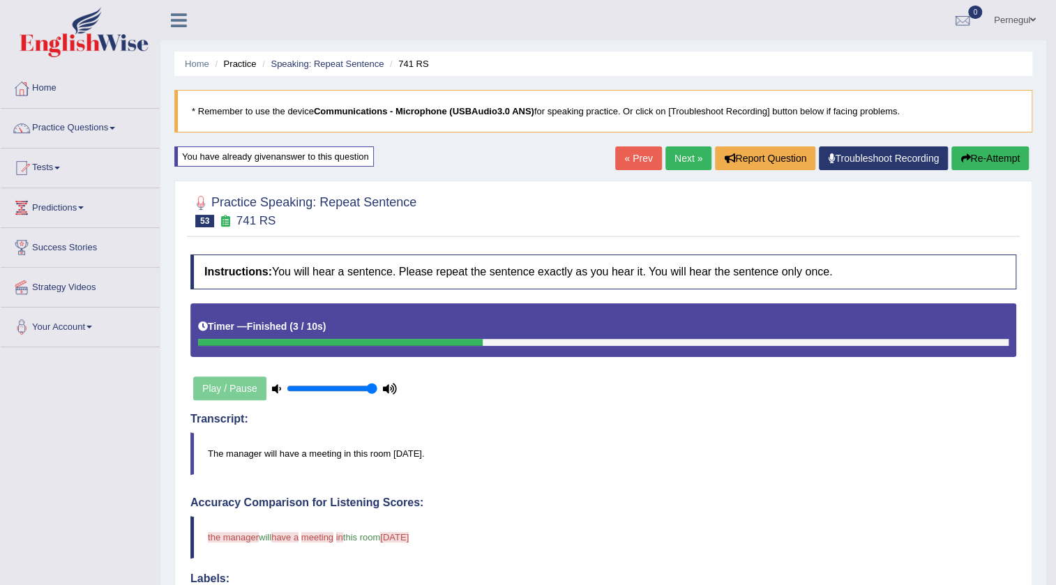
click at [691, 153] on link "Next »" at bounding box center [689, 159] width 46 height 24
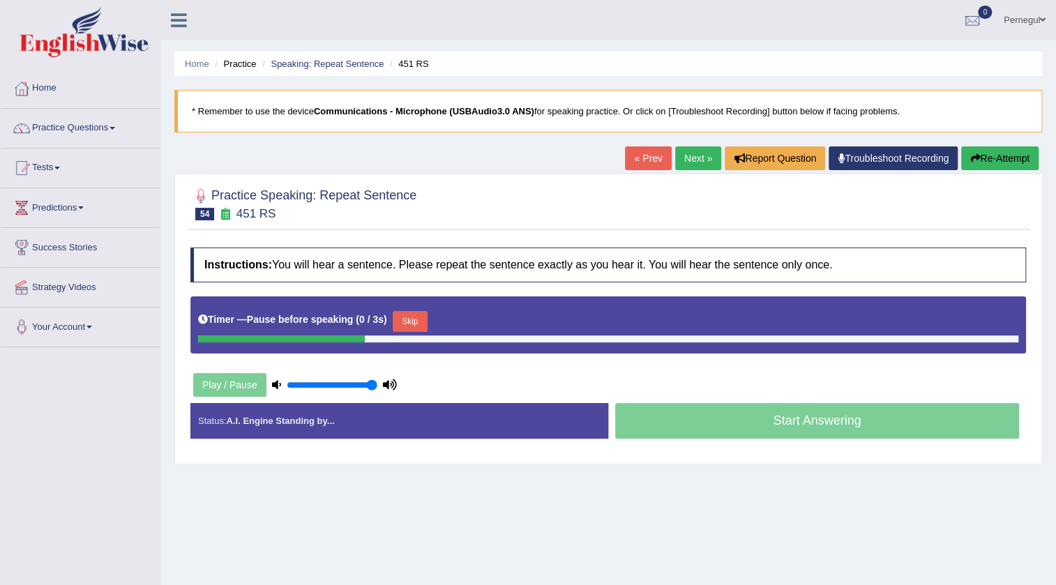
click at [408, 324] on button "Skip" at bounding box center [410, 321] width 35 height 21
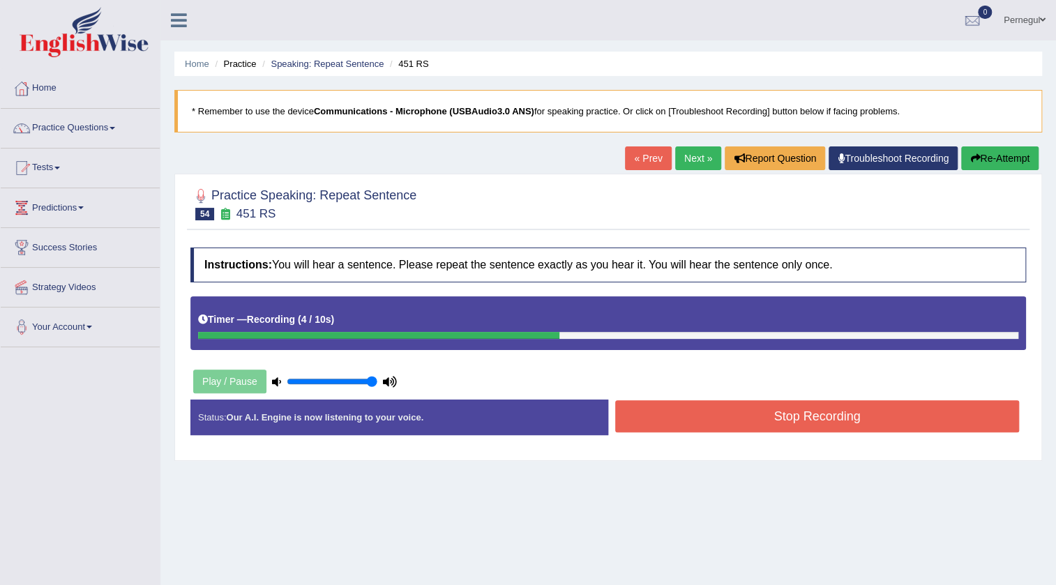
click at [695, 405] on button "Stop Recording" at bounding box center [817, 416] width 404 height 32
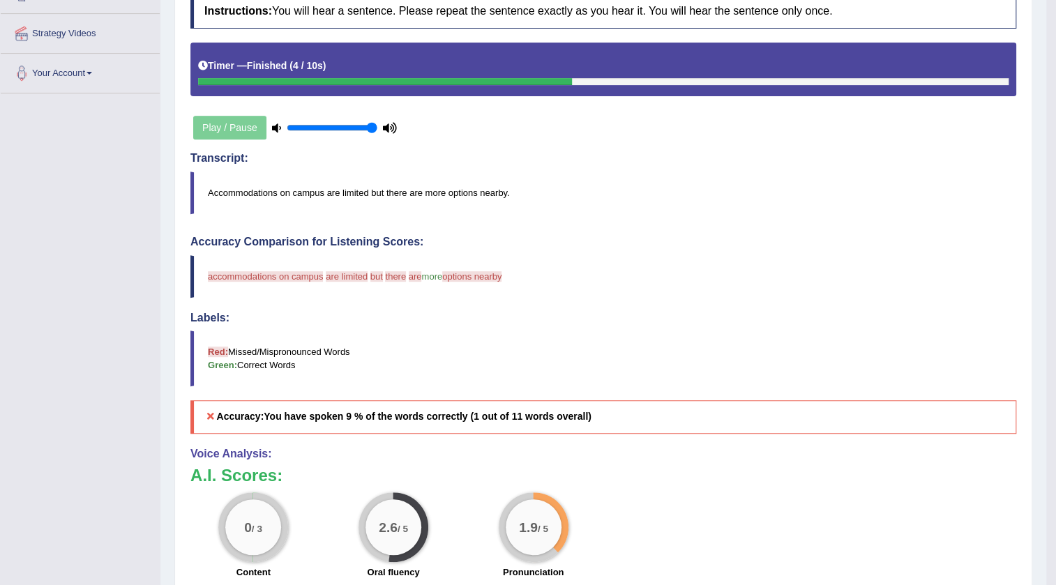
scroll to position [63, 0]
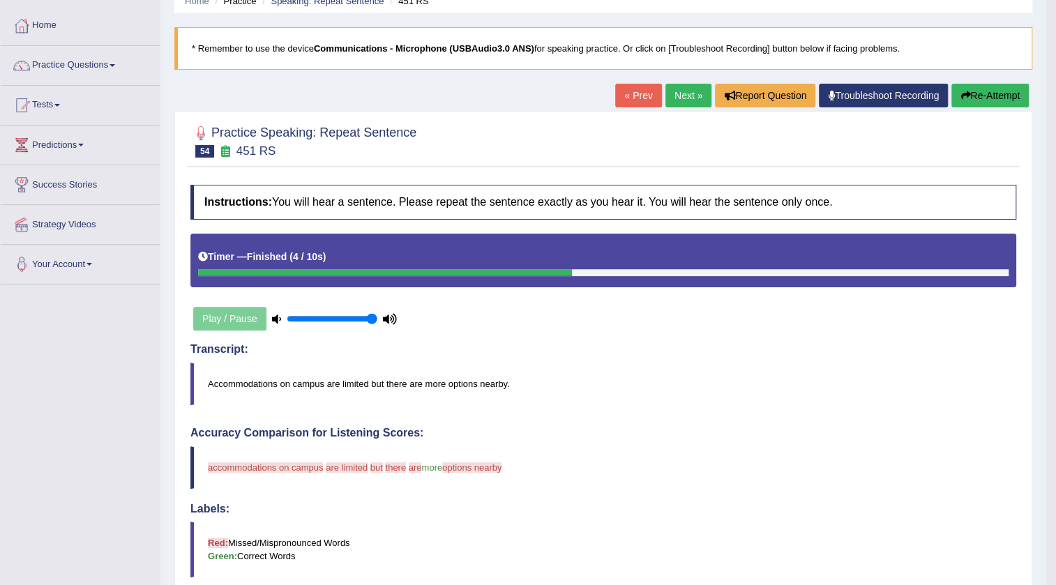
click at [972, 84] on button "Re-Attempt" at bounding box center [990, 96] width 77 height 24
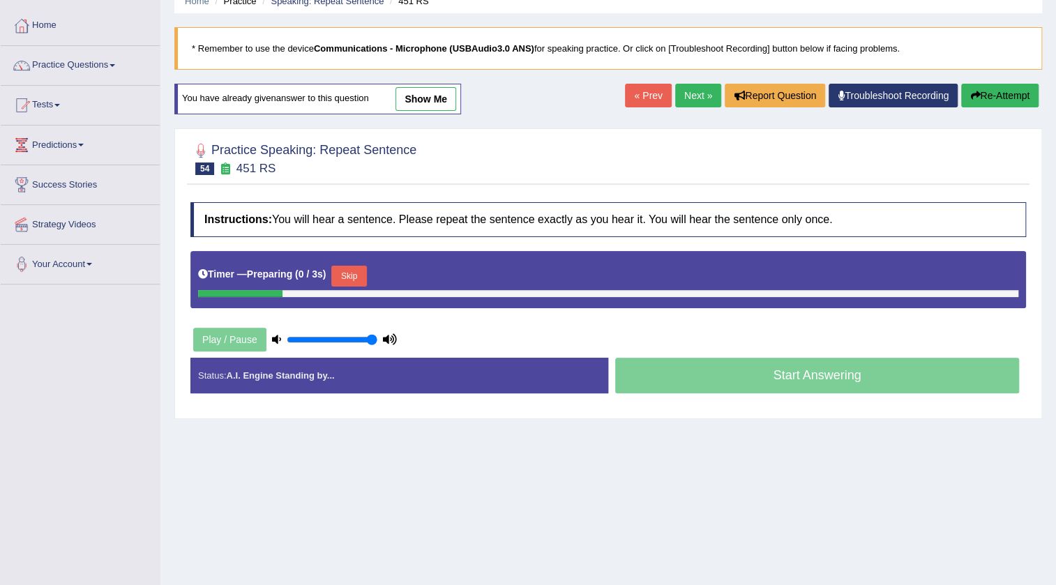
click at [347, 272] on button "Skip" at bounding box center [348, 276] width 35 height 21
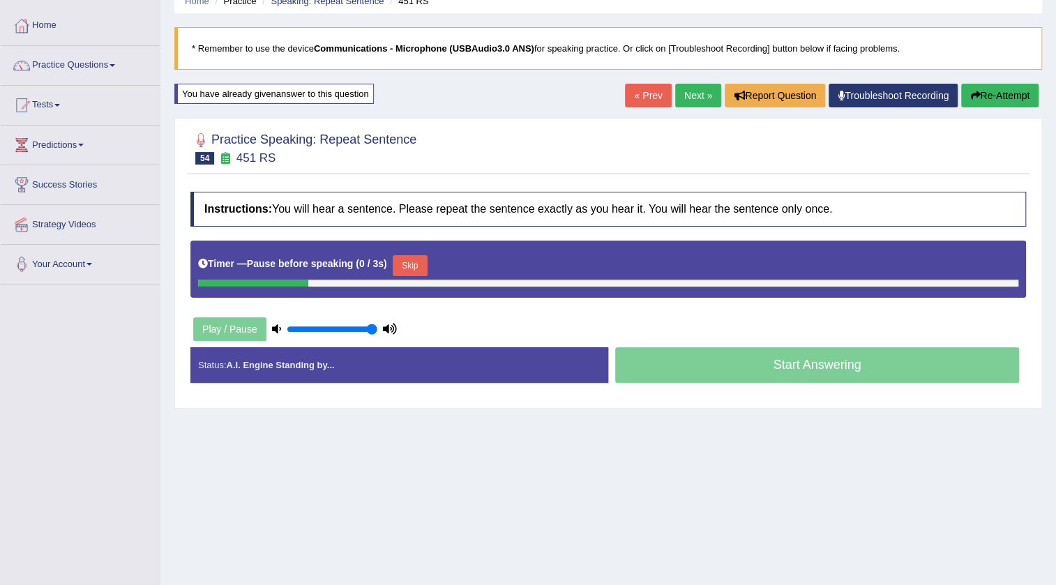
click at [414, 262] on button "Skip" at bounding box center [410, 265] width 35 height 21
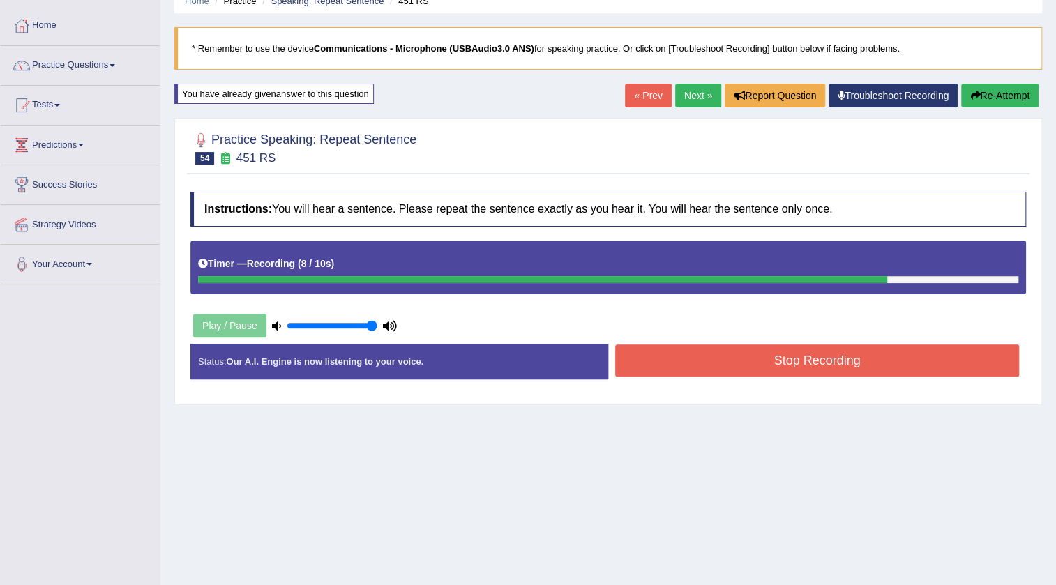
click at [668, 359] on button "Stop Recording" at bounding box center [817, 361] width 404 height 32
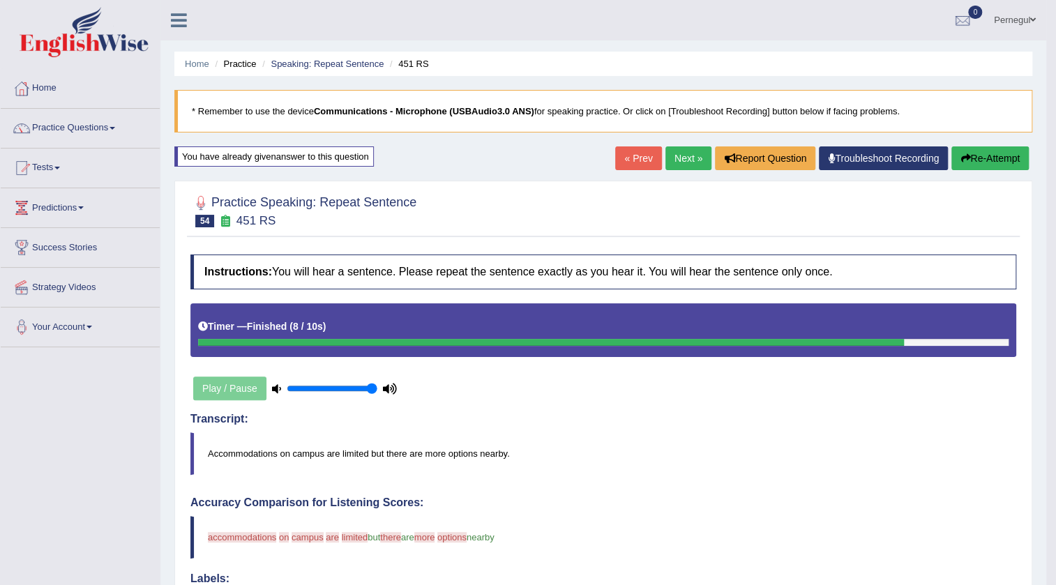
click at [676, 168] on link "Next »" at bounding box center [689, 159] width 46 height 24
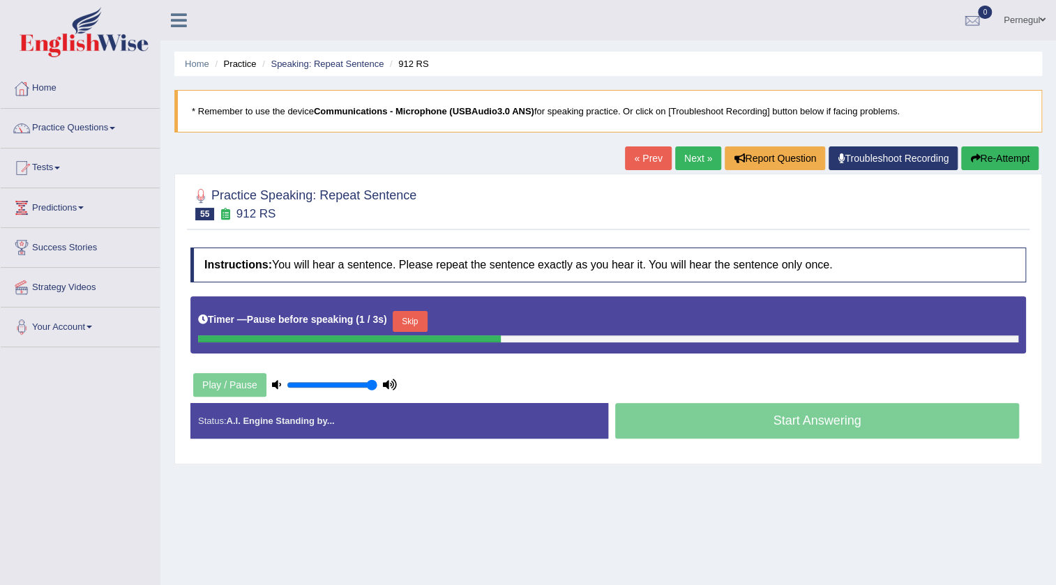
click at [412, 320] on button "Skip" at bounding box center [410, 321] width 35 height 21
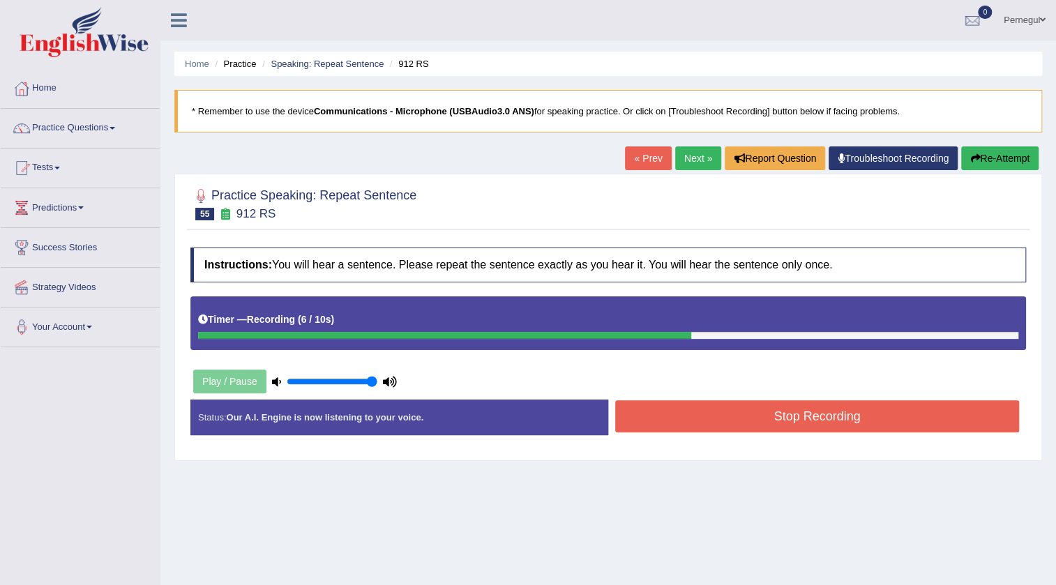
click at [761, 420] on button "Stop Recording" at bounding box center [817, 416] width 404 height 32
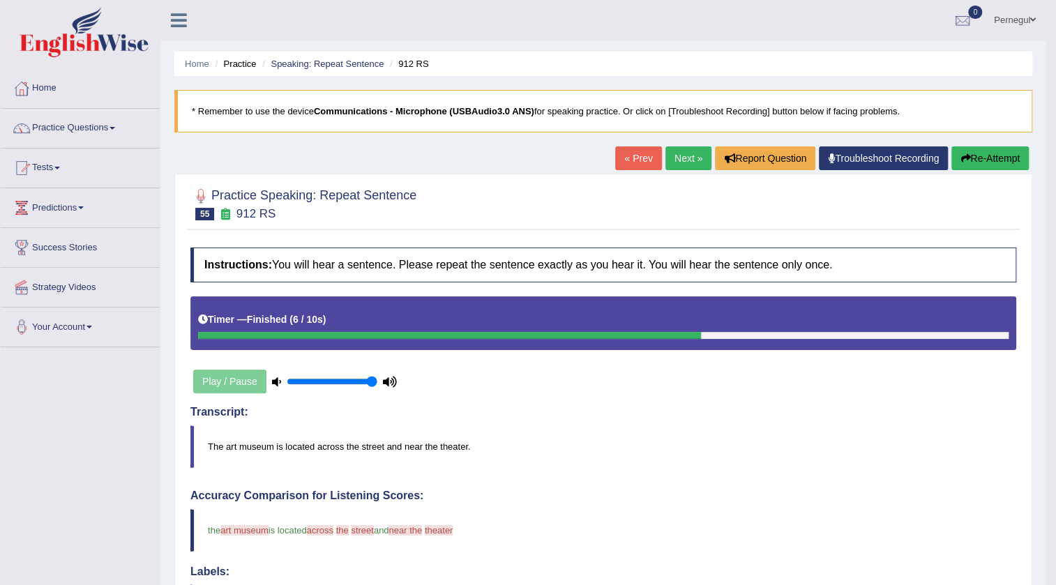
click at [681, 154] on link "Next »" at bounding box center [689, 159] width 46 height 24
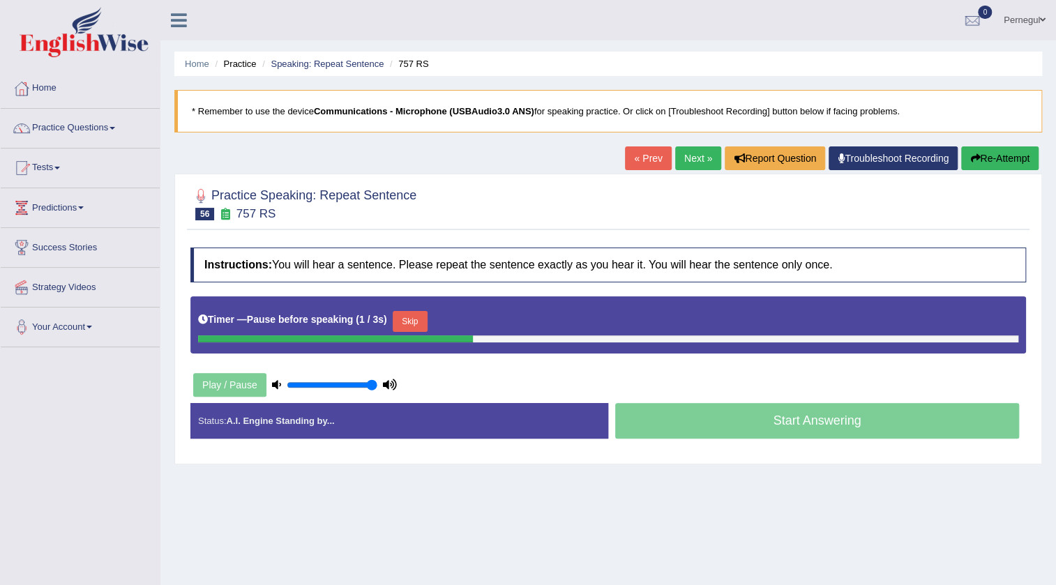
click at [417, 320] on button "Skip" at bounding box center [410, 321] width 35 height 21
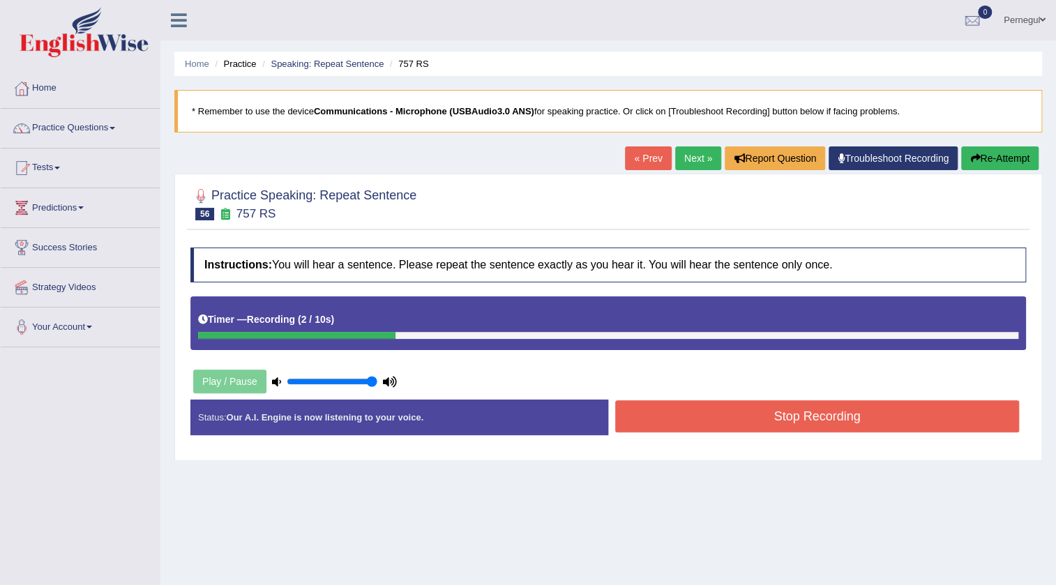
click at [700, 418] on button "Stop Recording" at bounding box center [817, 416] width 404 height 32
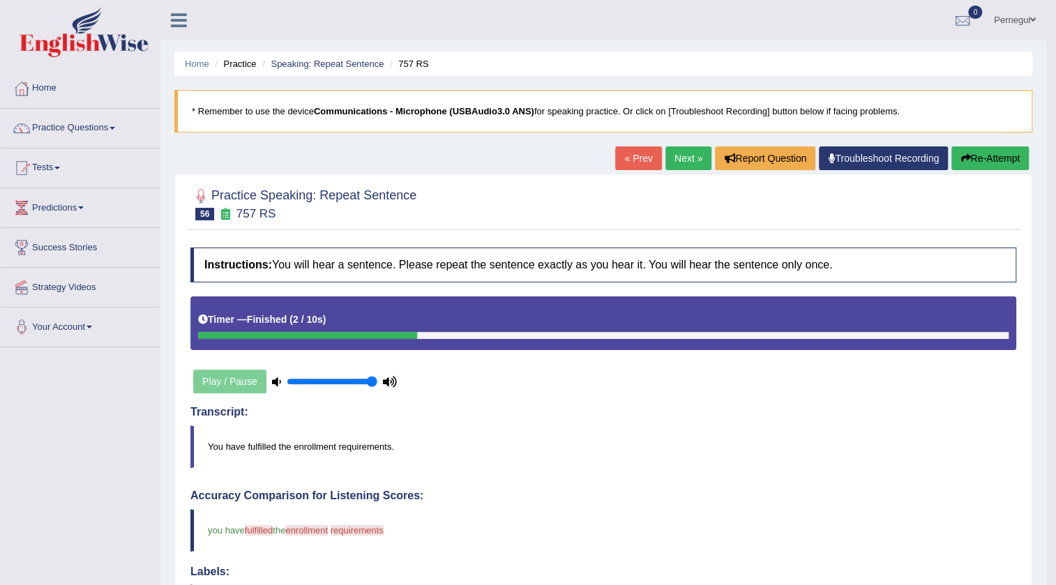
click at [679, 160] on link "Next »" at bounding box center [689, 159] width 46 height 24
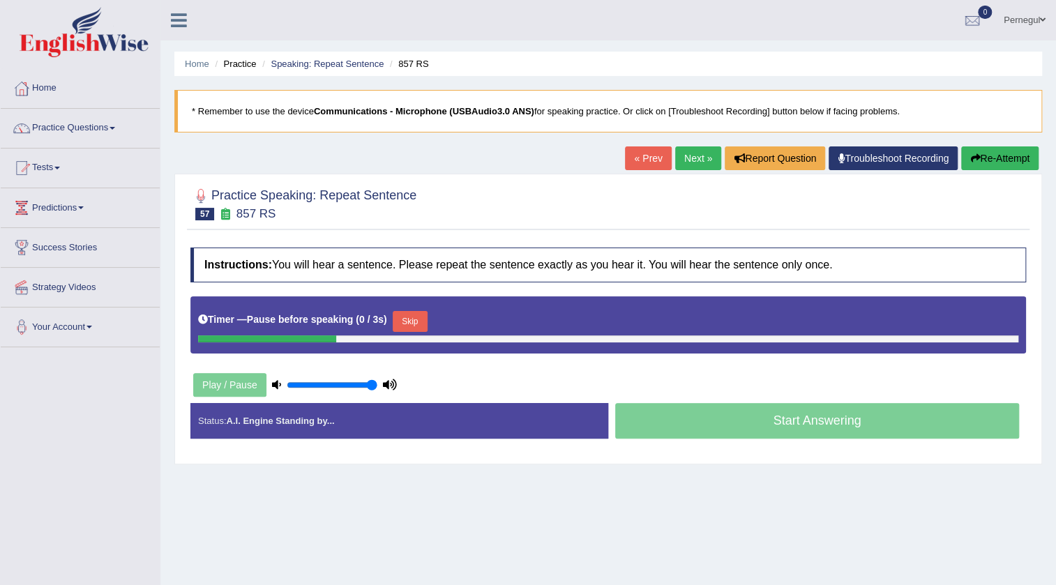
click at [413, 320] on button "Skip" at bounding box center [410, 321] width 35 height 21
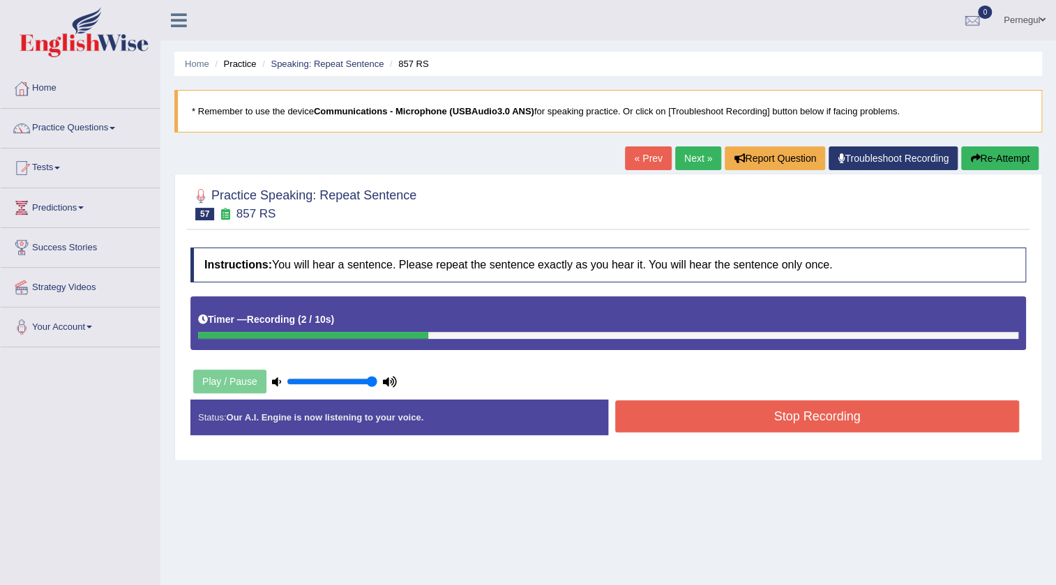
click at [675, 406] on button "Stop Recording" at bounding box center [817, 416] width 404 height 32
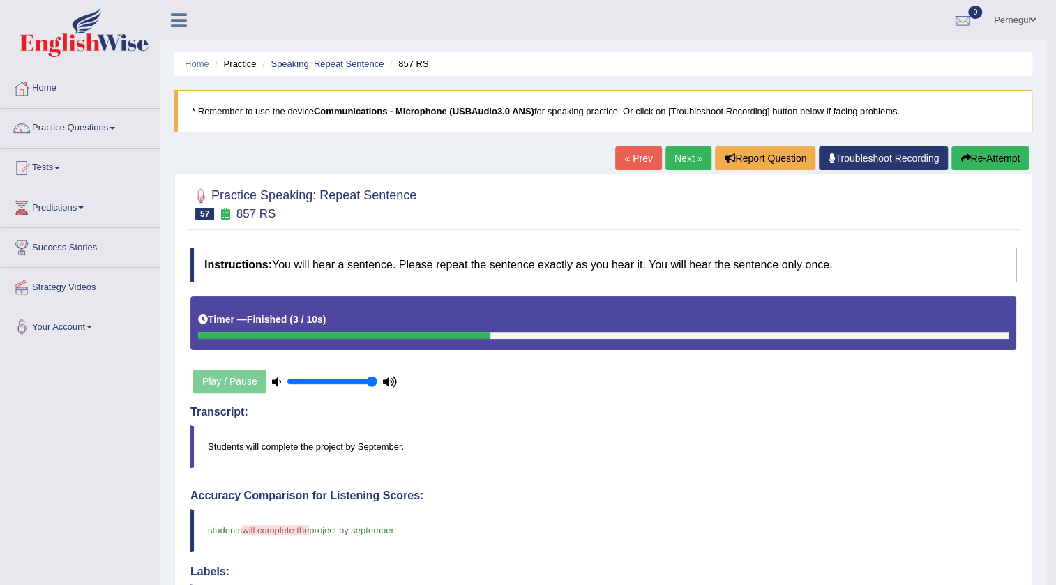
click at [687, 156] on link "Next »" at bounding box center [689, 159] width 46 height 24
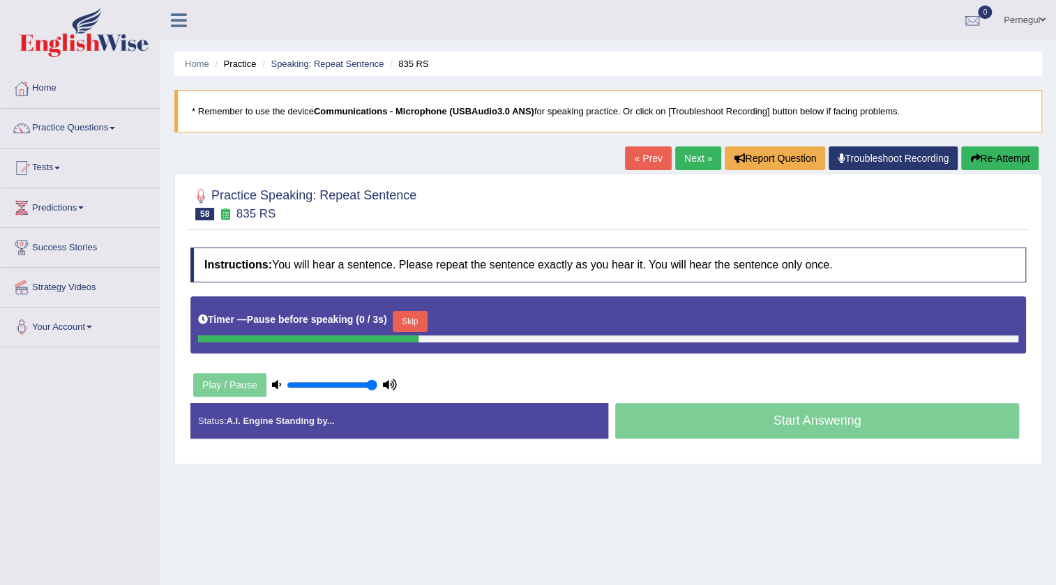
click at [419, 313] on button "Skip" at bounding box center [410, 321] width 35 height 21
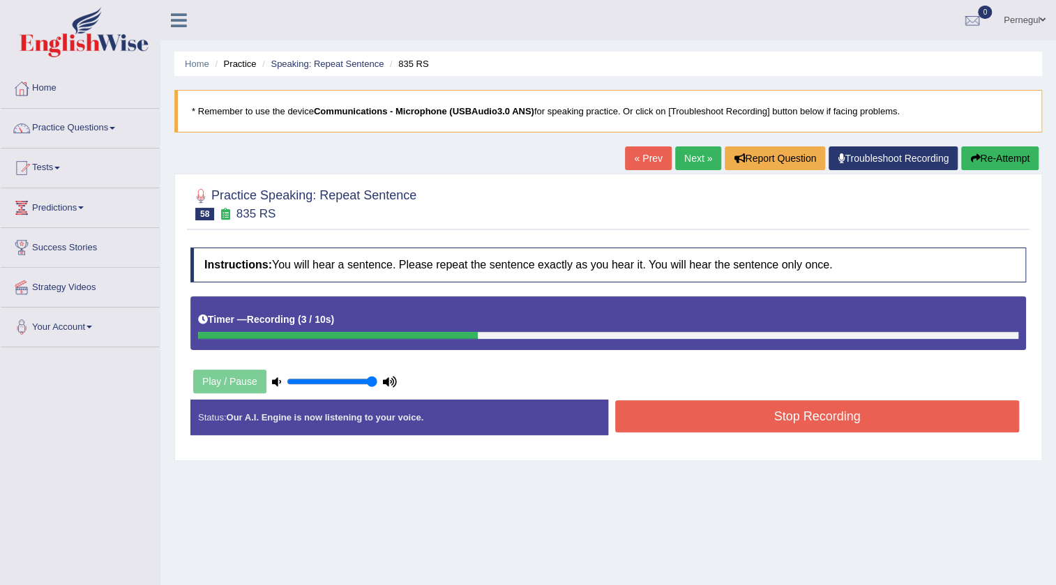
click at [735, 421] on button "Stop Recording" at bounding box center [817, 416] width 404 height 32
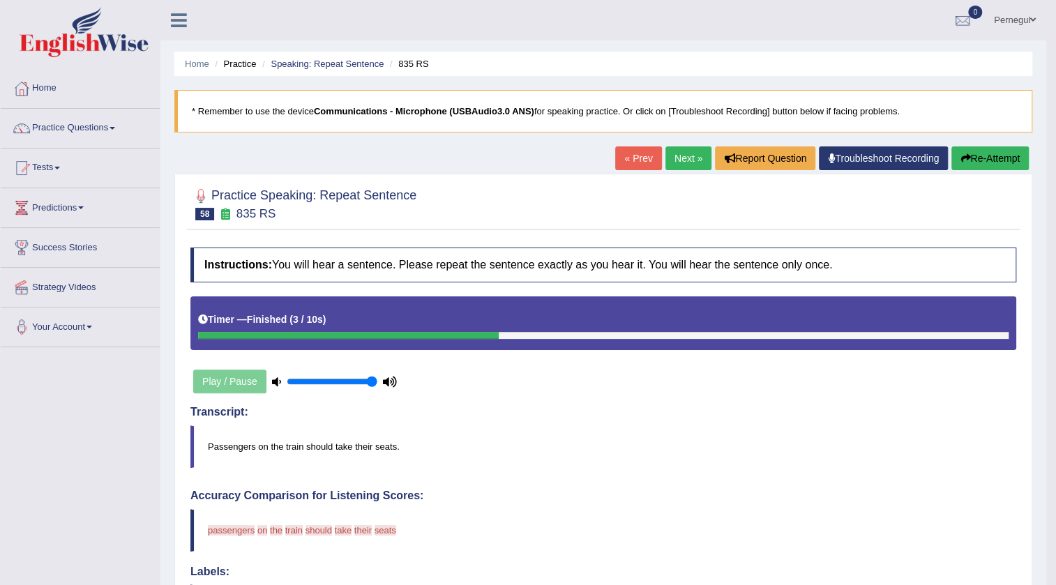
click at [690, 158] on link "Next »" at bounding box center [689, 159] width 46 height 24
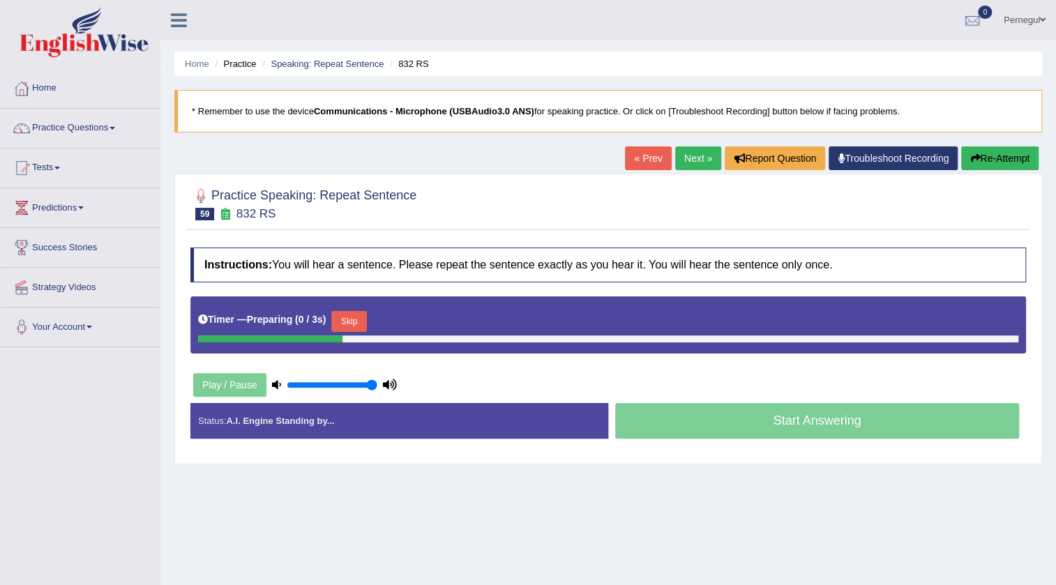
click at [359, 322] on button "Skip" at bounding box center [348, 321] width 35 height 21
click at [412, 317] on button "Skip" at bounding box center [410, 321] width 35 height 21
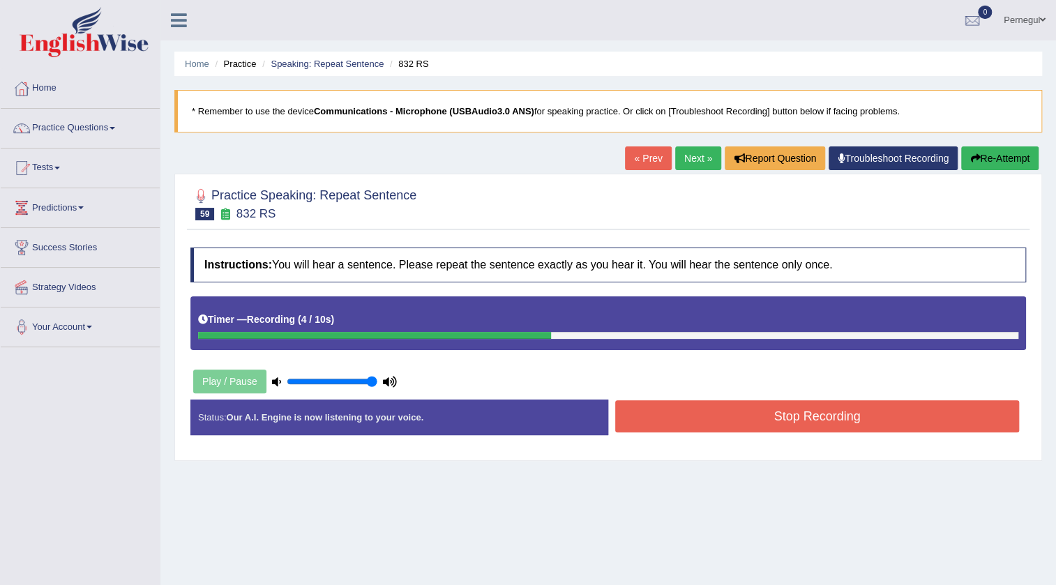
click at [739, 417] on button "Stop Recording" at bounding box center [817, 416] width 404 height 32
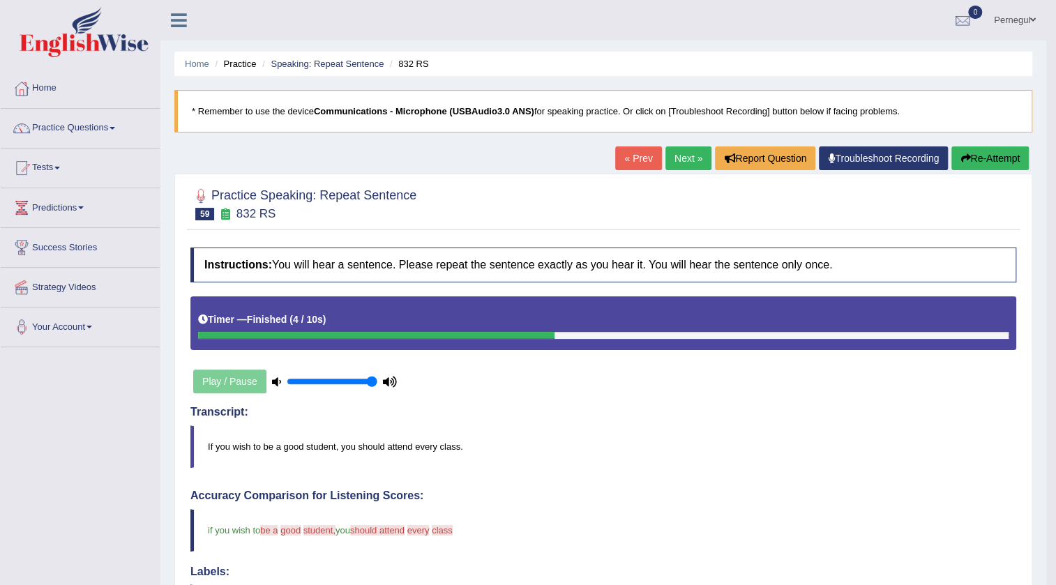
click at [676, 154] on link "Next »" at bounding box center [689, 159] width 46 height 24
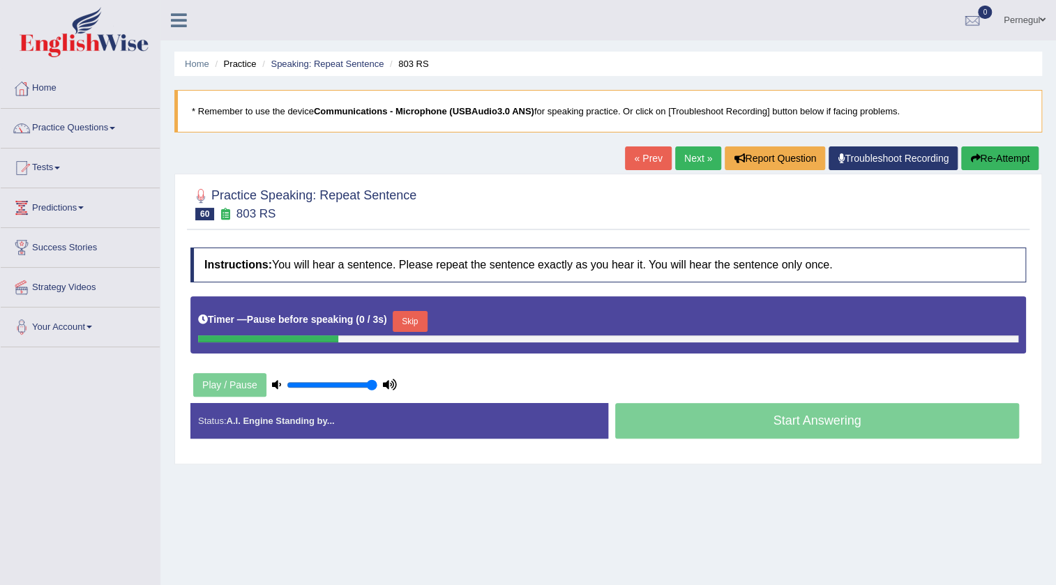
click at [412, 320] on button "Skip" at bounding box center [410, 321] width 35 height 21
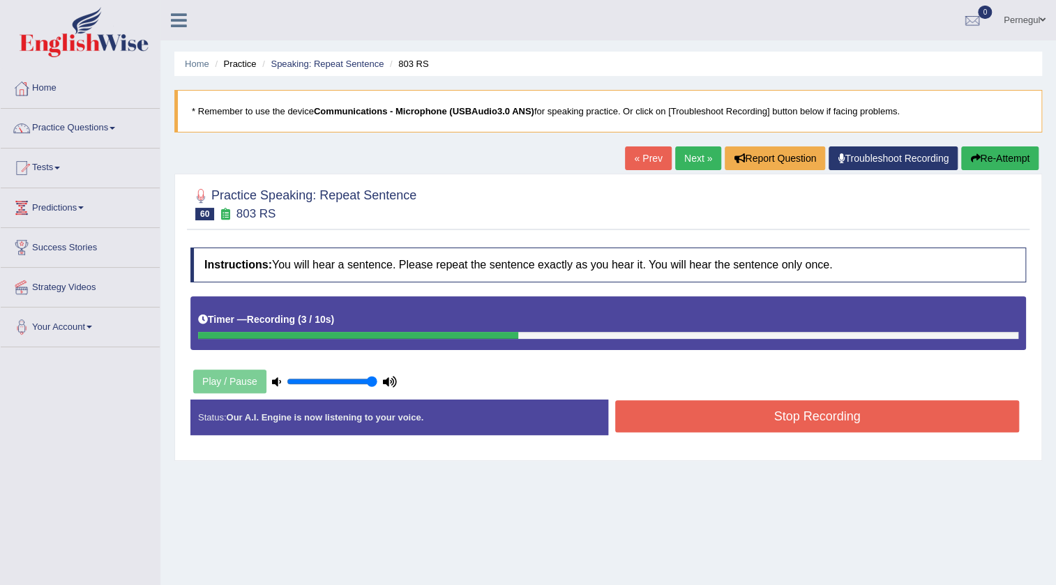
click at [764, 417] on button "Stop Recording" at bounding box center [817, 416] width 404 height 32
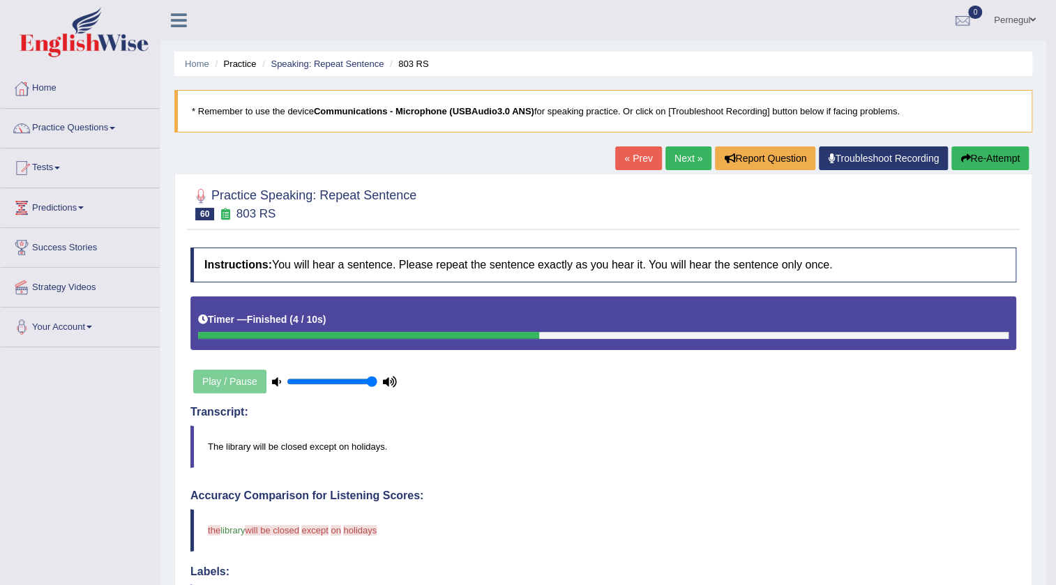
click at [980, 151] on button "Re-Attempt" at bounding box center [990, 159] width 77 height 24
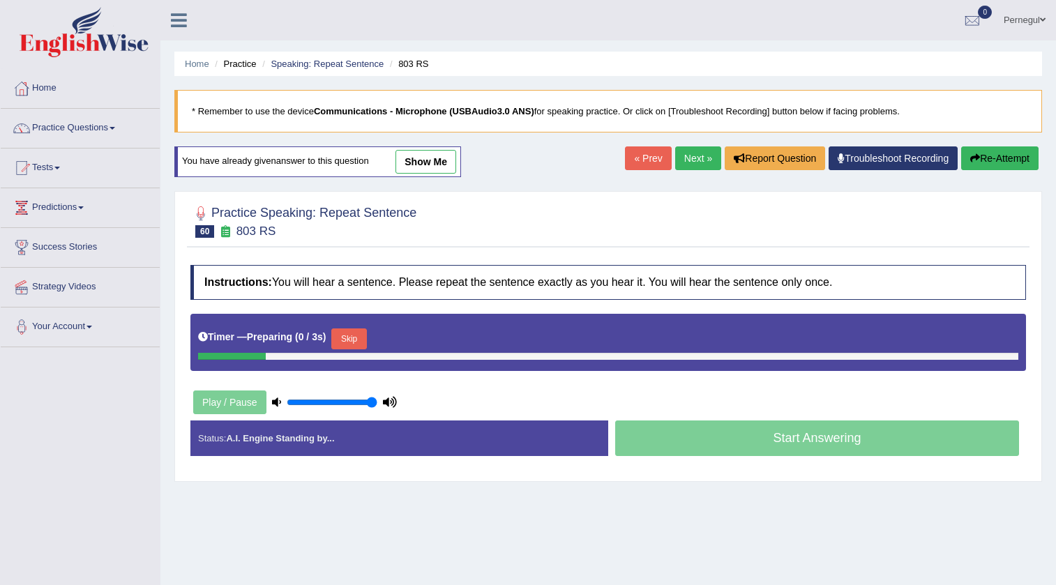
click at [341, 329] on button "Skip" at bounding box center [348, 339] width 35 height 21
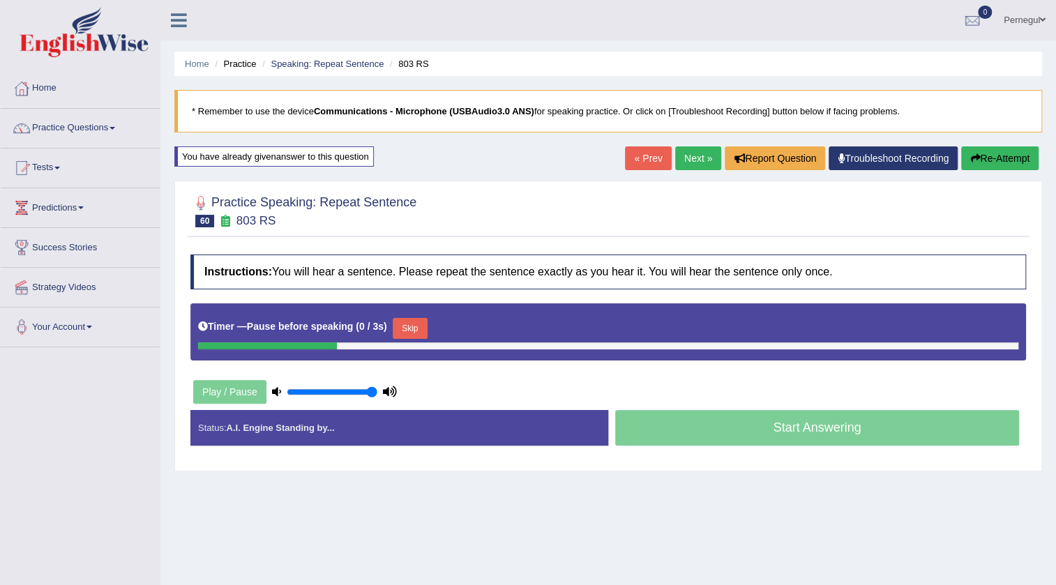
click at [415, 329] on button "Skip" at bounding box center [410, 328] width 35 height 21
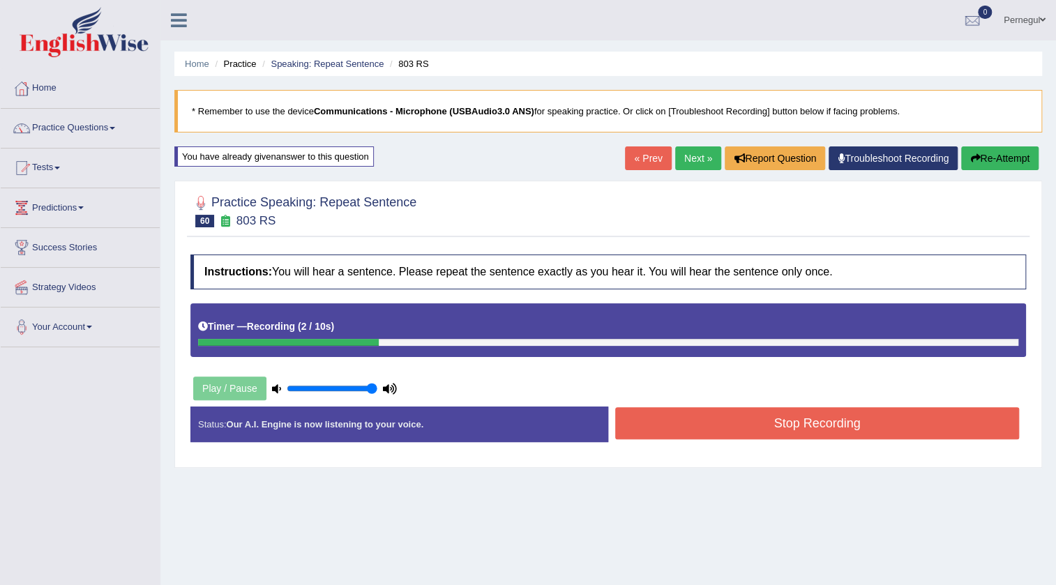
click at [1020, 160] on button "Re-Attempt" at bounding box center [999, 159] width 77 height 24
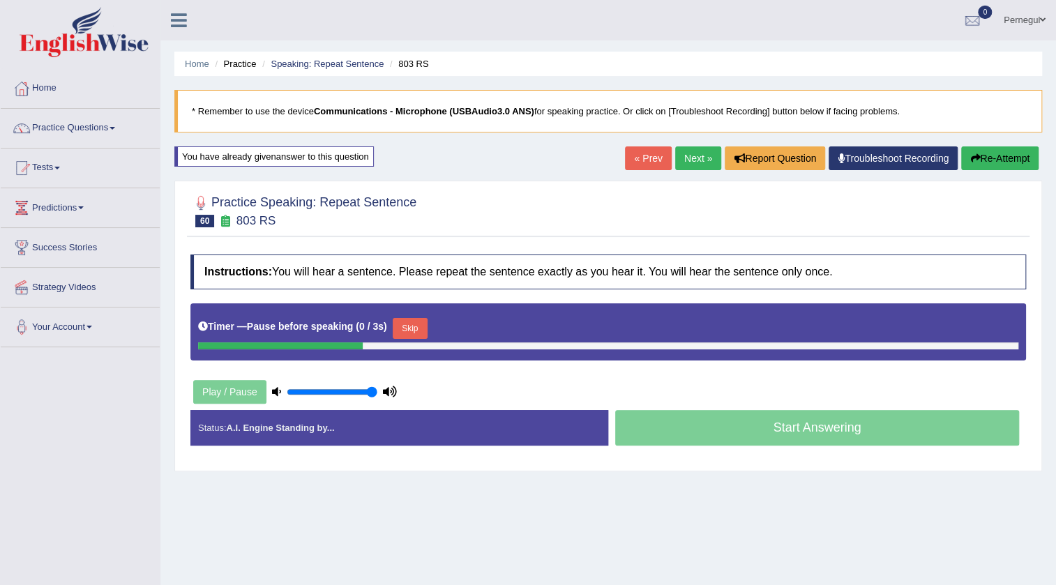
click at [407, 322] on button "Skip" at bounding box center [410, 328] width 35 height 21
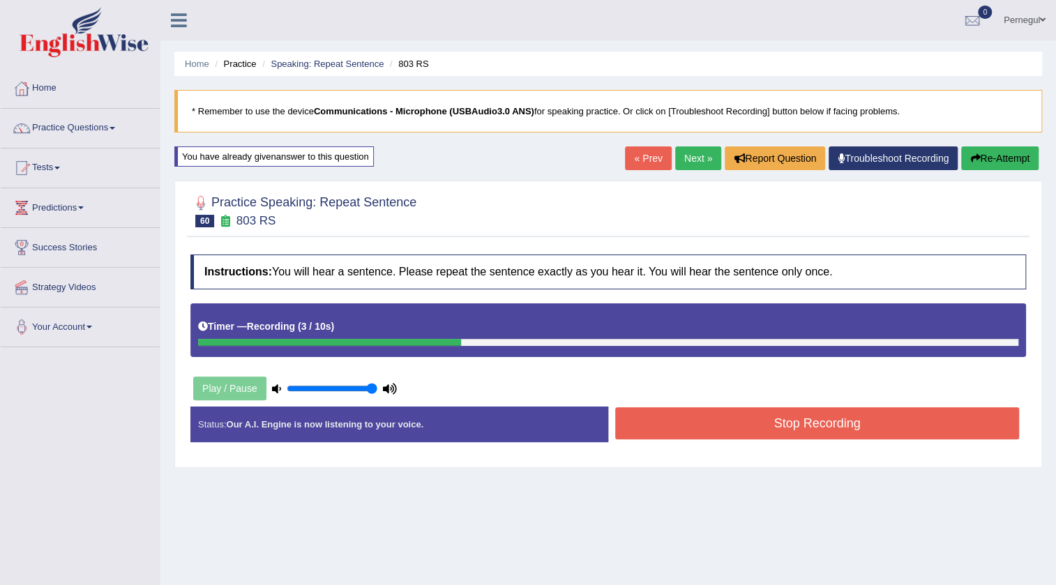
click at [750, 428] on button "Stop Recording" at bounding box center [817, 423] width 404 height 32
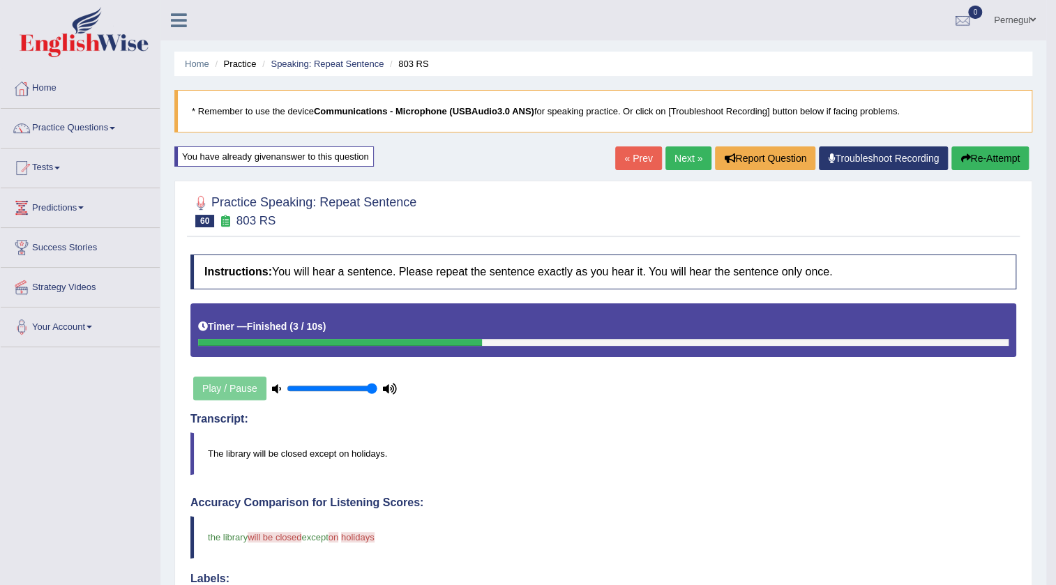
click at [977, 156] on button "Re-Attempt" at bounding box center [990, 159] width 77 height 24
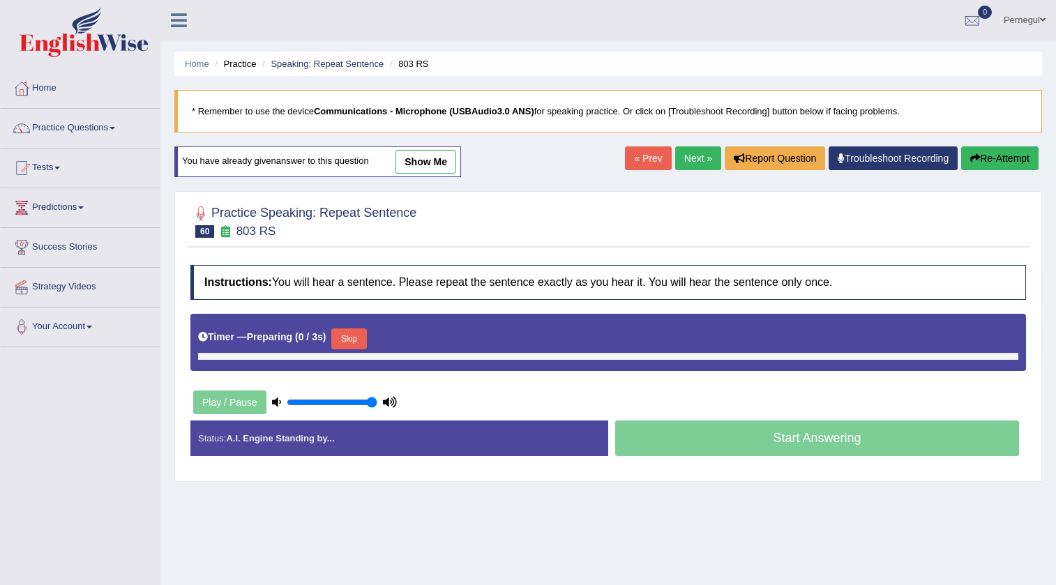
click at [359, 333] on button "Skip" at bounding box center [348, 339] width 35 height 21
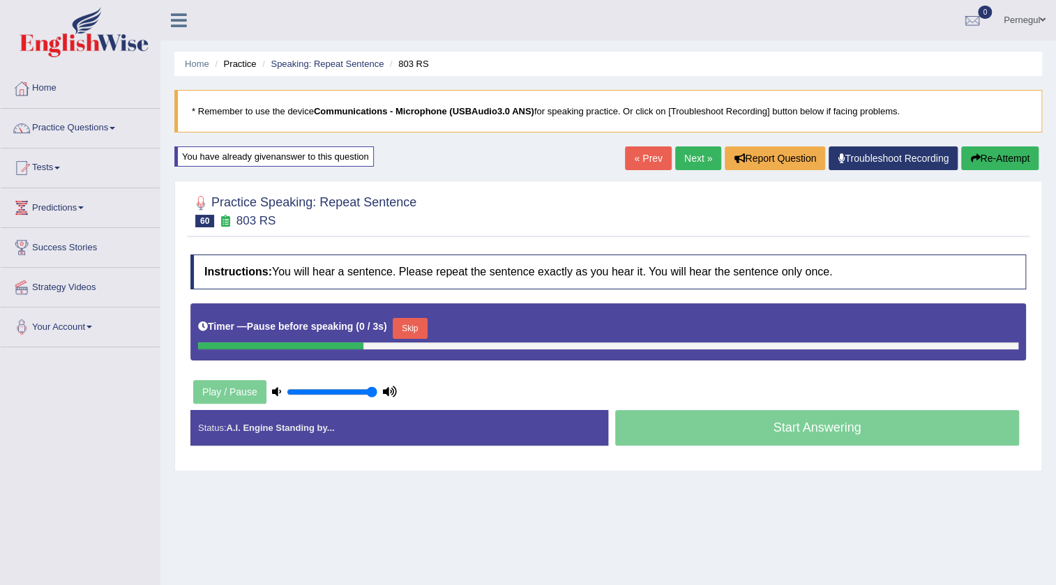
click at [419, 318] on button "Skip" at bounding box center [410, 328] width 35 height 21
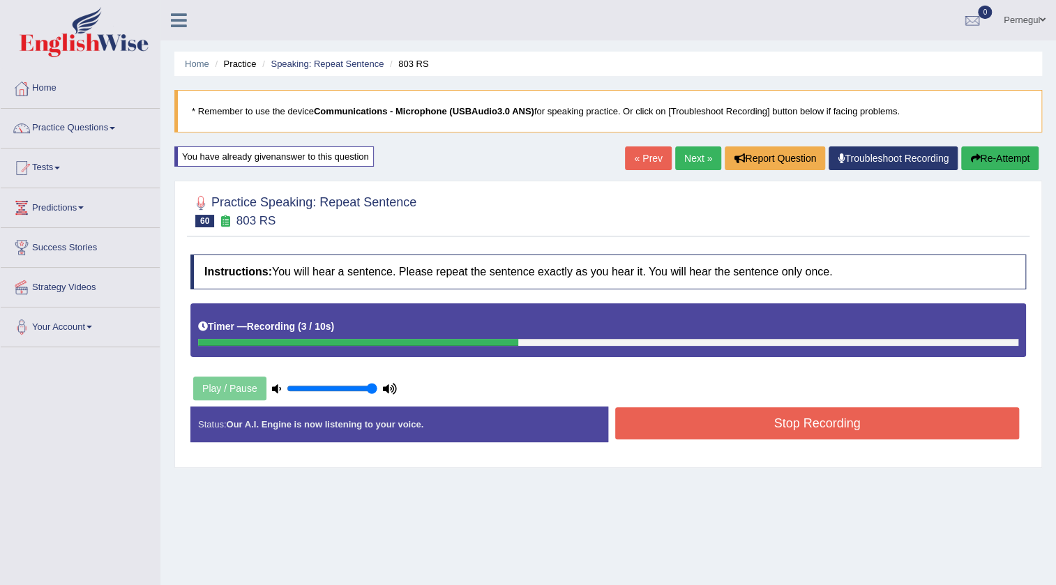
click at [719, 424] on button "Stop Recording" at bounding box center [817, 423] width 404 height 32
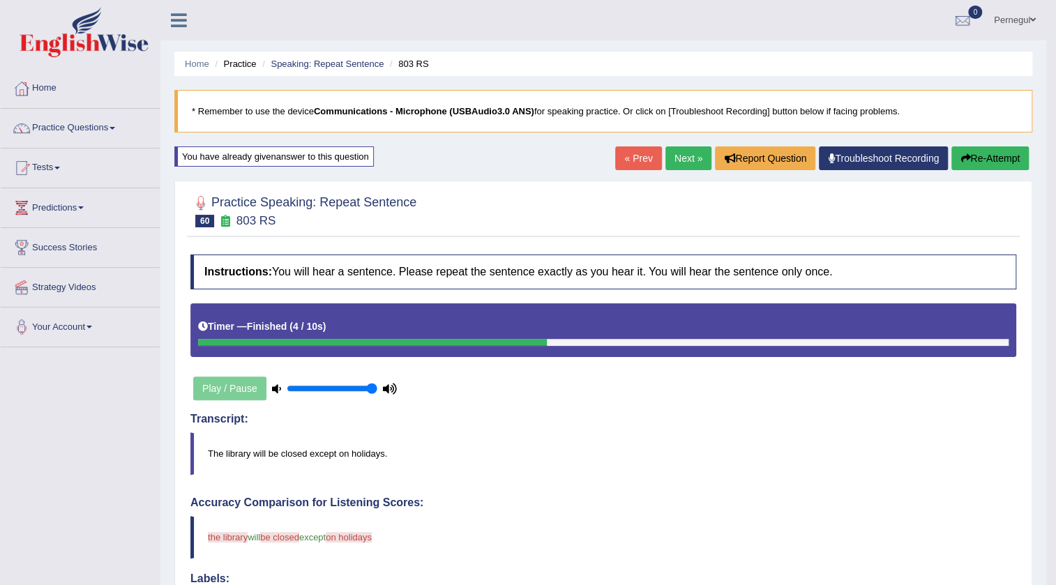
click at [1006, 155] on button "Re-Attempt" at bounding box center [990, 159] width 77 height 24
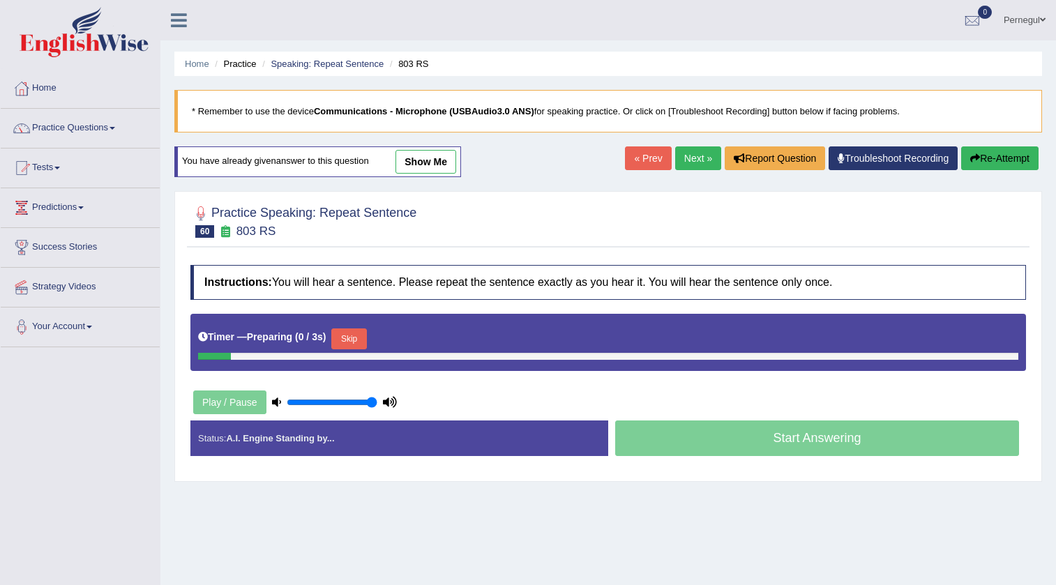
click at [348, 334] on button "Skip" at bounding box center [348, 339] width 35 height 21
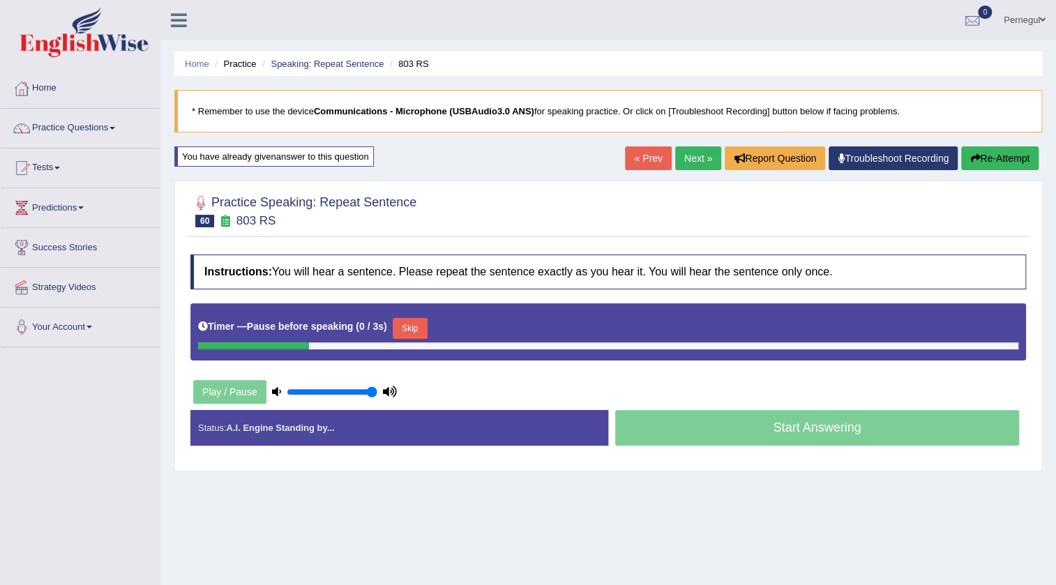
click at [411, 324] on button "Skip" at bounding box center [410, 328] width 35 height 21
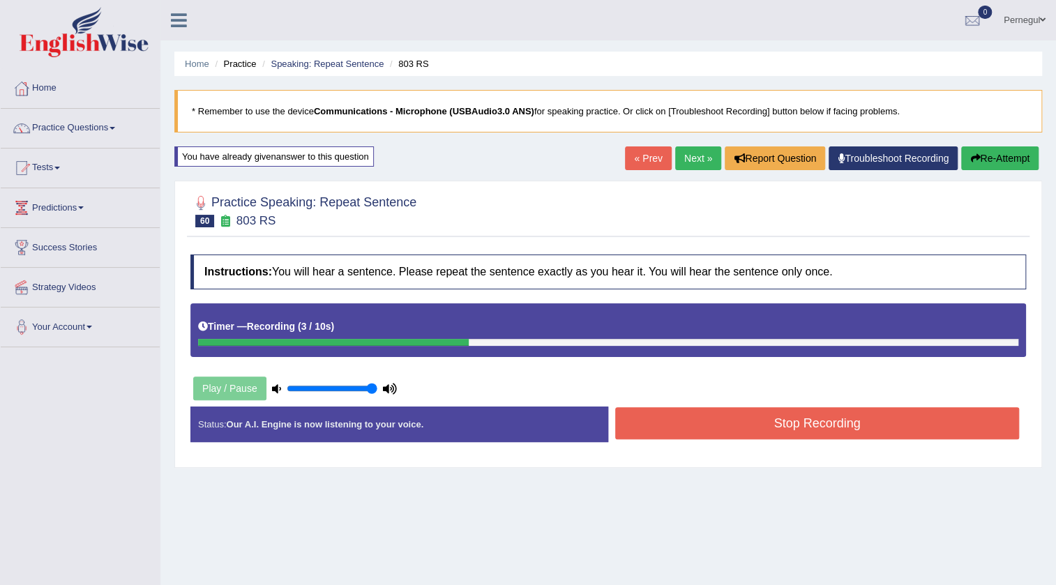
click at [722, 419] on button "Stop Recording" at bounding box center [817, 423] width 404 height 32
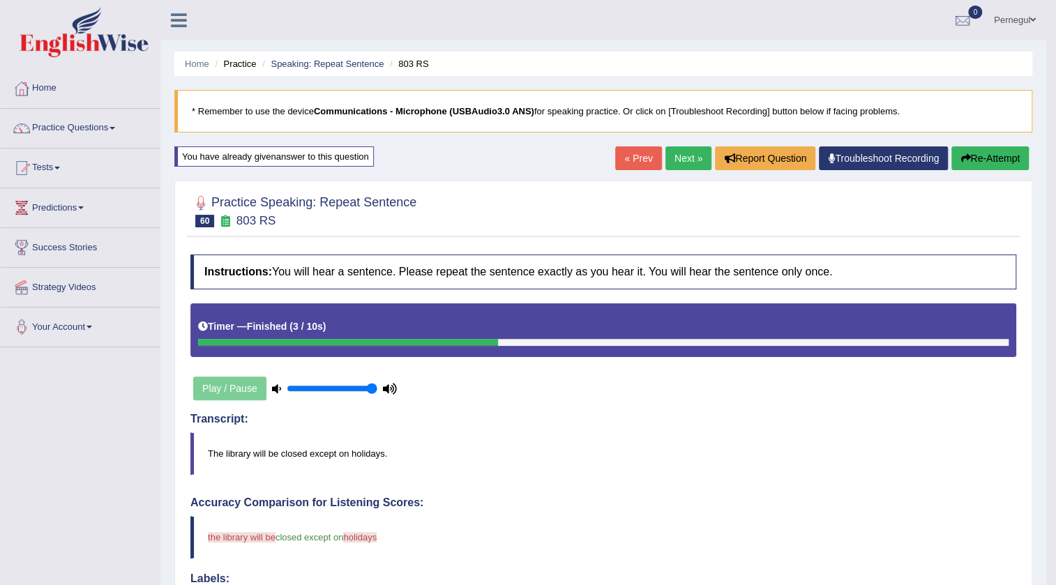
click at [981, 163] on button "Re-Attempt" at bounding box center [990, 159] width 77 height 24
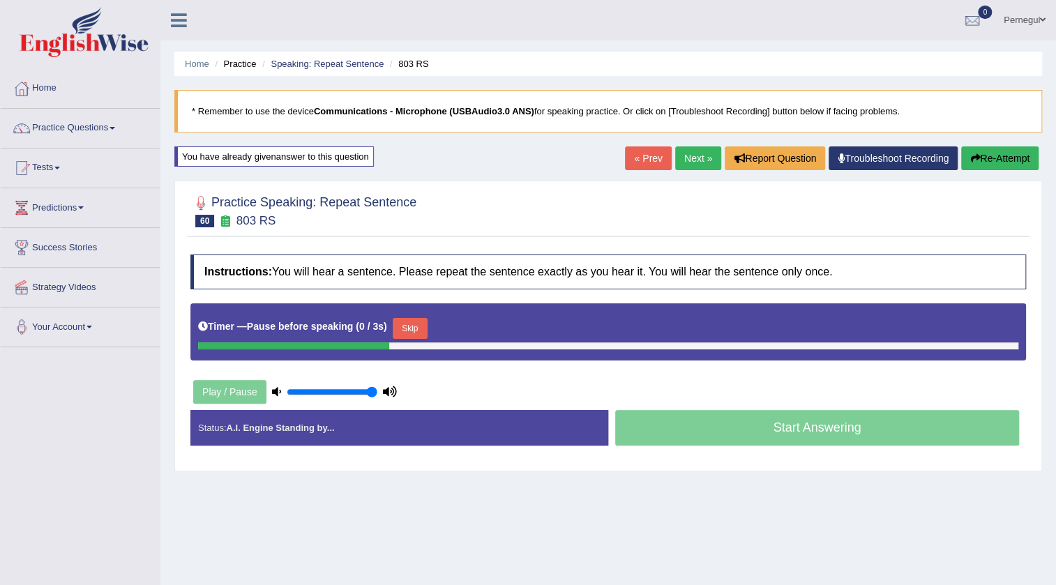
click at [405, 329] on button "Skip" at bounding box center [410, 328] width 35 height 21
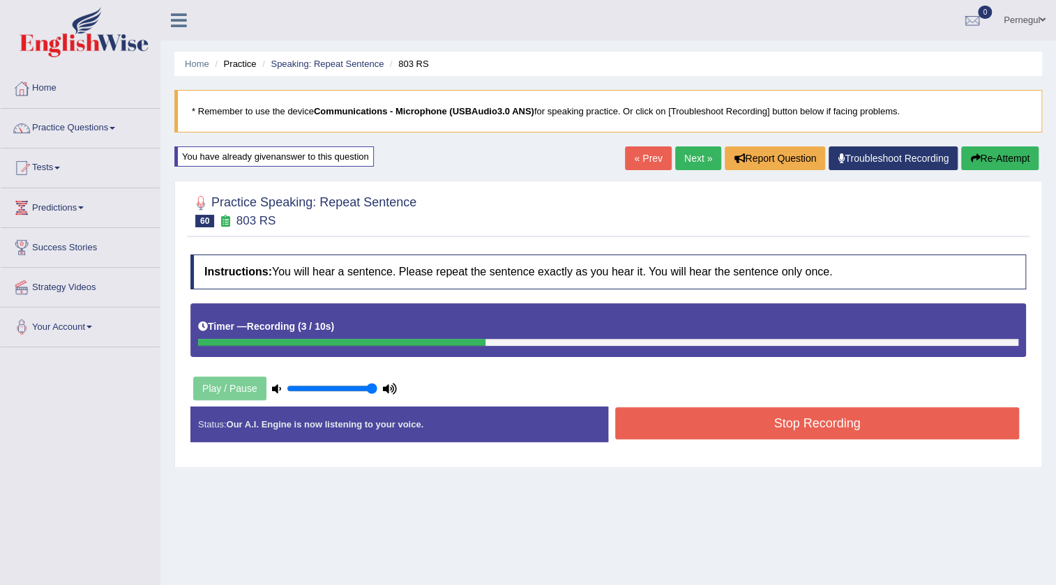
click at [830, 428] on button "Stop Recording" at bounding box center [817, 423] width 404 height 32
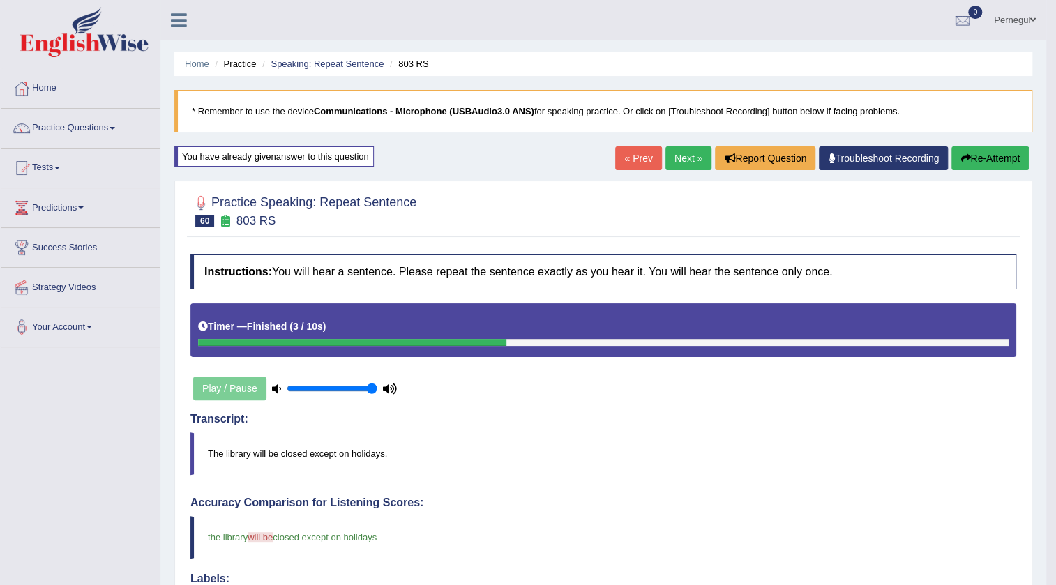
click at [684, 158] on link "Next »" at bounding box center [689, 159] width 46 height 24
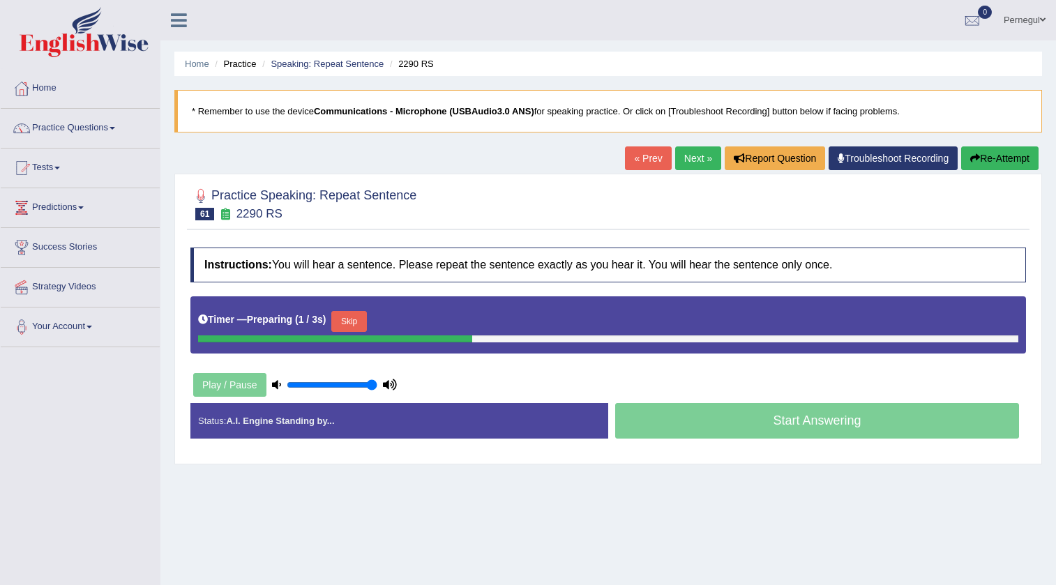
click at [366, 315] on button "Skip" at bounding box center [348, 321] width 35 height 21
click at [407, 319] on button "Skip" at bounding box center [410, 321] width 35 height 21
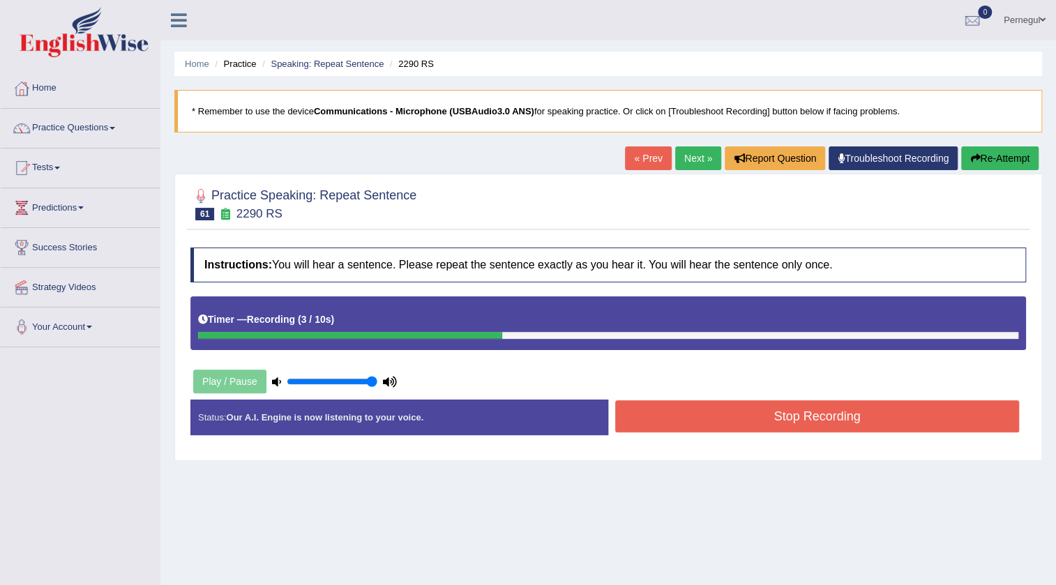
click at [743, 419] on button "Stop Recording" at bounding box center [817, 416] width 404 height 32
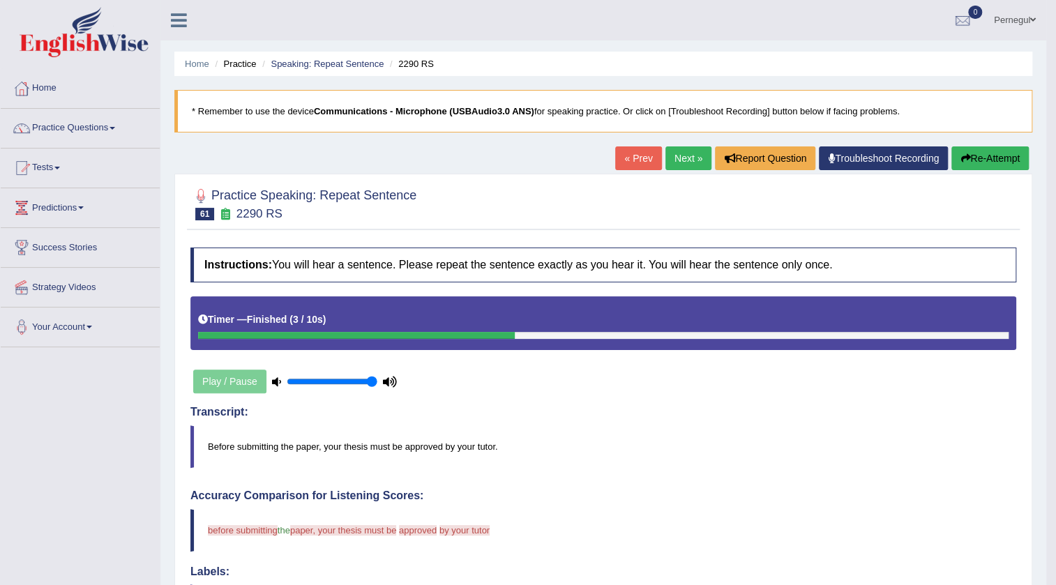
click at [673, 144] on div "Home Practice Speaking: Repeat Sentence 2290 RS * Remember to use the device Co…" at bounding box center [603, 483] width 886 height 966
click at [668, 153] on link "Next »" at bounding box center [689, 159] width 46 height 24
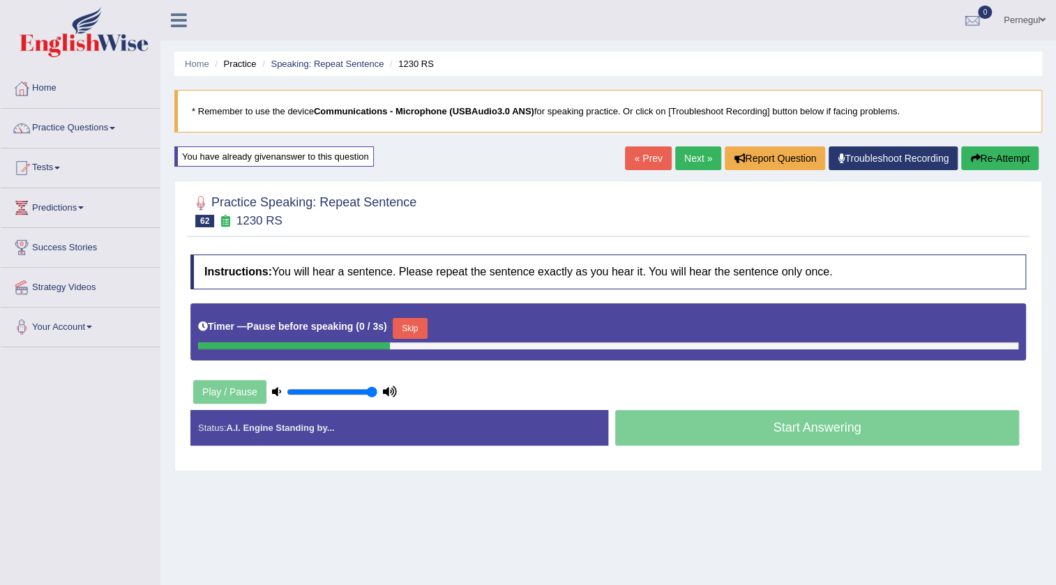
click at [410, 327] on button "Skip" at bounding box center [410, 328] width 35 height 21
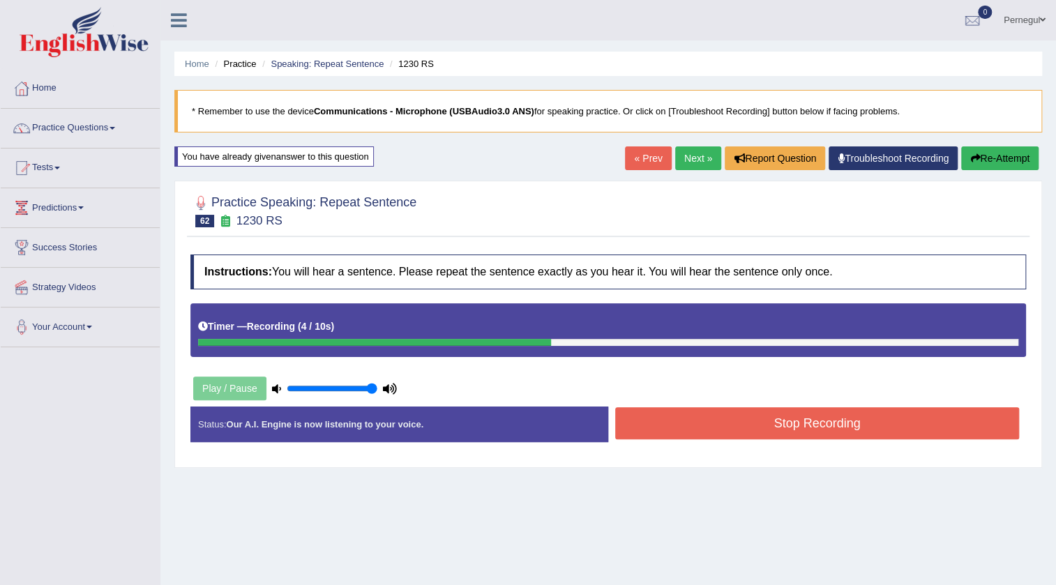
click at [813, 414] on button "Stop Recording" at bounding box center [817, 423] width 404 height 32
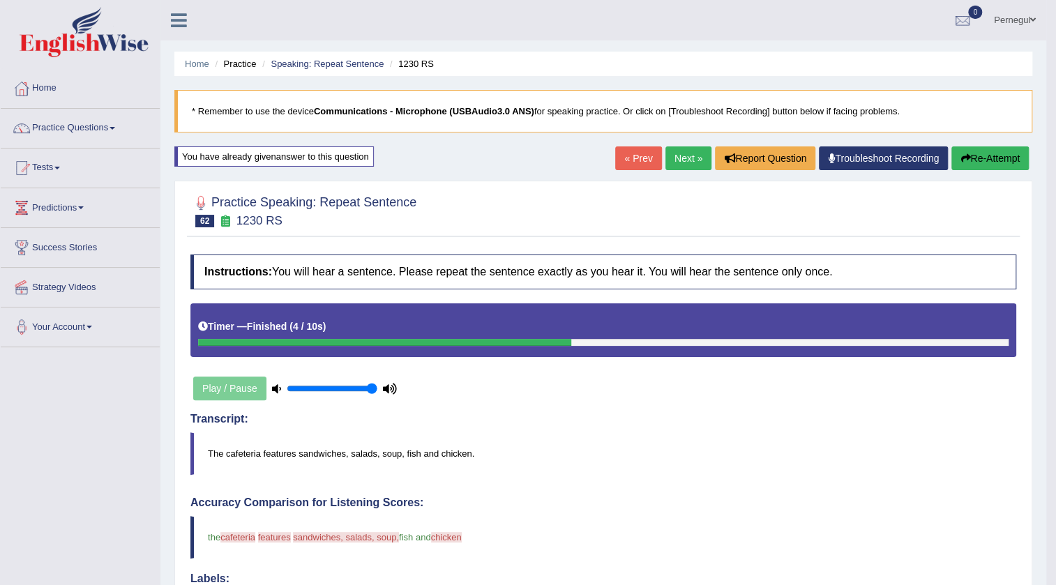
click at [671, 161] on link "Next »" at bounding box center [689, 159] width 46 height 24
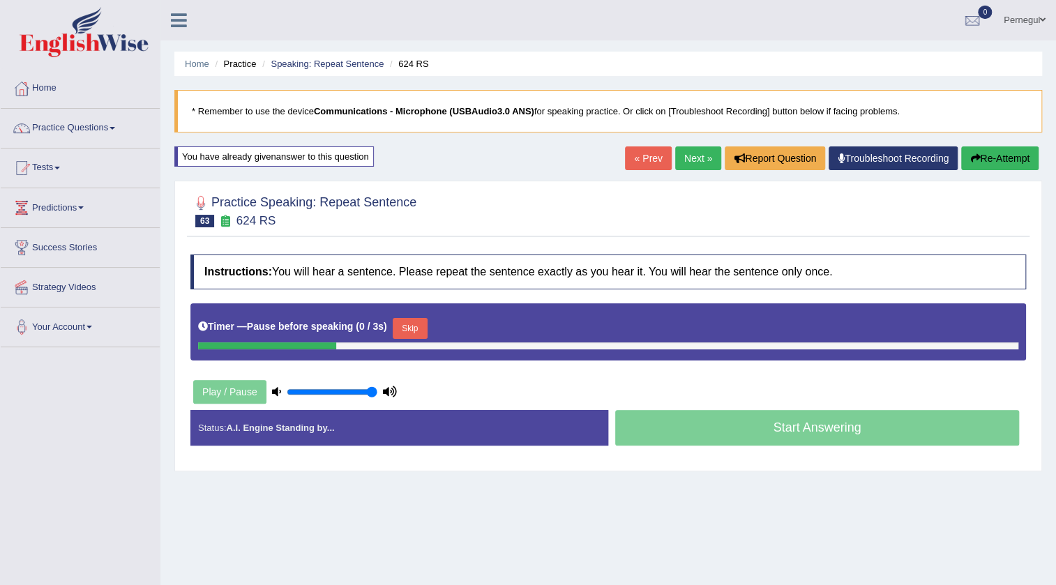
click at [414, 326] on button "Skip" at bounding box center [410, 328] width 35 height 21
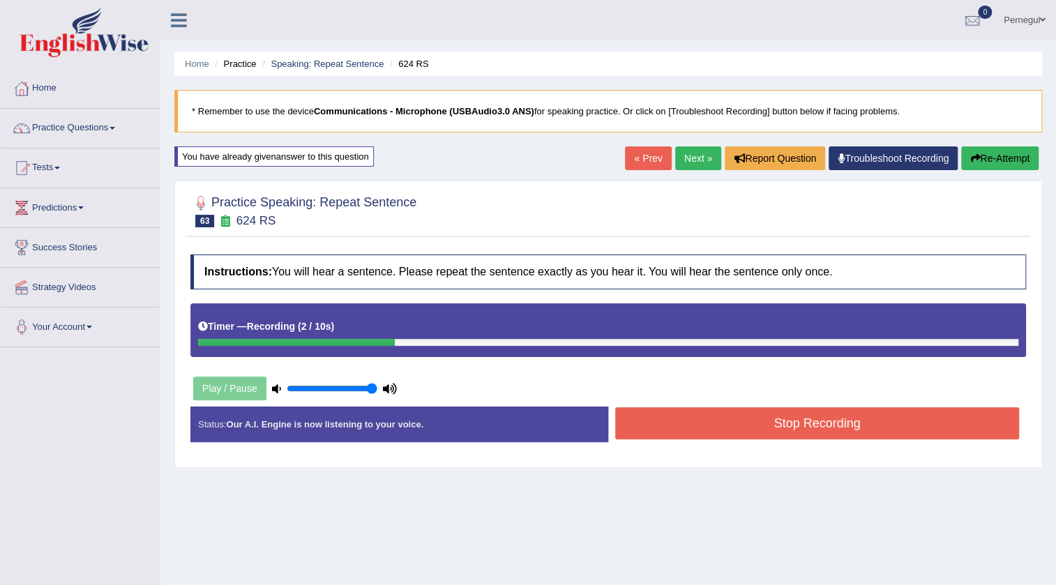
click at [689, 415] on button "Stop Recording" at bounding box center [817, 423] width 404 height 32
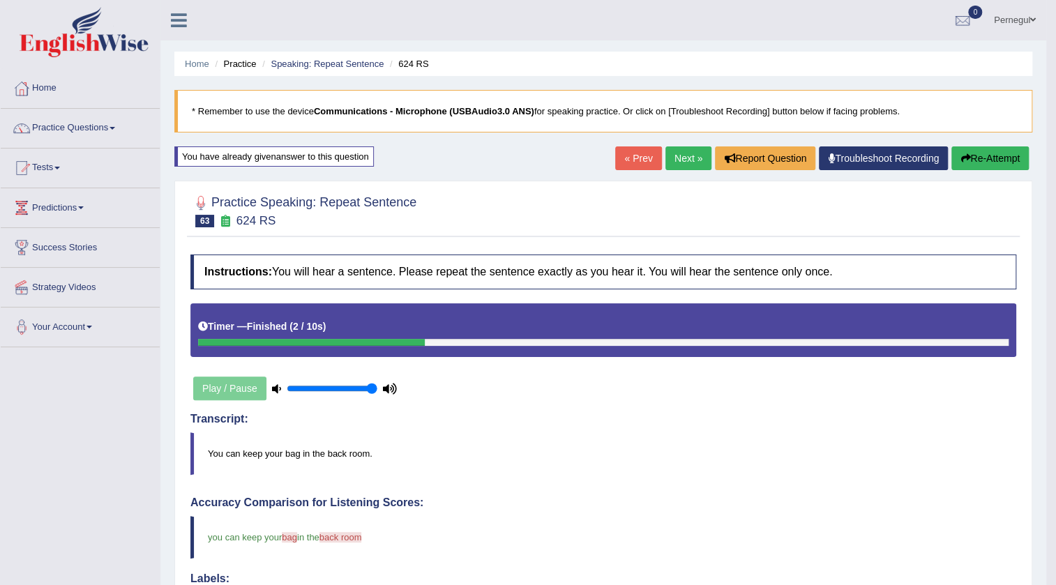
click at [674, 161] on link "Next »" at bounding box center [689, 159] width 46 height 24
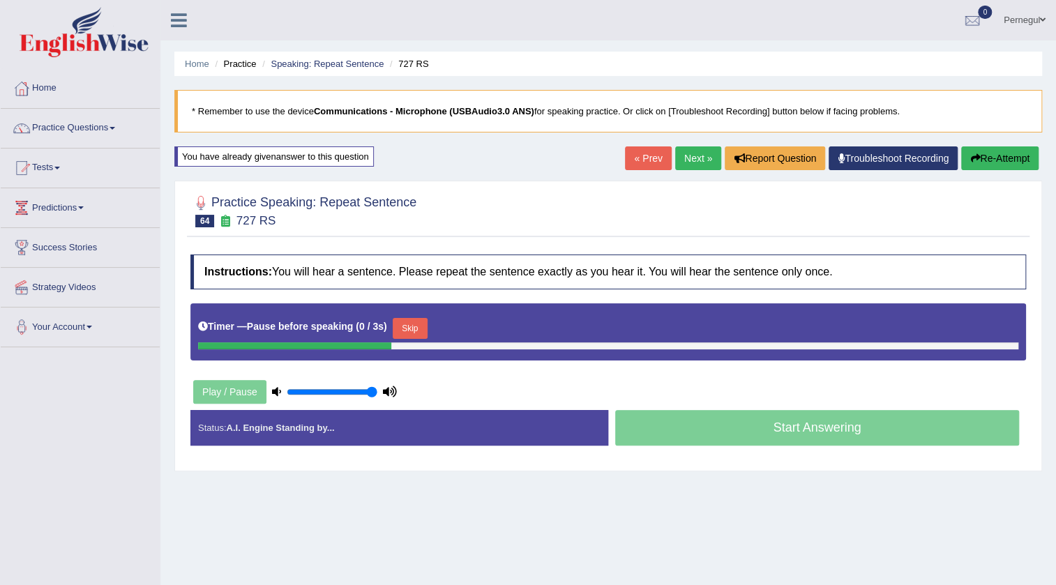
click at [419, 326] on button "Skip" at bounding box center [410, 328] width 35 height 21
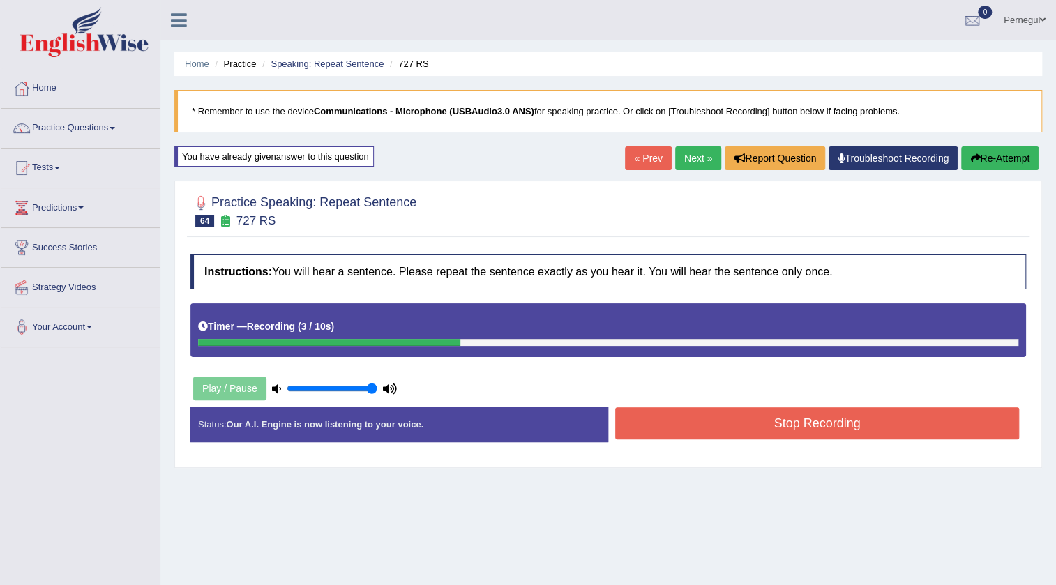
click at [693, 415] on button "Stop Recording" at bounding box center [817, 423] width 404 height 32
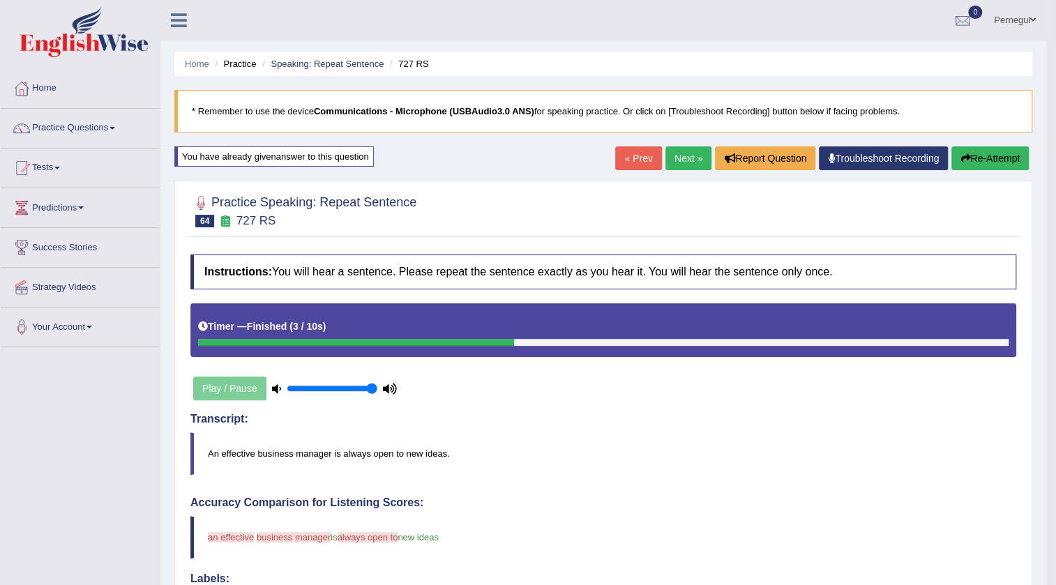
click at [688, 151] on link "Next »" at bounding box center [689, 159] width 46 height 24
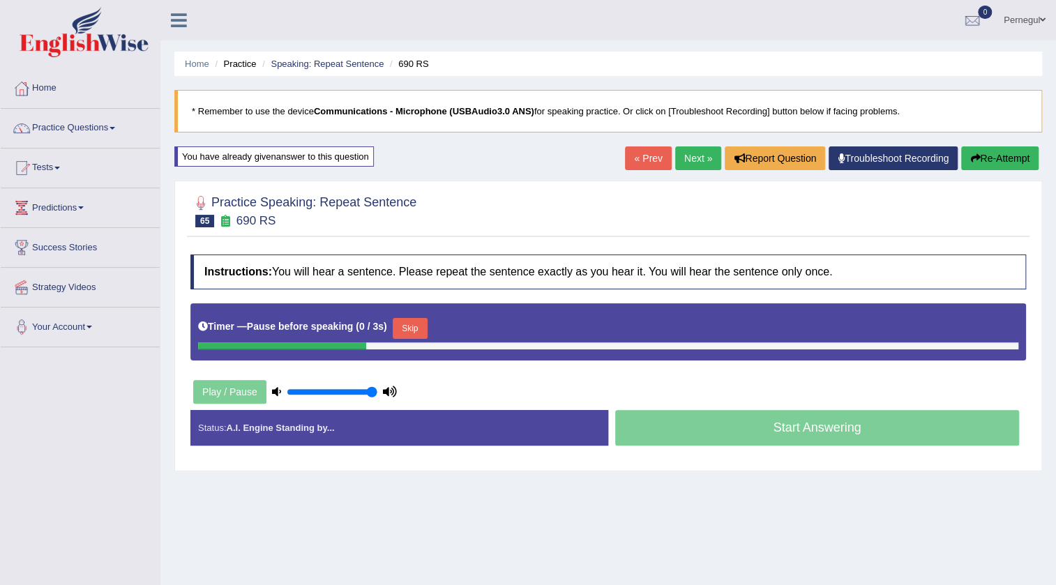
click at [421, 327] on button "Skip" at bounding box center [410, 328] width 35 height 21
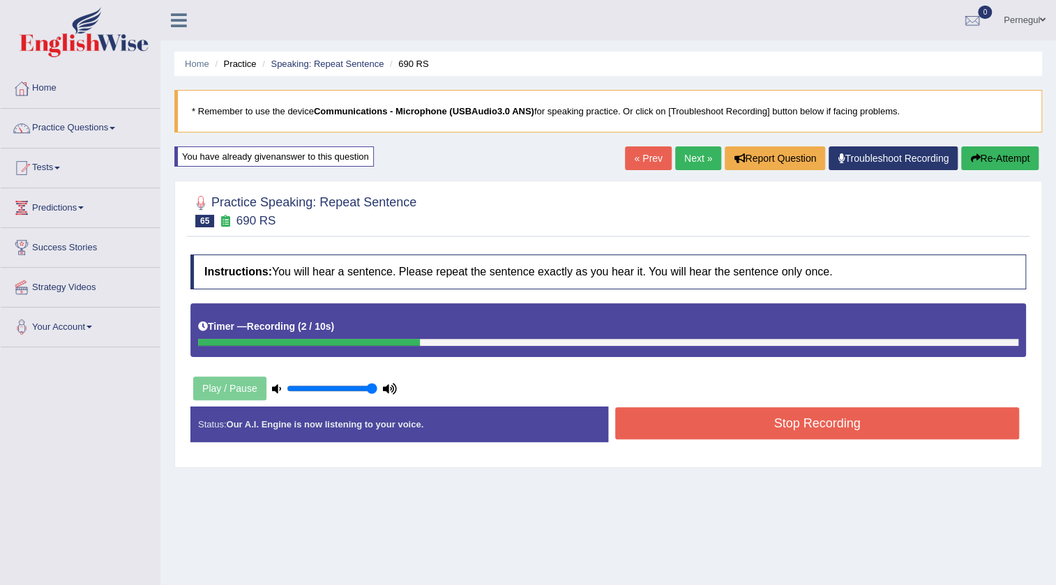
click at [712, 423] on button "Stop Recording" at bounding box center [817, 423] width 404 height 32
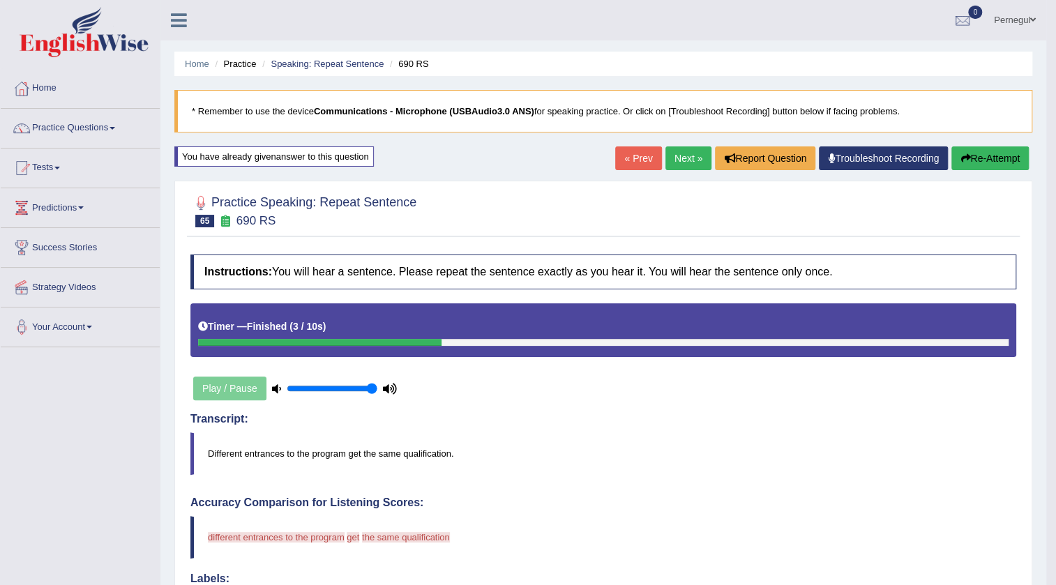
click at [1011, 155] on button "Re-Attempt" at bounding box center [990, 159] width 77 height 24
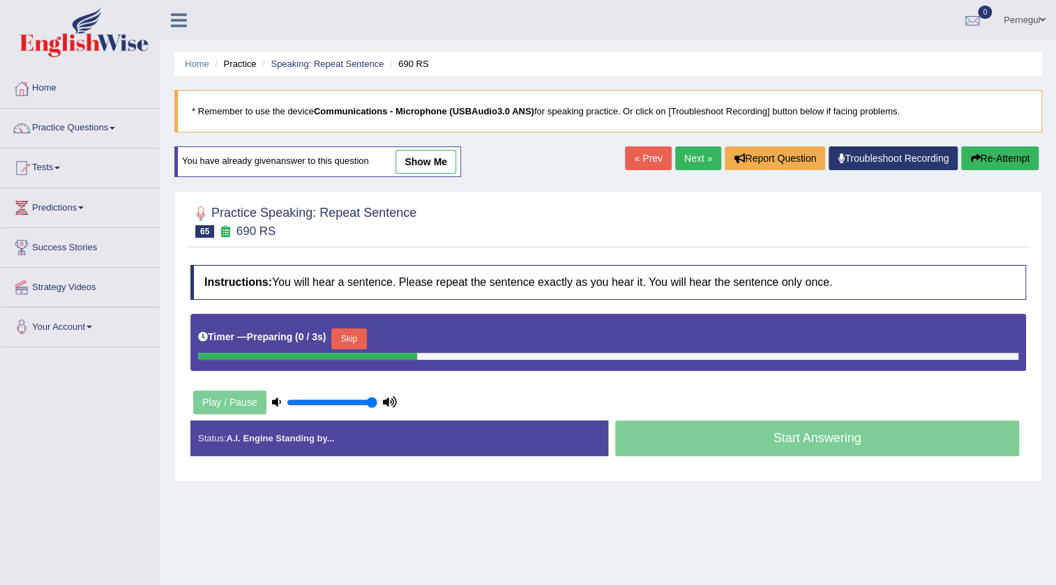
click at [347, 336] on button "Skip" at bounding box center [348, 339] width 35 height 21
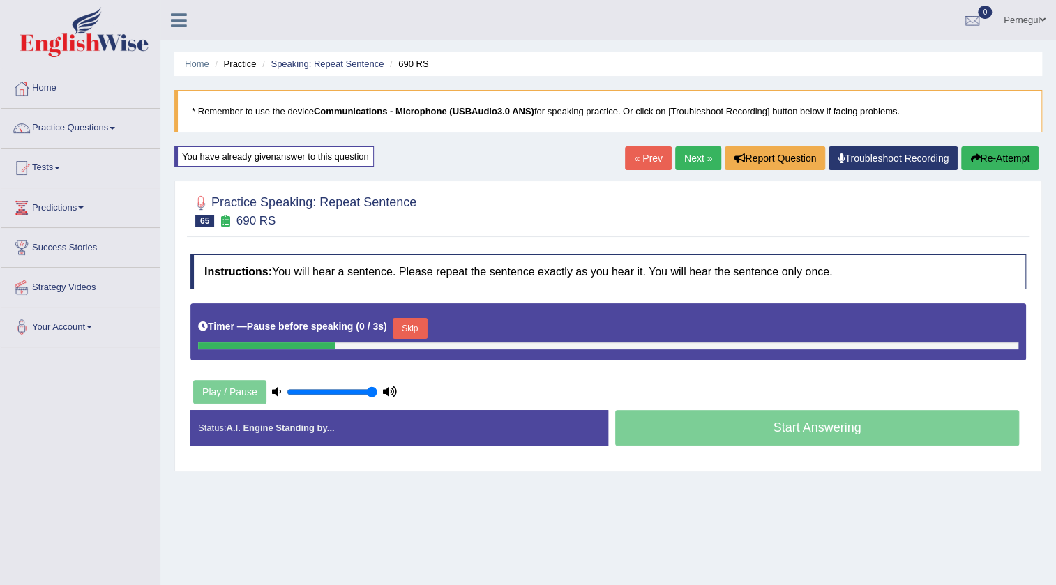
click at [422, 328] on button "Skip" at bounding box center [410, 328] width 35 height 21
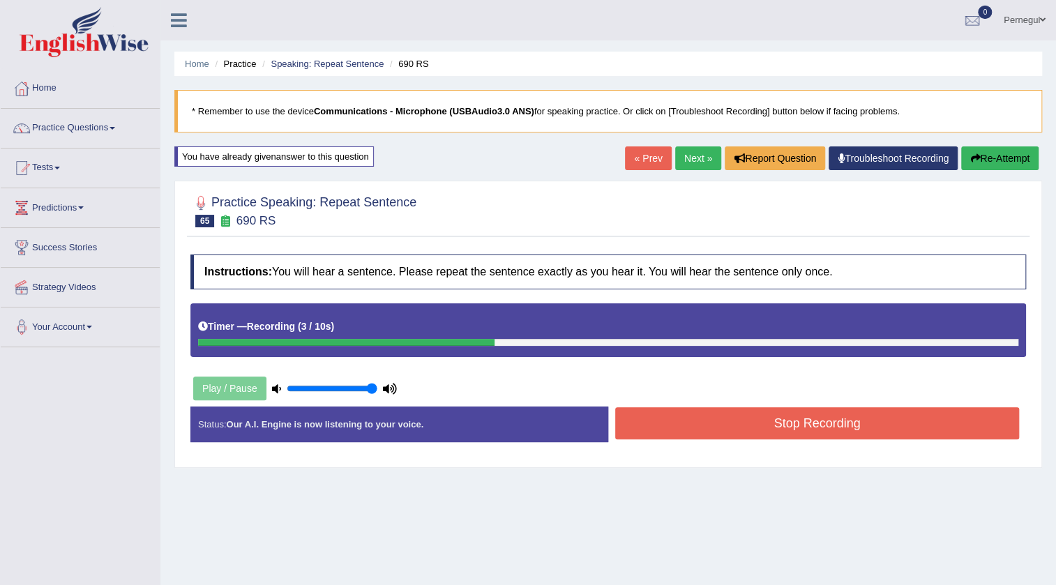
click at [677, 419] on button "Stop Recording" at bounding box center [817, 423] width 404 height 32
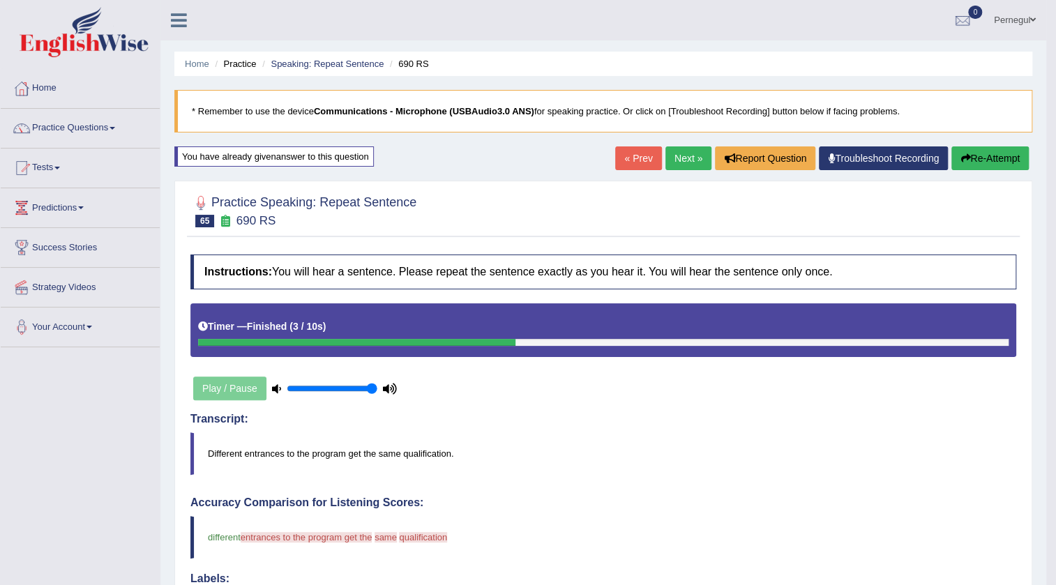
click at [673, 158] on link "Next »" at bounding box center [689, 159] width 46 height 24
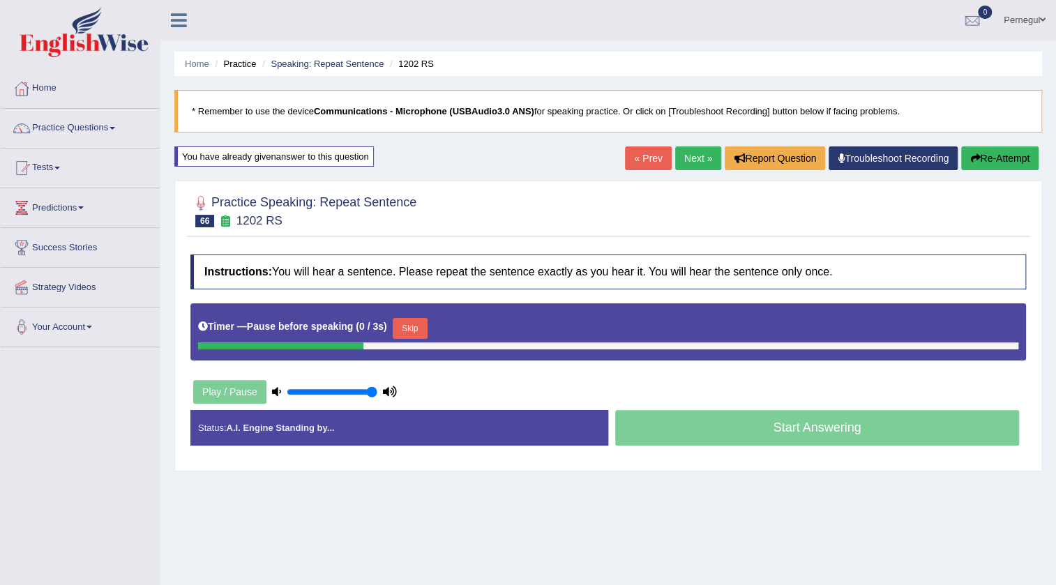
click at [405, 328] on button "Skip" at bounding box center [410, 328] width 35 height 21
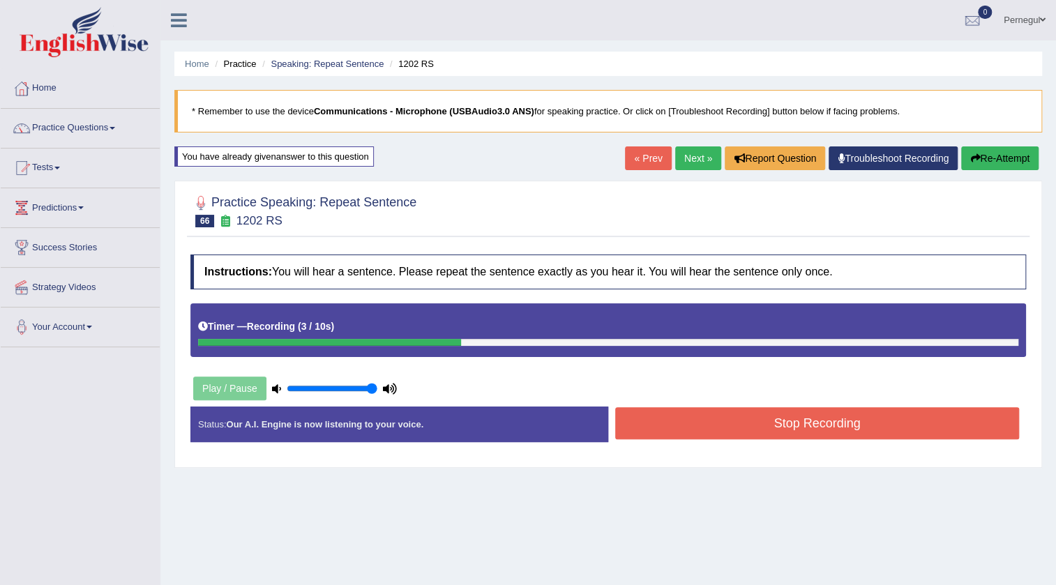
click at [742, 419] on button "Stop Recording" at bounding box center [817, 423] width 404 height 32
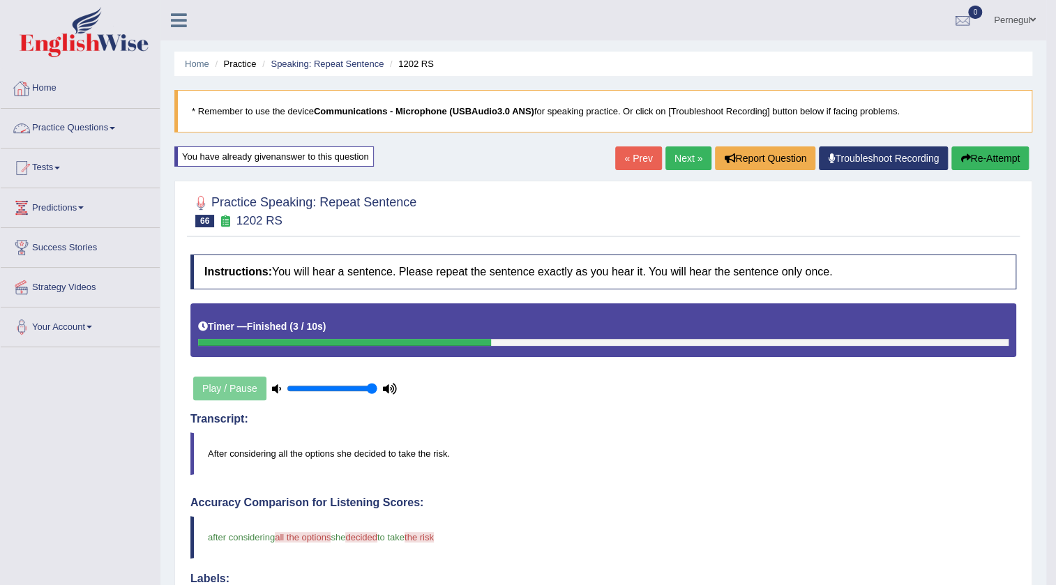
click at [47, 121] on link "Practice Questions" at bounding box center [80, 126] width 159 height 35
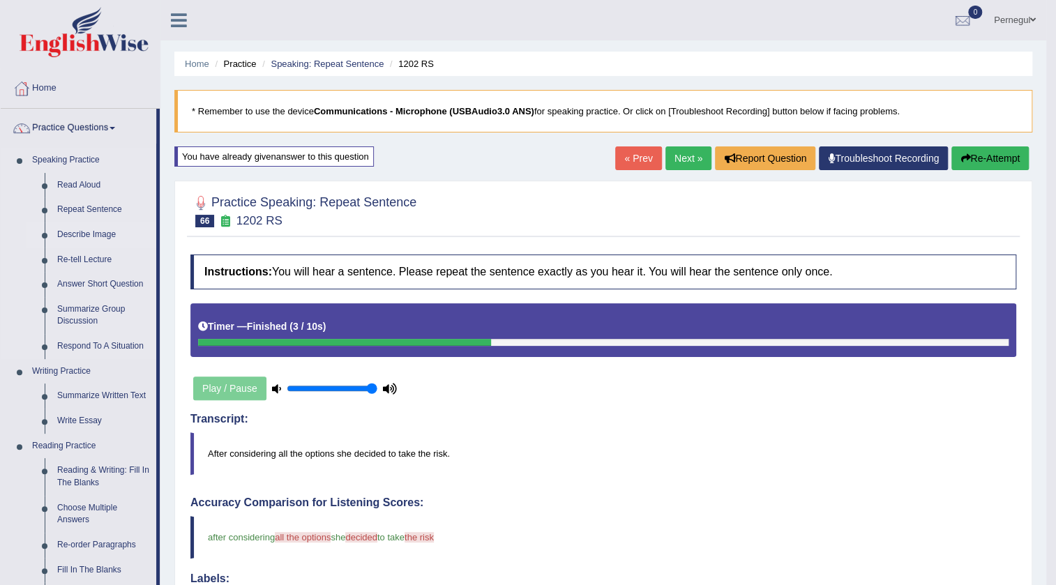
click at [77, 237] on link "Describe Image" at bounding box center [103, 235] width 105 height 25
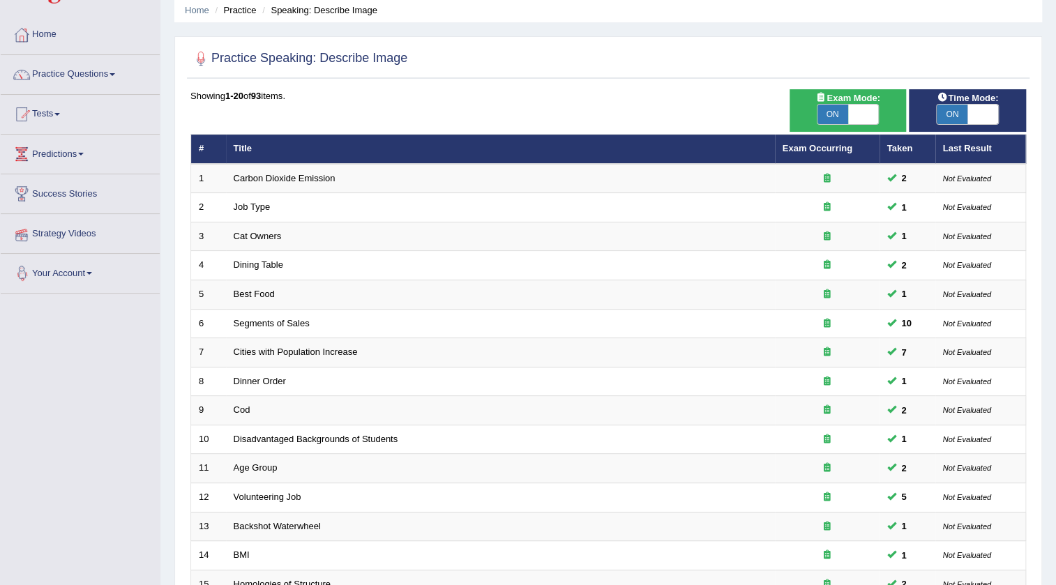
scroll to position [317, 0]
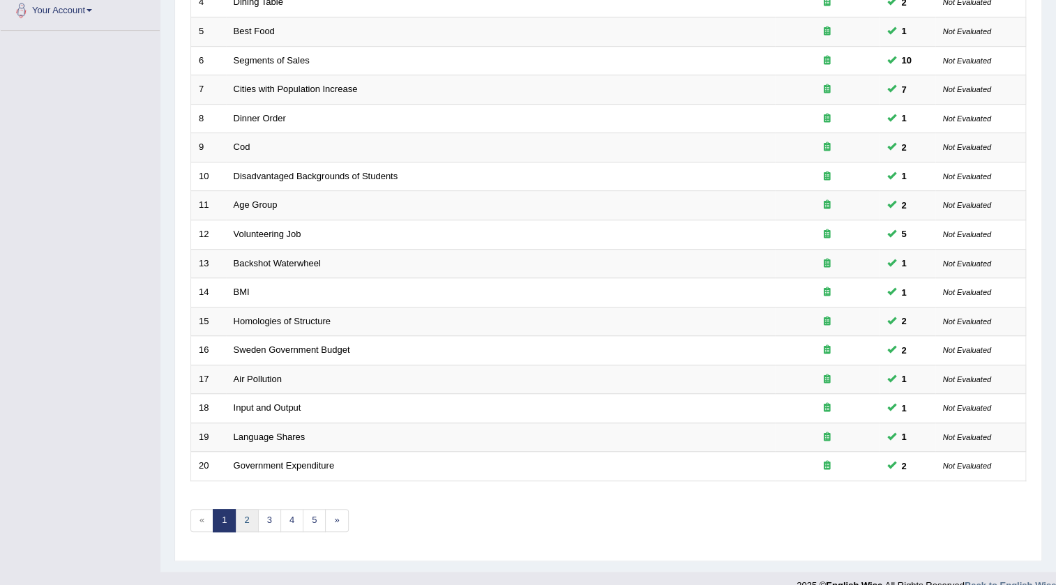
click at [237, 524] on link "2" at bounding box center [246, 520] width 23 height 23
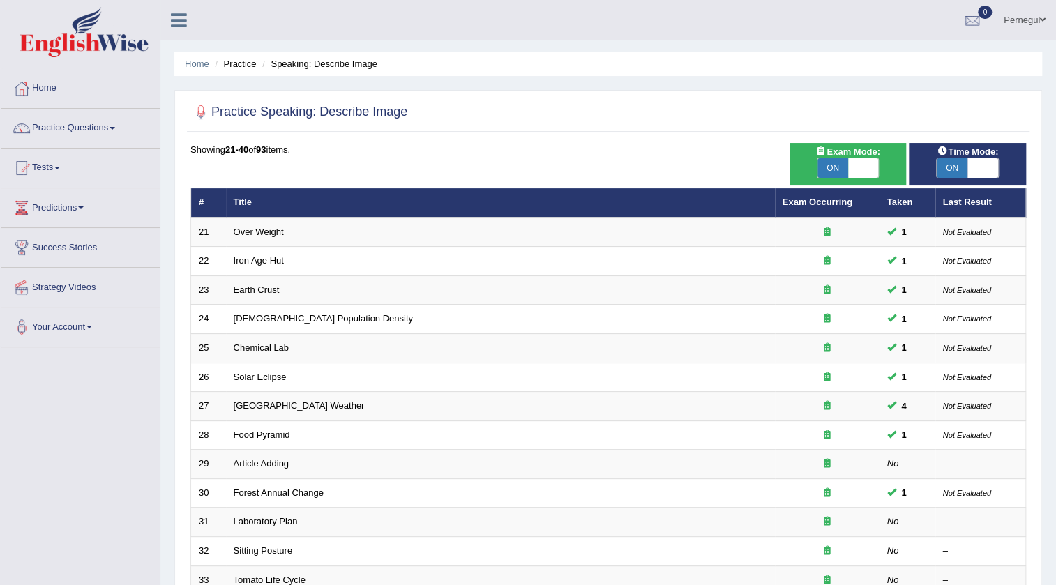
click at [263, 460] on link "Article Adding" at bounding box center [262, 463] width 56 height 10
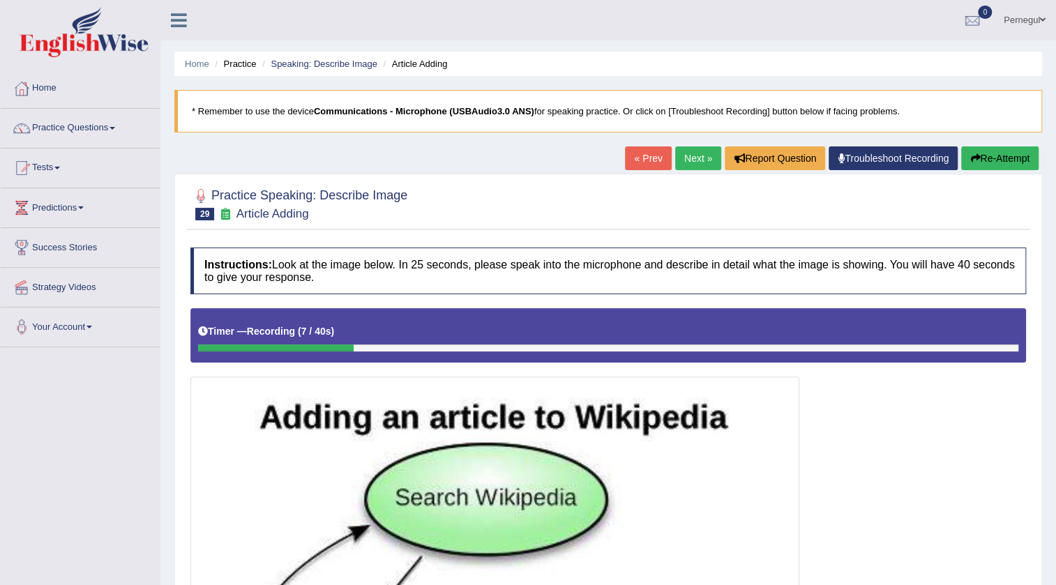
click at [989, 155] on button "Re-Attempt" at bounding box center [999, 159] width 77 height 24
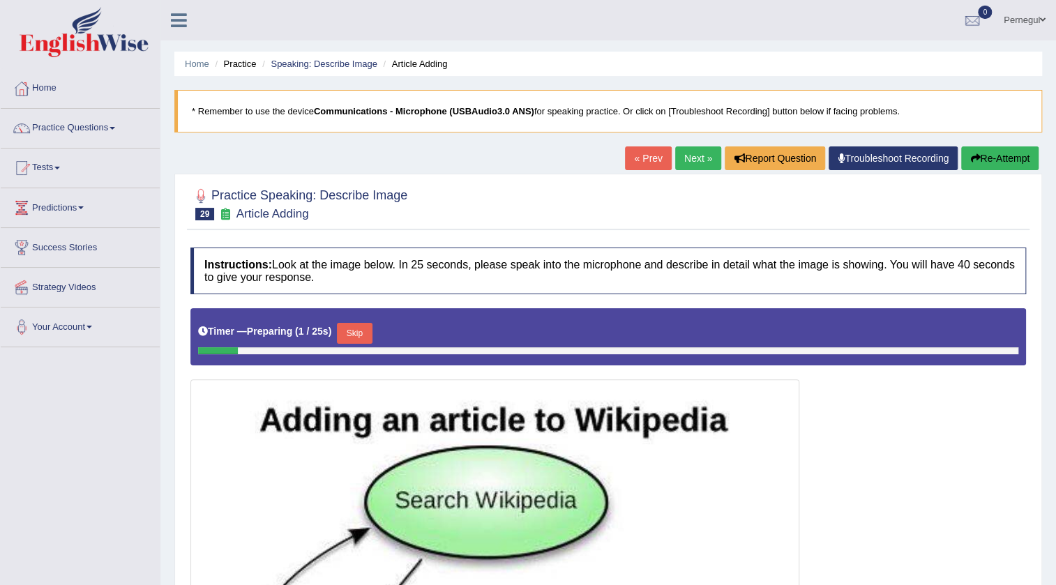
click at [684, 155] on link "Next »" at bounding box center [698, 159] width 46 height 24
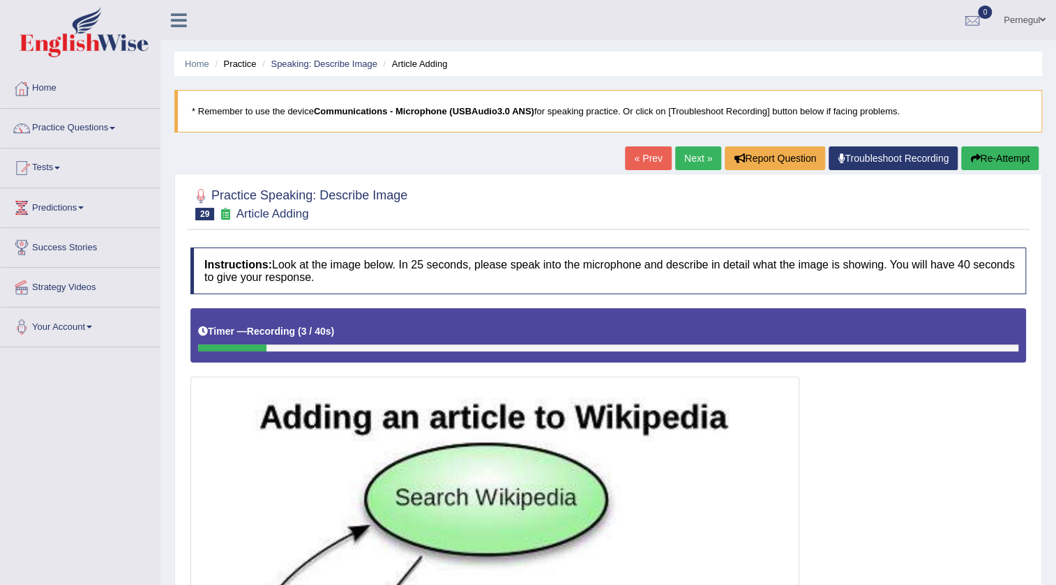
click at [993, 157] on button "Re-Attempt" at bounding box center [999, 159] width 77 height 24
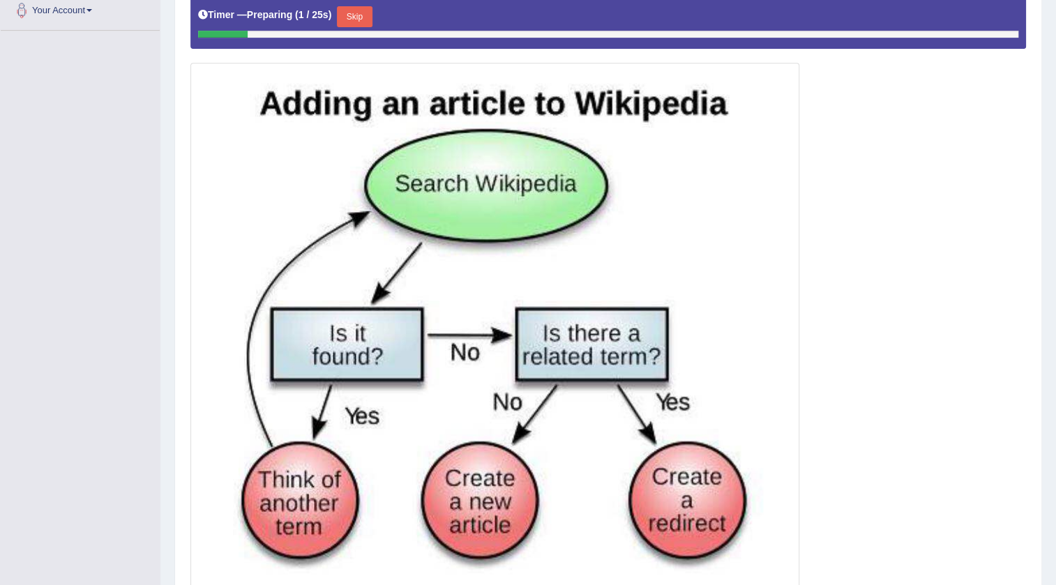
click at [363, 7] on button "Skip" at bounding box center [354, 16] width 35 height 21
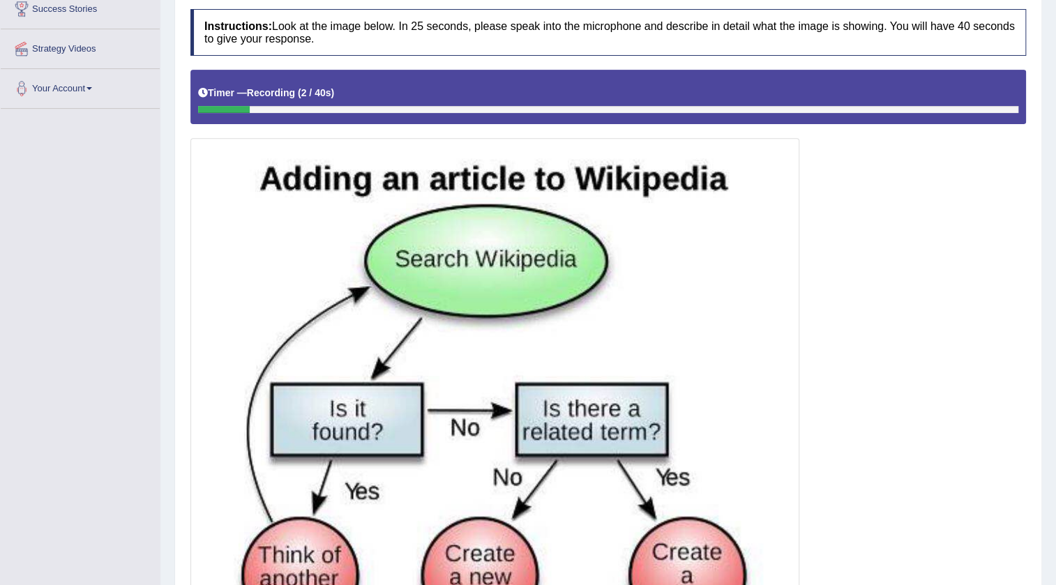
scroll to position [63, 0]
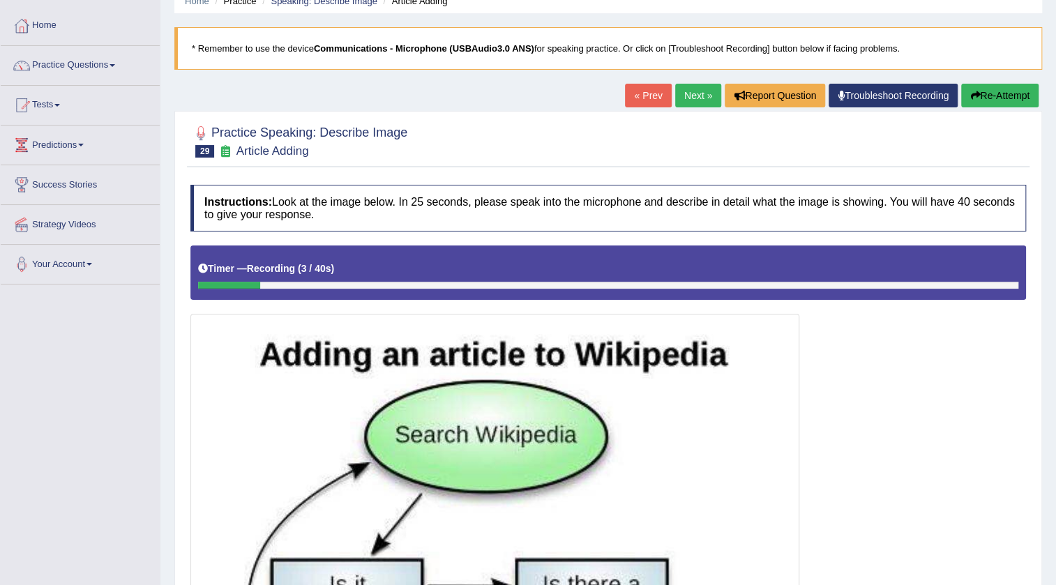
click at [984, 96] on button "Re-Attempt" at bounding box center [999, 96] width 77 height 24
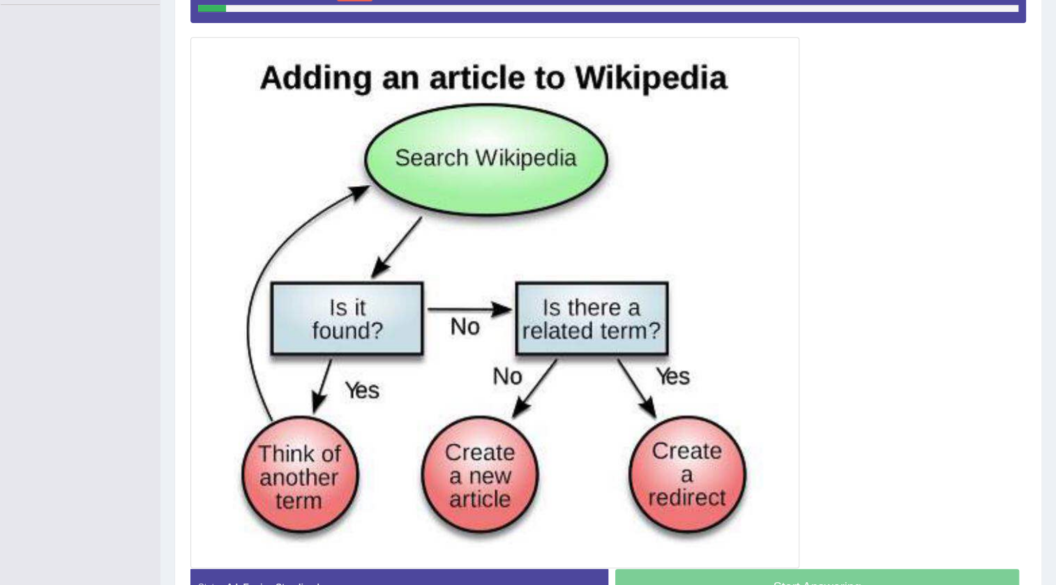
scroll to position [279, 0]
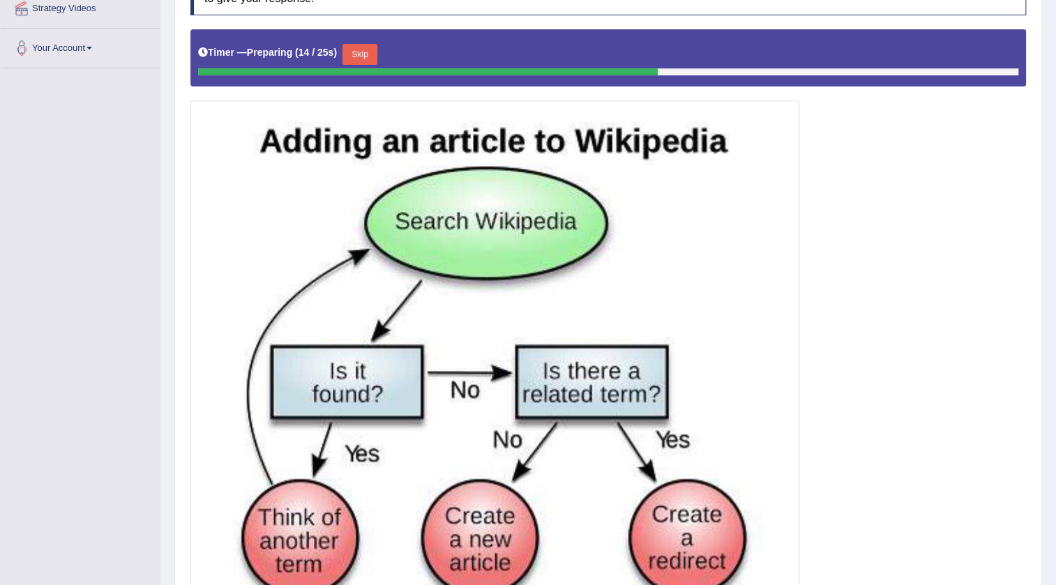
click at [368, 47] on button "Skip" at bounding box center [360, 54] width 35 height 21
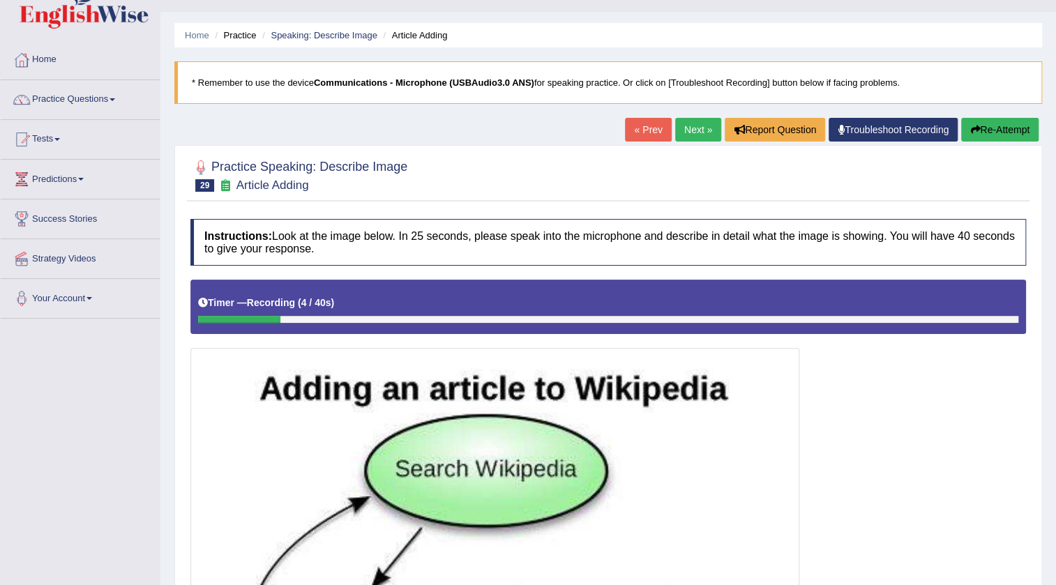
scroll to position [26, 0]
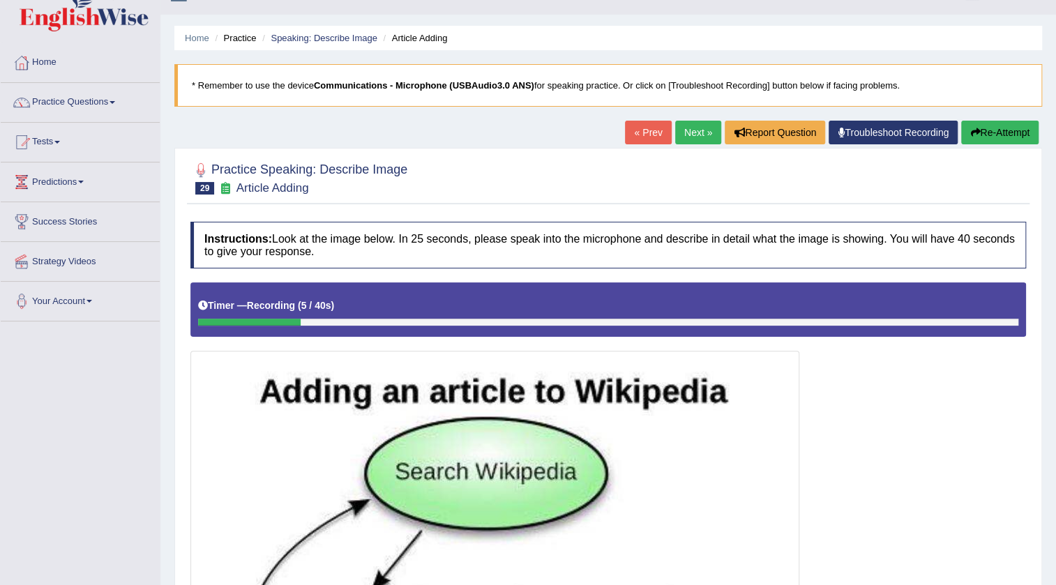
click at [1016, 134] on button "Re-Attempt" at bounding box center [999, 133] width 77 height 24
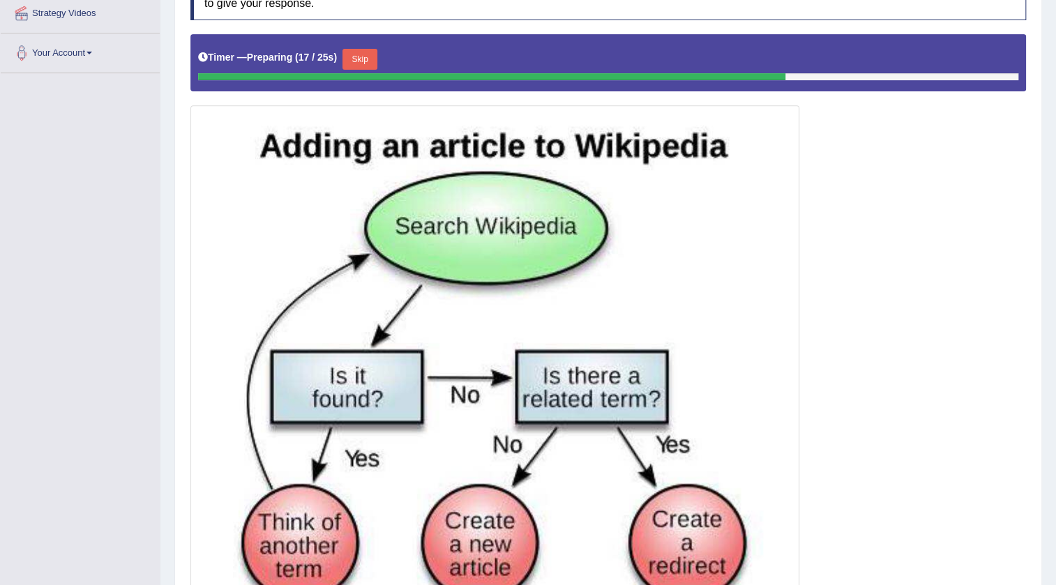
scroll to position [279, 0]
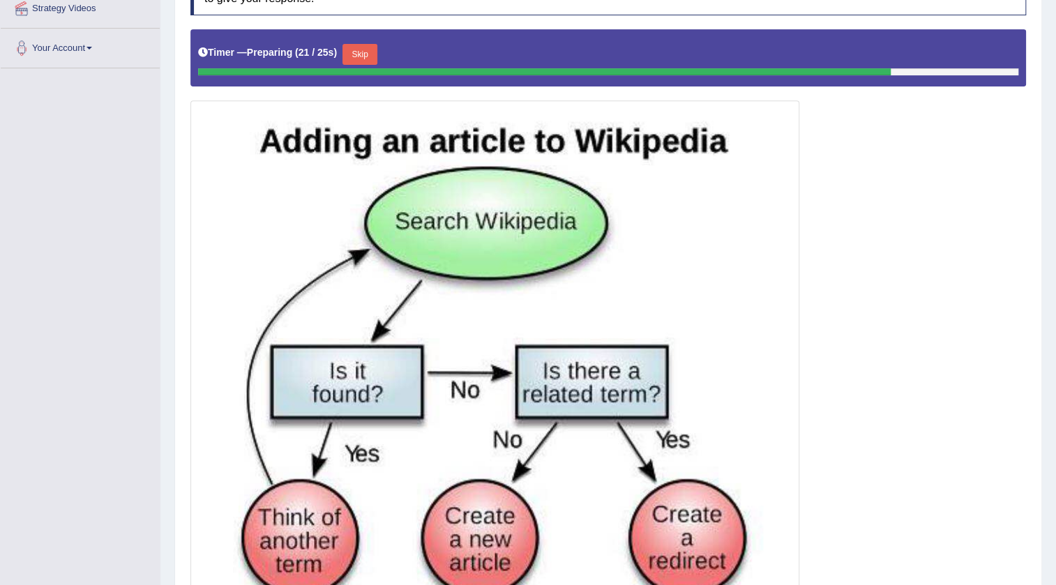
click at [361, 55] on button "Skip" at bounding box center [360, 54] width 35 height 21
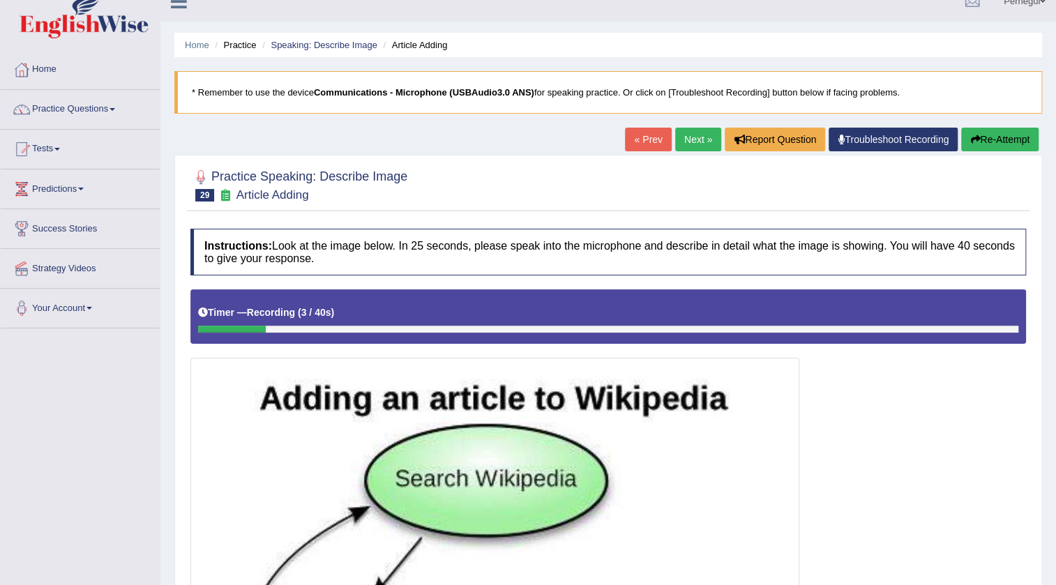
scroll to position [0, 0]
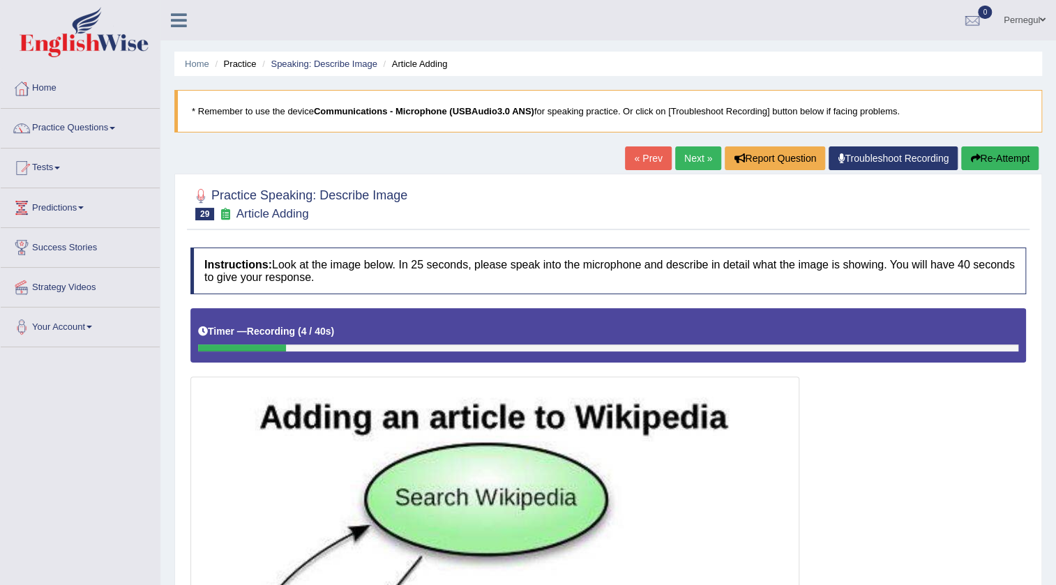
click at [1003, 153] on button "Re-Attempt" at bounding box center [999, 159] width 77 height 24
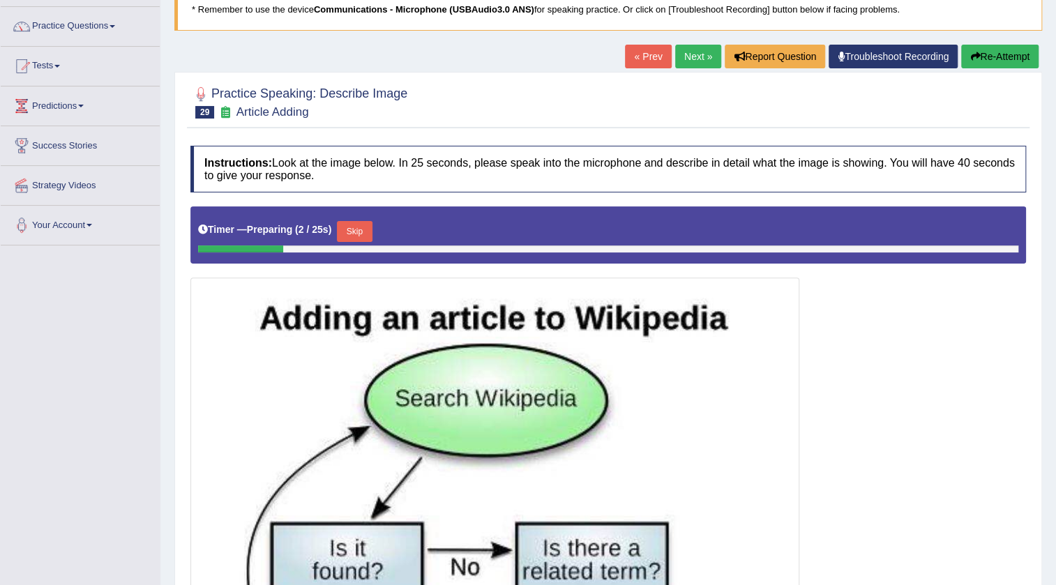
scroll to position [126, 0]
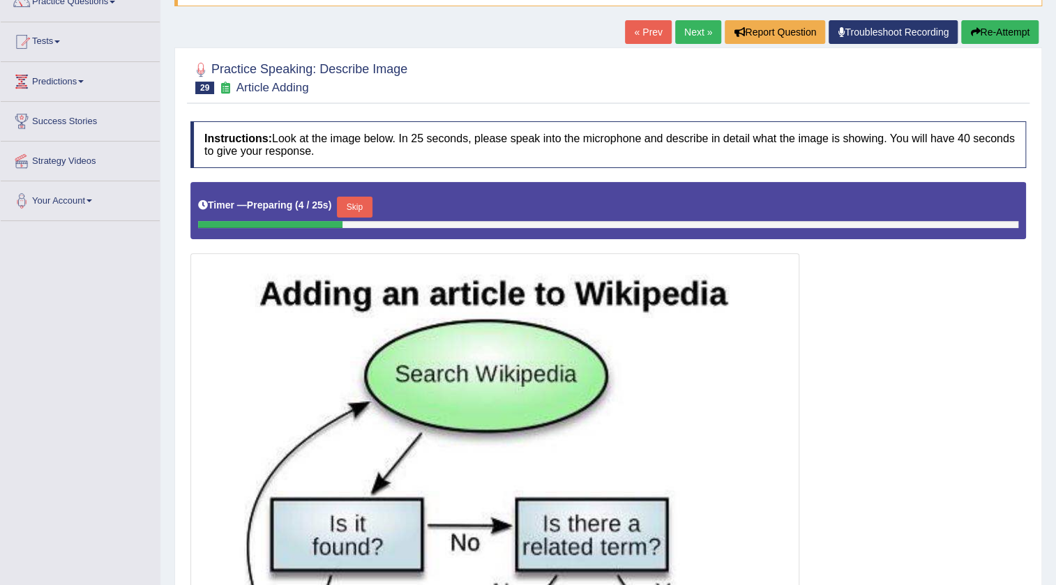
click at [364, 202] on button "Skip" at bounding box center [354, 207] width 35 height 21
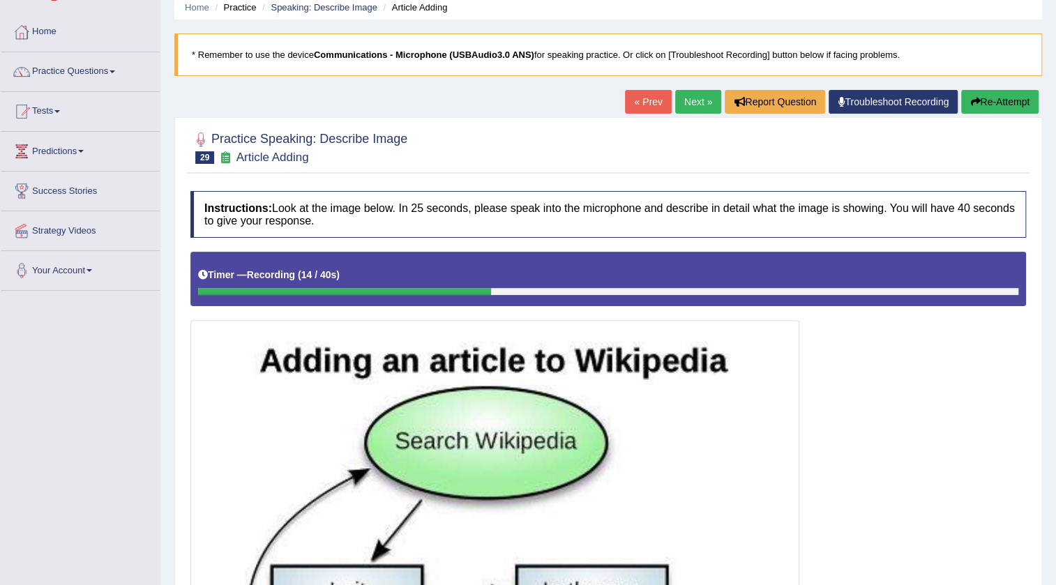
scroll to position [0, 0]
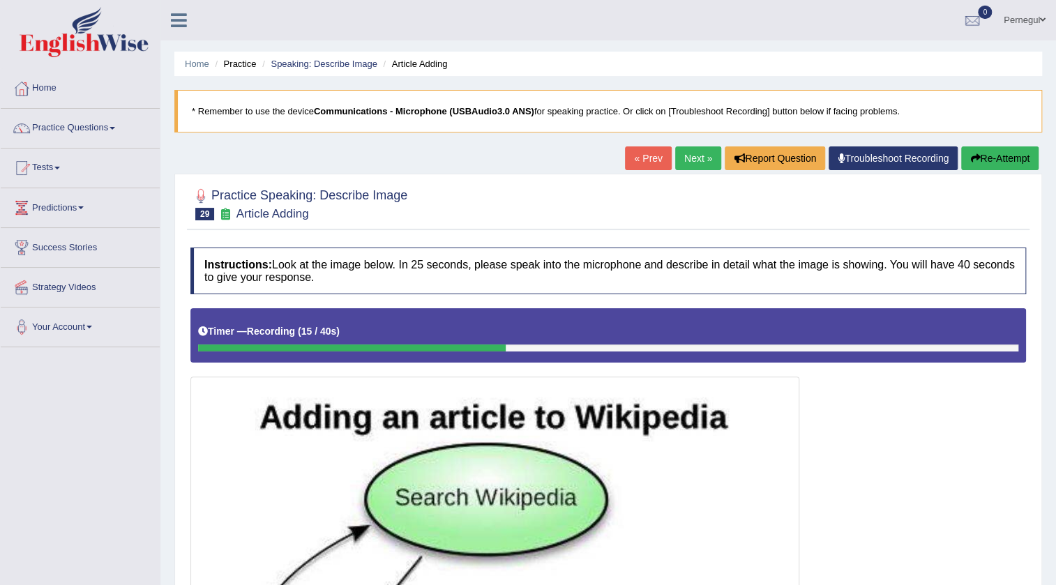
click at [986, 158] on button "Re-Attempt" at bounding box center [999, 159] width 77 height 24
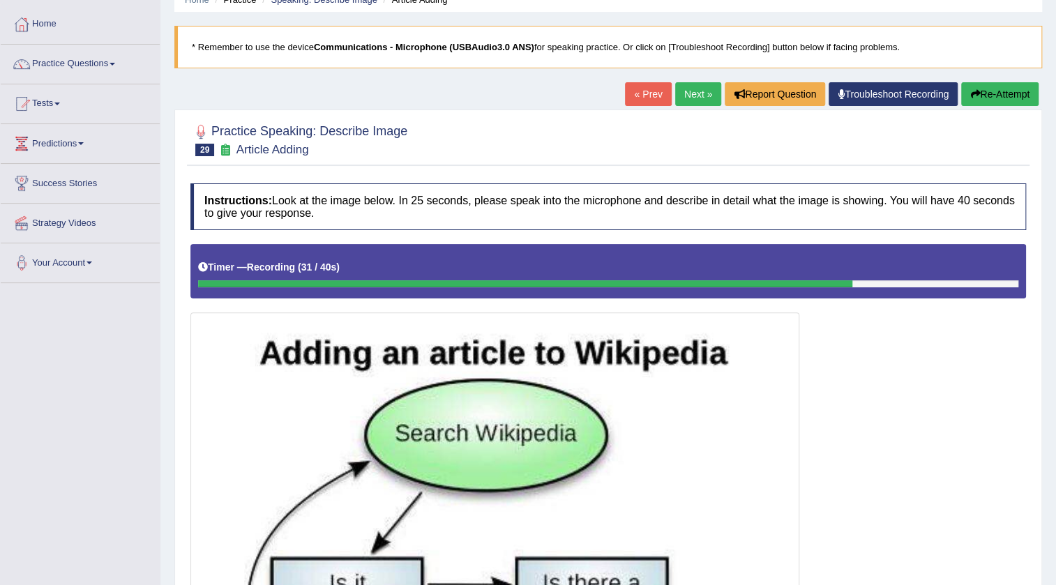
scroll to position [63, 0]
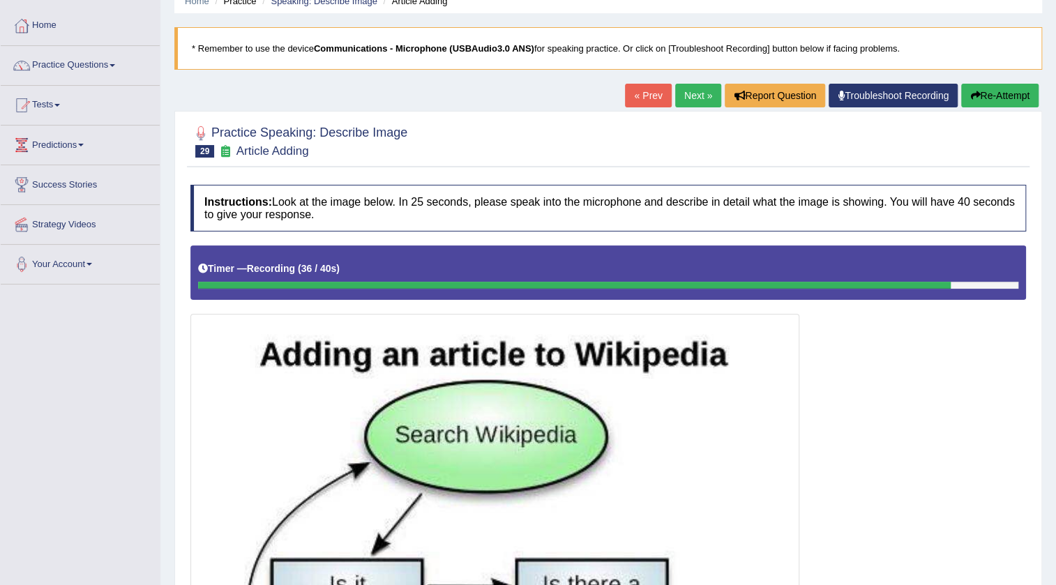
click at [980, 89] on button "Re-Attempt" at bounding box center [999, 96] width 77 height 24
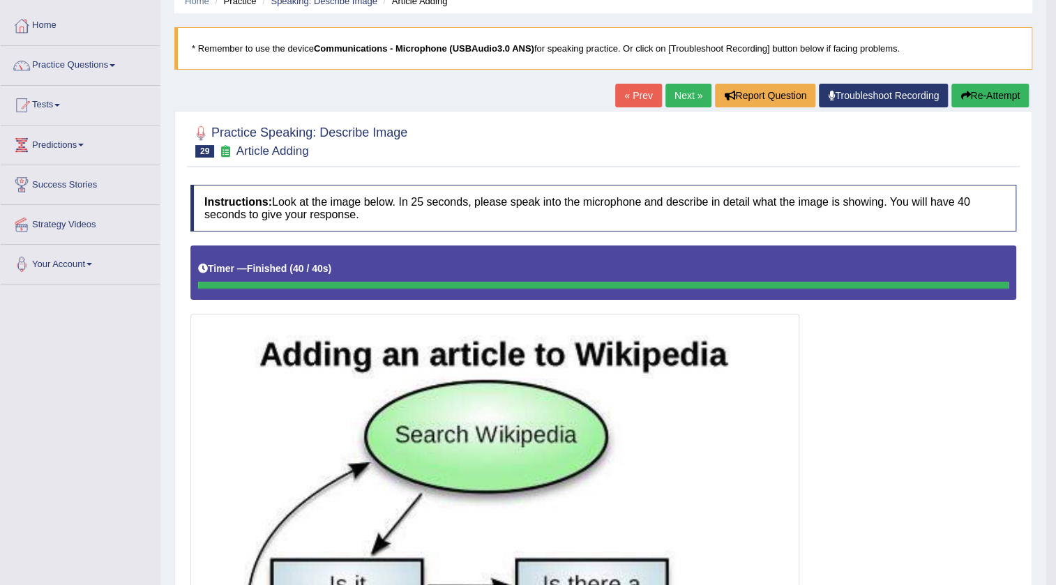
scroll to position [61, 0]
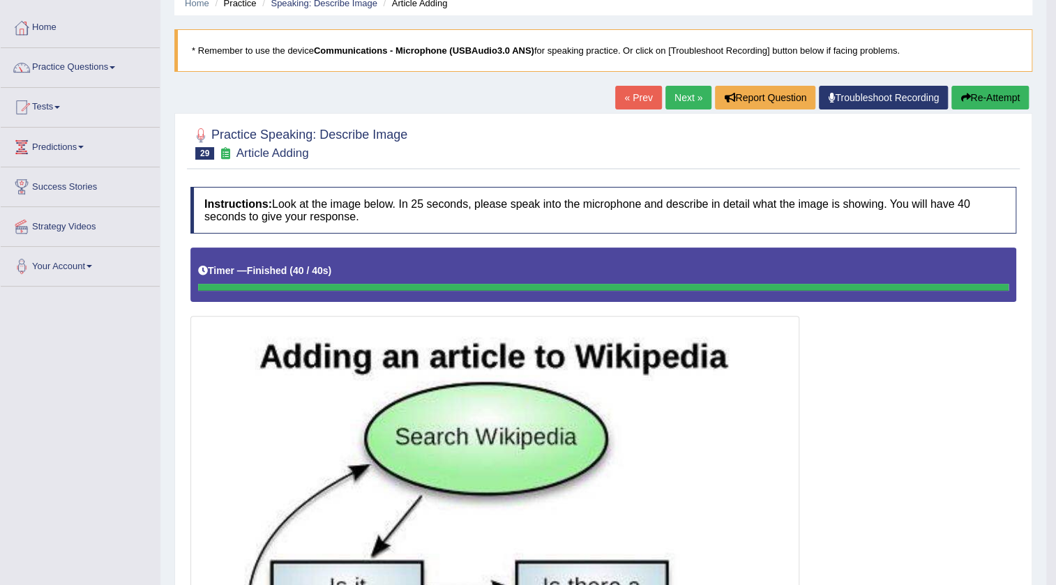
click at [974, 99] on button "Re-Attempt" at bounding box center [990, 98] width 77 height 24
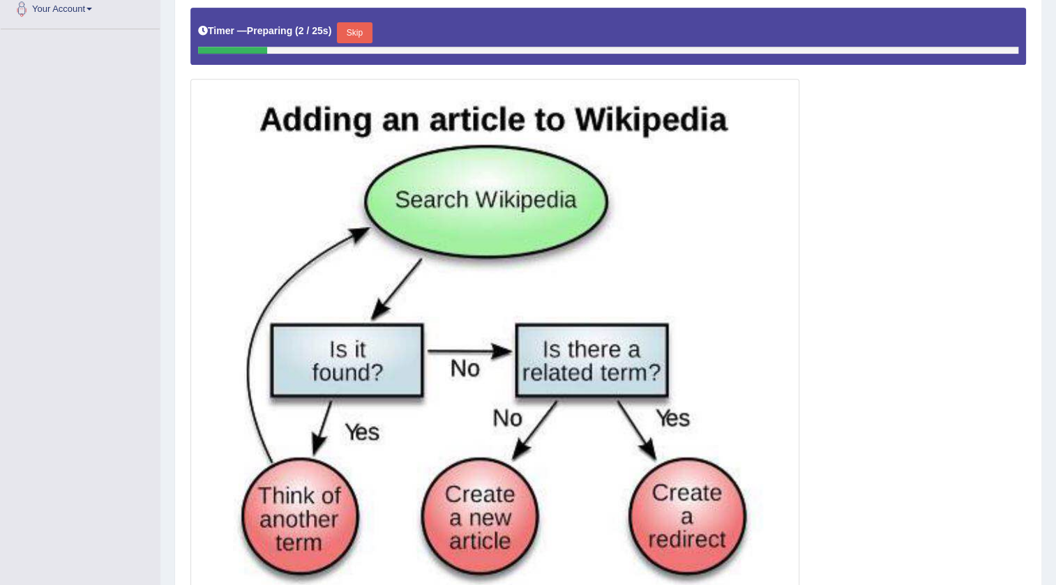
scroll to position [314, 0]
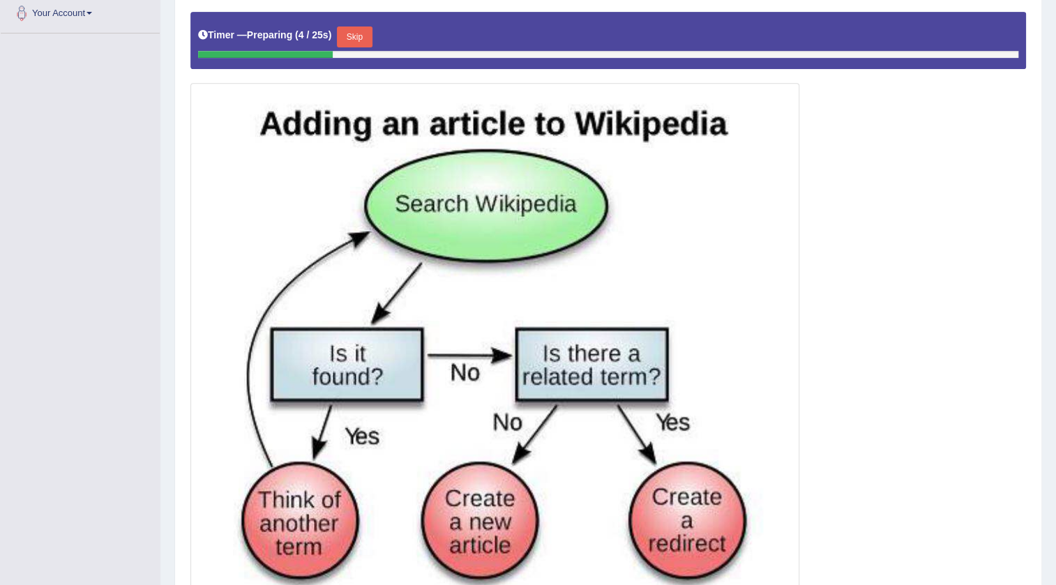
click at [363, 35] on button "Skip" at bounding box center [354, 37] width 35 height 21
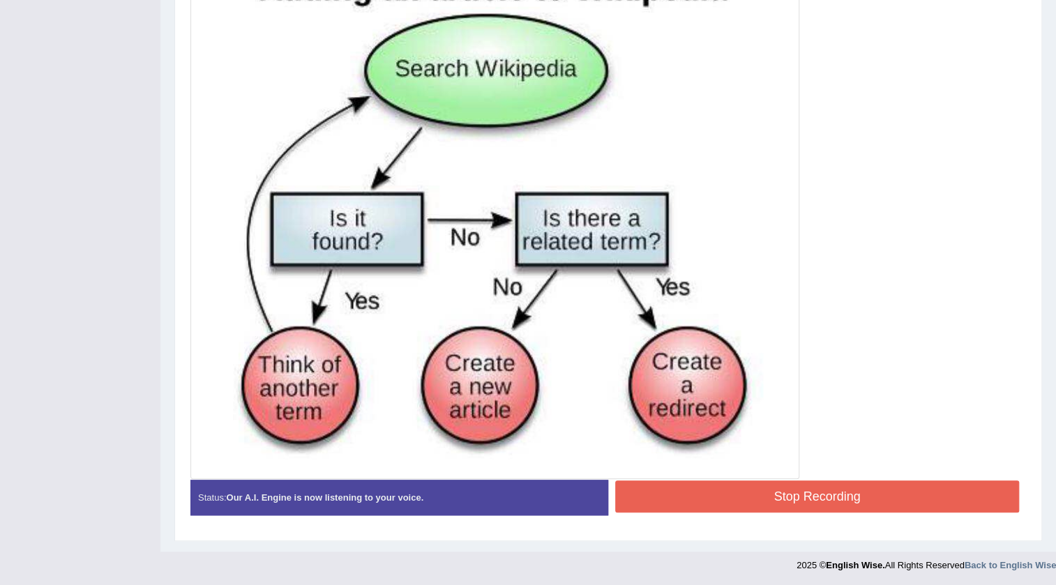
scroll to position [437, 0]
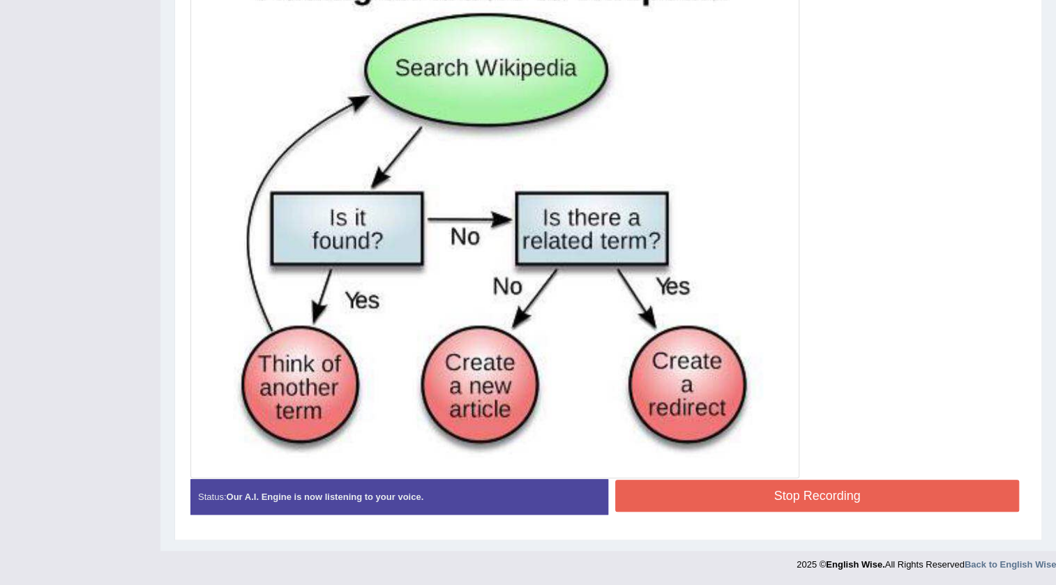
click at [736, 486] on button "Stop Recording" at bounding box center [817, 496] width 404 height 32
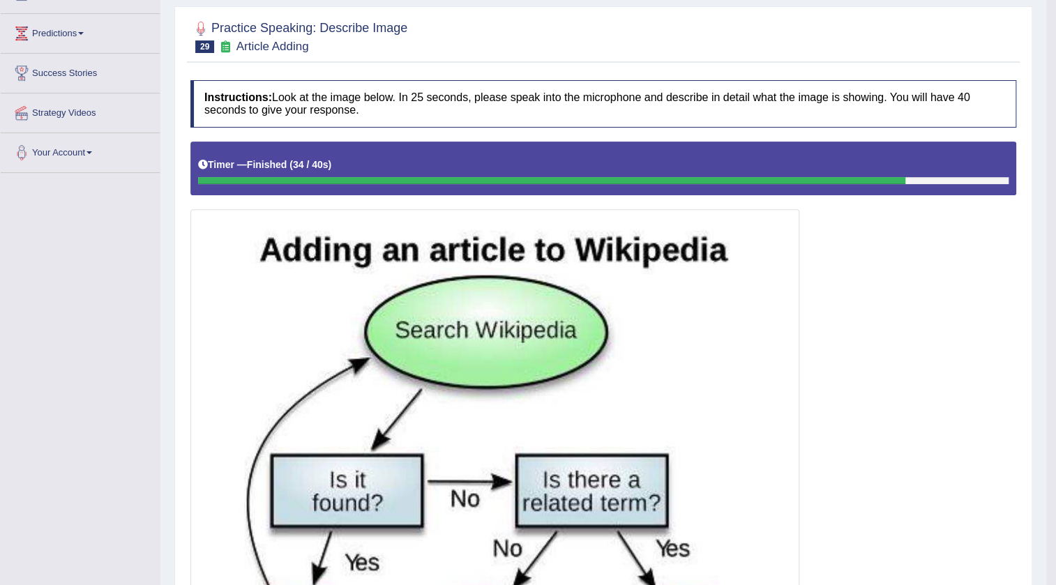
scroll to position [0, 0]
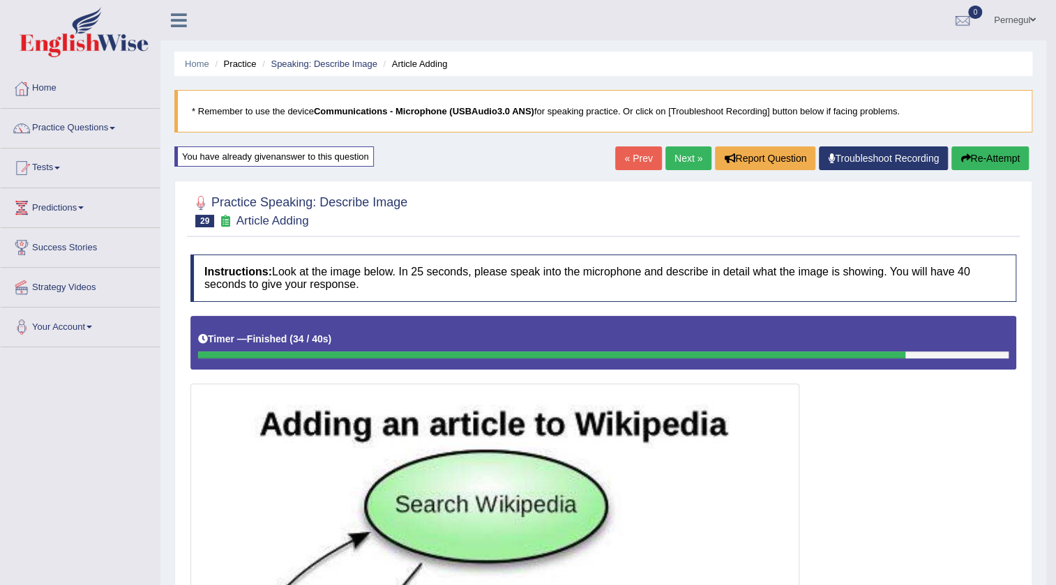
click at [973, 153] on button "Re-Attempt" at bounding box center [990, 159] width 77 height 24
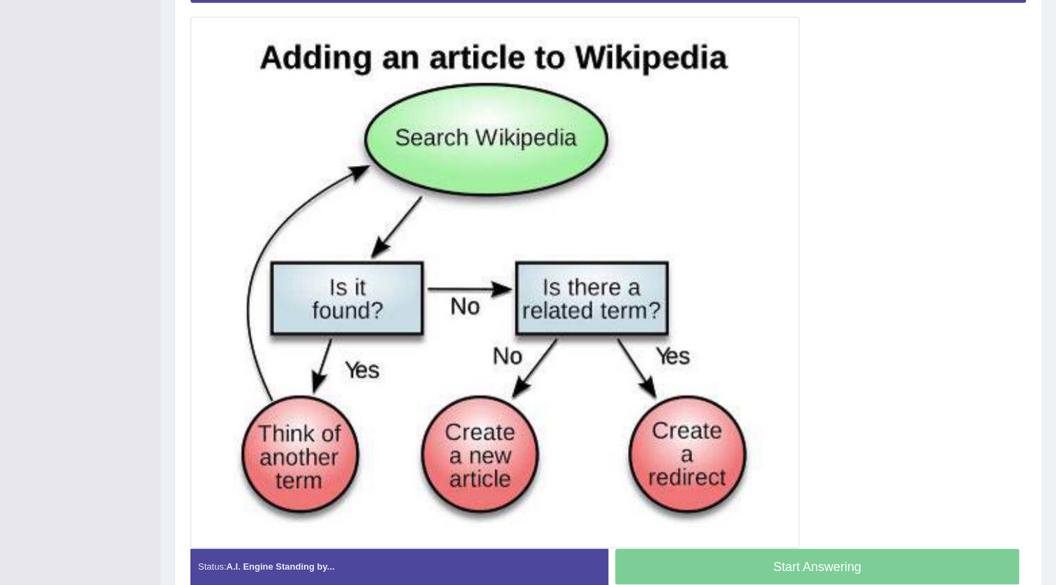
scroll to position [370, 0]
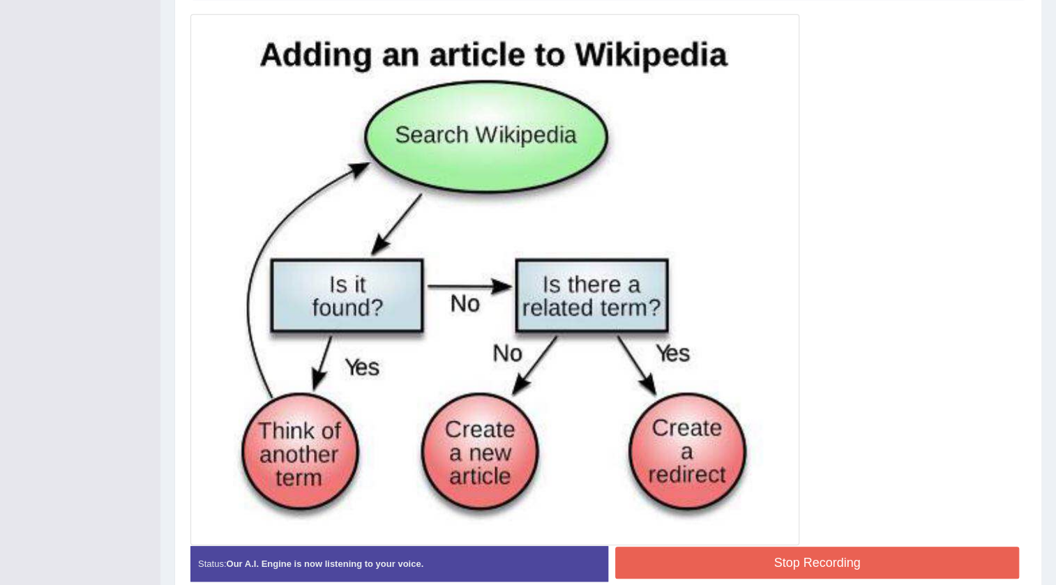
click at [778, 558] on button "Stop Recording" at bounding box center [817, 563] width 404 height 32
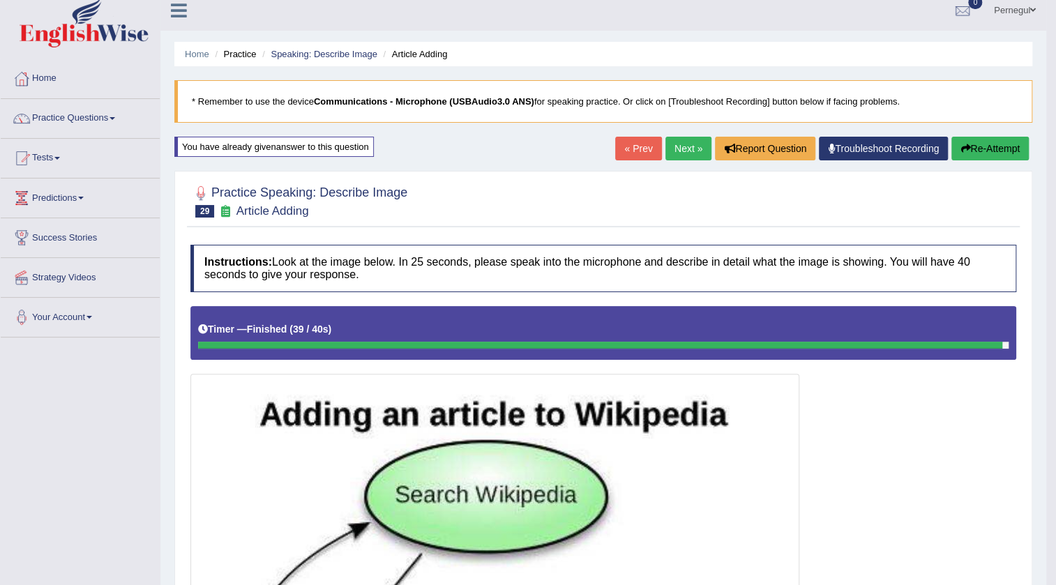
scroll to position [0, 0]
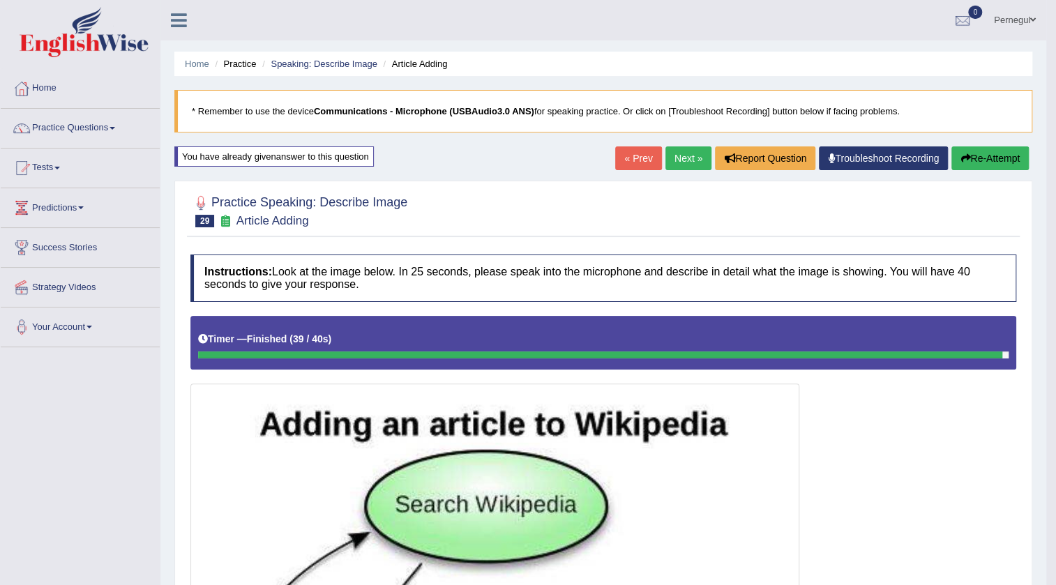
click at [687, 155] on link "Next »" at bounding box center [689, 159] width 46 height 24
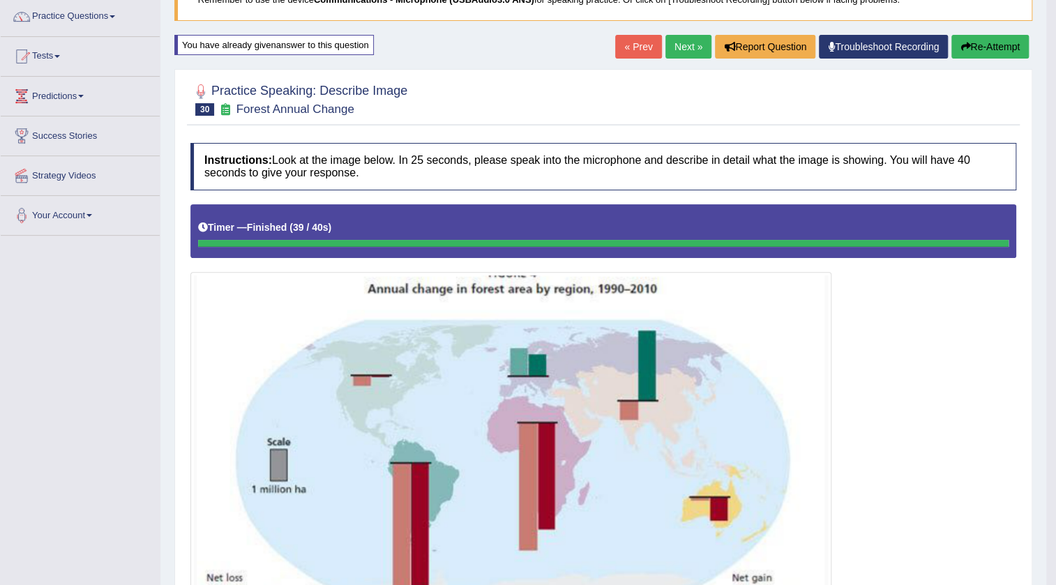
scroll to position [7, 0]
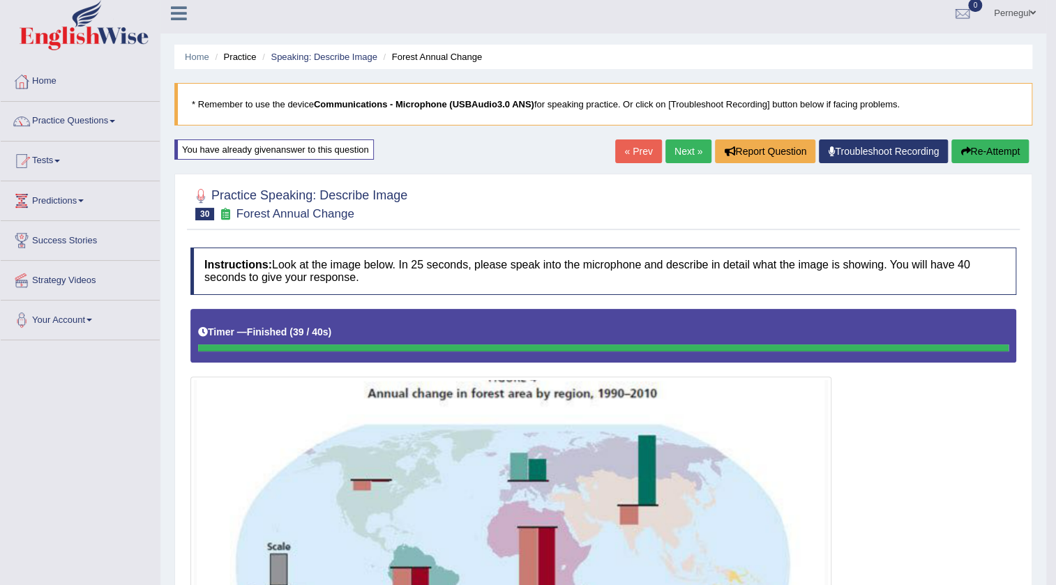
click at [981, 147] on button "Re-Attempt" at bounding box center [990, 152] width 77 height 24
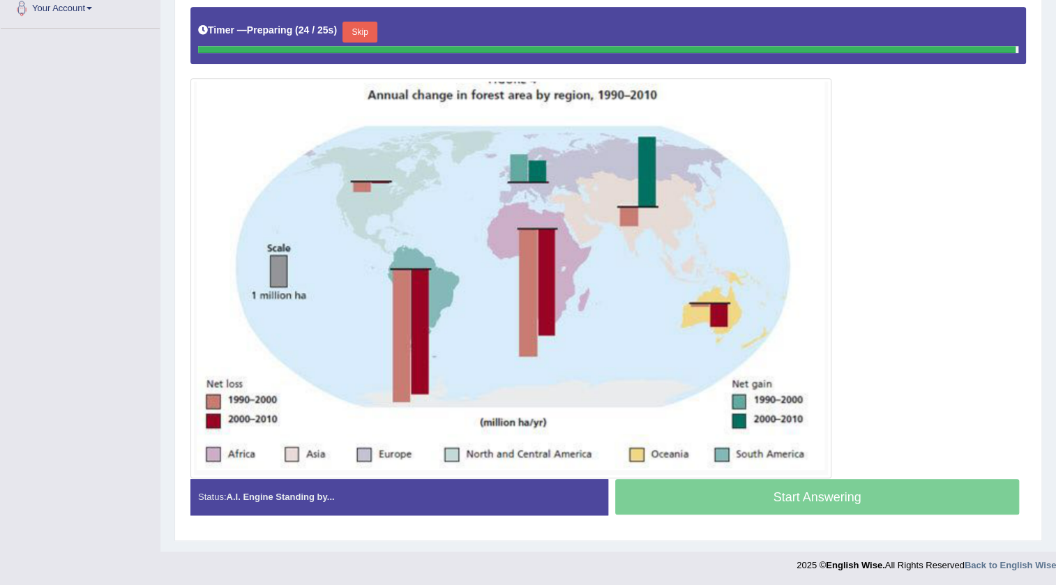
scroll to position [306, 0]
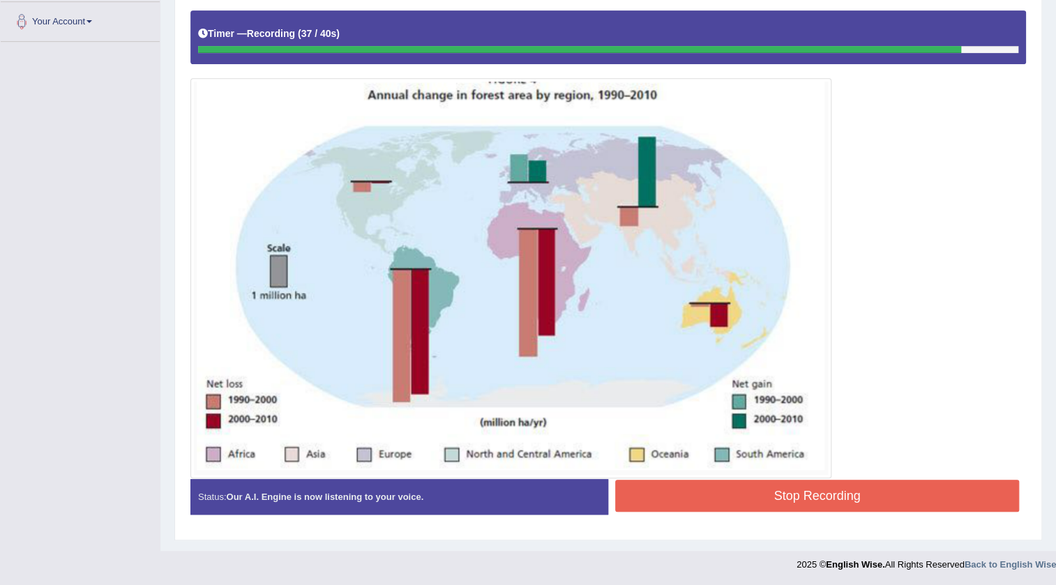
click at [798, 502] on button "Stop Recording" at bounding box center [817, 496] width 404 height 32
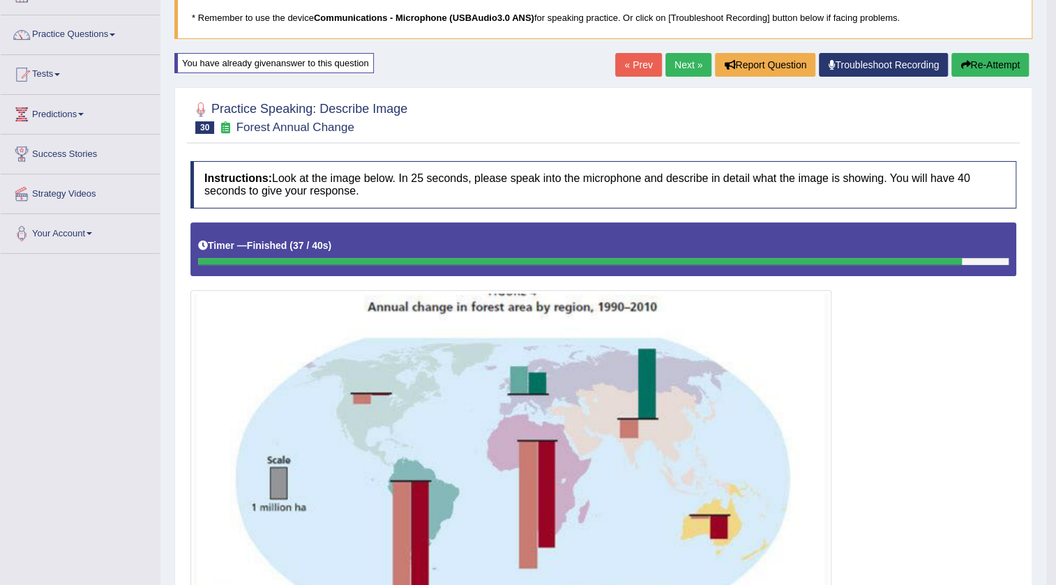
scroll to position [0, 0]
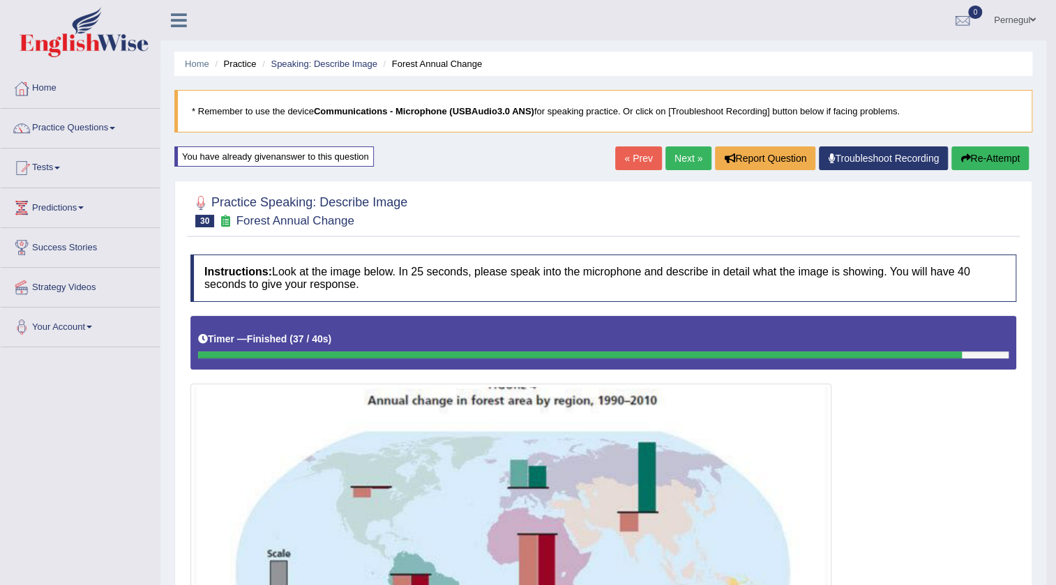
click at [683, 160] on link "Next »" at bounding box center [689, 159] width 46 height 24
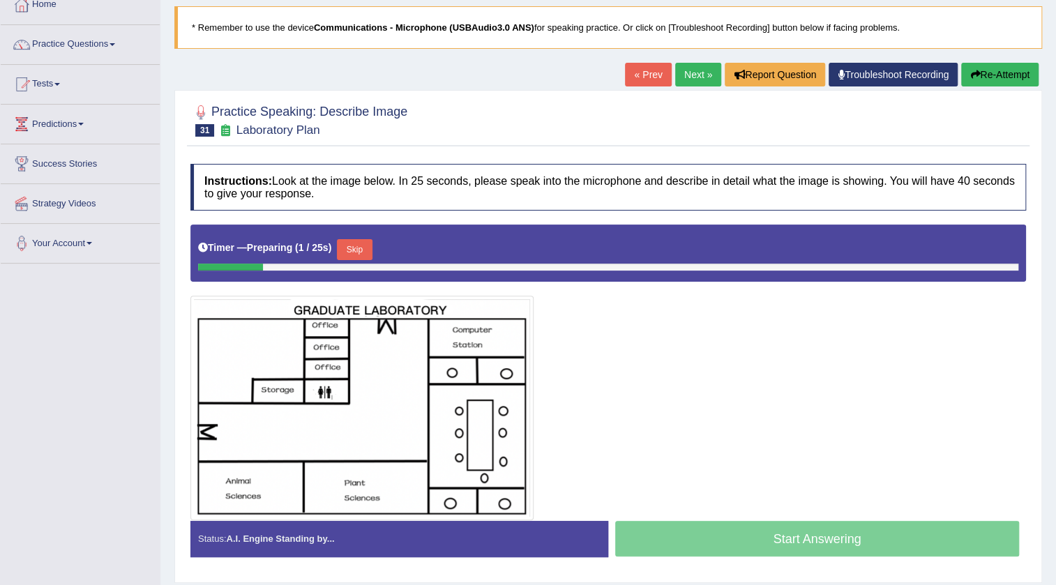
scroll to position [147, 0]
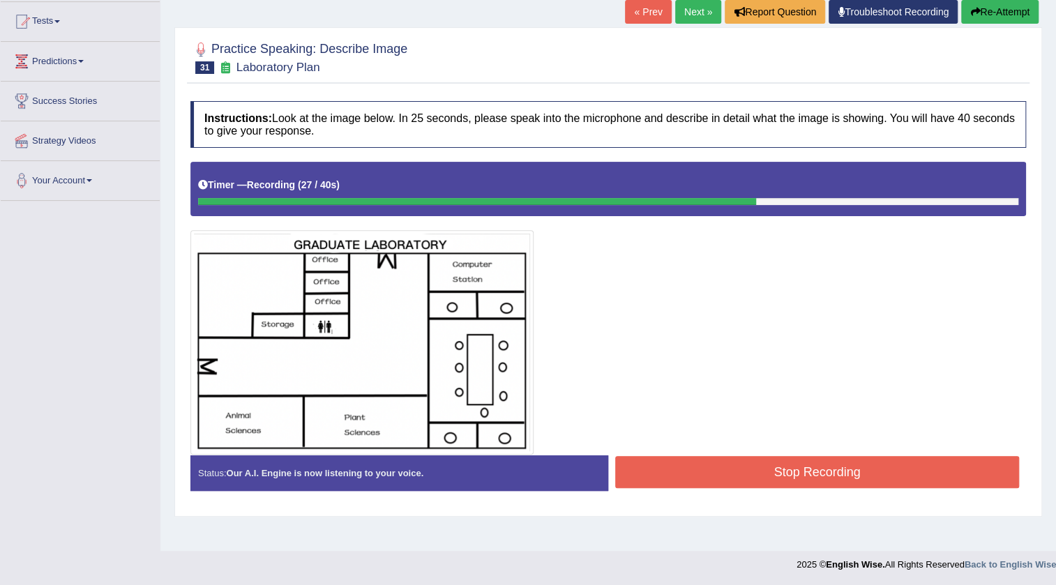
click at [777, 471] on button "Stop Recording" at bounding box center [817, 472] width 404 height 32
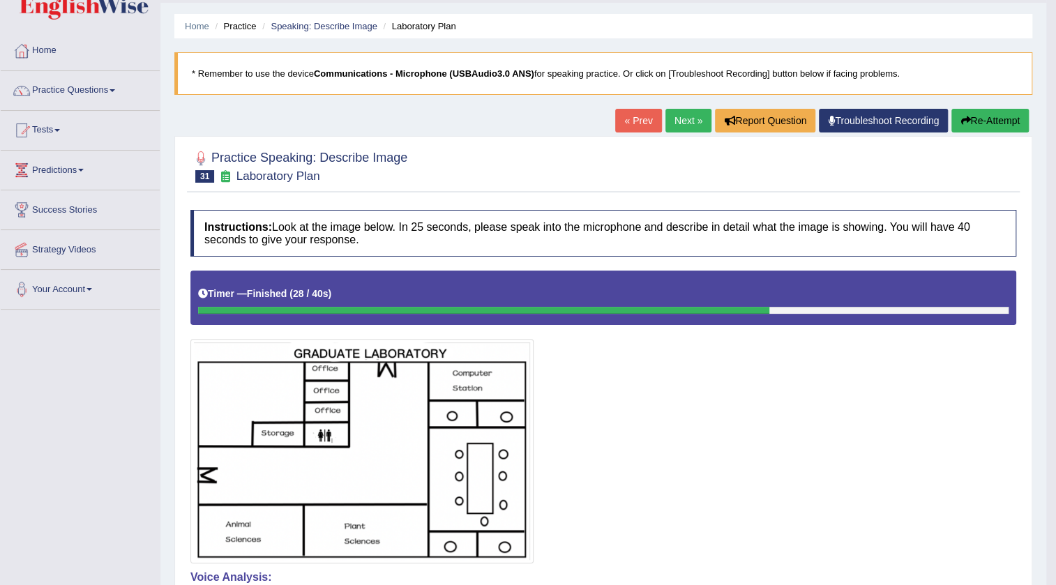
scroll to position [0, 0]
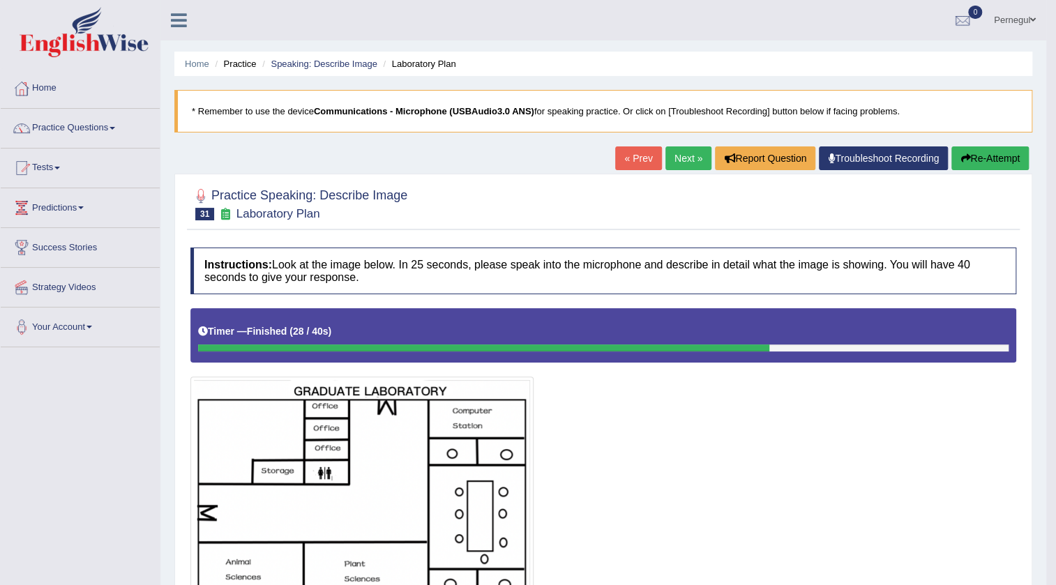
click at [979, 166] on button "Re-Attempt" at bounding box center [990, 159] width 77 height 24
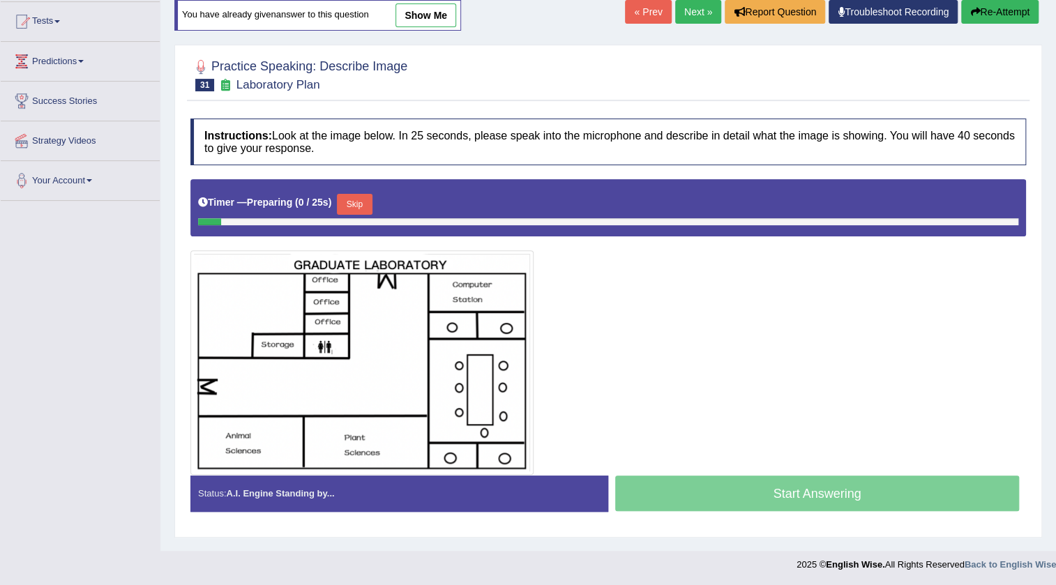
click at [367, 202] on button "Skip" at bounding box center [354, 204] width 35 height 21
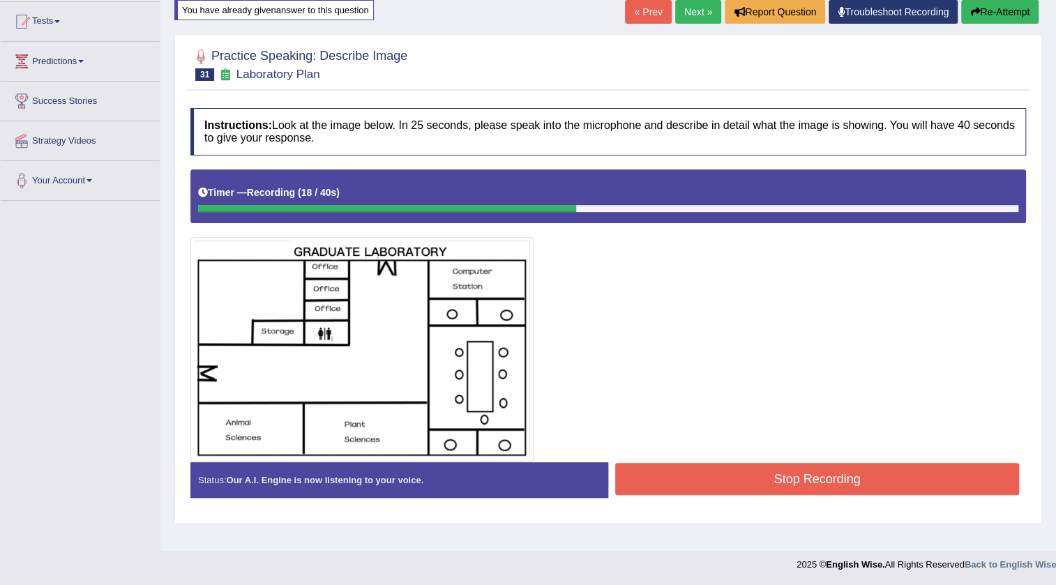
click at [706, 479] on button "Stop Recording" at bounding box center [817, 479] width 404 height 32
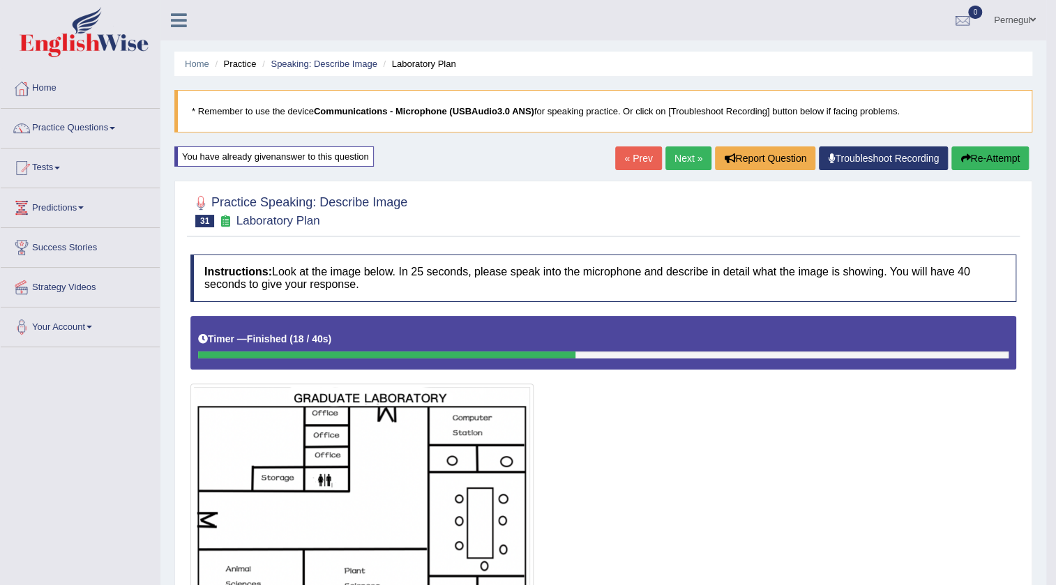
click at [673, 158] on link "Next »" at bounding box center [689, 159] width 46 height 24
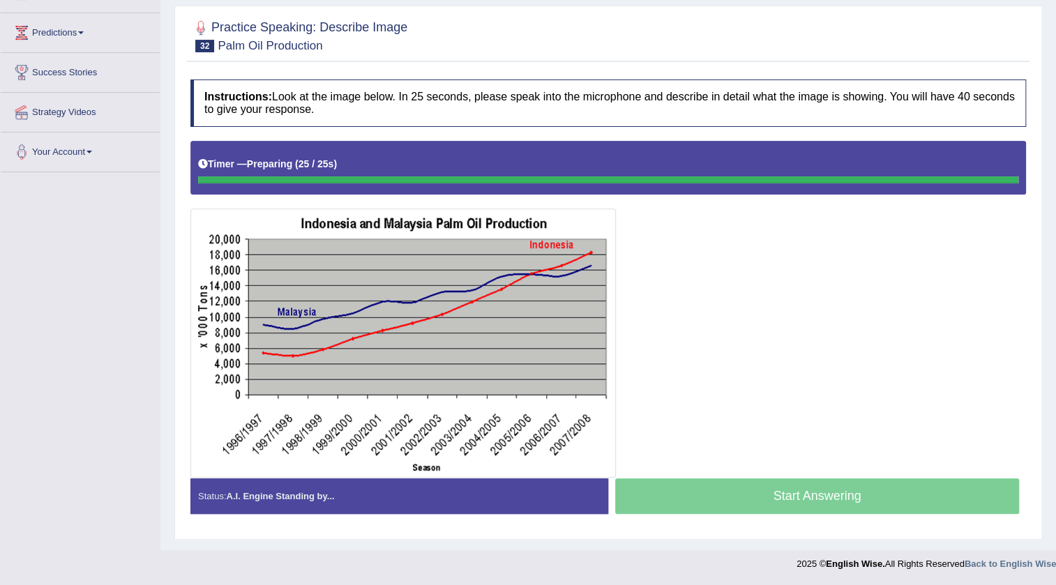
scroll to position [174, 0]
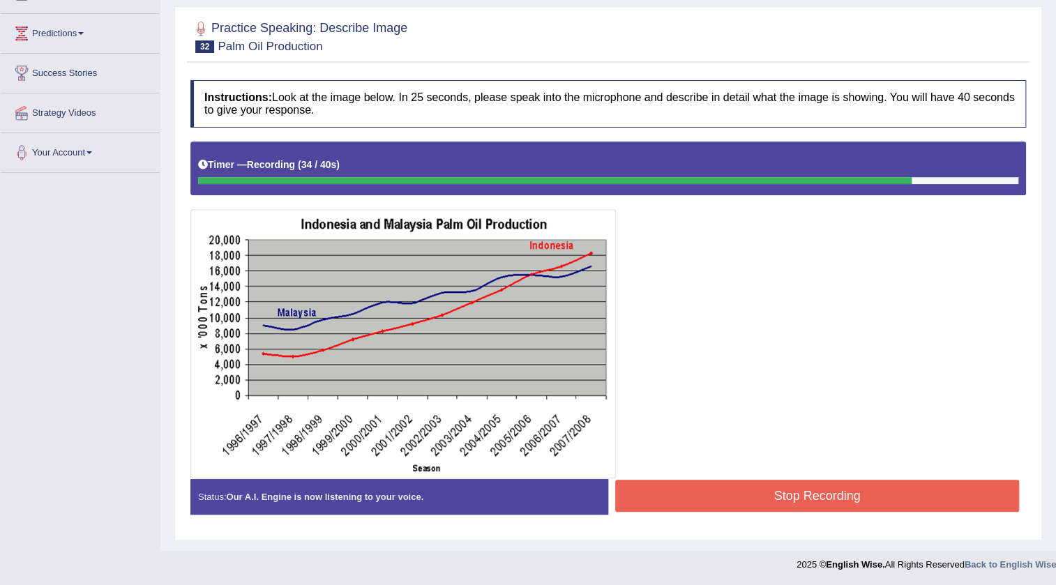
click at [751, 492] on button "Stop Recording" at bounding box center [817, 496] width 404 height 32
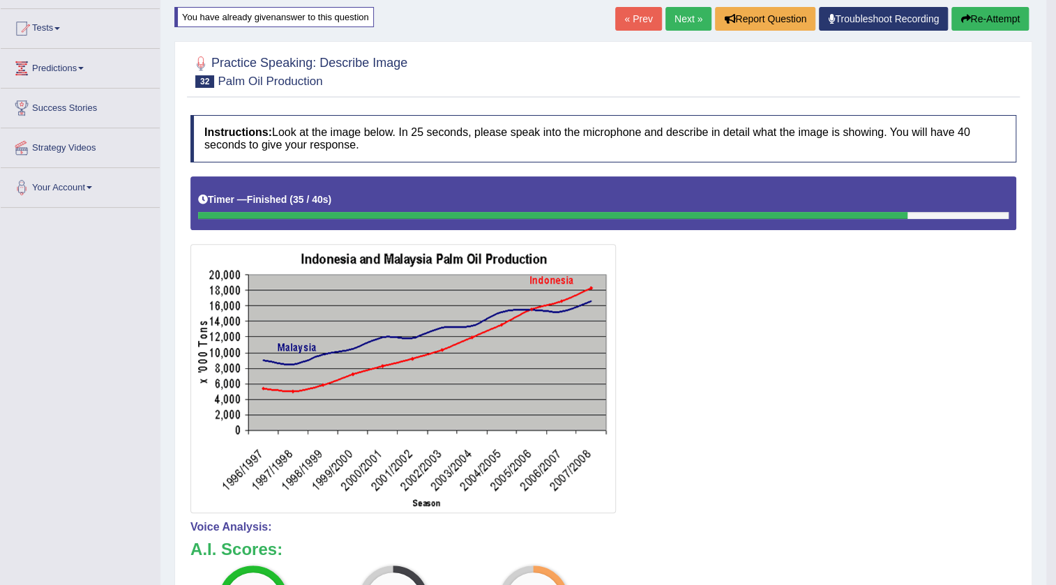
scroll to position [130, 0]
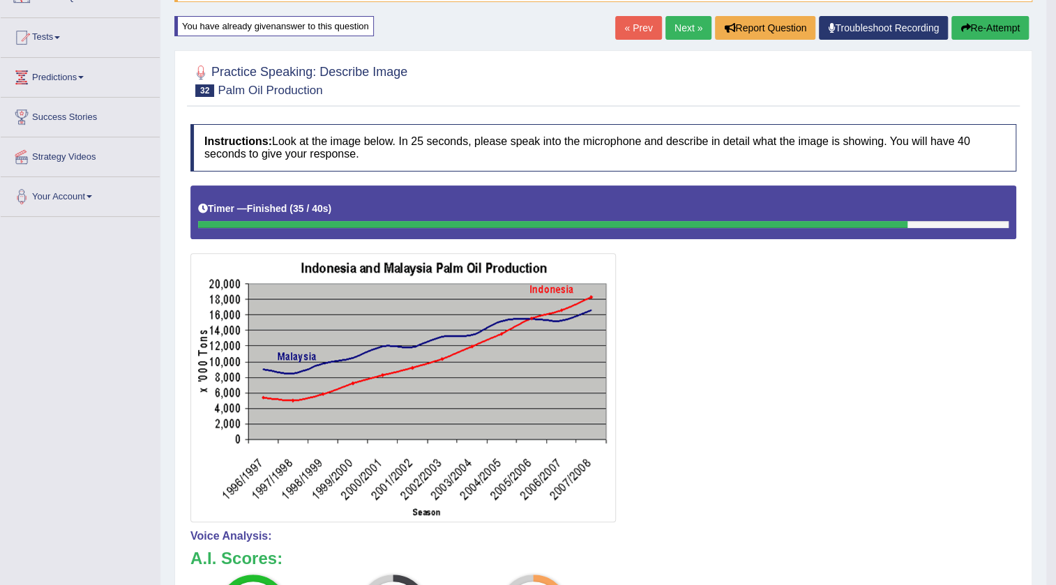
click at [979, 26] on button "Re-Attempt" at bounding box center [990, 28] width 77 height 24
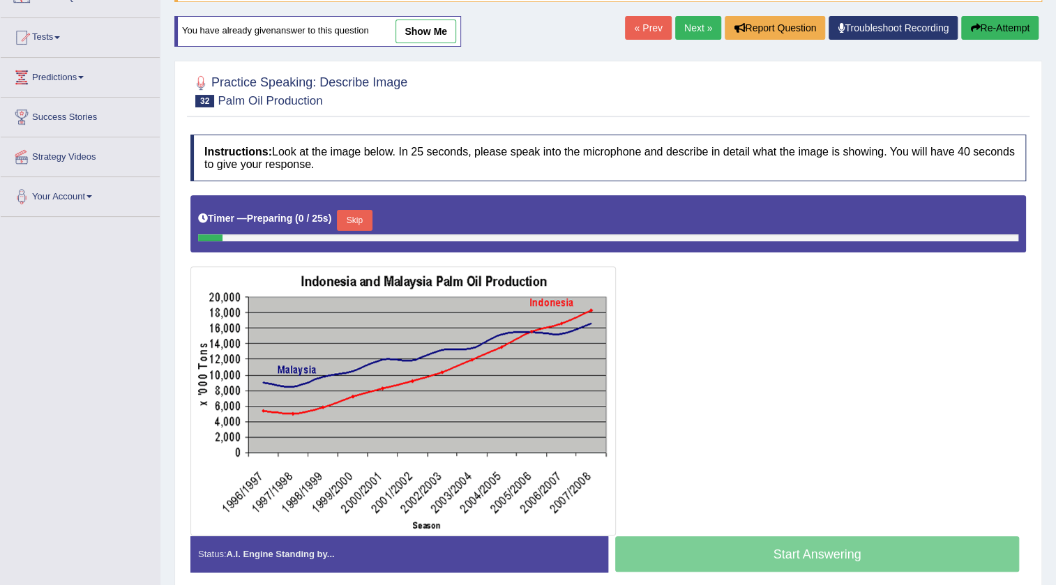
scroll to position [130, 0]
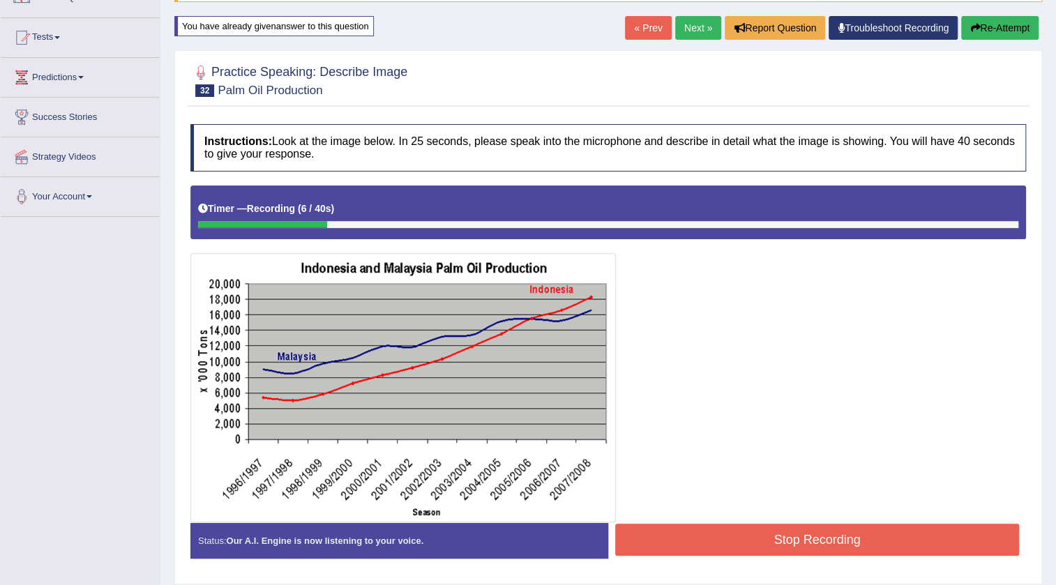
click at [1016, 31] on button "Re-Attempt" at bounding box center [999, 28] width 77 height 24
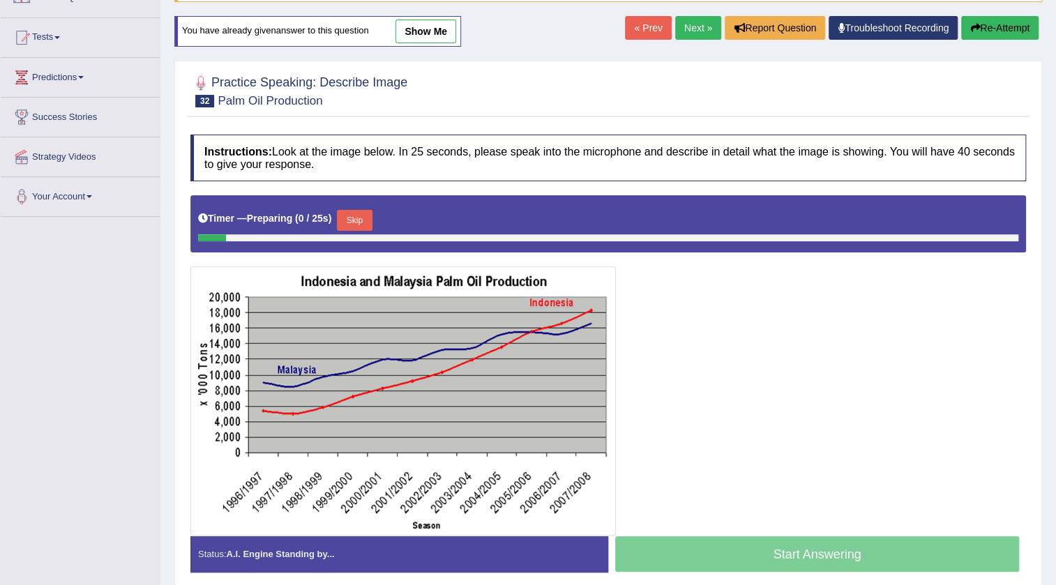
scroll to position [130, 0]
click at [355, 219] on button "Skip" at bounding box center [354, 220] width 35 height 21
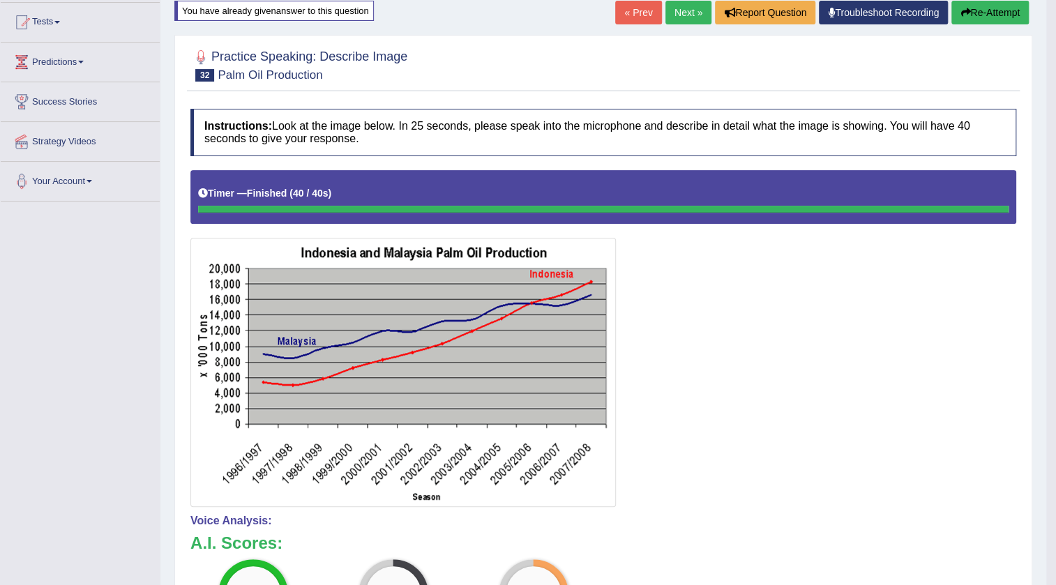
scroll to position [0, 0]
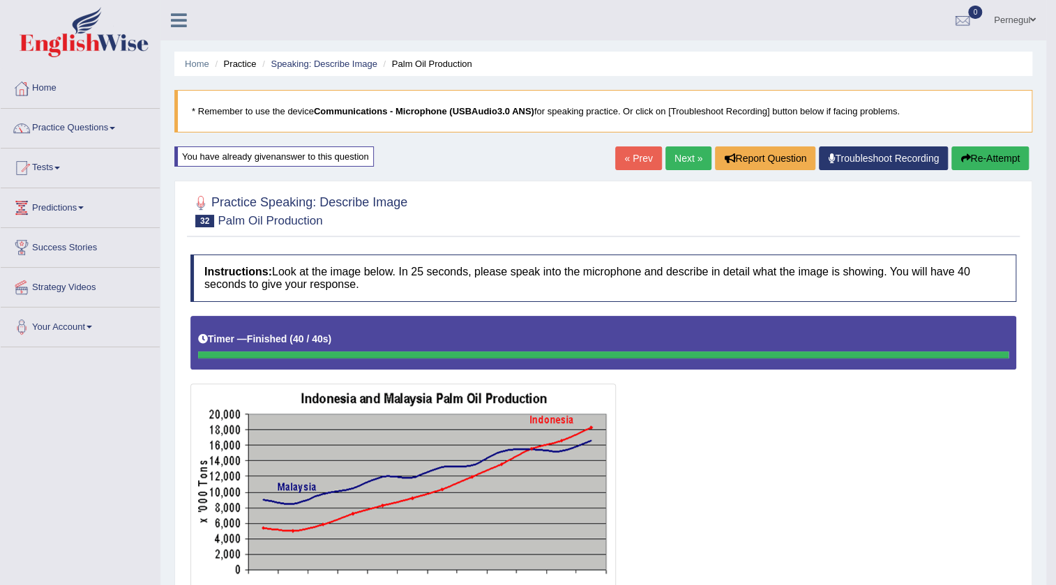
click at [1004, 150] on button "Re-Attempt" at bounding box center [990, 159] width 77 height 24
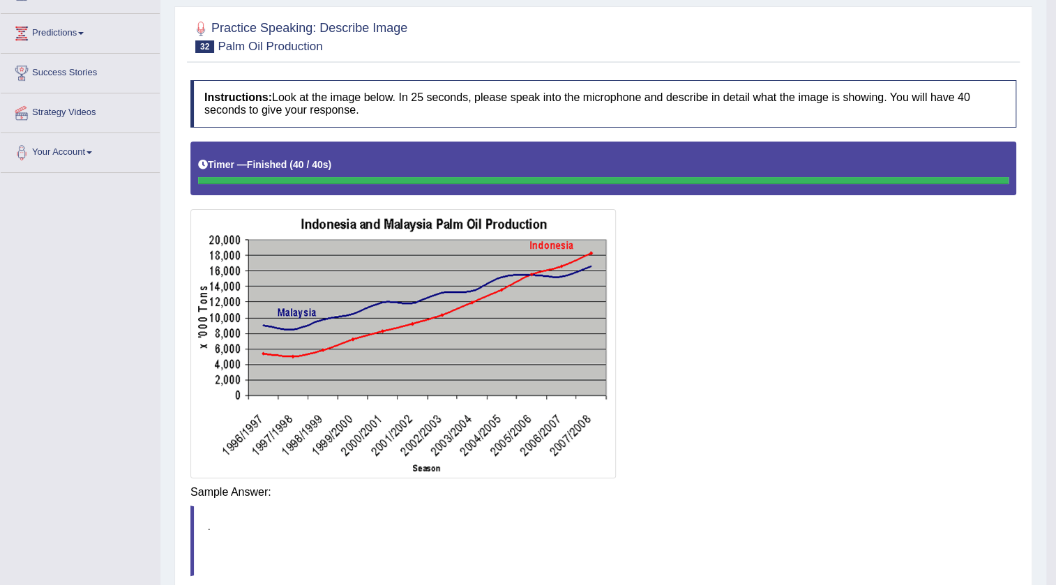
scroll to position [188, 0]
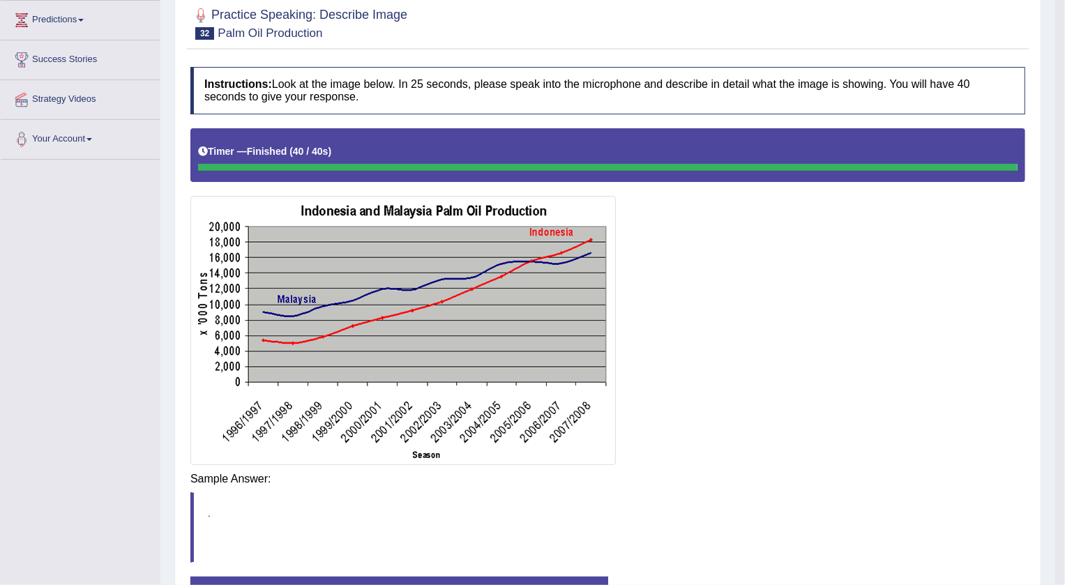
click at [690, 398] on body "Toggle navigation Home Practice Questions Speaking Practice Read Aloud Repeat S…" at bounding box center [532, 104] width 1065 height 585
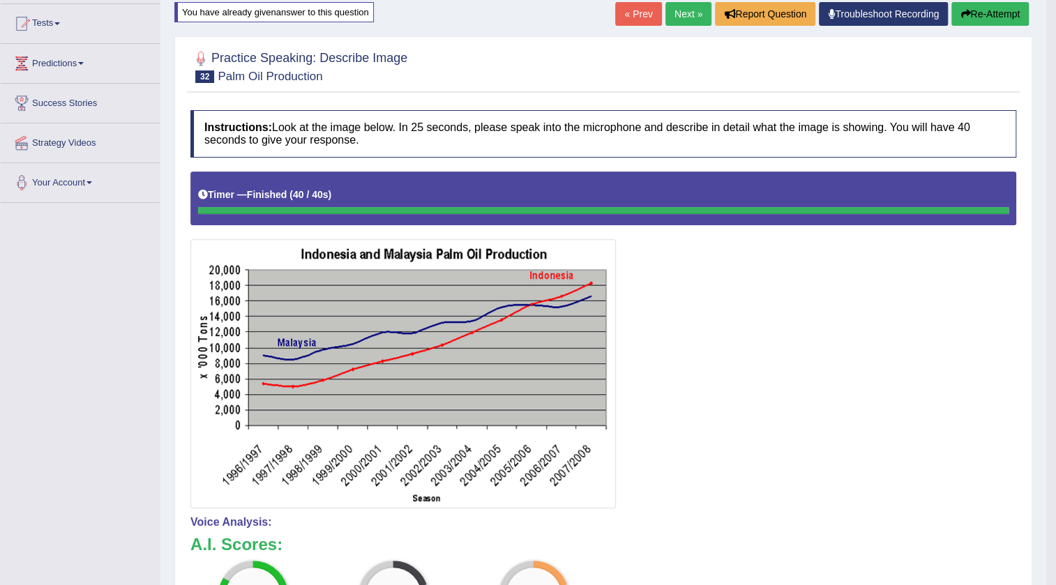
scroll to position [61, 0]
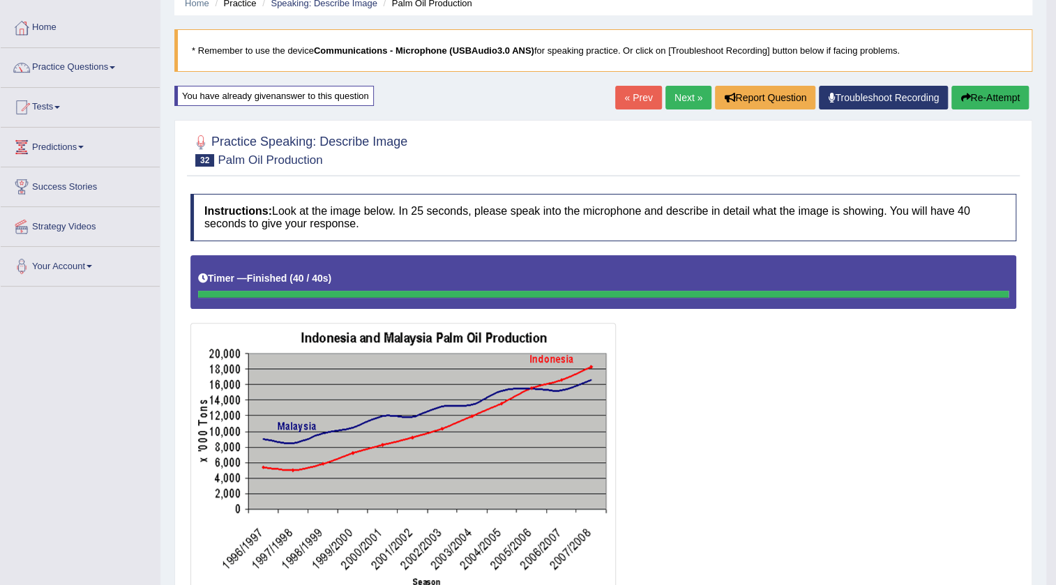
click at [990, 91] on button "Re-Attempt" at bounding box center [990, 98] width 77 height 24
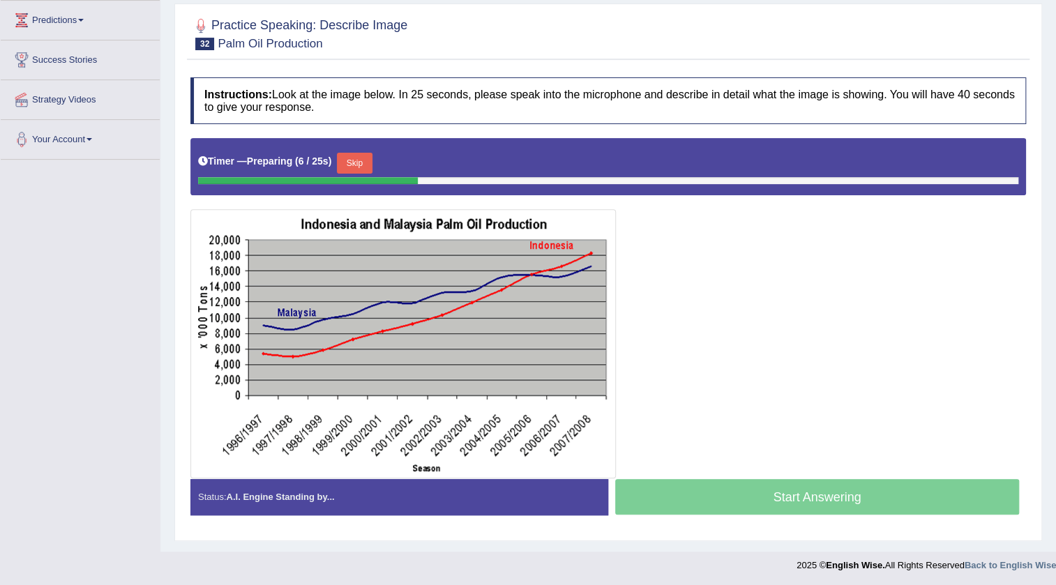
click at [368, 162] on button "Skip" at bounding box center [354, 163] width 35 height 21
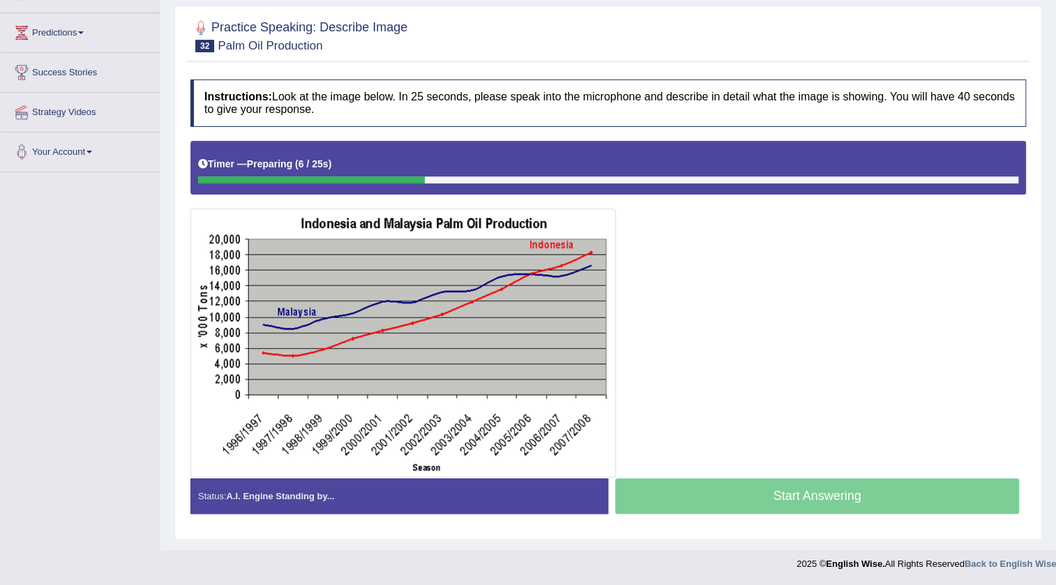
scroll to position [174, 0]
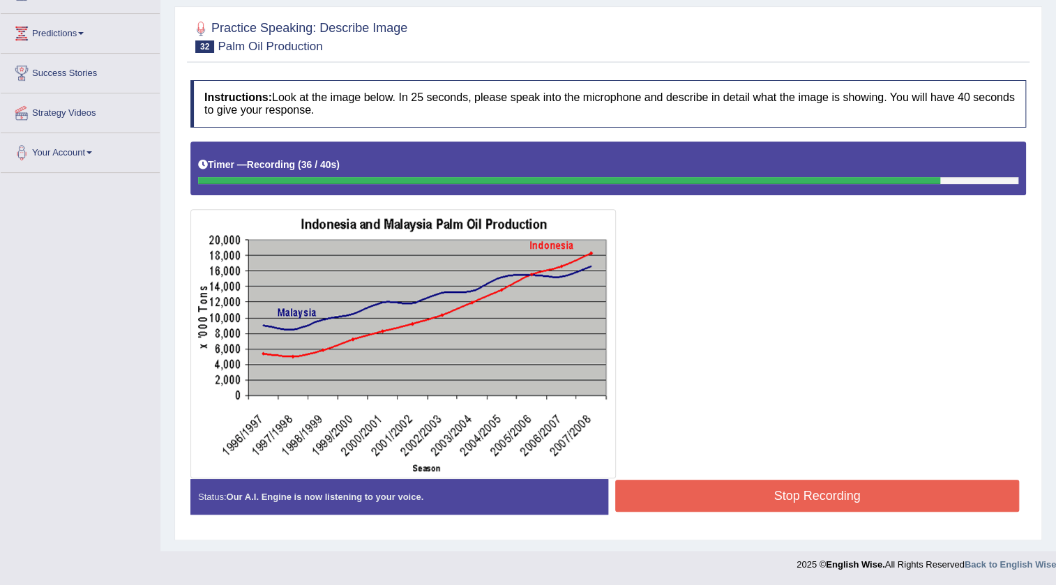
click at [822, 493] on button "Stop Recording" at bounding box center [817, 496] width 404 height 32
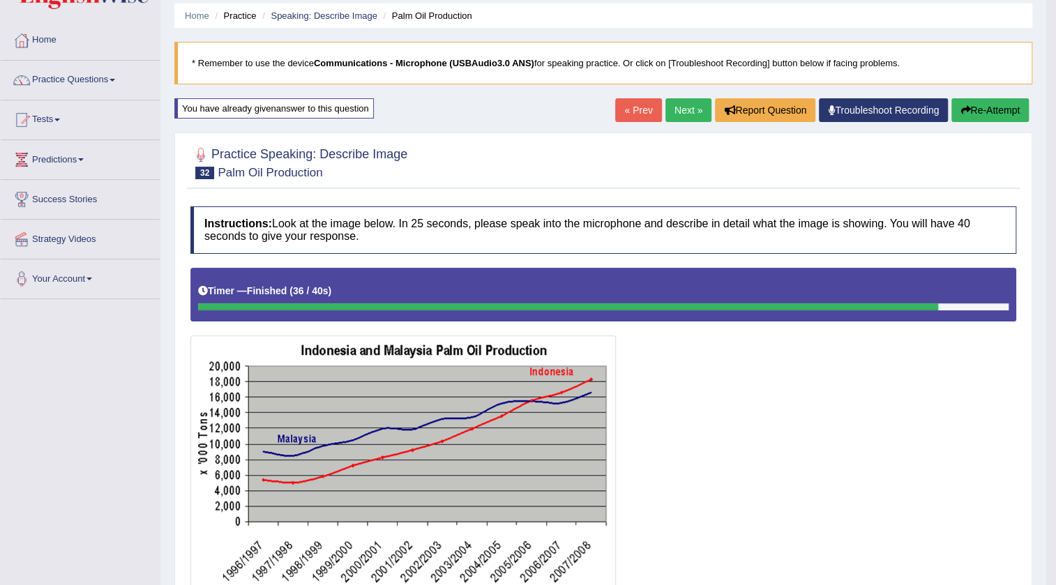
scroll to position [47, 0]
click at [683, 107] on link "Next »" at bounding box center [689, 111] width 46 height 24
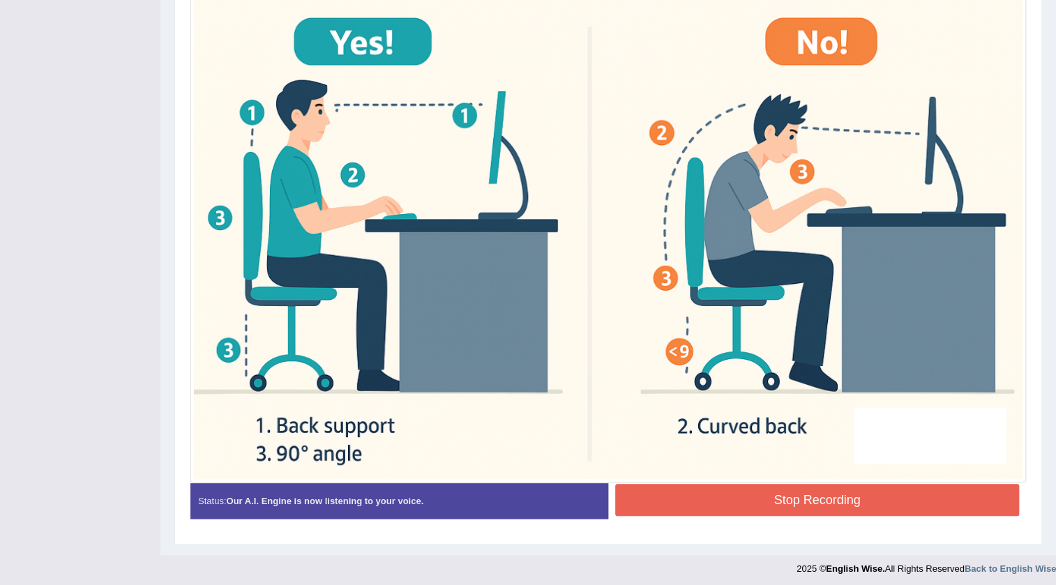
scroll to position [451, 0]
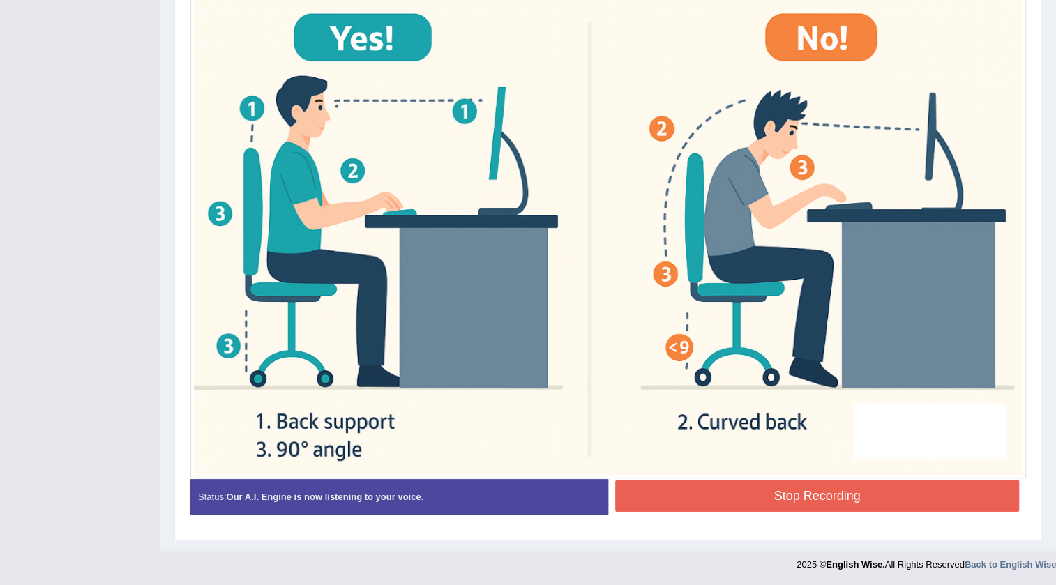
click at [712, 497] on button "Stop Recording" at bounding box center [817, 496] width 404 height 32
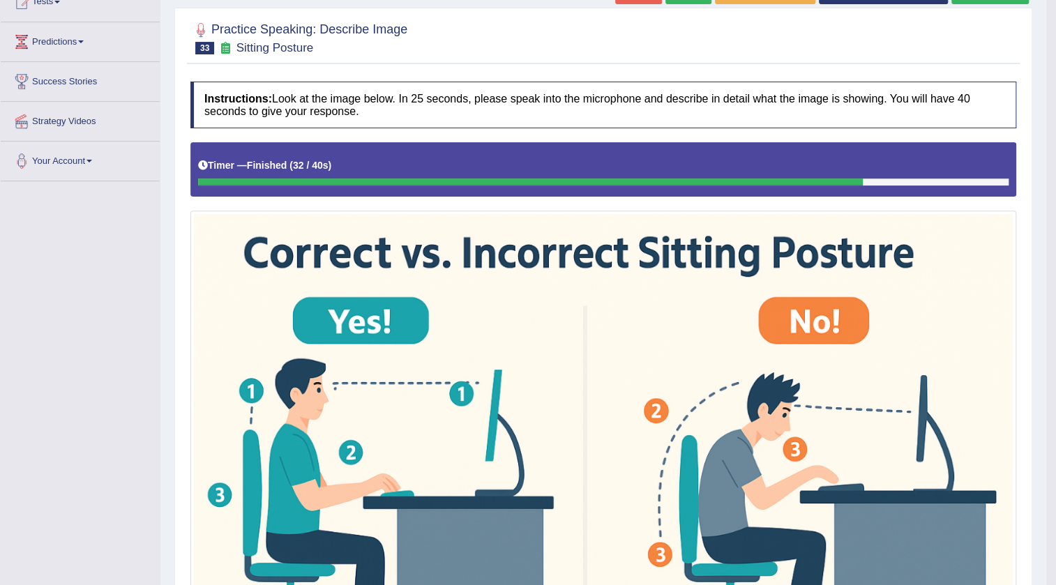
scroll to position [70, 0]
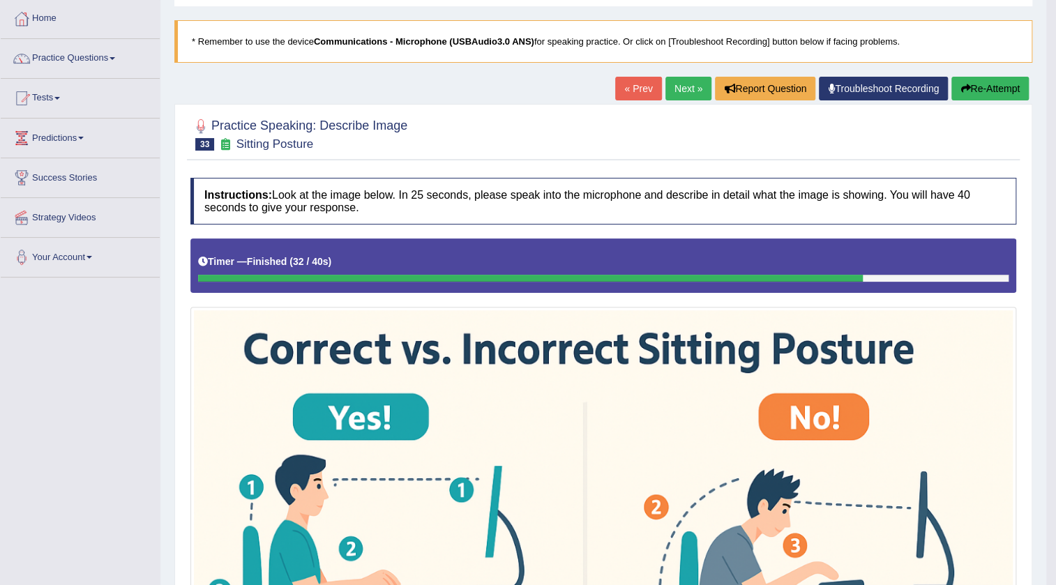
click at [977, 83] on button "Re-Attempt" at bounding box center [990, 89] width 77 height 24
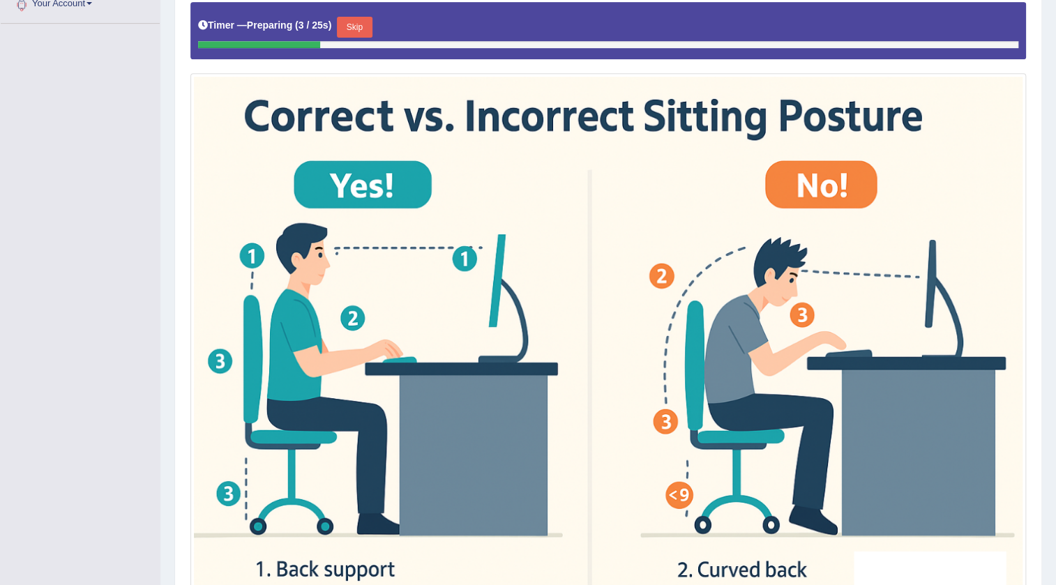
click at [361, 22] on button "Skip" at bounding box center [354, 27] width 35 height 21
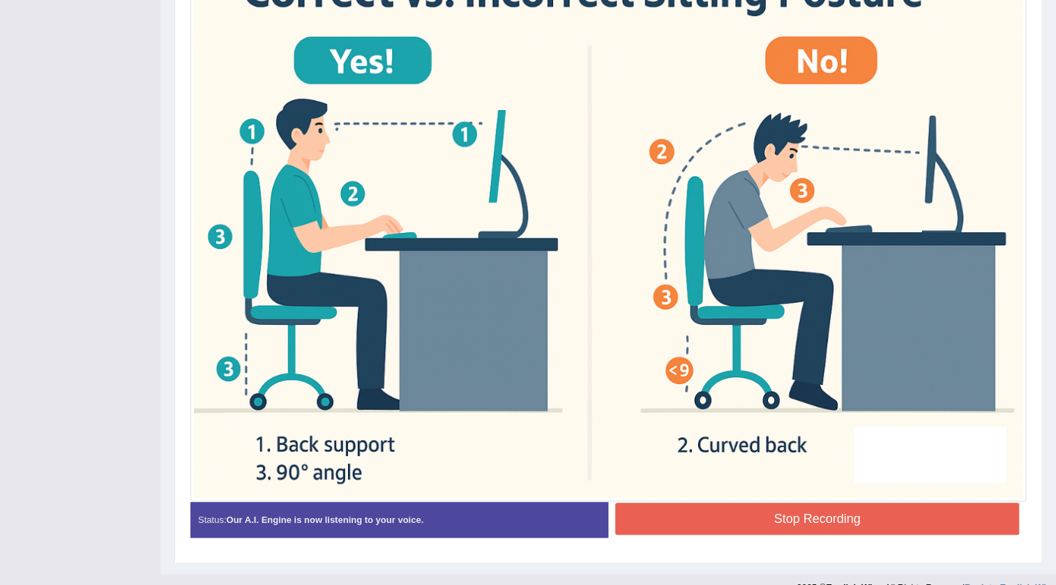
scroll to position [458, 0]
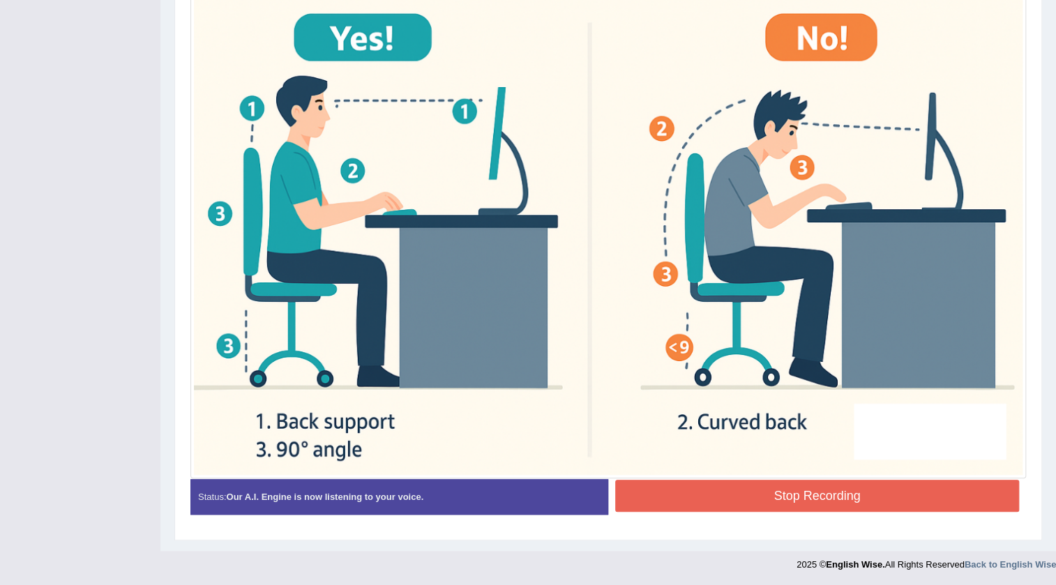
click at [798, 505] on button "Stop Recording" at bounding box center [817, 496] width 404 height 32
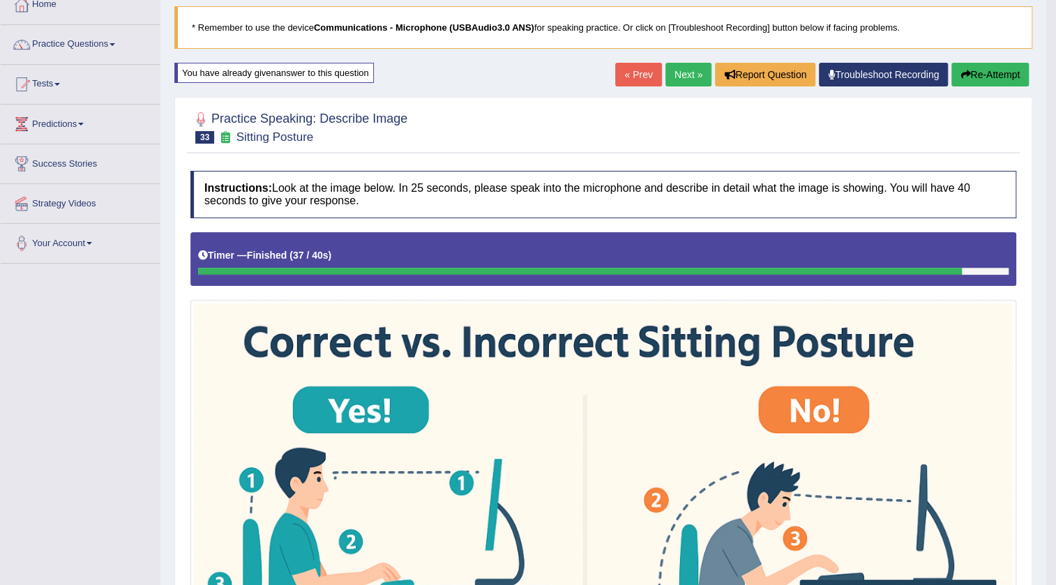
scroll to position [14, 0]
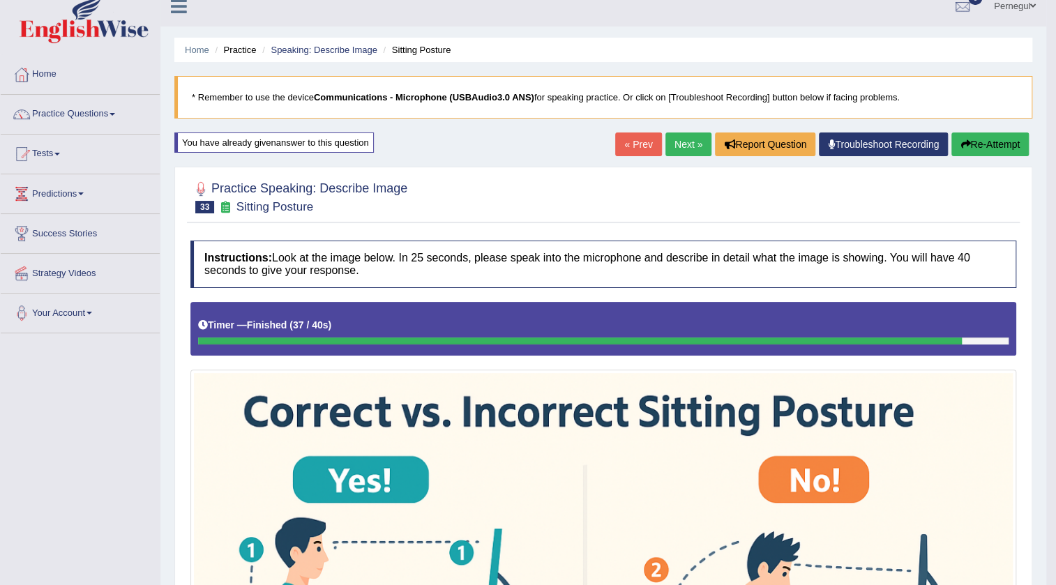
click at [684, 141] on link "Next »" at bounding box center [689, 145] width 46 height 24
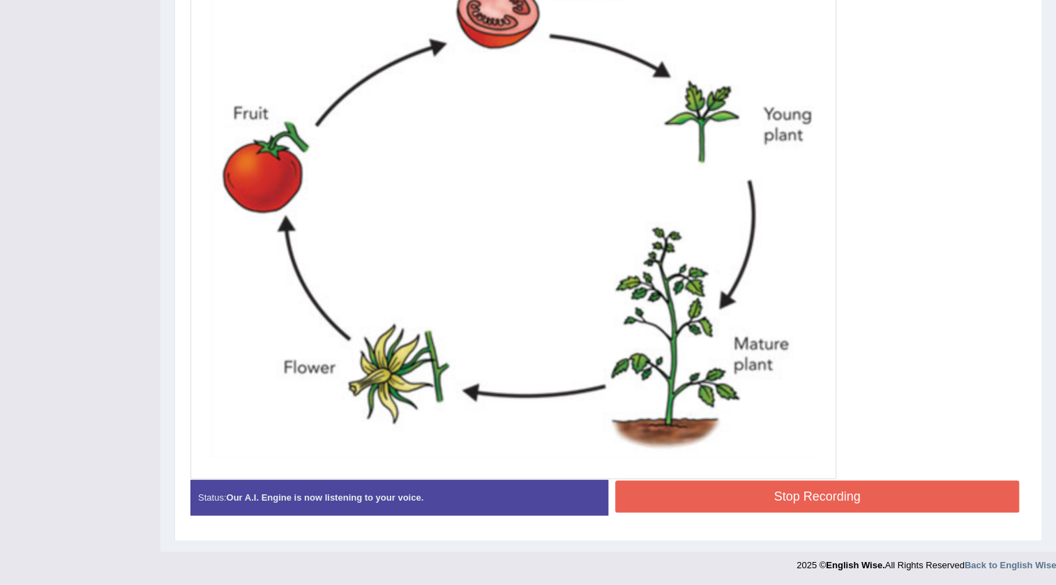
scroll to position [491, 0]
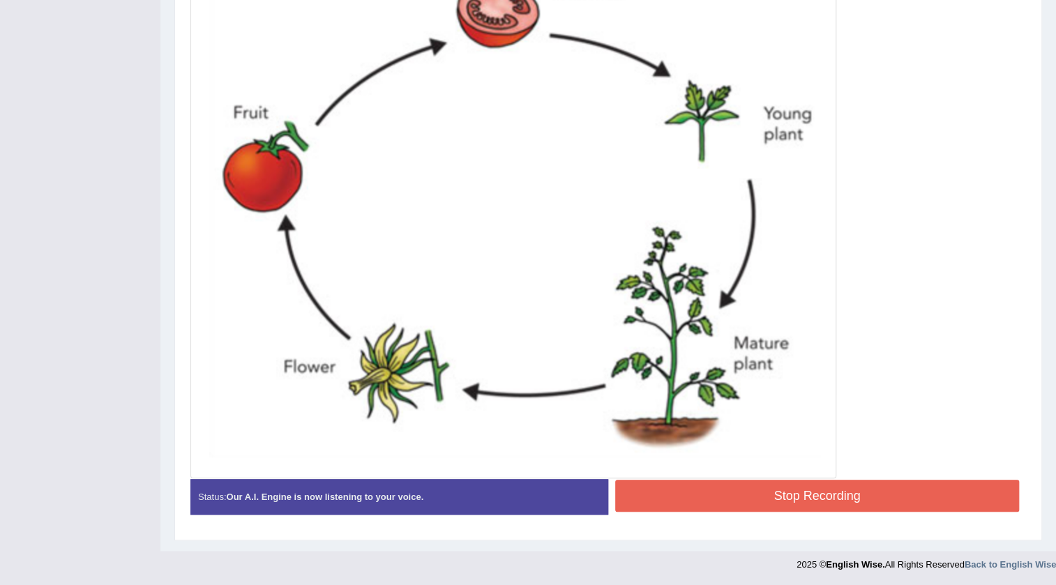
click at [878, 483] on button "Stop Recording" at bounding box center [817, 496] width 404 height 32
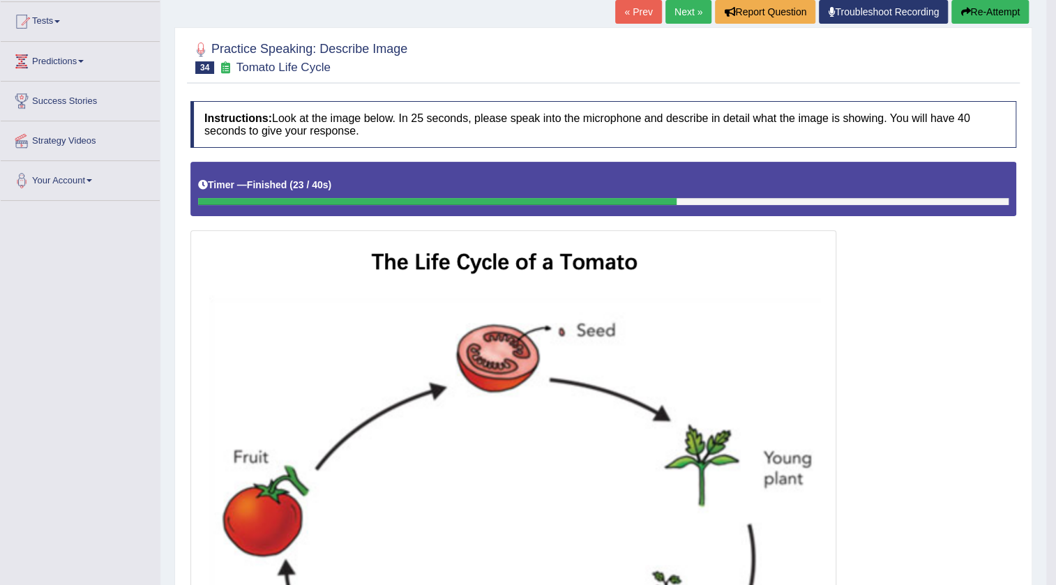
scroll to position [130, 0]
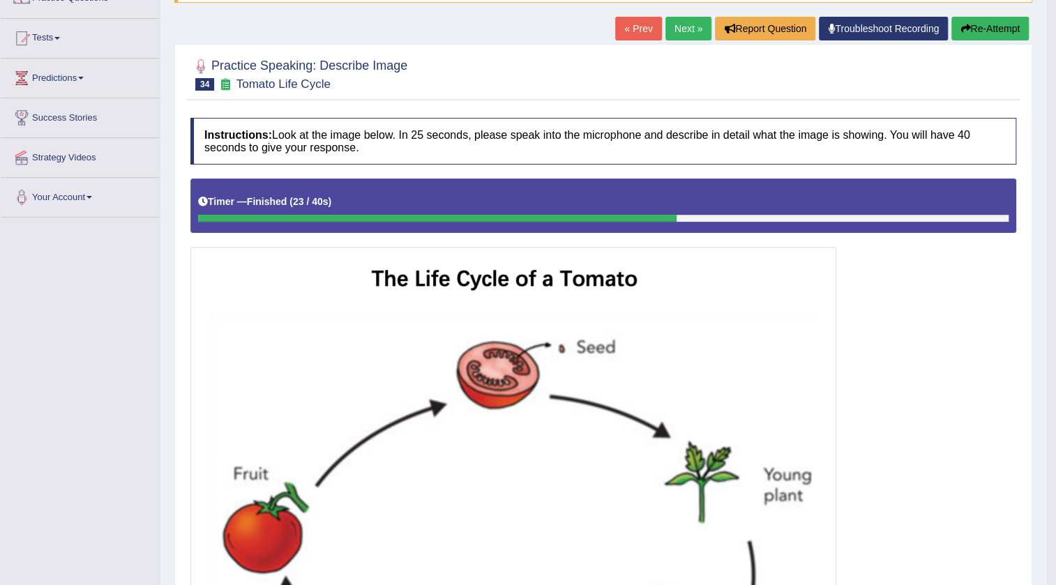
click at [1005, 33] on button "Re-Attempt" at bounding box center [990, 29] width 77 height 24
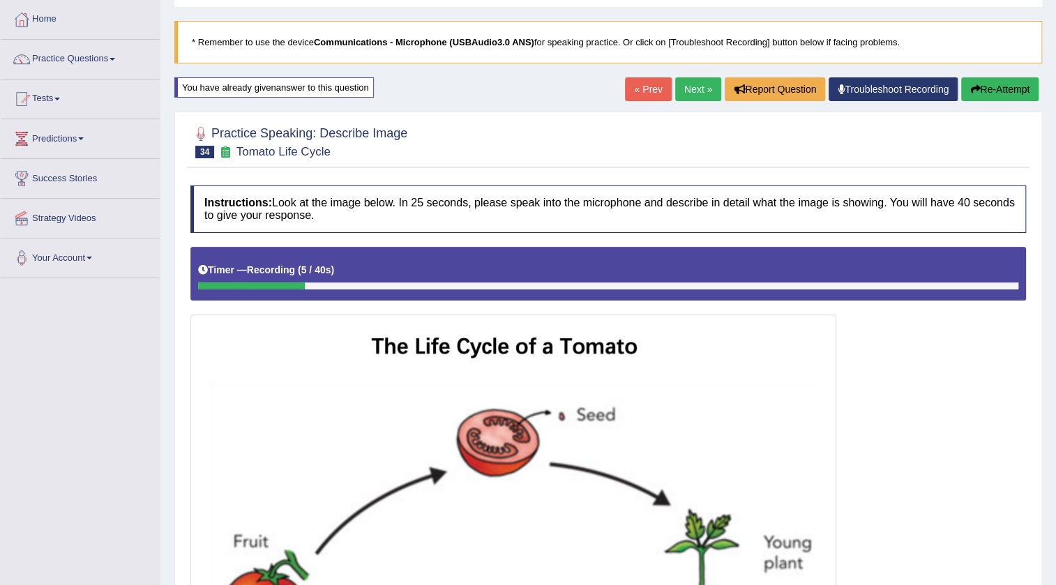
scroll to position [66, 0]
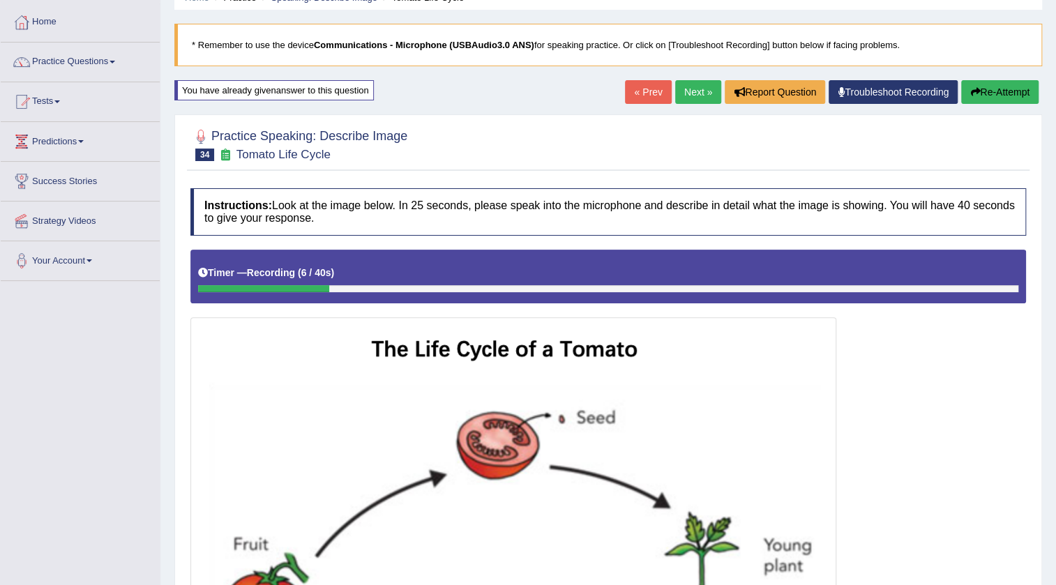
click at [988, 92] on button "Re-Attempt" at bounding box center [999, 92] width 77 height 24
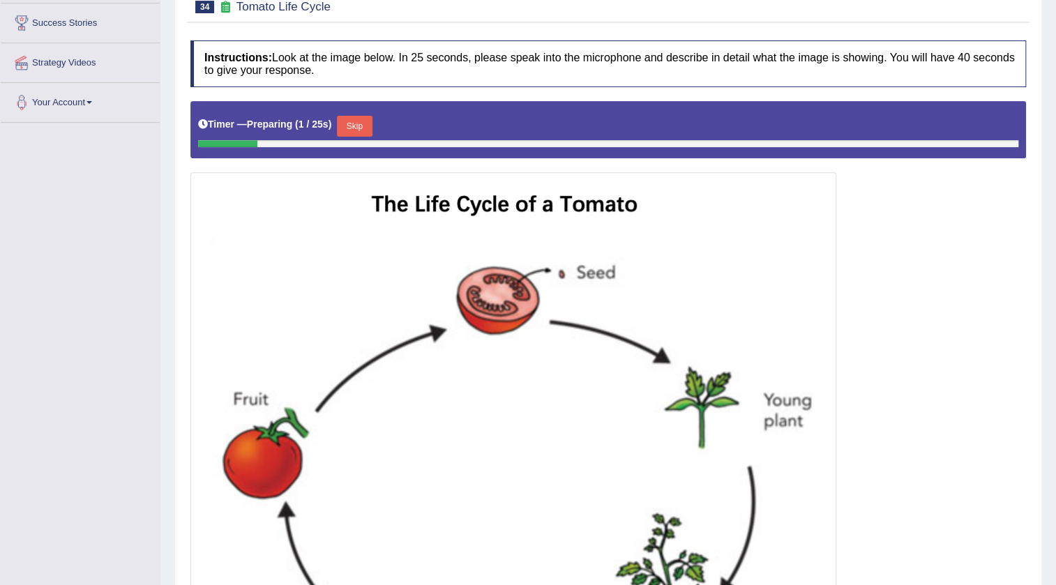
scroll to position [257, 0]
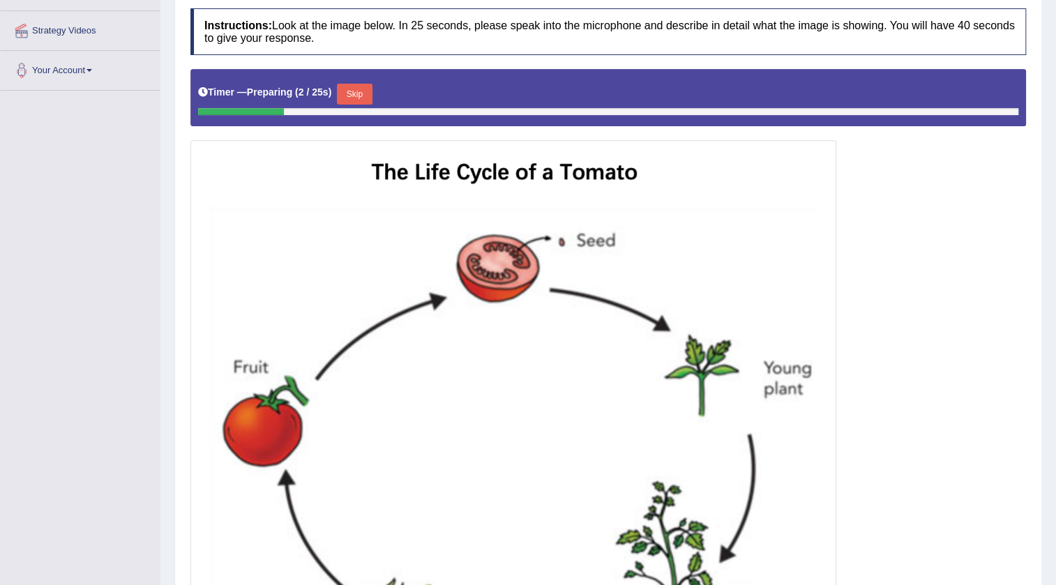
click at [350, 89] on button "Skip" at bounding box center [354, 94] width 35 height 21
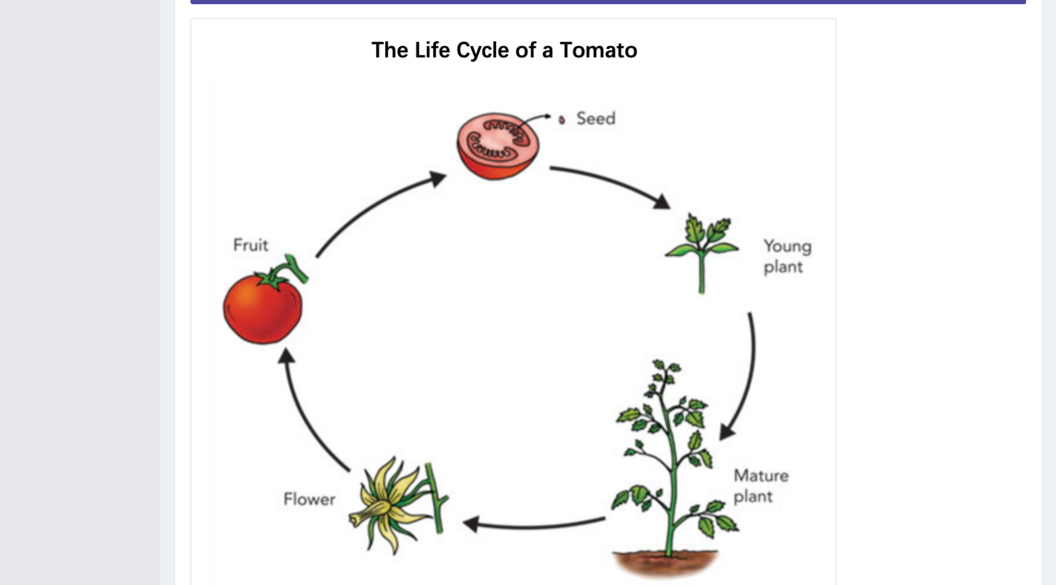
scroll to position [447, 0]
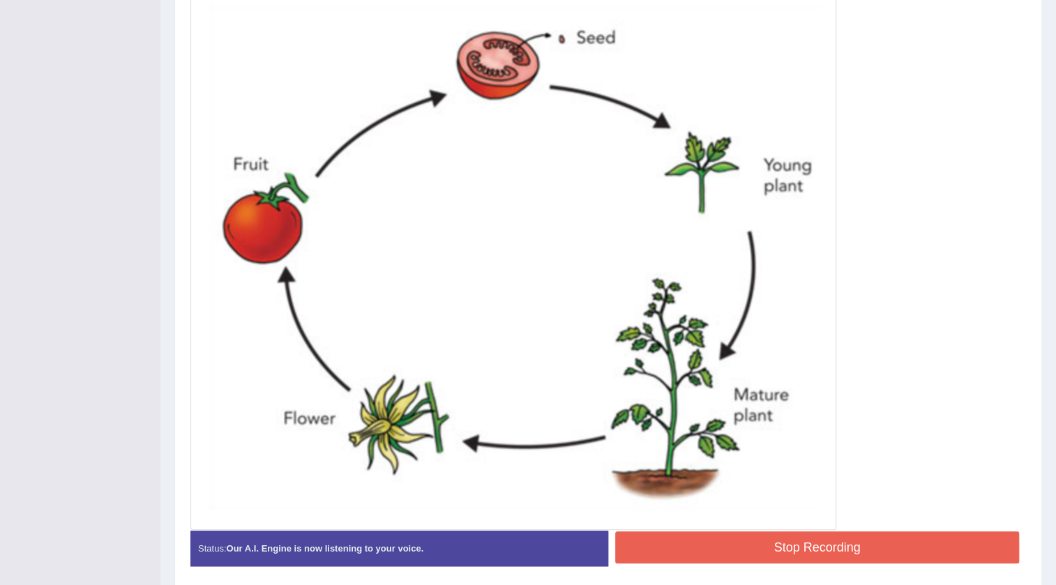
drag, startPoint x: 876, startPoint y: 537, endPoint x: 883, endPoint y: 535, distance: 7.1
click at [881, 537] on button "Stop Recording" at bounding box center [817, 548] width 404 height 32
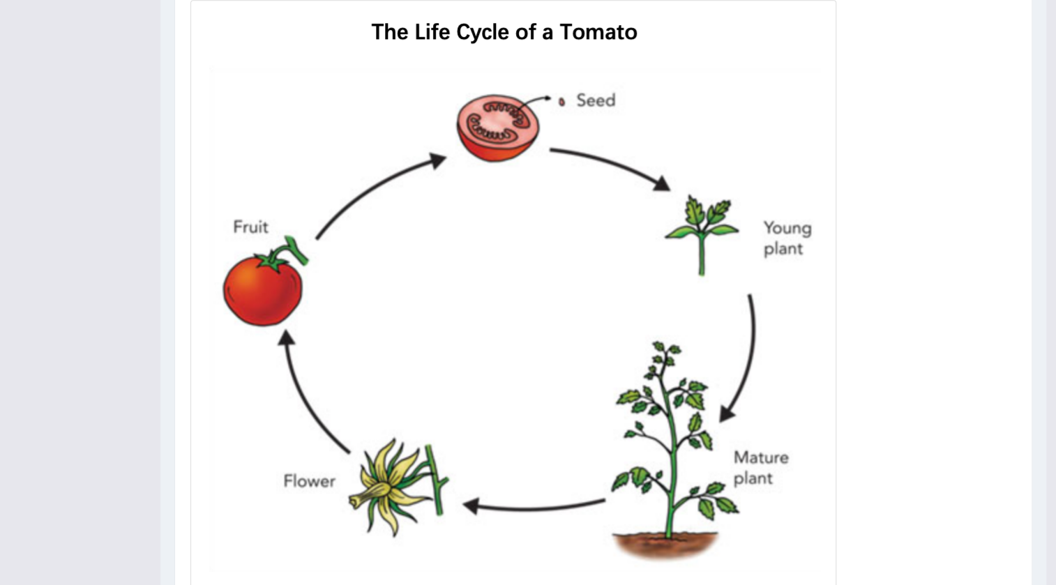
scroll to position [130, 0]
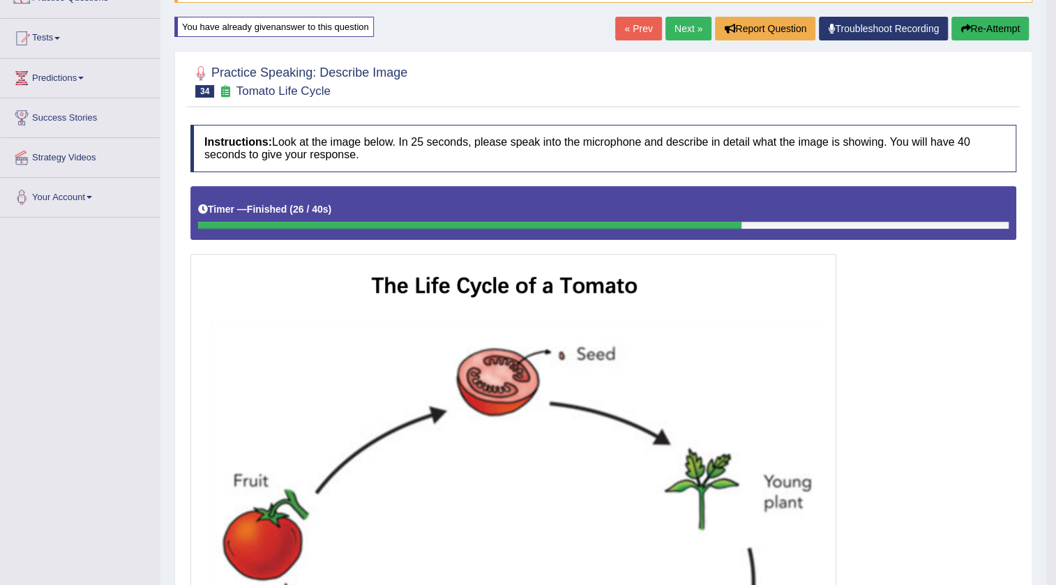
click at [978, 29] on button "Re-Attempt" at bounding box center [990, 29] width 77 height 24
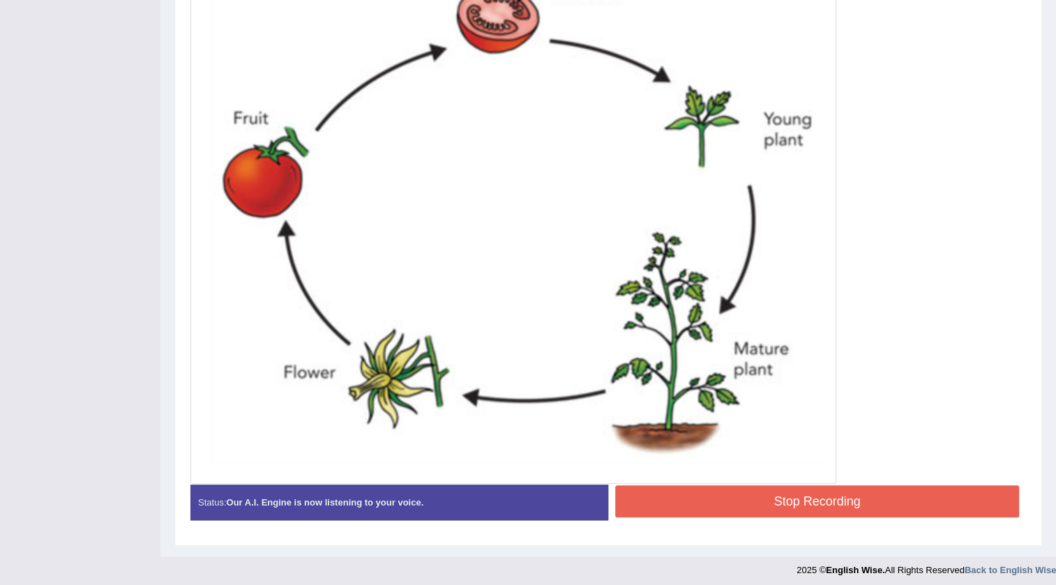
scroll to position [498, 0]
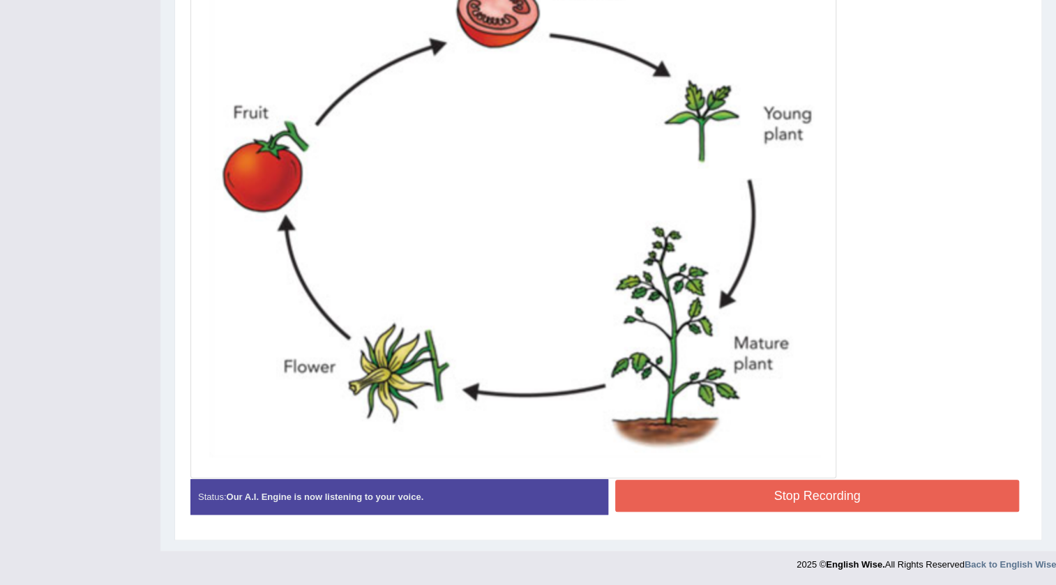
click at [898, 488] on button "Stop Recording" at bounding box center [817, 496] width 404 height 32
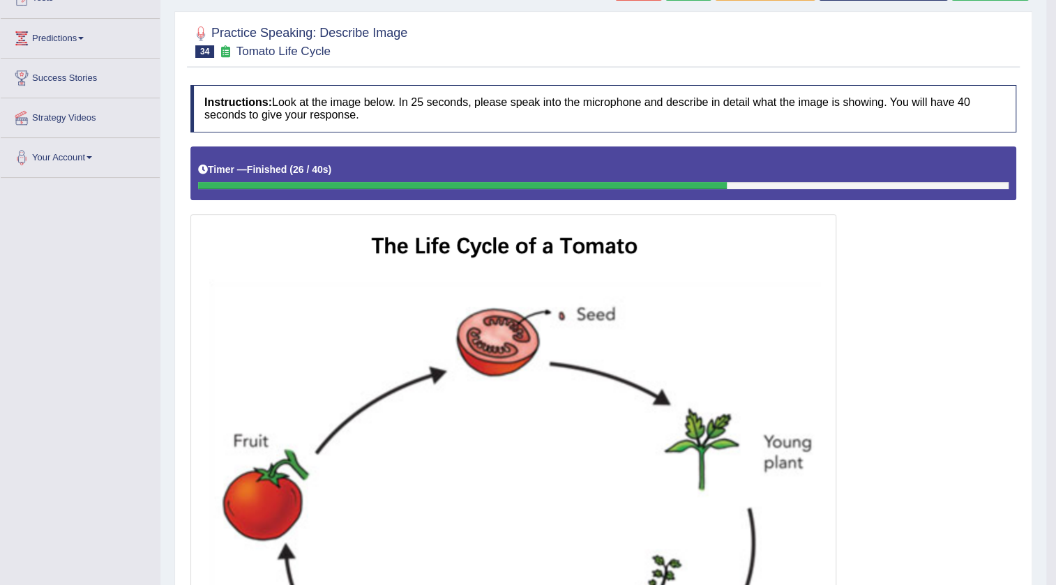
scroll to position [118, 0]
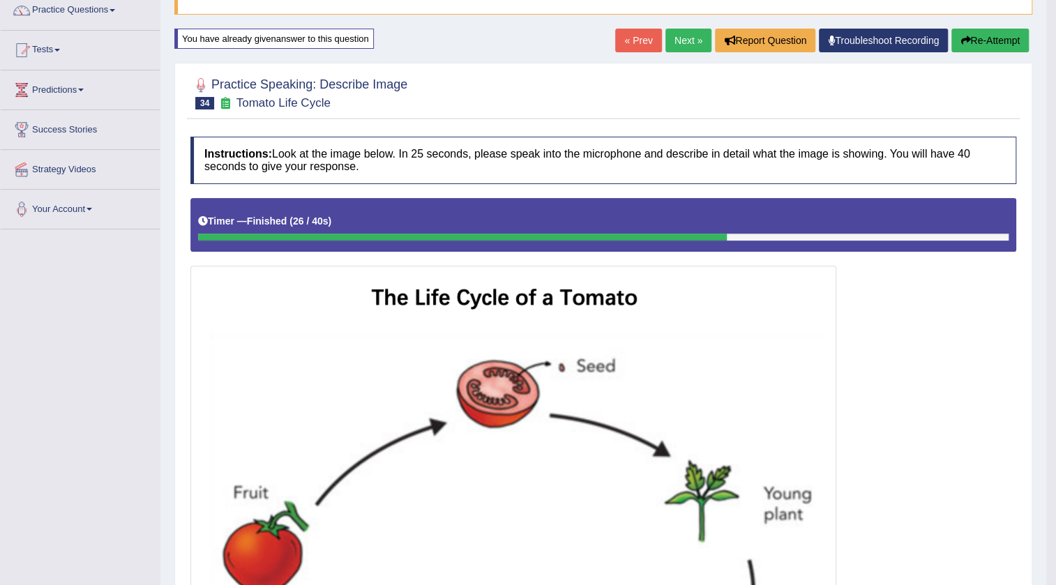
click at [666, 38] on link "Next »" at bounding box center [689, 41] width 46 height 24
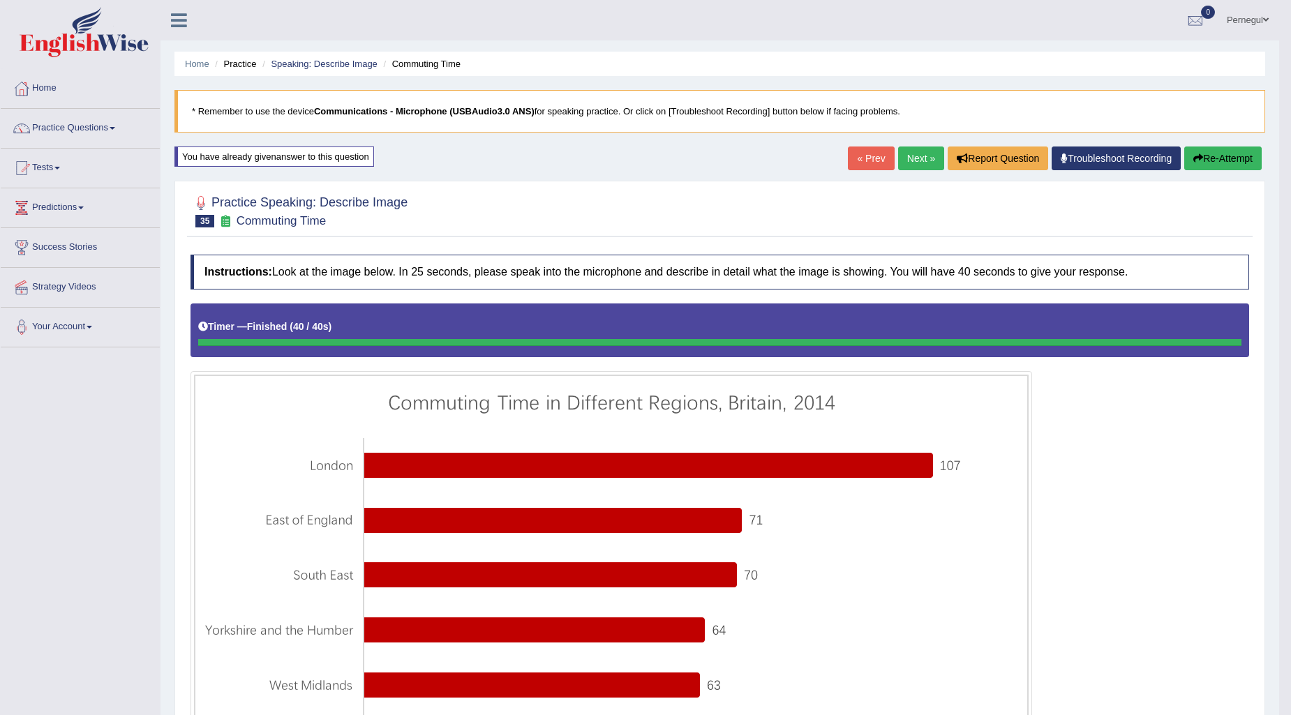
click at [1056, 155] on button "Re-Attempt" at bounding box center [1222, 159] width 77 height 24
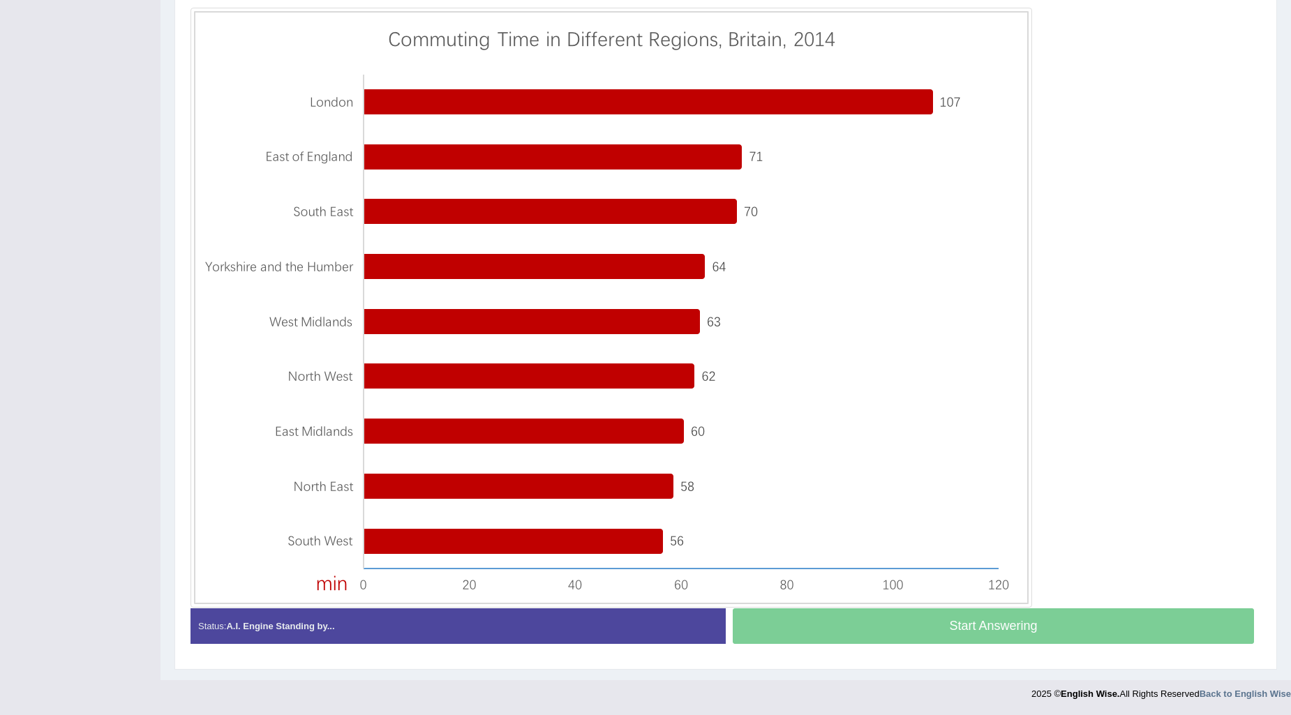
scroll to position [300, 0]
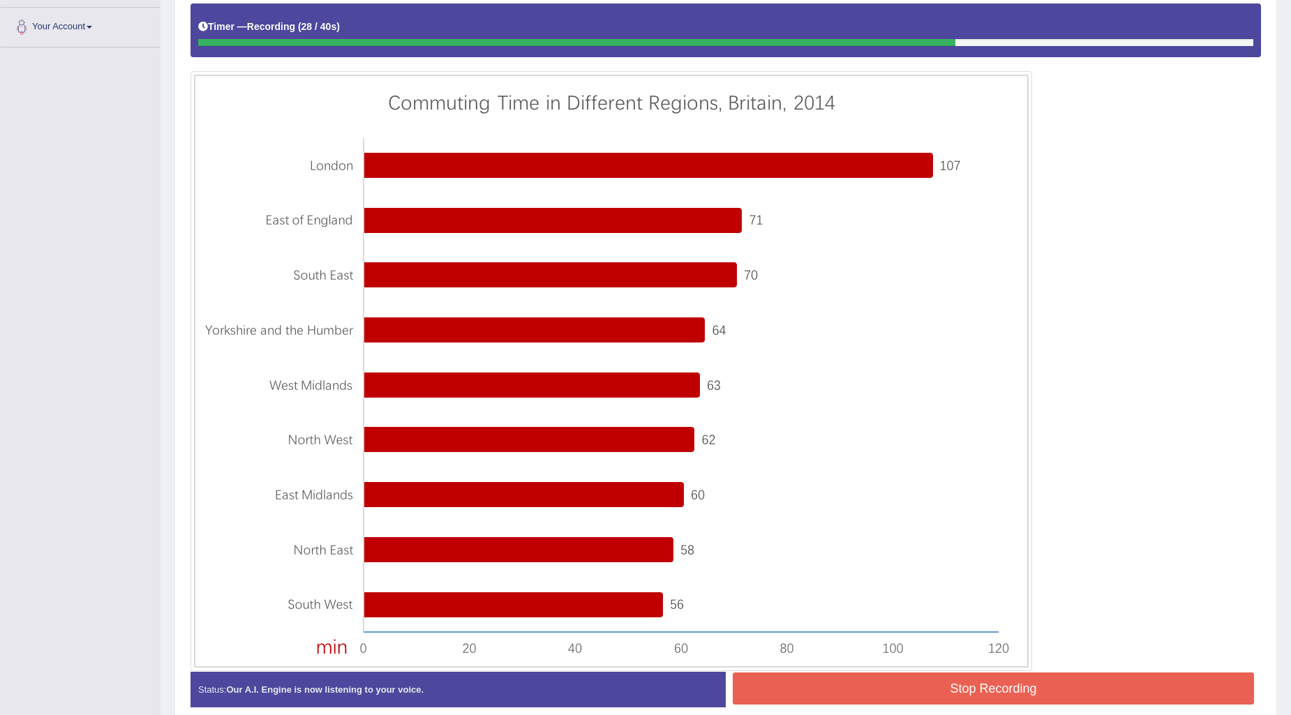
click at [894, 689] on button "Stop Recording" at bounding box center [993, 689] width 521 height 32
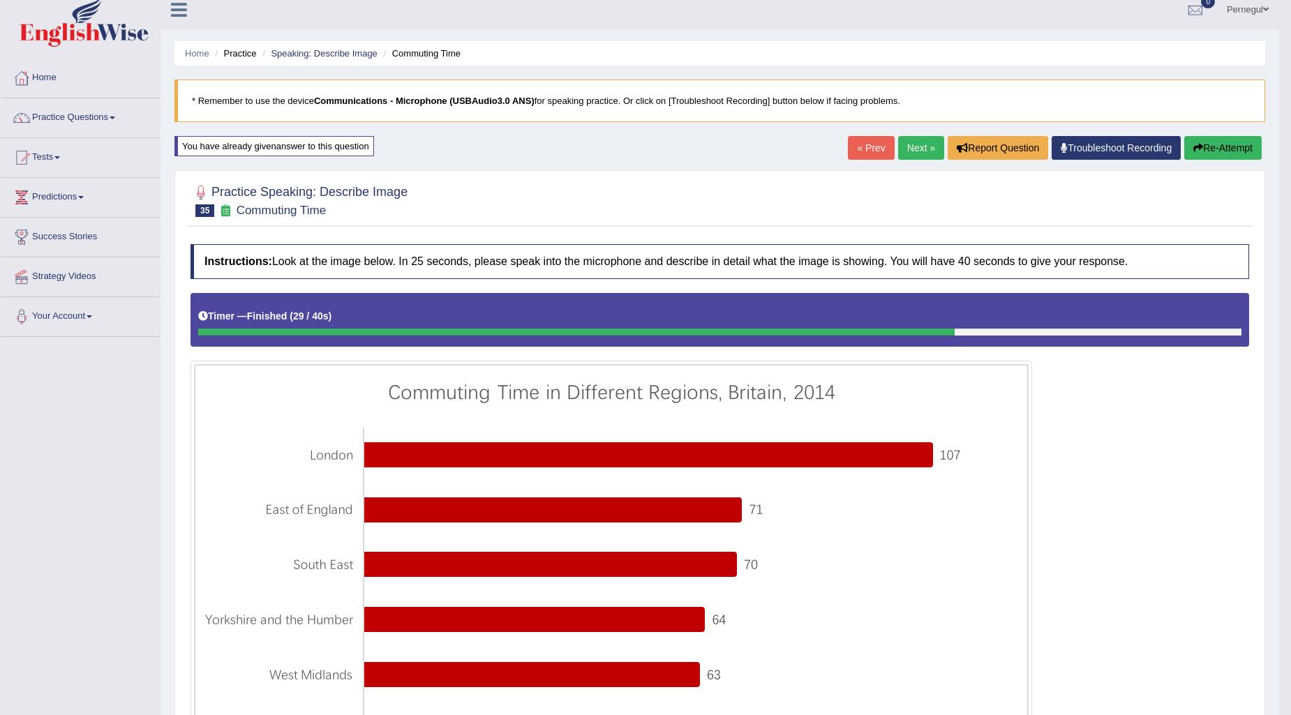
scroll to position [0, 0]
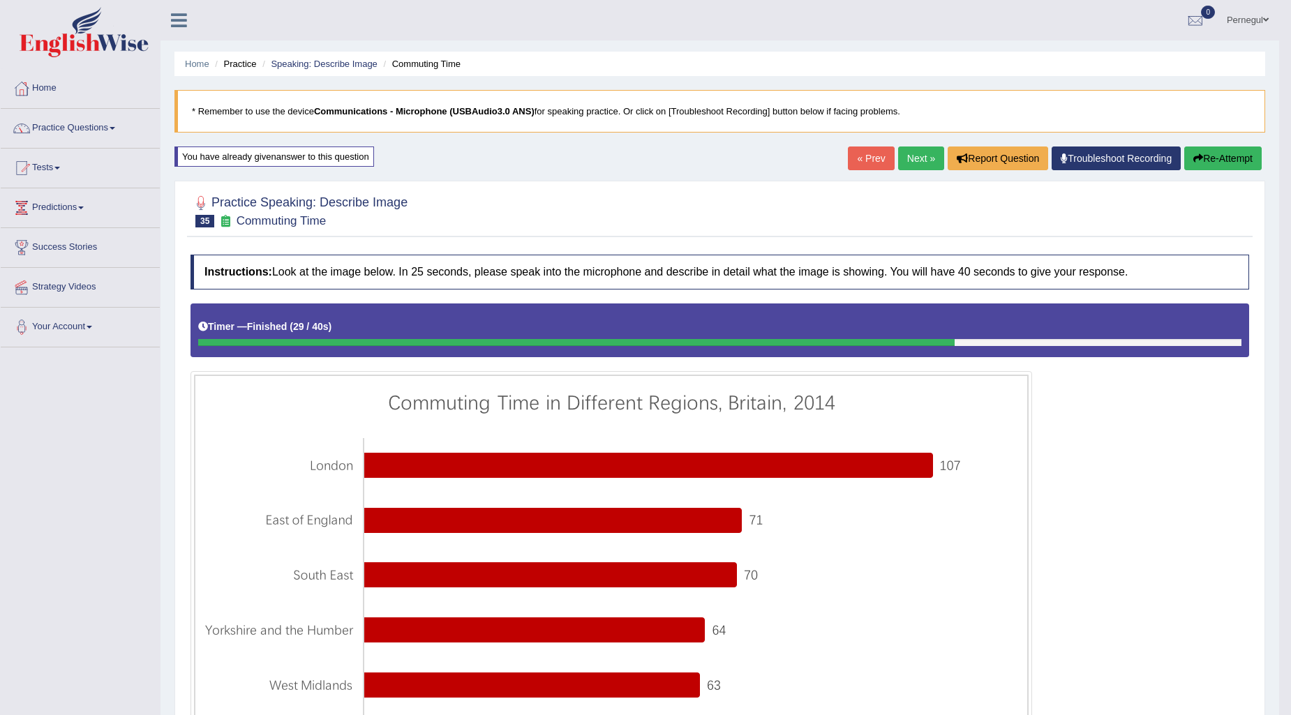
click at [925, 155] on link "Next »" at bounding box center [921, 159] width 46 height 24
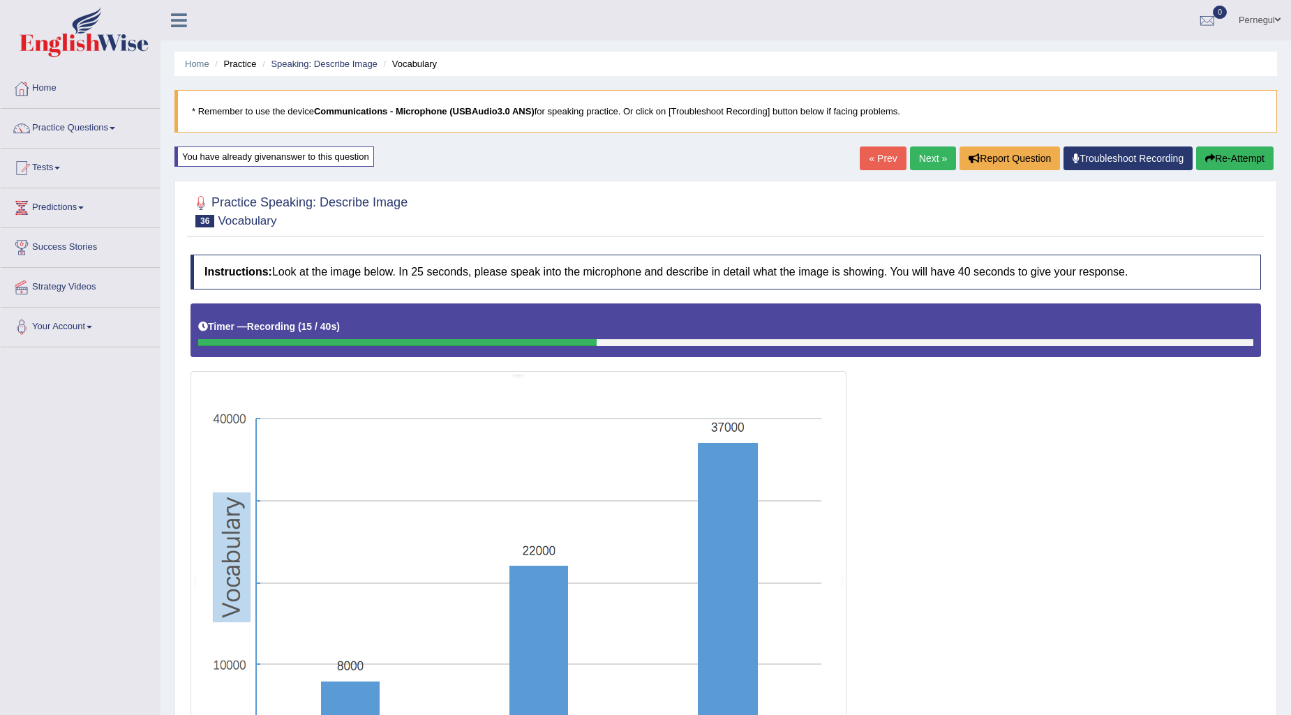
click at [1250, 170] on button "Re-Attempt" at bounding box center [1234, 159] width 77 height 24
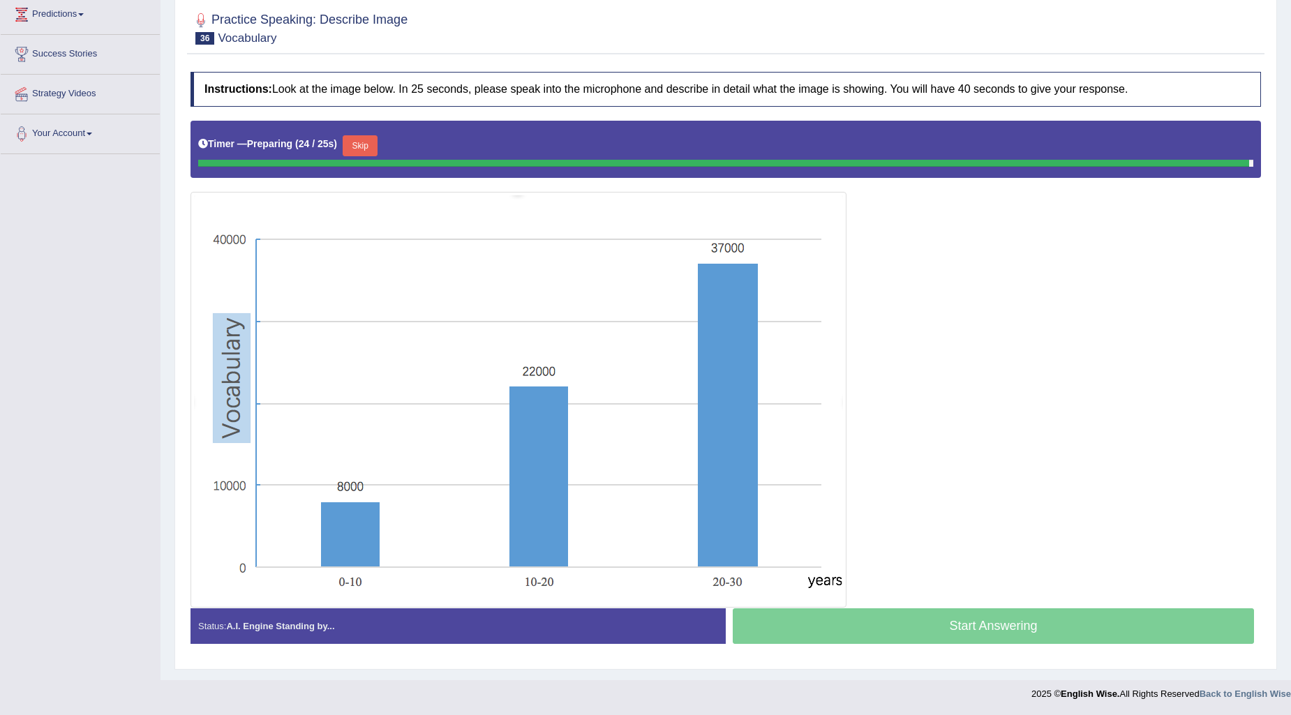
scroll to position [179, 0]
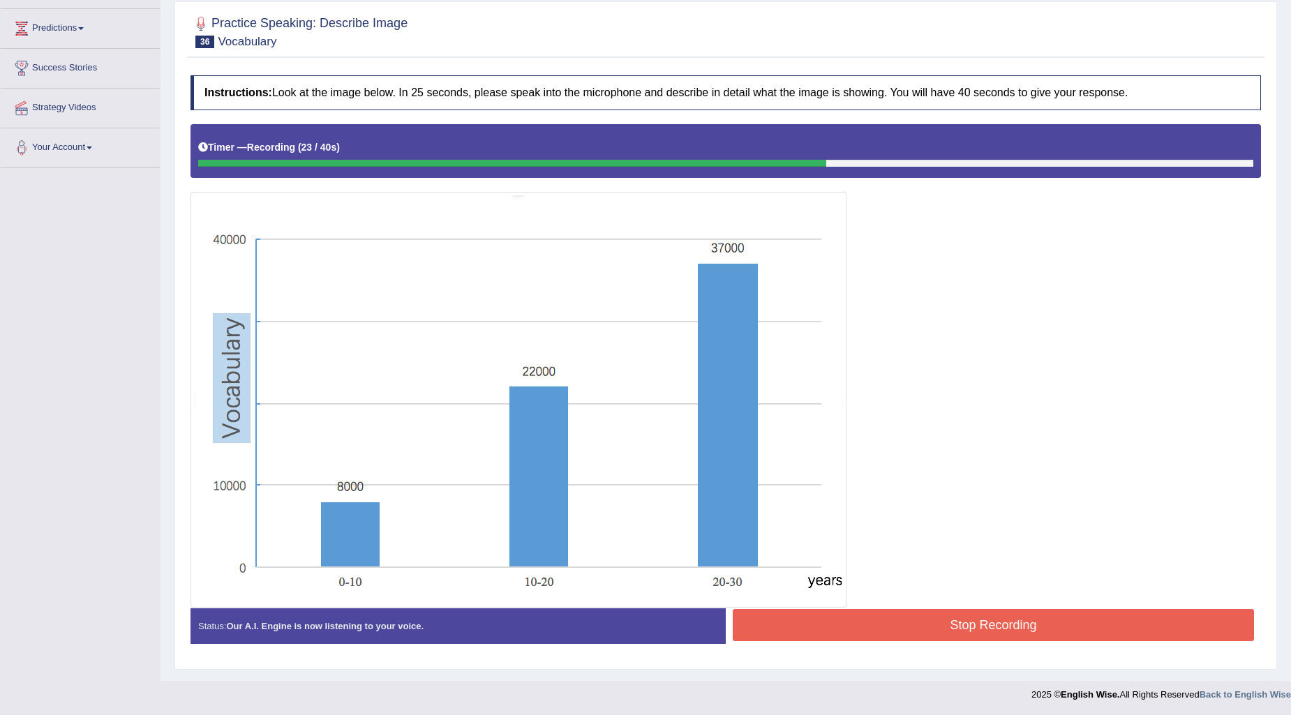
click at [965, 636] on button "Stop Recording" at bounding box center [993, 625] width 521 height 32
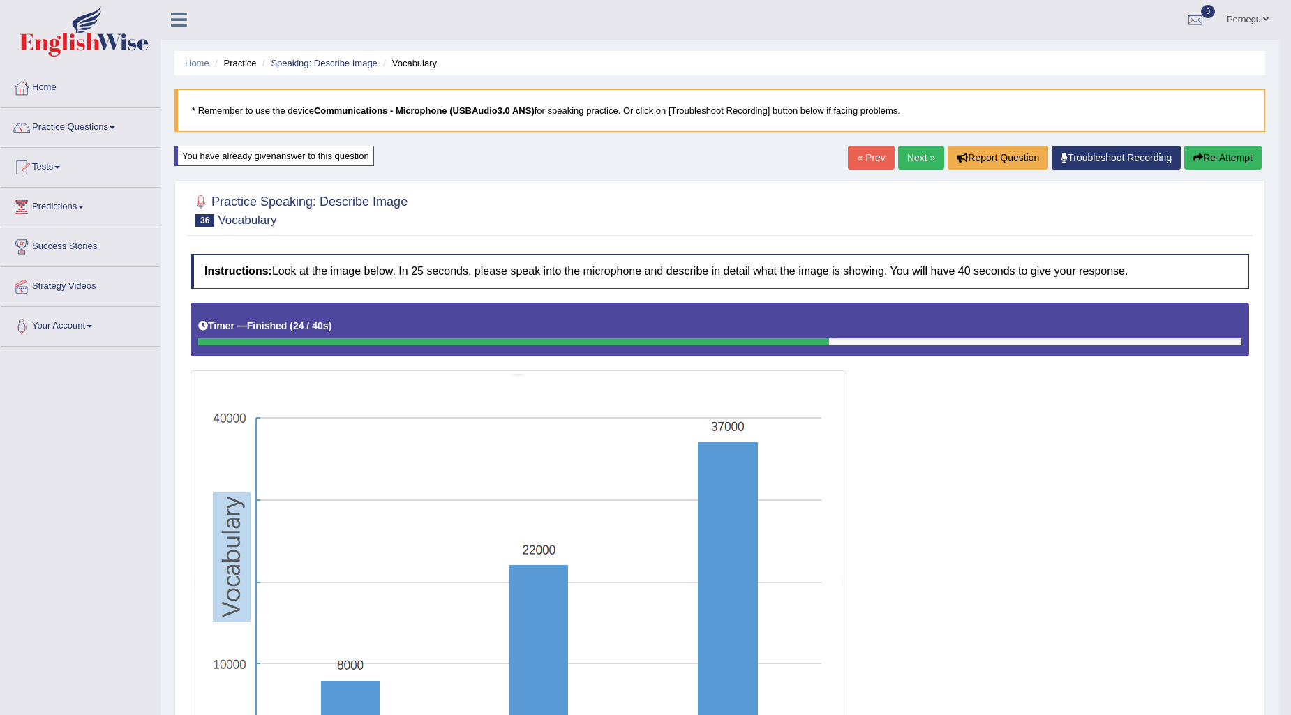
scroll to position [0, 0]
click at [1229, 162] on button "Re-Attempt" at bounding box center [1222, 159] width 77 height 24
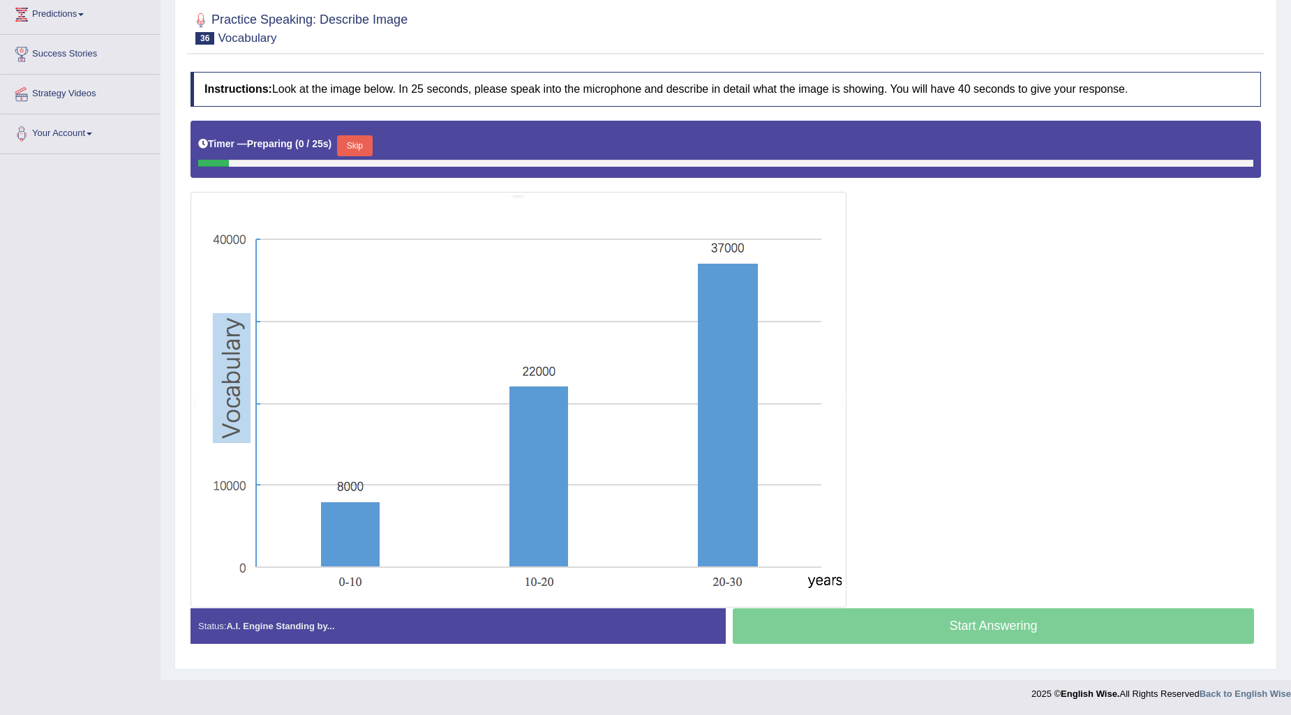
click at [364, 142] on button "Skip" at bounding box center [354, 145] width 35 height 21
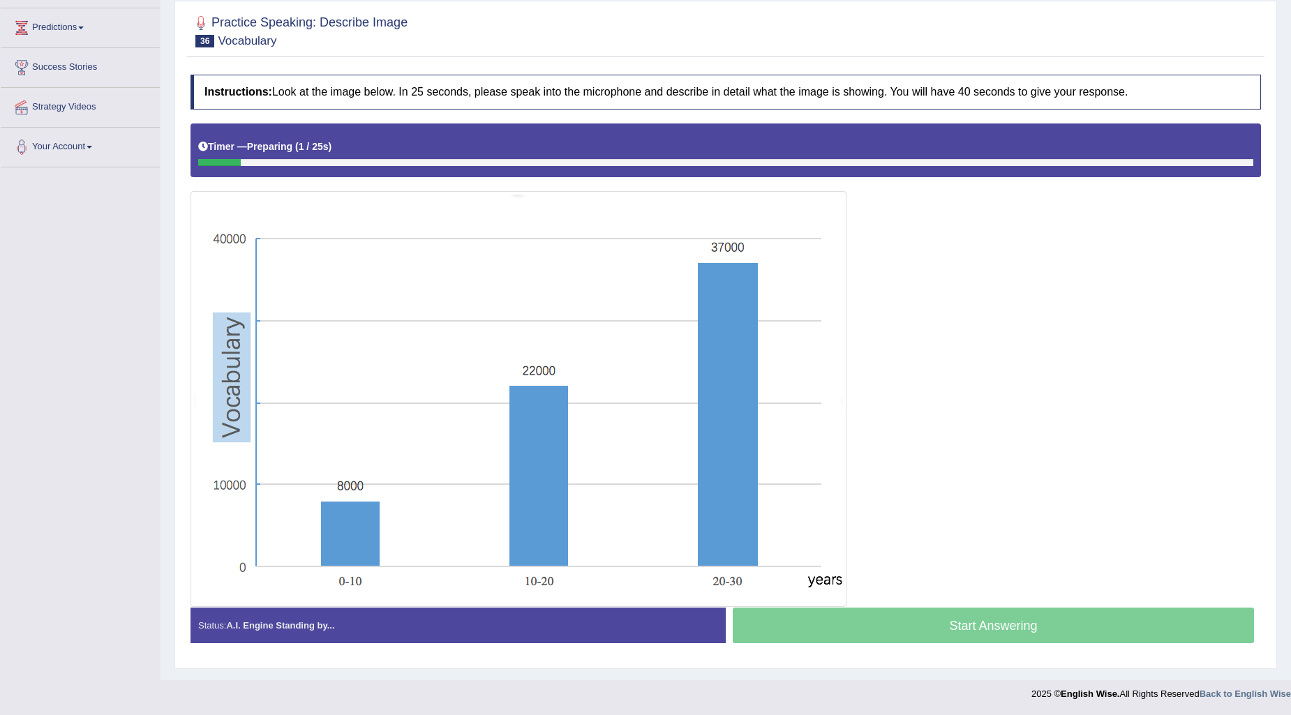
scroll to position [179, 0]
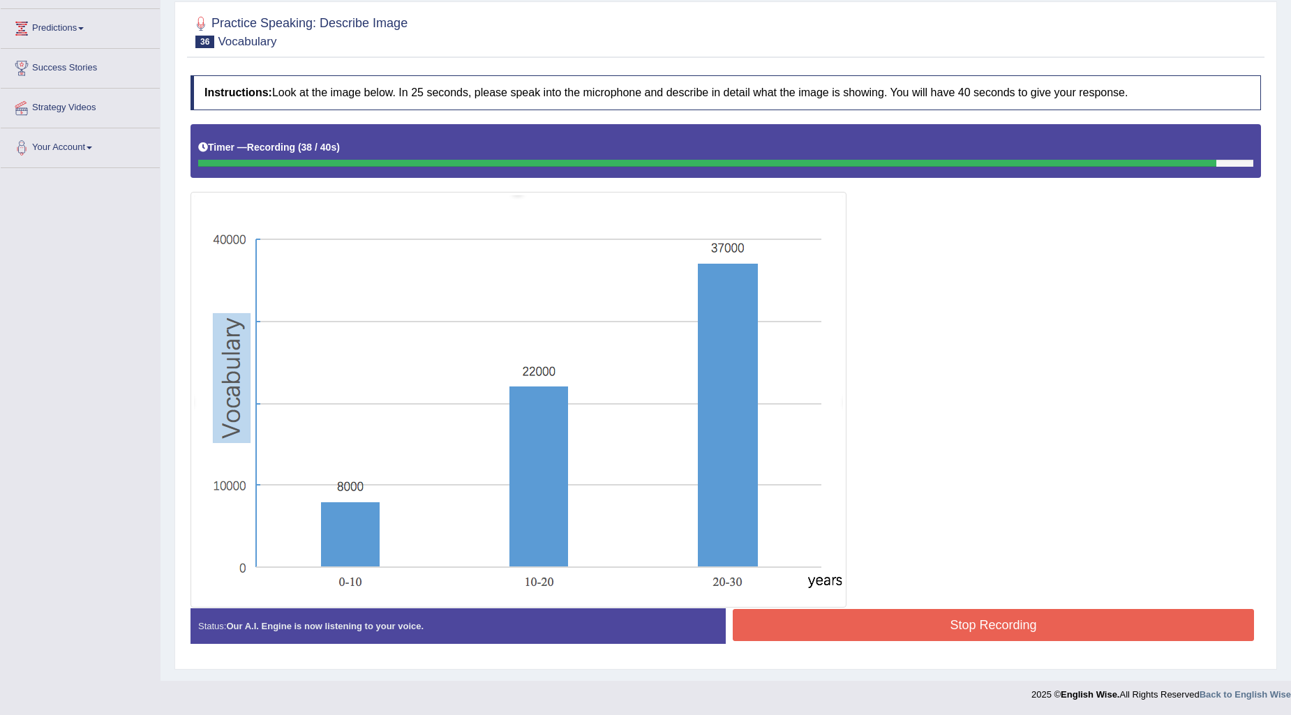
click at [843, 630] on button "Stop Recording" at bounding box center [993, 625] width 521 height 32
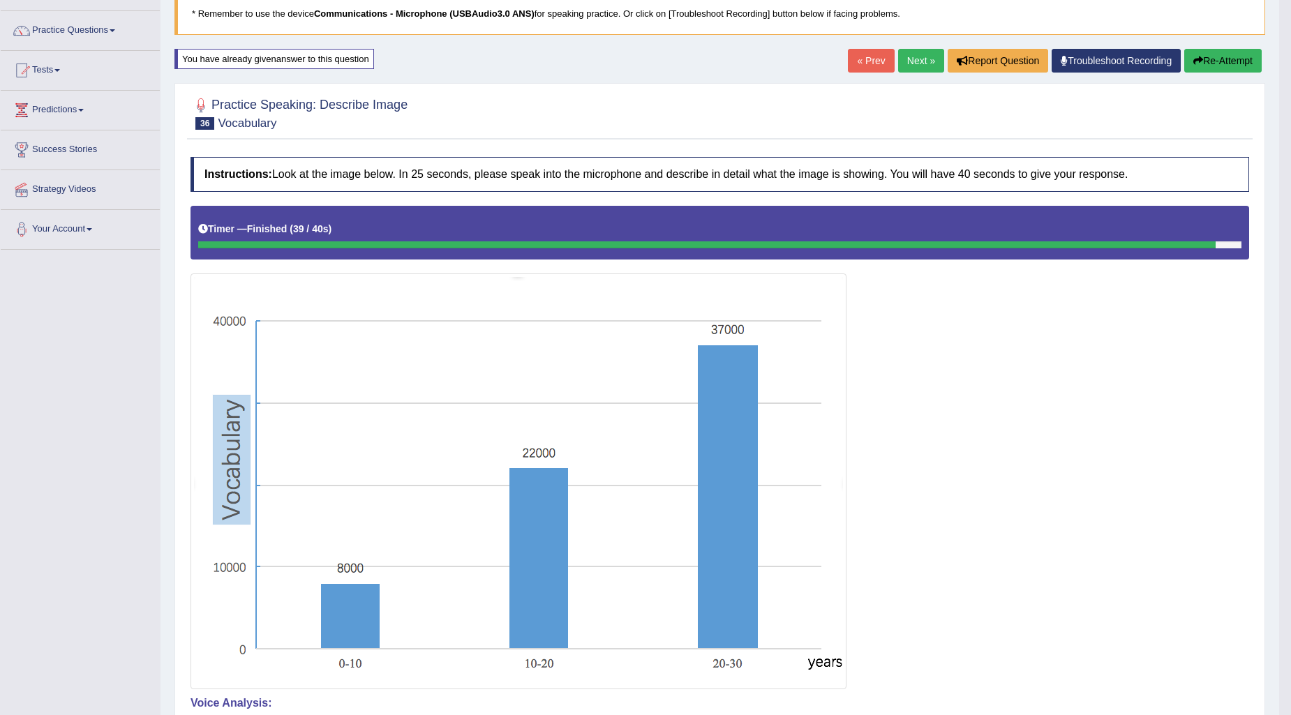
scroll to position [0, 0]
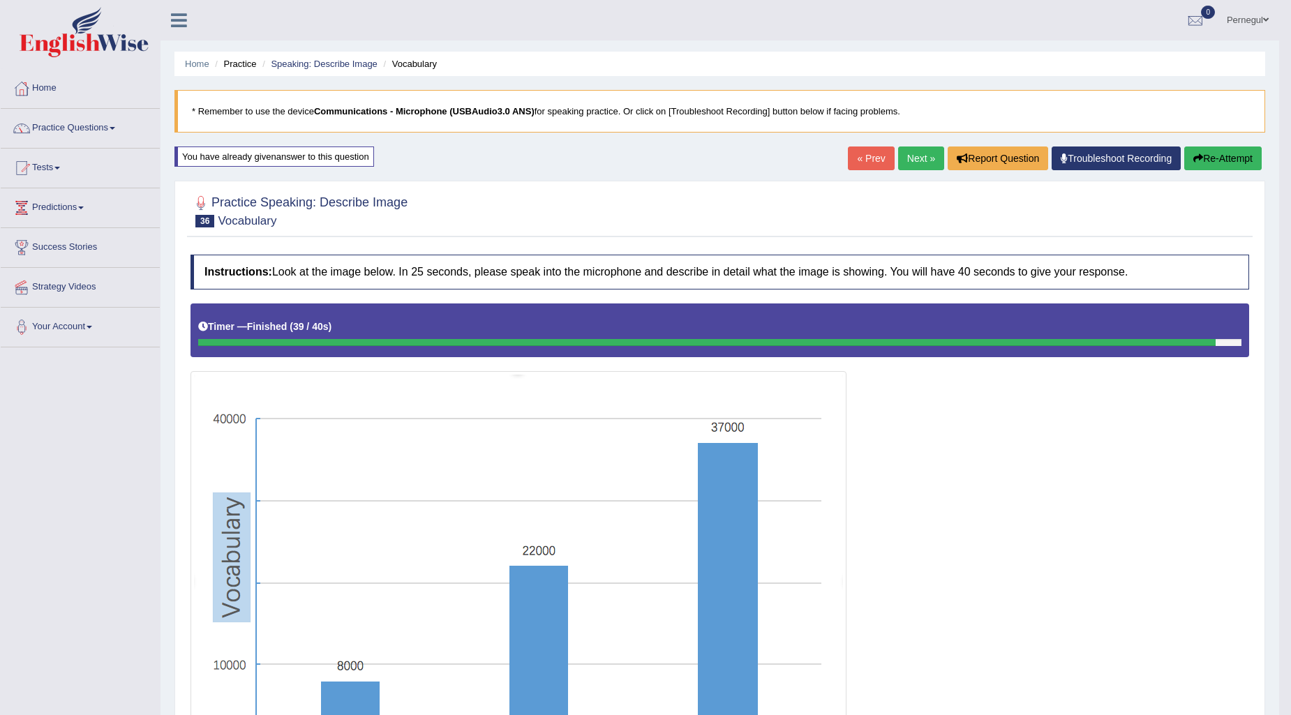
click at [1230, 158] on button "Re-Attempt" at bounding box center [1222, 159] width 77 height 24
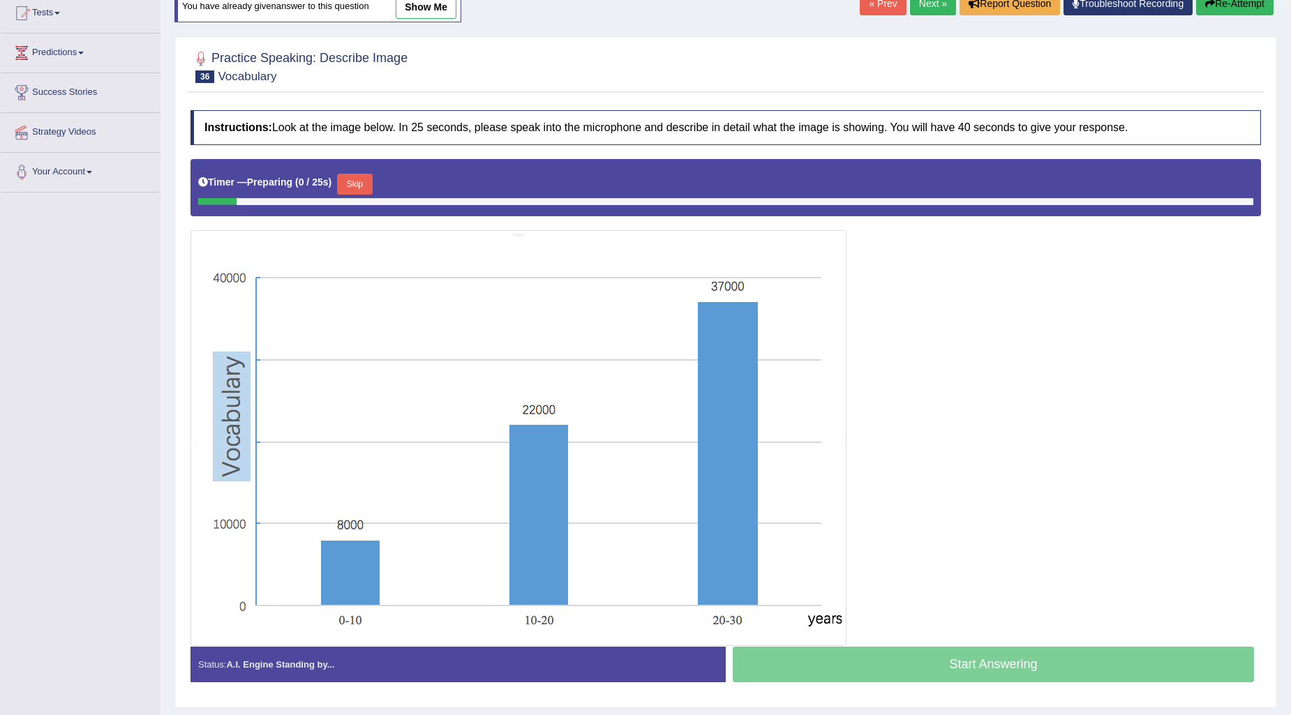
click at [368, 188] on button "Skip" at bounding box center [354, 184] width 35 height 21
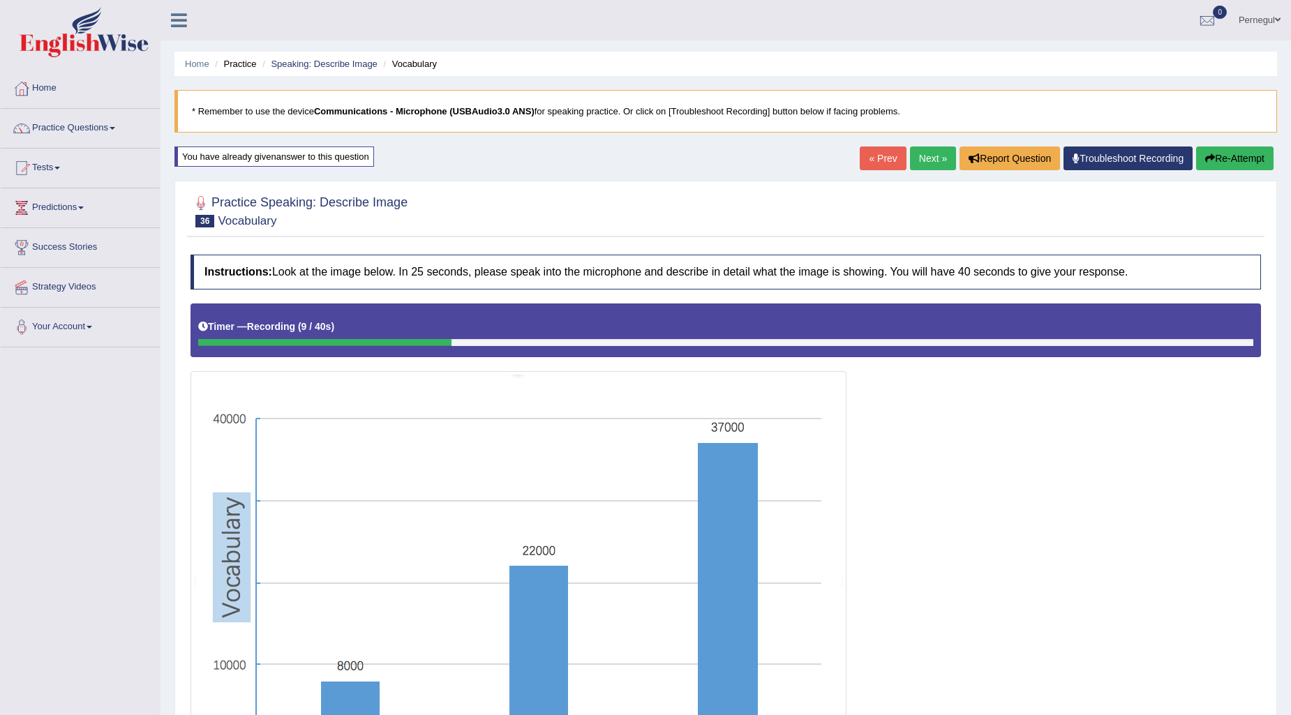
click at [1253, 177] on div "Home Practice Speaking: Describe Image Vocabulary * Remember to use the device …" at bounding box center [725, 430] width 1130 height 860
click at [1252, 170] on button "Re-Attempt" at bounding box center [1234, 159] width 77 height 24
click at [900, 152] on div "« Prev Next » Report Question Troubleshoot Recording Re-Attempt" at bounding box center [1068, 160] width 417 height 27
click at [912, 155] on link "Next »" at bounding box center [933, 159] width 46 height 24
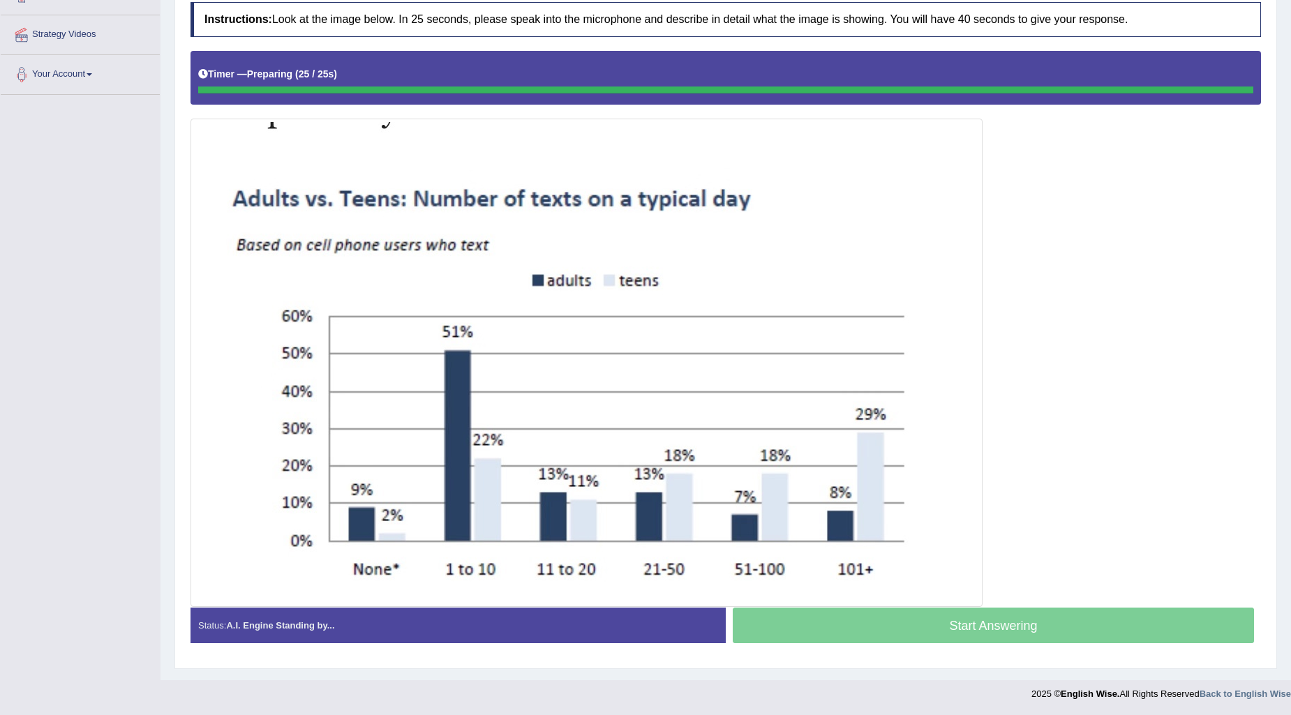
scroll to position [252, 0]
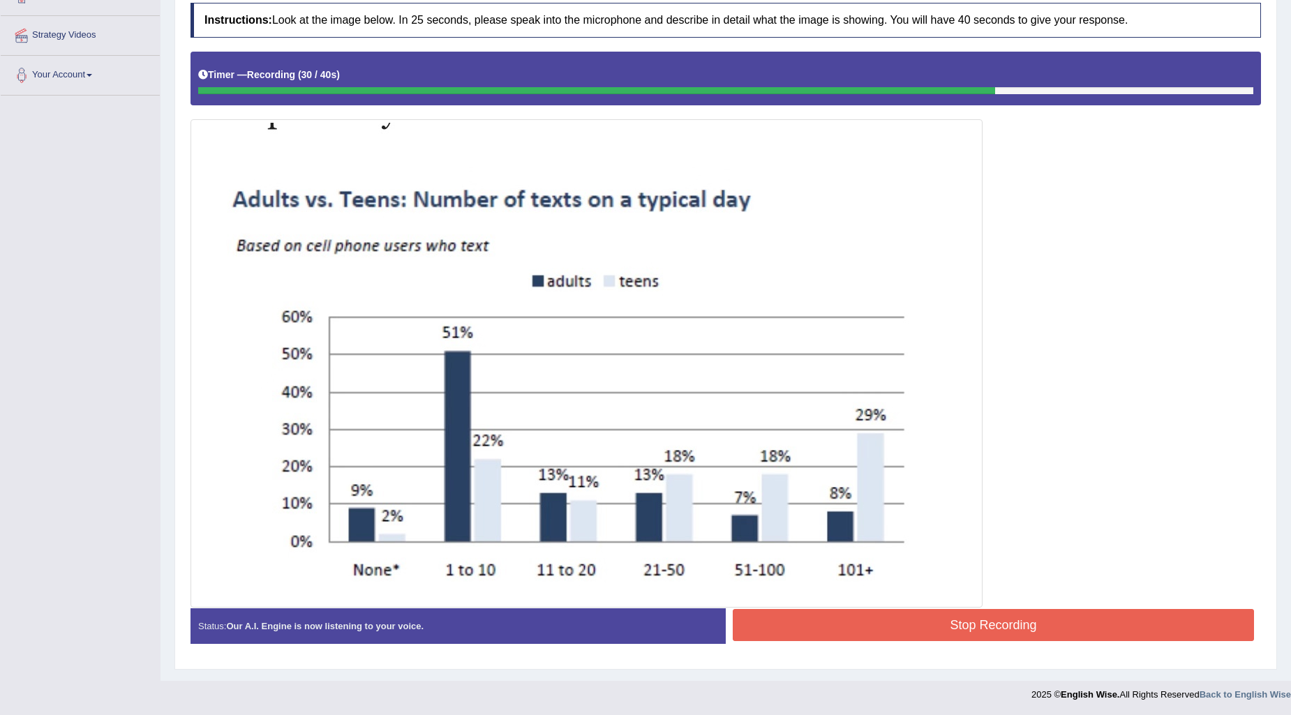
click at [1019, 629] on button "Stop Recording" at bounding box center [993, 625] width 521 height 32
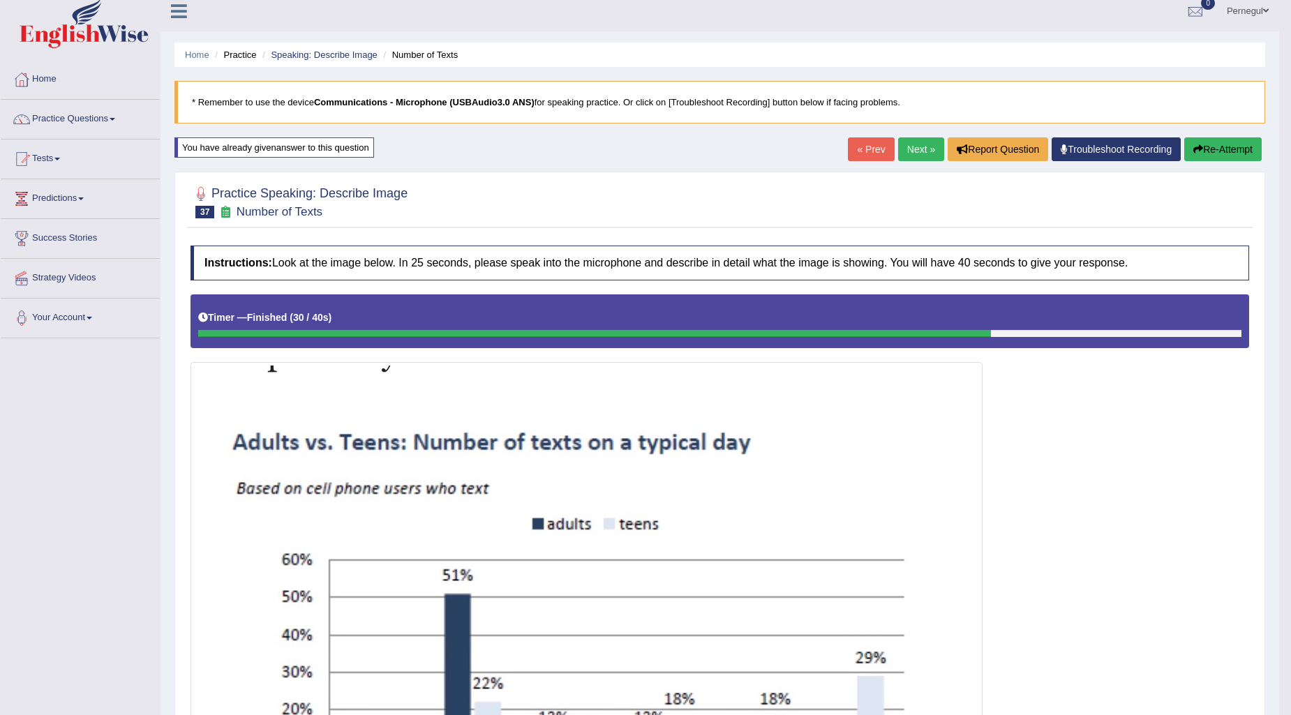
scroll to position [0, 0]
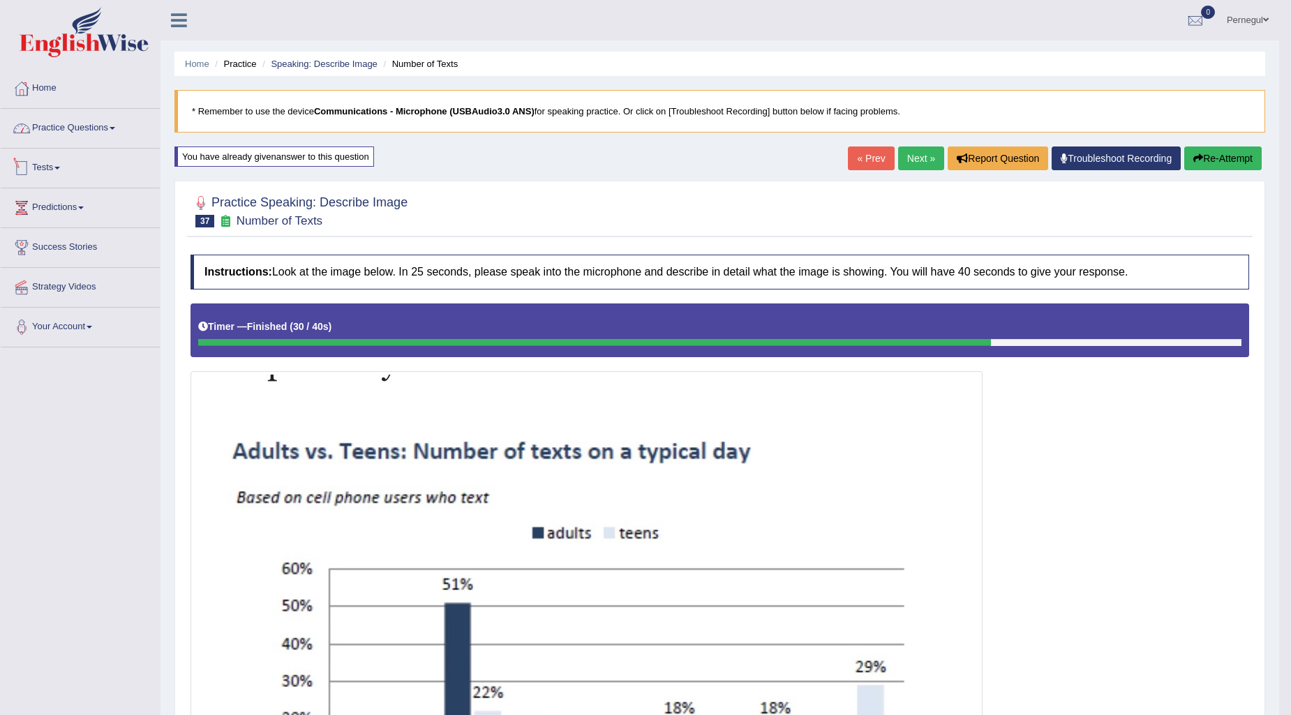
click at [61, 121] on link "Practice Questions" at bounding box center [80, 126] width 159 height 35
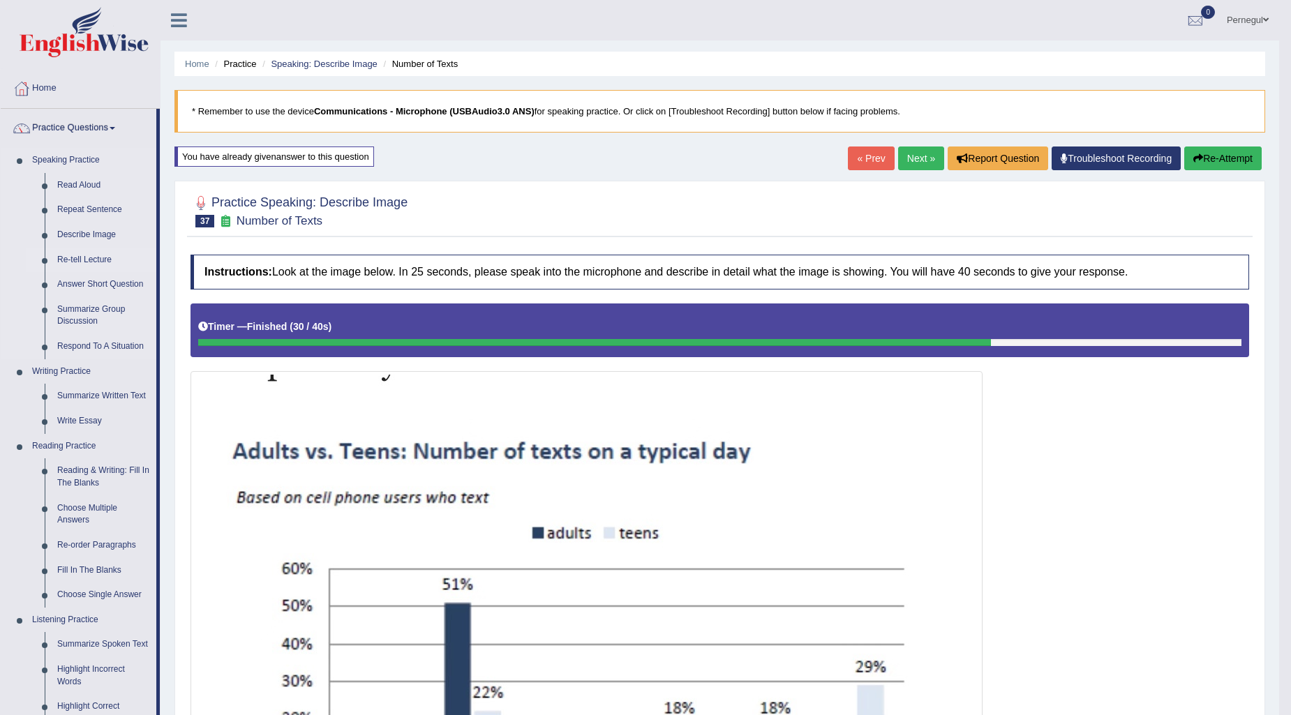
click at [87, 263] on link "Re-tell Lecture" at bounding box center [103, 260] width 105 height 25
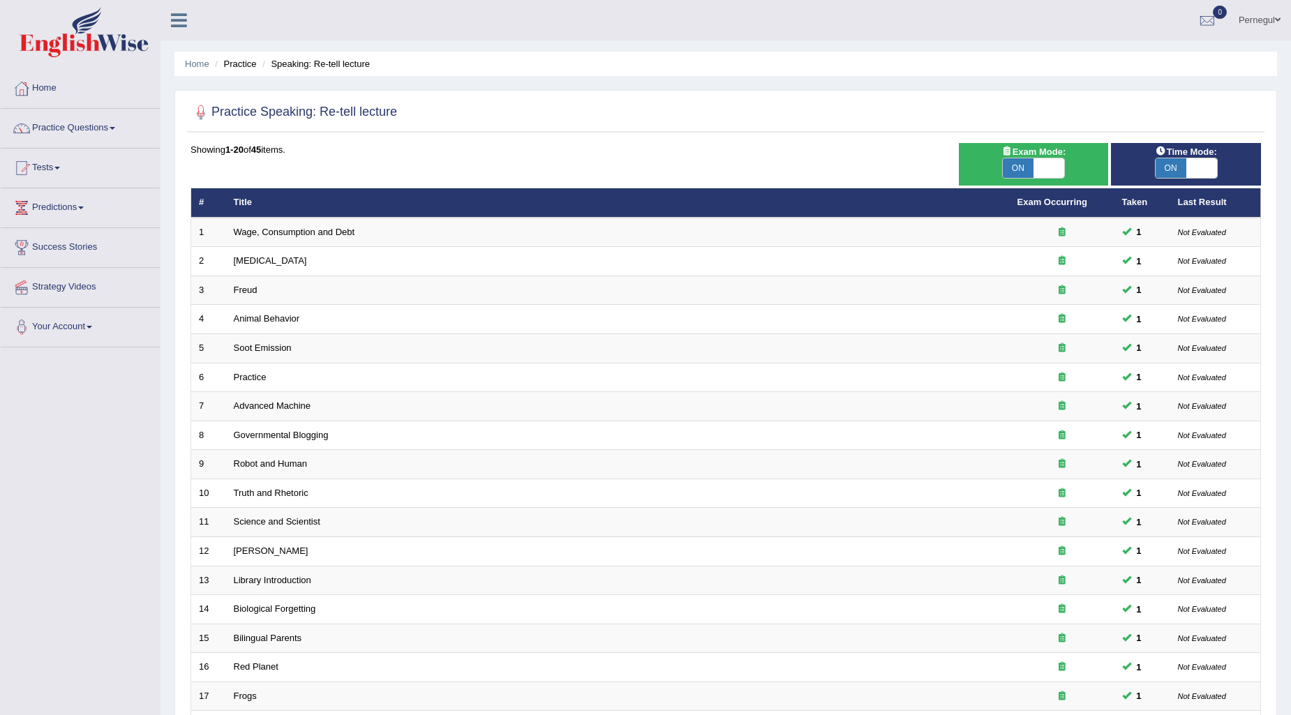
click at [281, 236] on td "Wage, Consumption and Debt" at bounding box center [617, 232] width 783 height 29
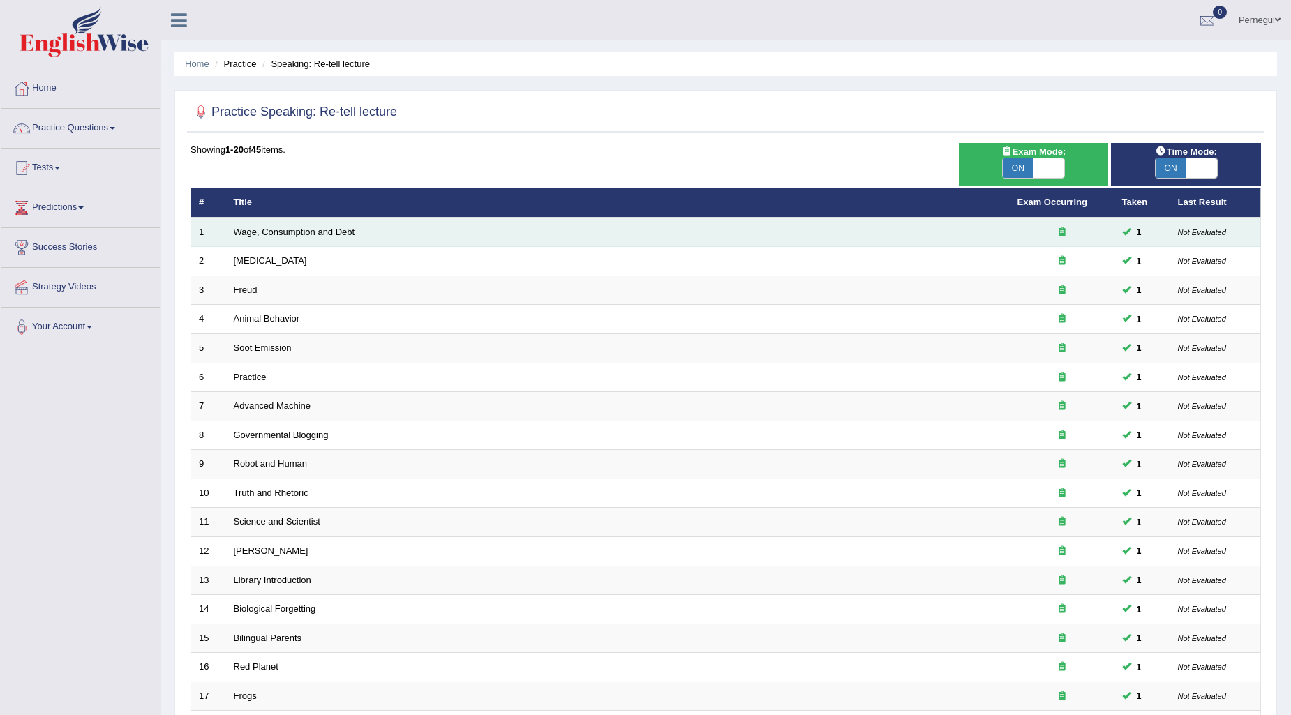
click at [284, 227] on link "Wage, Consumption and Debt" at bounding box center [294, 232] width 121 height 10
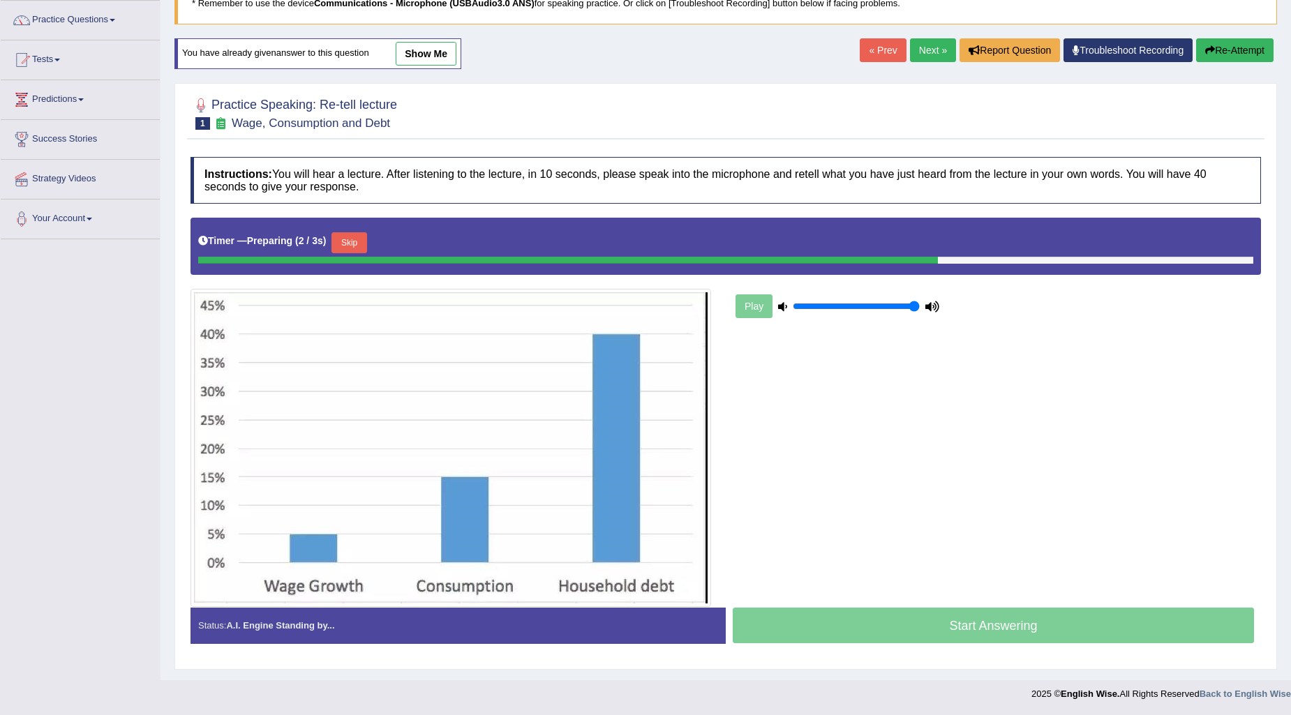
click at [354, 232] on button "Skip" at bounding box center [348, 242] width 35 height 21
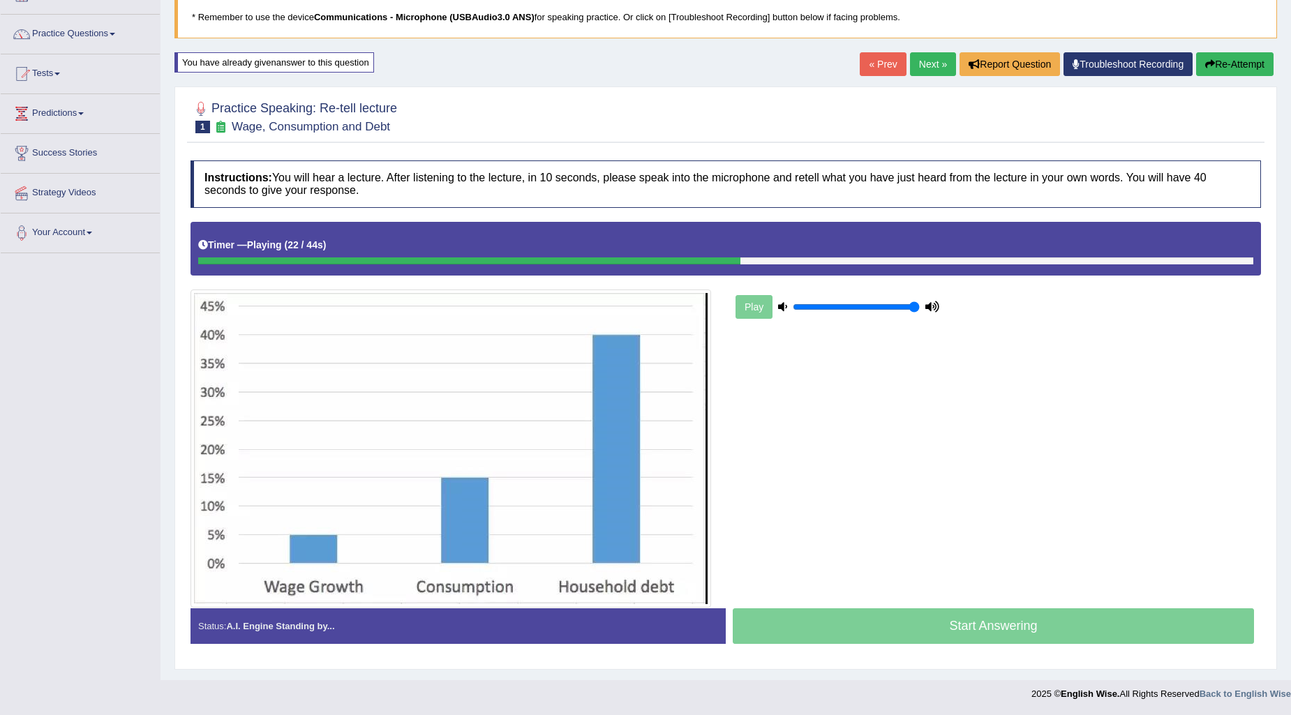
click at [1254, 64] on button "Re-Attempt" at bounding box center [1234, 64] width 77 height 24
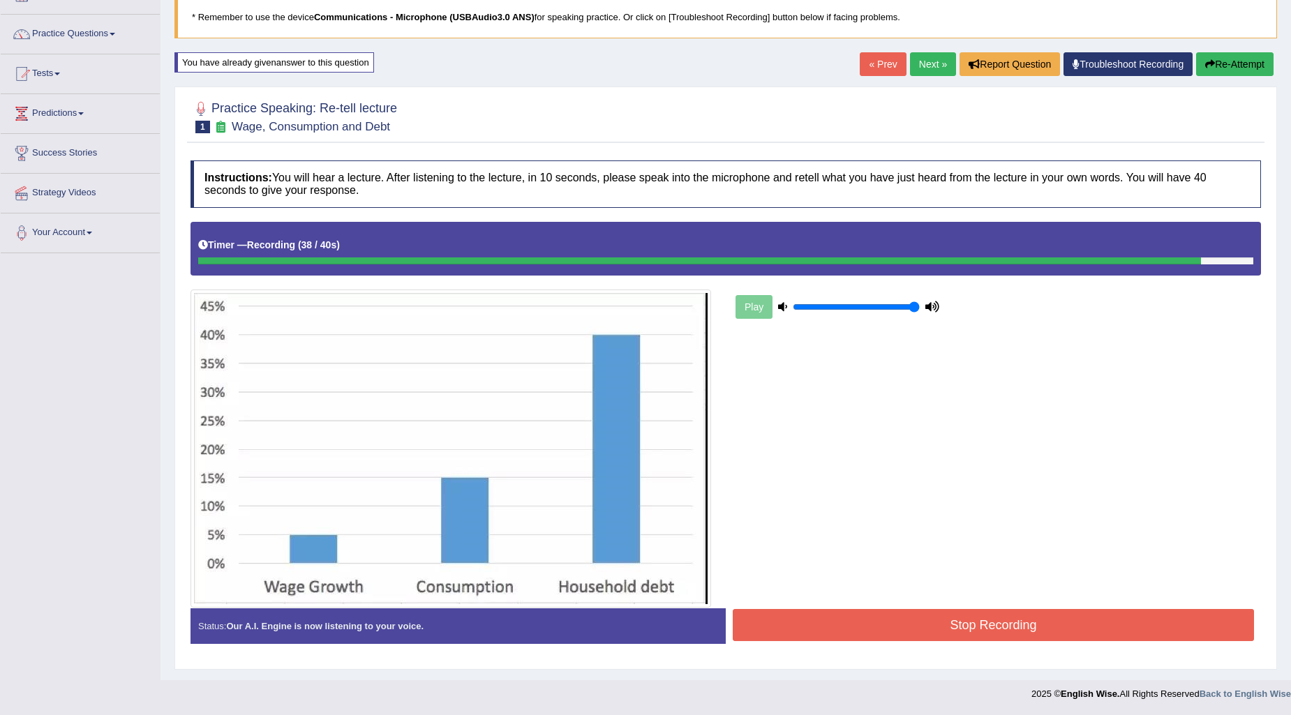
click at [896, 624] on button "Stop Recording" at bounding box center [993, 625] width 521 height 32
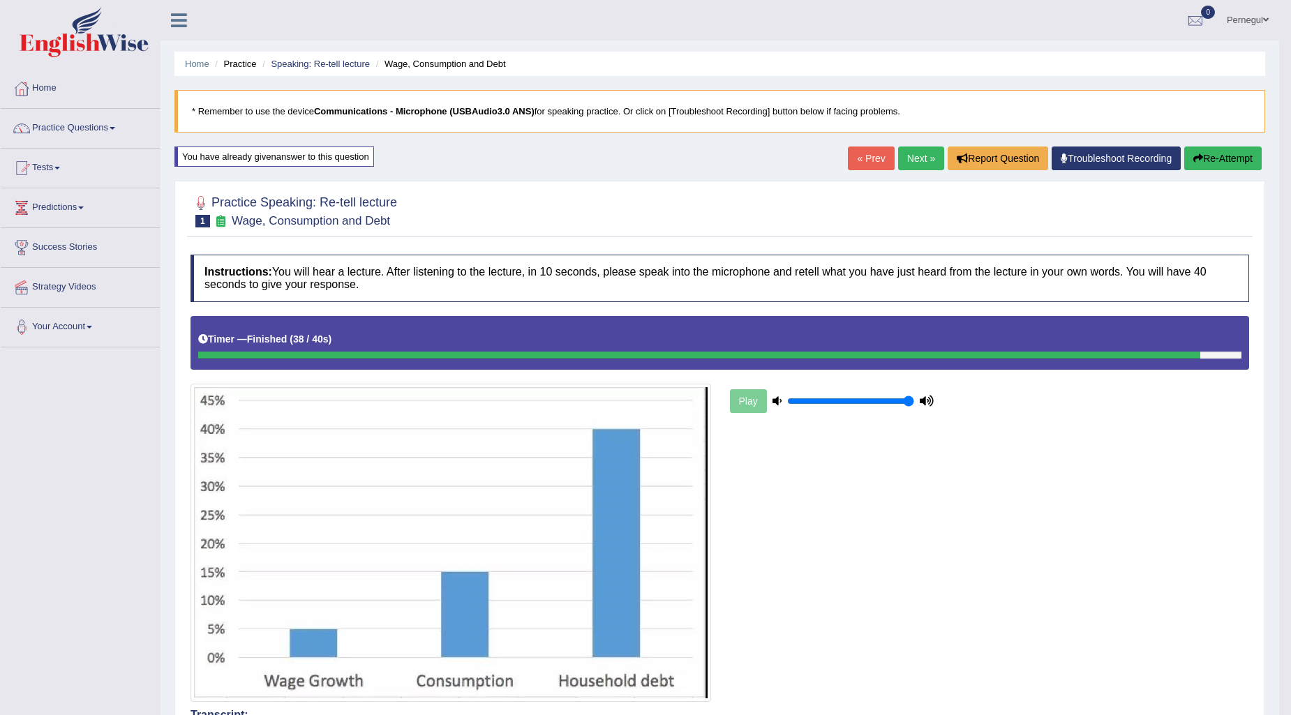
click at [925, 152] on link "Next »" at bounding box center [921, 159] width 46 height 24
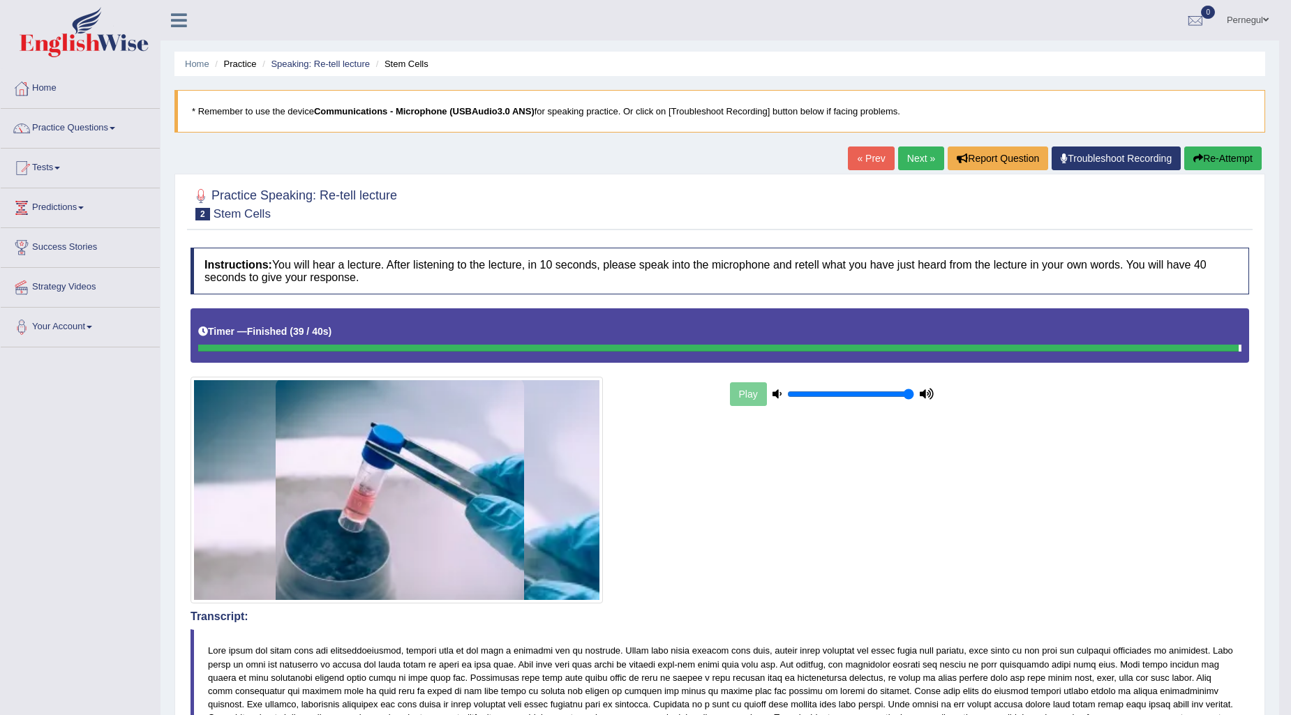
click at [914, 159] on link "Next »" at bounding box center [921, 159] width 46 height 24
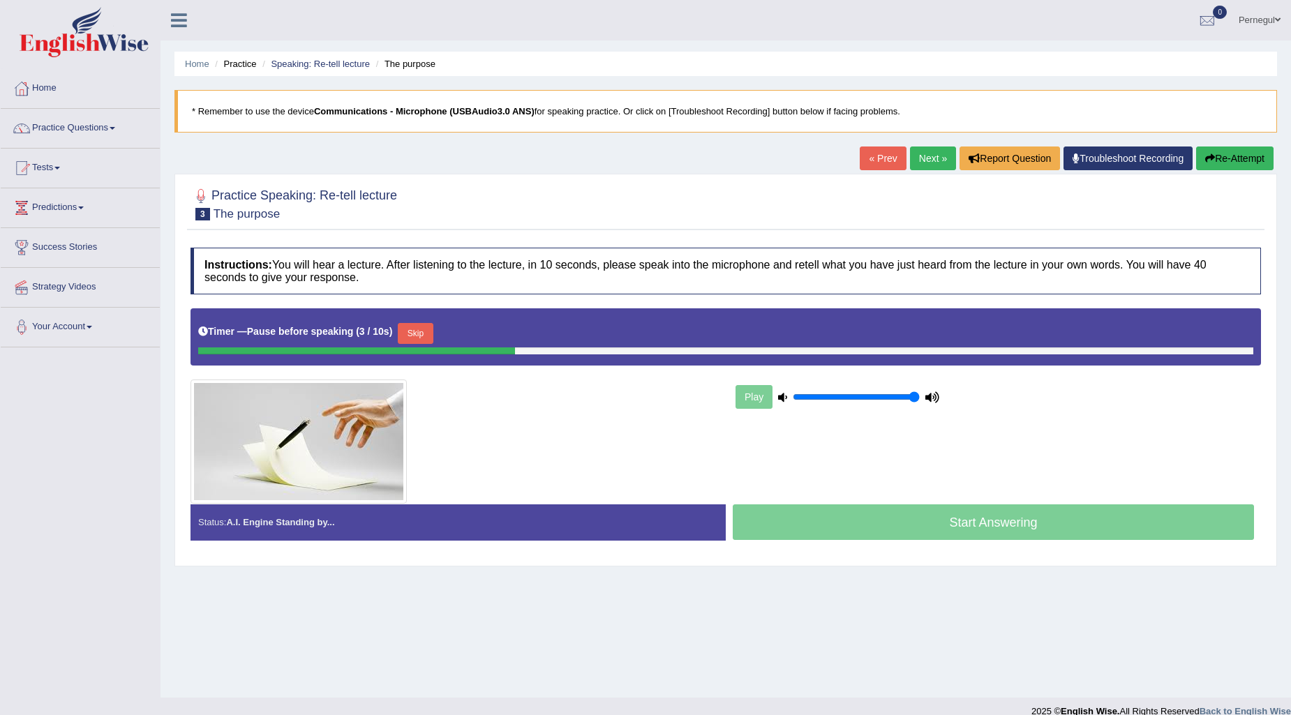
click at [426, 333] on button "Skip" at bounding box center [415, 333] width 35 height 21
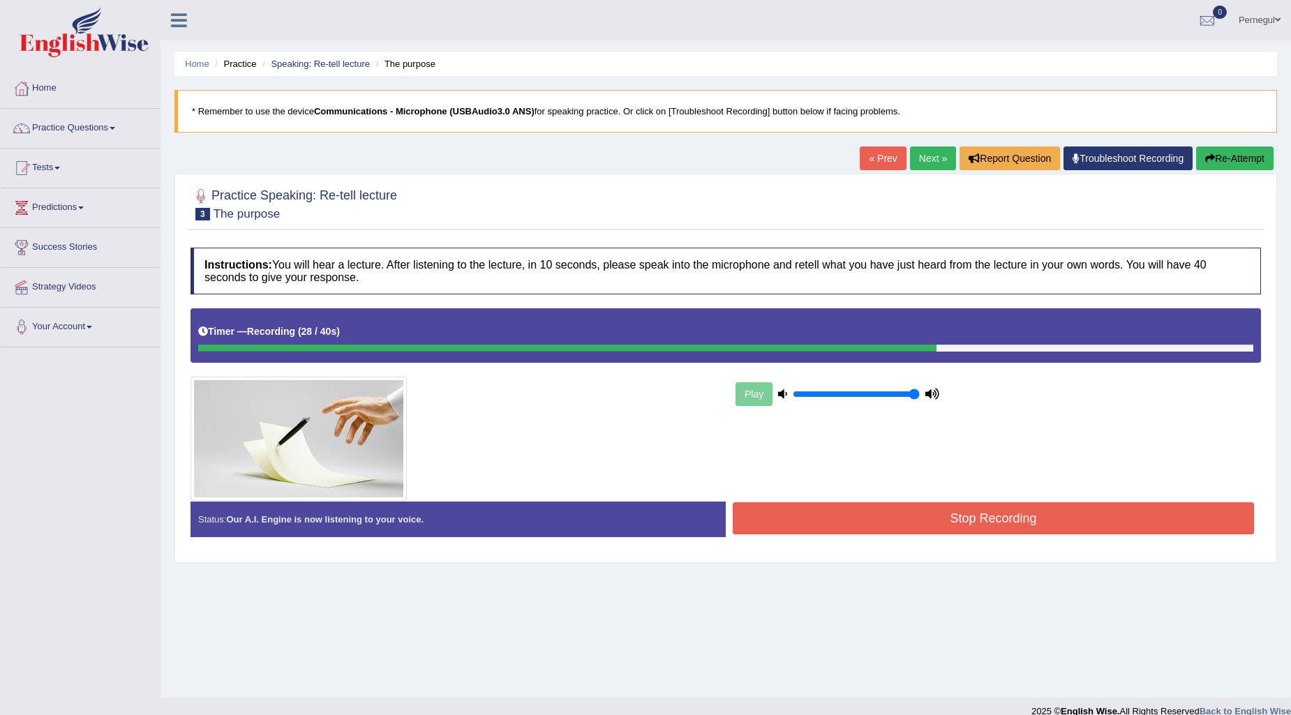
click at [848, 511] on button "Stop Recording" at bounding box center [993, 518] width 521 height 32
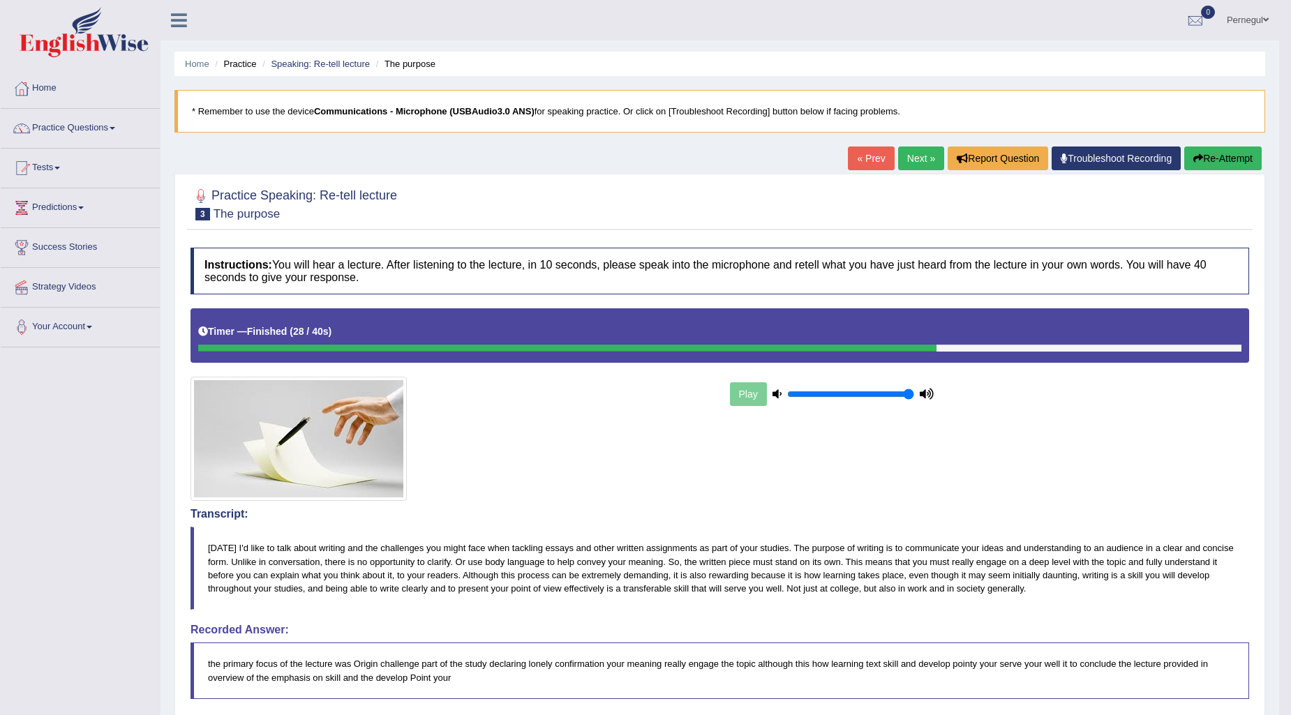
click at [898, 151] on link "Next »" at bounding box center [921, 159] width 46 height 24
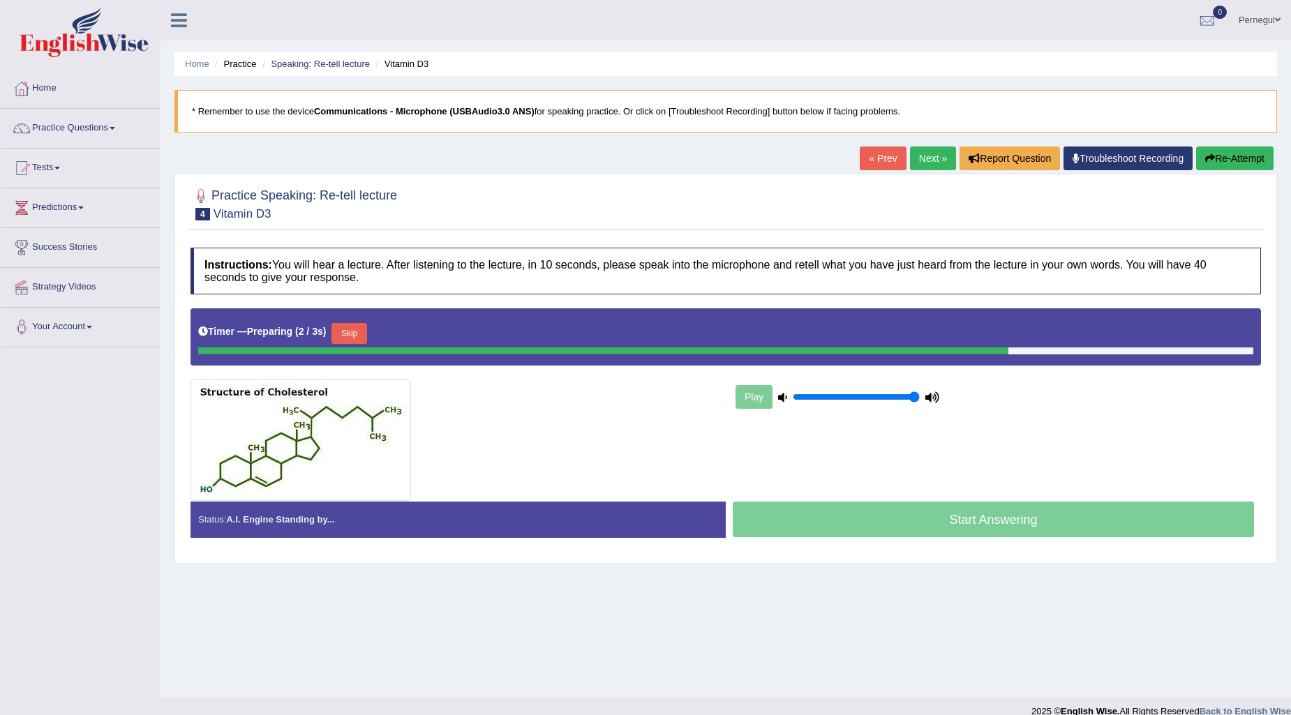
click at [354, 332] on button "Skip" at bounding box center [348, 333] width 35 height 21
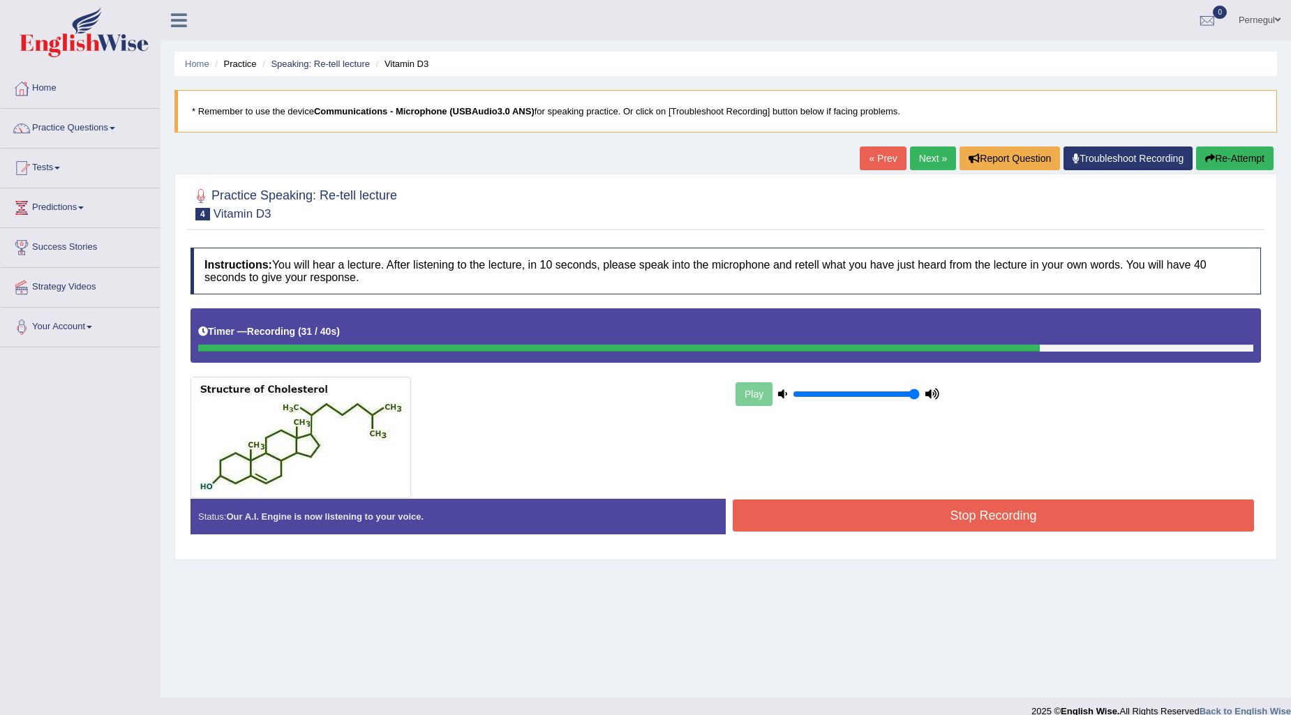
click at [841, 483] on div "Play" at bounding box center [725, 402] width 1084 height 189
click at [851, 520] on button "Stop Recording" at bounding box center [993, 516] width 521 height 32
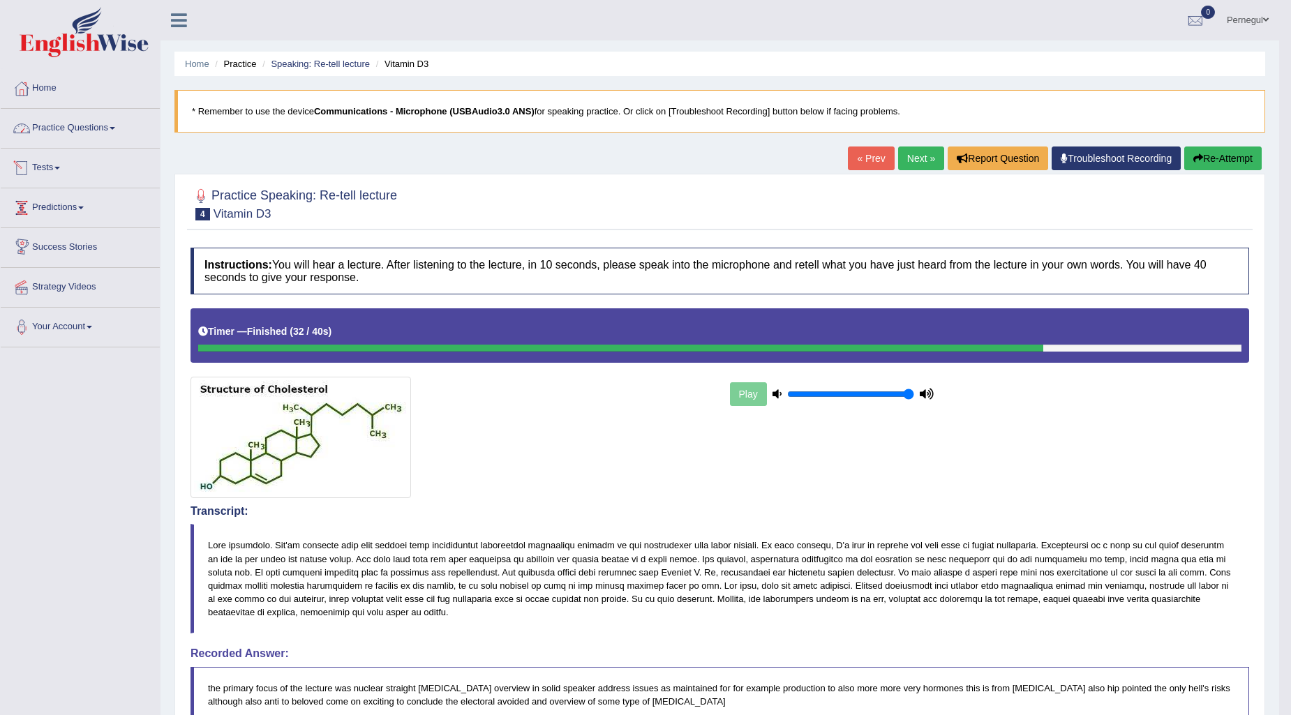
click at [50, 130] on link "Practice Questions" at bounding box center [80, 126] width 159 height 35
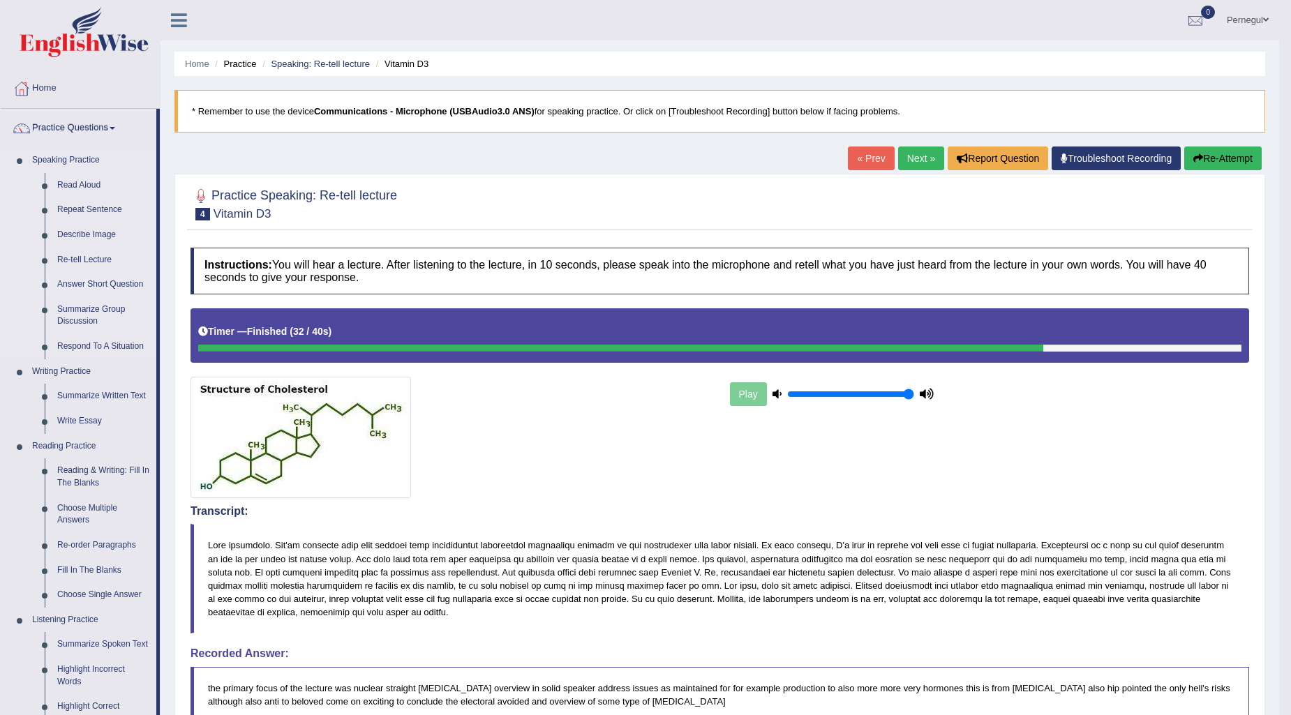
click at [89, 281] on link "Answer Short Question" at bounding box center [103, 284] width 105 height 25
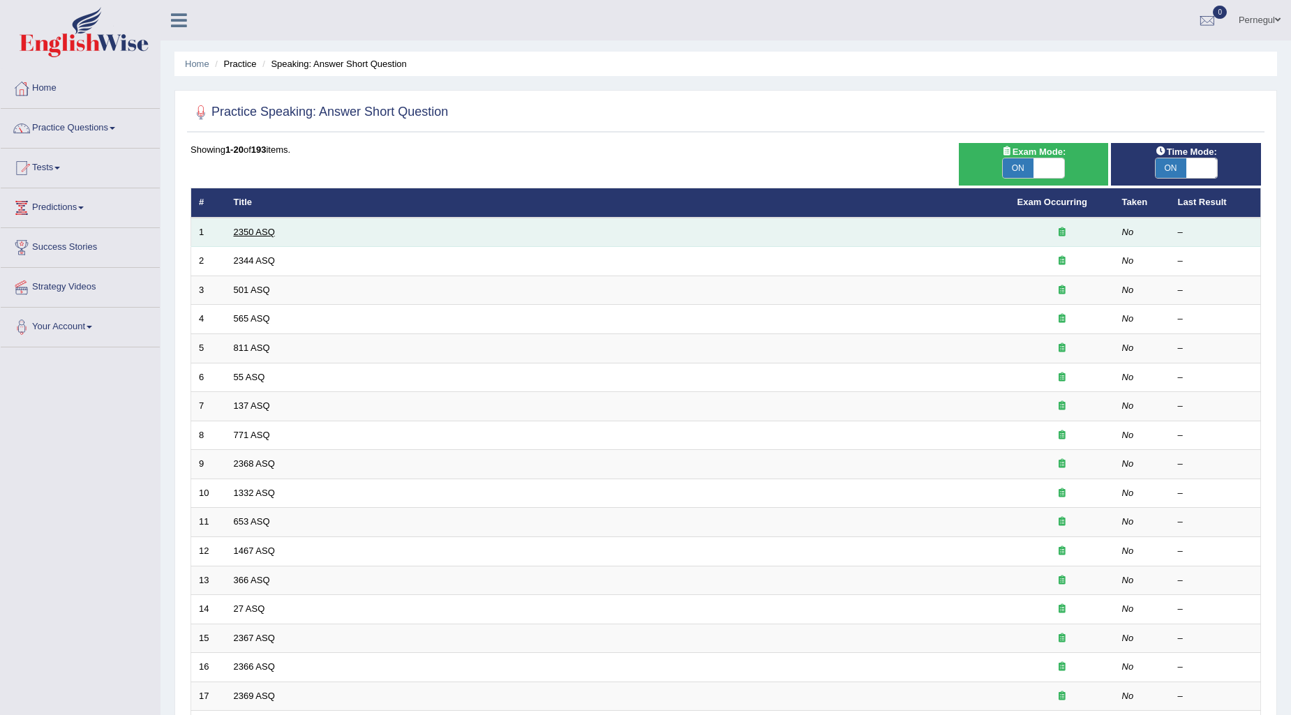
click at [252, 230] on link "2350 ASQ" at bounding box center [254, 232] width 41 height 10
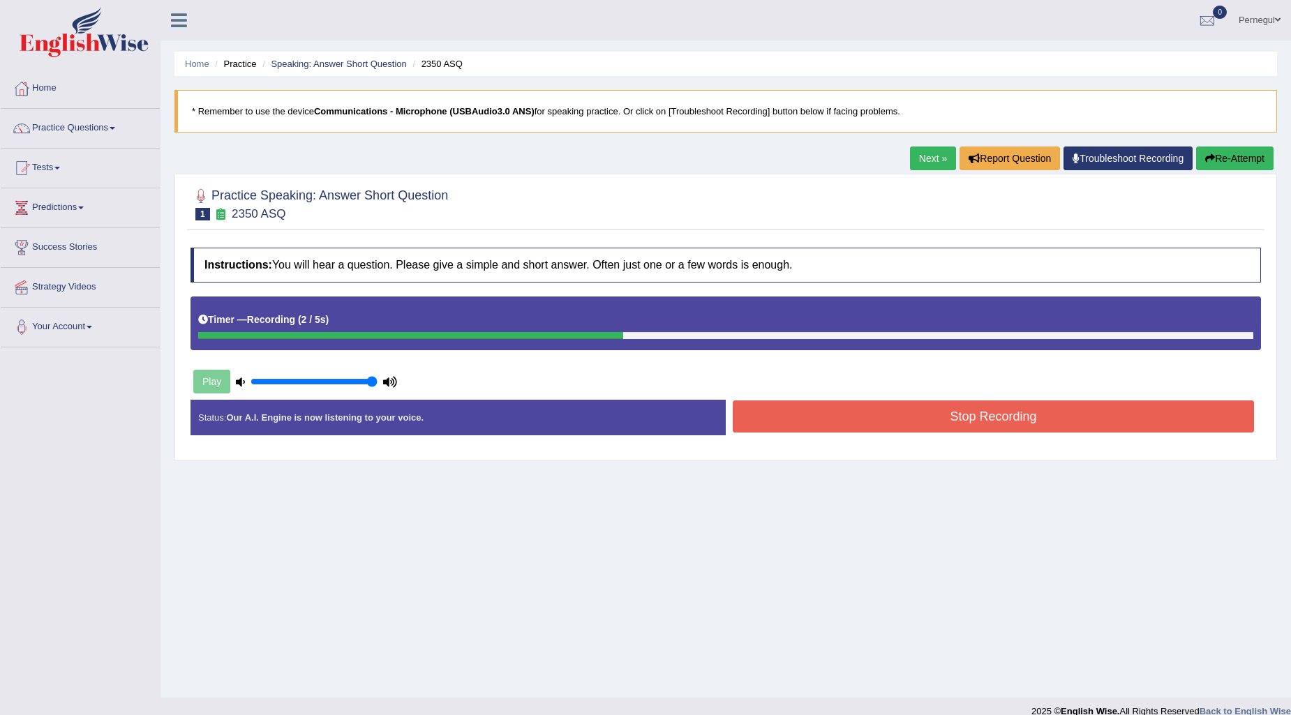
click at [949, 424] on button "Stop Recording" at bounding box center [993, 416] width 521 height 32
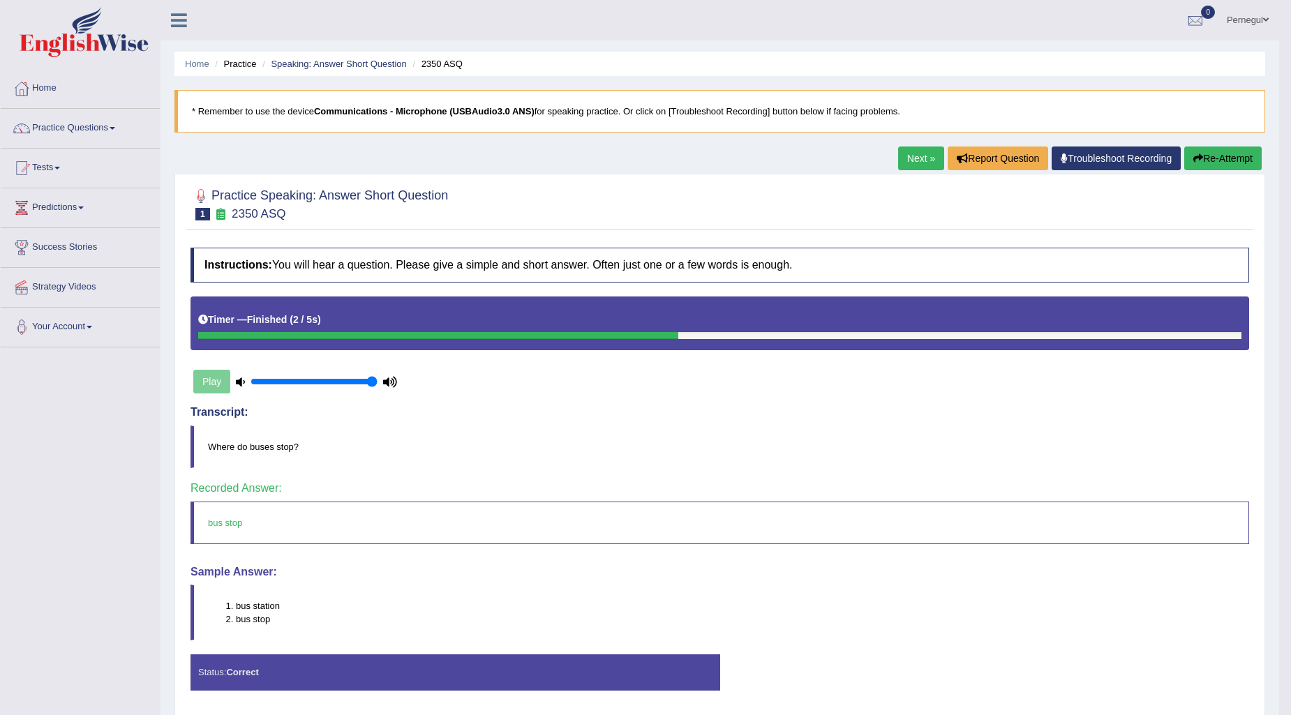
click at [915, 160] on link "Next »" at bounding box center [921, 159] width 46 height 24
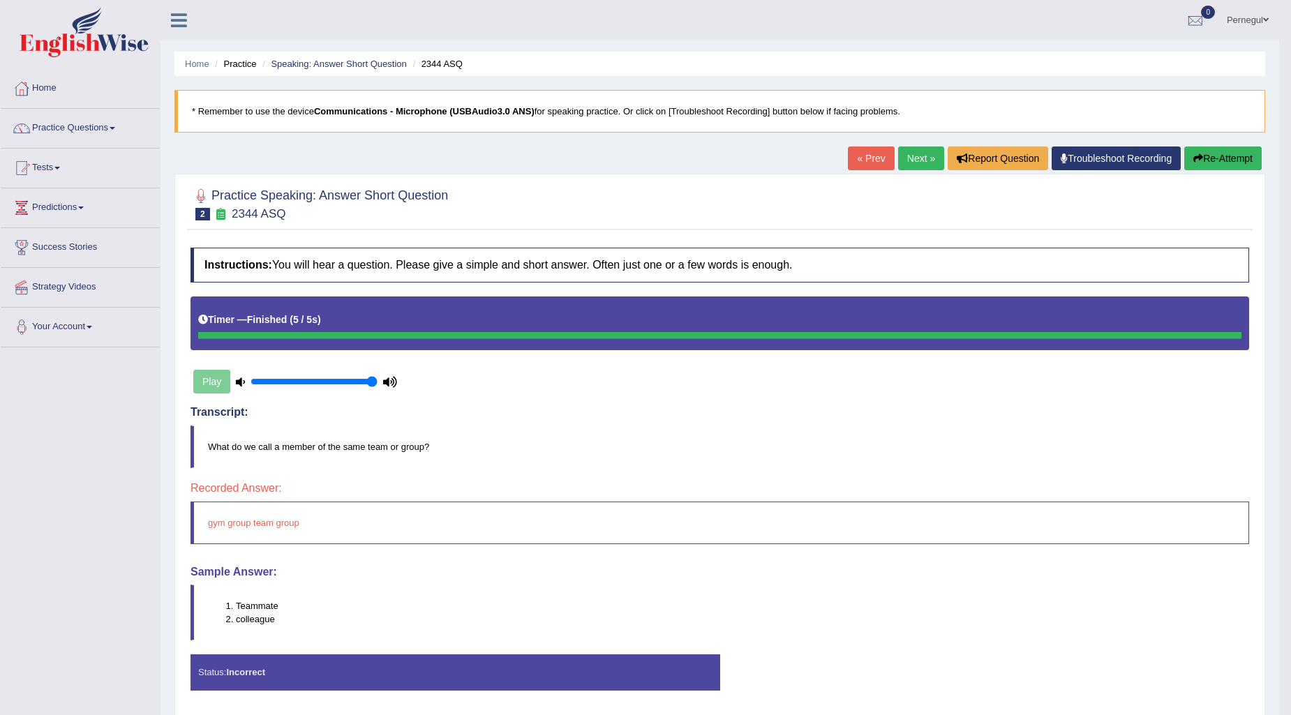
click at [909, 156] on link "Next »" at bounding box center [921, 159] width 46 height 24
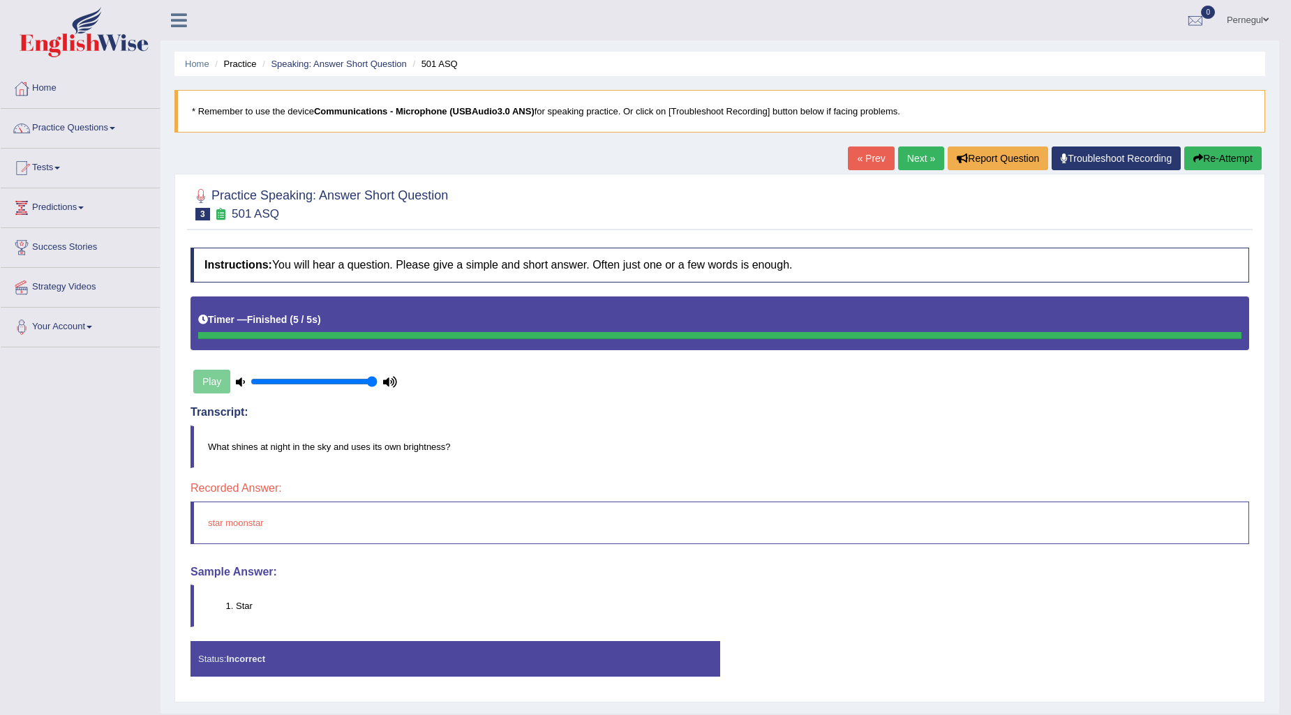
click at [907, 166] on link "Next »" at bounding box center [921, 159] width 46 height 24
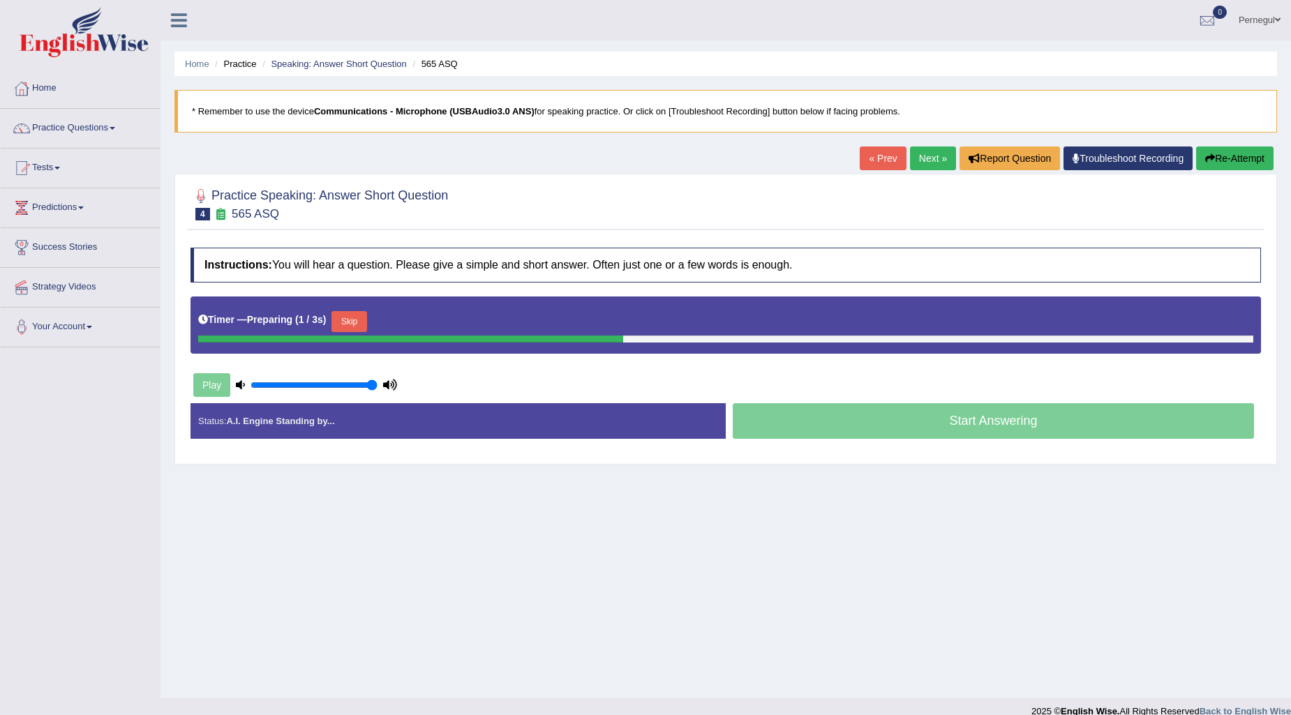
click at [359, 321] on button "Skip" at bounding box center [348, 321] width 35 height 21
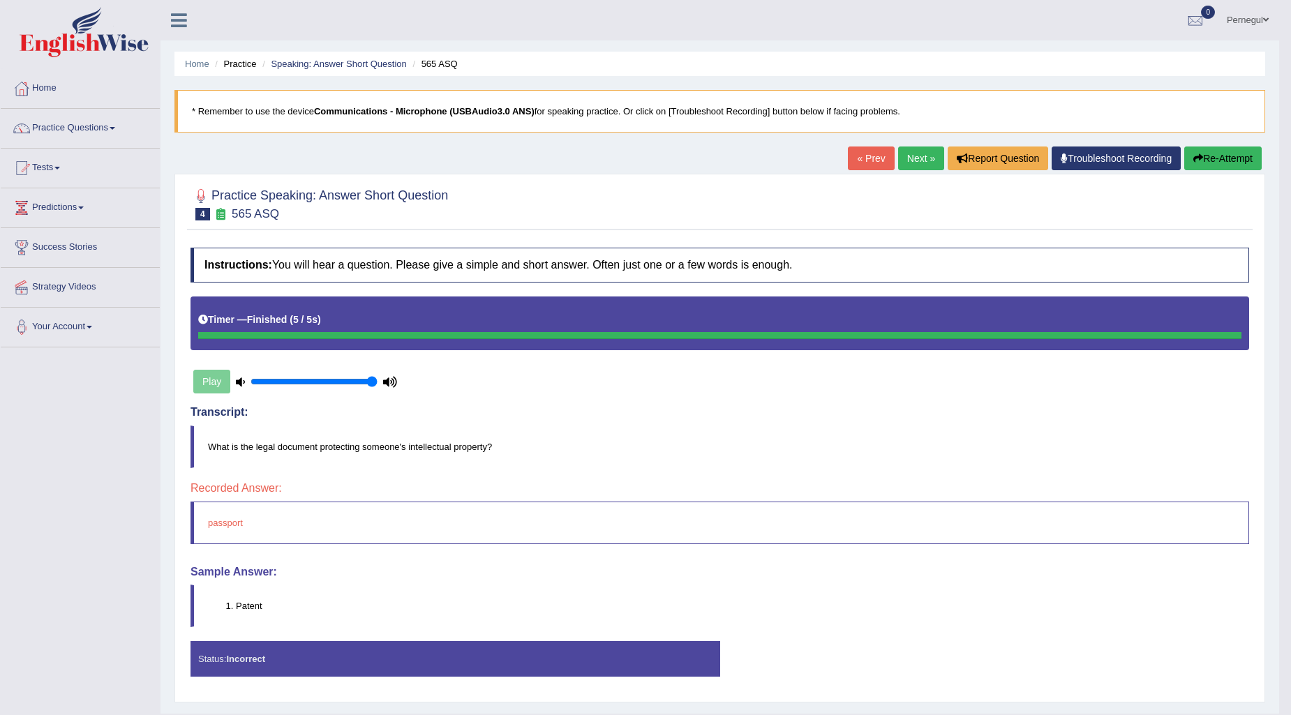
click at [914, 157] on link "Next »" at bounding box center [921, 159] width 46 height 24
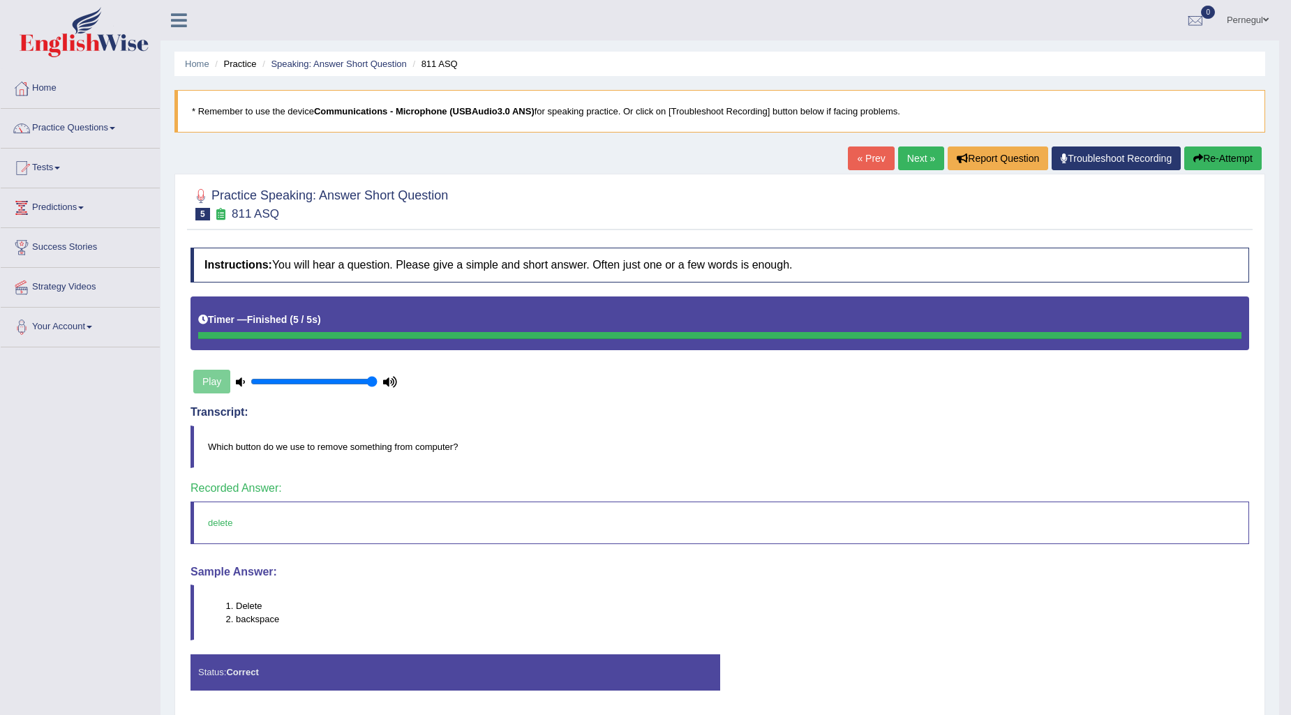
click at [908, 156] on link "Next »" at bounding box center [921, 159] width 46 height 24
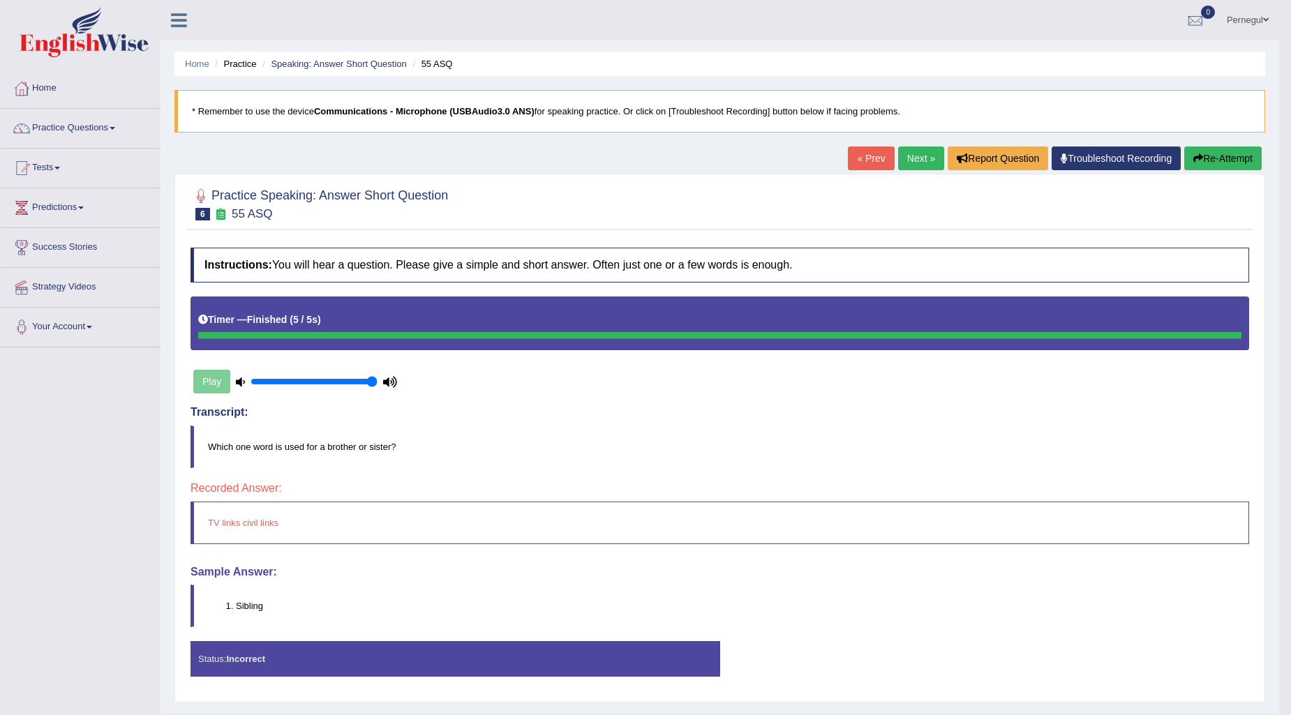
click at [1218, 158] on button "Re-Attempt" at bounding box center [1222, 159] width 77 height 24
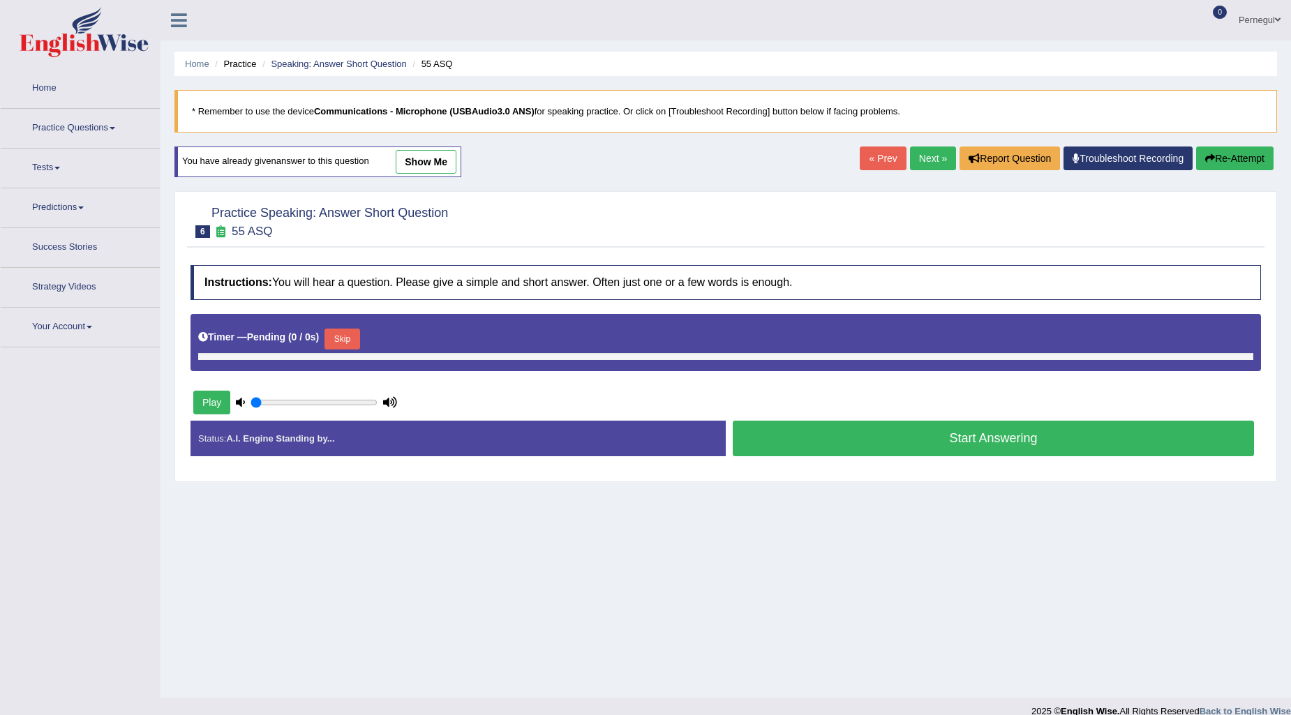
type input "1"
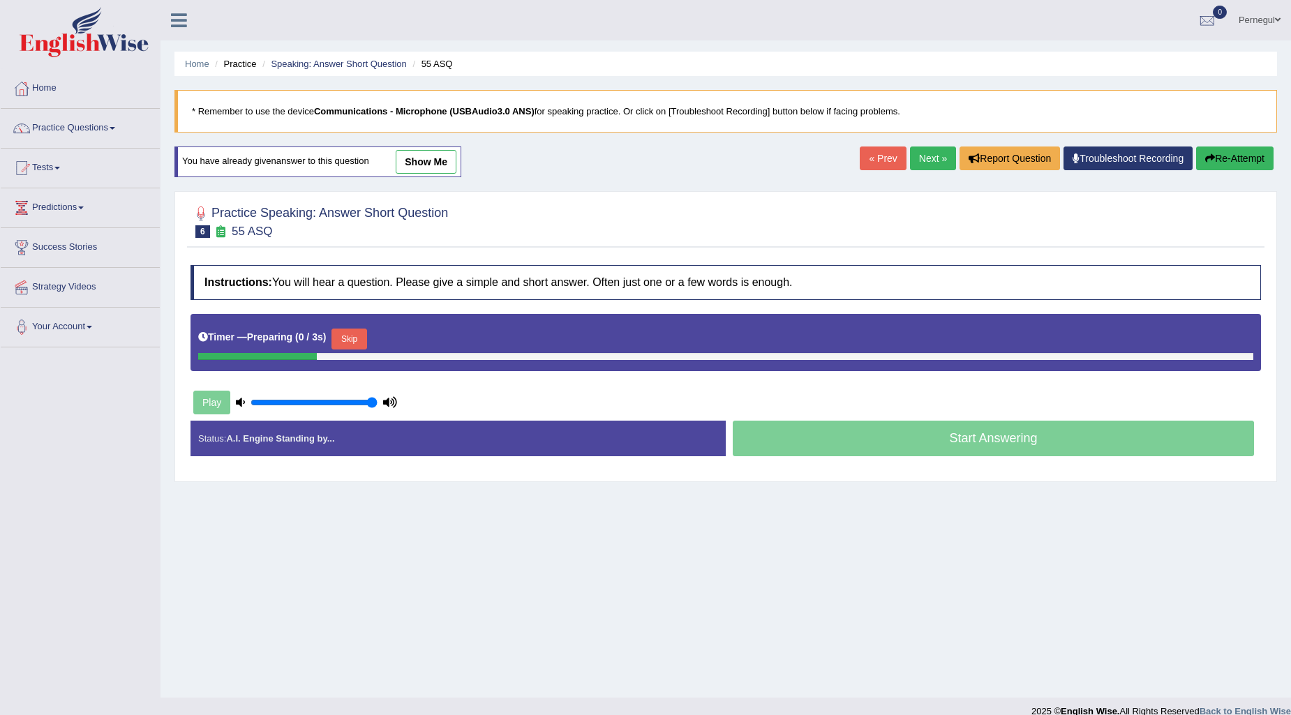
click at [353, 336] on button "Skip" at bounding box center [348, 339] width 35 height 21
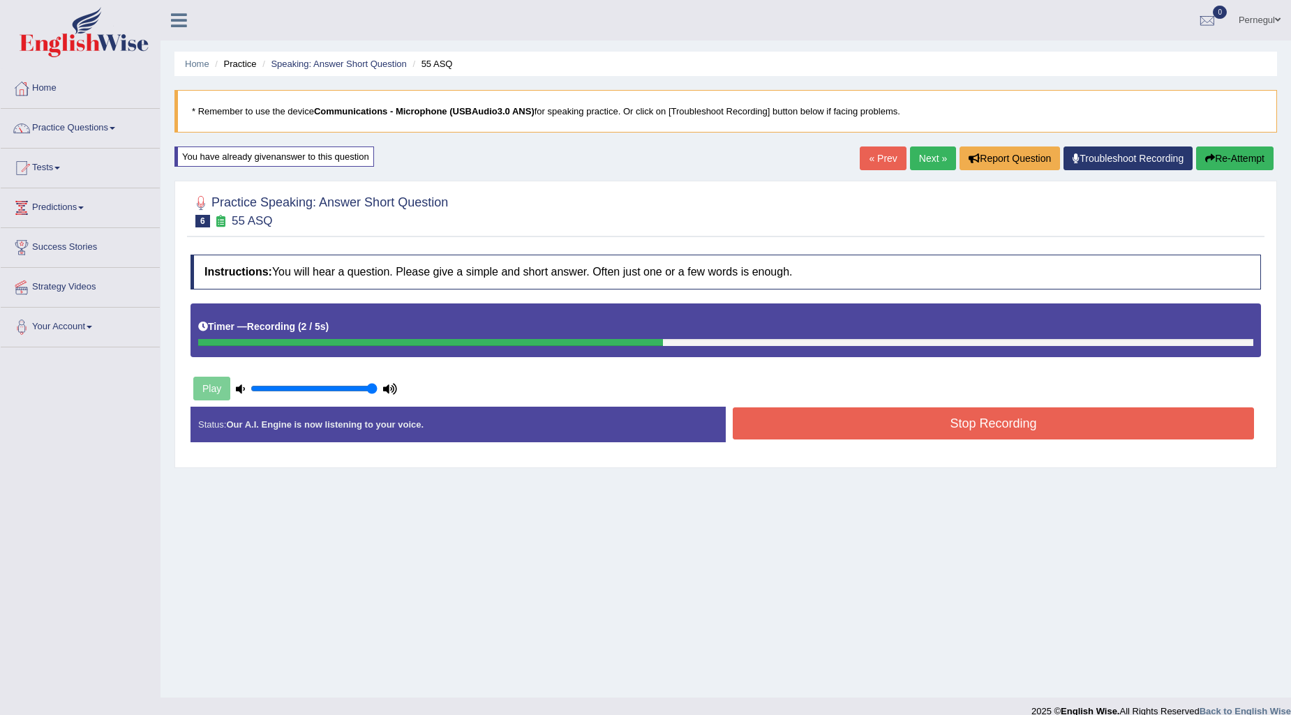
click at [853, 419] on button "Stop Recording" at bounding box center [993, 423] width 521 height 32
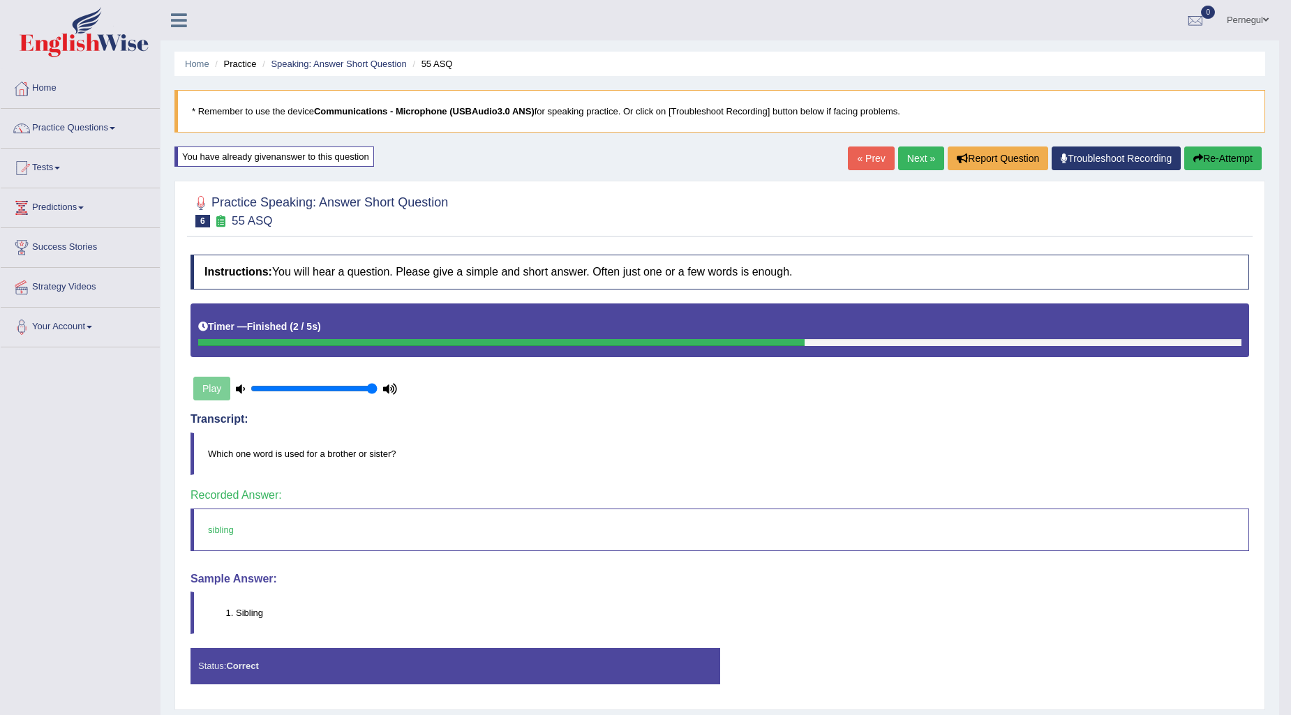
click at [917, 149] on link "Next »" at bounding box center [921, 159] width 46 height 24
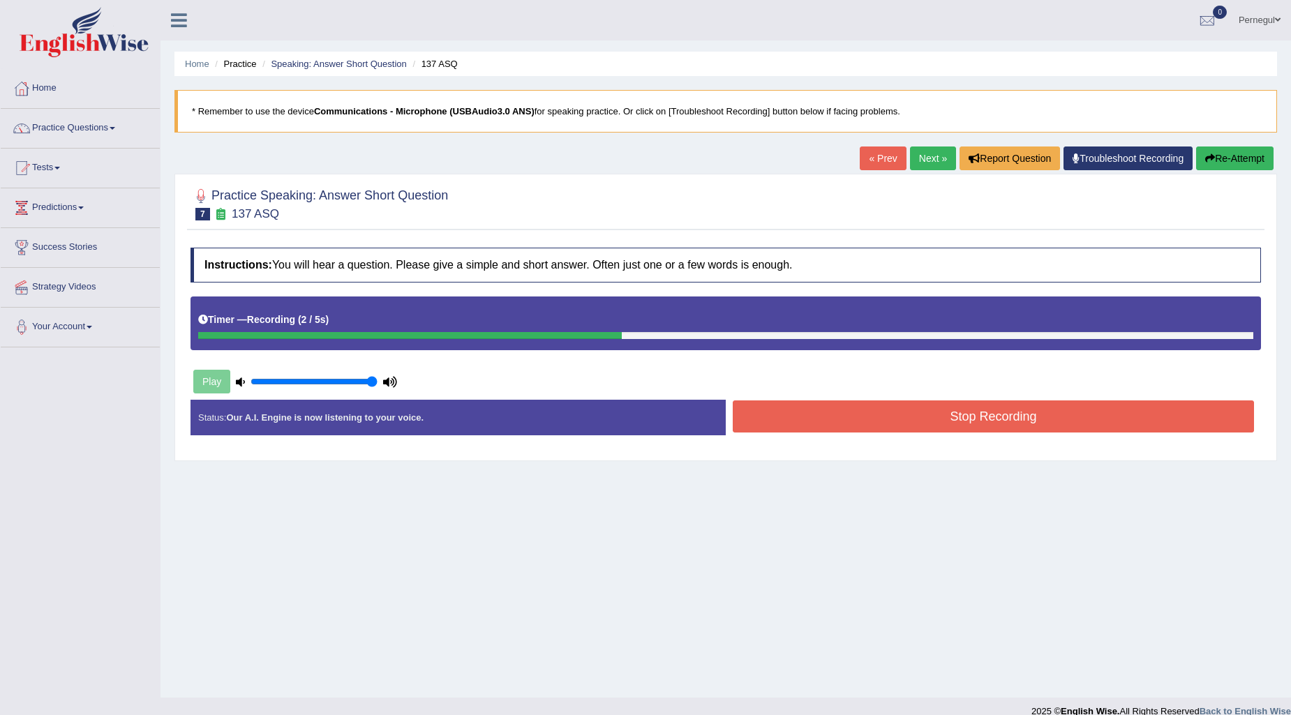
click at [879, 417] on button "Stop Recording" at bounding box center [993, 416] width 521 height 32
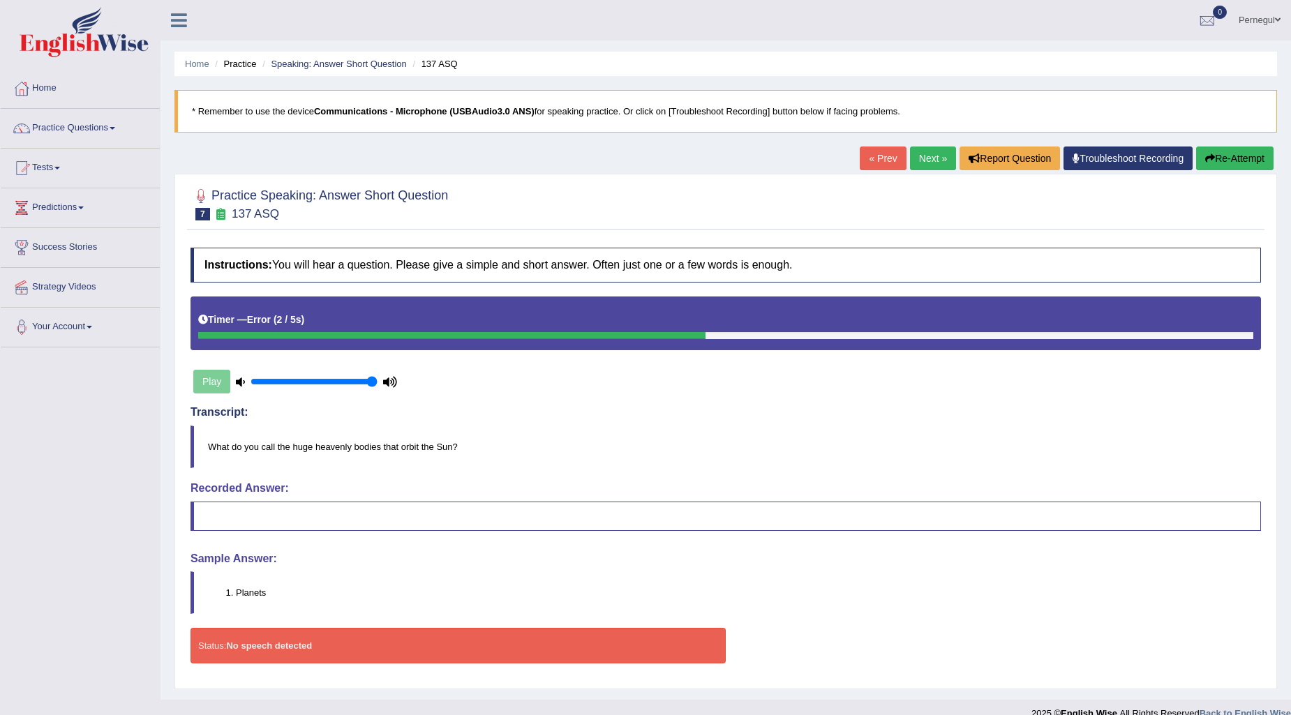
click at [915, 156] on link "Next »" at bounding box center [933, 159] width 46 height 24
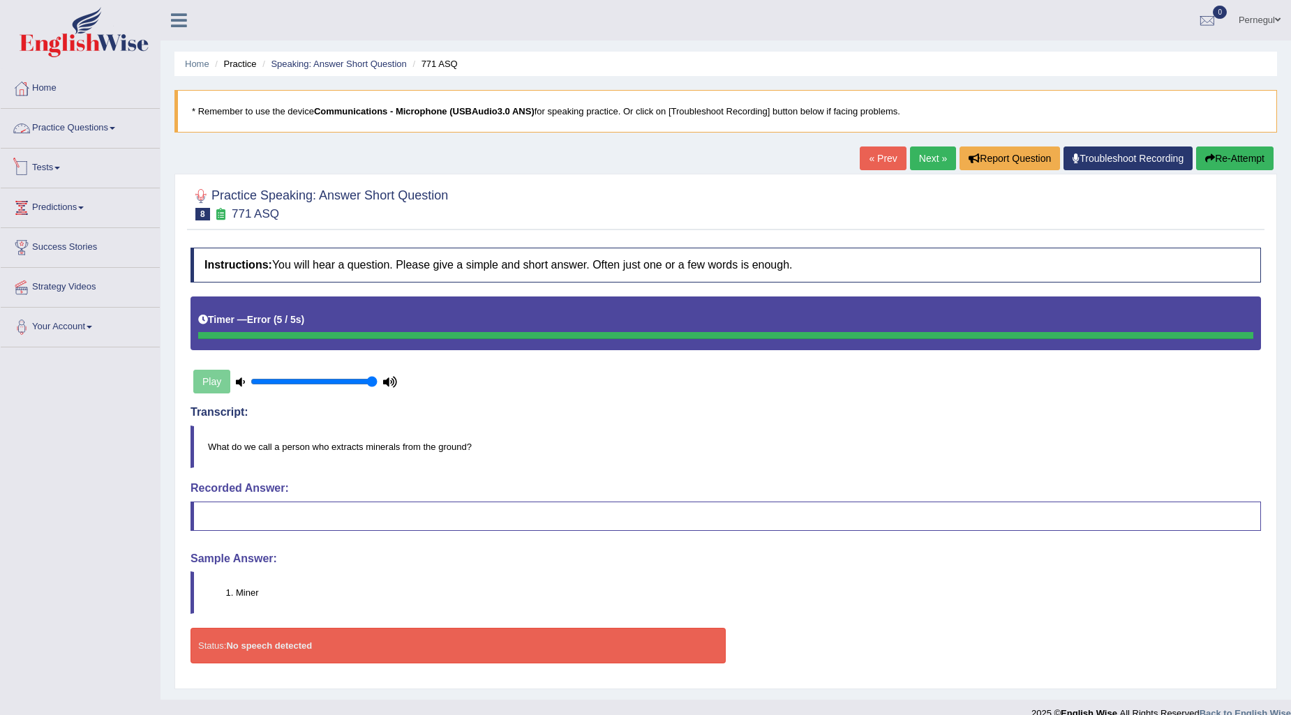
click at [80, 122] on link "Practice Questions" at bounding box center [80, 126] width 159 height 35
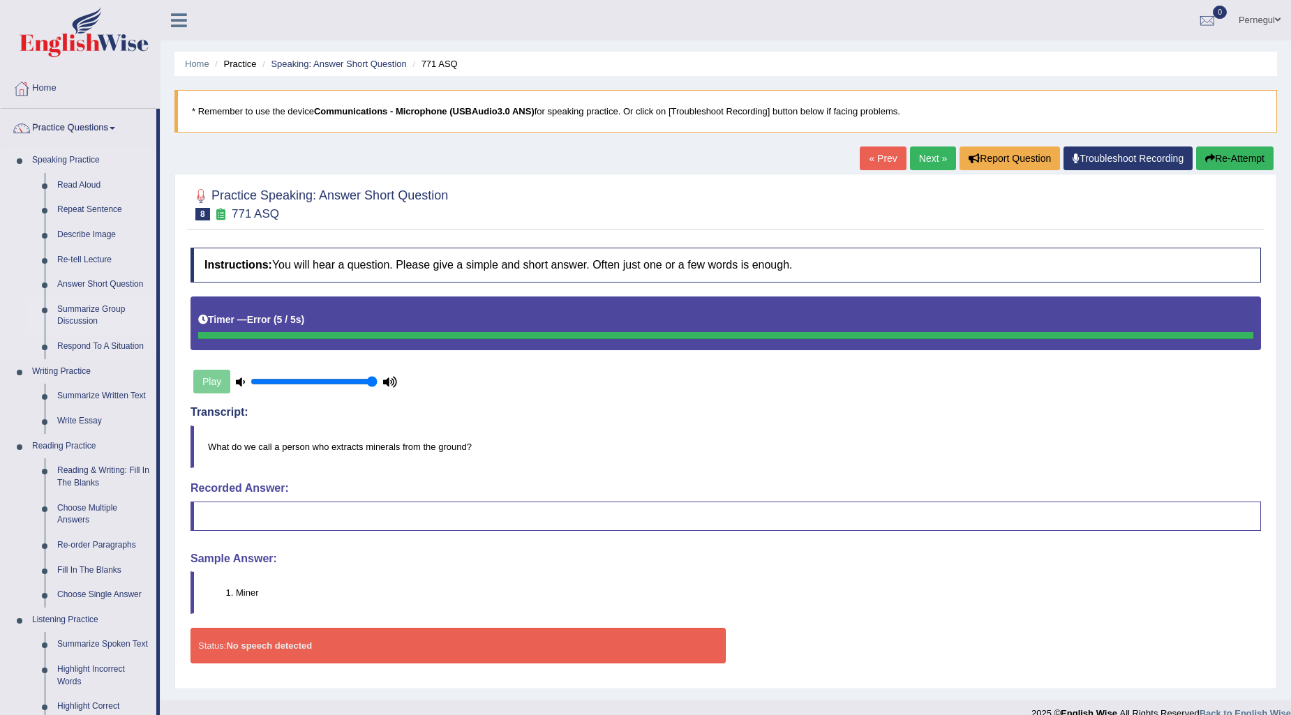
click at [89, 316] on link "Summarize Group Discussion" at bounding box center [103, 315] width 105 height 37
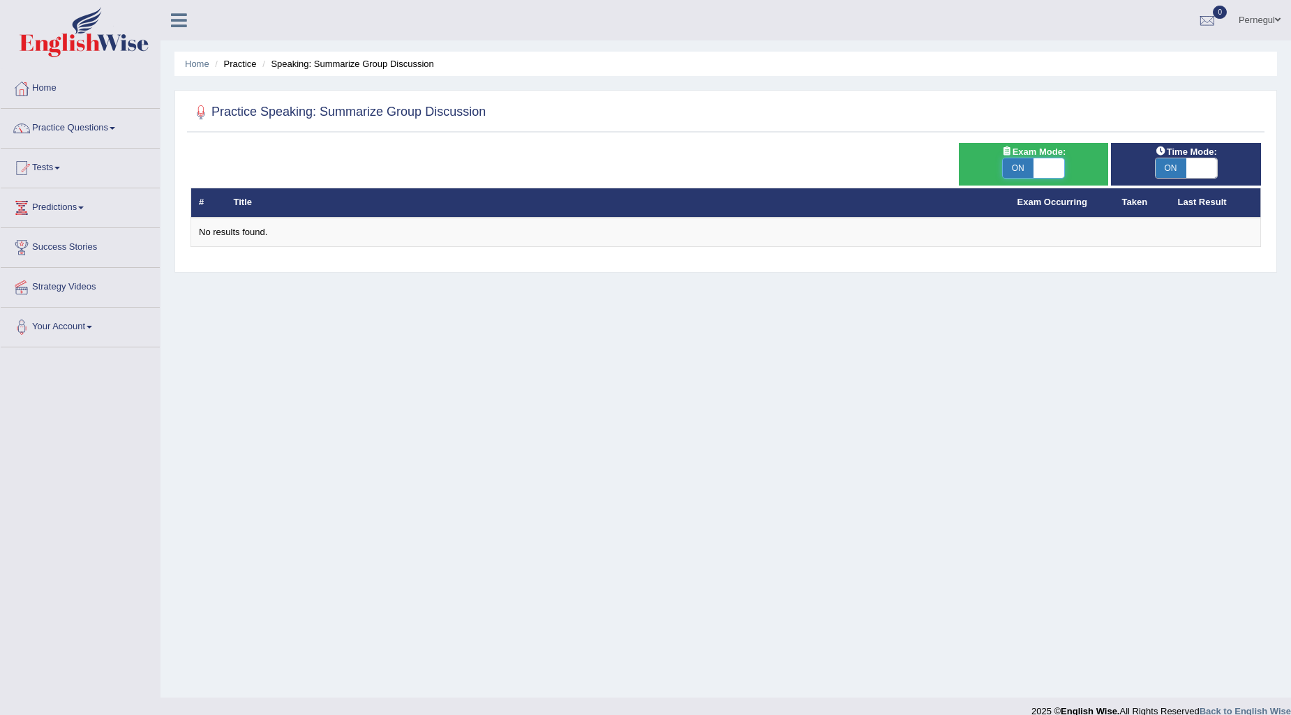
click at [1058, 165] on span at bounding box center [1048, 168] width 31 height 20
checkbox input "false"
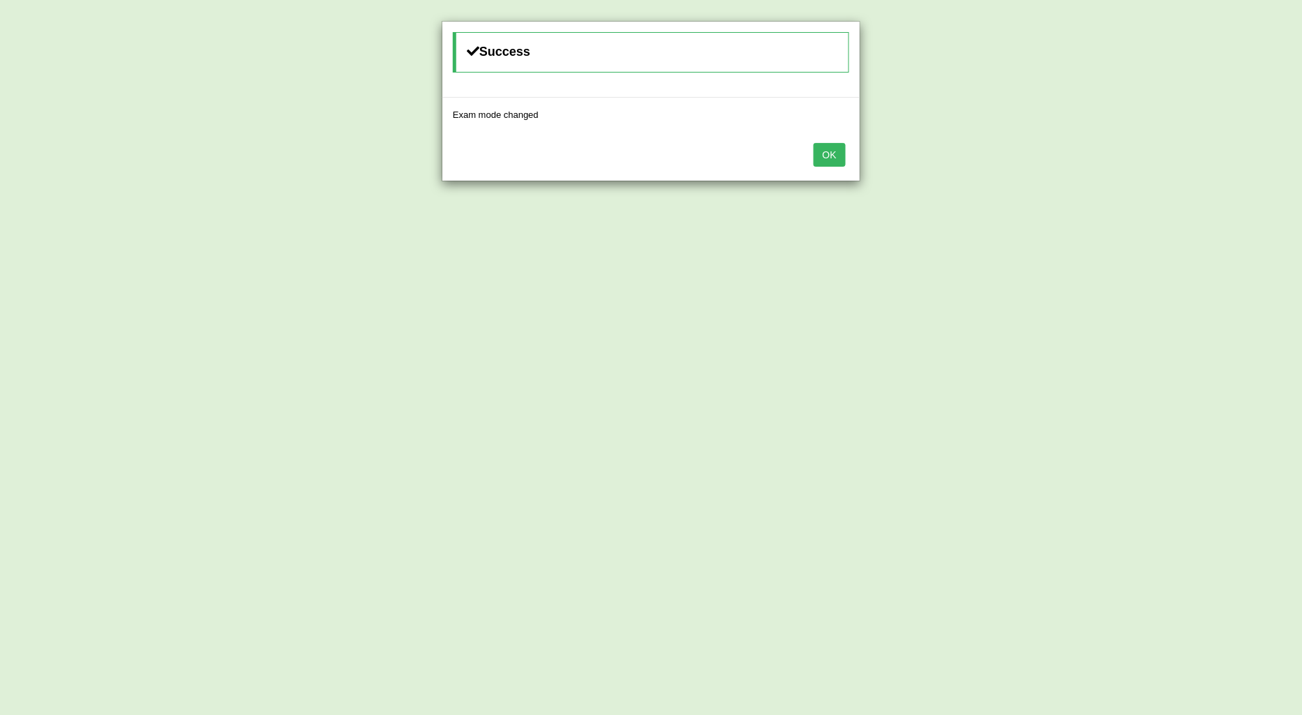
click at [826, 149] on button "OK" at bounding box center [829, 155] width 32 height 24
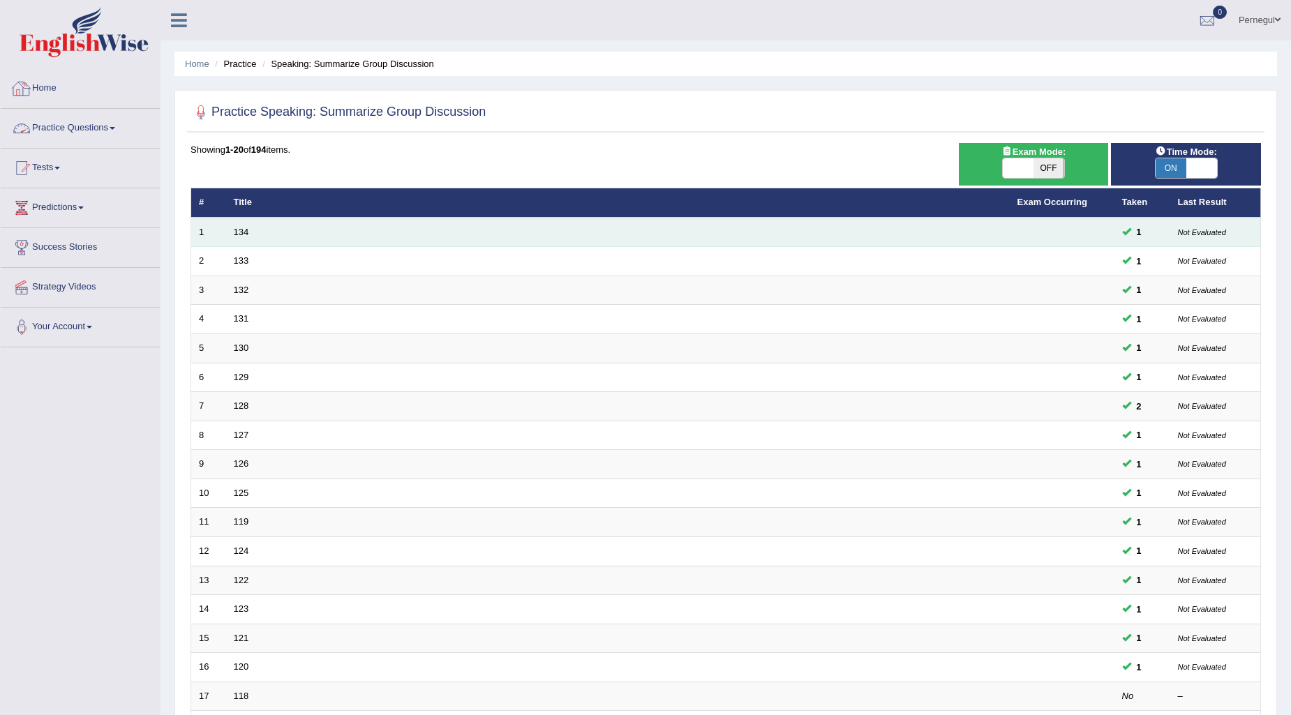
click at [238, 236] on td "134" at bounding box center [617, 232] width 783 height 29
click at [241, 231] on link "134" at bounding box center [241, 232] width 15 height 10
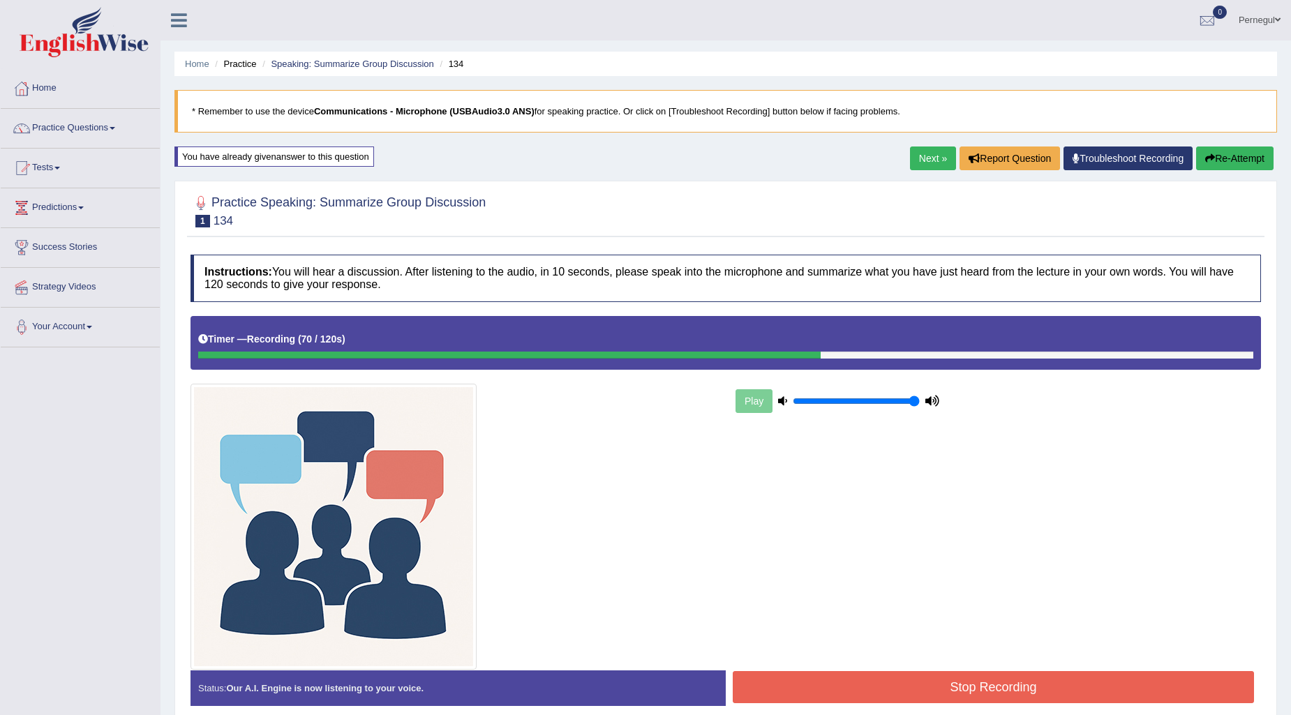
click at [949, 689] on button "Stop Recording" at bounding box center [993, 687] width 521 height 32
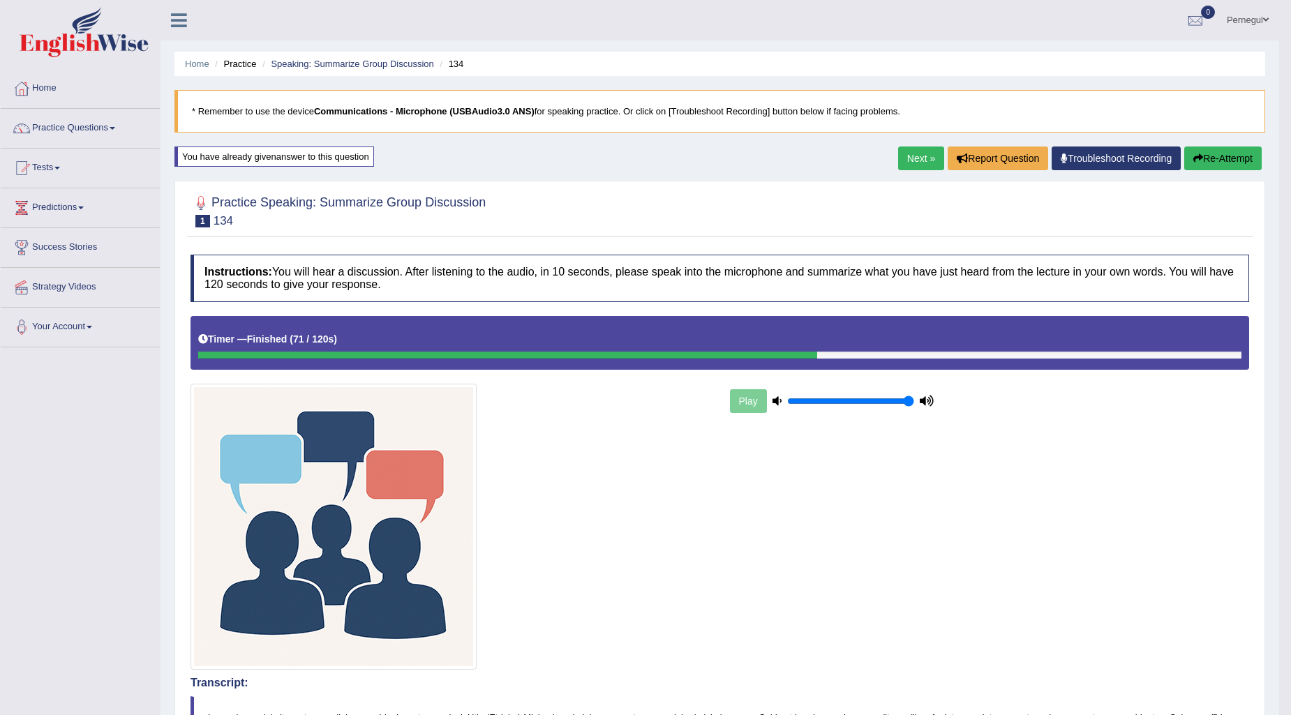
click at [914, 160] on link "Next »" at bounding box center [921, 159] width 46 height 24
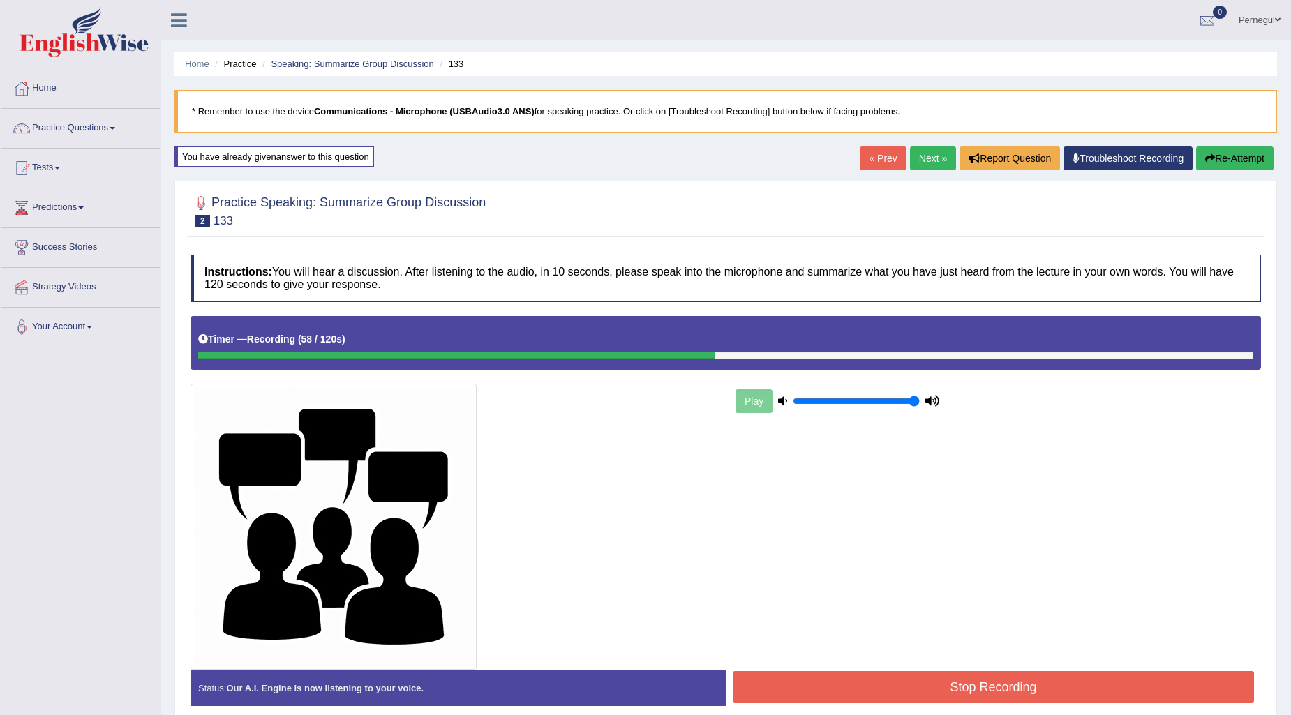
click at [887, 673] on button "Stop Recording" at bounding box center [993, 687] width 521 height 32
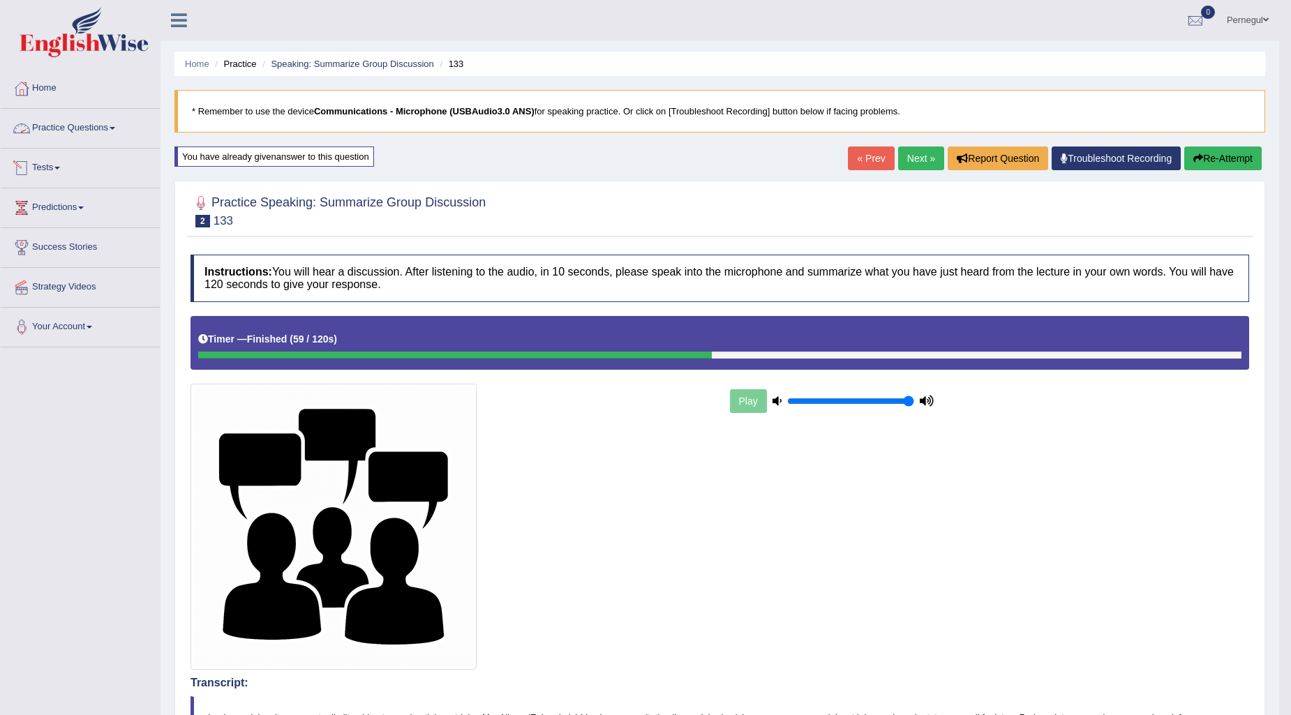
click at [54, 140] on link "Practice Questions" at bounding box center [80, 126] width 159 height 35
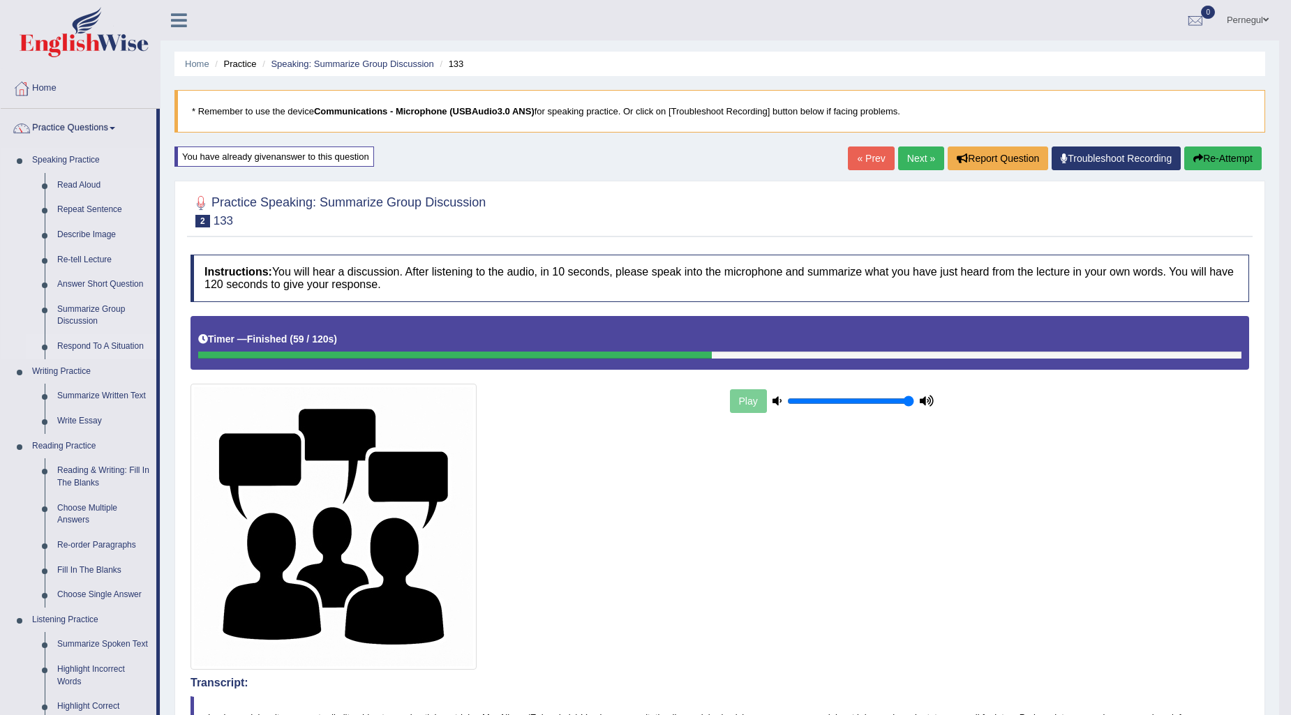
click at [79, 343] on link "Respond To A Situation" at bounding box center [103, 346] width 105 height 25
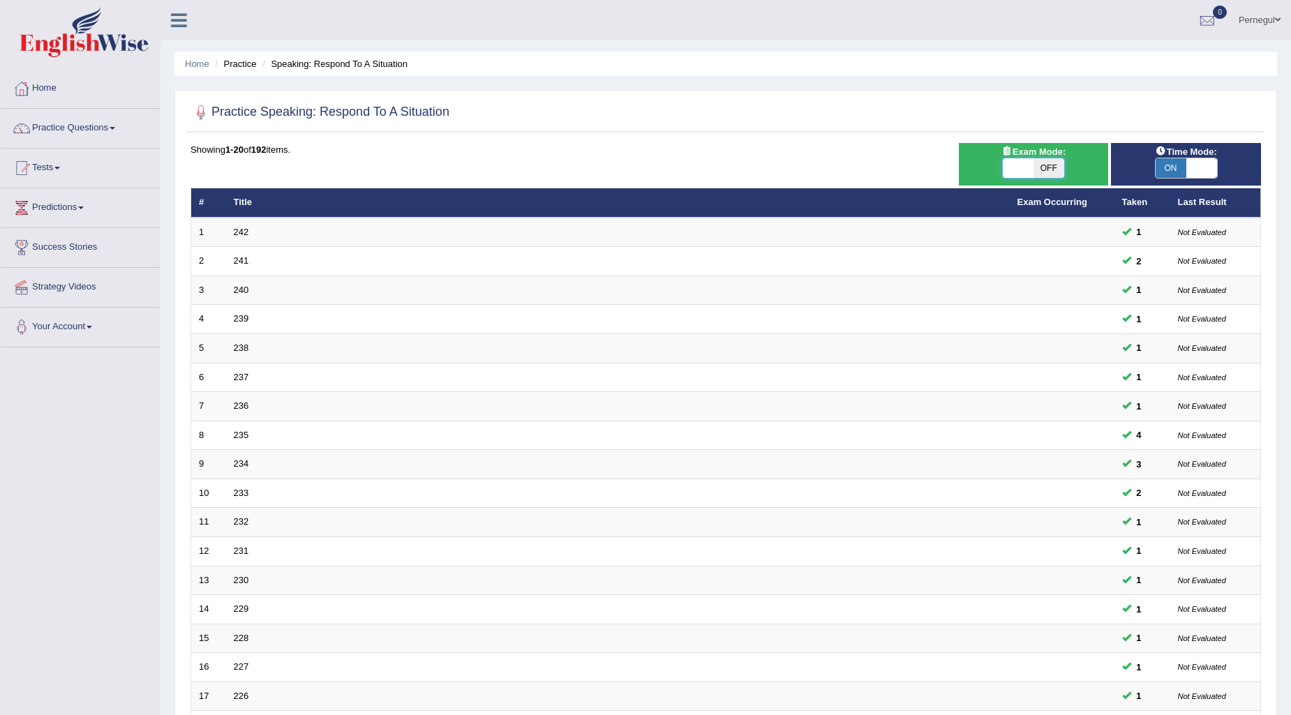
click at [1019, 168] on span at bounding box center [1018, 168] width 31 height 20
checkbox input "true"
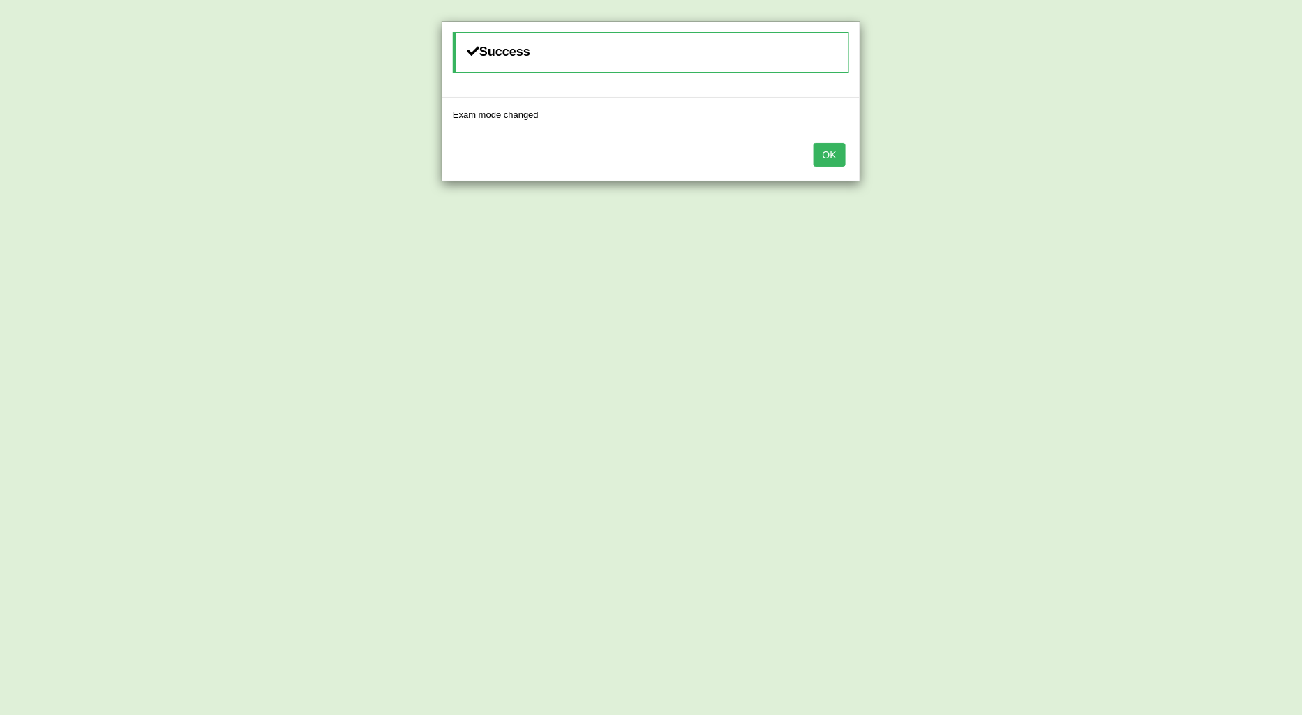
click at [846, 154] on div "OK" at bounding box center [650, 156] width 417 height 49
click at [803, 159] on div "OK" at bounding box center [650, 156] width 417 height 49
click at [832, 156] on button "OK" at bounding box center [829, 155] width 32 height 24
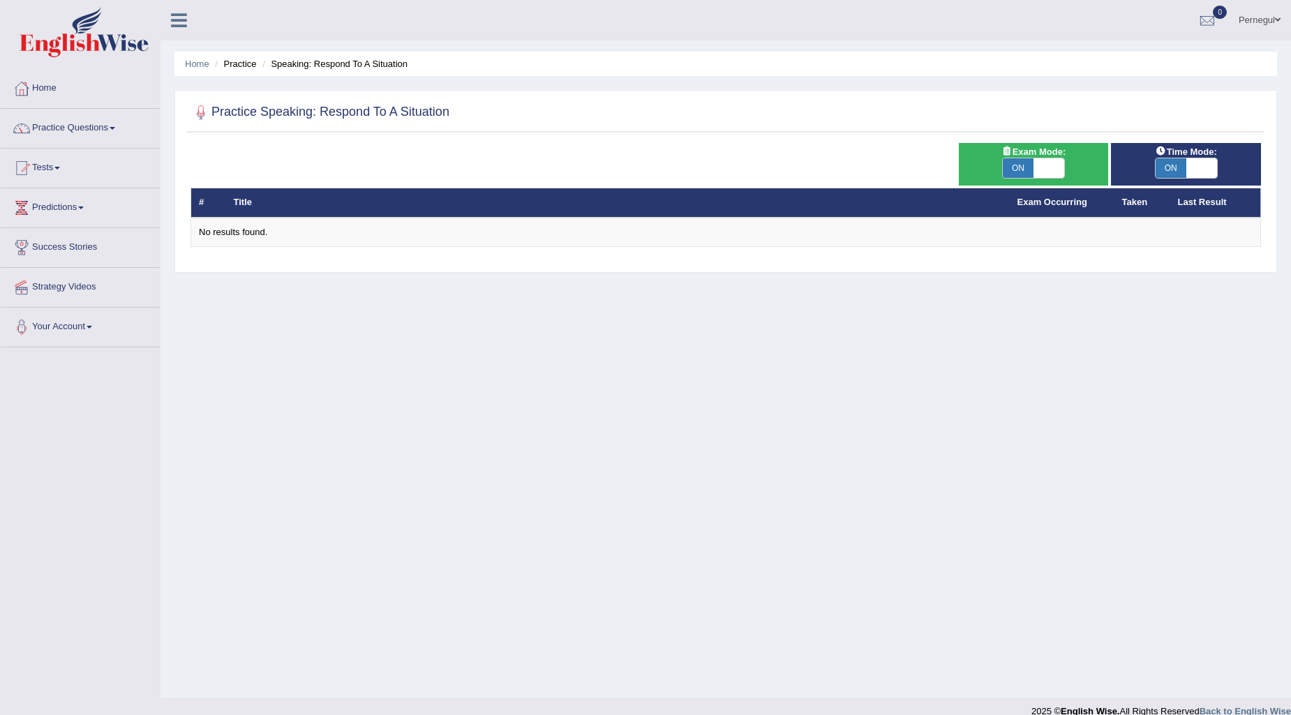
click at [1045, 172] on span at bounding box center [1048, 168] width 31 height 20
checkbox input "false"
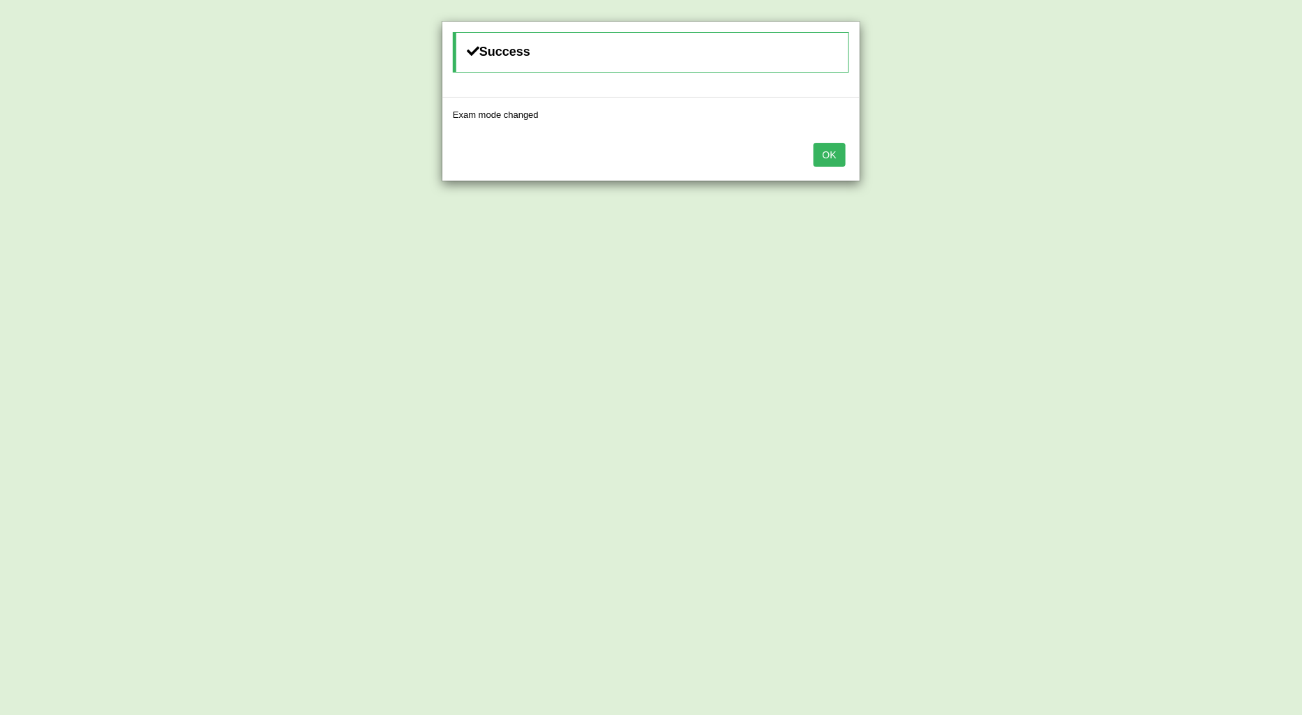
click at [826, 158] on button "OK" at bounding box center [829, 155] width 32 height 24
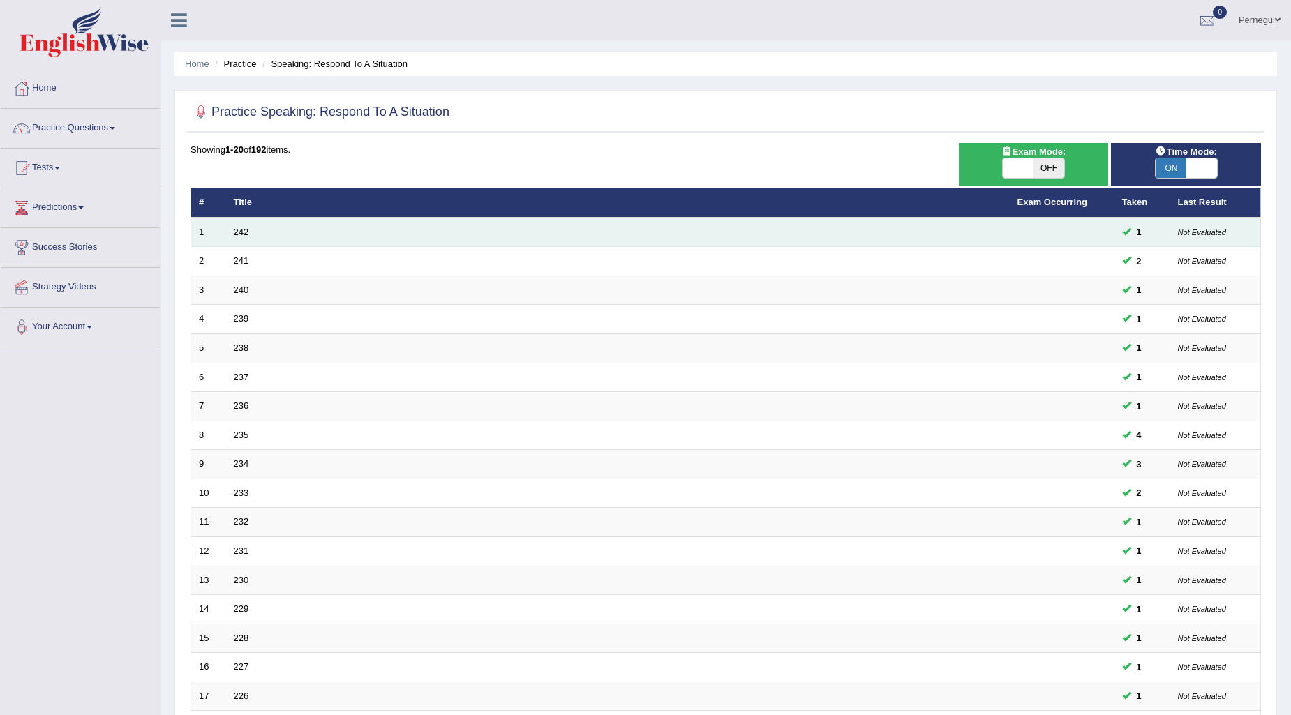
click at [244, 227] on link "242" at bounding box center [241, 232] width 15 height 10
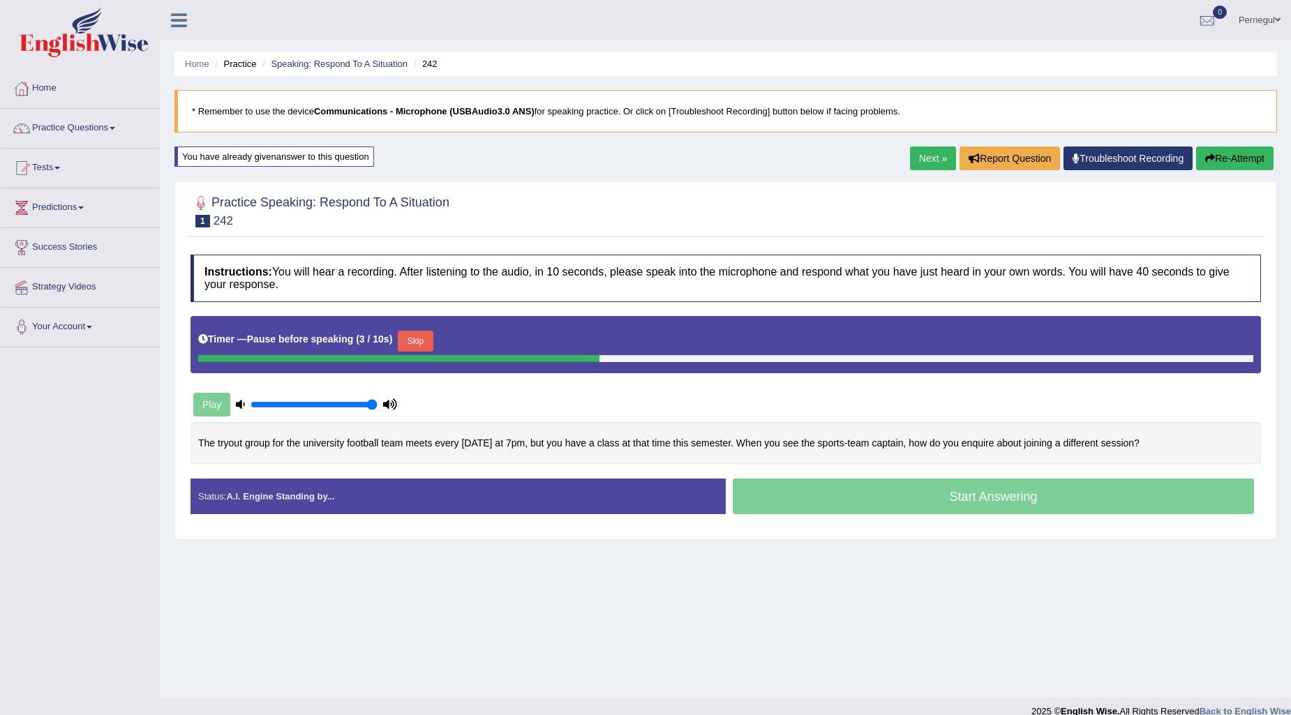
click at [423, 338] on button "Skip" at bounding box center [415, 341] width 35 height 21
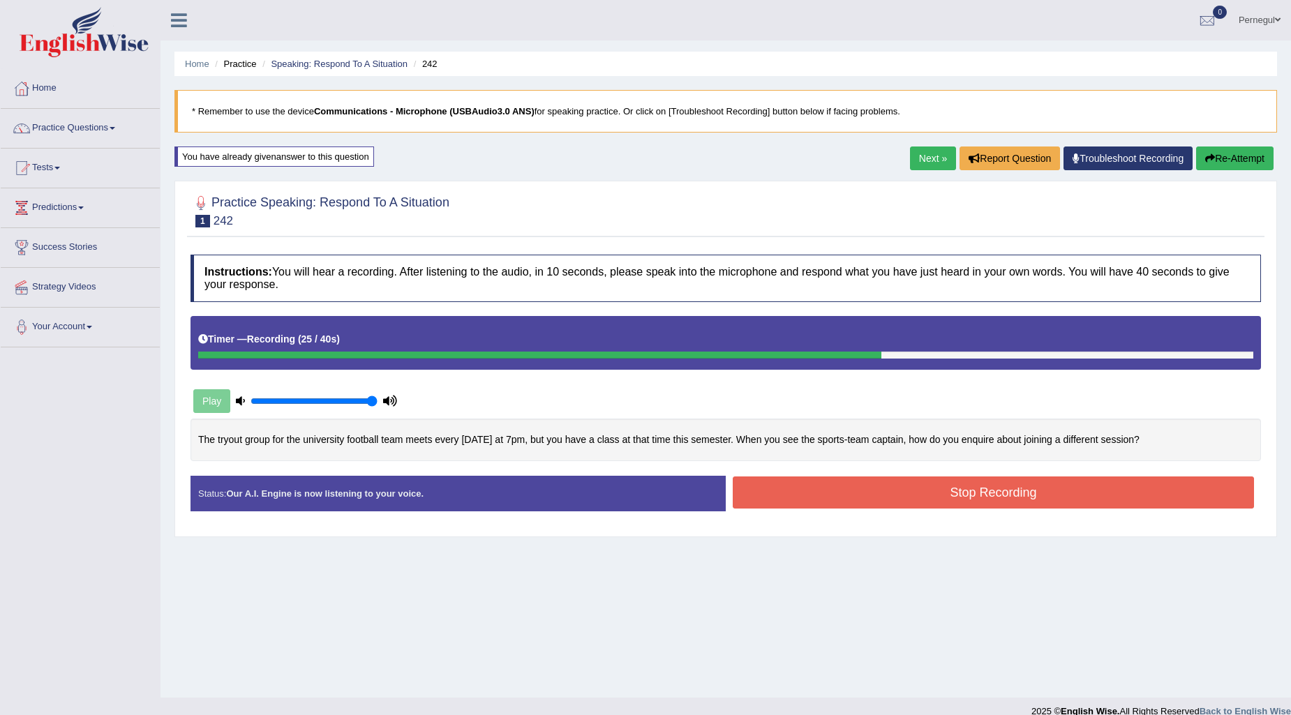
click at [918, 494] on button "Stop Recording" at bounding box center [993, 493] width 521 height 32
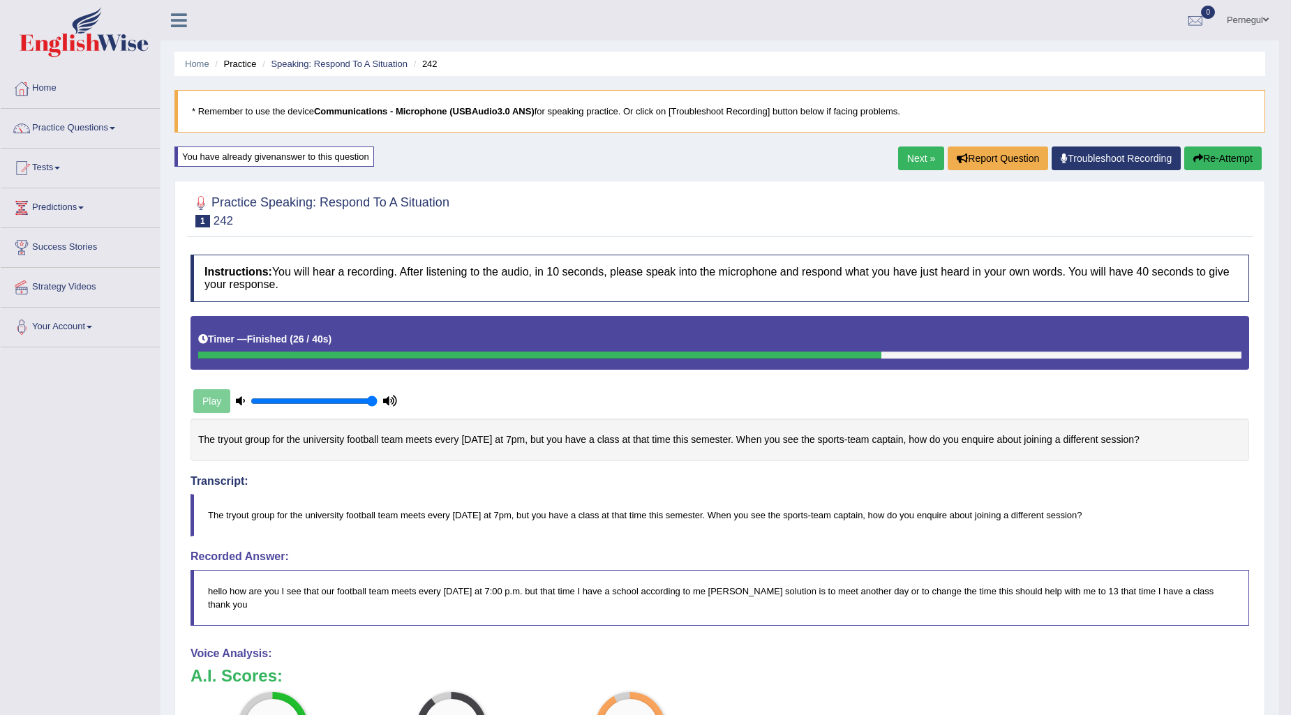
click at [907, 151] on link "Next »" at bounding box center [921, 159] width 46 height 24
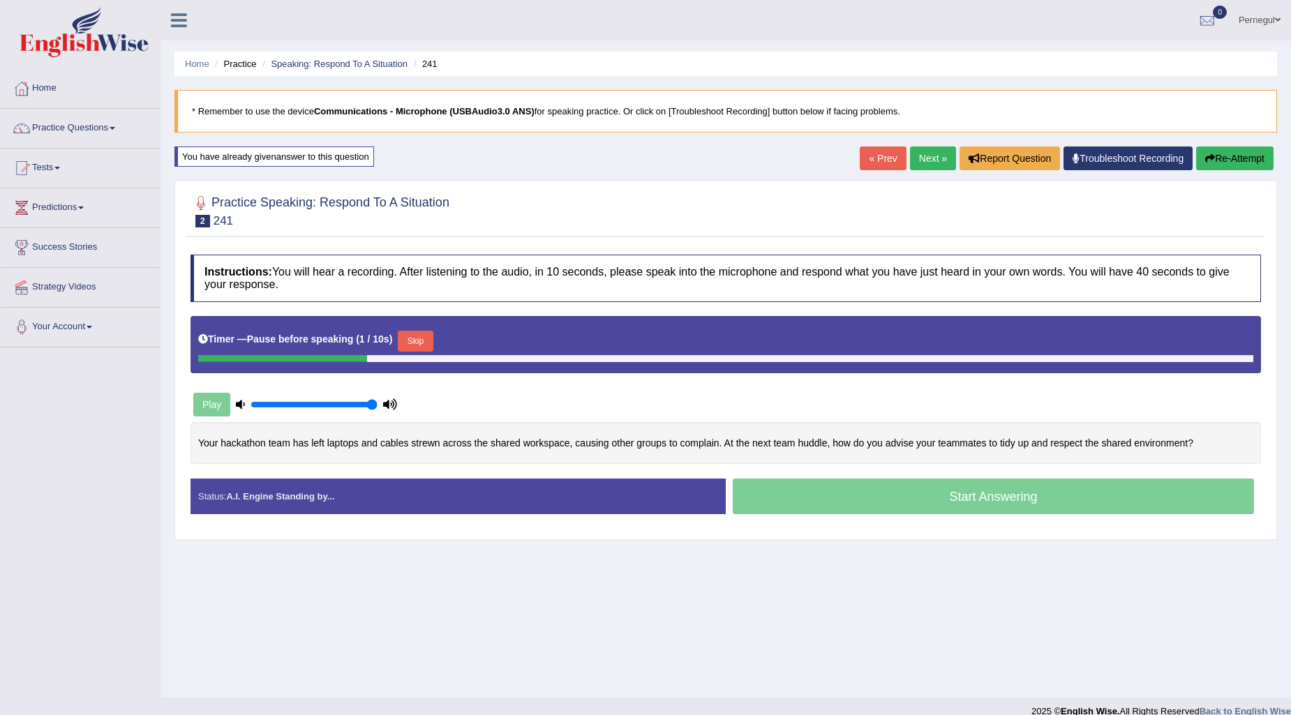
click at [428, 338] on button "Skip" at bounding box center [415, 341] width 35 height 21
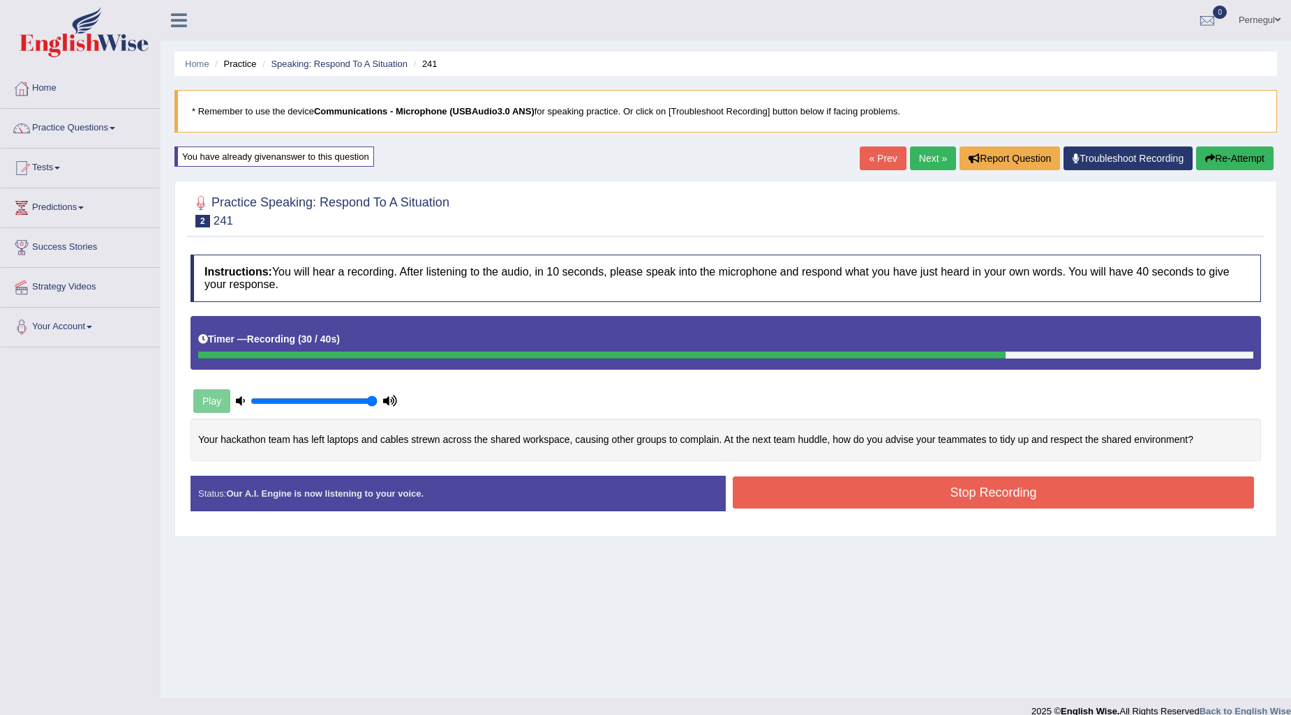
click at [891, 499] on button "Stop Recording" at bounding box center [993, 493] width 521 height 32
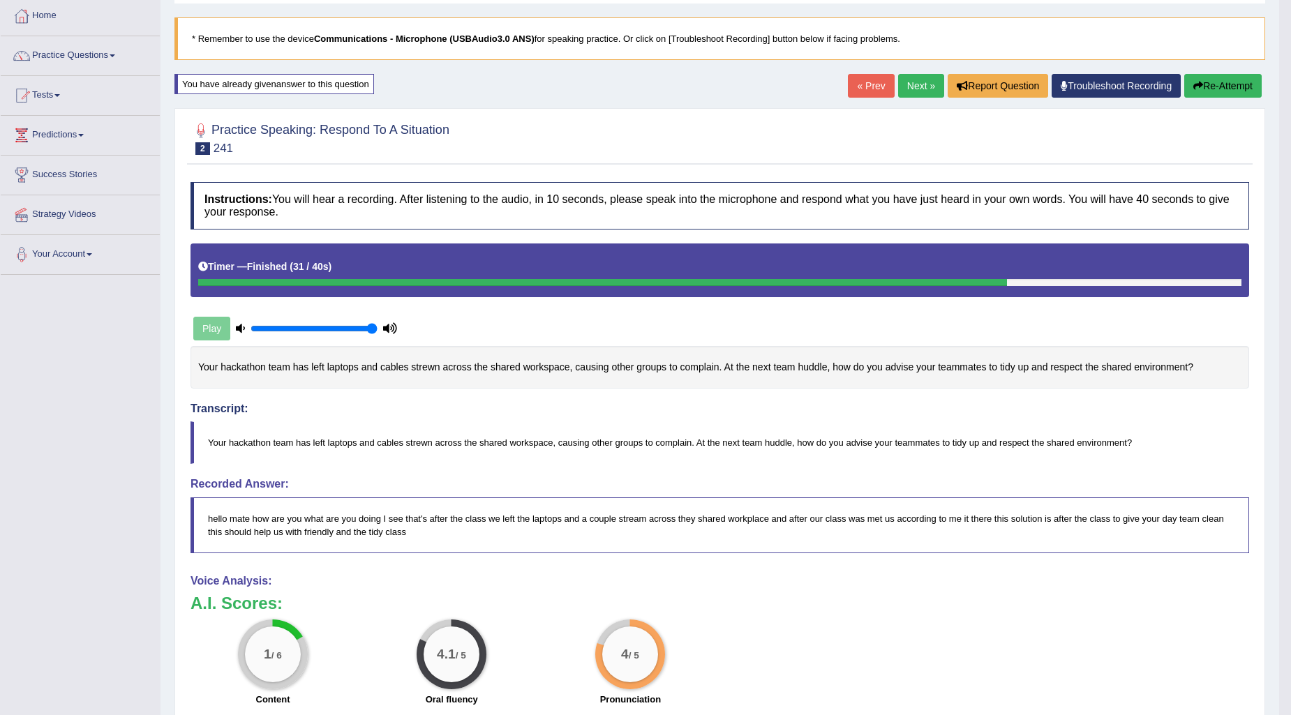
scroll to position [77, 0]
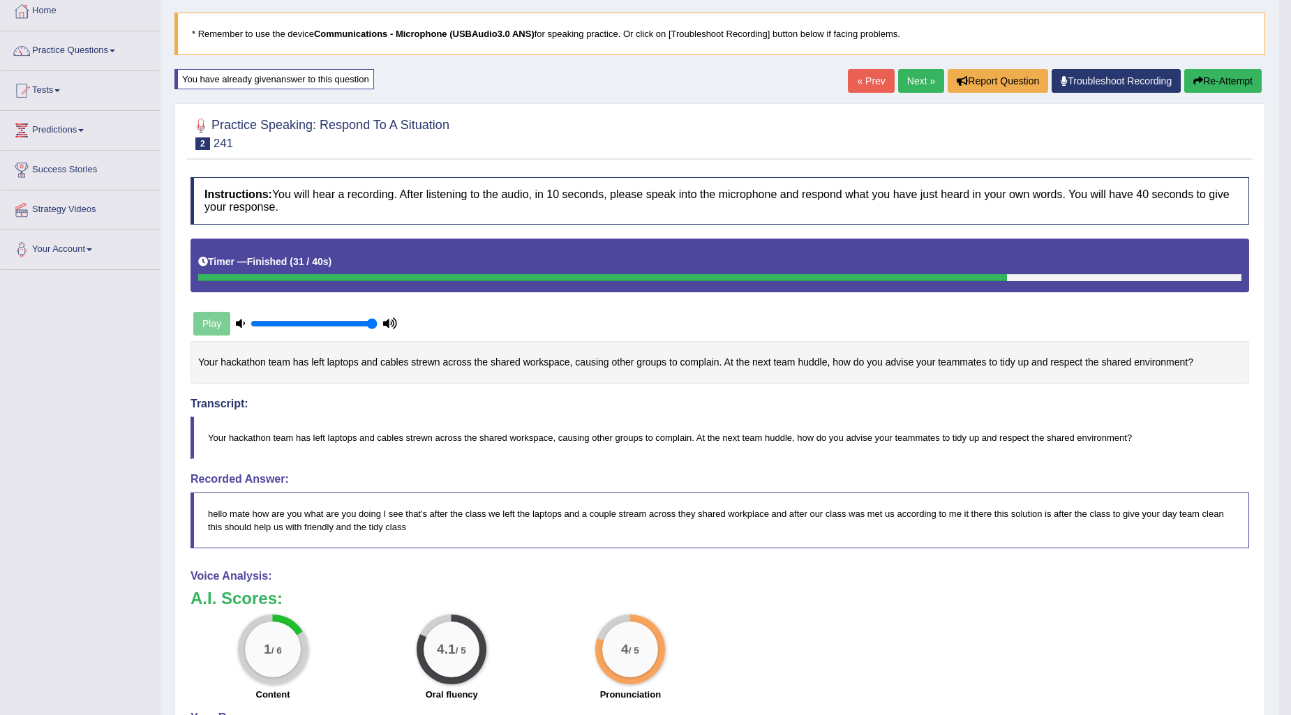
click at [903, 78] on link "Next »" at bounding box center [921, 81] width 46 height 24
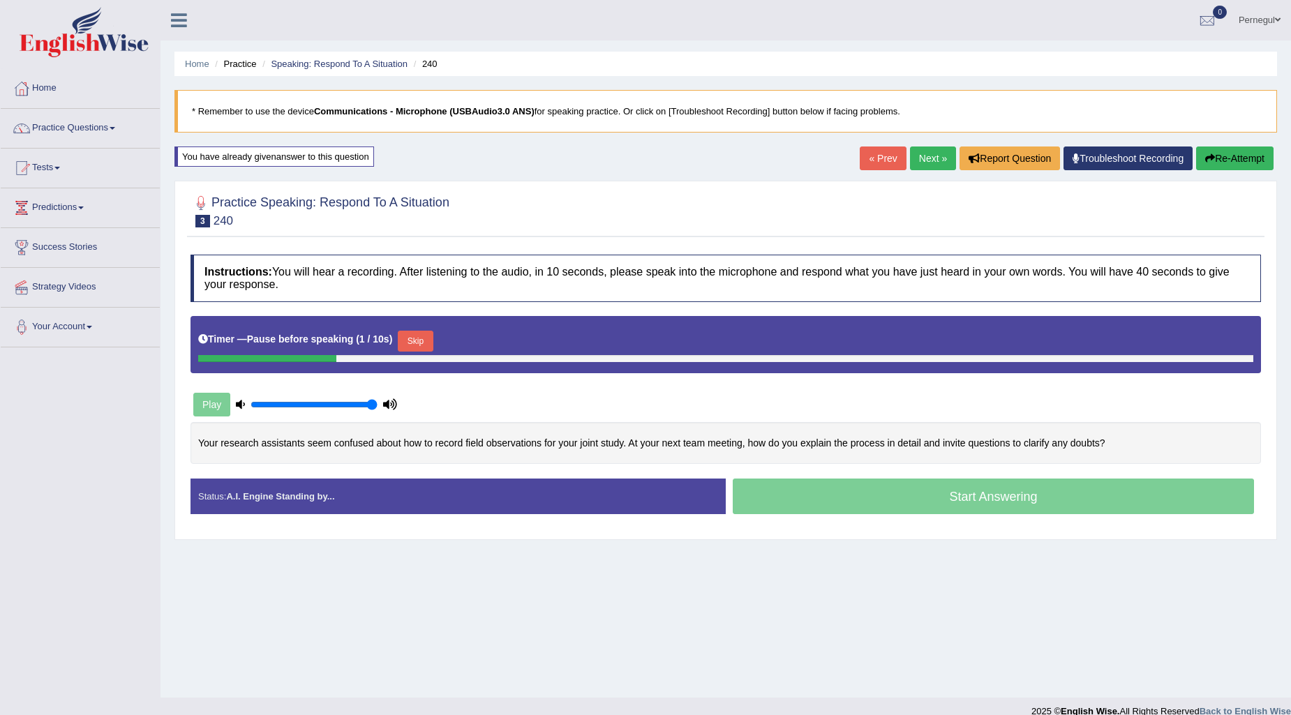
click at [420, 338] on button "Skip" at bounding box center [415, 341] width 35 height 21
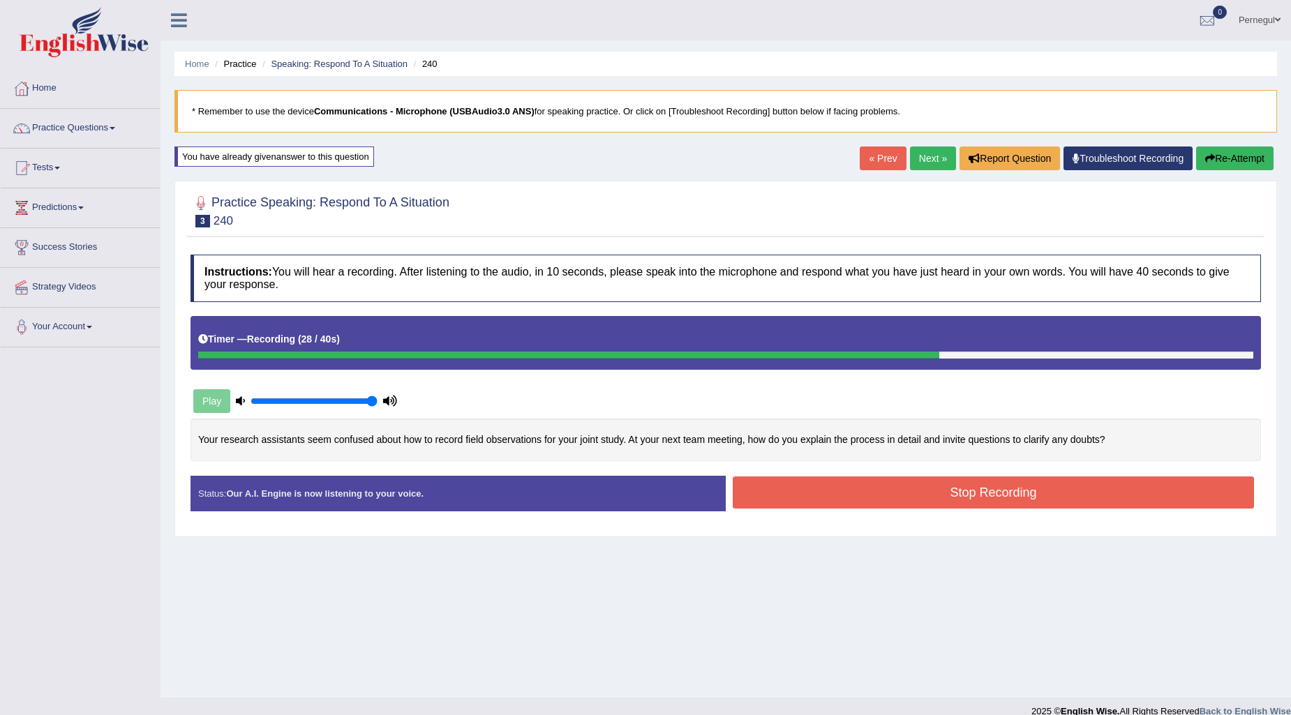
click at [830, 497] on button "Stop Recording" at bounding box center [993, 493] width 521 height 32
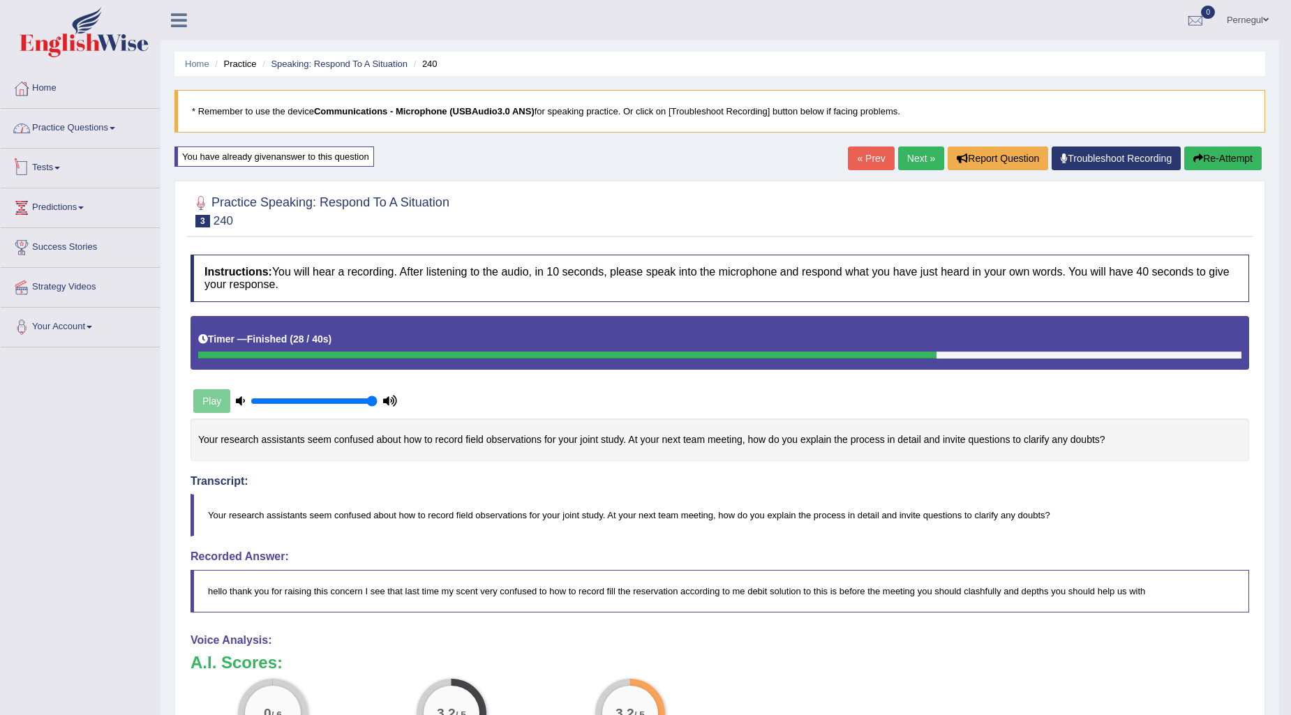
click at [38, 165] on link "Tests" at bounding box center [80, 166] width 159 height 35
click at [43, 253] on link "History" at bounding box center [91, 249] width 130 height 25
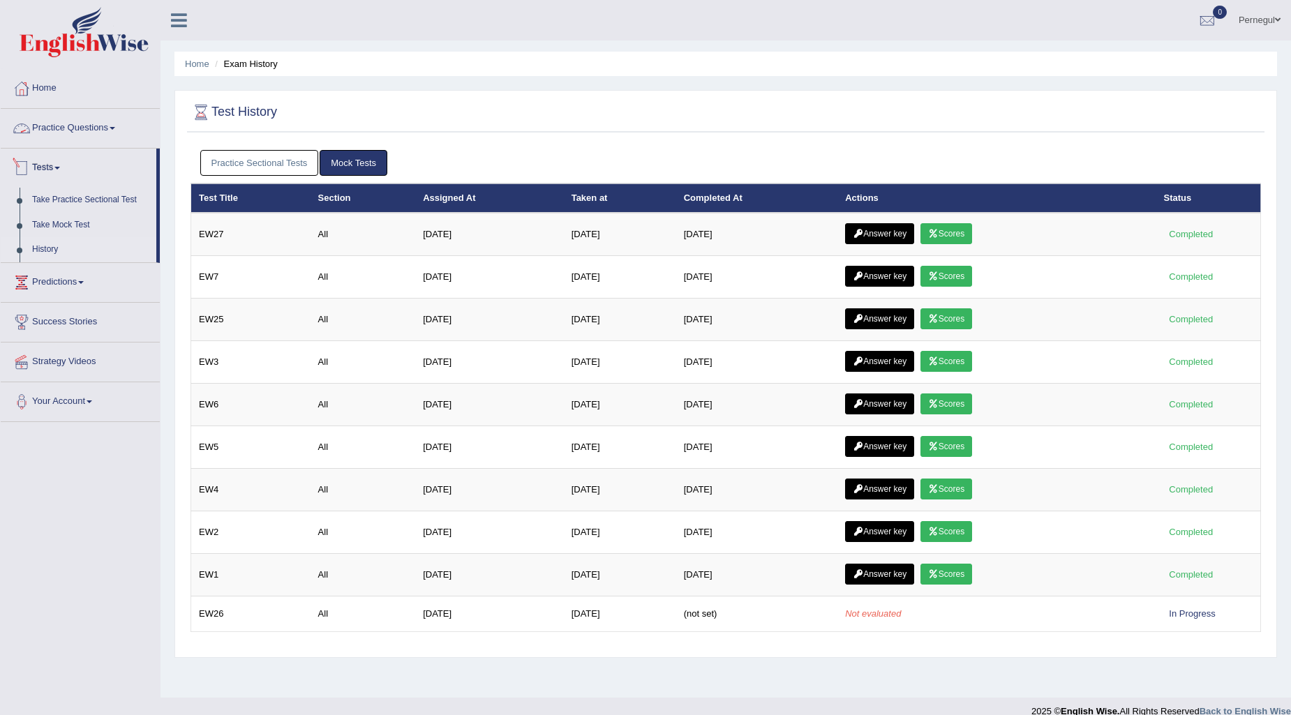
click at [85, 120] on link "Practice Questions" at bounding box center [80, 126] width 159 height 35
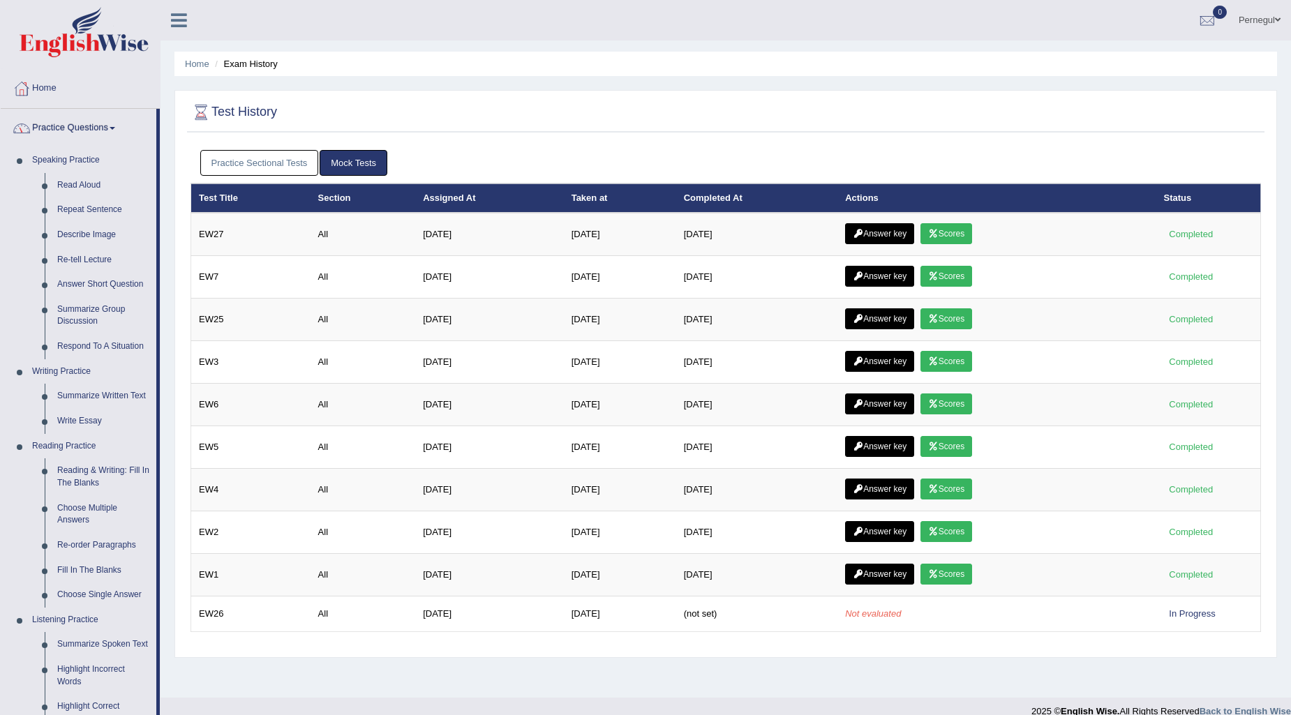
click at [85, 120] on link "Practice Questions" at bounding box center [79, 126] width 156 height 35
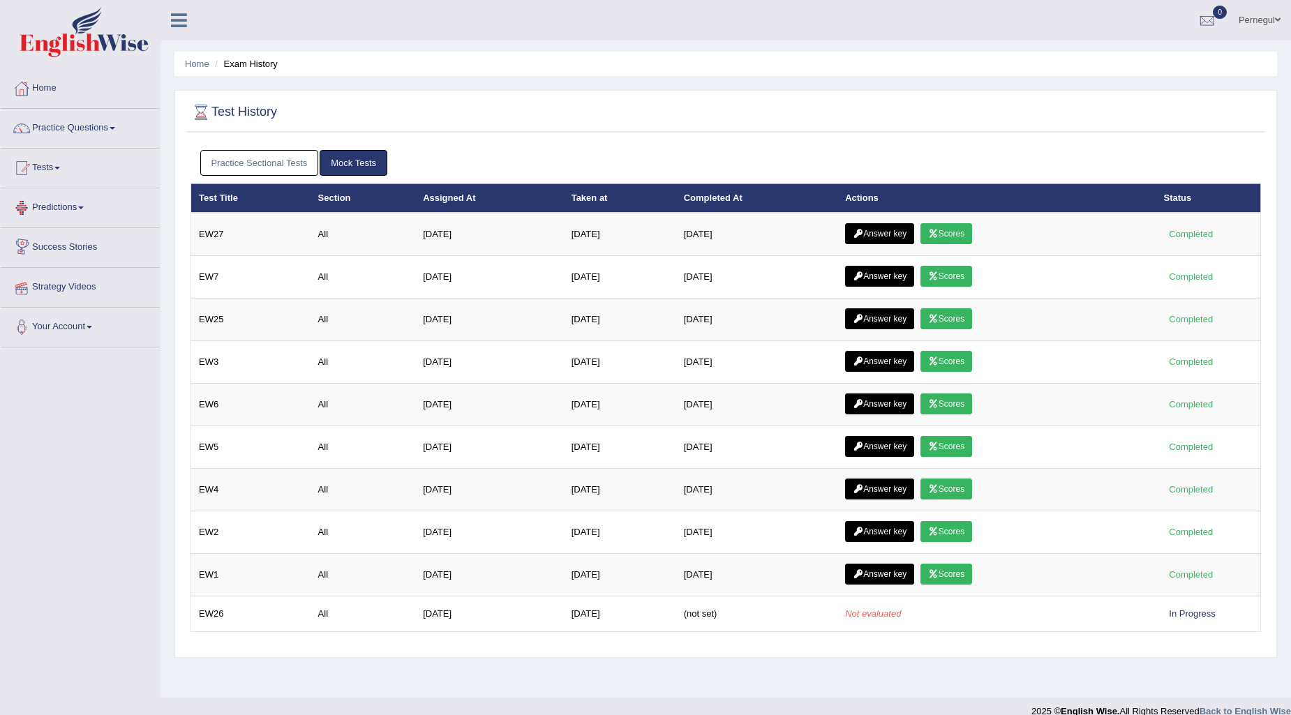
click at [58, 205] on link "Predictions" at bounding box center [80, 205] width 159 height 35
click at [44, 162] on link "Tests" at bounding box center [80, 166] width 159 height 35
click at [56, 197] on link "Take Practice Sectional Test" at bounding box center [91, 200] width 130 height 25
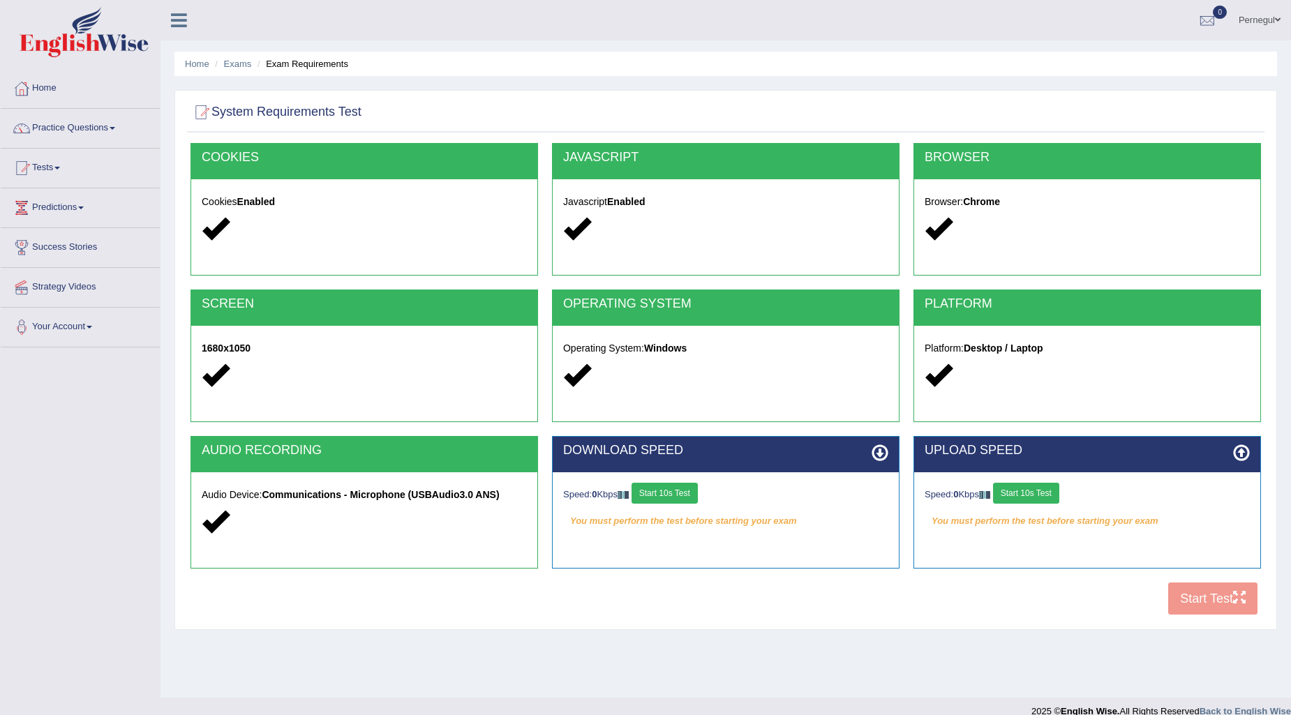
click at [684, 491] on button "Start 10s Test" at bounding box center [664, 493] width 66 height 21
click at [1021, 493] on button "Start 10s Test" at bounding box center [1026, 493] width 66 height 21
click at [1054, 494] on button "Start 10s Test" at bounding box center [1046, 493] width 66 height 21
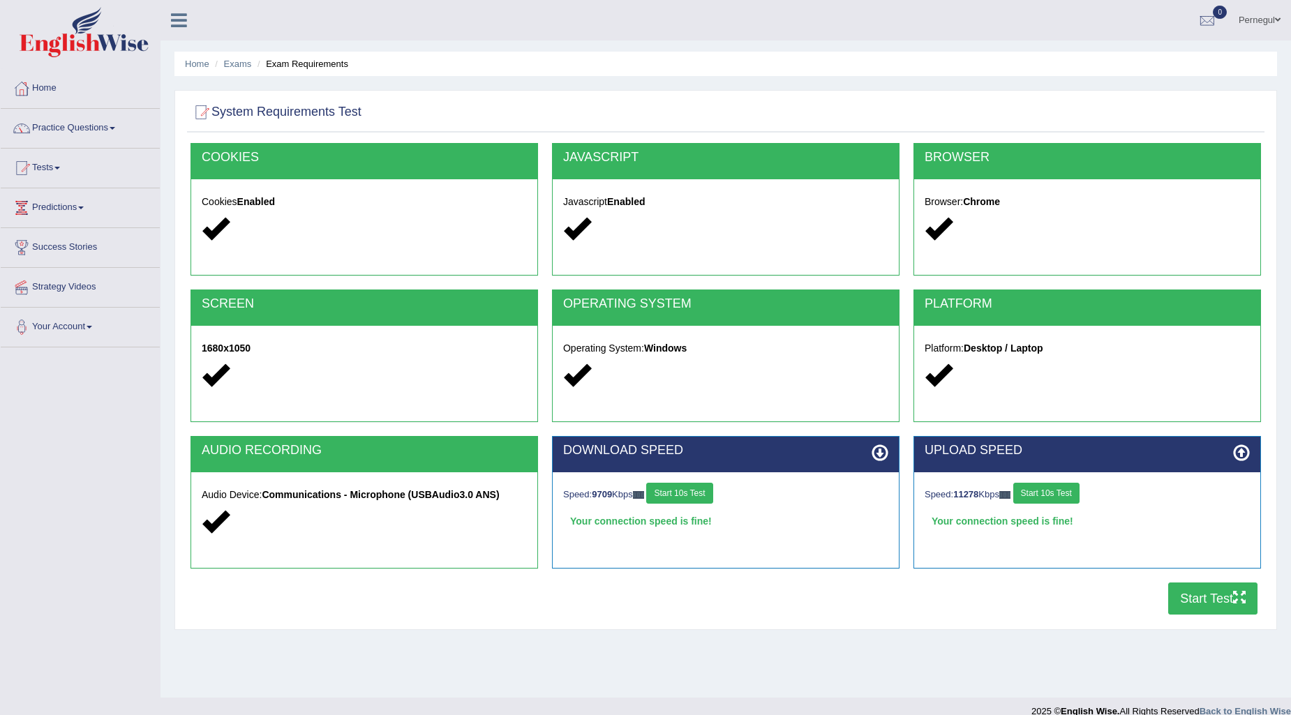
click at [1191, 595] on button "Start Test" at bounding box center [1212, 599] width 89 height 32
